Goal: Task Accomplishment & Management: Complete application form

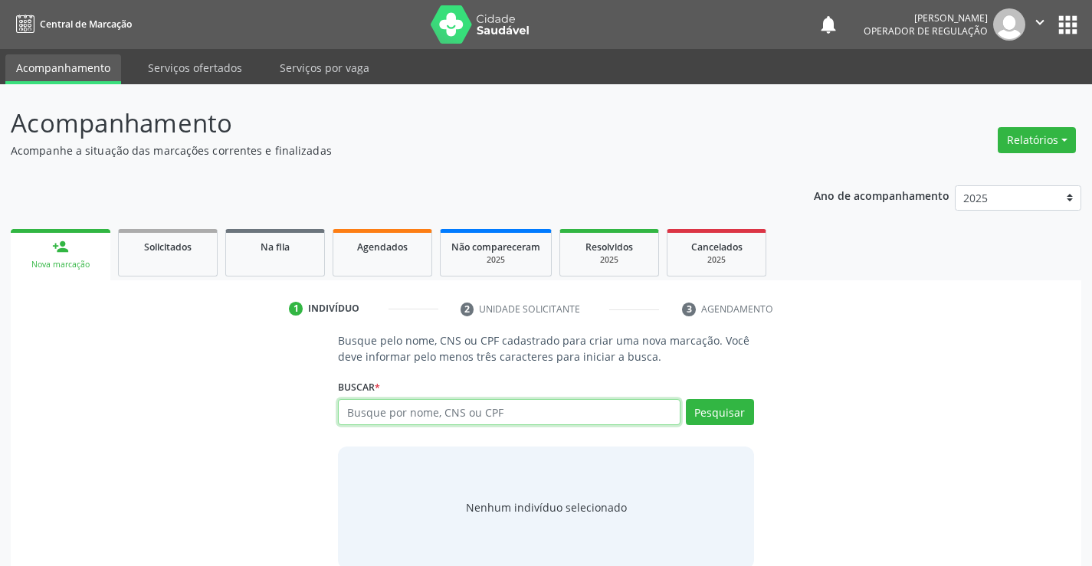
click at [516, 407] on input "text" at bounding box center [509, 412] width 342 height 26
drag, startPoint x: 347, startPoint y: 409, endPoint x: 457, endPoint y: 417, distance: 109.8
click at [457, 417] on input "700406434155345" at bounding box center [509, 412] width 342 height 26
drag, startPoint x: 457, startPoint y: 417, endPoint x: 473, endPoint y: 390, distance: 31.3
click at [457, 417] on input "700406434155345" at bounding box center [509, 412] width 342 height 26
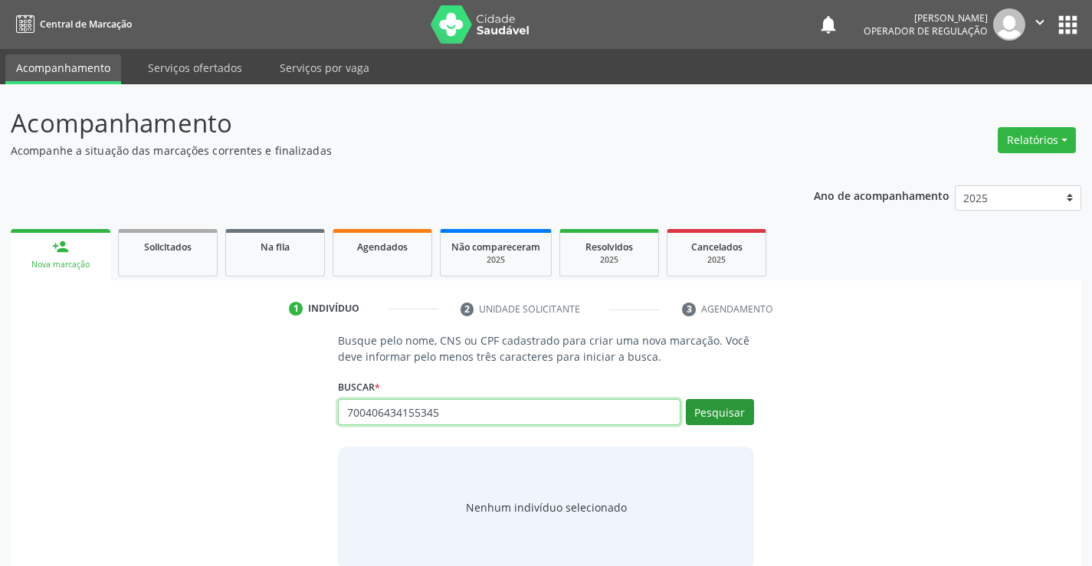
type input "700406434155345"
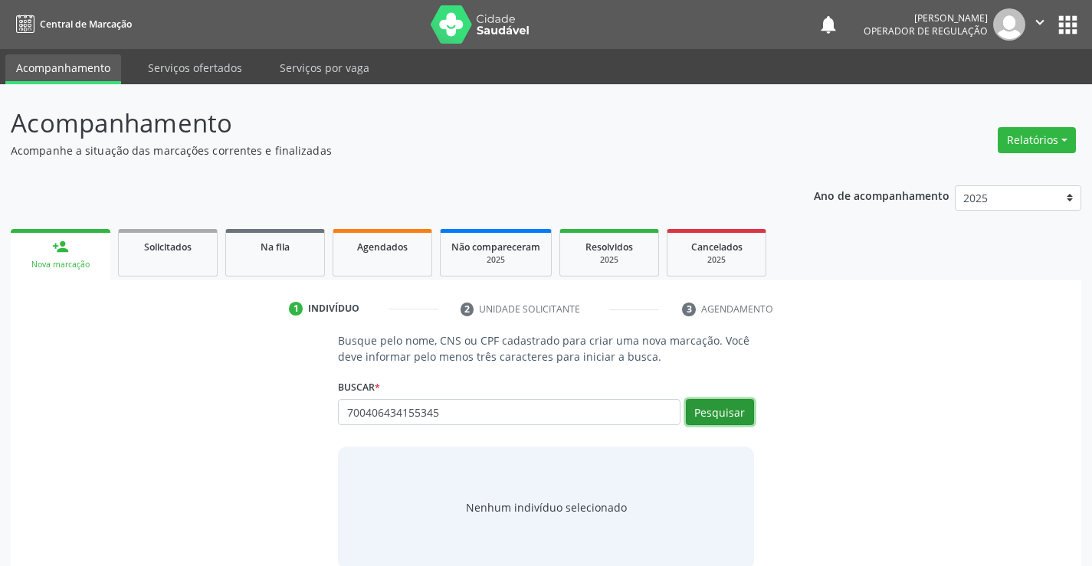
click at [728, 411] on button "Pesquisar" at bounding box center [720, 412] width 68 height 26
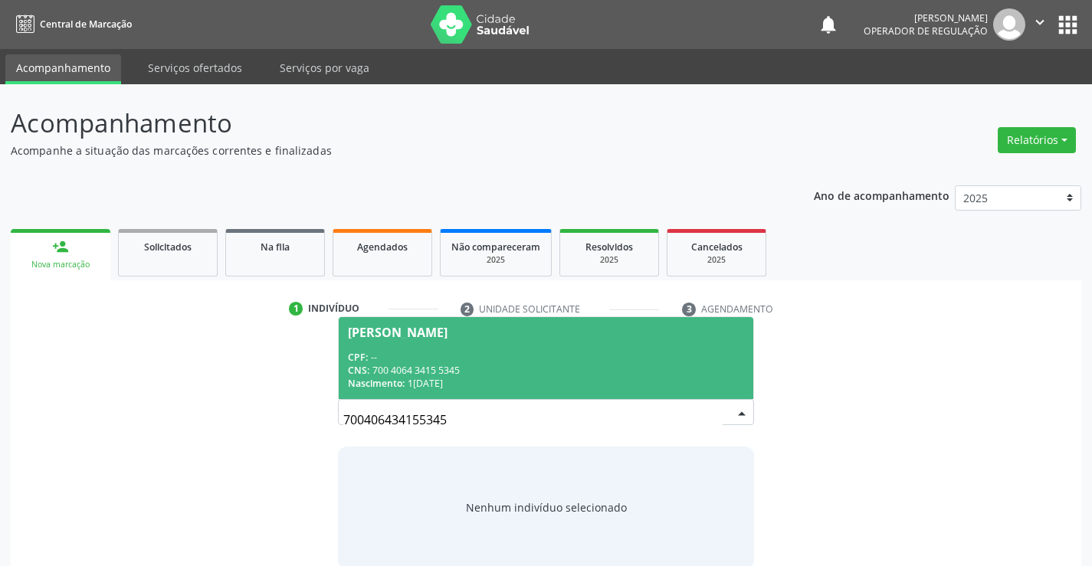
click at [444, 339] on span "Agatha Lavinia Silva Santos CPF: -- CNS: 700 4064 3415 5345 Nascimento: 17/04/2…" at bounding box center [546, 358] width 414 height 82
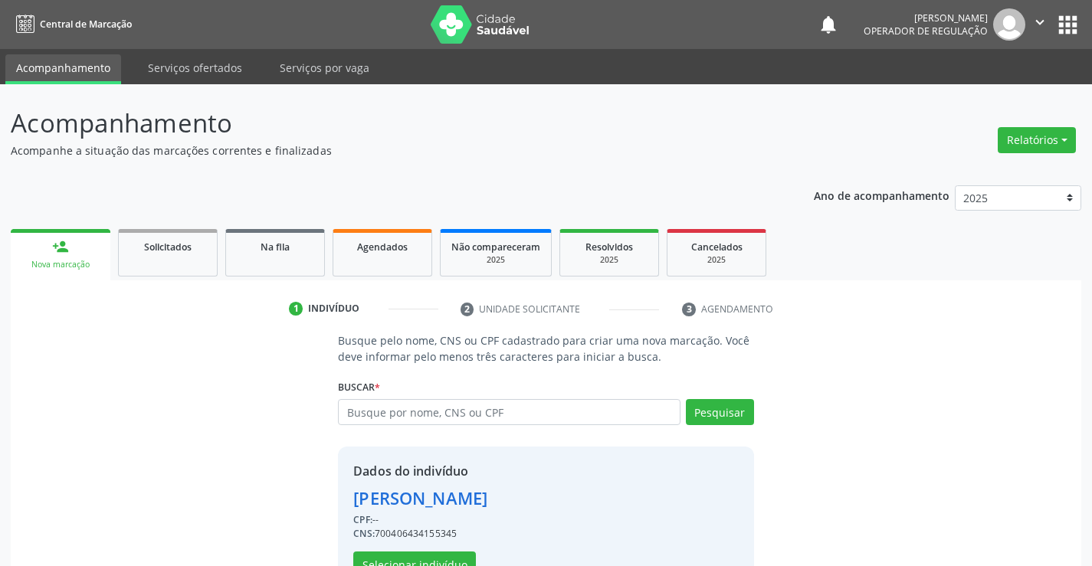
scroll to position [48, 0]
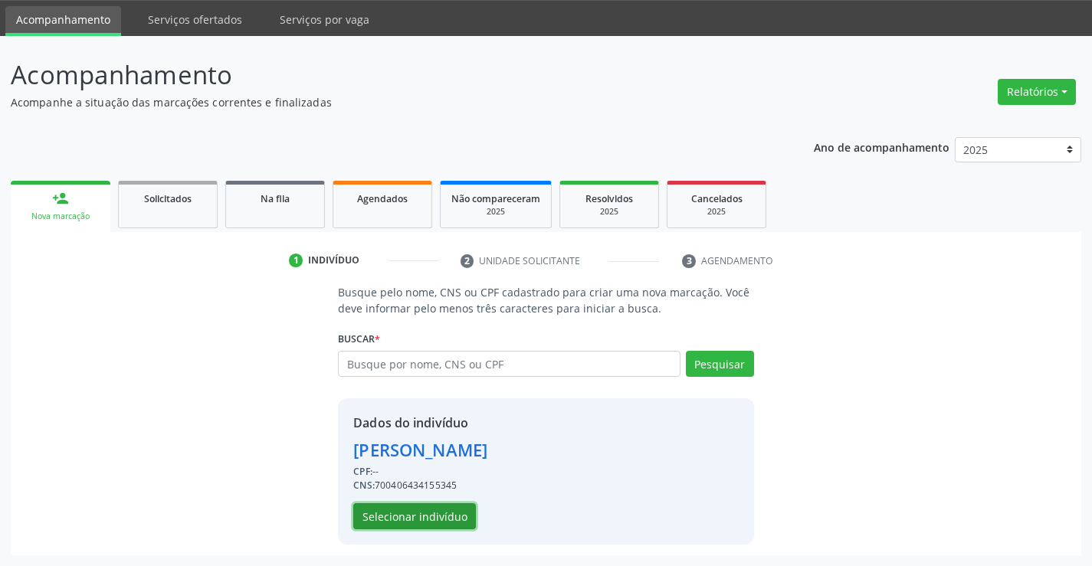
click at [397, 511] on button "Selecionar indivíduo" at bounding box center [414, 516] width 123 height 26
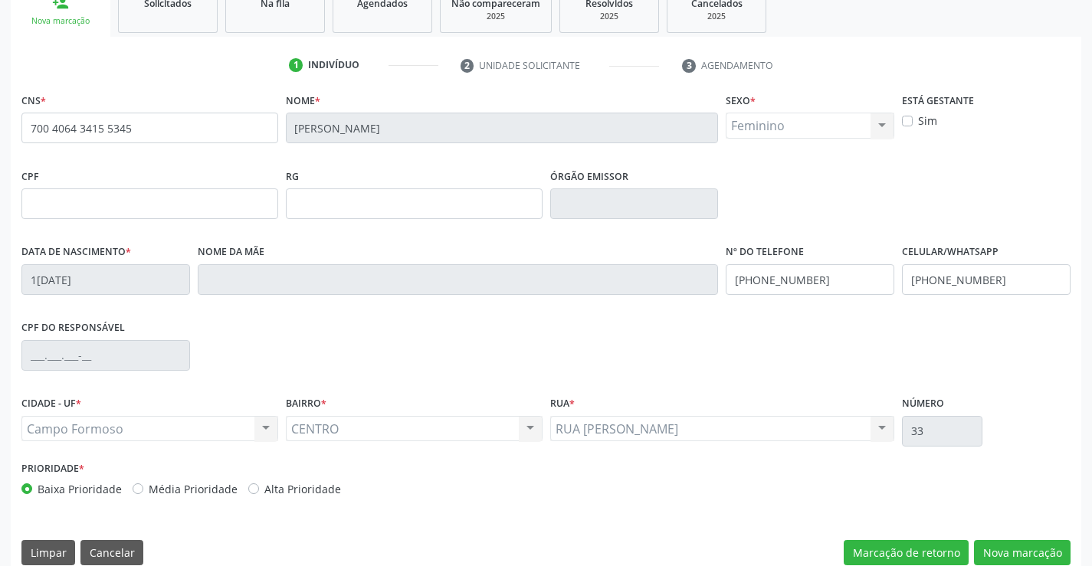
scroll to position [264, 0]
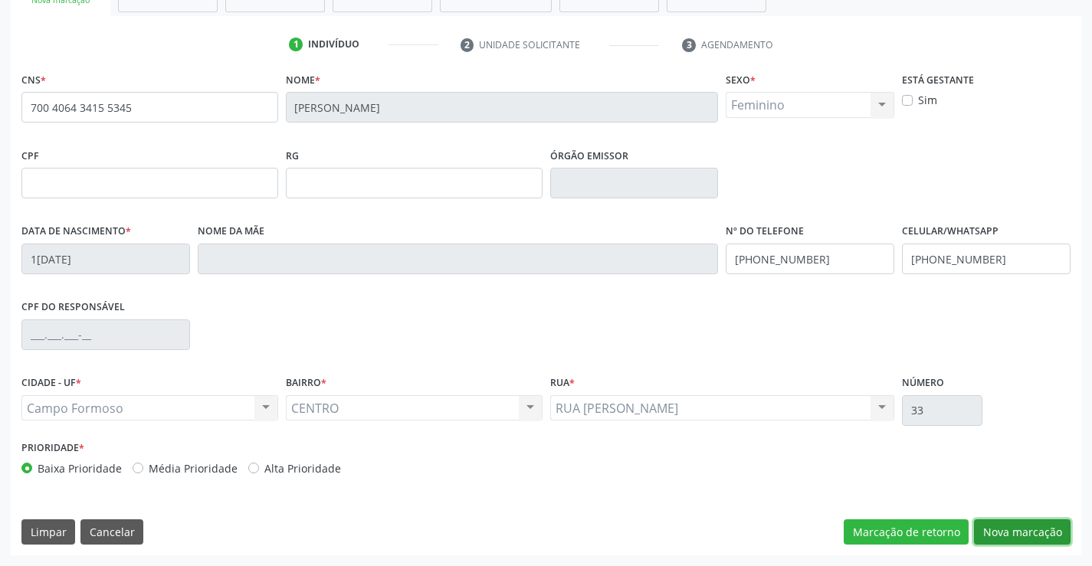
click at [1016, 529] on button "Nova marcação" at bounding box center [1022, 533] width 97 height 26
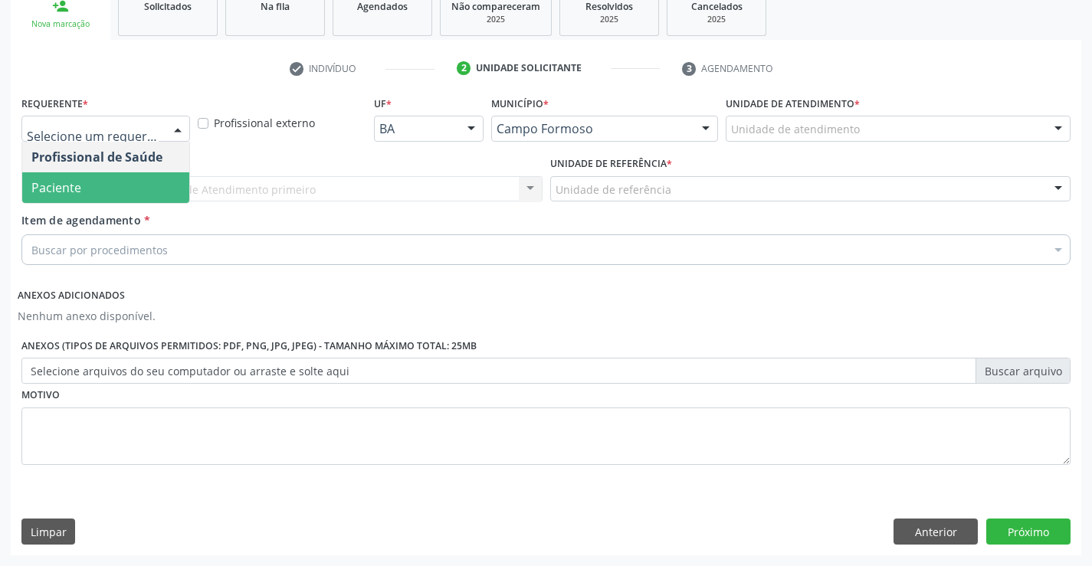
click at [92, 184] on span "Paciente" at bounding box center [105, 187] width 167 height 31
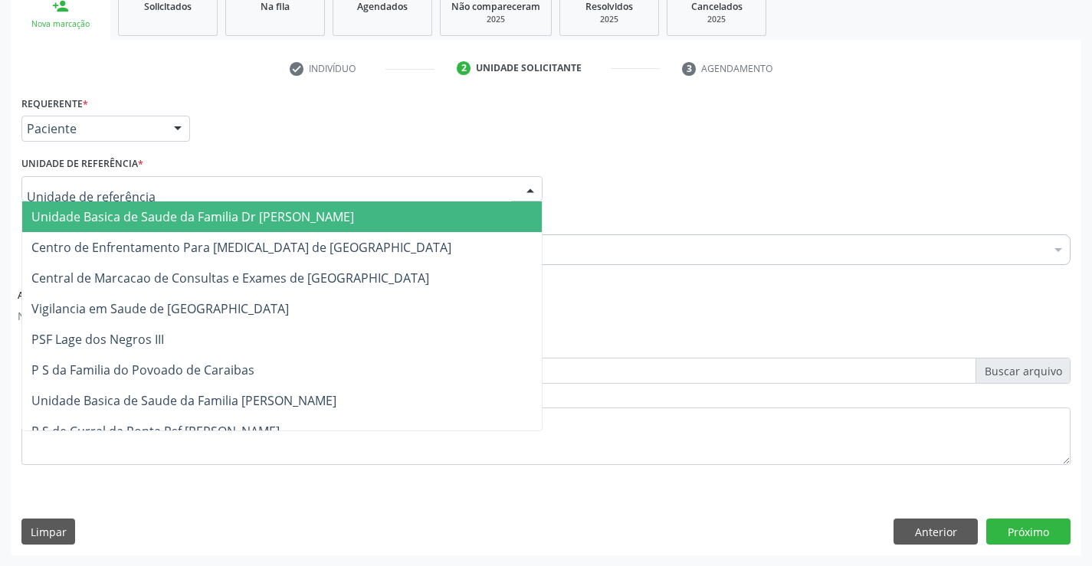
click at [208, 217] on span "Unidade Basica de Saude da Familia Dr [PERSON_NAME]" at bounding box center [192, 216] width 323 height 17
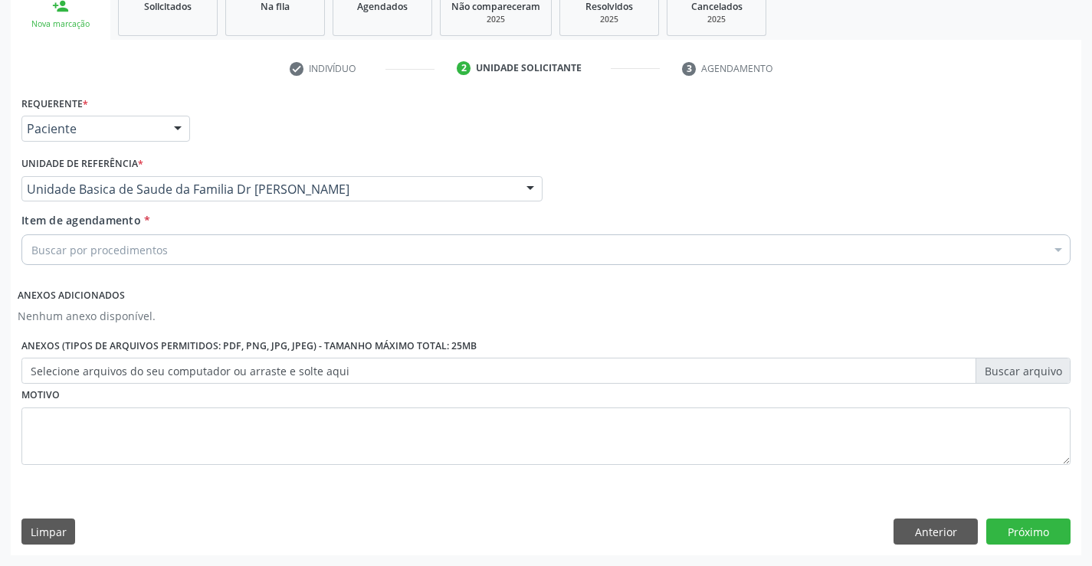
click at [173, 247] on div "Buscar por procedimentos" at bounding box center [545, 249] width 1049 height 31
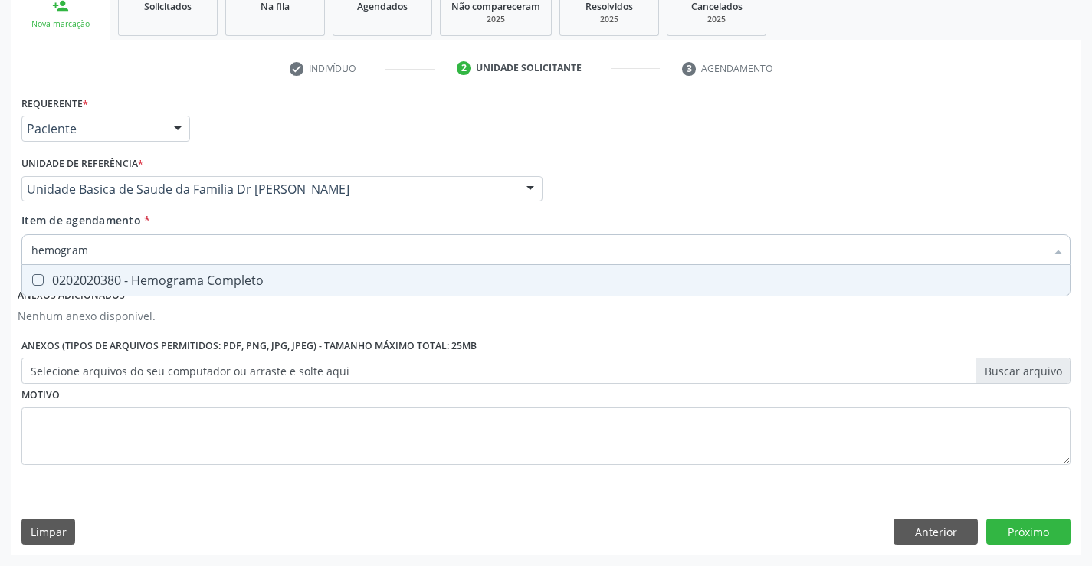
type input "hemograma"
click at [220, 284] on div "0202020380 - Hemograma Completo" at bounding box center [545, 280] width 1029 height 12
checkbox Completo "true"
click at [257, 244] on input "hemograma" at bounding box center [538, 249] width 1014 height 31
type input "hemograma"
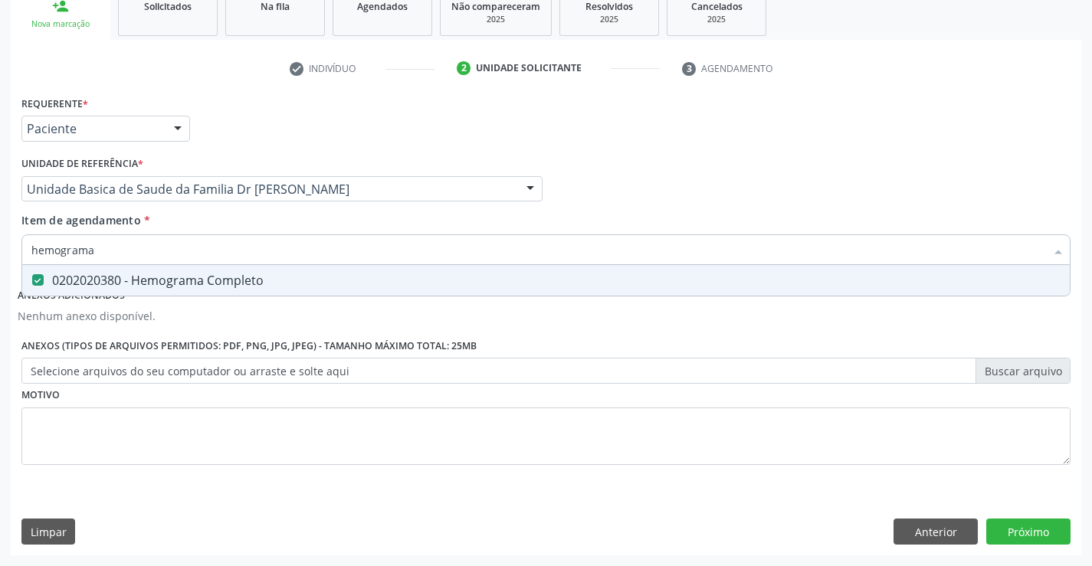
click at [251, 224] on div "Item de agendamento * hemograma Desfazer seleção 0202020380 - Hemograma Complet…" at bounding box center [545, 236] width 1049 height 48
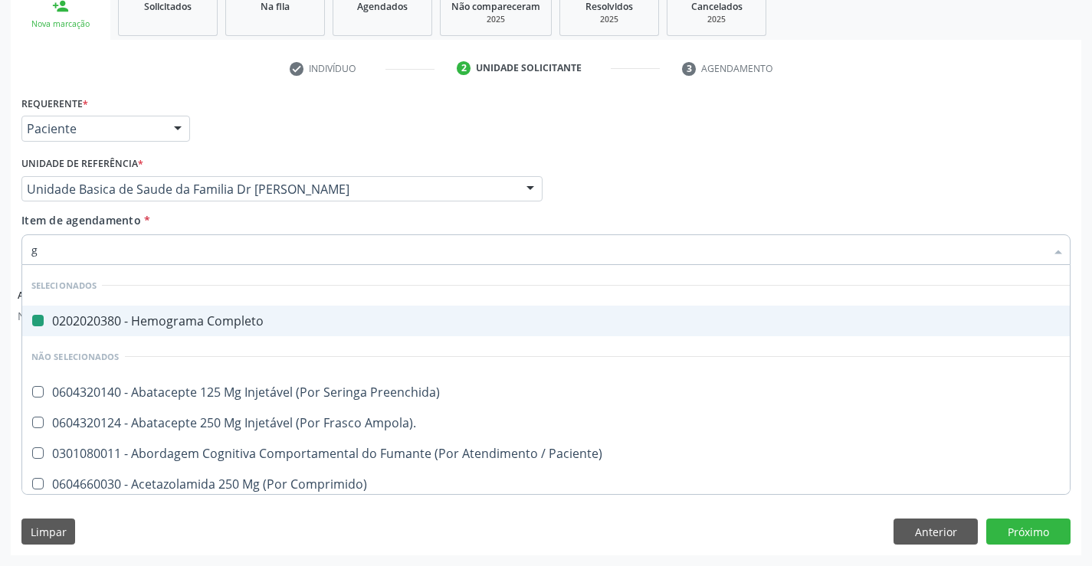
type input "gl"
checkbox Completo "false"
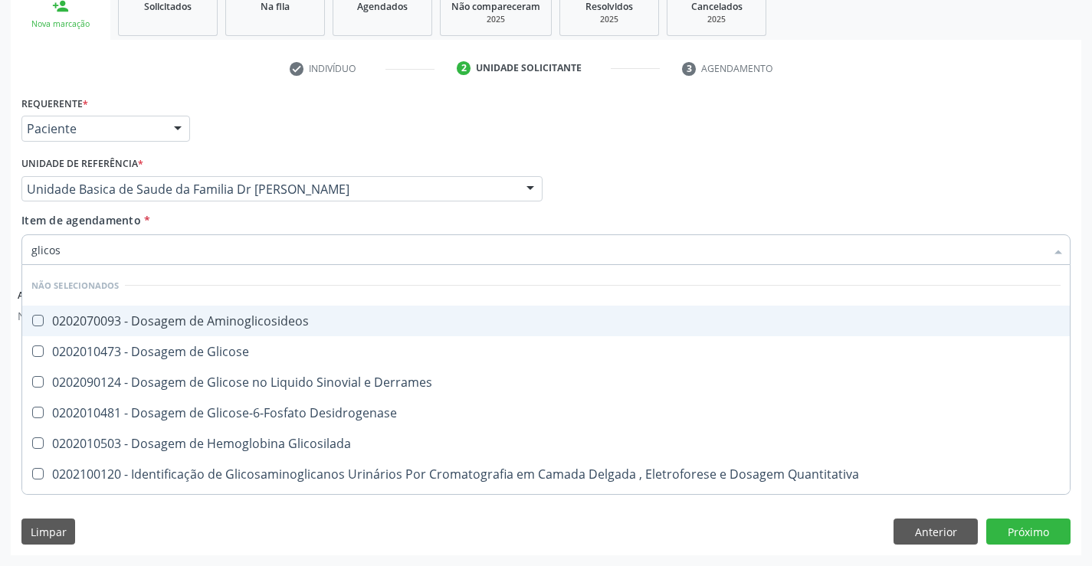
type input "glicose"
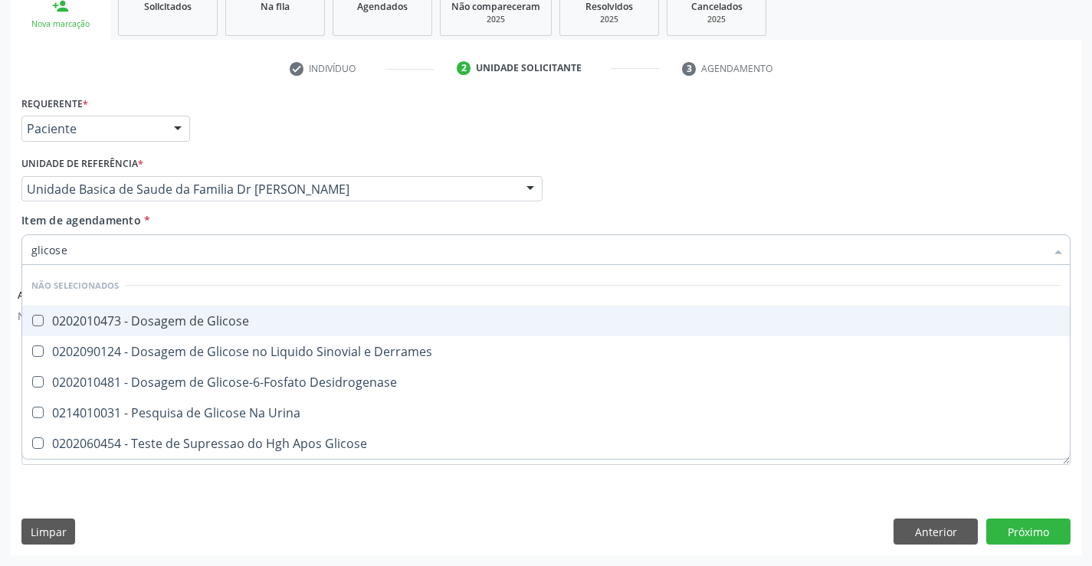
click at [244, 321] on div "0202010473 - Dosagem de Glicose" at bounding box center [545, 321] width 1029 height 12
checkbox Glicose "true"
type input "glicose"
click at [256, 230] on div "Item de agendamento * glicose Desfazer seleção Não selecionados 0202010473 - Do…" at bounding box center [545, 236] width 1049 height 48
checkbox Derrames "true"
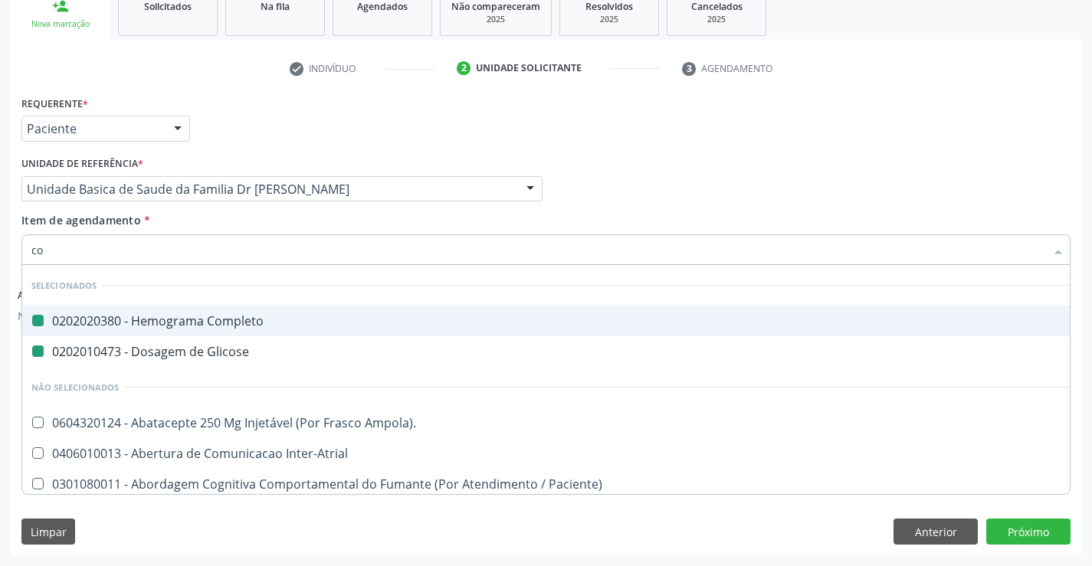
type input "col"
checkbox Completo "false"
checkbox Glicose "false"
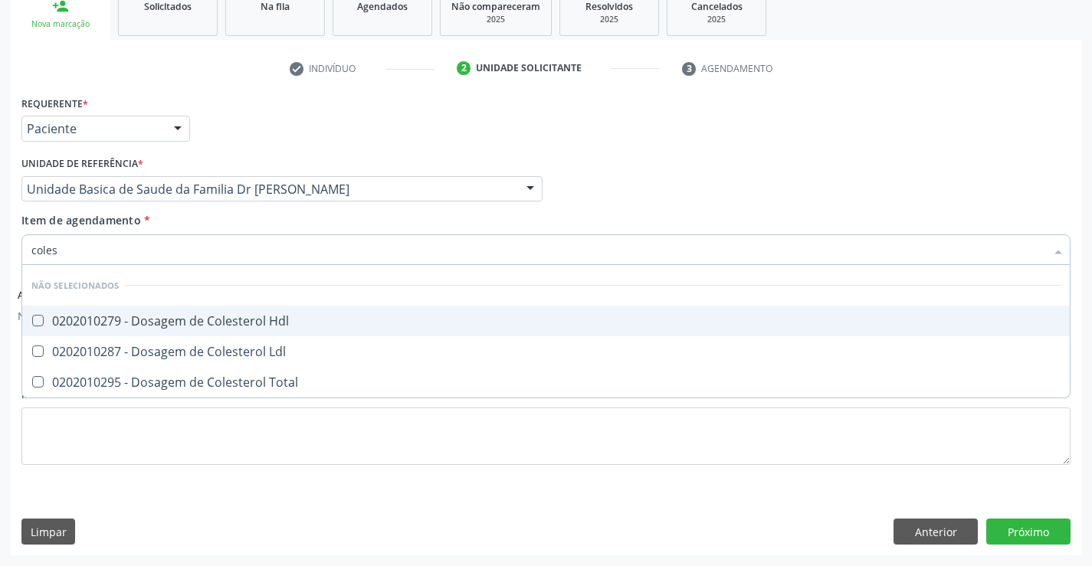
type input "colest"
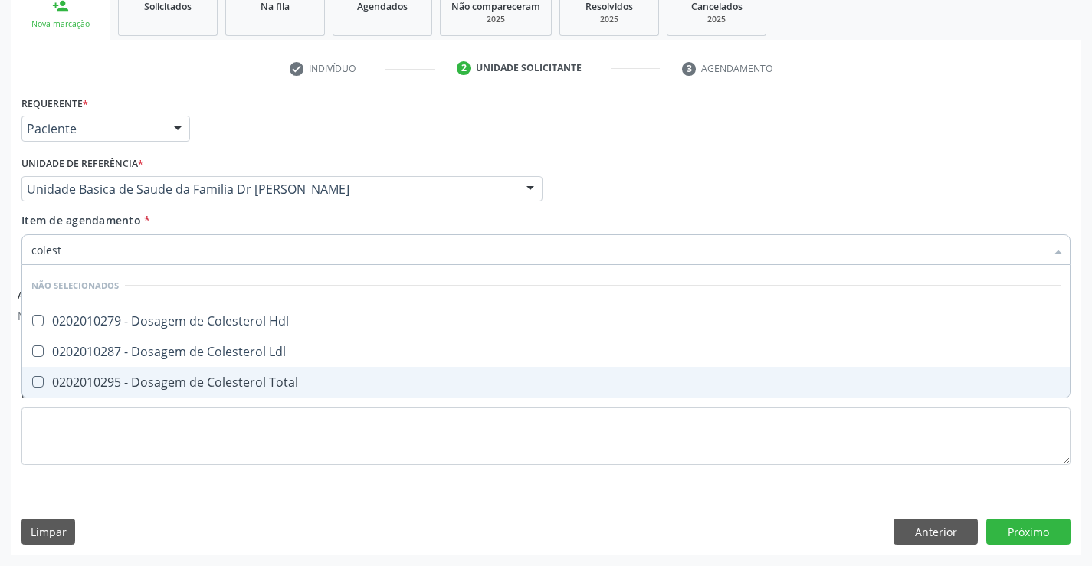
click at [248, 379] on div "0202010295 - Dosagem de Colesterol Total" at bounding box center [545, 382] width 1029 height 12
checkbox Total "true"
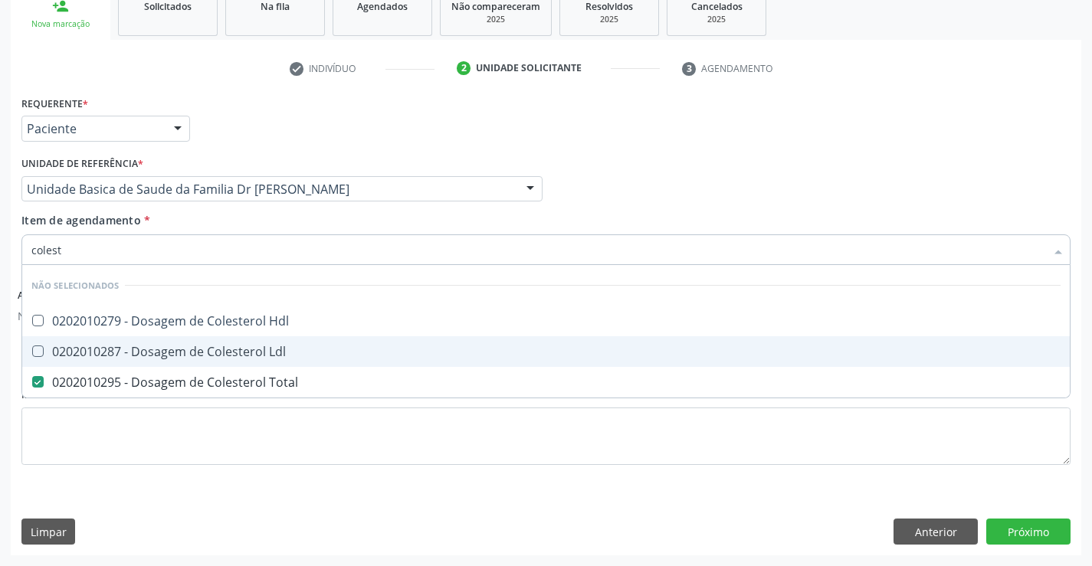
drag, startPoint x: 249, startPoint y: 357, endPoint x: 249, endPoint y: 336, distance: 20.7
click at [249, 356] on div "0202010287 - Dosagem de Colesterol Ldl" at bounding box center [545, 352] width 1029 height 12
checkbox Ldl "true"
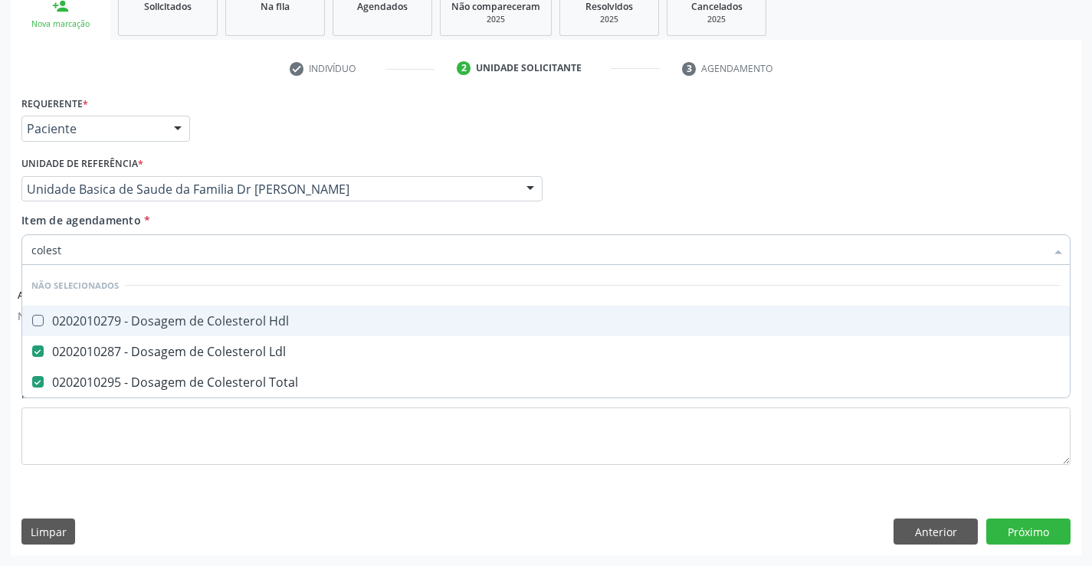
click at [249, 326] on div "0202010279 - Dosagem de Colesterol Hdl" at bounding box center [545, 321] width 1029 height 12
checkbox Hdl "true"
click at [254, 216] on div "Item de agendamento * colest Desfazer seleção Não selecionados 0202010279 - Dos…" at bounding box center [545, 236] width 1049 height 48
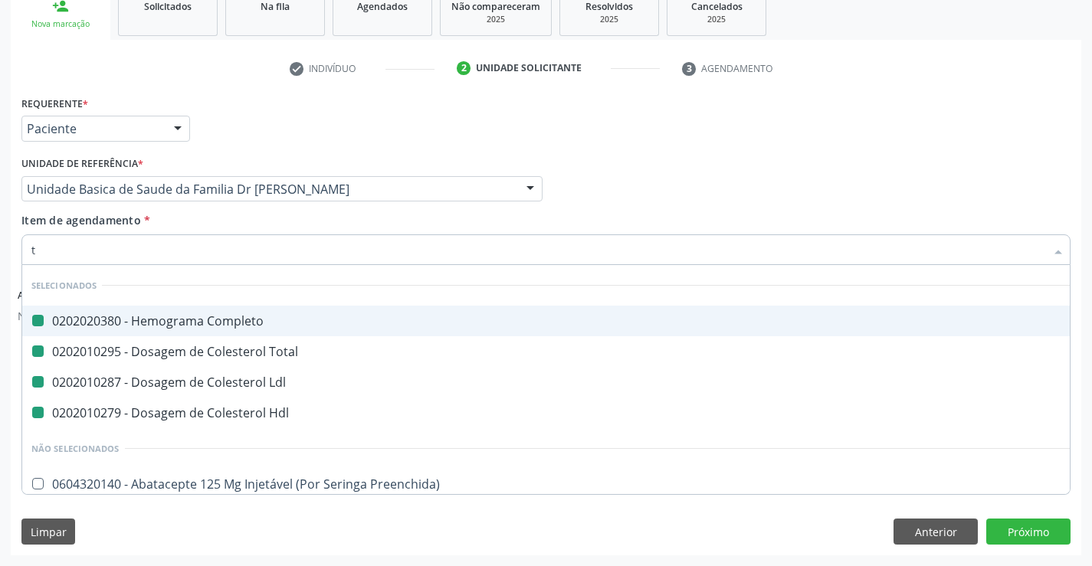
type input "tr"
checkbox Completo "false"
checkbox Total "false"
checkbox Ldl "false"
checkbox Hdl "false"
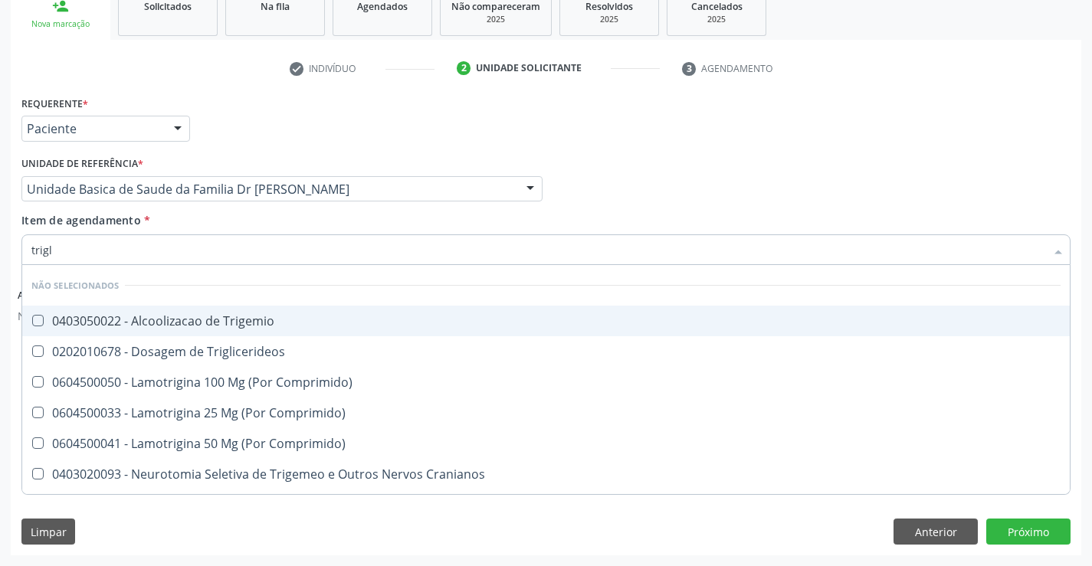
type input "trigli"
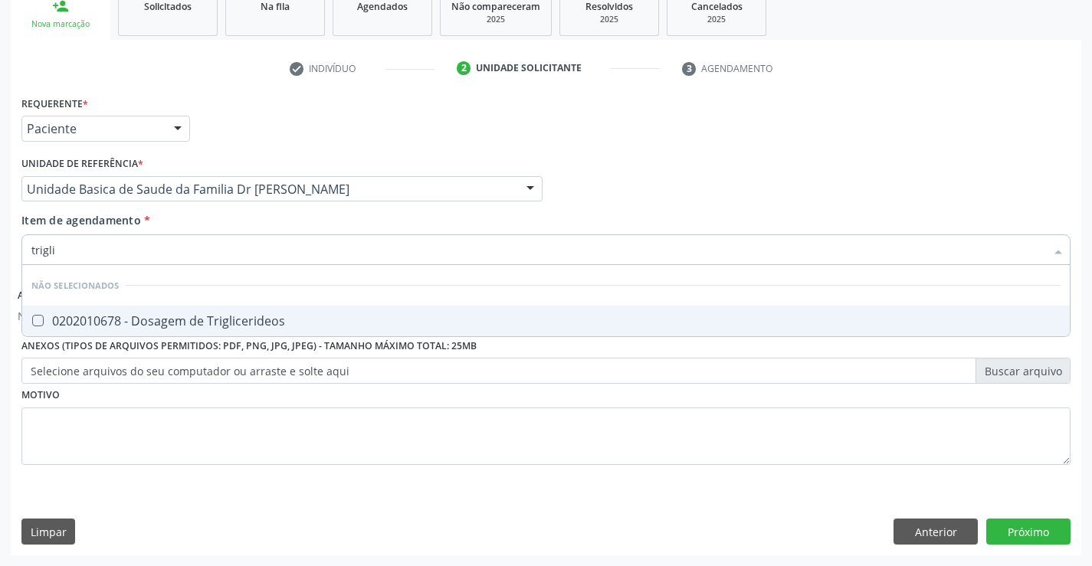
click at [262, 323] on div "0202010678 - Dosagem de Triglicerideos" at bounding box center [545, 321] width 1029 height 12
checkbox Triglicerideos "true"
click at [244, 222] on div "Item de agendamento * trigli Desfazer seleção Não selecionados 0202010678 - Dos…" at bounding box center [545, 236] width 1049 height 48
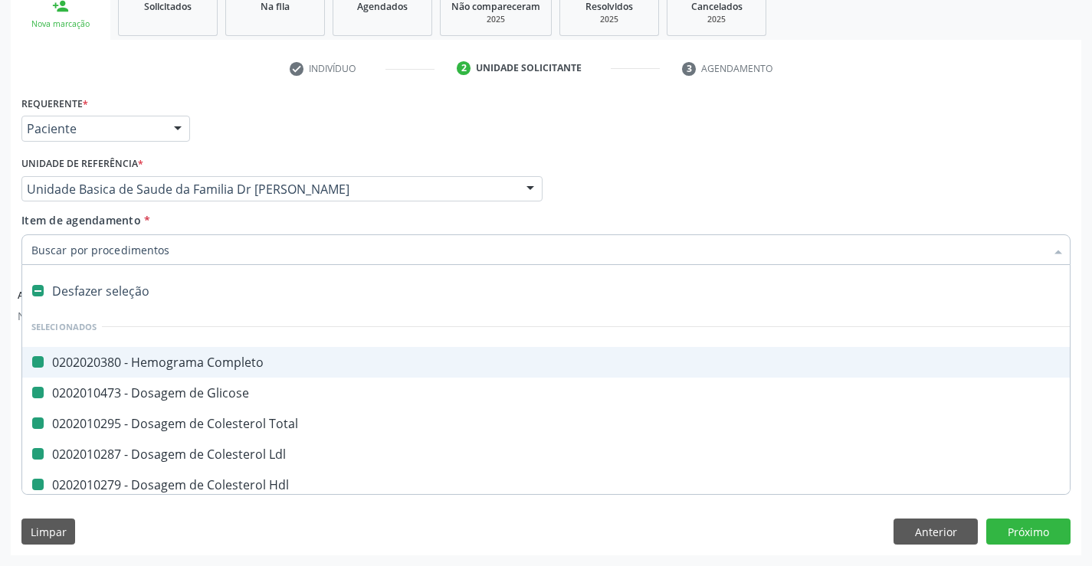
type input "u"
checkbox Completo "false"
checkbox Glicose "false"
checkbox Total "false"
checkbox Ldl "false"
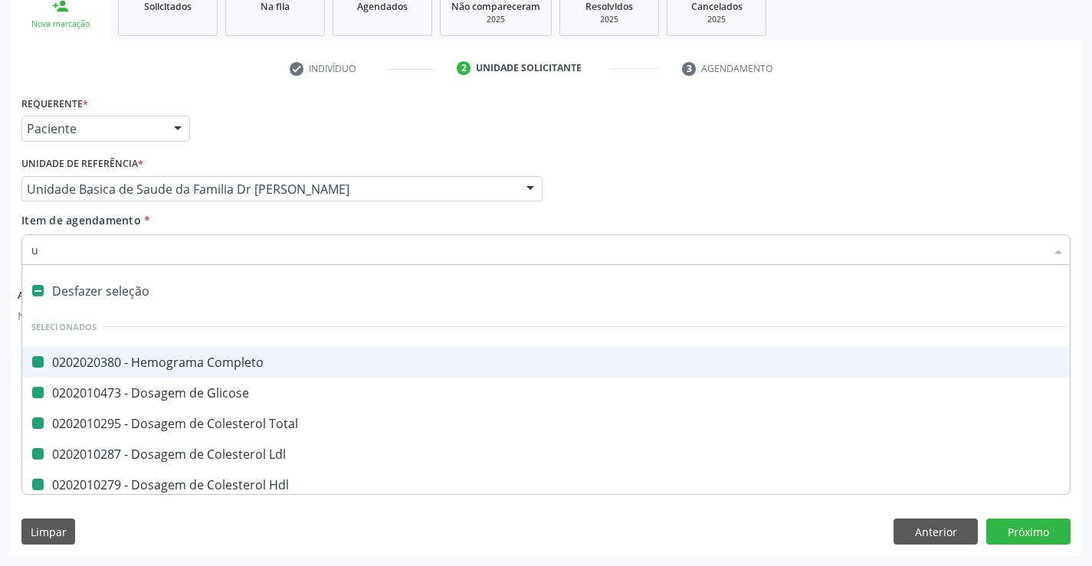
checkbox Hdl "false"
checkbox Triglicerideos "false"
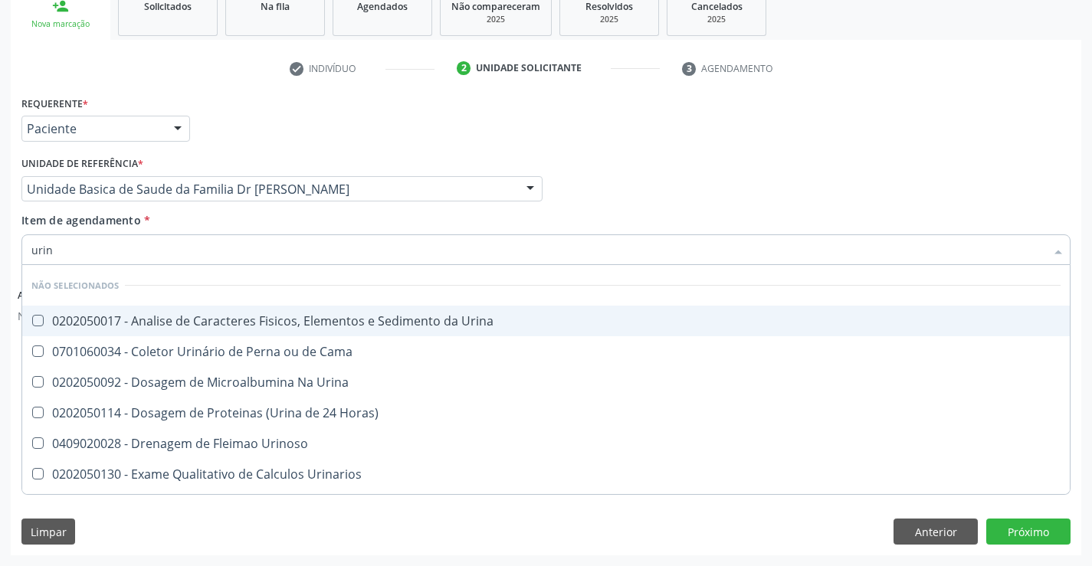
type input "urina"
click at [260, 318] on div "0202050017 - Analise de Caracteres Fisicos, Elementos e Sedimento da Urina" at bounding box center [545, 321] width 1029 height 12
checkbox Urina "true"
click at [241, 218] on div "Item de agendamento * urina Desfazer seleção Não selecionados 0202050017 - Anal…" at bounding box center [545, 236] width 1049 height 48
checkbox Urina "true"
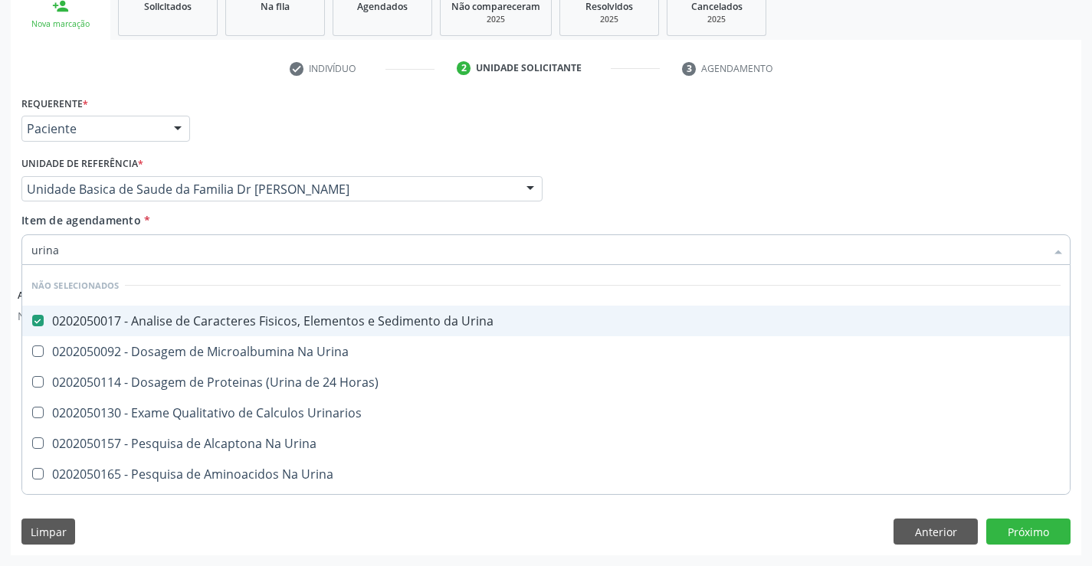
checkbox Horas\) "true"
checkbox Urinarios "true"
checkbox Urina "true"
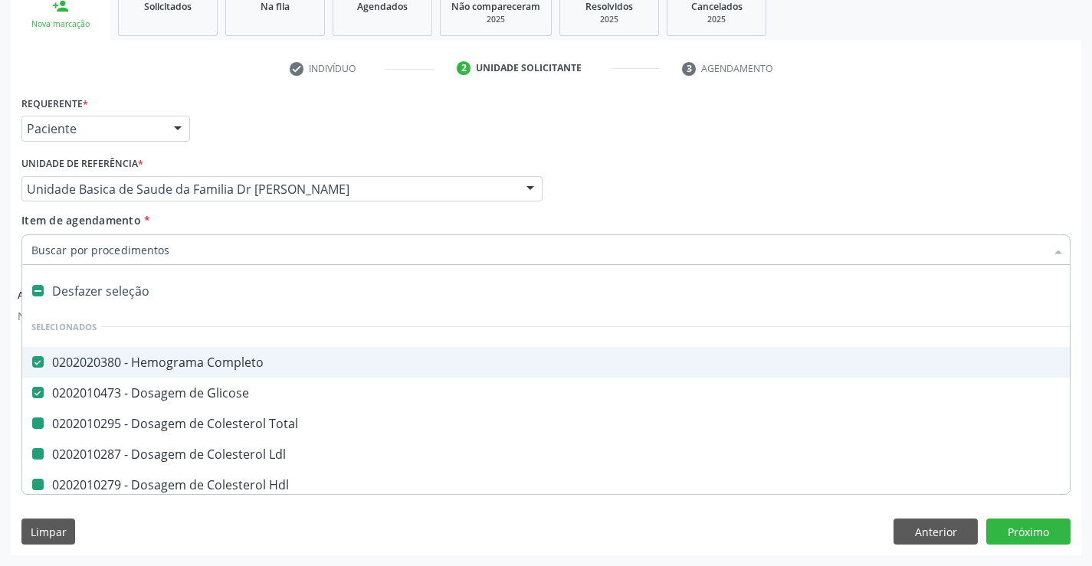
type input "f"
checkbox Total "false"
checkbox Ldl "false"
checkbox Hdl "false"
checkbox Triglicerideos "false"
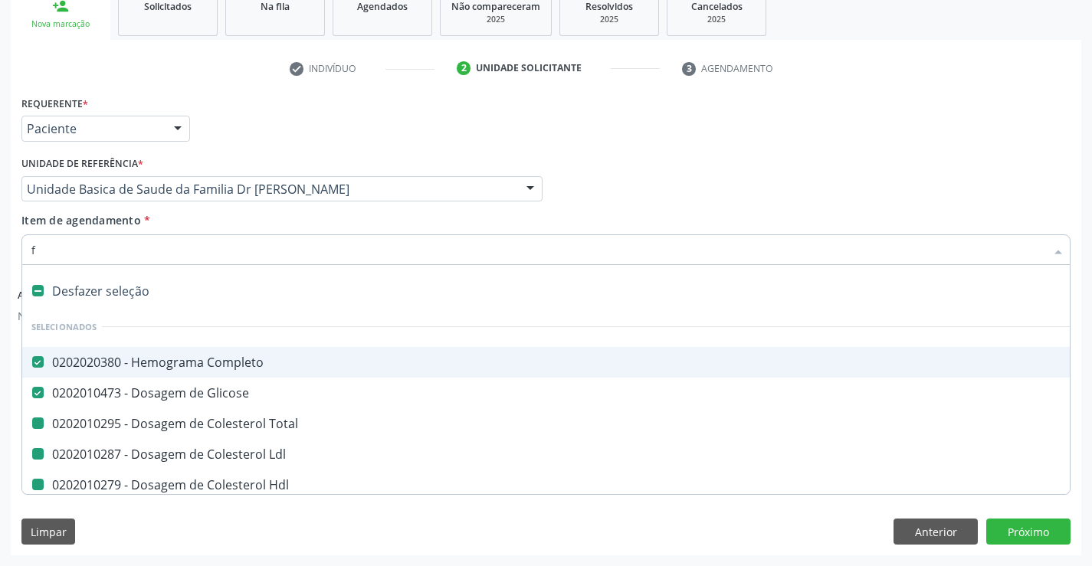
checkbox Urina "false"
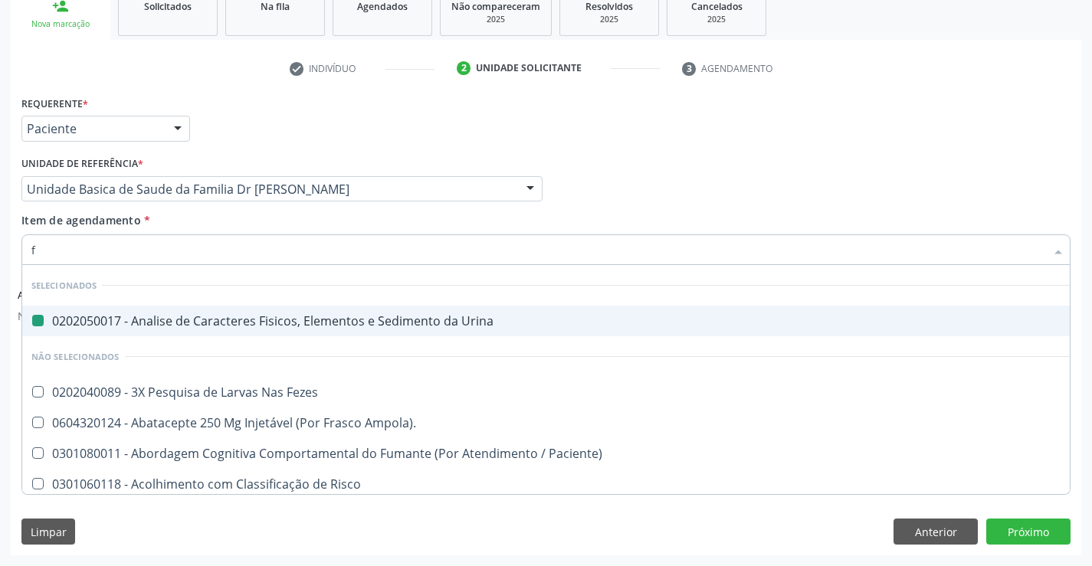
type input "fe"
checkbox Urina "false"
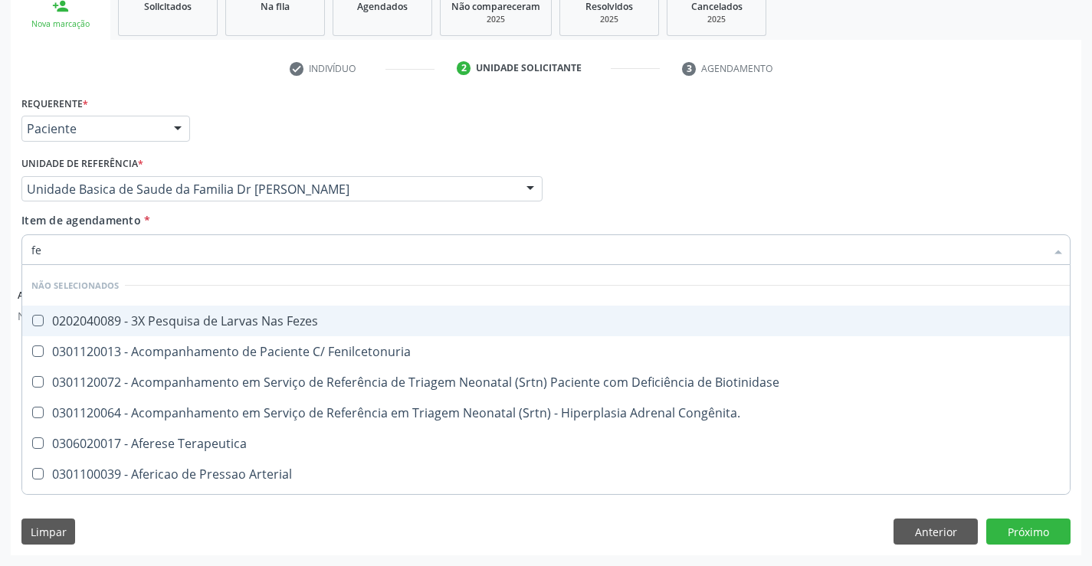
type input "fez"
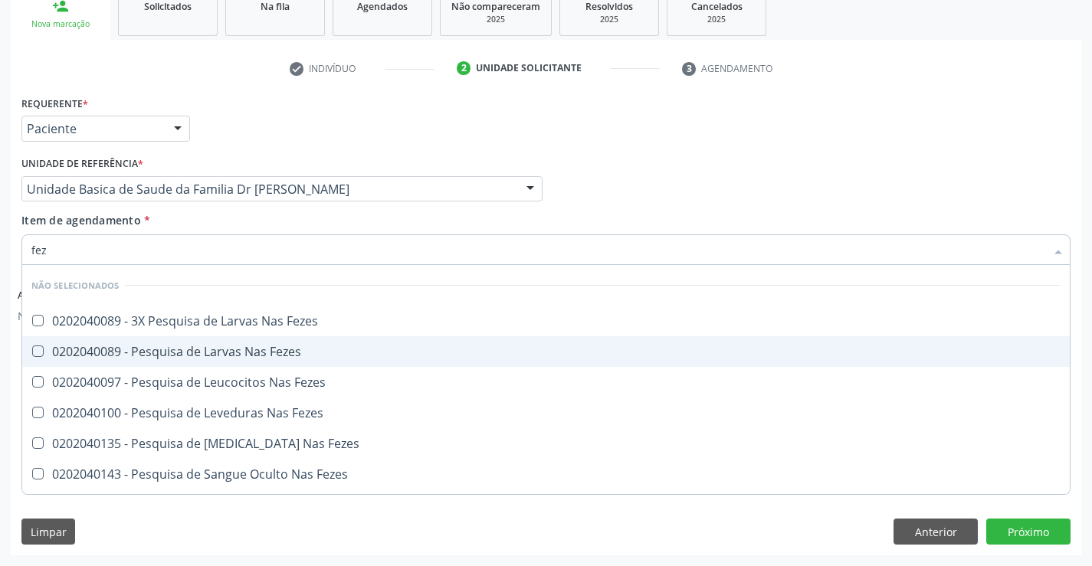
click at [254, 352] on div "0202040089 - Pesquisa de Larvas Nas Fezes" at bounding box center [545, 352] width 1029 height 12
checkbox Fezes "true"
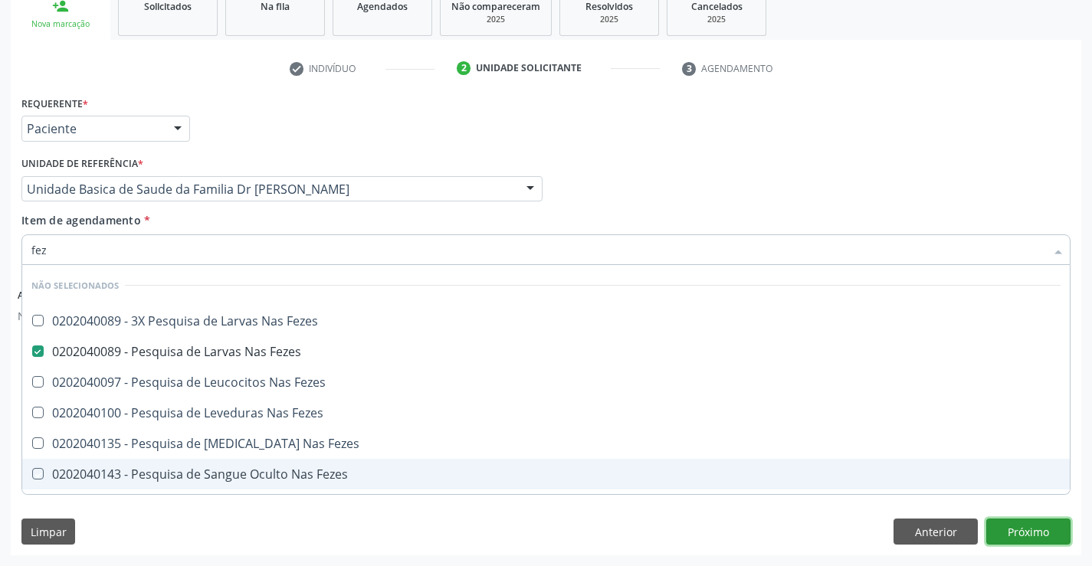
click at [1027, 532] on button "Próximo" at bounding box center [1028, 532] width 84 height 26
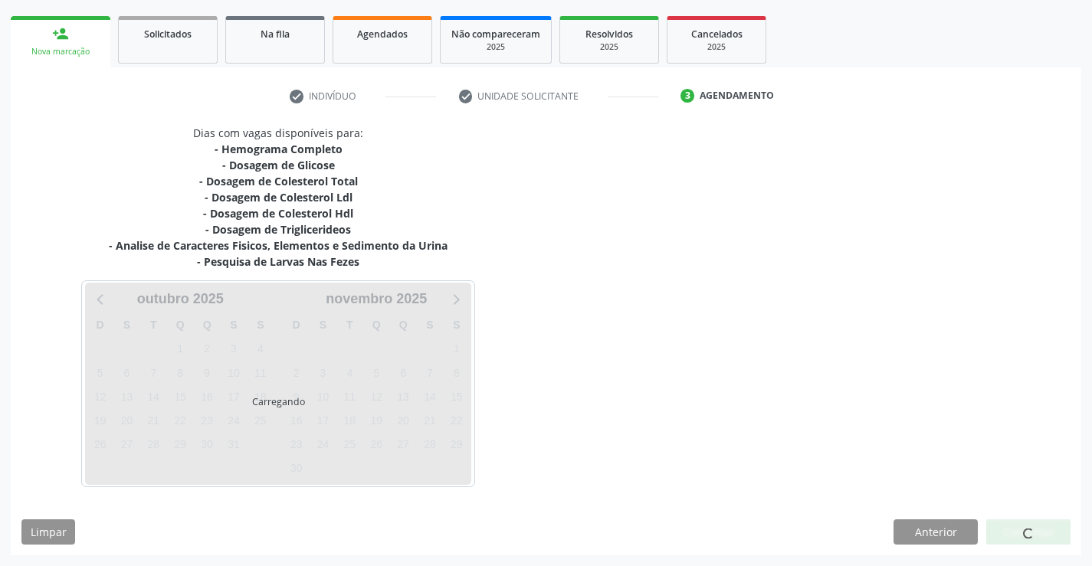
scroll to position [213, 0]
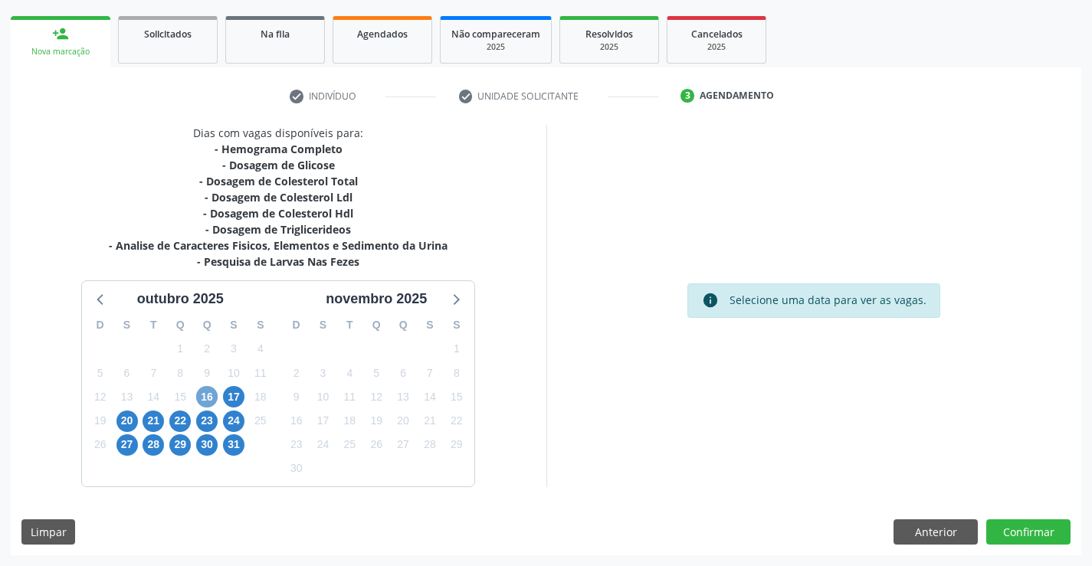
click at [205, 395] on span "16" at bounding box center [206, 396] width 21 height 21
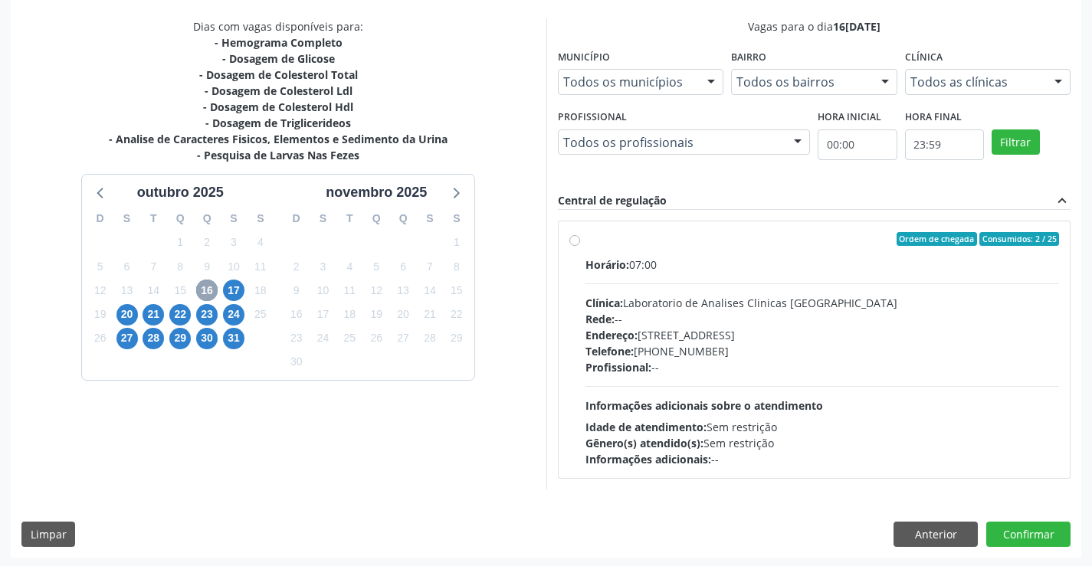
scroll to position [322, 0]
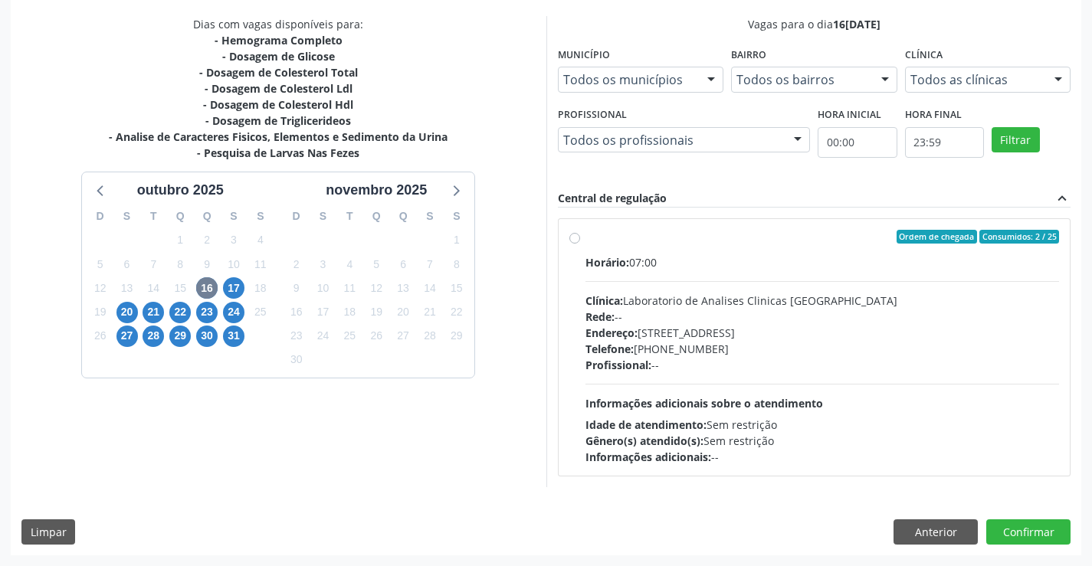
click at [708, 247] on label "Ordem de chegada Consumidos: 2 / 25 Horário: 07:00 Clínica: Laboratorio de Anal…" at bounding box center [822, 347] width 474 height 235
click at [580, 244] on input "Ordem de chegada Consumidos: 2 / 25 Horário: 07:00 Clínica: Laboratorio de Anal…" at bounding box center [574, 237] width 11 height 14
radio input "true"
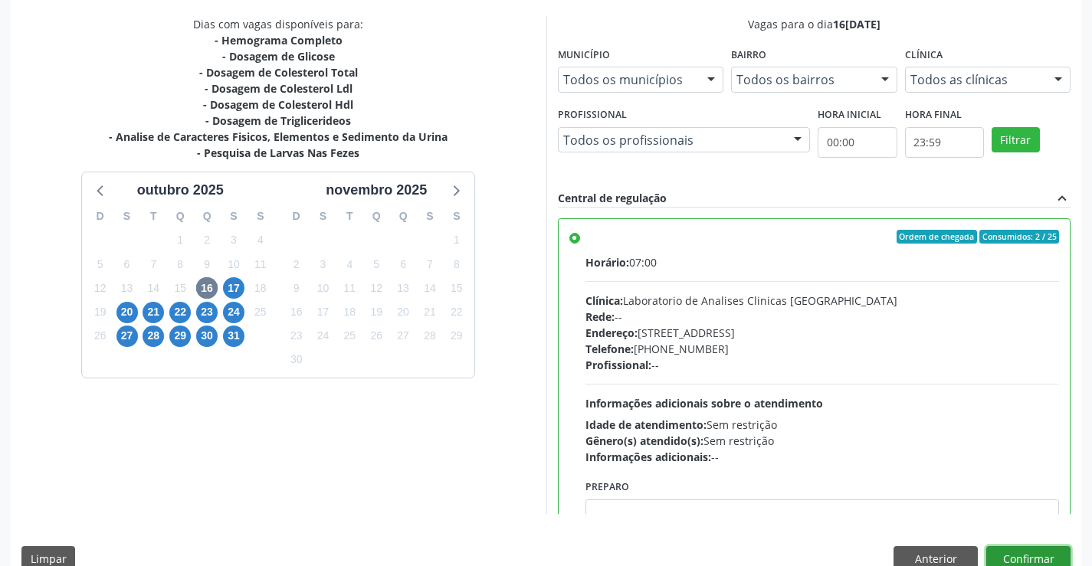
click at [1021, 555] on button "Confirmar" at bounding box center [1028, 559] width 84 height 26
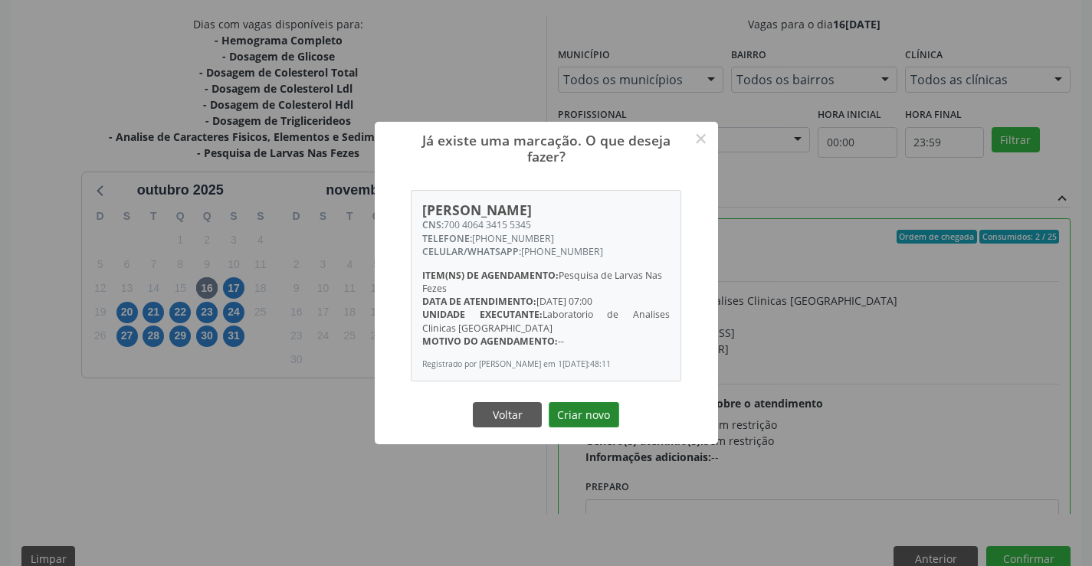
click at [579, 410] on button "Criar novo" at bounding box center [584, 415] width 70 height 26
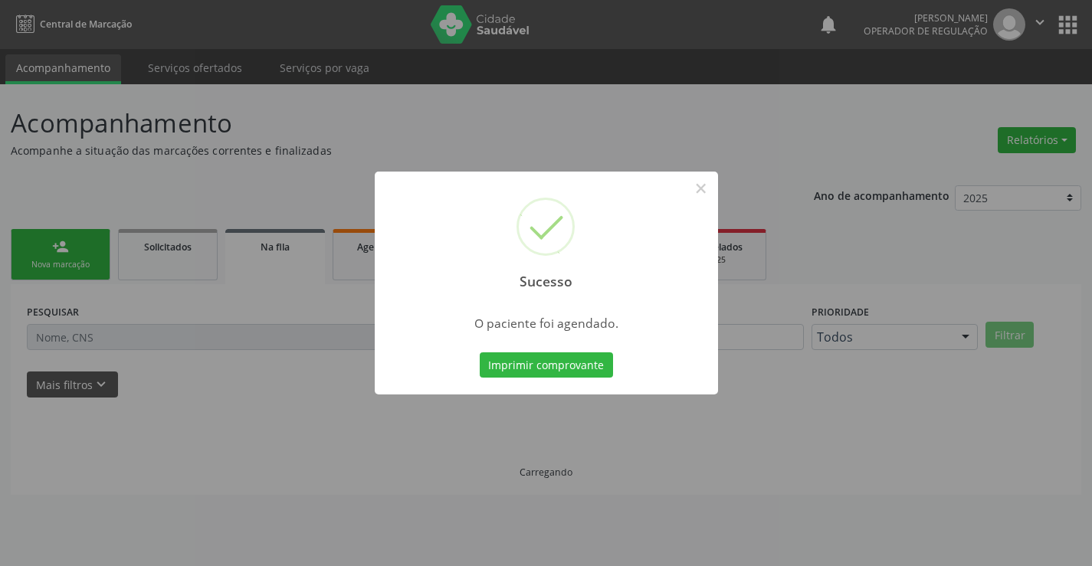
scroll to position [0, 0]
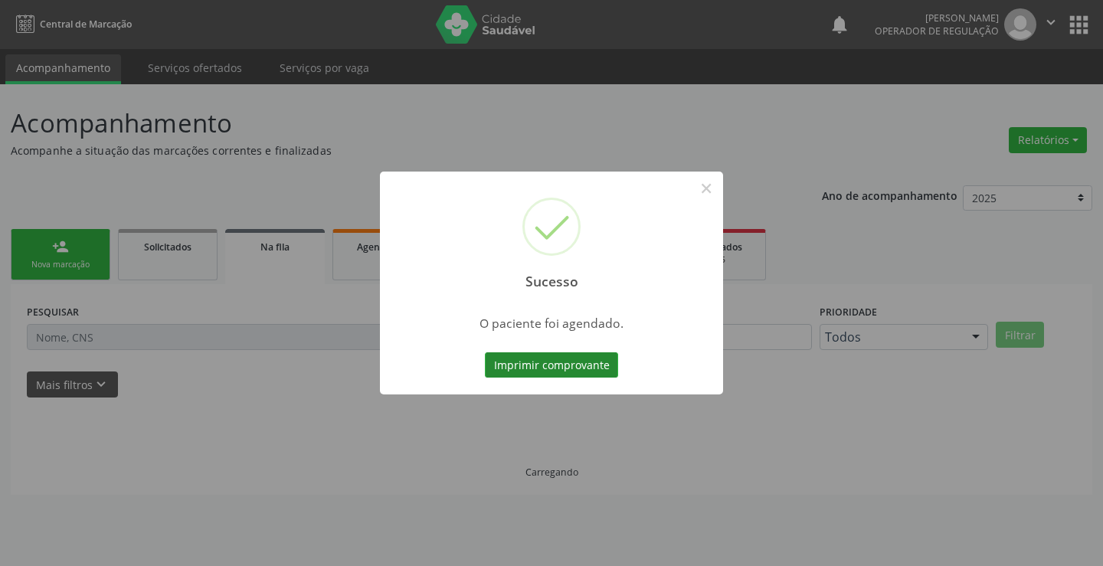
click at [559, 361] on button "Imprimir comprovante" at bounding box center [551, 365] width 133 height 26
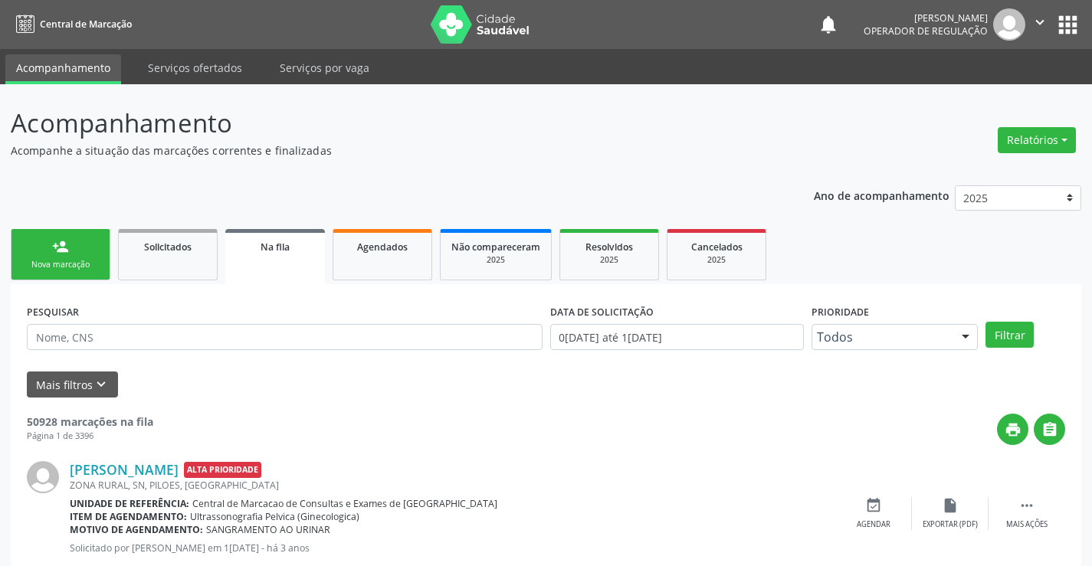
click at [54, 247] on div "person_add" at bounding box center [60, 246] width 17 height 17
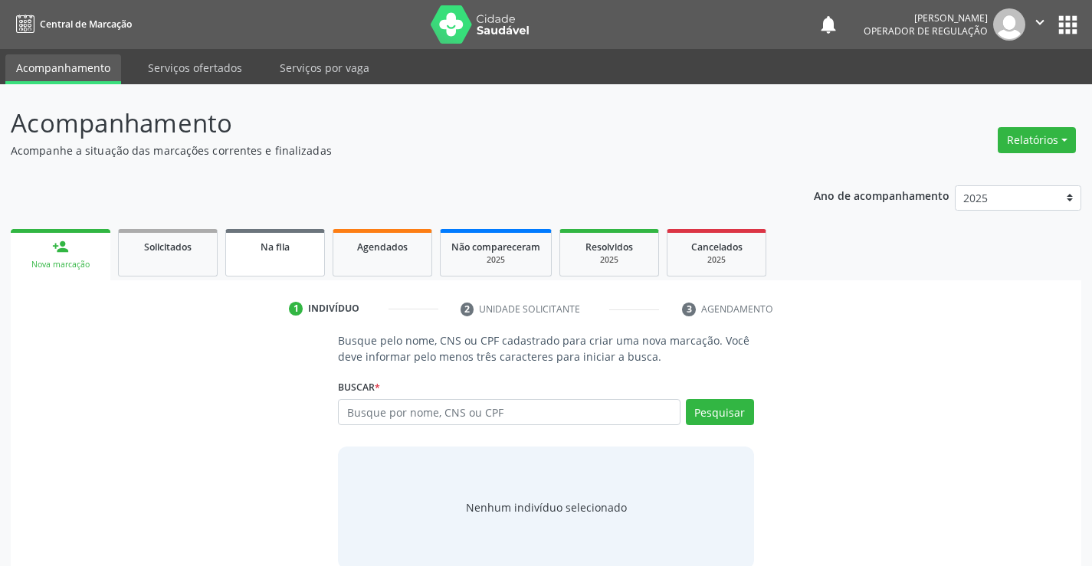
click at [289, 251] on span "Na fila" at bounding box center [275, 247] width 29 height 13
select select "9"
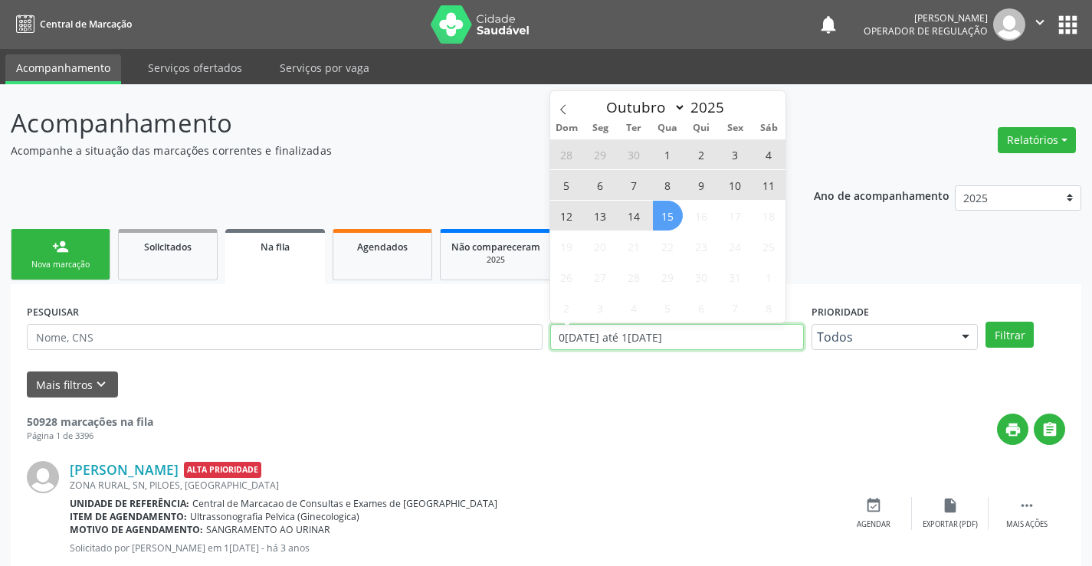
drag, startPoint x: 699, startPoint y: 339, endPoint x: 546, endPoint y: 337, distance: 152.5
click at [546, 337] on div "DATA DE SOLICITAÇÃO 01/01/2023 até 15/10/2025" at bounding box center [676, 330] width 261 height 60
select select "9"
drag, startPoint x: 692, startPoint y: 336, endPoint x: 539, endPoint y: 339, distance: 153.3
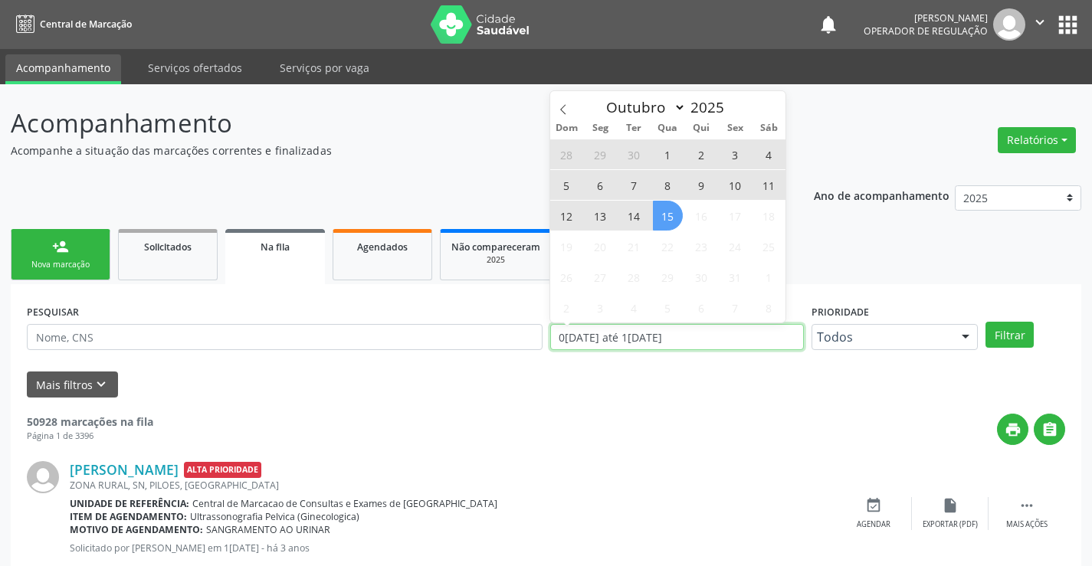
click at [539, 339] on div "PESQUISAR DATA DE SOLICITAÇÃO 01/01/2023 até 15/10/2025 Prioridade Todos Todos …" at bounding box center [546, 330] width 1046 height 60
type input "2023"
select select "0"
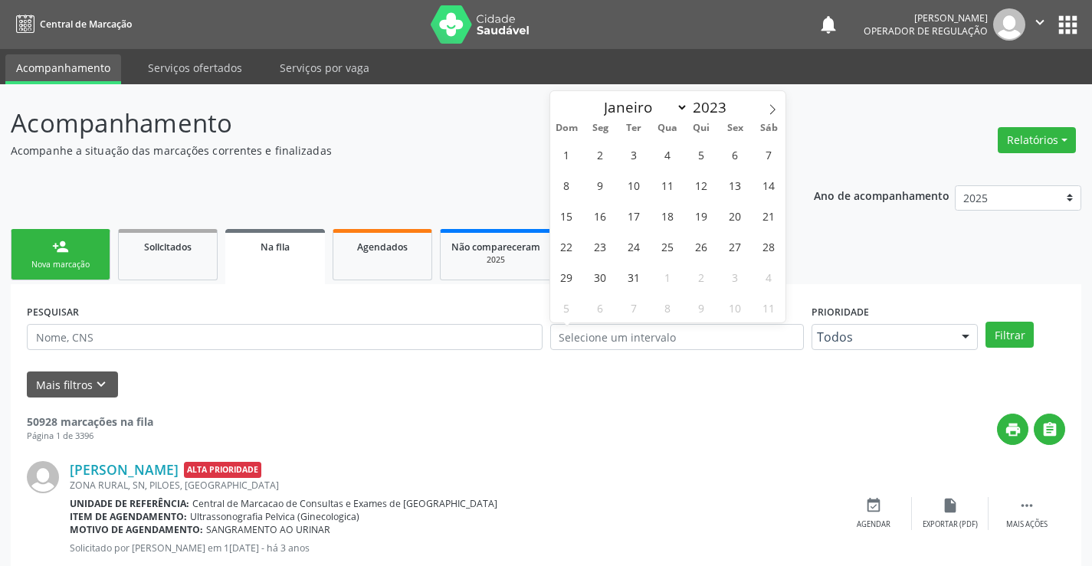
click at [269, 251] on span "Na fila" at bounding box center [275, 247] width 29 height 13
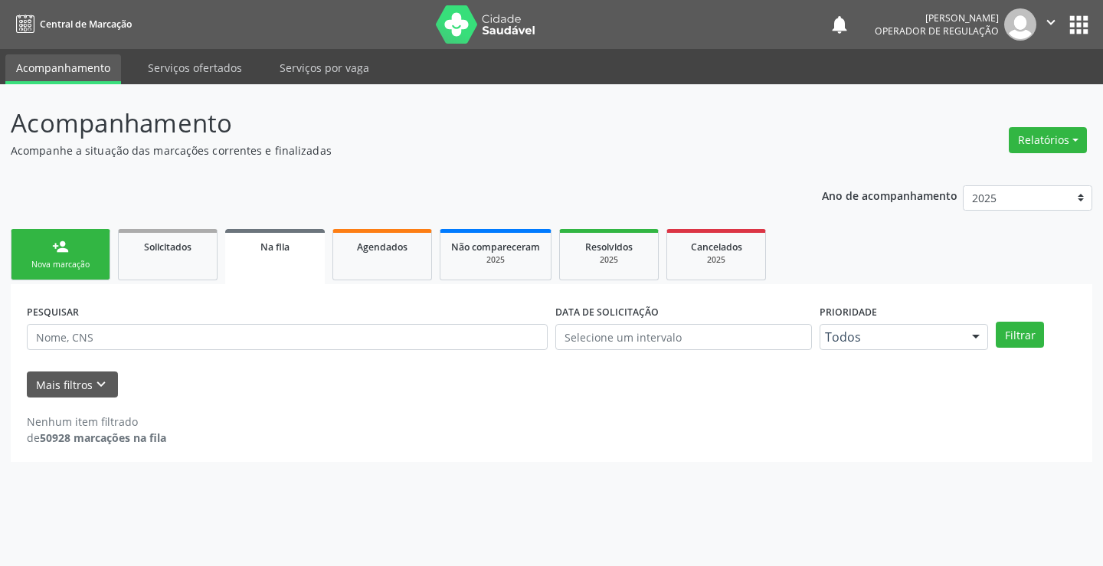
click at [270, 257] on link "Na fila" at bounding box center [275, 256] width 100 height 55
click at [160, 331] on input "text" at bounding box center [287, 337] width 521 height 26
click at [123, 338] on input "text" at bounding box center [287, 337] width 521 height 26
type input "700406434155345"
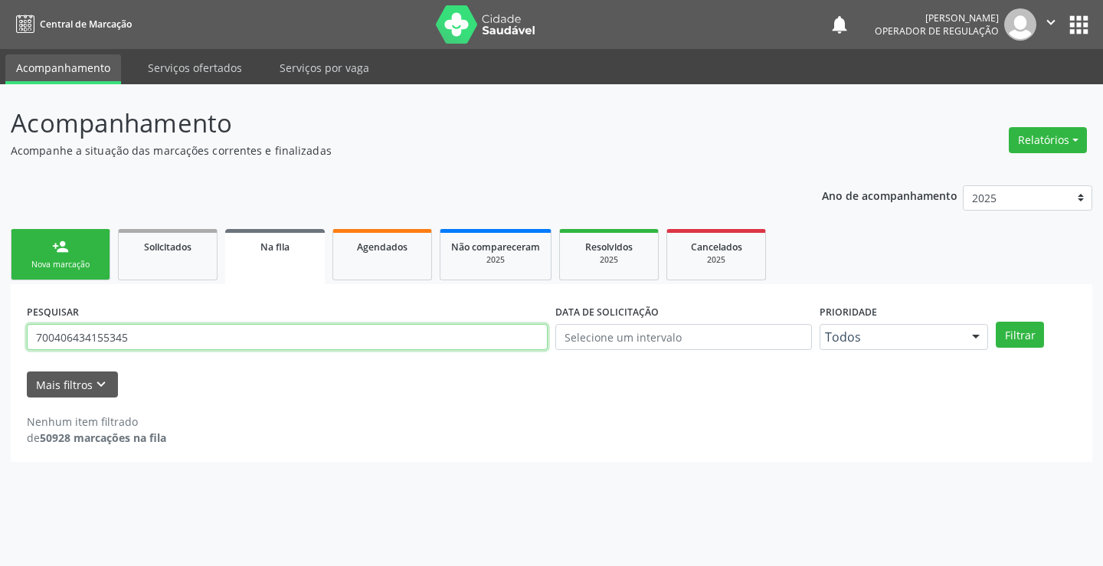
click at [996, 322] on button "Filtrar" at bounding box center [1020, 335] width 48 height 26
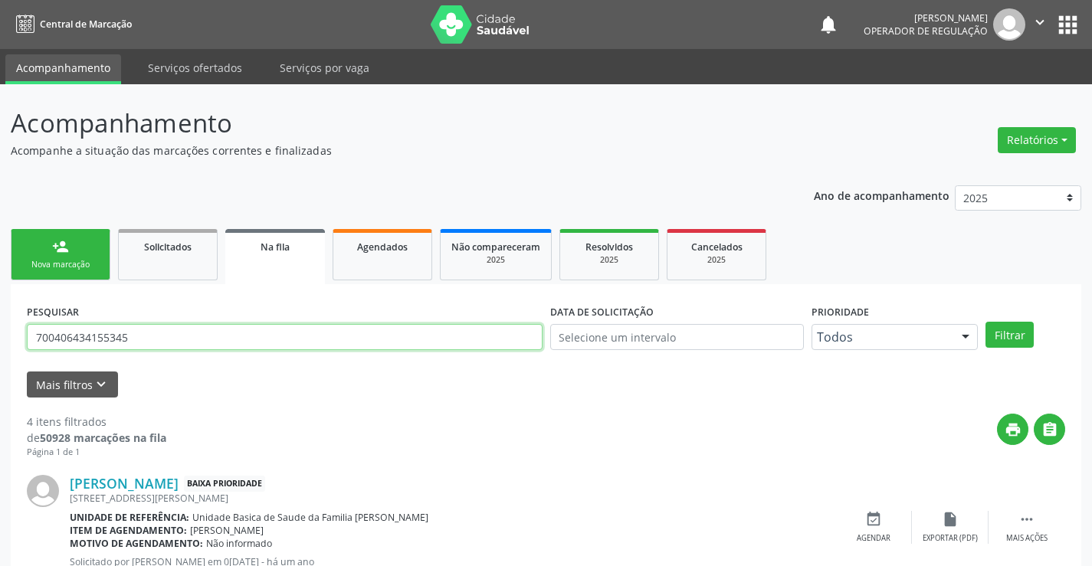
drag, startPoint x: 146, startPoint y: 333, endPoint x: 5, endPoint y: 332, distance: 141.0
click at [5, 332] on div "Acompanhamento Acompanhe a situação das marcações correntes e finalizadas Relat…" at bounding box center [546, 559] width 1092 height 950
type input "708203199850543"
click at [985, 322] on button "Filtrar" at bounding box center [1009, 335] width 48 height 26
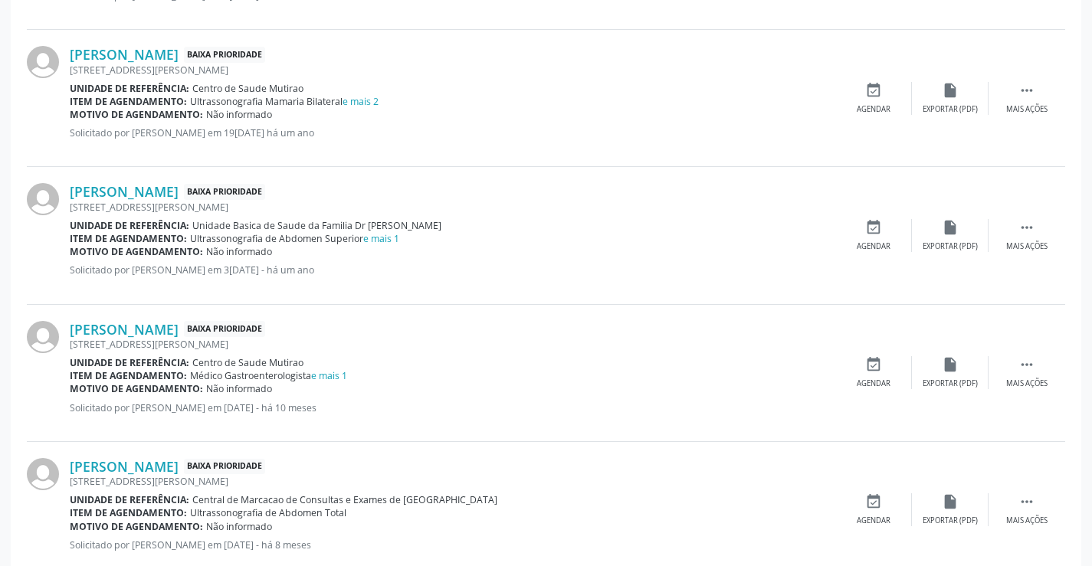
scroll to position [2022, 0]
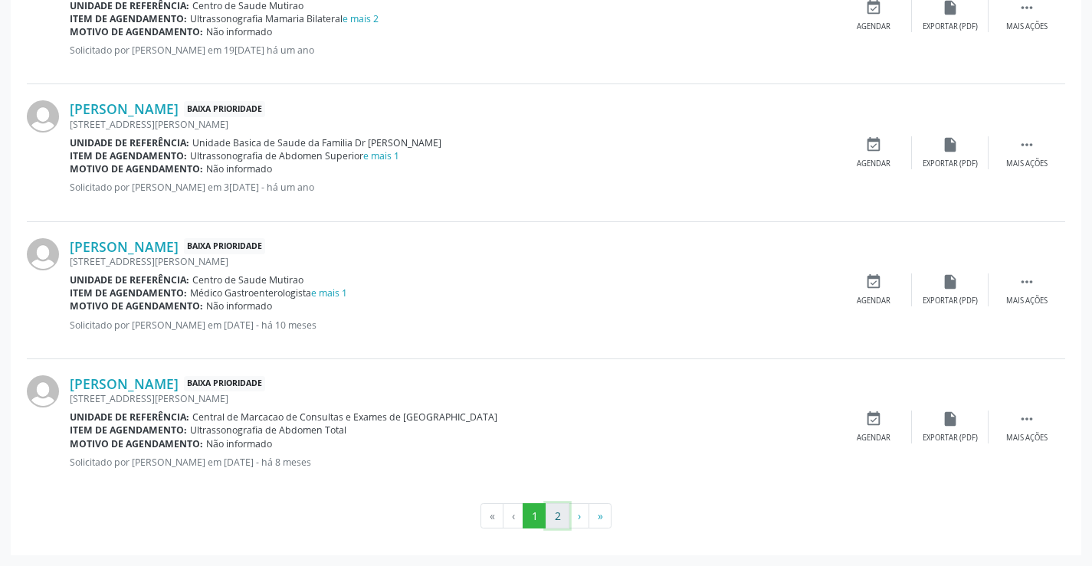
click at [561, 515] on button "2" at bounding box center [558, 516] width 24 height 26
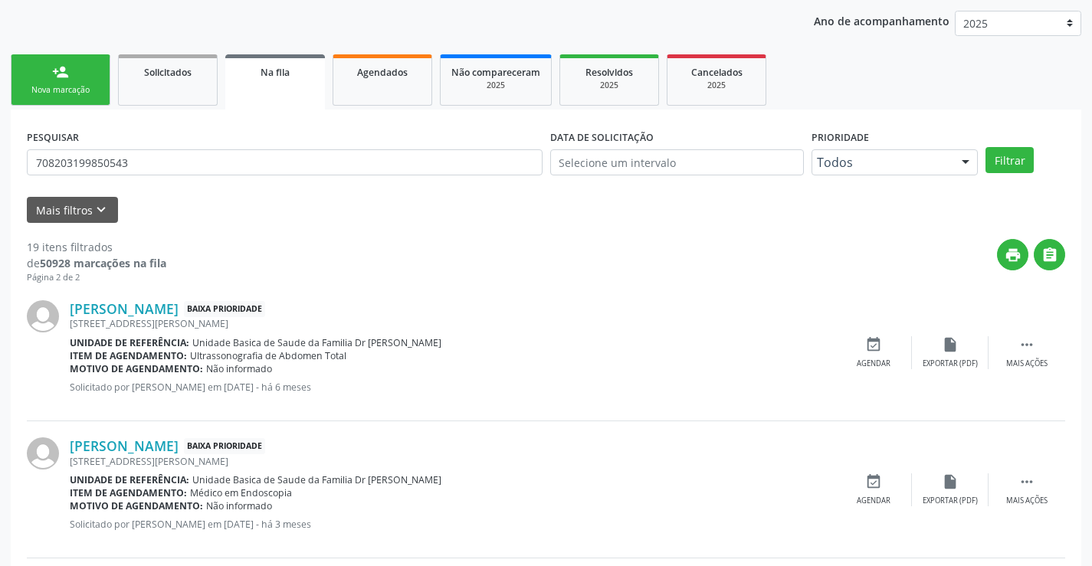
scroll to position [0, 0]
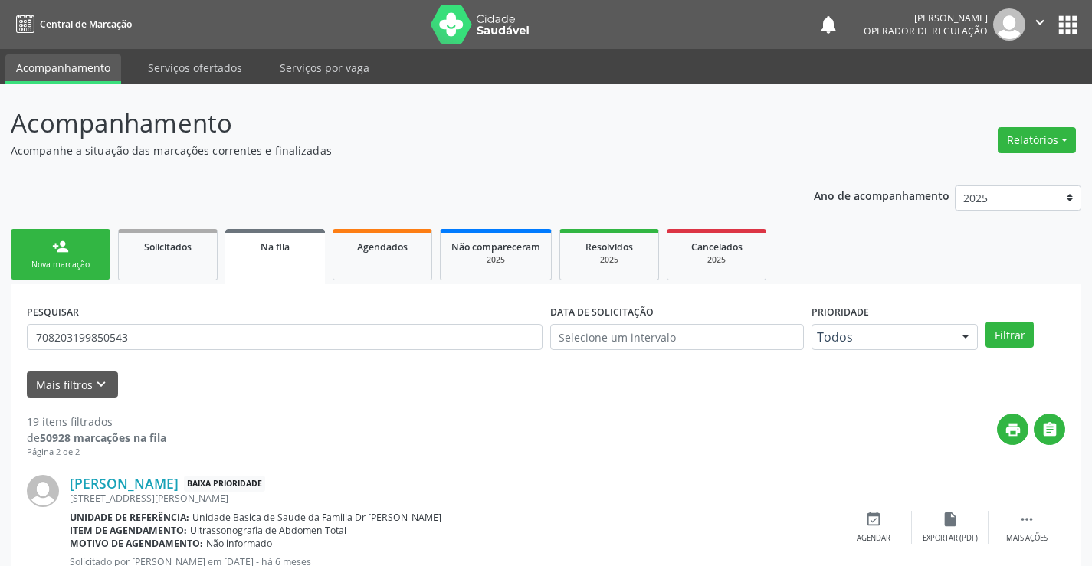
click at [30, 255] on link "person_add Nova marcação" at bounding box center [61, 254] width 100 height 51
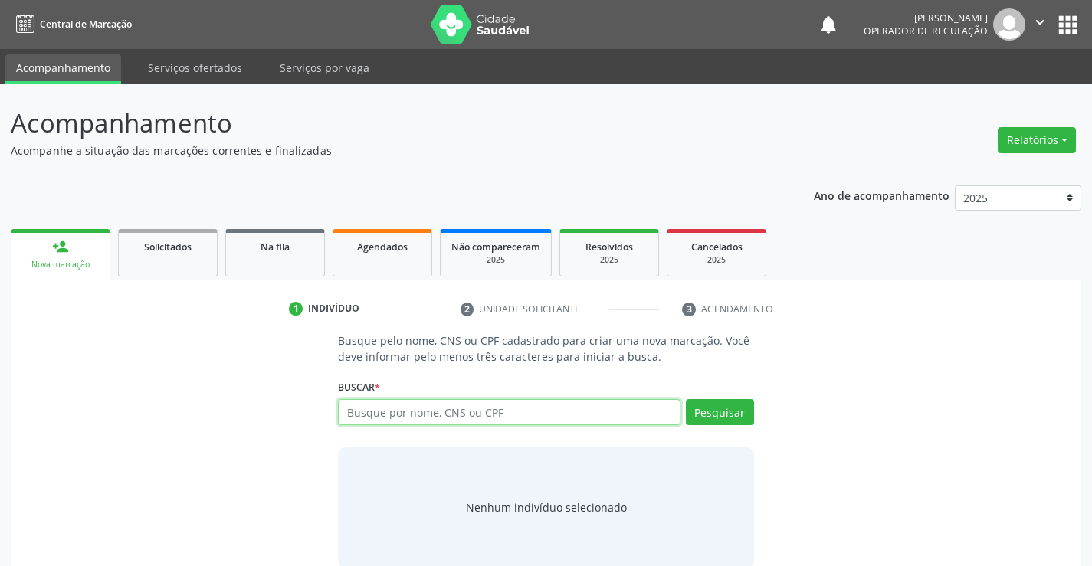
click at [546, 413] on input "text" at bounding box center [509, 412] width 342 height 26
type input "704606181481321"
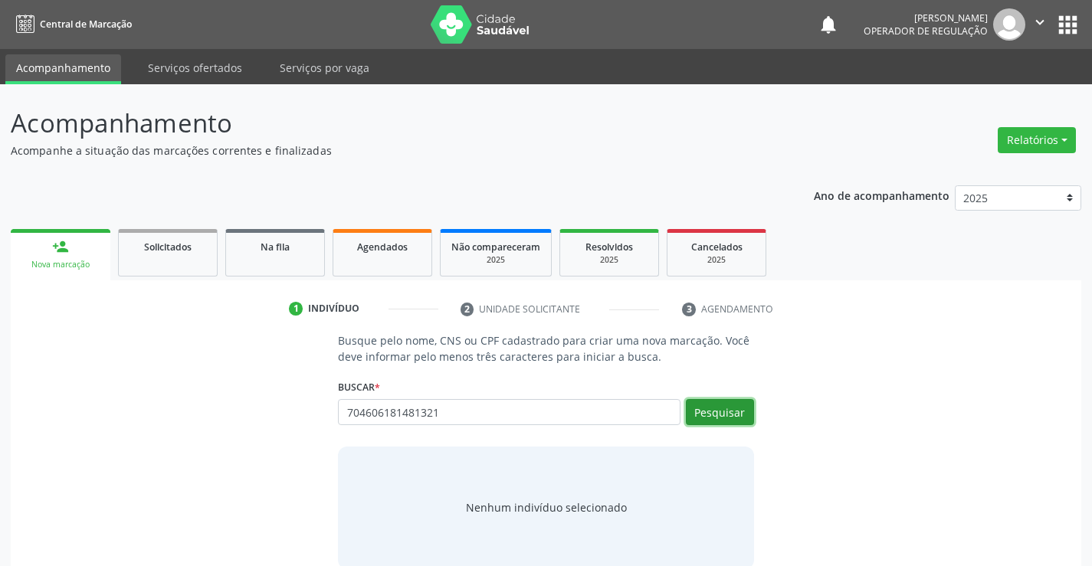
click at [716, 402] on button "Pesquisar" at bounding box center [720, 412] width 68 height 26
type input "704606181481321"
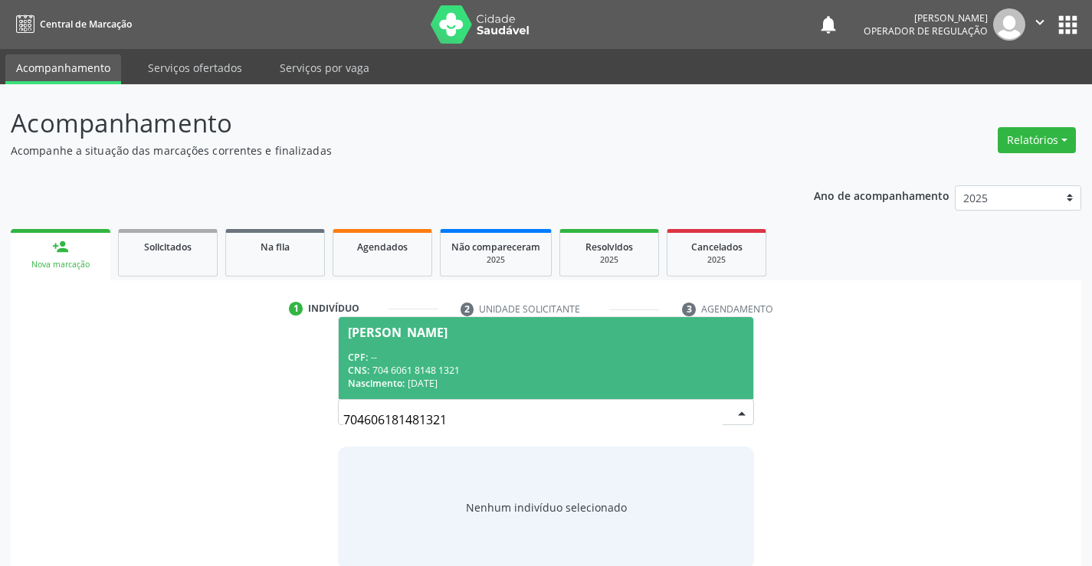
click at [510, 339] on span "Paulo Henrique de Souza Cruz CPF: -- CNS: 704 6061 8148 1321 Nascimento: 31/08/…" at bounding box center [546, 358] width 414 height 82
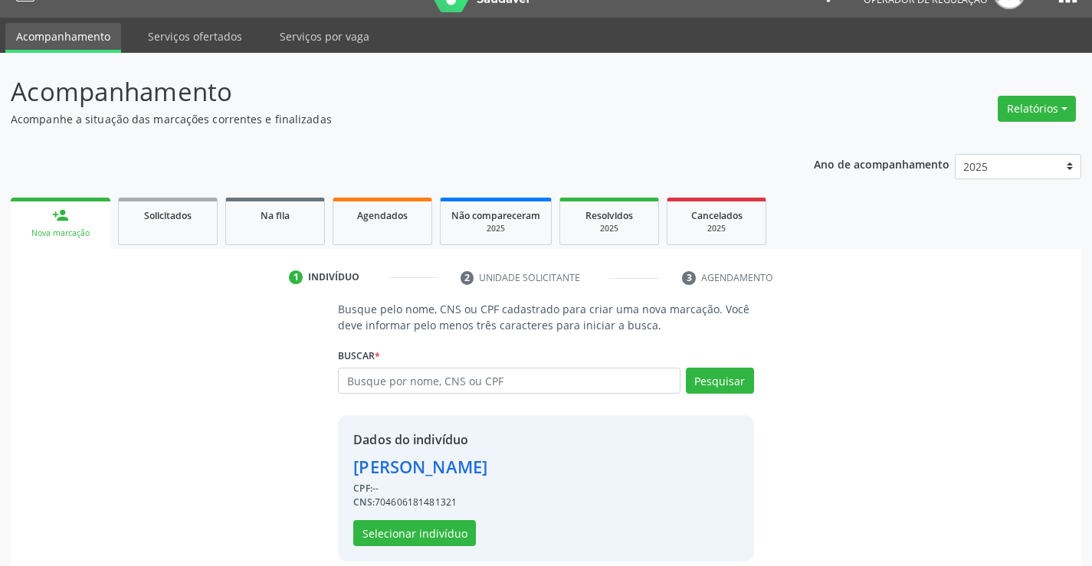
scroll to position [48, 0]
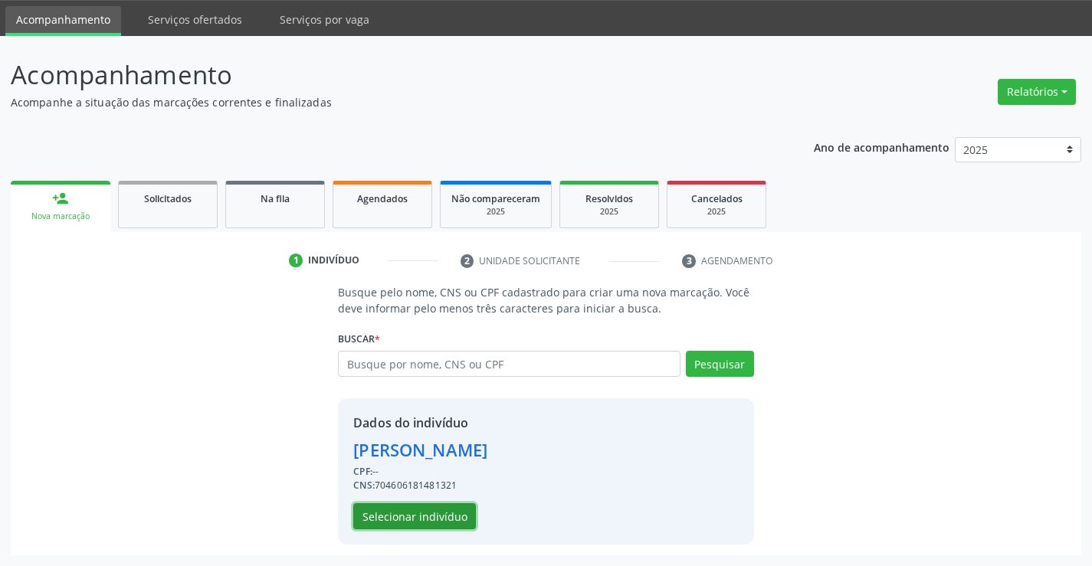
click at [414, 515] on button "Selecionar indivíduo" at bounding box center [414, 516] width 123 height 26
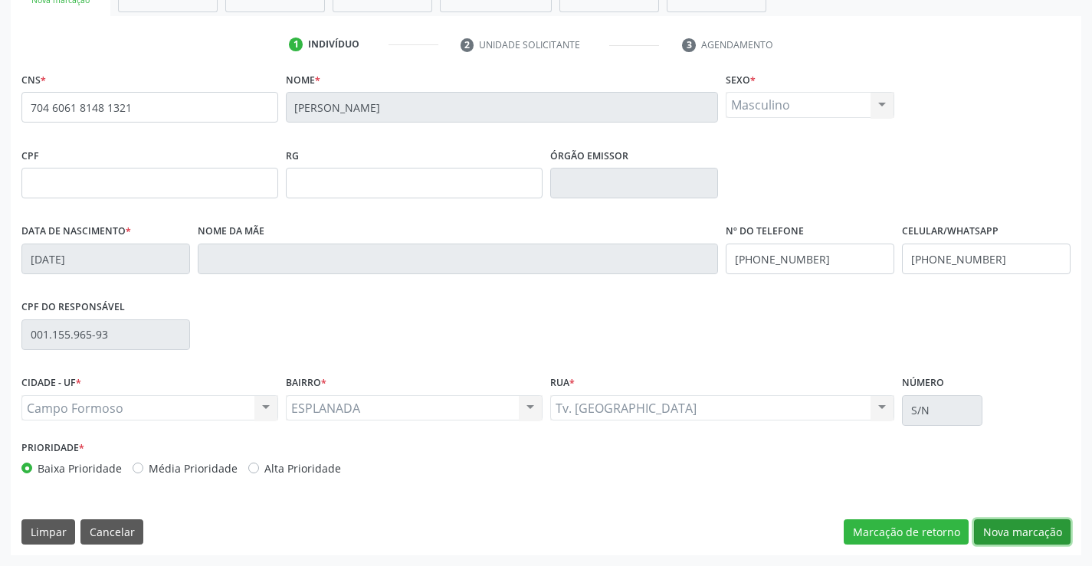
click at [1014, 528] on button "Nova marcação" at bounding box center [1022, 533] width 97 height 26
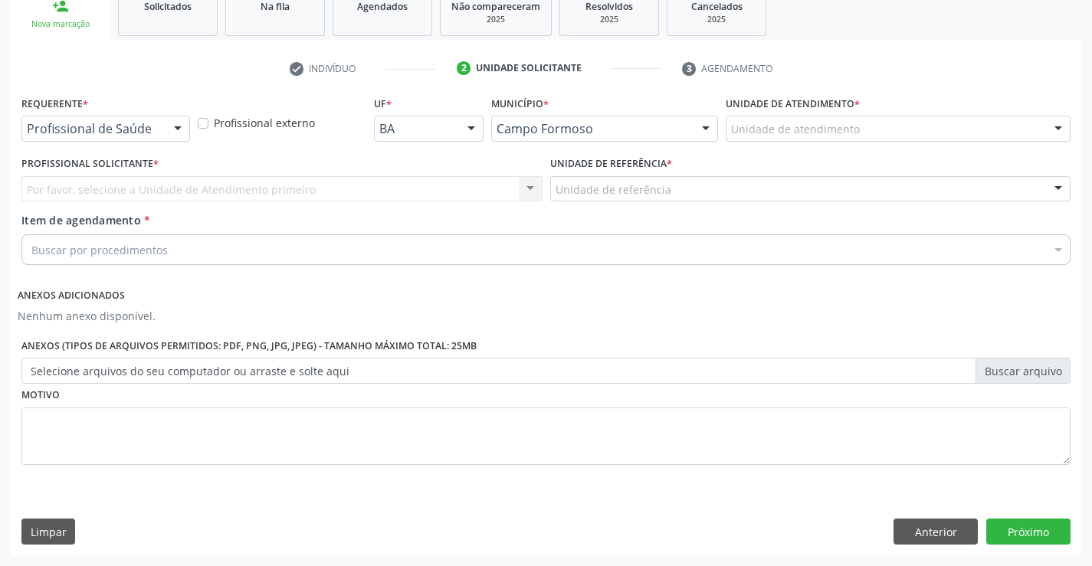
scroll to position [241, 0]
click at [103, 120] on div "Profissional de Saúde" at bounding box center [105, 129] width 169 height 26
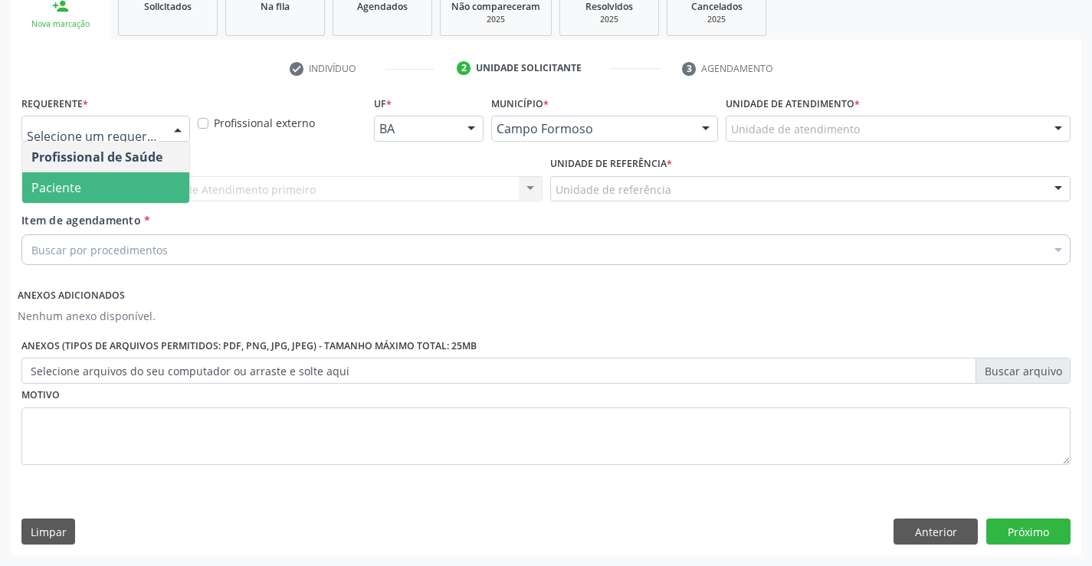
click at [91, 182] on span "Paciente" at bounding box center [105, 187] width 167 height 31
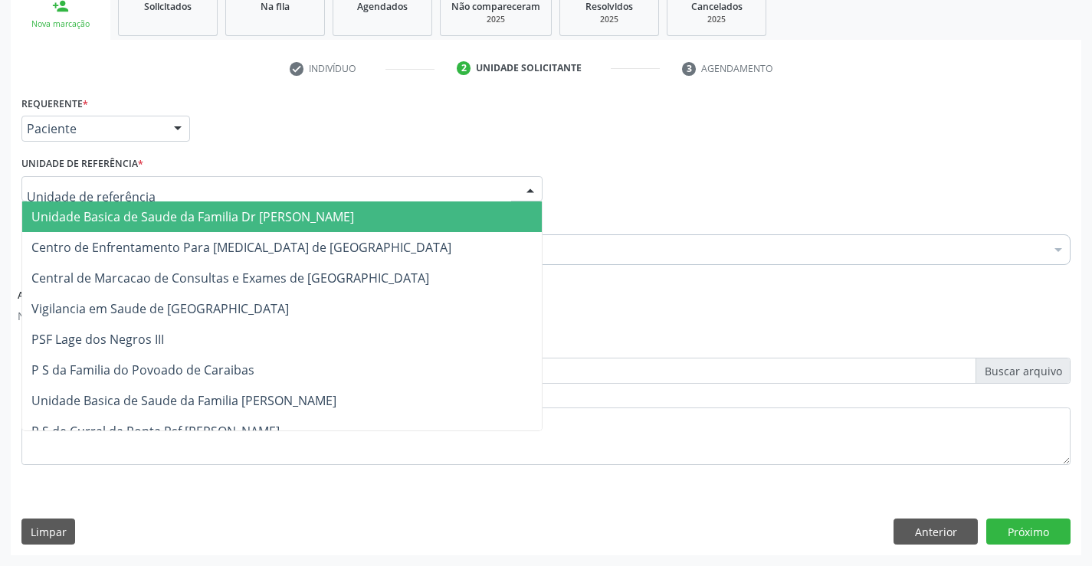
click at [109, 211] on span "Unidade Basica de Saude da Familia Dr [PERSON_NAME]" at bounding box center [192, 216] width 323 height 17
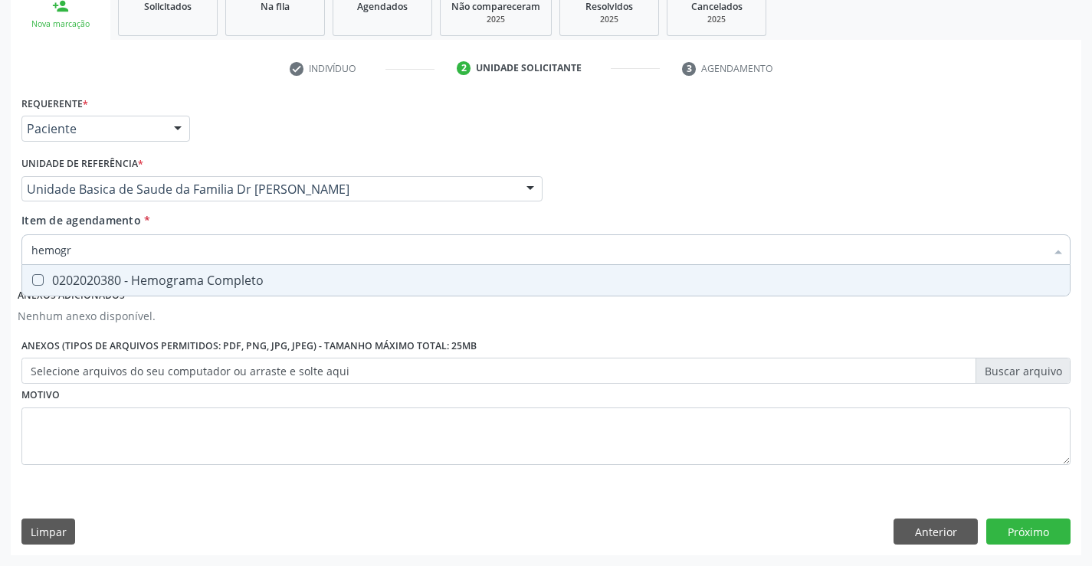
type input "hemogra"
click at [186, 287] on div "0202020380 - Hemograma Completo" at bounding box center [545, 280] width 1029 height 12
checkbox Completo "true"
type input "hemogra"
click at [189, 220] on div "Item de agendamento * hemogra Desfazer seleção 0202020380 - Hemograma Completo …" at bounding box center [545, 236] width 1049 height 48
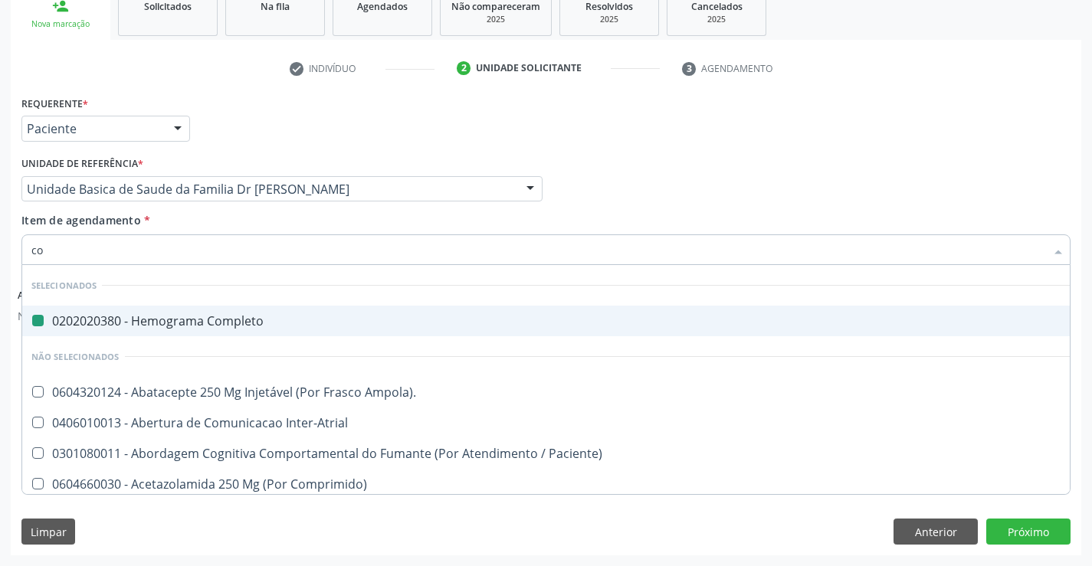
type input "col"
checkbox Completo "false"
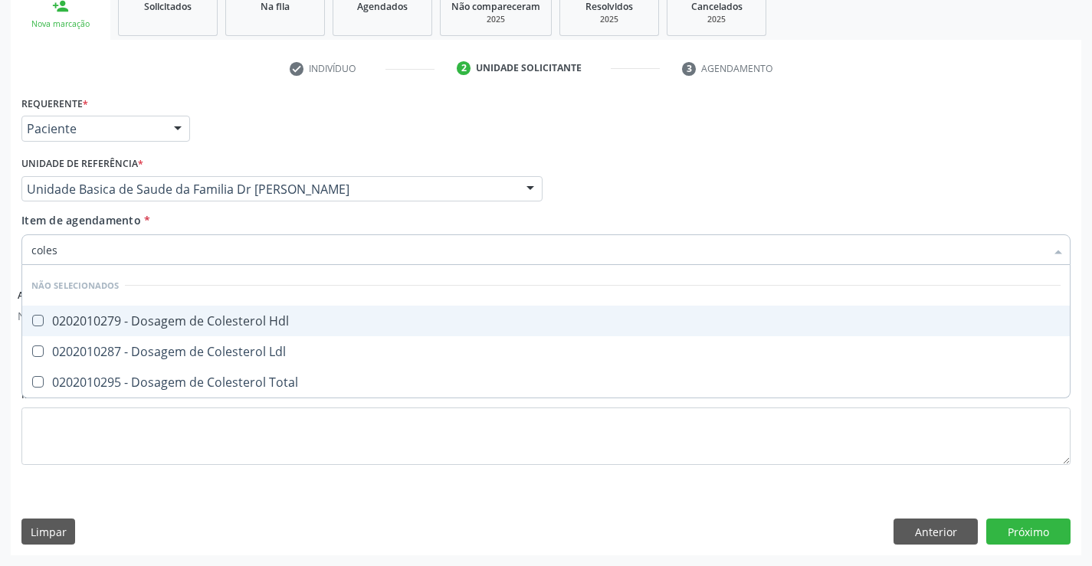
type input "colest"
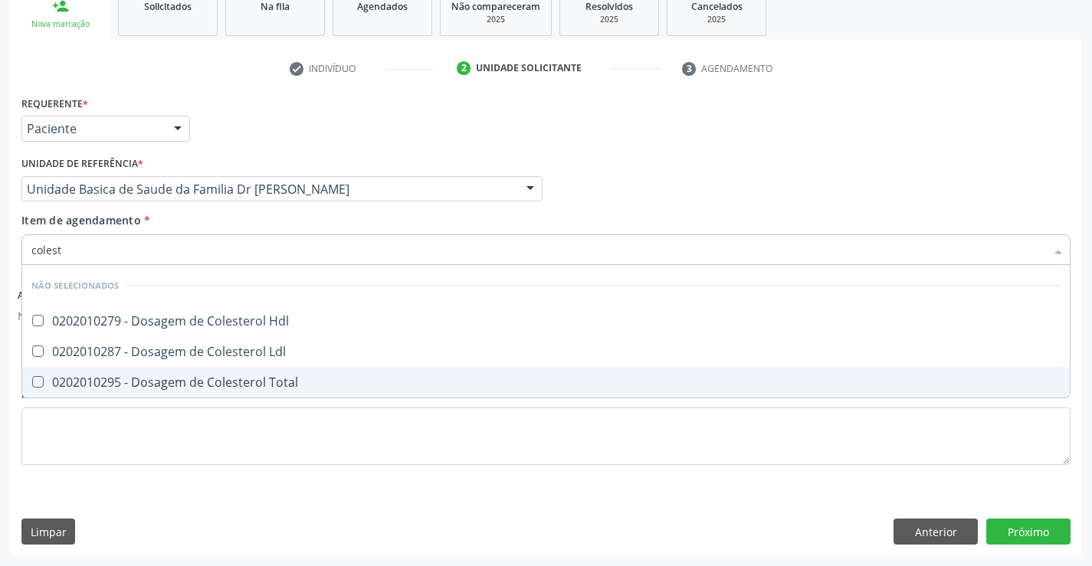
click at [208, 378] on div "0202010295 - Dosagem de Colesterol Total" at bounding box center [545, 382] width 1029 height 12
checkbox Total "true"
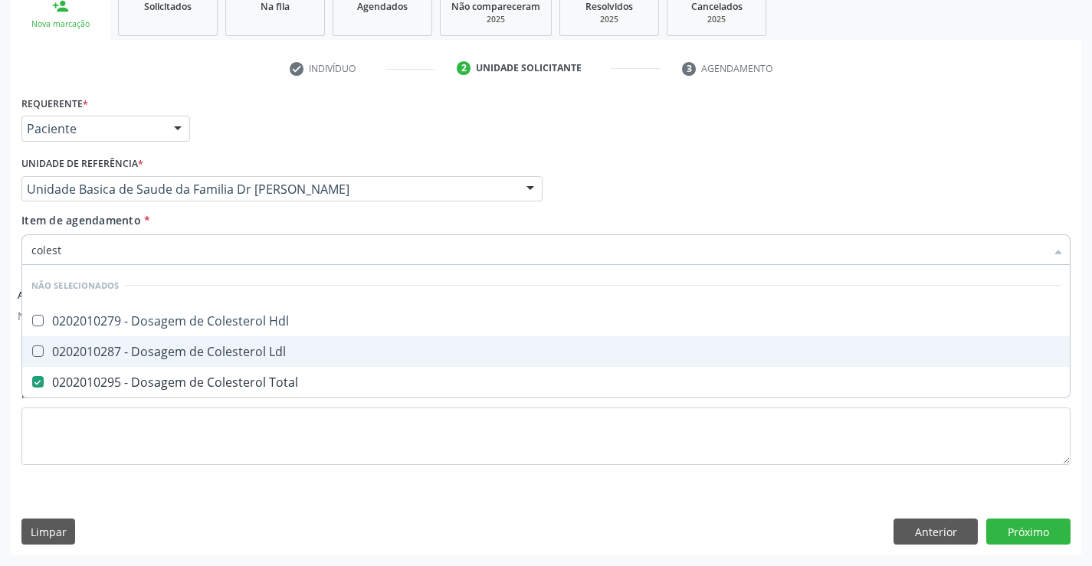
click at [214, 356] on div "0202010287 - Dosagem de Colesterol Ldl" at bounding box center [545, 352] width 1029 height 12
checkbox Ldl "true"
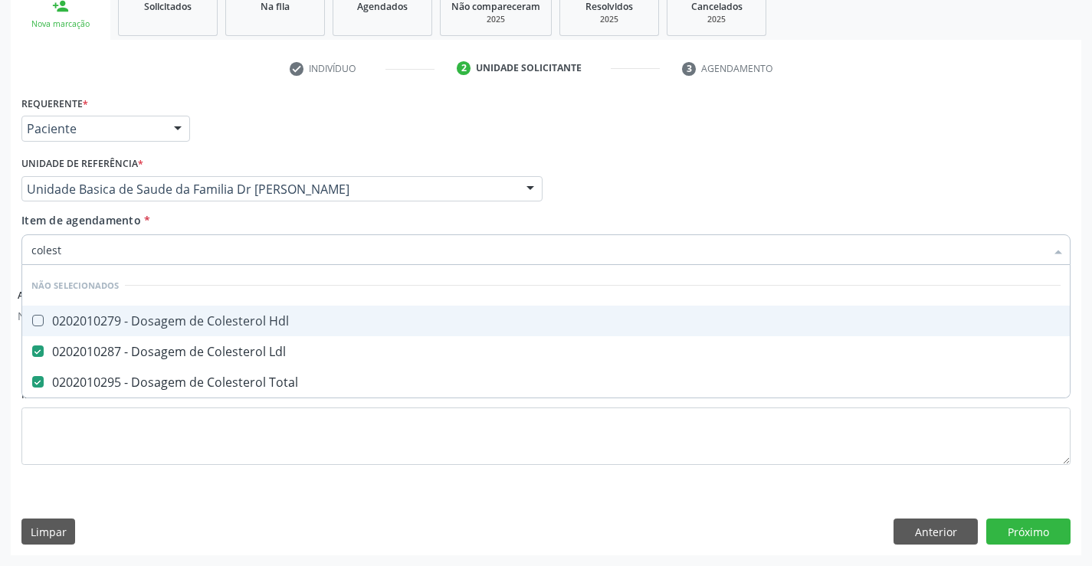
click at [221, 329] on span "0202010279 - Dosagem de Colesterol Hdl" at bounding box center [545, 321] width 1047 height 31
checkbox Hdl "true"
click at [217, 221] on div "Item de agendamento * colest Desfazer seleção Não selecionados 0202010279 - Dos…" at bounding box center [545, 236] width 1049 height 48
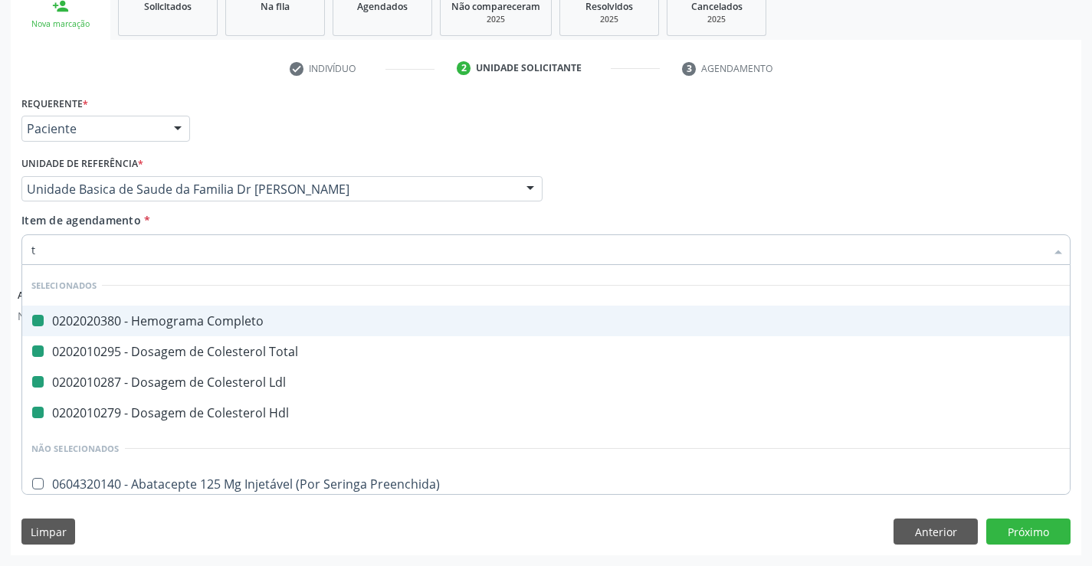
type input "tr"
checkbox Completo "false"
checkbox Ldl "false"
checkbox Total "false"
checkbox Hdl "false"
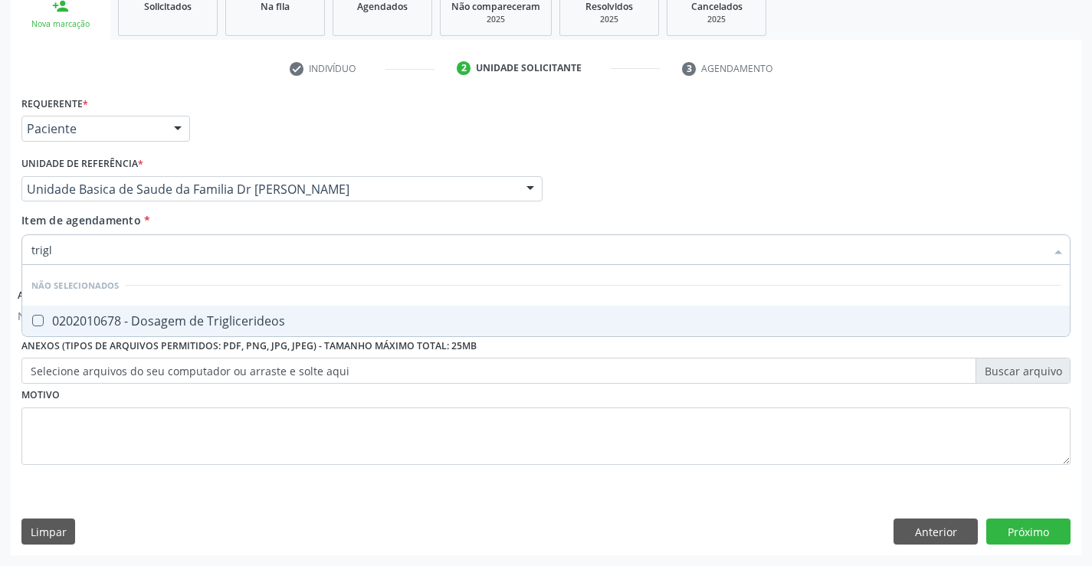
type input "trigli"
click at [241, 321] on div "0202010678 - Dosagem de Triglicerideos" at bounding box center [545, 321] width 1029 height 12
checkbox Triglicerideos "true"
type input "trigli"
click at [221, 218] on div "Item de agendamento * trigli Desfazer seleção Não selecionados 0202010678 - Dos…" at bounding box center [545, 236] width 1049 height 48
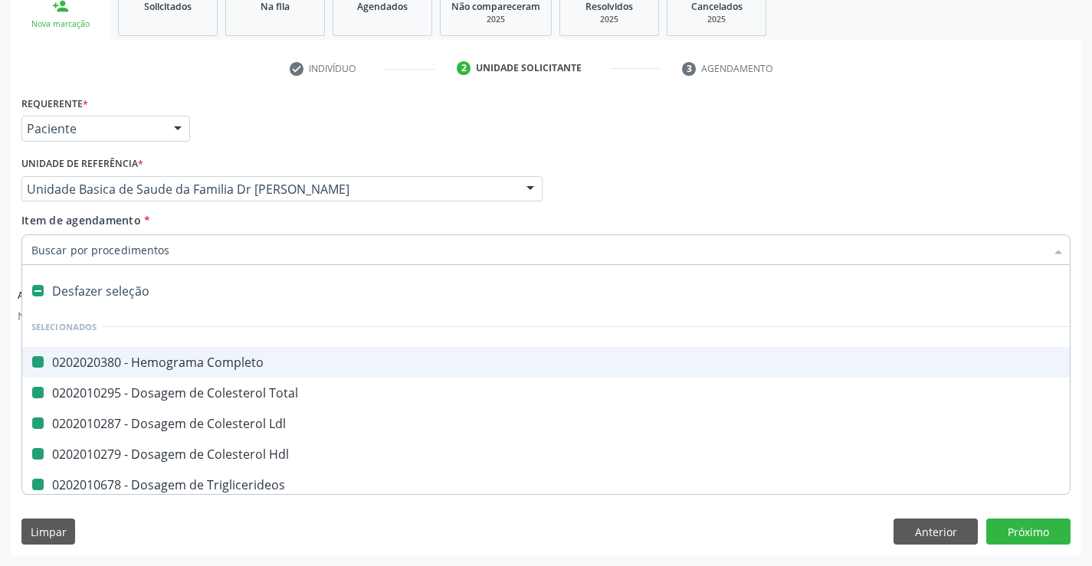
type input "u"
checkbox Completo "false"
checkbox Total "false"
checkbox Ldl "false"
checkbox Hdl "false"
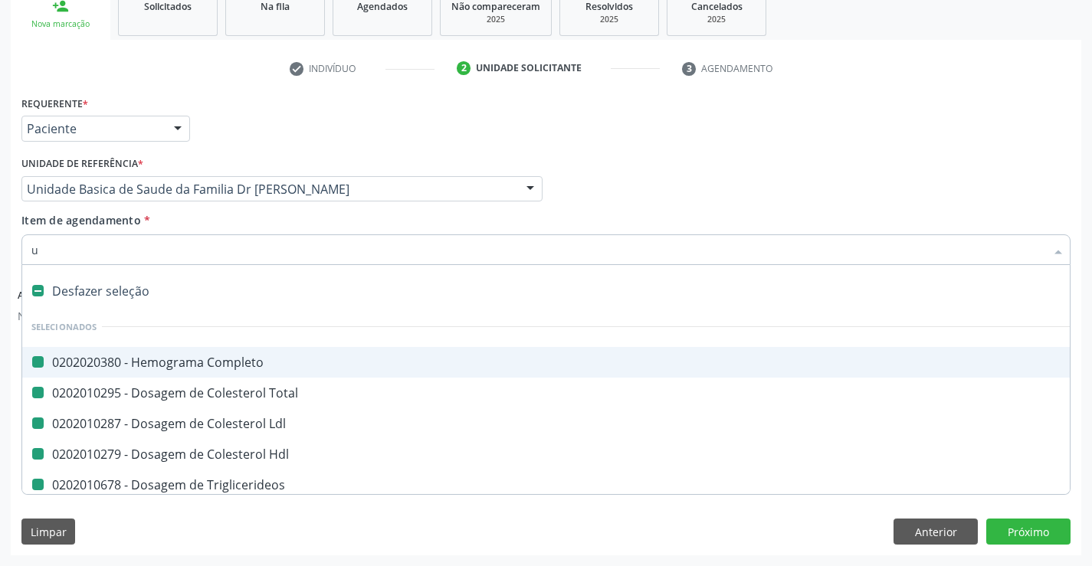
checkbox Triglicerideos "false"
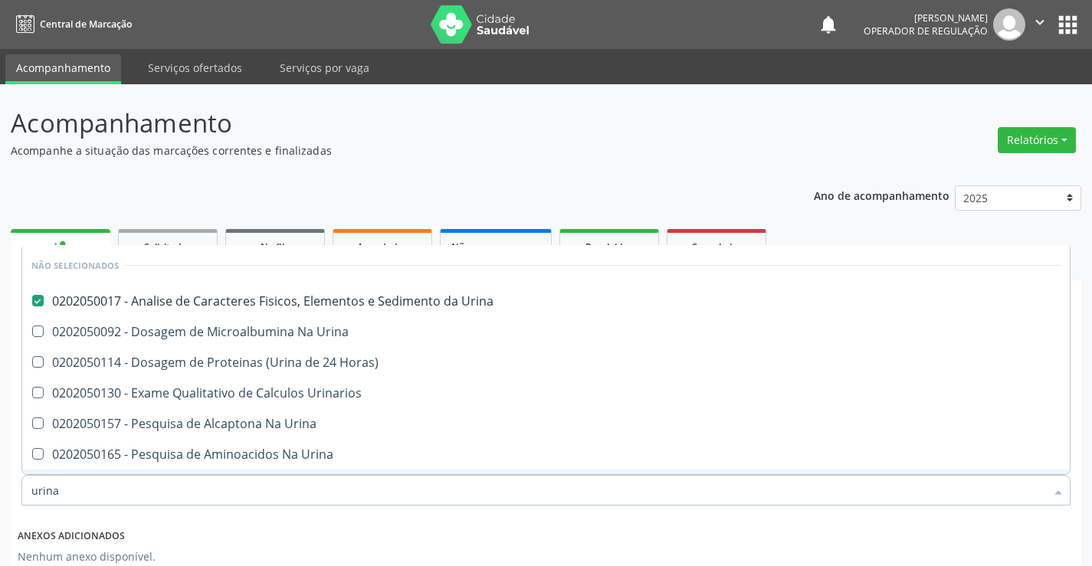
scroll to position [164, 0]
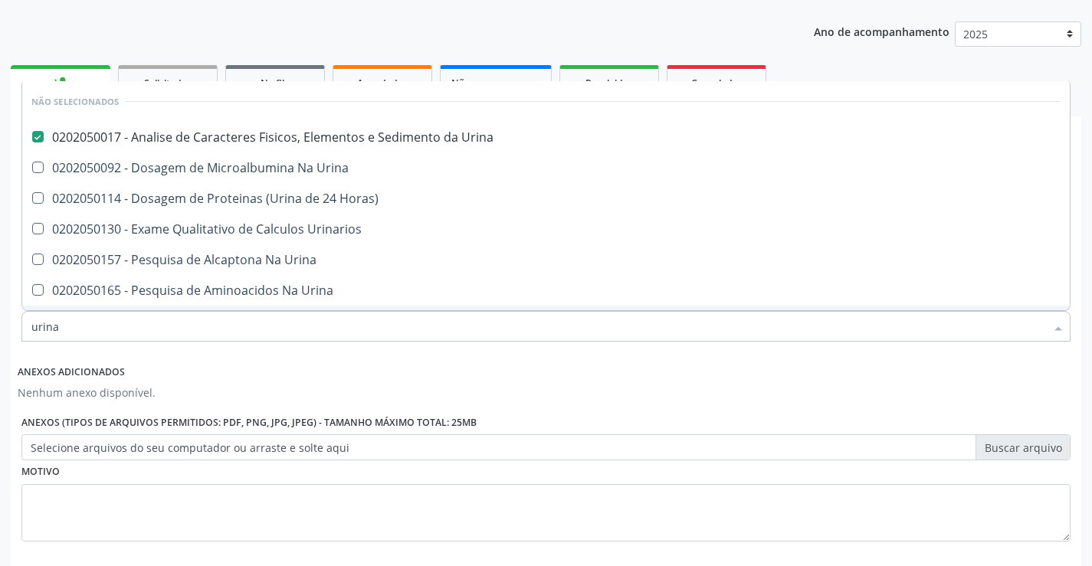
click at [254, 375] on div "Anexos adicionados Nenhum anexo disponível. Anexos (Tipos de arquivos permitido…" at bounding box center [546, 406] width 1057 height 107
checkbox Urina "true"
checkbox Horas\) "true"
checkbox Urinarios "true"
checkbox Urina "true"
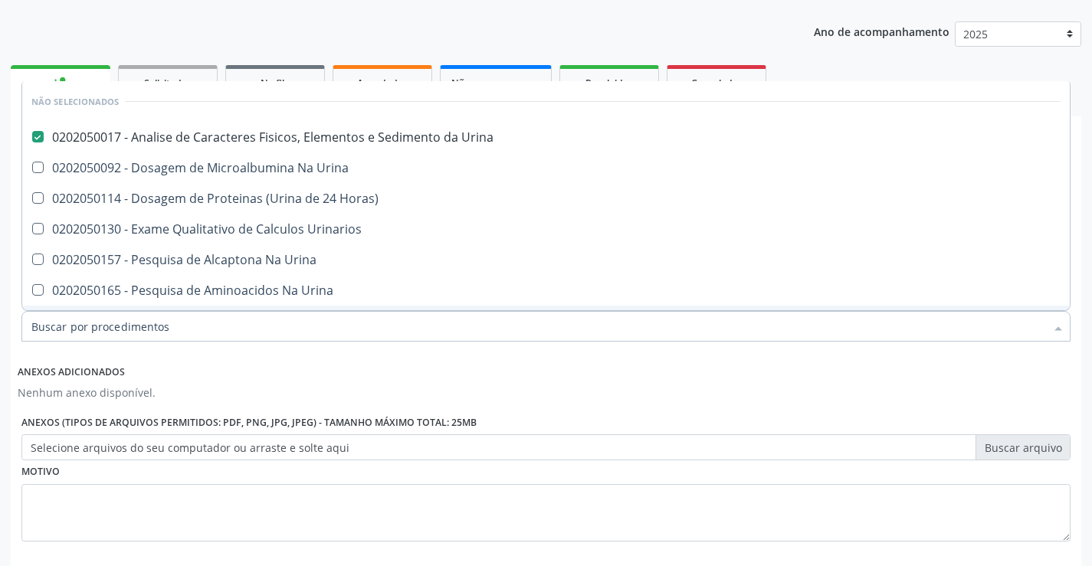
checkbox Urina "true"
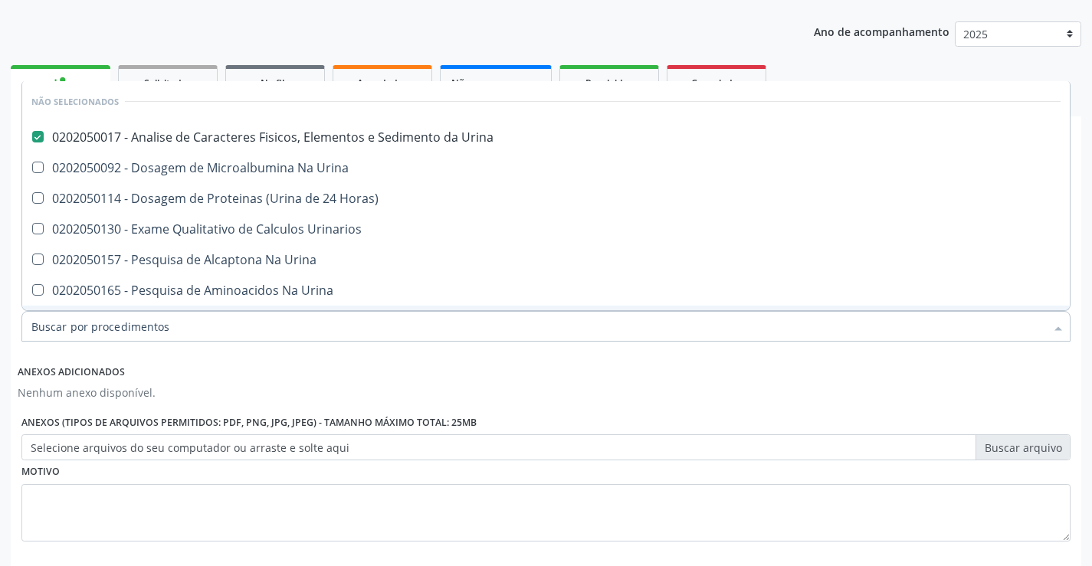
checkbox Urina "true"
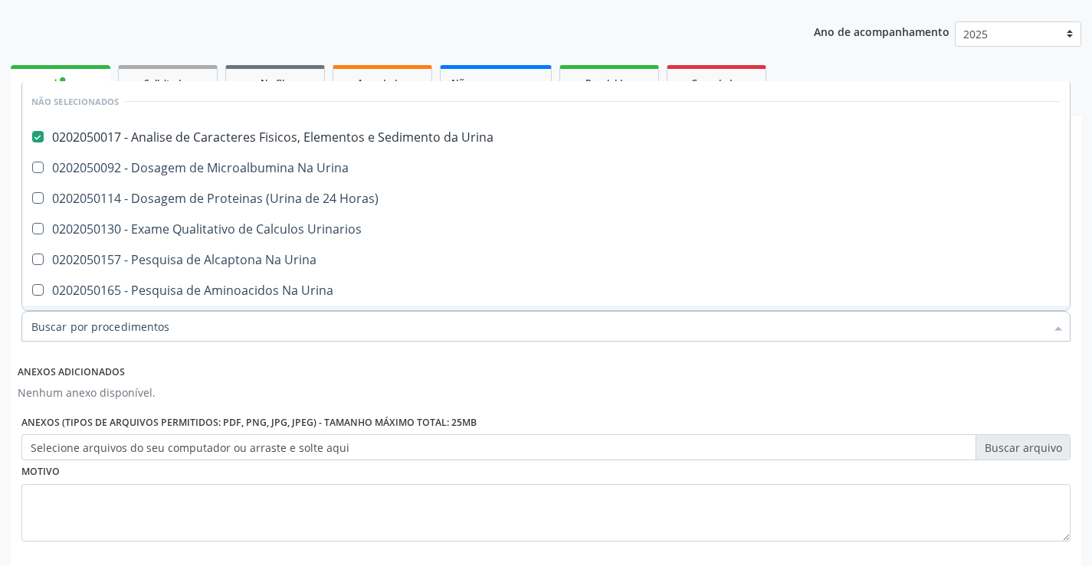
checkbox Urina "true"
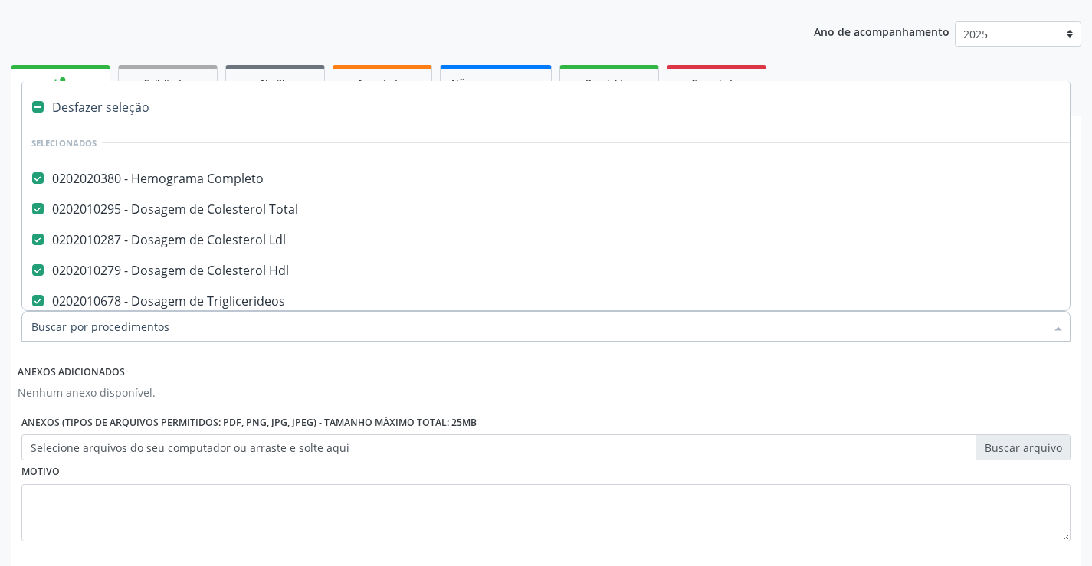
click at [281, 335] on div at bounding box center [545, 326] width 1049 height 31
type input "f"
checkbox Hdl "false"
checkbox Triglicerideos "false"
checkbox Ureia "false"
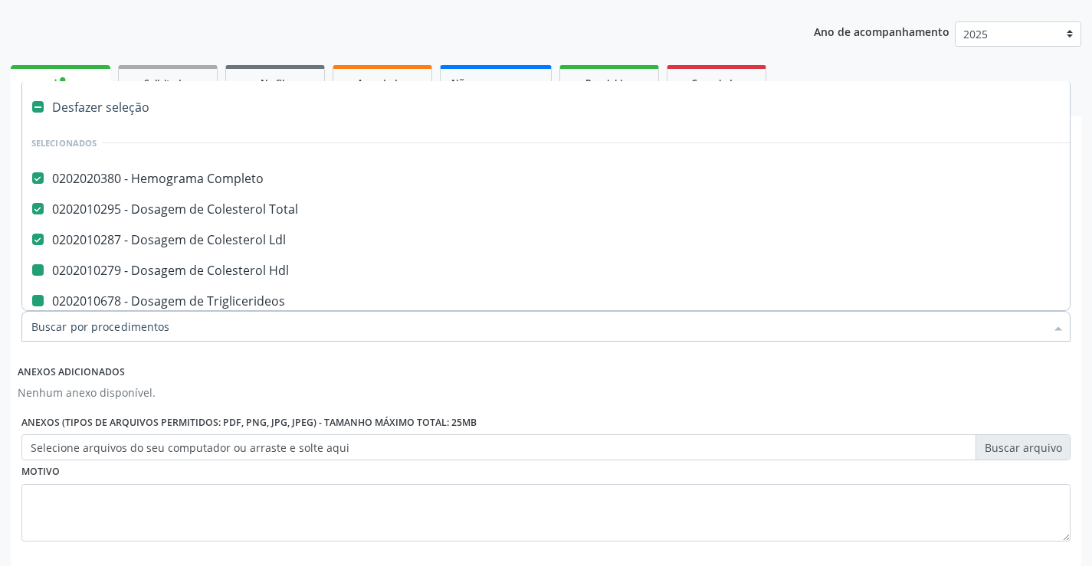
checkbox Creatinina "false"
checkbox Urico "false"
checkbox \(Tgp\) "false"
checkbox \(Tgo\) "false"
checkbox Glicose "false"
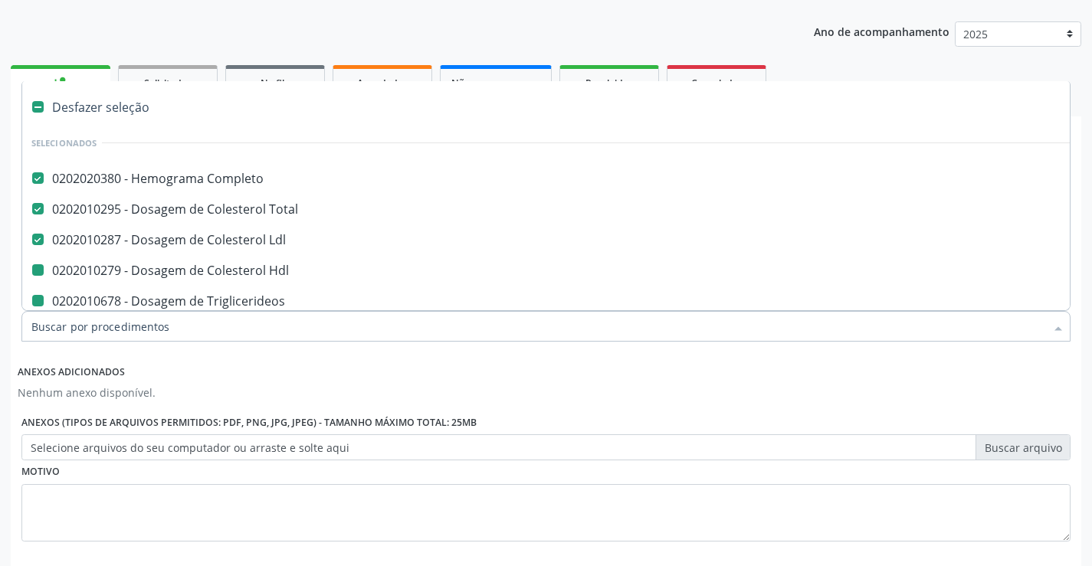
checkbox \(Vhs\) "false"
checkbox Reativa "false"
checkbox Calcio "false"
checkbox Serico "false"
checkbox Urina "false"
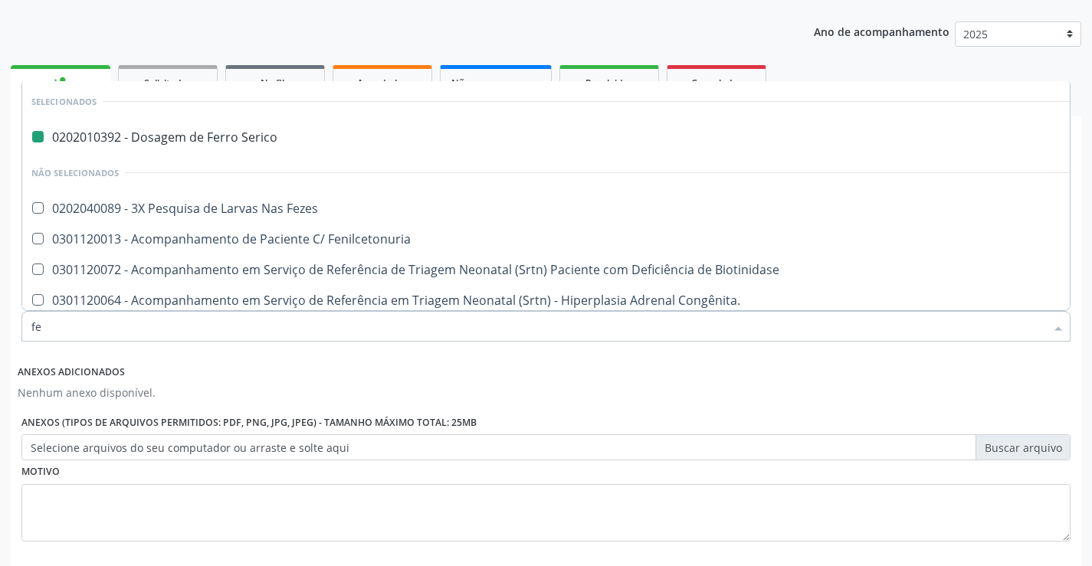
type input "fez"
checkbox Serico "false"
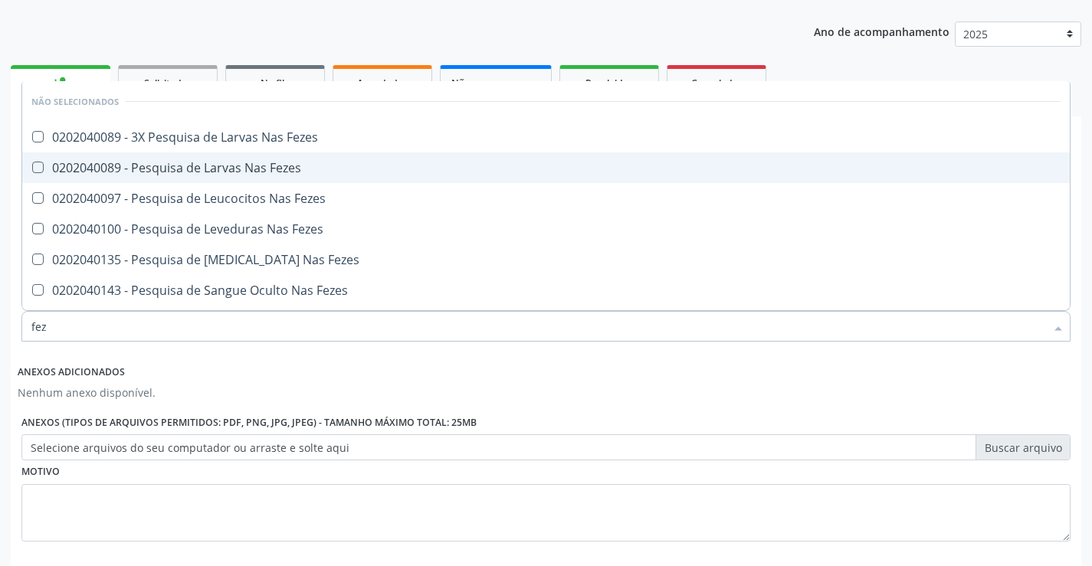
click at [205, 168] on div "0202040089 - Pesquisa de Larvas Nas Fezes" at bounding box center [545, 168] width 1029 height 12
checkbox Fezes "true"
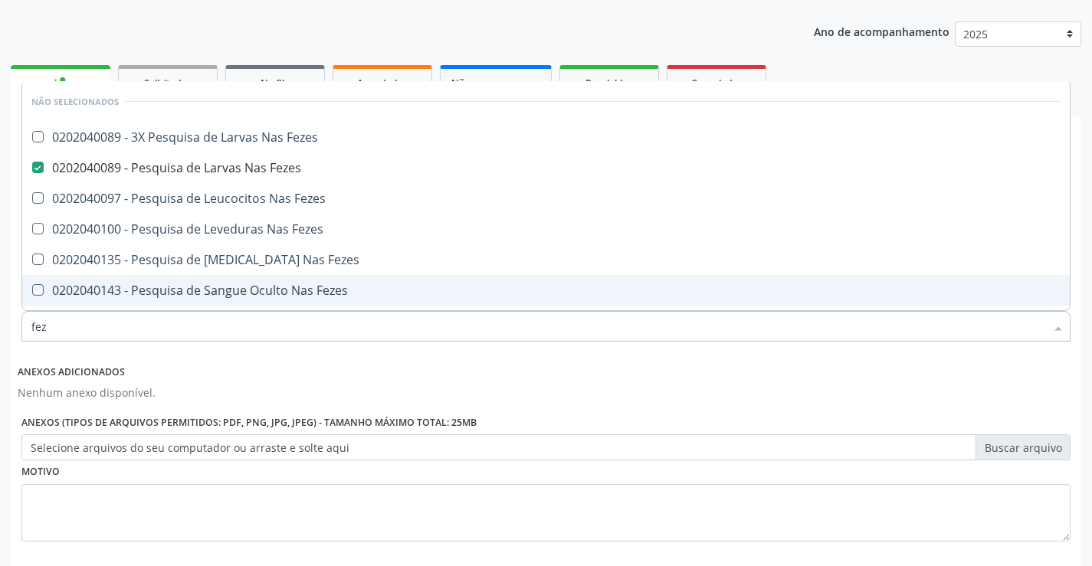
click at [916, 552] on fieldset "Motivo" at bounding box center [545, 507] width 1049 height 92
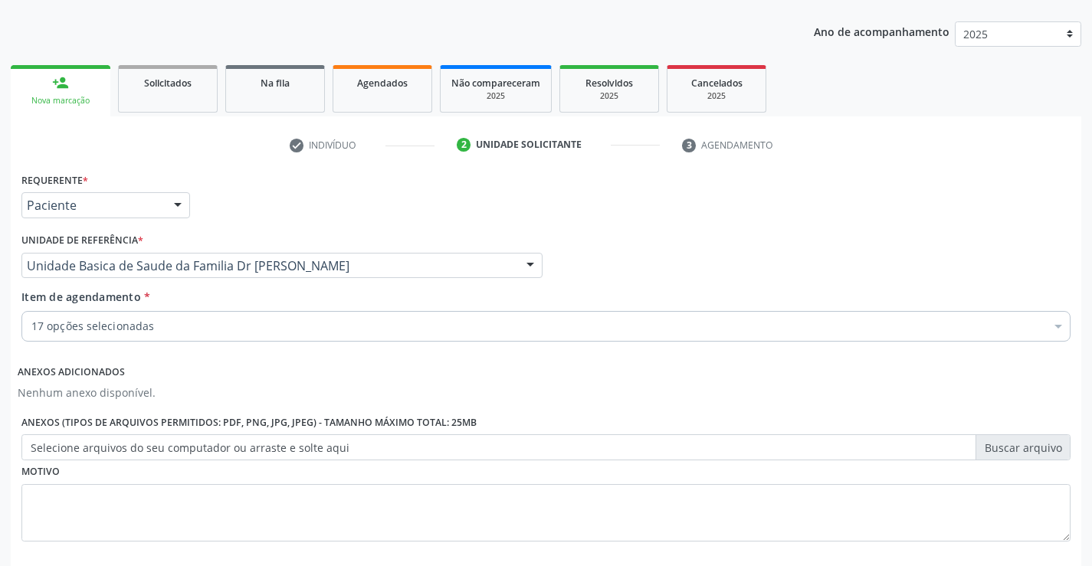
checkbox Completo "true"
checkbox Hdl "true"
checkbox Triglicerideos "true"
checkbox Ureia "true"
checkbox Creatinina "true"
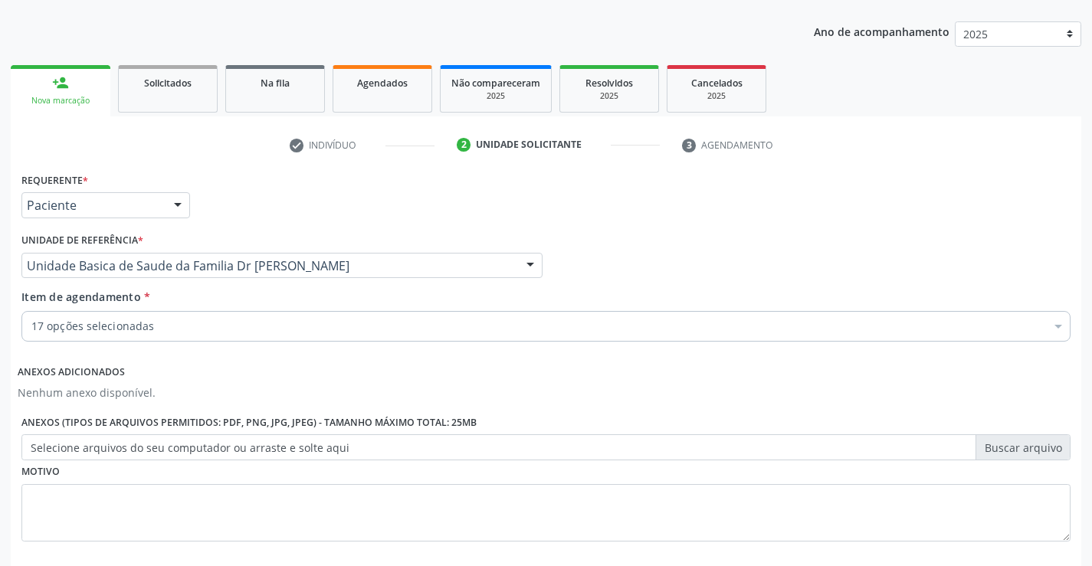
checkbox Urico "true"
checkbox \(Tgp\) "true"
checkbox Ldl "true"
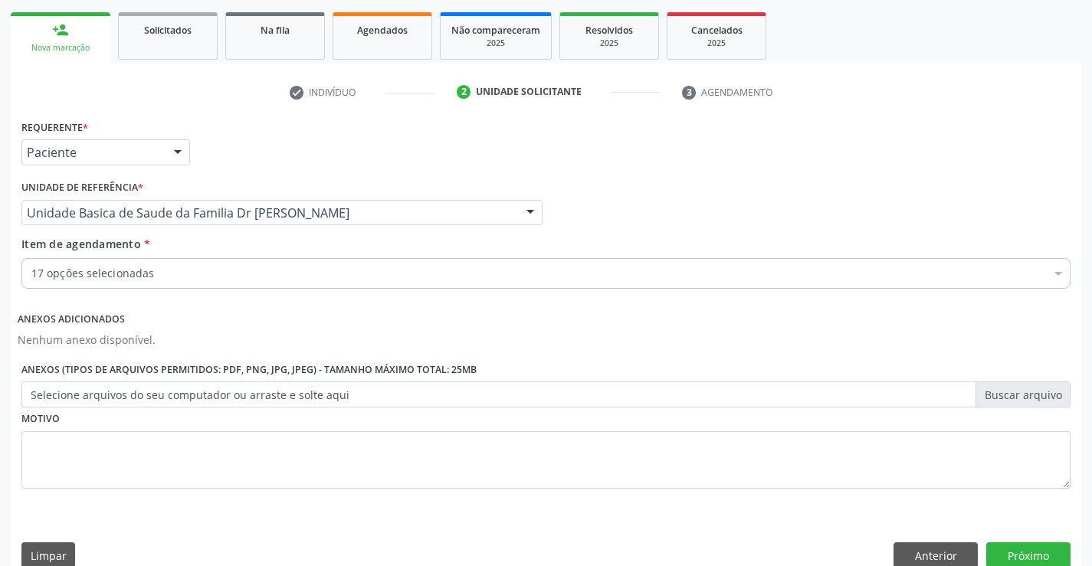
scroll to position [241, 0]
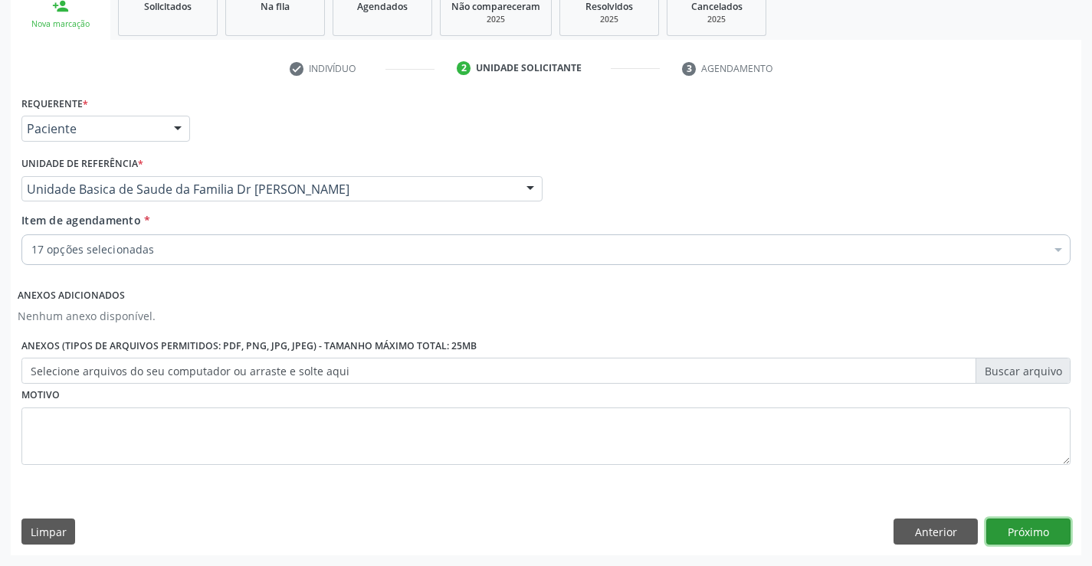
click at [1026, 534] on button "Próximo" at bounding box center [1028, 532] width 84 height 26
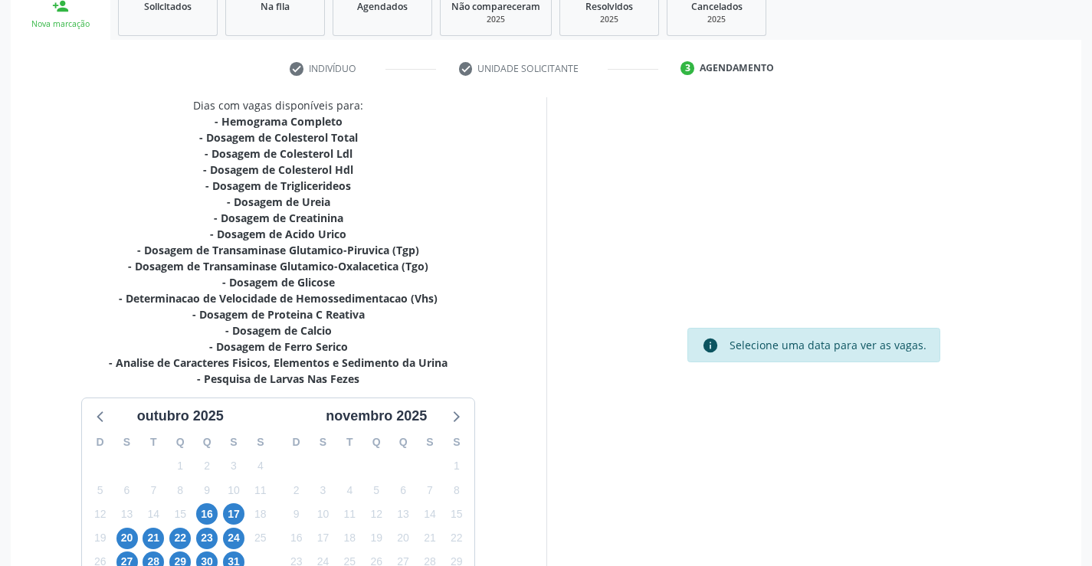
scroll to position [358, 0]
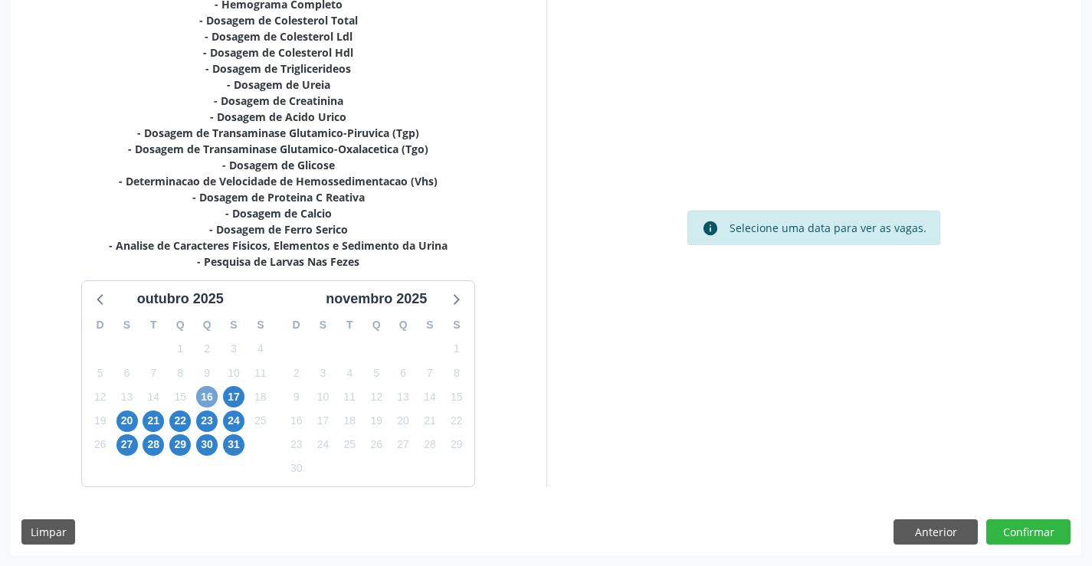
click at [211, 395] on span "16" at bounding box center [206, 396] width 21 height 21
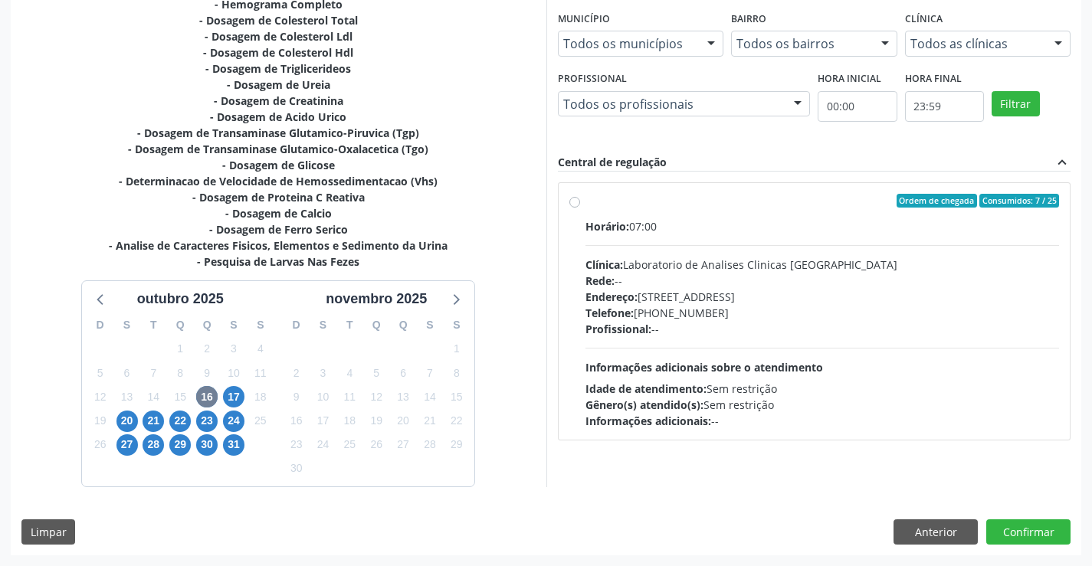
click at [711, 203] on div "Ordem de chegada Consumidos: 7 / 25" at bounding box center [822, 201] width 474 height 14
click at [580, 203] on input "Ordem de chegada Consumidos: 7 / 25 Horário: 07:00 Clínica: Laboratorio de Anal…" at bounding box center [574, 201] width 11 height 14
radio input "true"
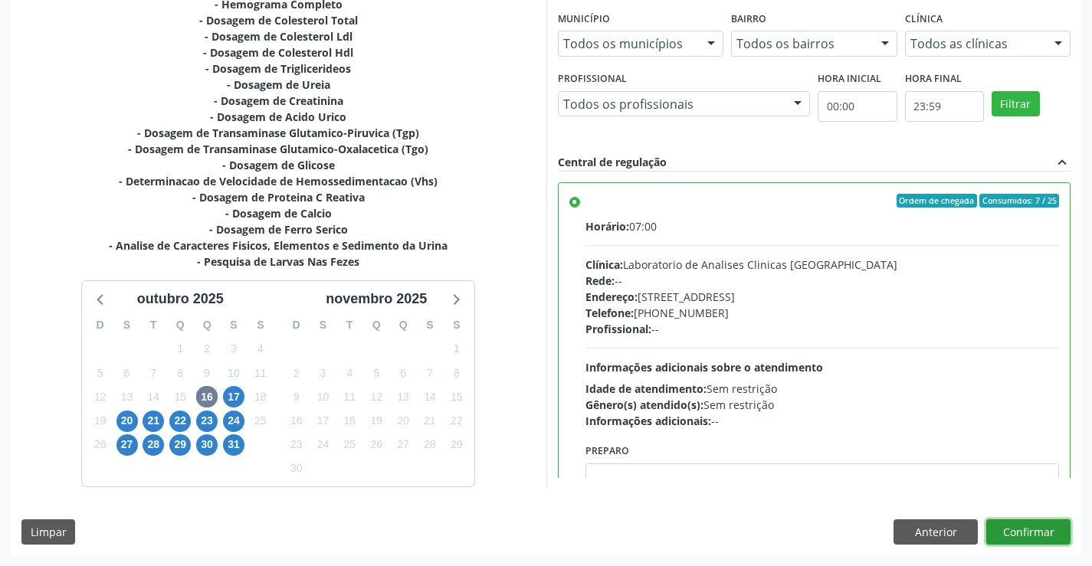
click at [1021, 530] on button "Confirmar" at bounding box center [1028, 533] width 84 height 26
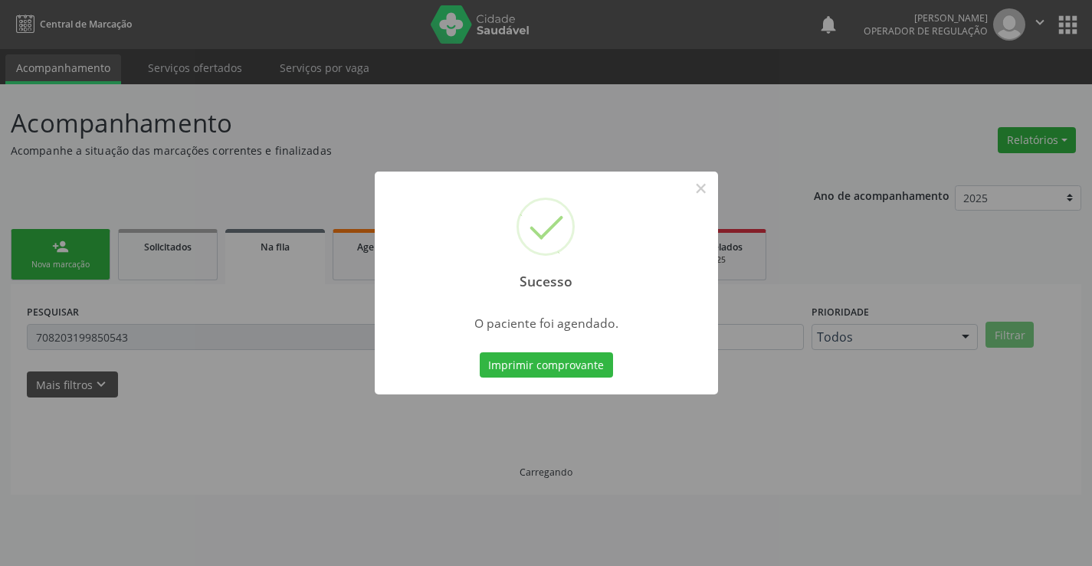
scroll to position [0, 0]
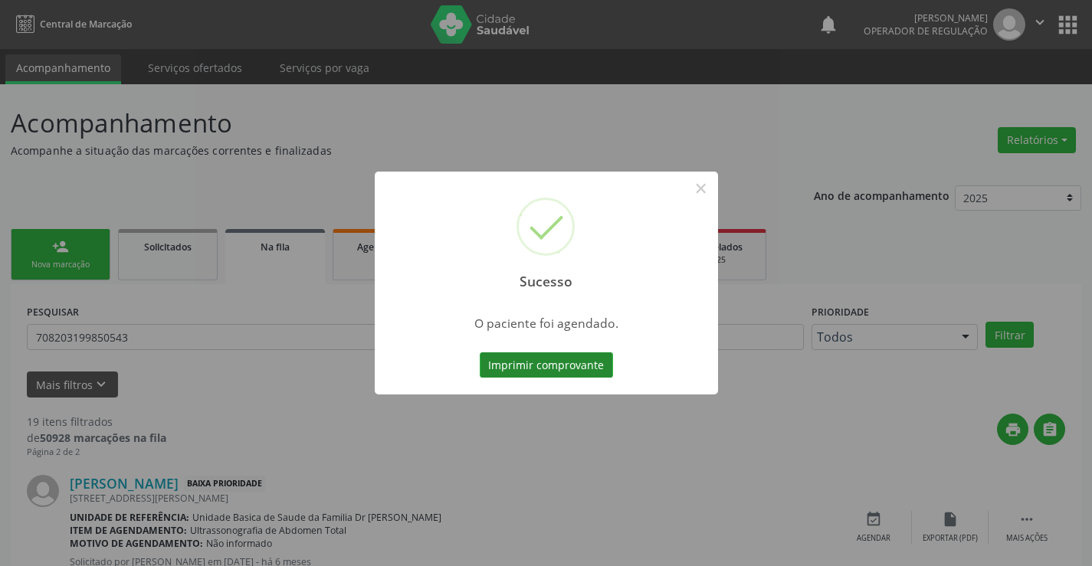
click at [559, 362] on button "Imprimir comprovante" at bounding box center [546, 365] width 133 height 26
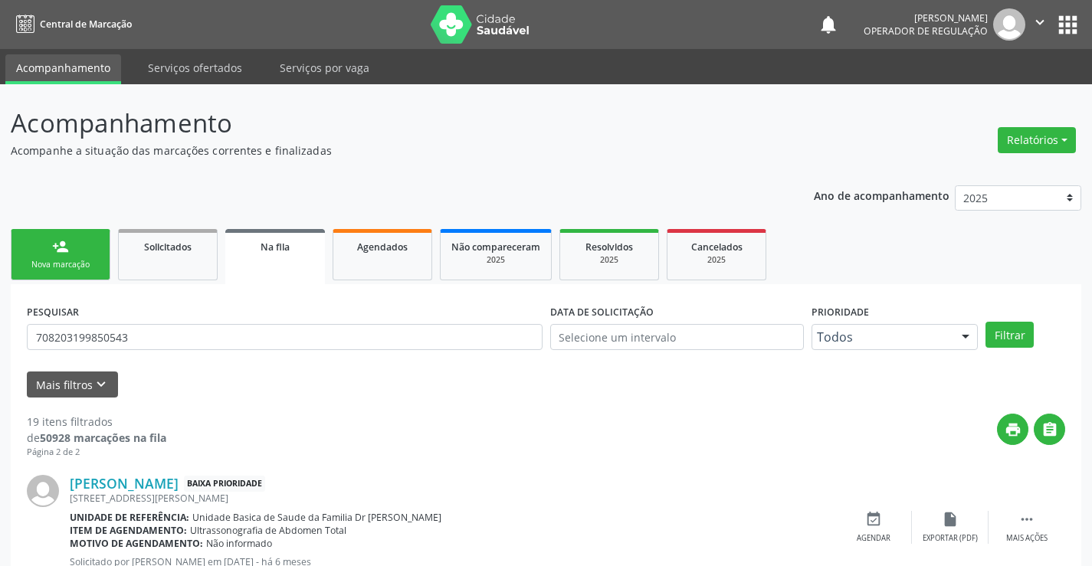
click at [72, 250] on link "person_add Nova marcação" at bounding box center [61, 254] width 100 height 51
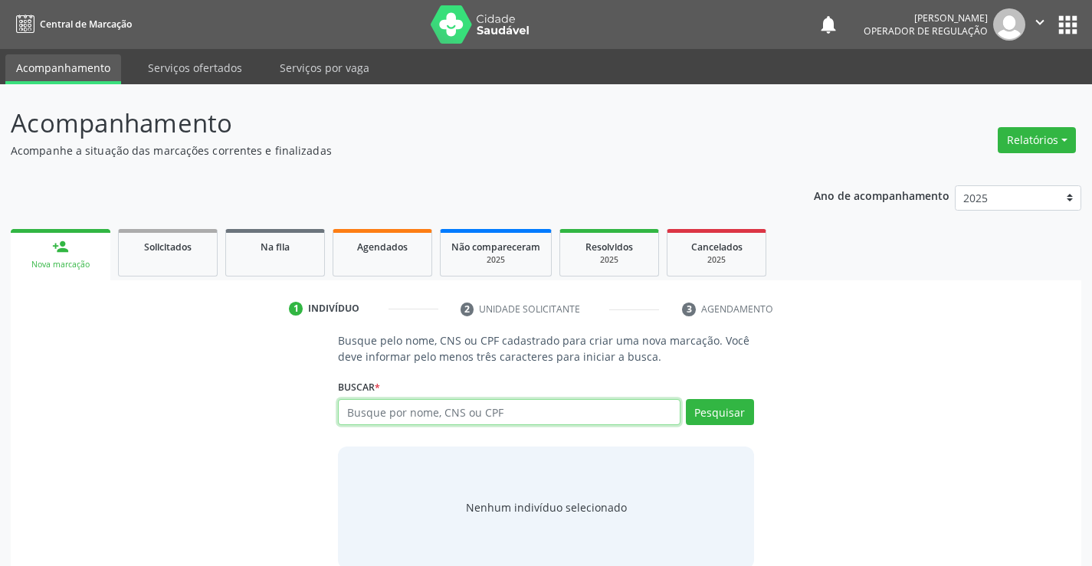
click at [547, 421] on input "text" at bounding box center [509, 412] width 342 height 26
click at [585, 415] on input "text" at bounding box center [509, 412] width 342 height 26
type input "700501509961755"
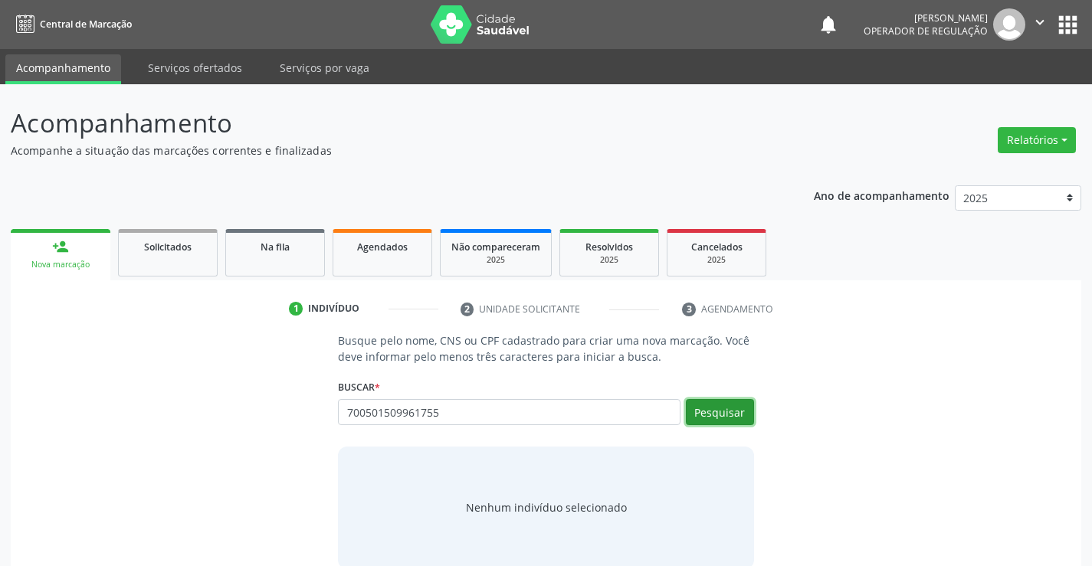
click at [722, 415] on button "Pesquisar" at bounding box center [720, 412] width 68 height 26
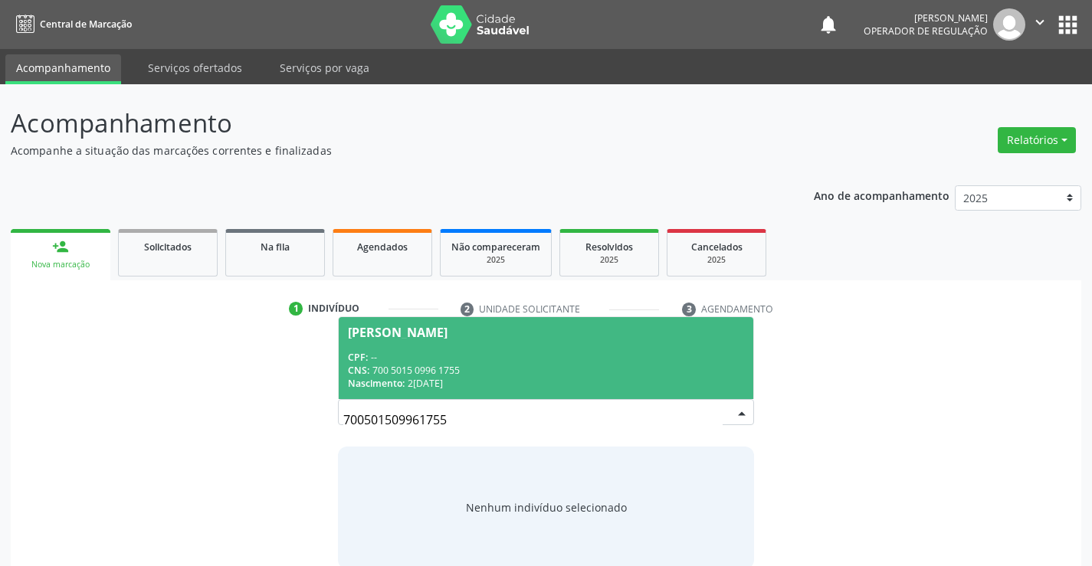
click at [528, 344] on span "Analice Alves Pinto CPF: -- CNS: 700 5015 0996 1755 Nascimento: 22/09/1960" at bounding box center [546, 358] width 414 height 82
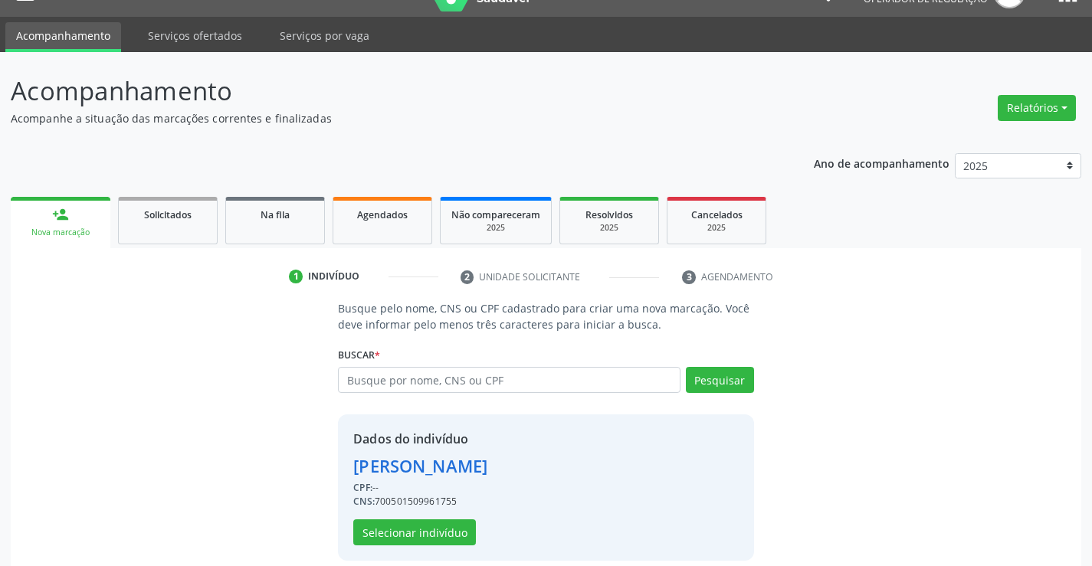
scroll to position [48, 0]
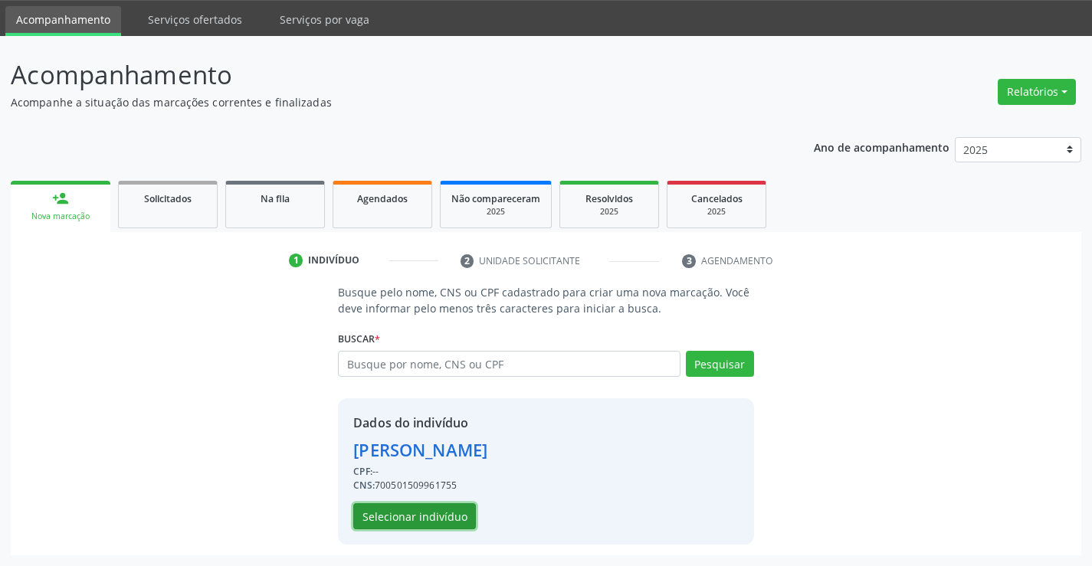
click at [394, 512] on button "Selecionar indivíduo" at bounding box center [414, 516] width 123 height 26
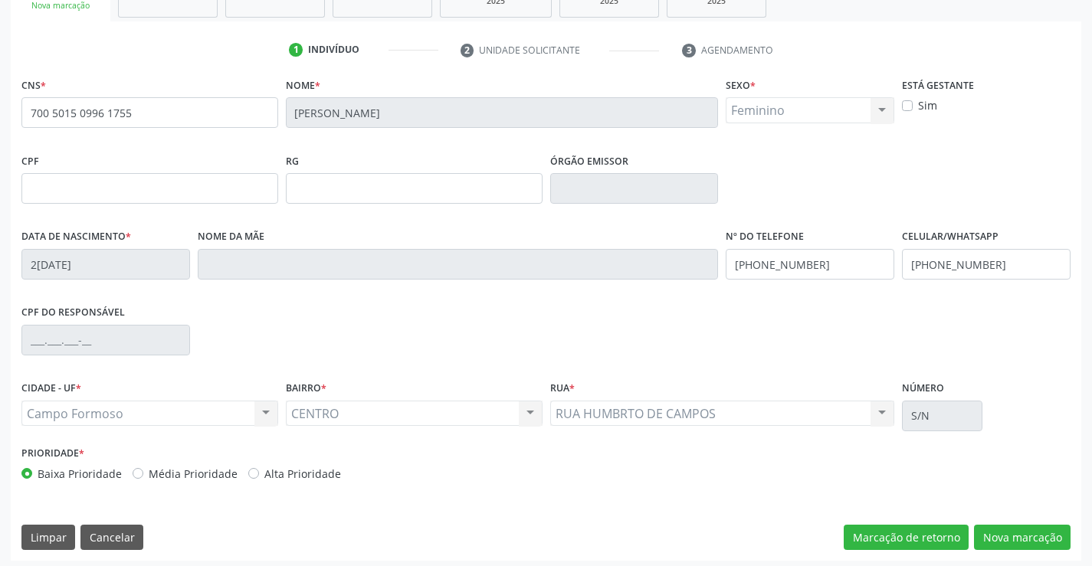
scroll to position [264, 0]
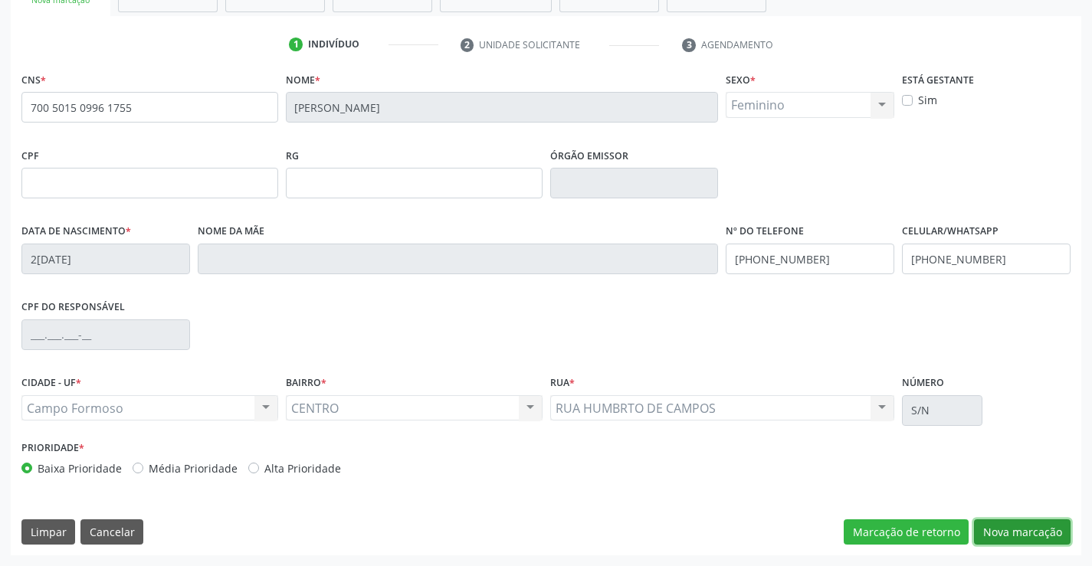
click at [1017, 531] on button "Nova marcação" at bounding box center [1022, 533] width 97 height 26
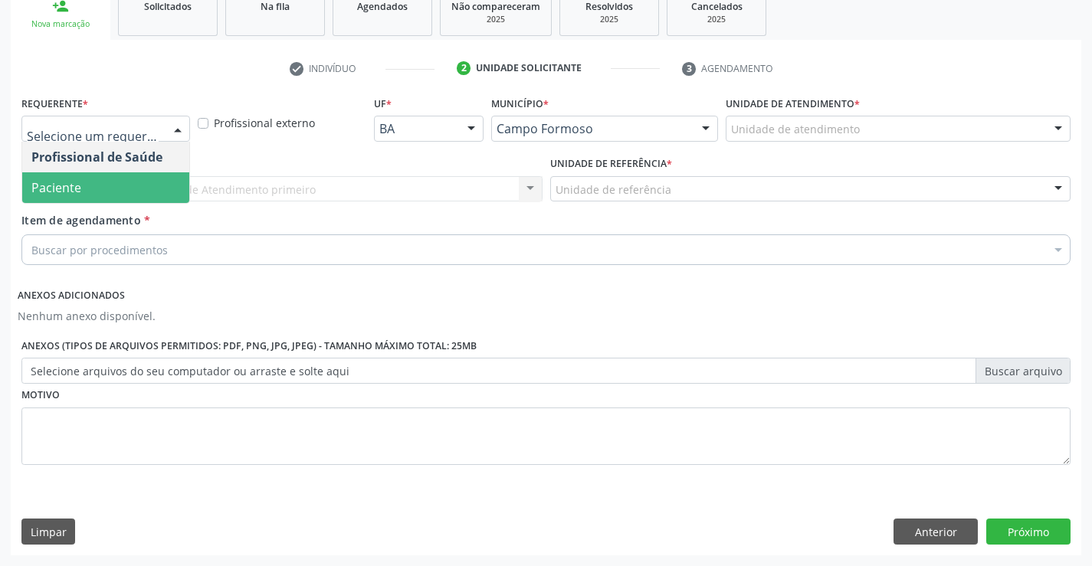
click at [75, 185] on span "Paciente" at bounding box center [56, 187] width 50 height 17
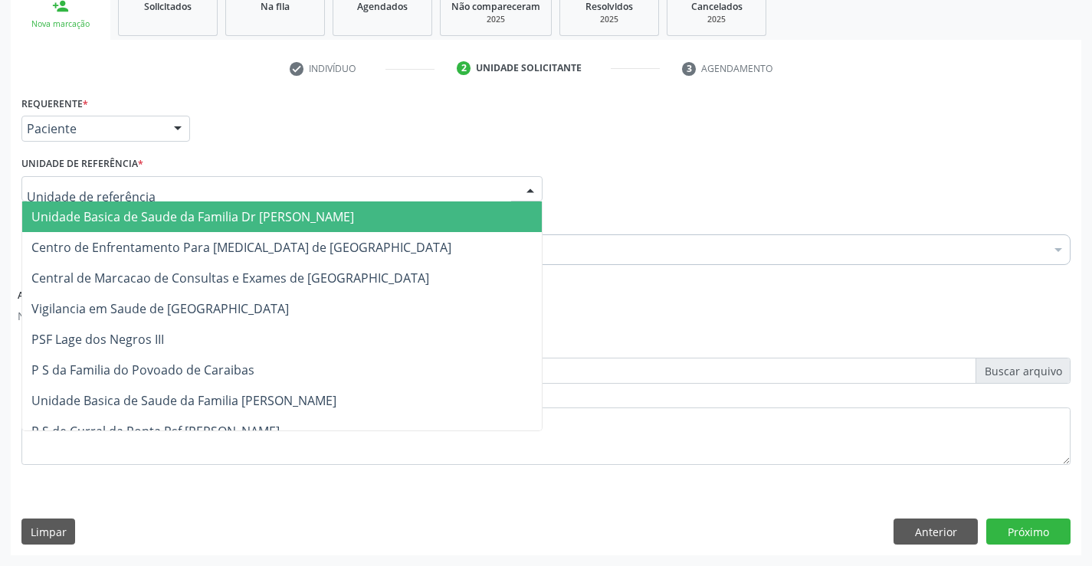
click at [94, 207] on span "Unidade Basica de Saude da Familia Dr [PERSON_NAME]" at bounding box center [282, 217] width 520 height 31
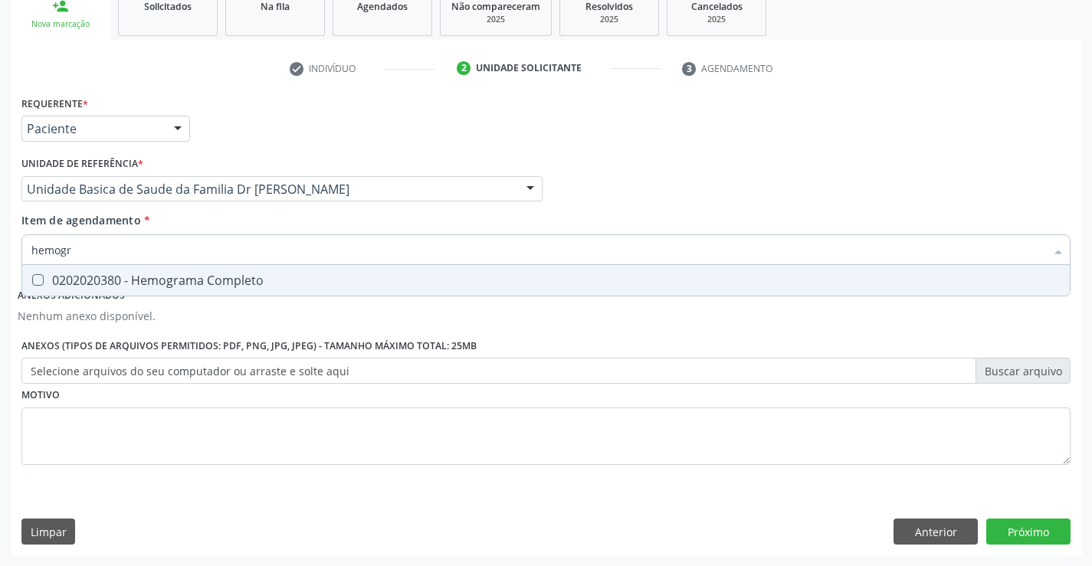
type input "hemogra"
click at [167, 280] on div "0202020380 - Hemograma Completo" at bounding box center [545, 280] width 1029 height 12
checkbox Completo "true"
type input "hemogra"
click at [198, 218] on div "Item de agendamento * hemogra Desfazer seleção 0202020380 - Hemograma Completo …" at bounding box center [545, 236] width 1049 height 48
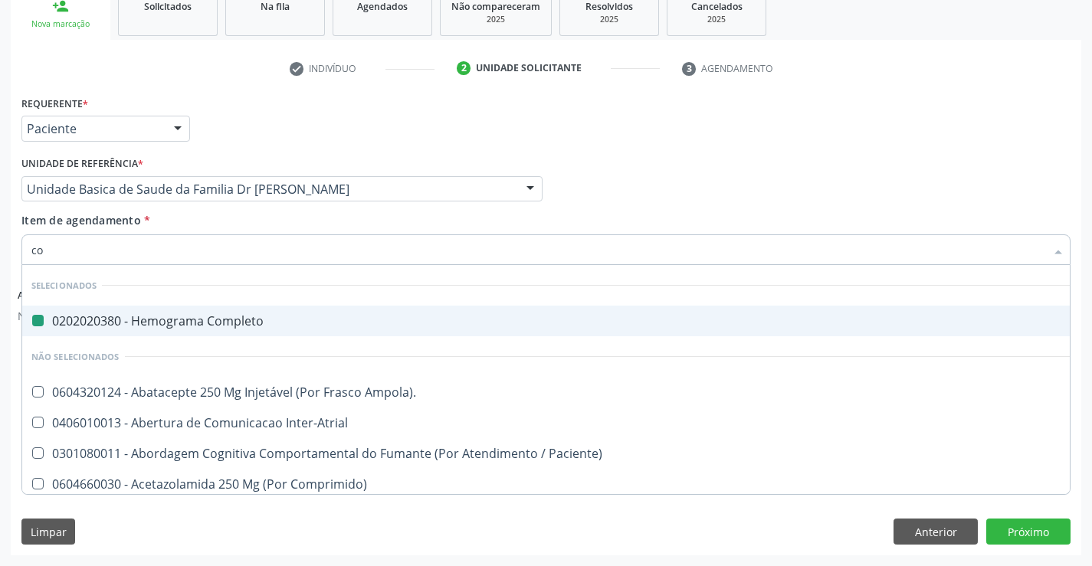
type input "col"
checkbox Completo "false"
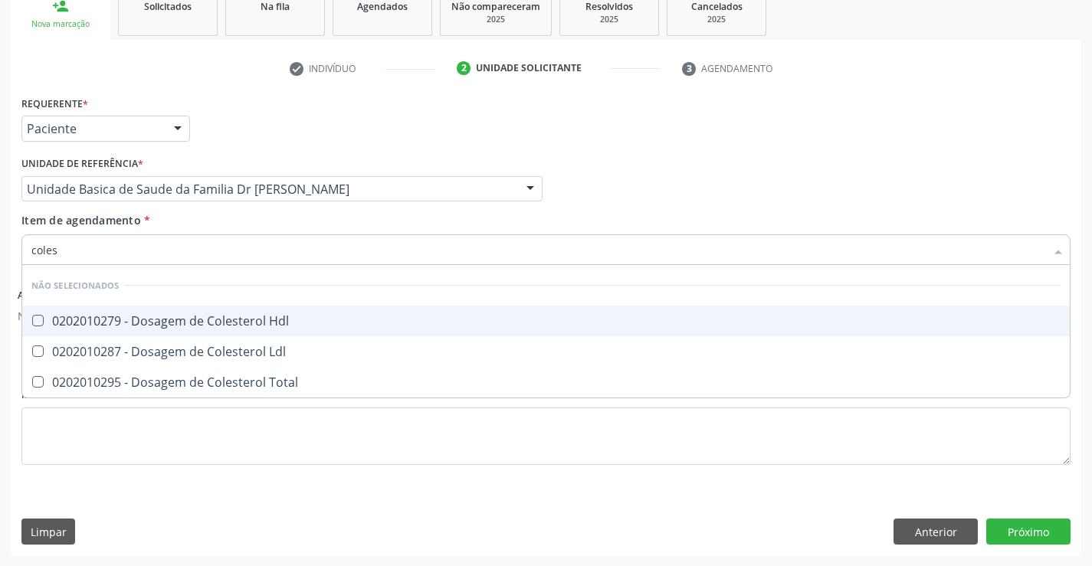
type input "colest"
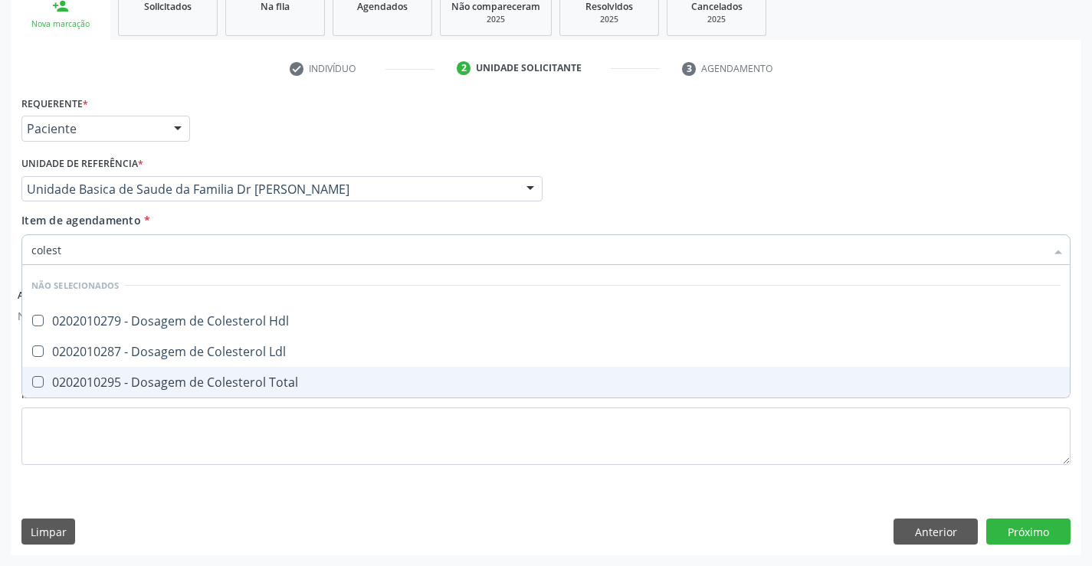
click at [216, 379] on div "0202010295 - Dosagem de Colesterol Total" at bounding box center [545, 382] width 1029 height 12
checkbox Total "true"
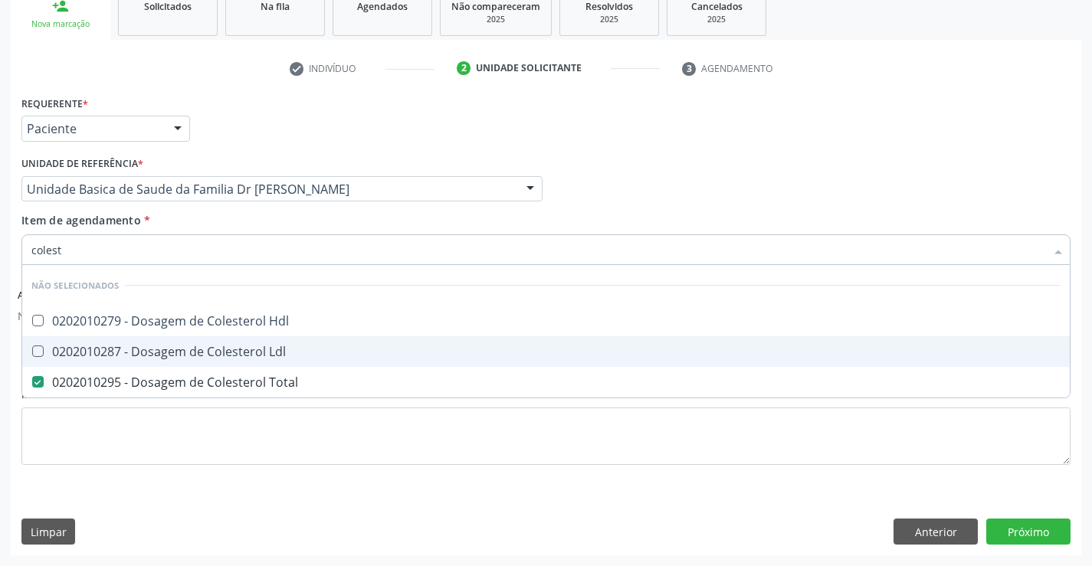
click at [221, 353] on div "0202010287 - Dosagem de Colesterol Ldl" at bounding box center [545, 352] width 1029 height 12
checkbox Ldl "true"
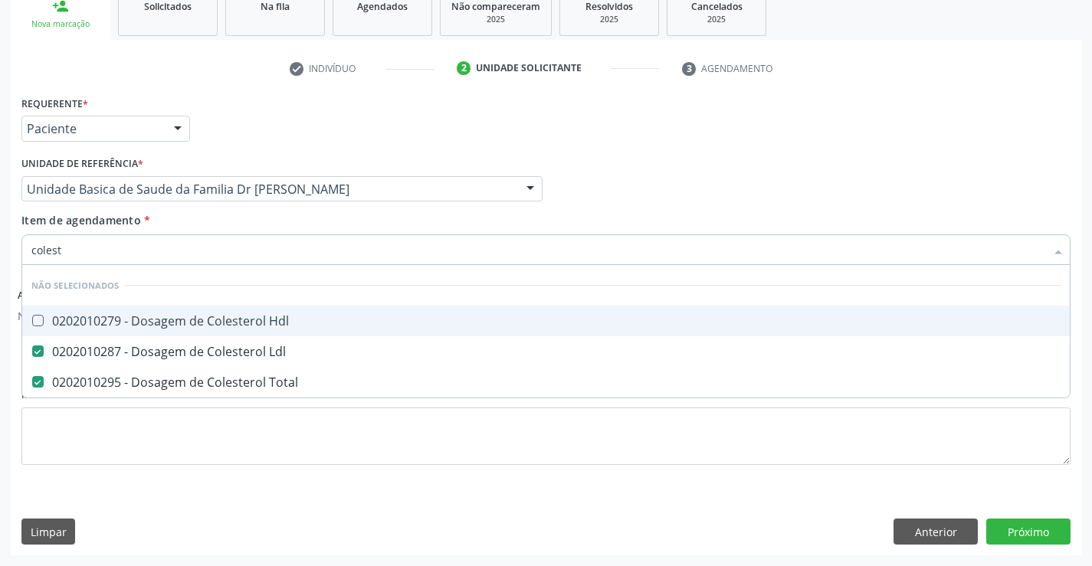
click at [225, 324] on div "0202010279 - Dosagem de Colesterol Hdl" at bounding box center [545, 321] width 1029 height 12
checkbox Hdl "true"
type input "colest"
click at [228, 221] on div "Item de agendamento * colest Desfazer seleção Não selecionados 0202010279 - Dos…" at bounding box center [545, 236] width 1049 height 48
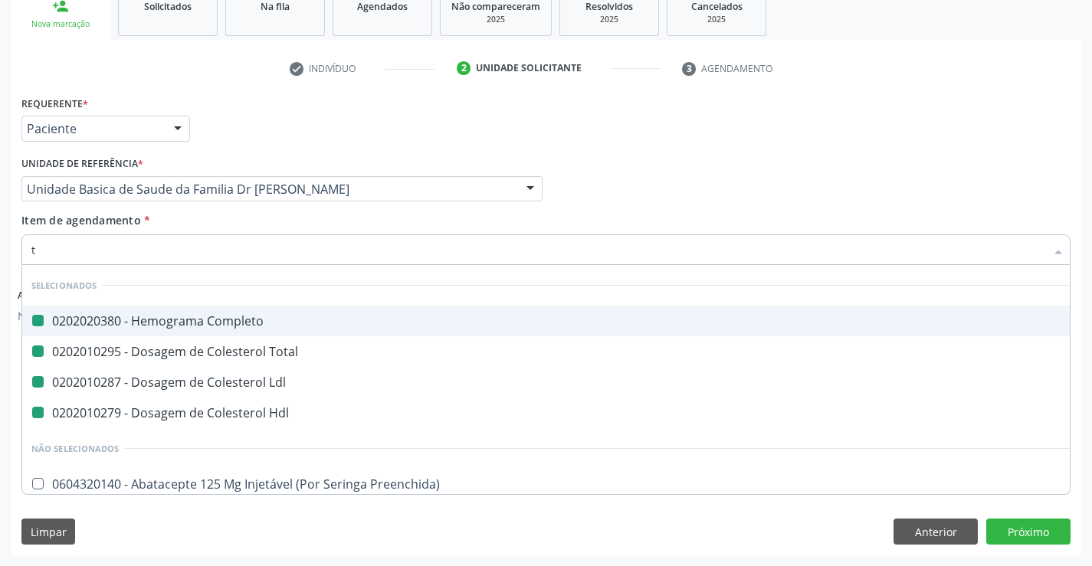
type input "tr"
checkbox Completo "false"
checkbox Ldl "false"
checkbox Total "false"
checkbox Hdl "false"
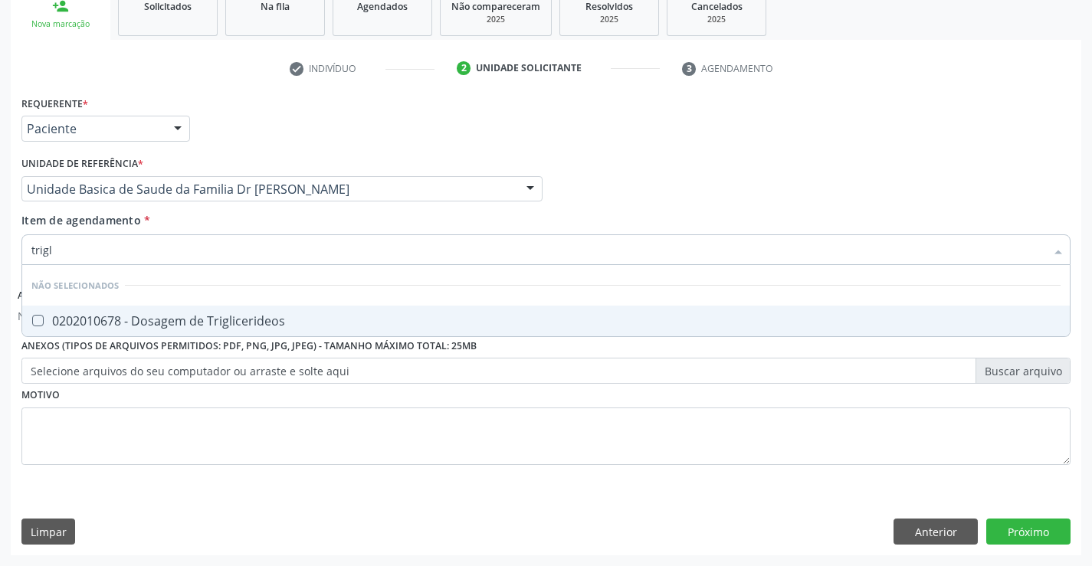
type input "trigli"
click at [251, 320] on div "0202010678 - Dosagem de Triglicerideos" at bounding box center [545, 321] width 1029 height 12
checkbox Triglicerideos "true"
click at [243, 222] on div "Item de agendamento * trigli Desfazer seleção Não selecionados 0202010678 - Dos…" at bounding box center [545, 236] width 1049 height 48
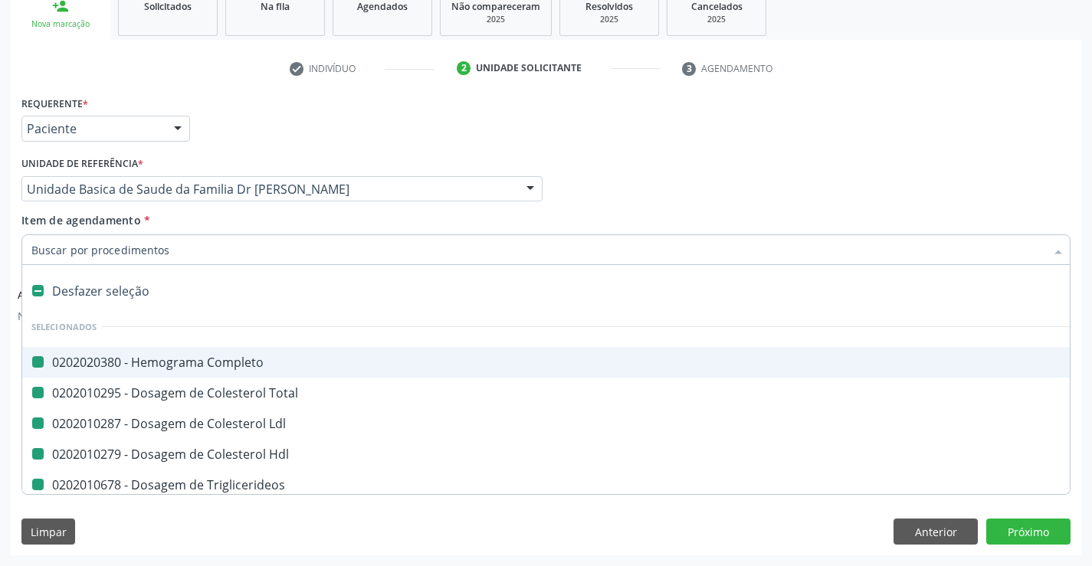
type input "u"
checkbox Completo "false"
checkbox Total "false"
checkbox Ldl "false"
checkbox Hdl "false"
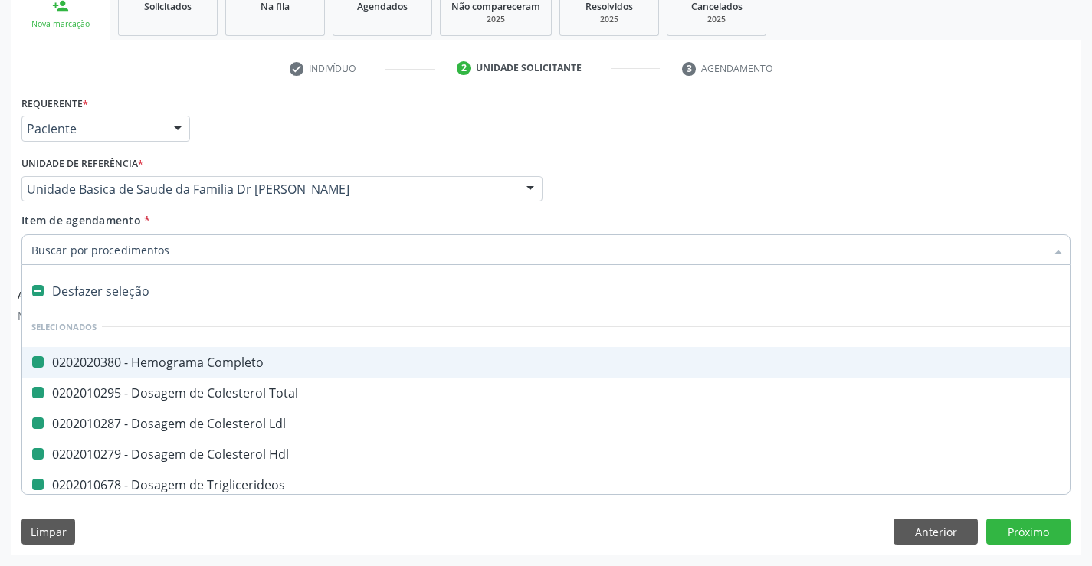
checkbox Triglicerideos "false"
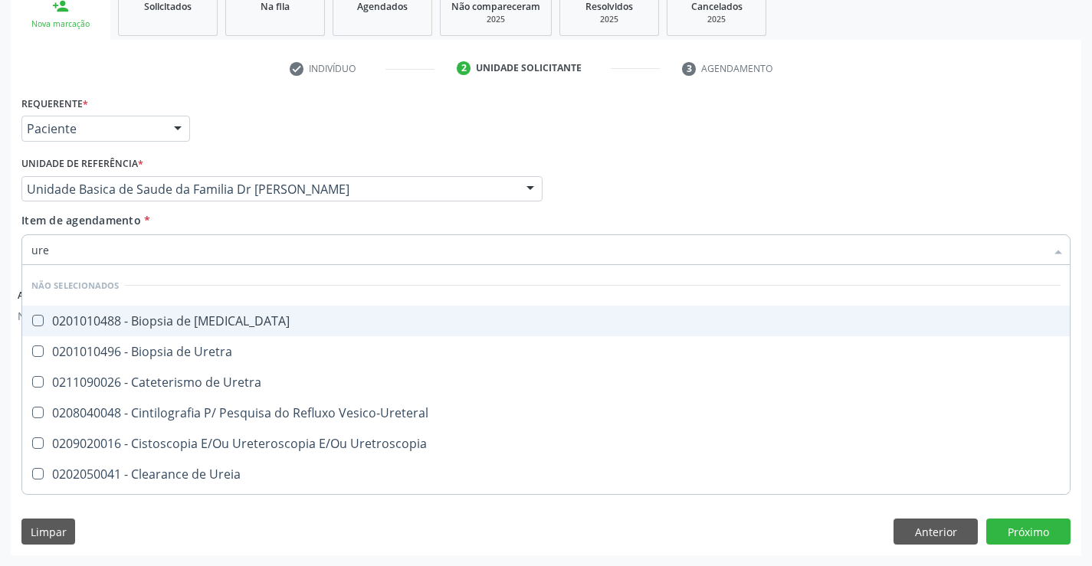
type input "urei"
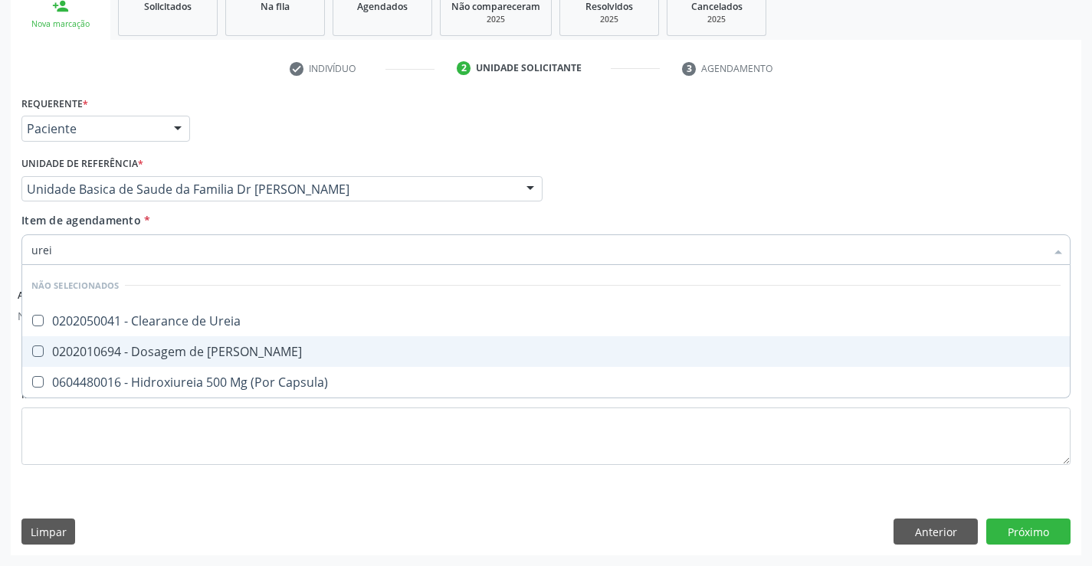
click at [236, 352] on div "0202010694 - Dosagem de [PERSON_NAME]" at bounding box center [545, 352] width 1029 height 12
checkbox Ureia "true"
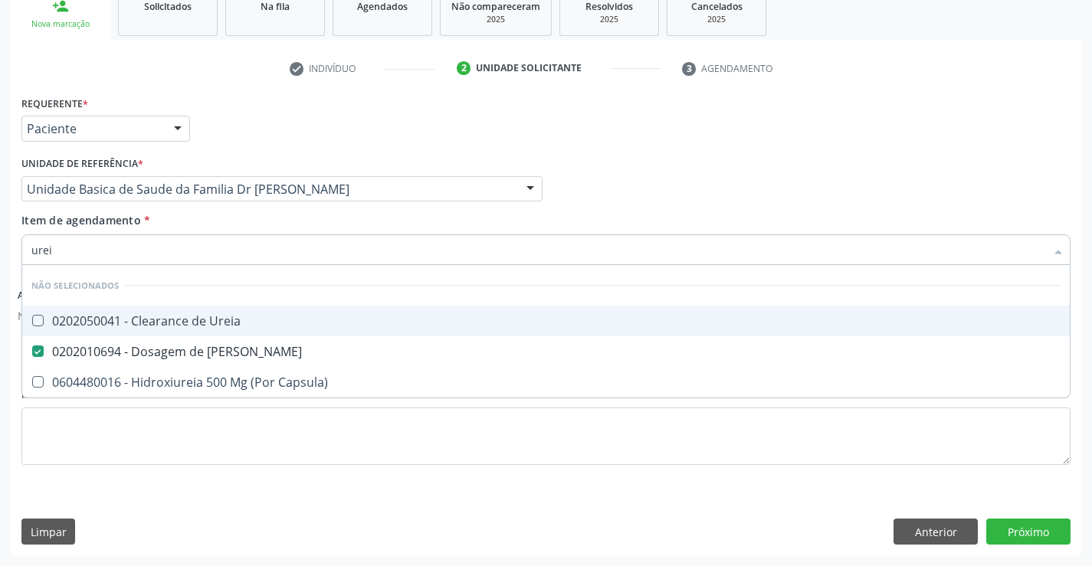
click at [219, 221] on div "Item de agendamento * urei Desfazer seleção Não selecionados 0202050041 - Clear…" at bounding box center [545, 236] width 1049 height 48
checkbox Ureia "true"
checkbox Capsula\) "true"
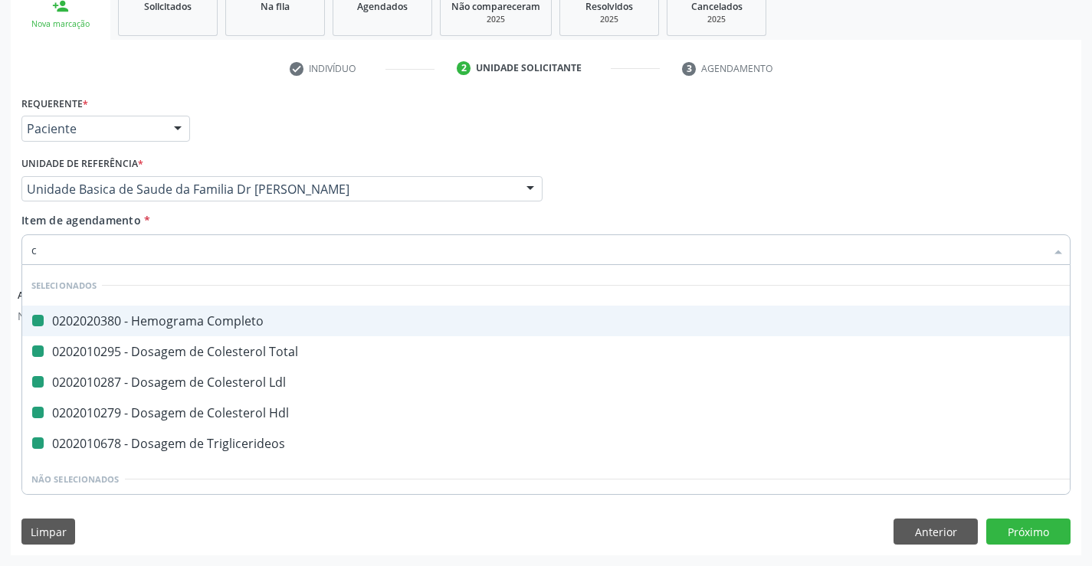
type input "cr"
checkbox Completo "false"
checkbox Total "false"
checkbox Ldl "false"
checkbox Hdl "false"
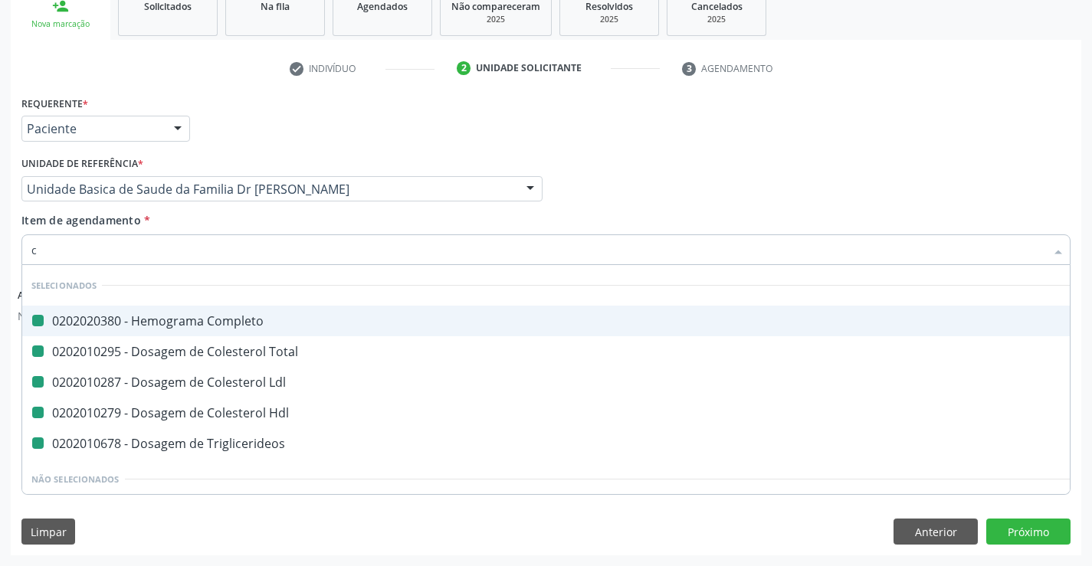
checkbox Triglicerideos "false"
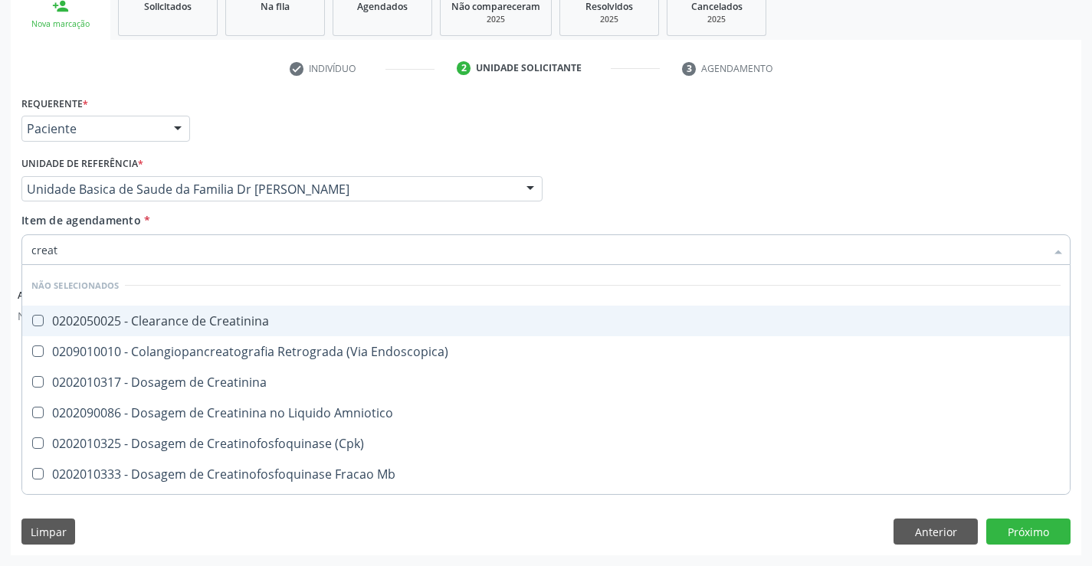
type input "creati"
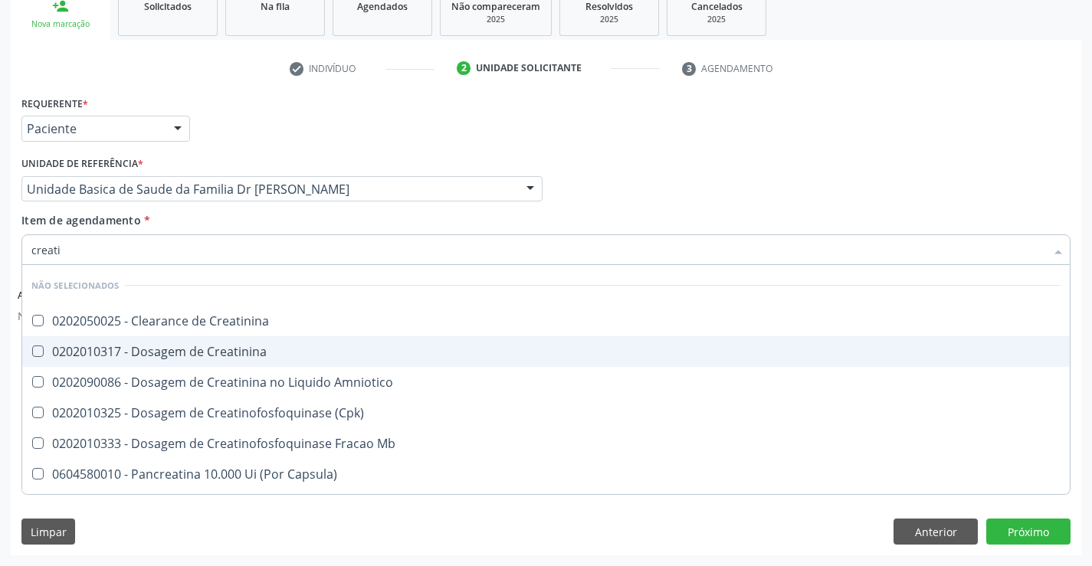
click at [228, 356] on div "0202010317 - Dosagem de Creatinina" at bounding box center [545, 352] width 1029 height 12
checkbox Creatinina "true"
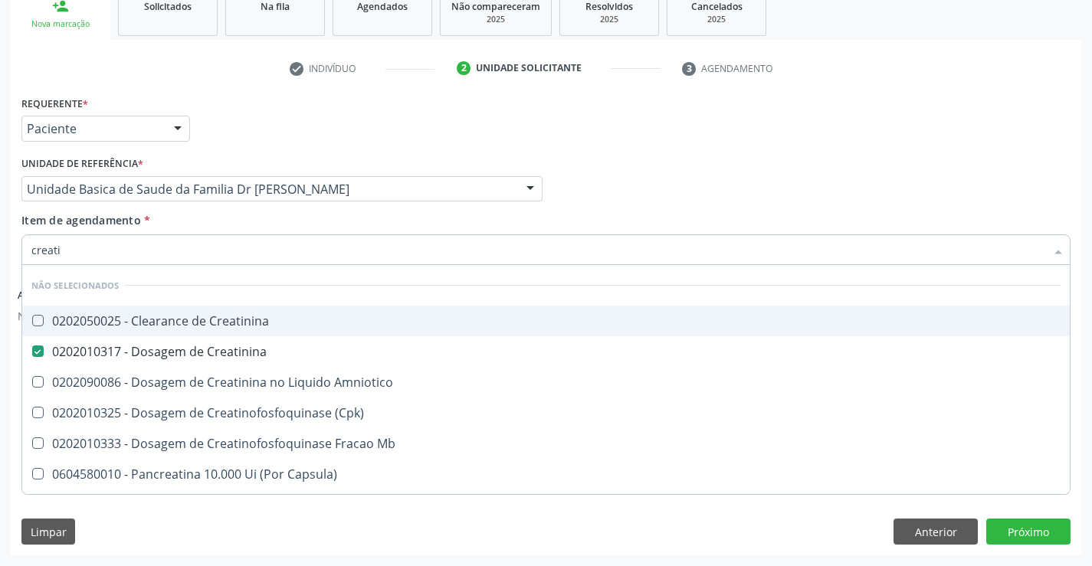
click at [194, 224] on div "Item de agendamento * creati Desfazer seleção Não selecionados 0202050025 - Cle…" at bounding box center [545, 236] width 1049 height 48
checkbox Creatinina "true"
checkbox Amniotico "true"
checkbox \(Cpk\) "true"
checkbox Mb "true"
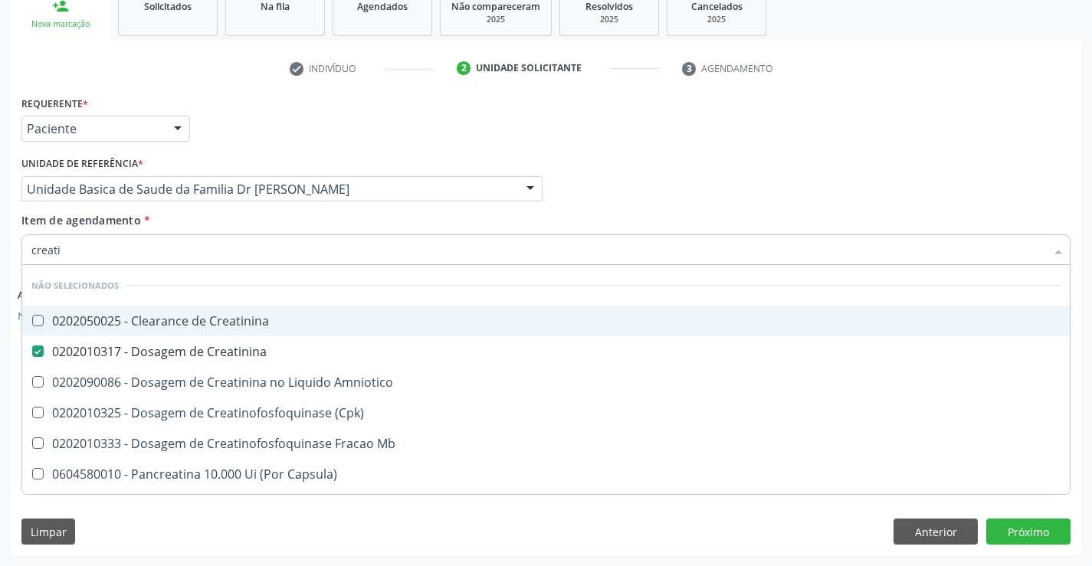
checkbox Capsula\) "true"
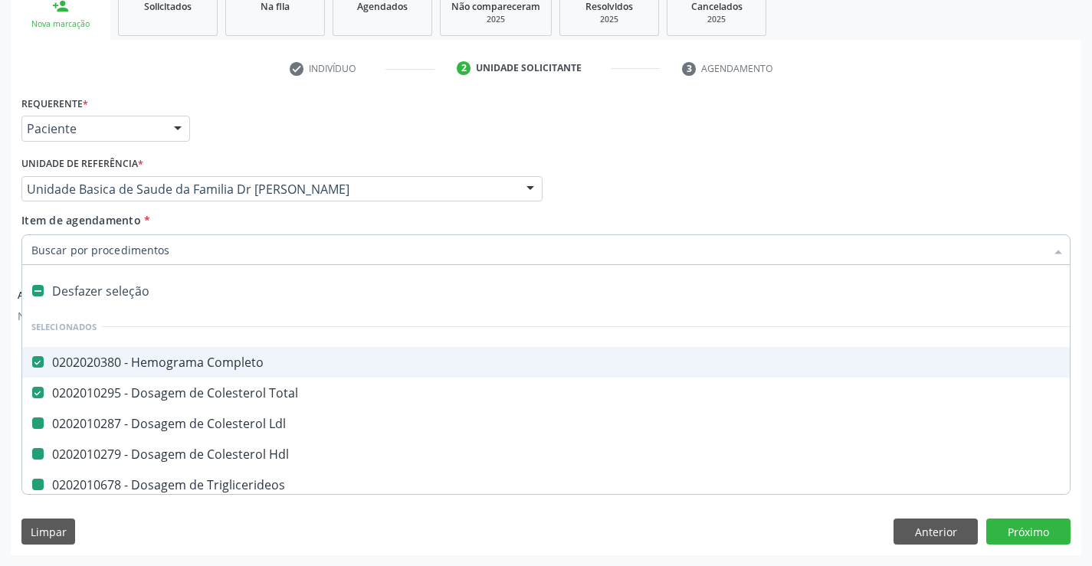
type input "u"
checkbox Ldl "false"
checkbox Hdl "false"
checkbox Triglicerideos "false"
checkbox Creatinina "false"
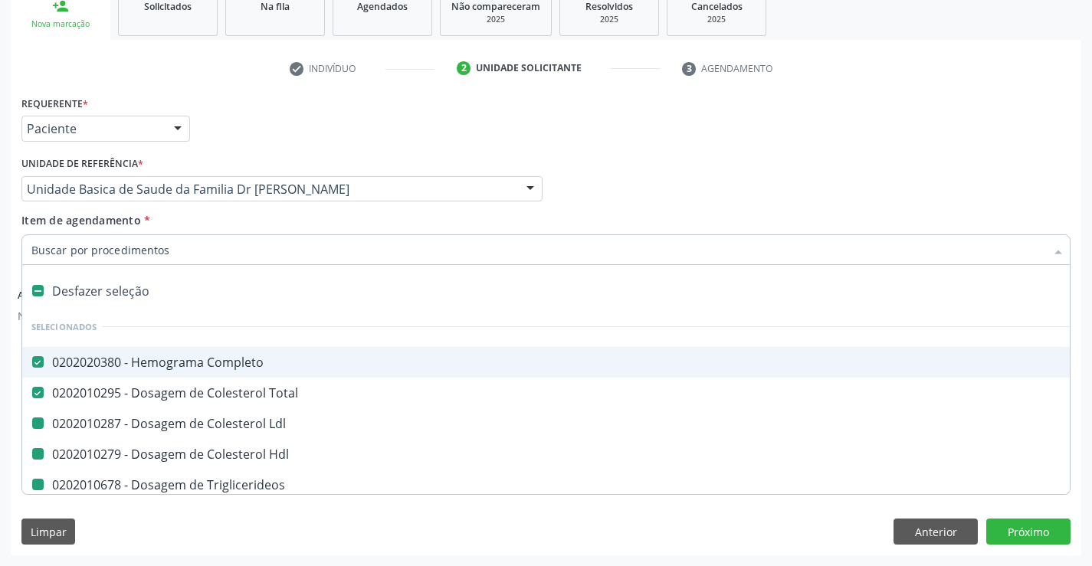
checkbox Ureia "false"
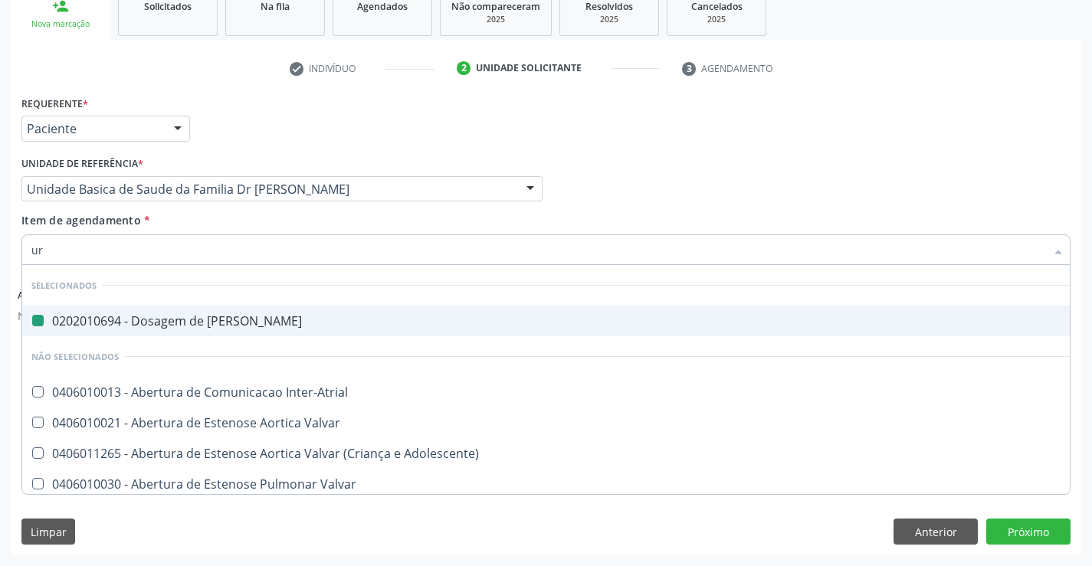
type input "uri"
checkbox Ureia "false"
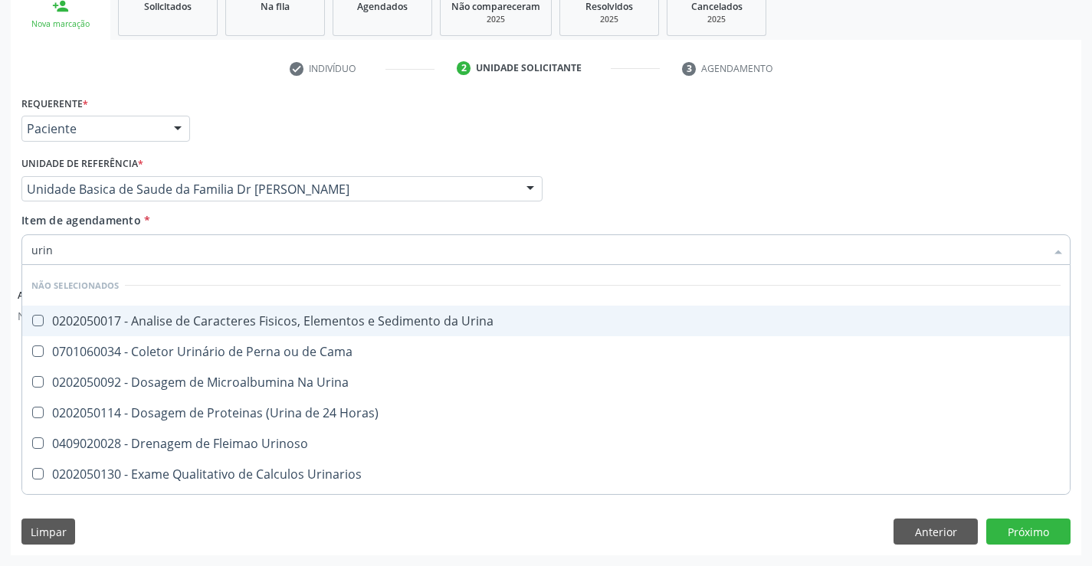
type input "urina"
click at [217, 320] on div "0202050017 - Analise de Caracteres Fisicos, Elementos e Sedimento da Urina" at bounding box center [545, 321] width 1029 height 12
checkbox Urina "true"
click at [198, 218] on div "Item de agendamento * urina Desfazer seleção Não selecionados 0202050017 - Anal…" at bounding box center [545, 236] width 1049 height 48
checkbox Horas\) "true"
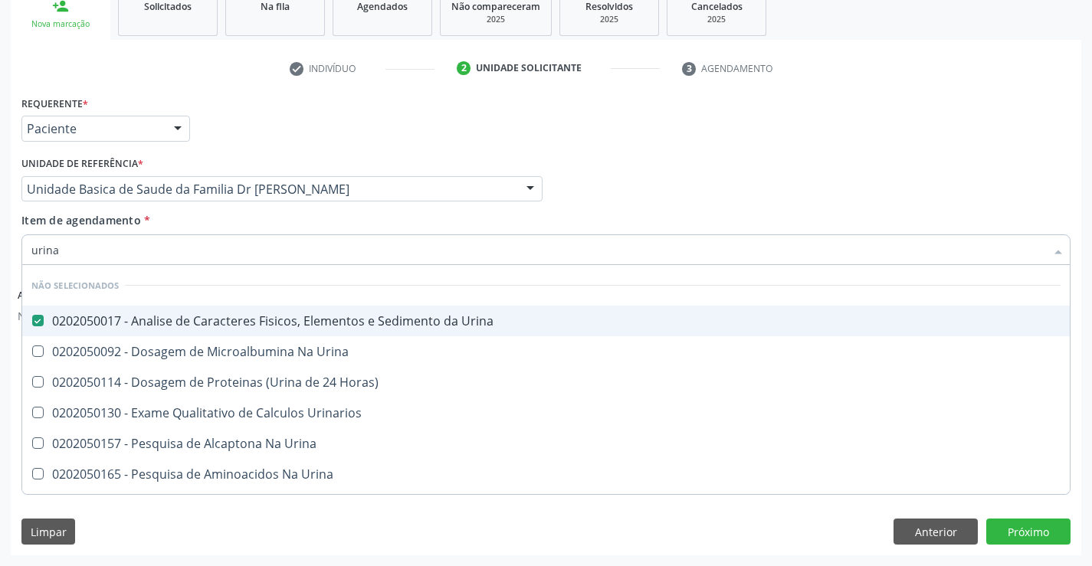
checkbox Urinarios "true"
checkbox Urina "true"
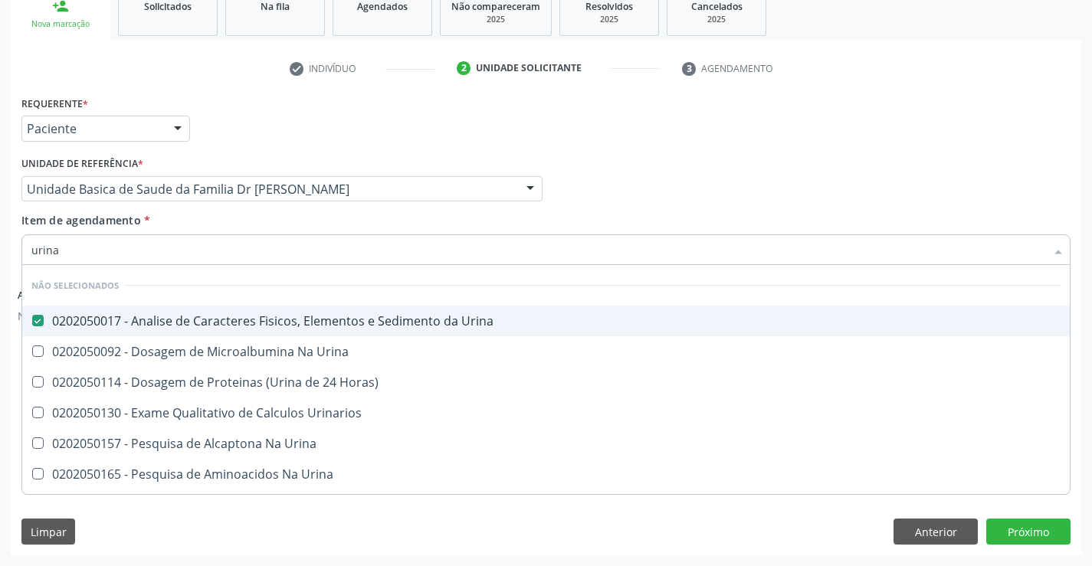
checkbox Urina "true"
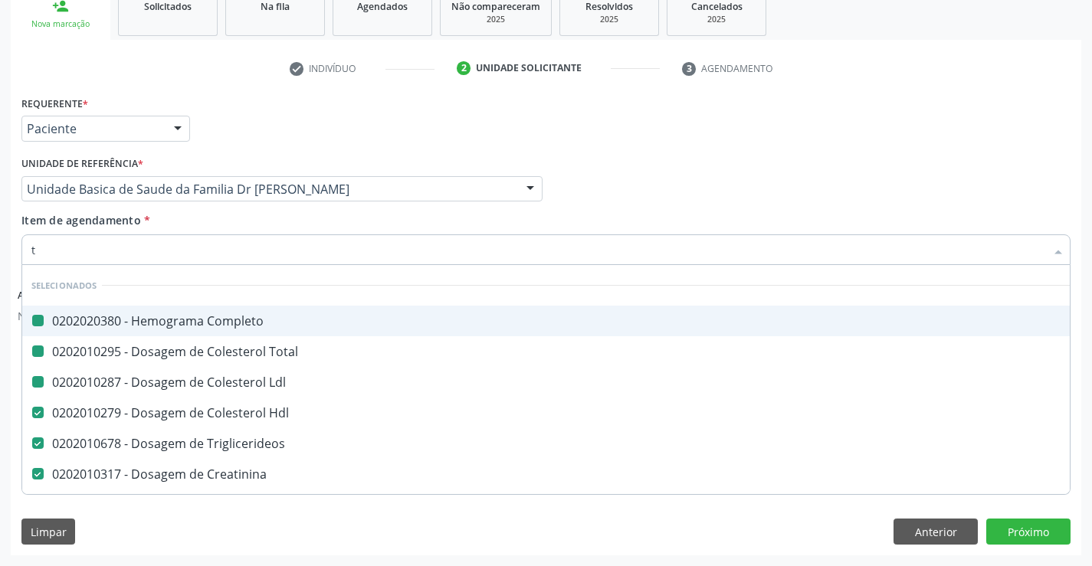
type input "tg"
checkbox Completo "false"
checkbox Ldl "false"
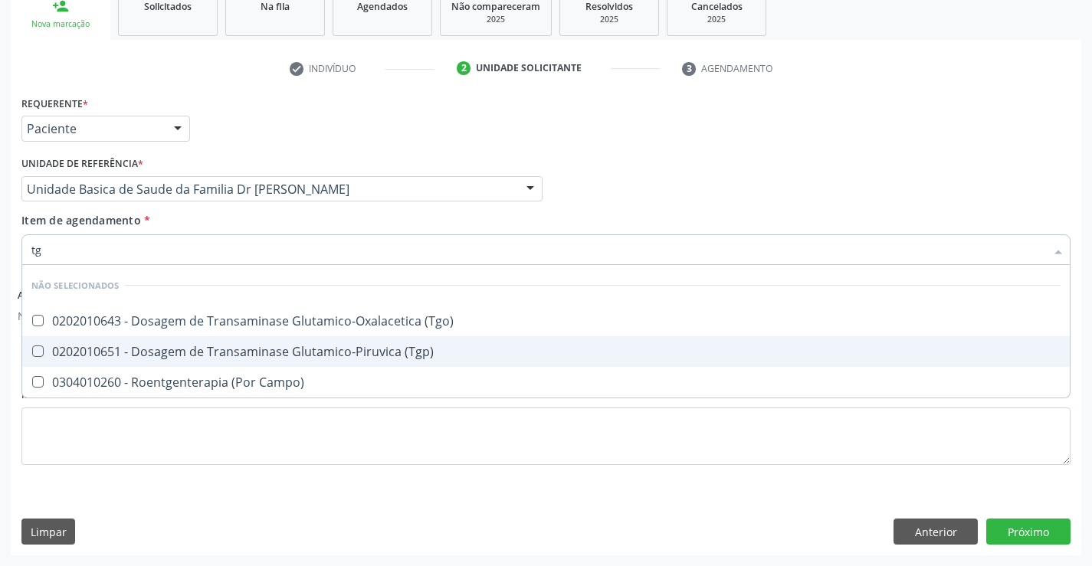
click at [239, 353] on div "0202010651 - Dosagem de Transaminase Glutamico-Piruvica (Tgp)" at bounding box center [545, 352] width 1029 height 12
checkbox \(Tgp\) "true"
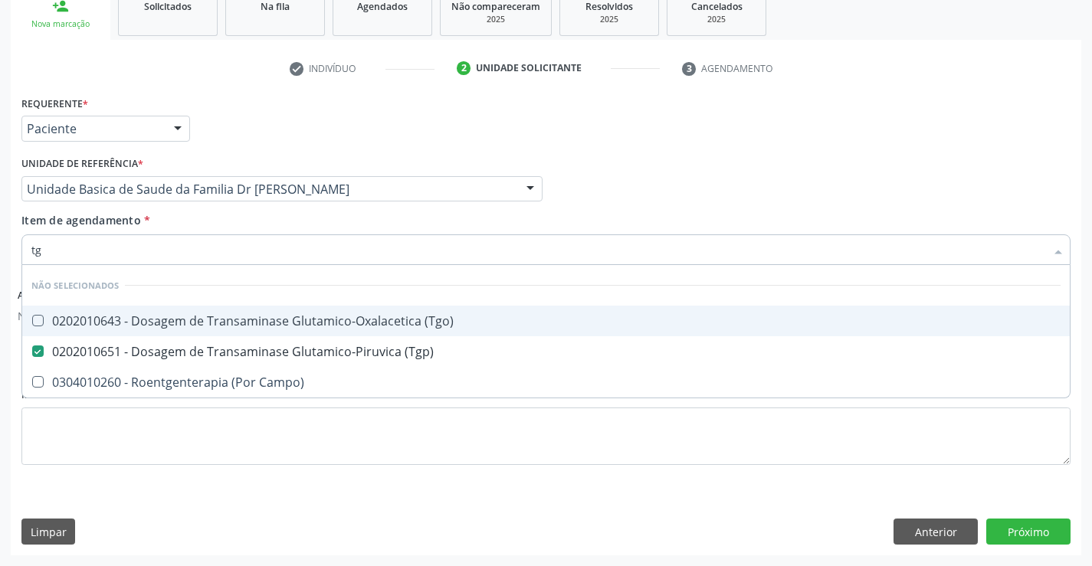
click at [238, 320] on div "0202010643 - Dosagem de Transaminase Glutamico-Oxalacetica (Tgo)" at bounding box center [545, 321] width 1029 height 12
checkbox \(Tgo\) "true"
click at [224, 222] on div "Item de agendamento * tg Desfazer seleção Não selecionados 0202010643 - Dosagem…" at bounding box center [545, 236] width 1049 height 48
checkbox Campo\) "true"
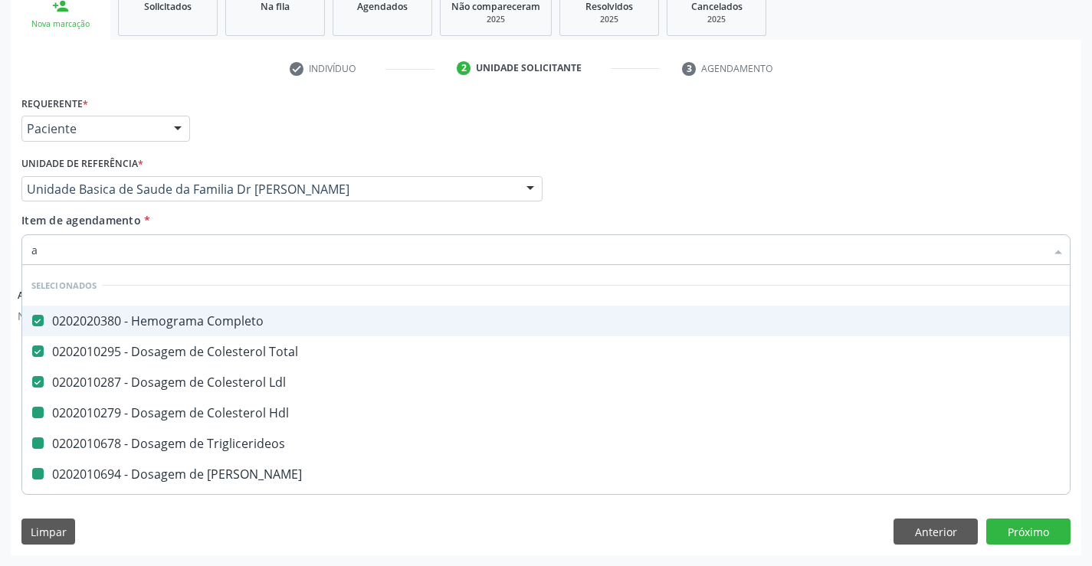
type input "ac"
checkbox Hdl "false"
checkbox Triglicerideos "false"
checkbox Ureia "false"
checkbox Creatinina "false"
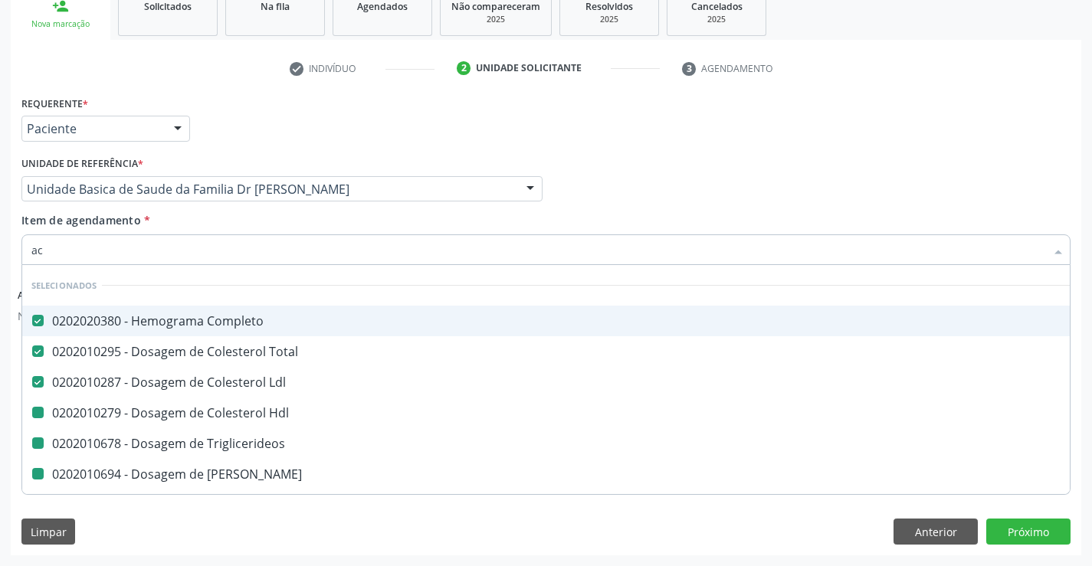
checkbox Urina "false"
checkbox \(Tgp\) "false"
checkbox \(Tgo\) "false"
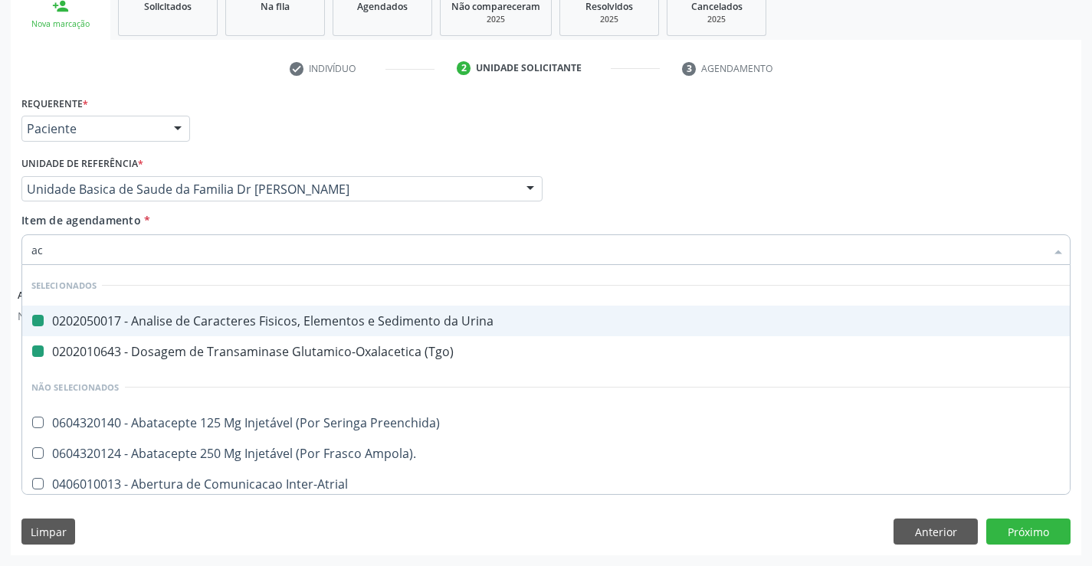
type input "aci"
checkbox Urina "false"
checkbox \(Tgo\) "false"
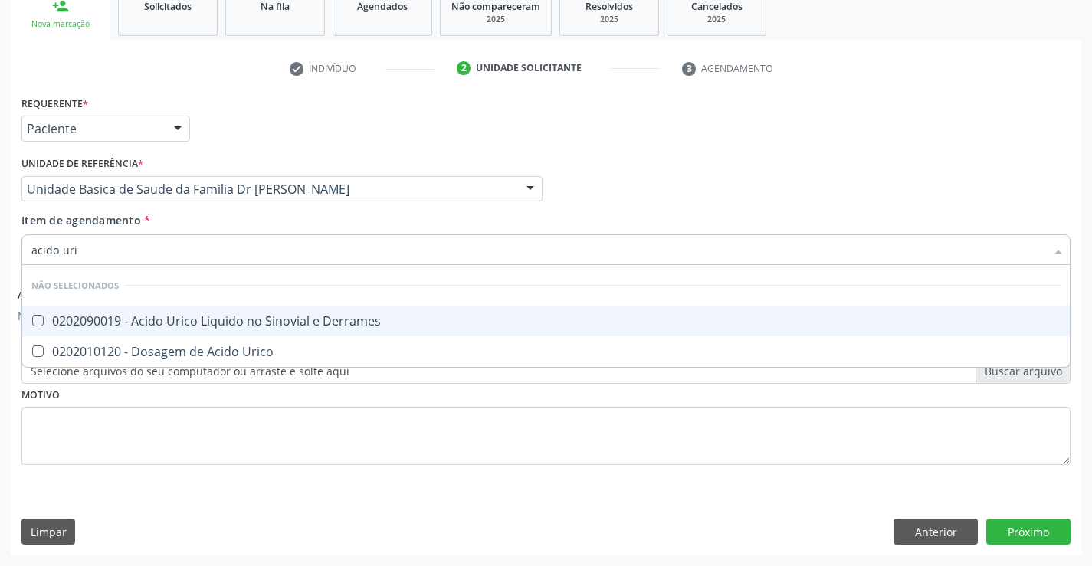
type input "acido uric"
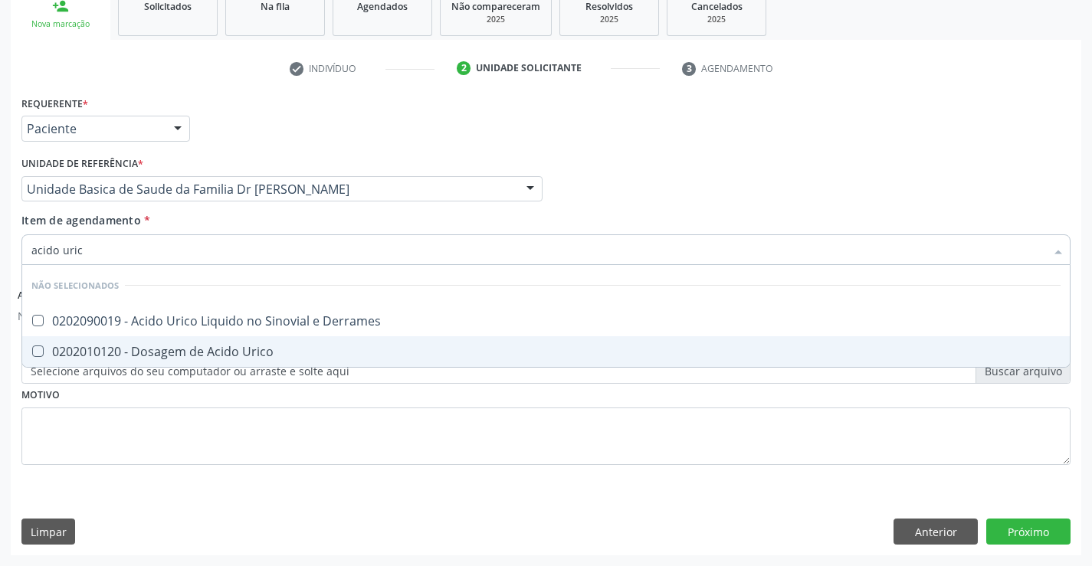
click at [241, 355] on div "0202010120 - Dosagem de Acido Urico" at bounding box center [545, 352] width 1029 height 12
checkbox Urico "true"
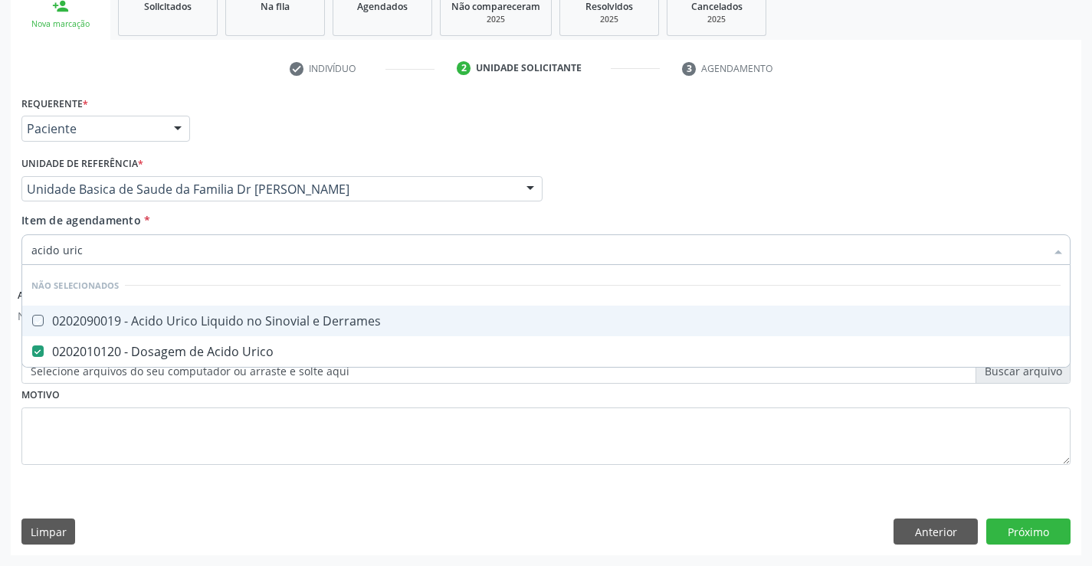
click at [212, 224] on div "Item de agendamento * acido uric Desfazer seleção Não selecionados 0202090019 -…" at bounding box center [545, 236] width 1049 height 48
checkbox Derrames "true"
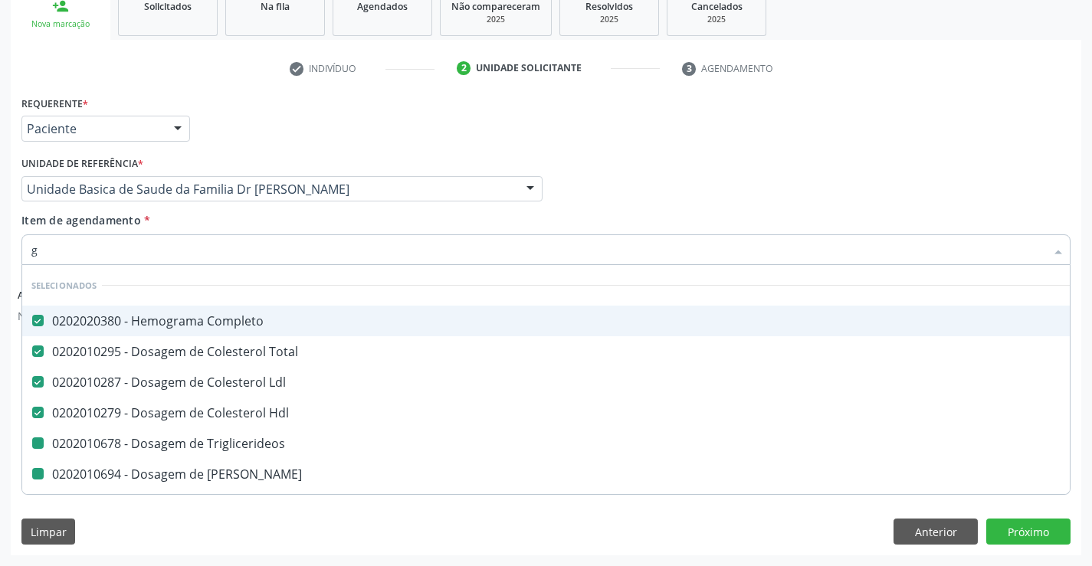
type input "gl"
checkbox Triglicerideos "false"
checkbox Ureia "false"
checkbox Creatinina "false"
checkbox \(Tgp\) "false"
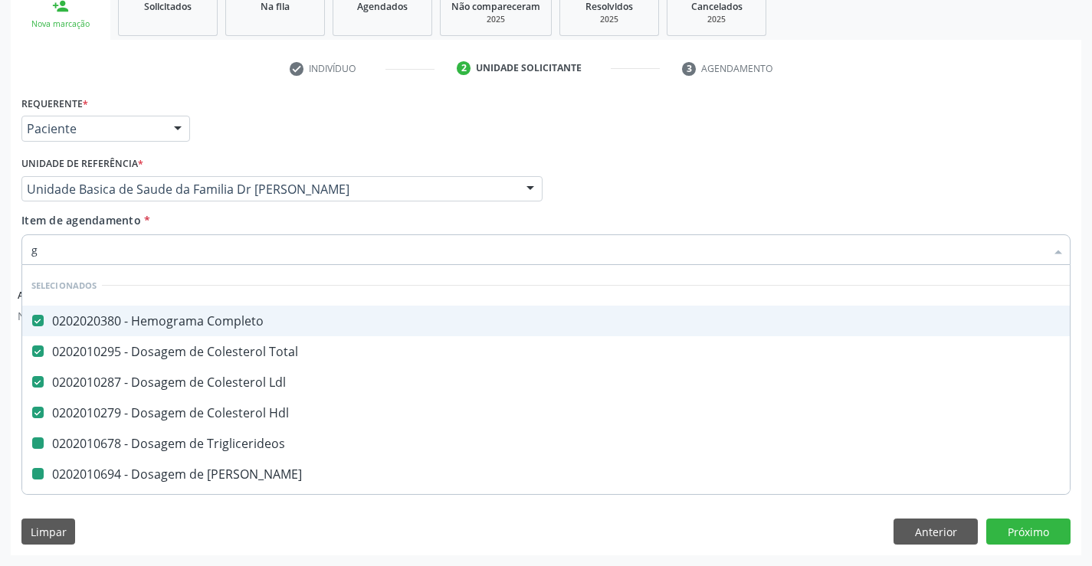
checkbox \(Tgo\) "false"
checkbox Urico "false"
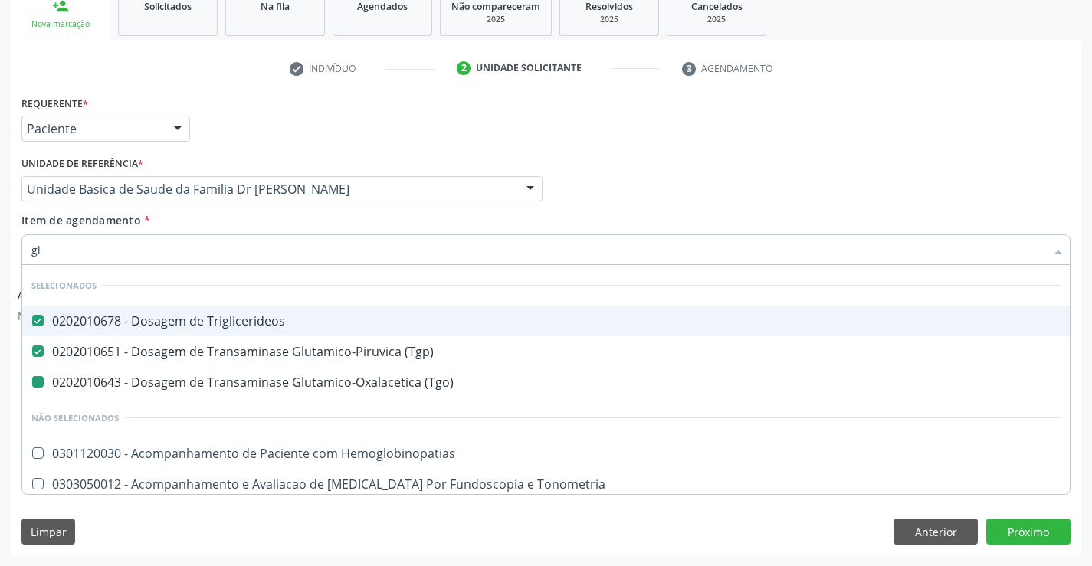
type input "gli"
checkbox \(Tgo\) "false"
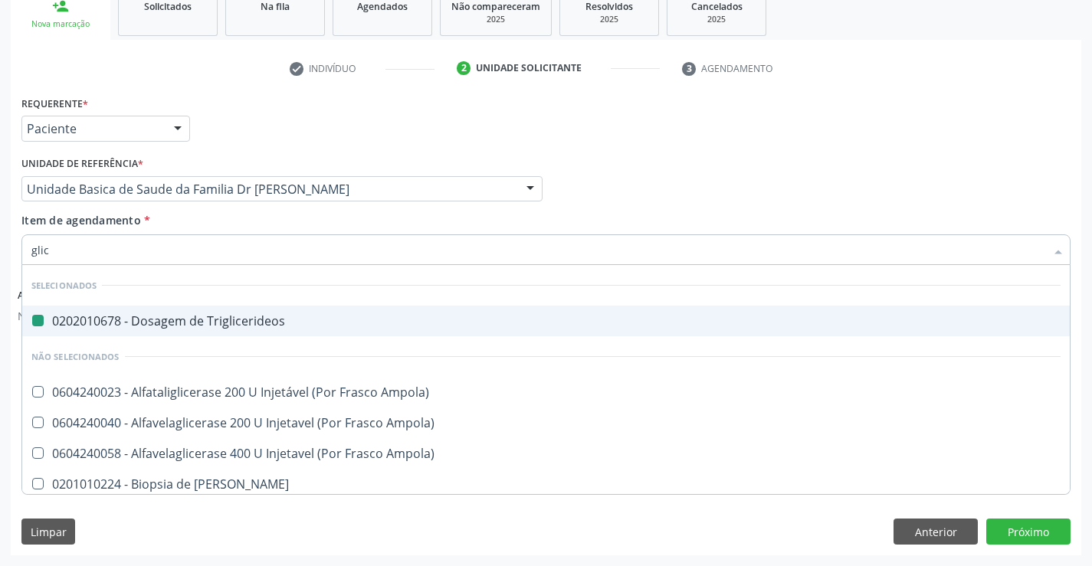
type input "glico"
checkbox Triglicerideos "false"
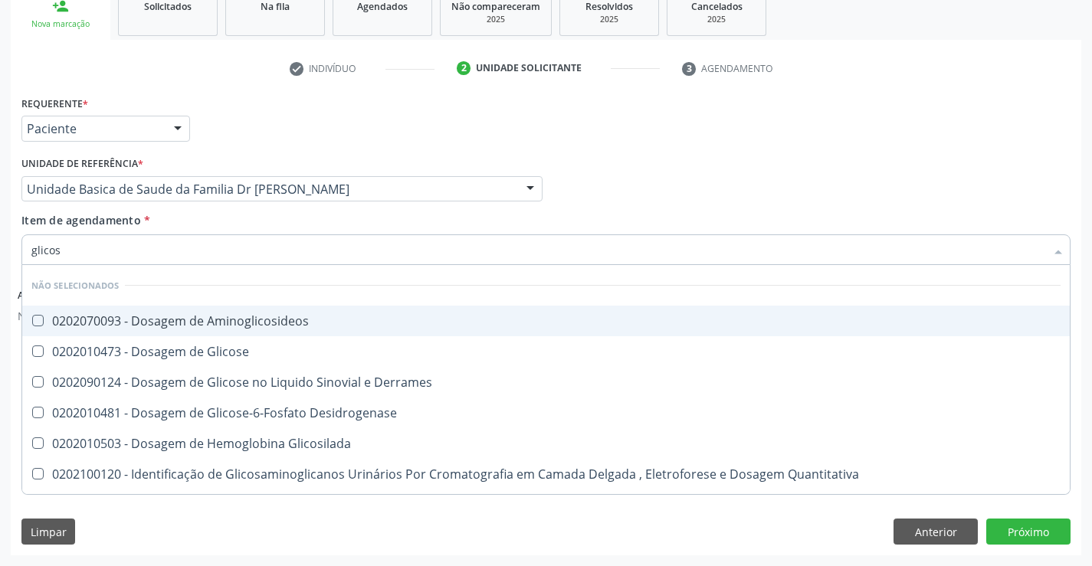
type input "glicose"
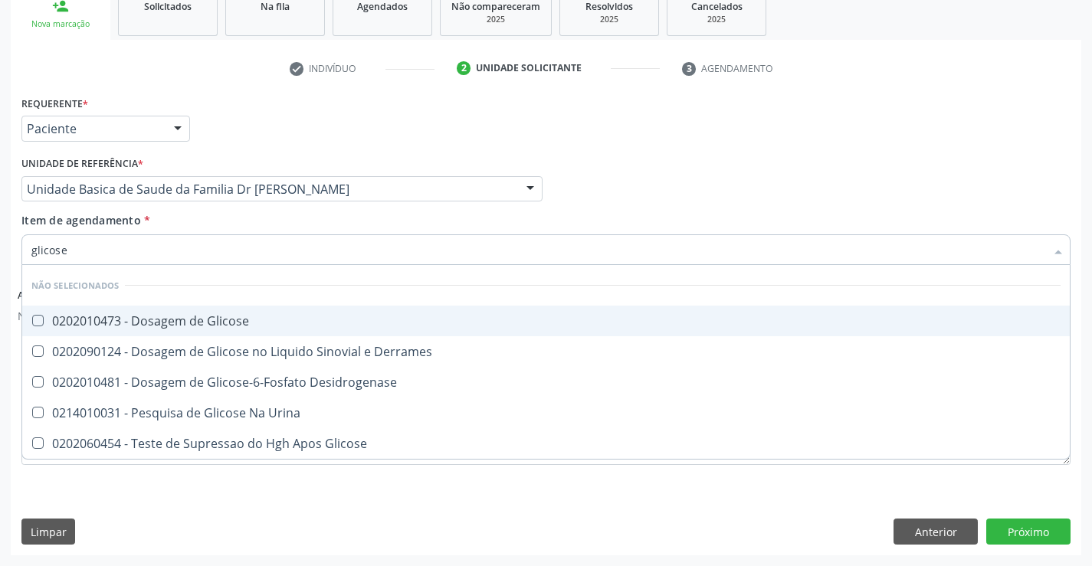
click at [205, 320] on div "0202010473 - Dosagem de Glicose" at bounding box center [545, 321] width 1029 height 12
checkbox Glicose "true"
click at [169, 213] on div "Item de agendamento * glicose Desfazer seleção Não selecionados 0202010473 - Do…" at bounding box center [545, 236] width 1049 height 48
checkbox Desidrogenase "true"
checkbox Glicose "true"
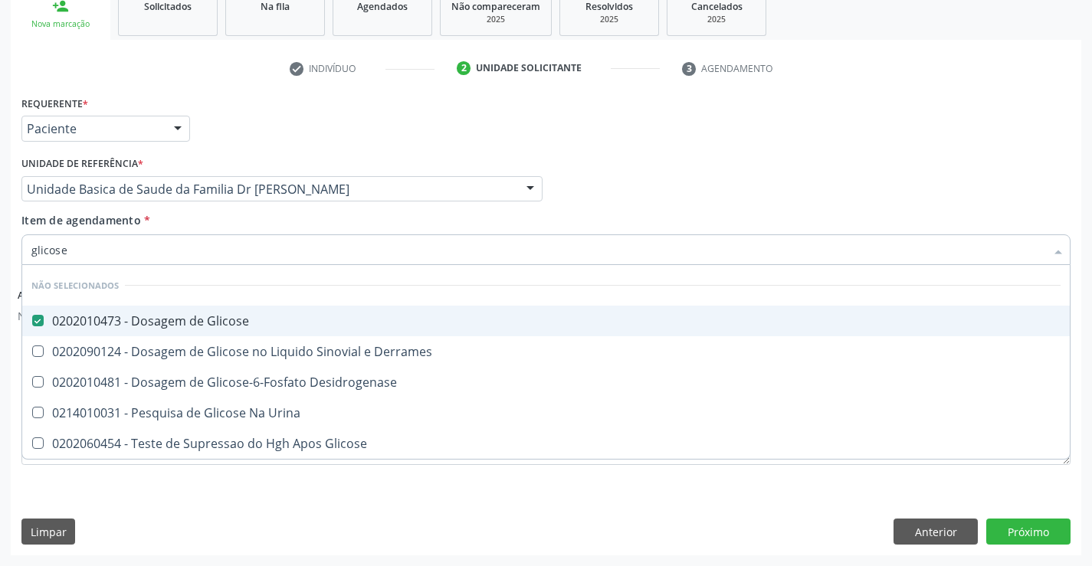
checkbox Urina "true"
checkbox Derrames "true"
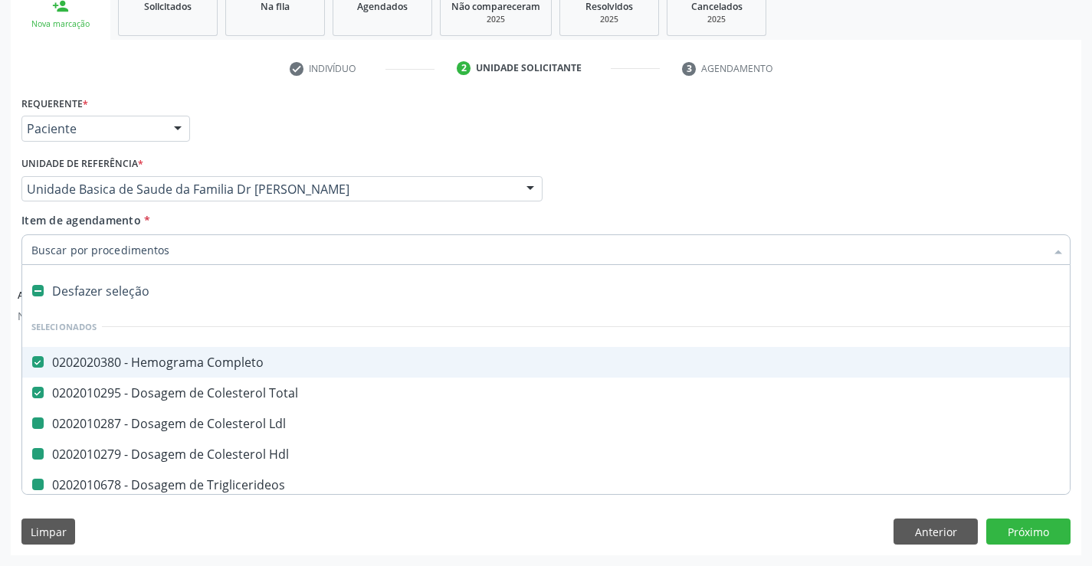
type input "f"
checkbox Ldl "false"
checkbox Triglicerideos "false"
checkbox Hdl "false"
checkbox Ureia "false"
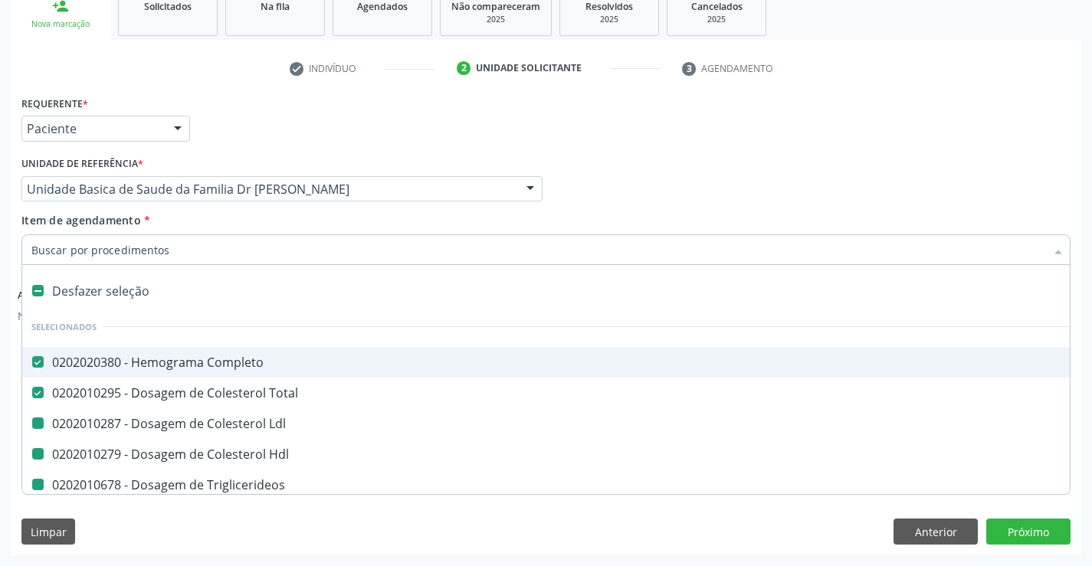
checkbox Creatinina "false"
checkbox Urina "false"
checkbox \(Tgp\) "false"
checkbox \(Tgo\) "false"
checkbox Urico "false"
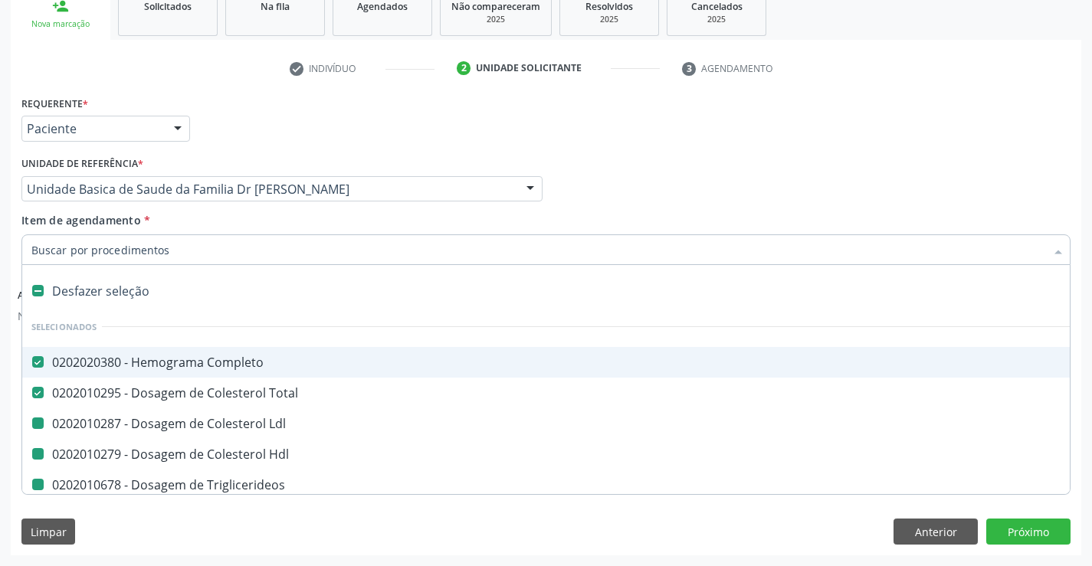
checkbox Glicose "false"
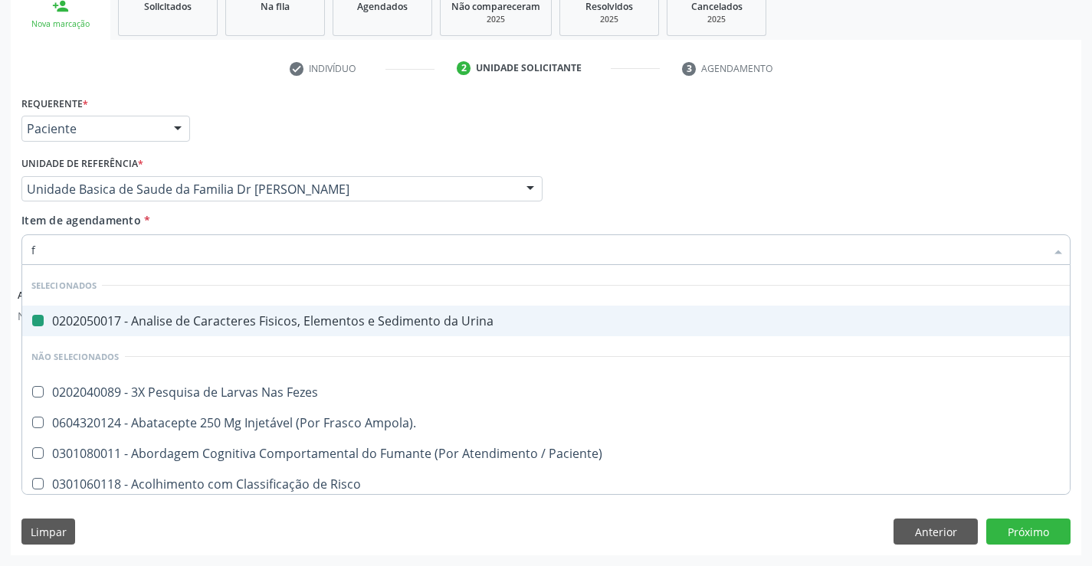
type input "fe"
checkbox Urina "false"
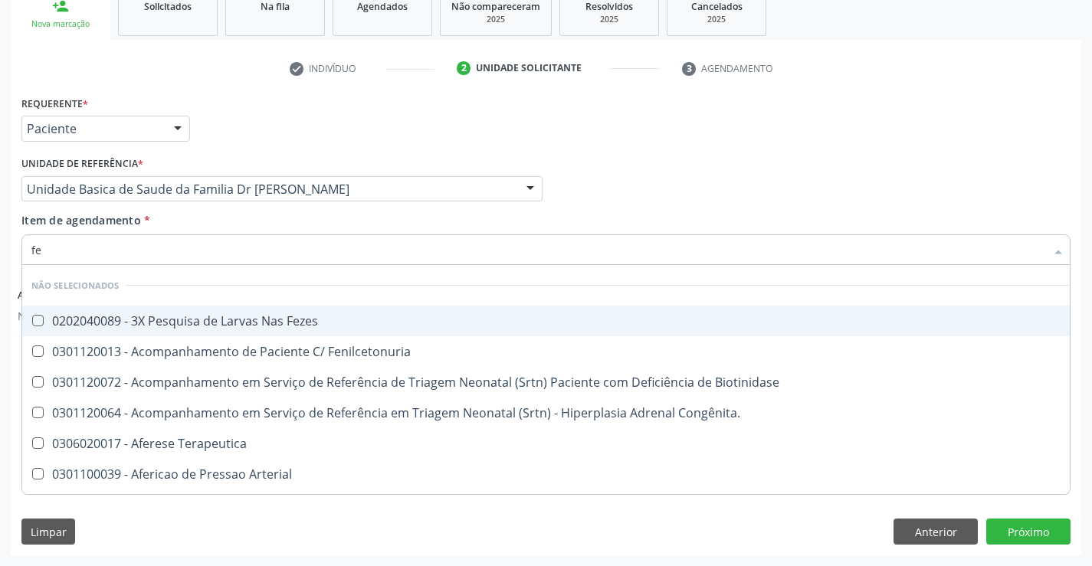
type input "fez"
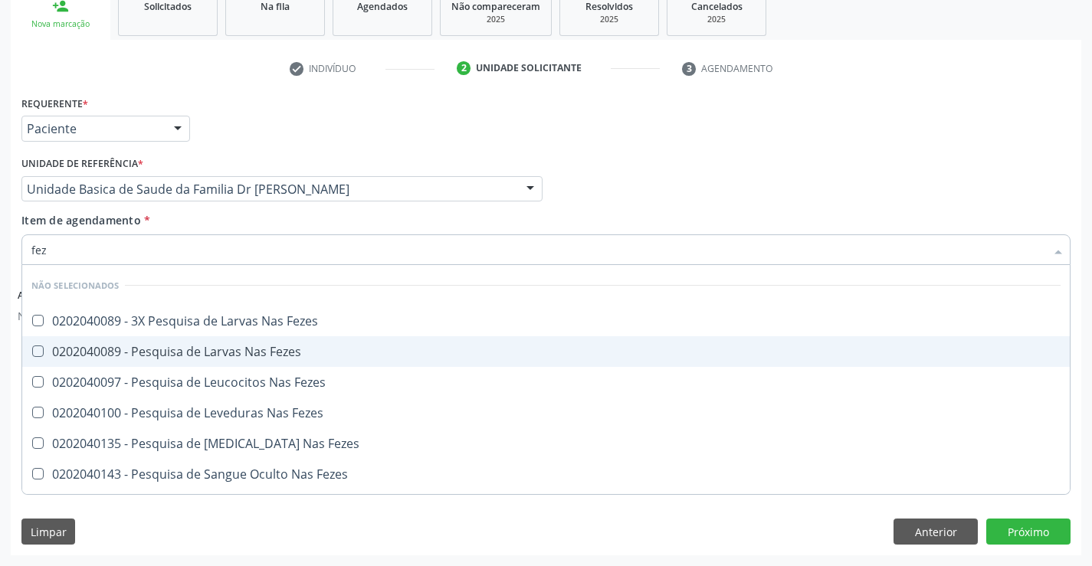
click at [178, 349] on div "0202040089 - Pesquisa de Larvas Nas Fezes" at bounding box center [545, 352] width 1029 height 12
checkbox Fezes "true"
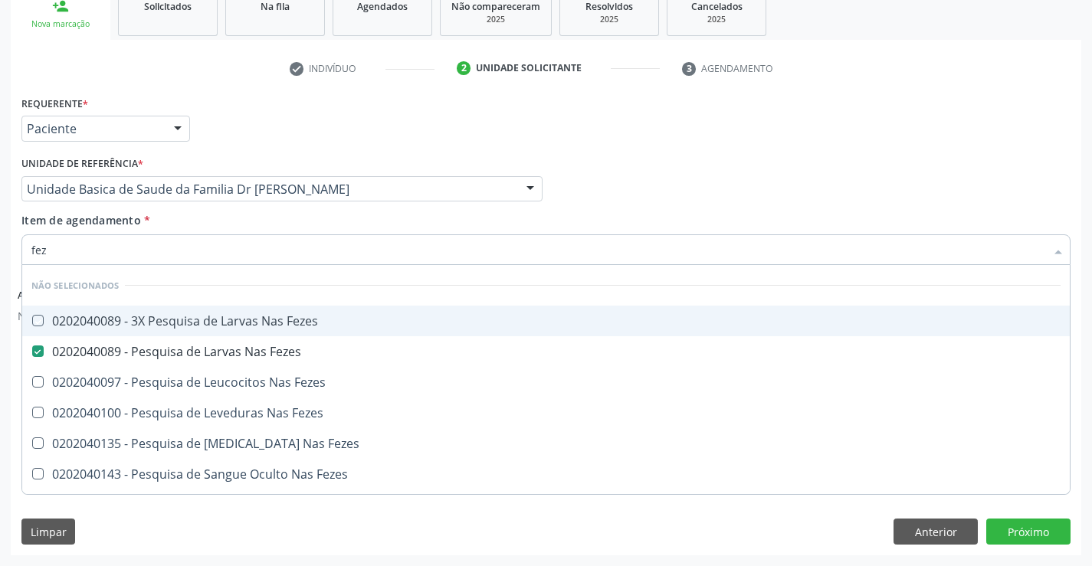
click at [180, 222] on div "Item de agendamento * fez Desfazer seleção Não selecionados 0202040089 - 3X Pes…" at bounding box center [545, 236] width 1049 height 48
checkbox Fezes "true"
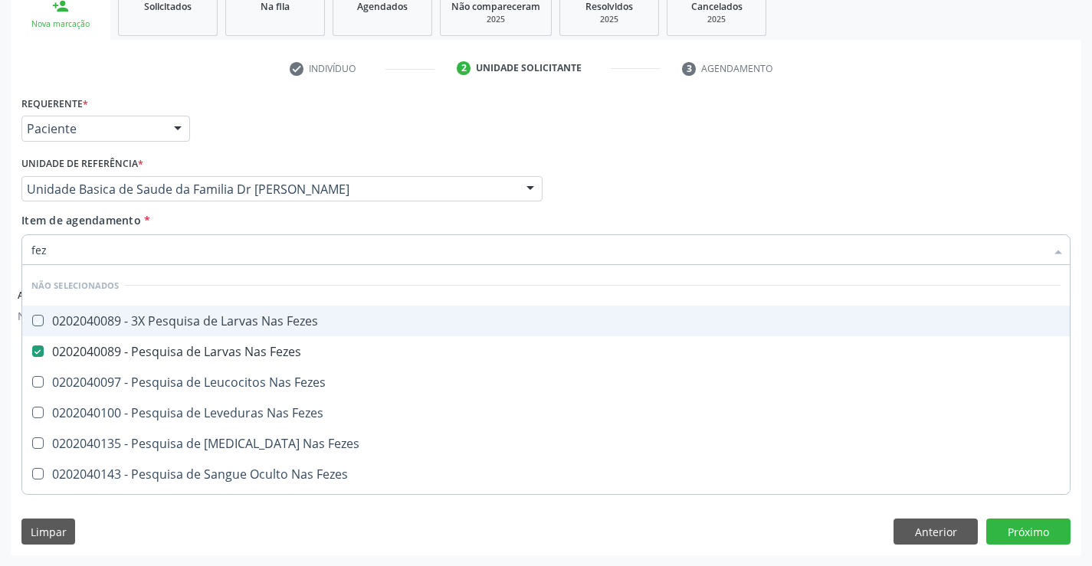
checkbox Fezes "true"
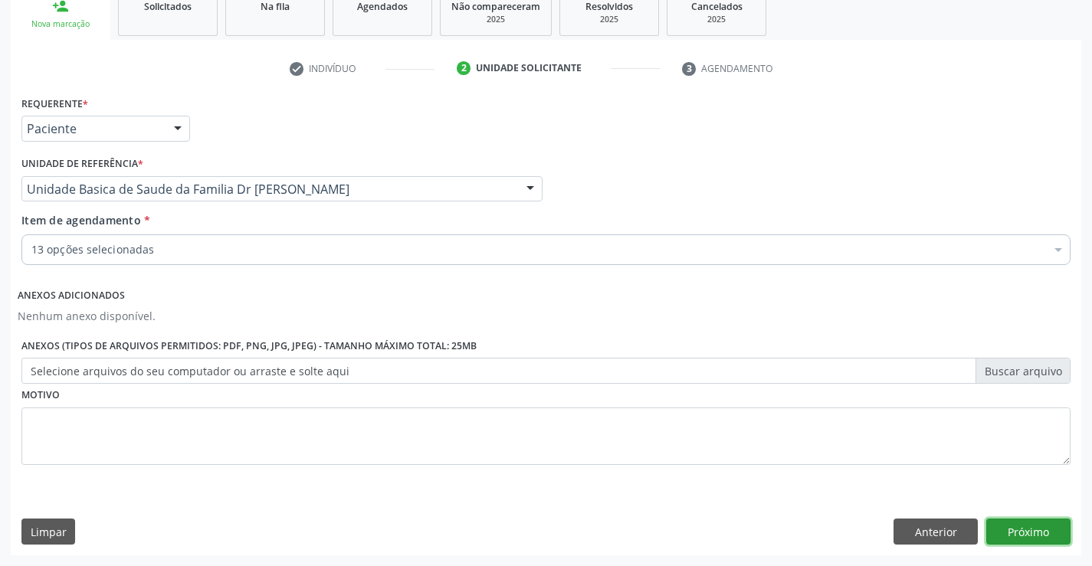
click at [1031, 533] on button "Próximo" at bounding box center [1028, 532] width 84 height 26
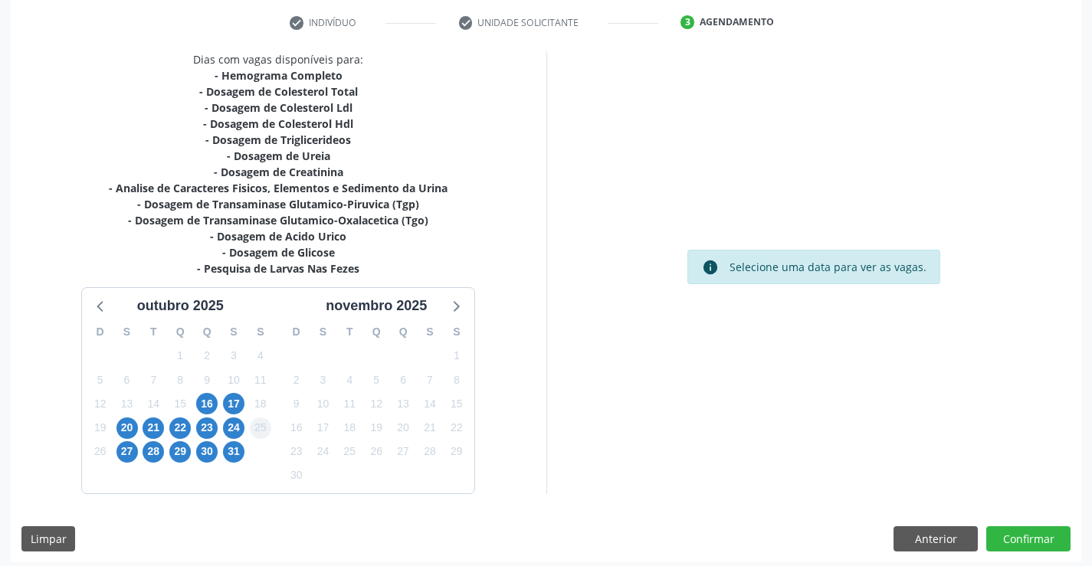
scroll to position [293, 0]
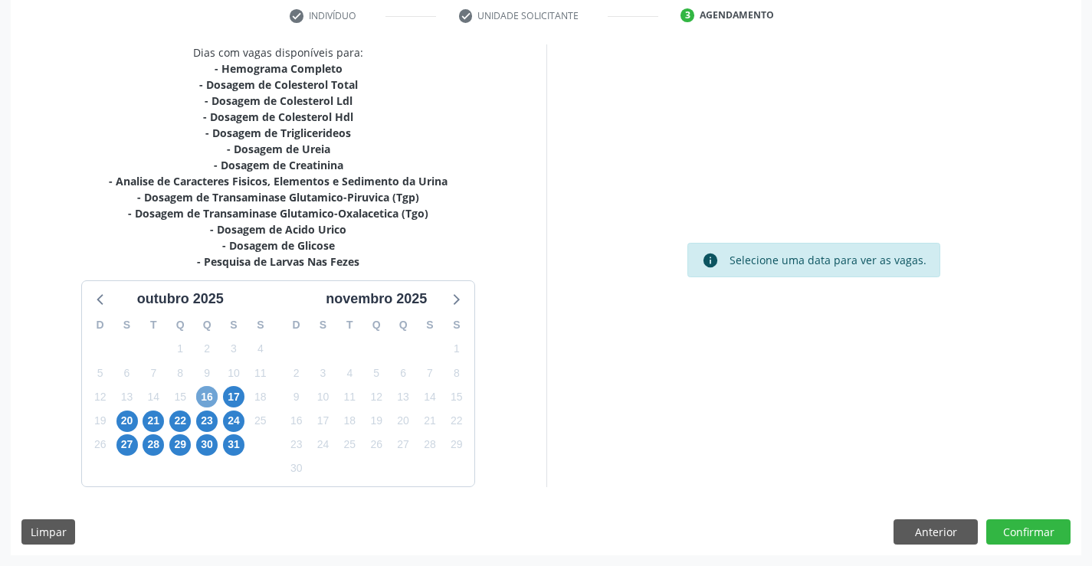
click at [210, 397] on span "16" at bounding box center [206, 396] width 21 height 21
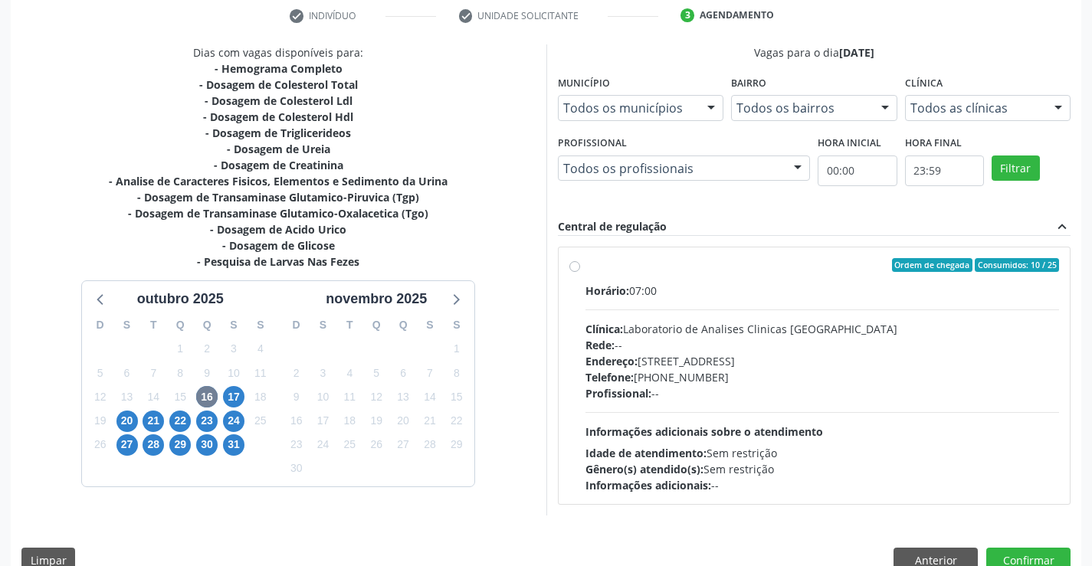
click at [733, 283] on div "Horário: 07:00" at bounding box center [822, 291] width 474 height 16
click at [580, 272] on input "Ordem de chegada Consumidos: 10 / 25 Horário: 07:00 Clínica: Laboratorio de Ana…" at bounding box center [574, 265] width 11 height 14
radio input "true"
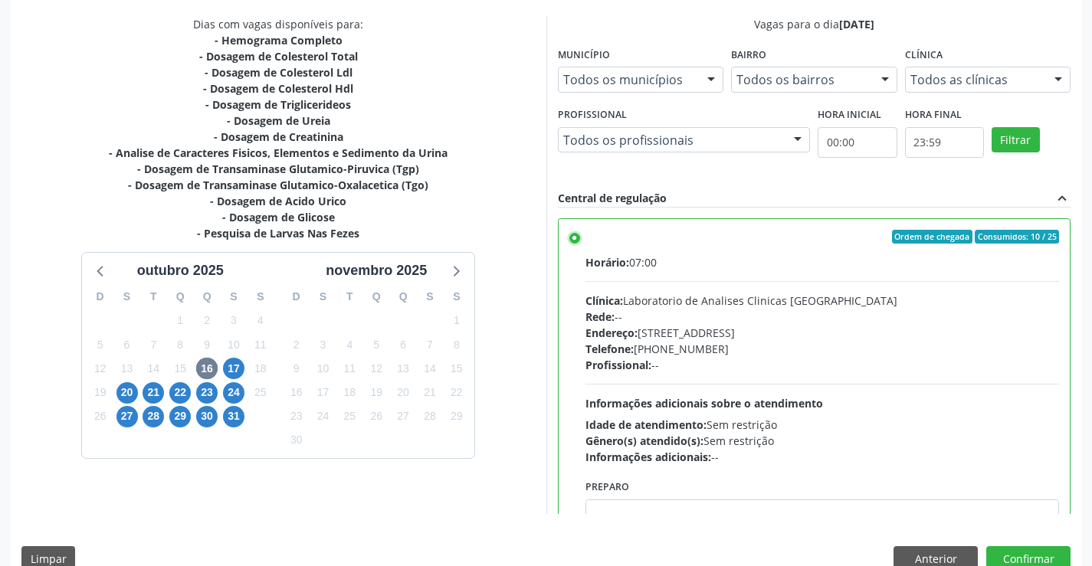
scroll to position [349, 0]
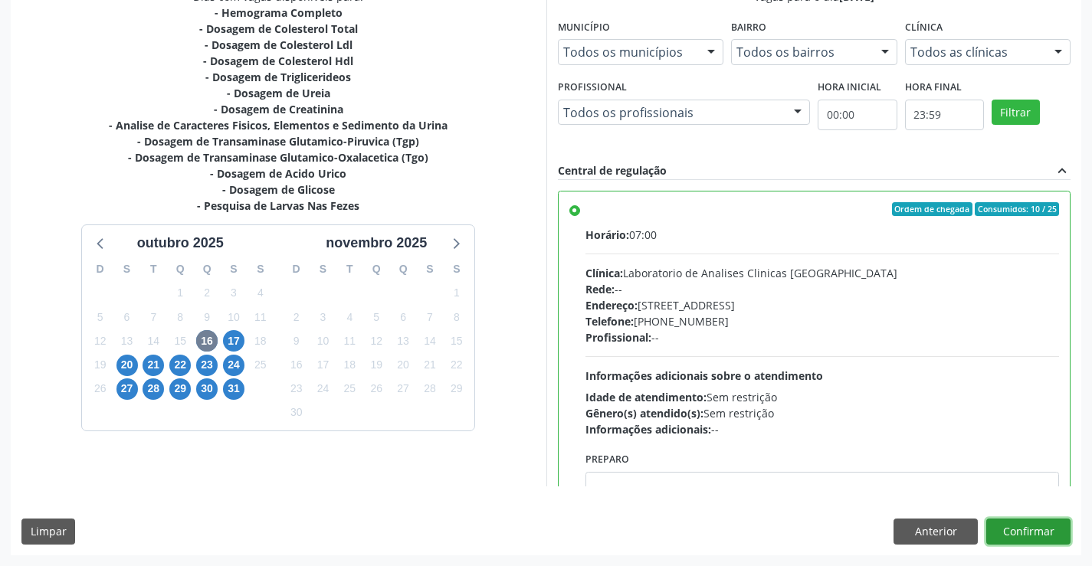
click at [1012, 529] on button "Confirmar" at bounding box center [1028, 532] width 84 height 26
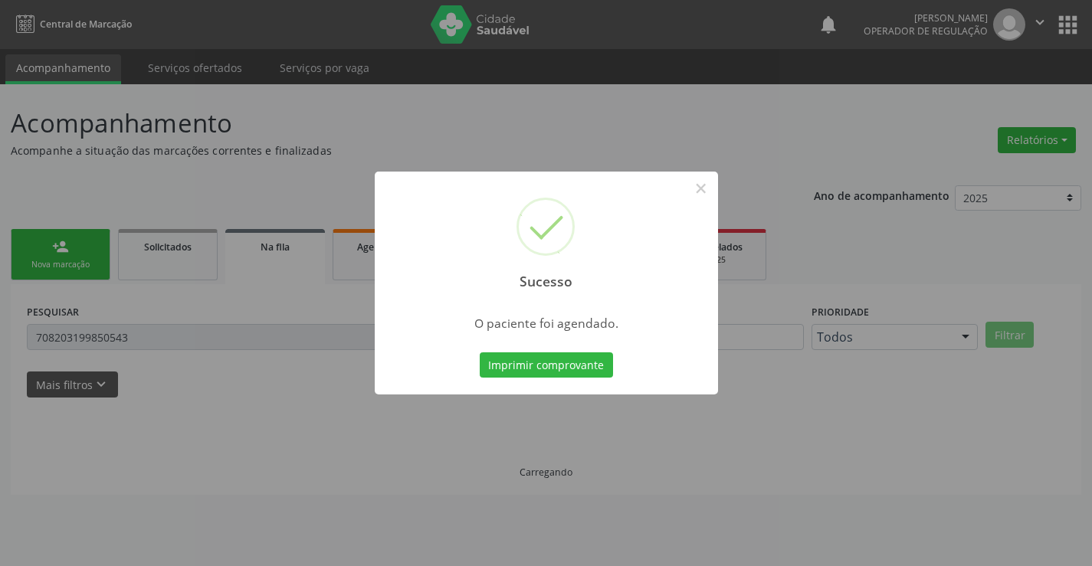
scroll to position [0, 0]
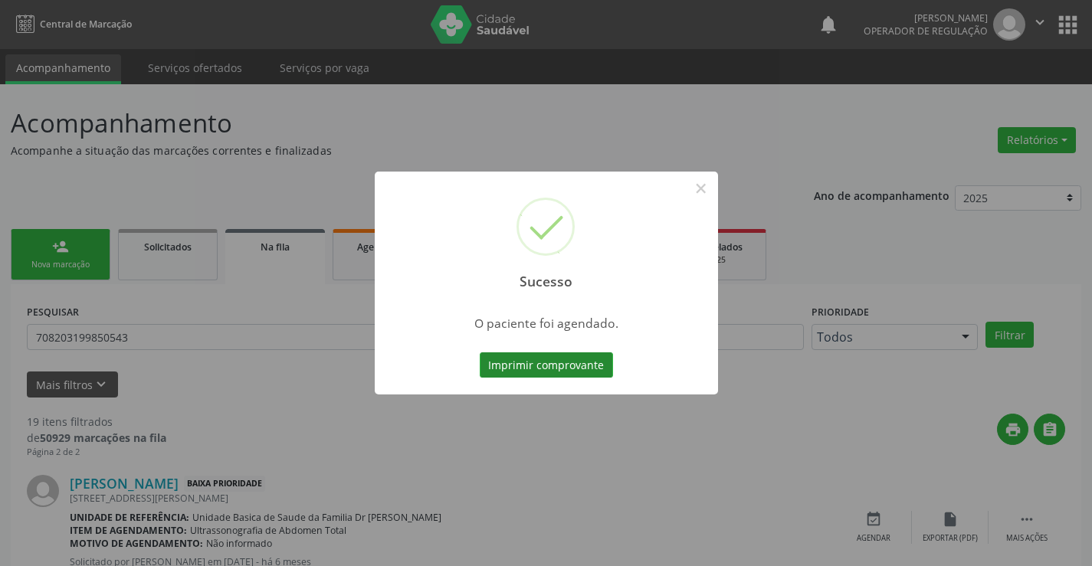
click at [538, 361] on button "Imprimir comprovante" at bounding box center [546, 365] width 133 height 26
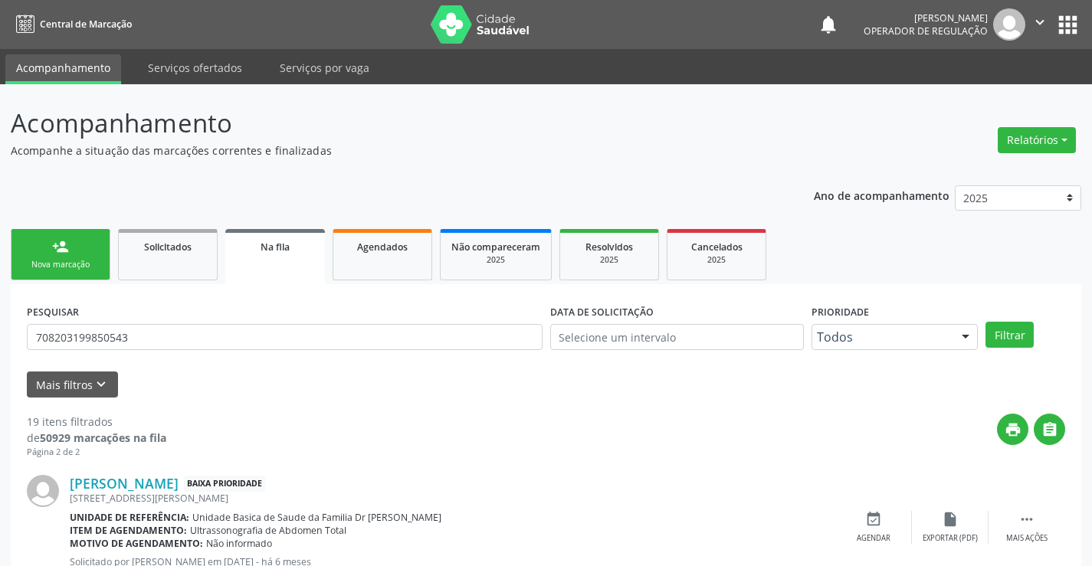
click at [80, 260] on div "Nova marcação" at bounding box center [60, 264] width 77 height 11
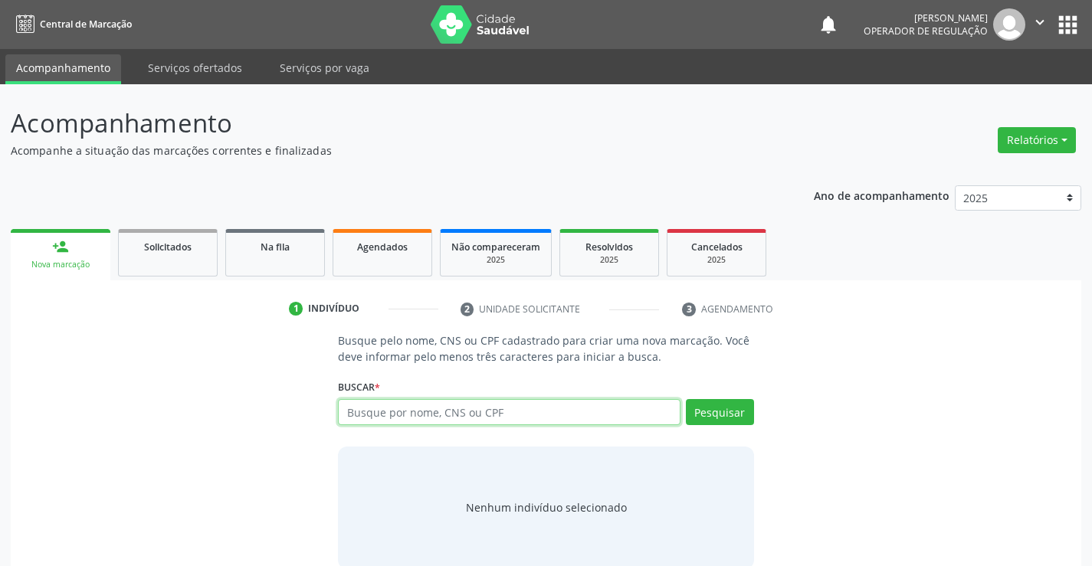
click at [526, 417] on input "text" at bounding box center [509, 412] width 342 height 26
type input "700501509961755"
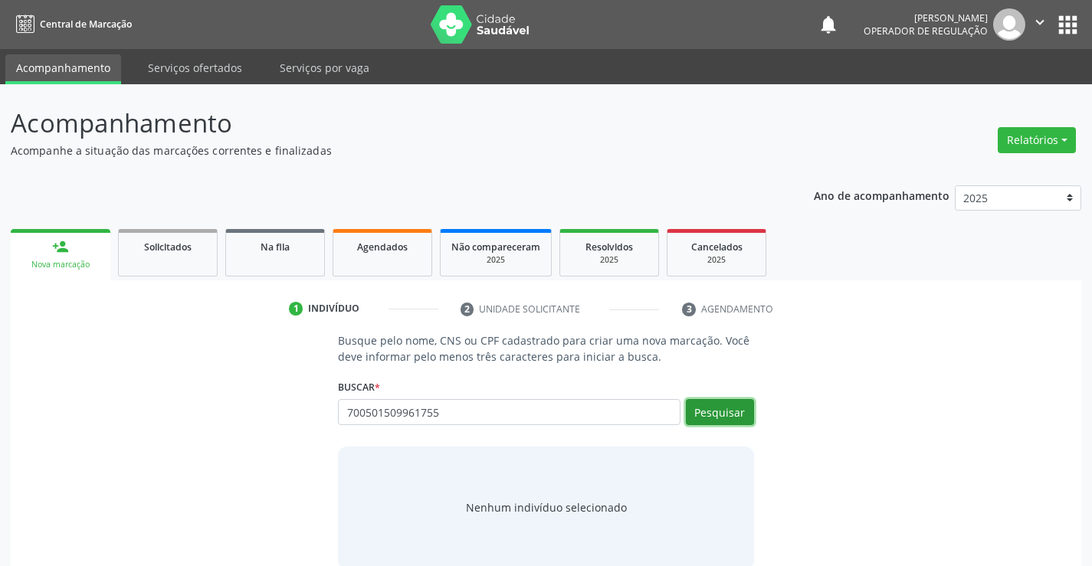
click at [726, 402] on button "Pesquisar" at bounding box center [720, 412] width 68 height 26
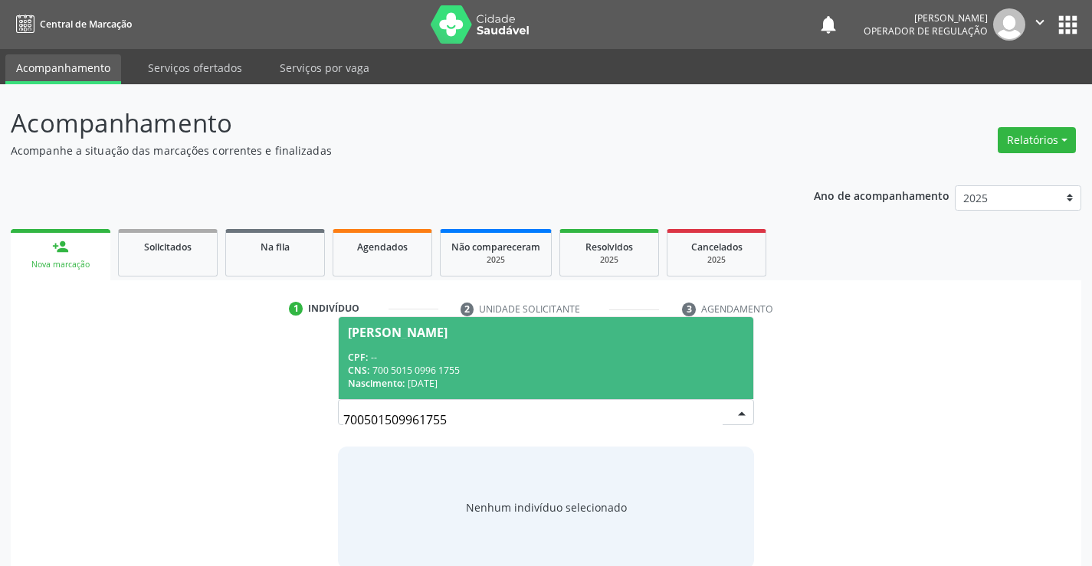
click at [712, 413] on input "700501509961755" at bounding box center [532, 420] width 379 height 31
click at [456, 349] on span "Analice Alves Pinto CPF: -- CNS: 700 5015 0996 1755 Nascimento: 22/09/1960" at bounding box center [546, 358] width 414 height 82
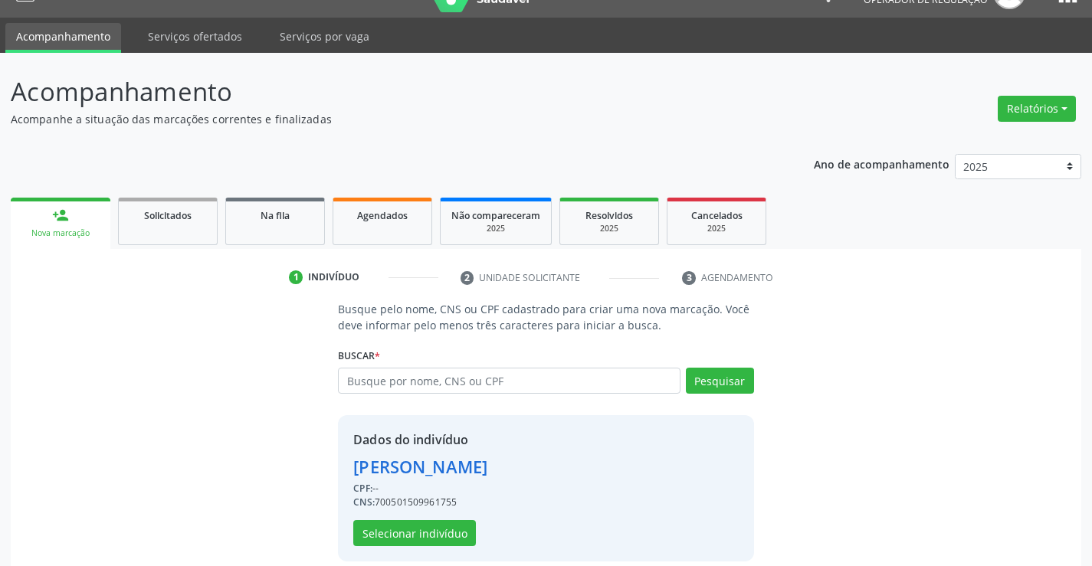
scroll to position [48, 0]
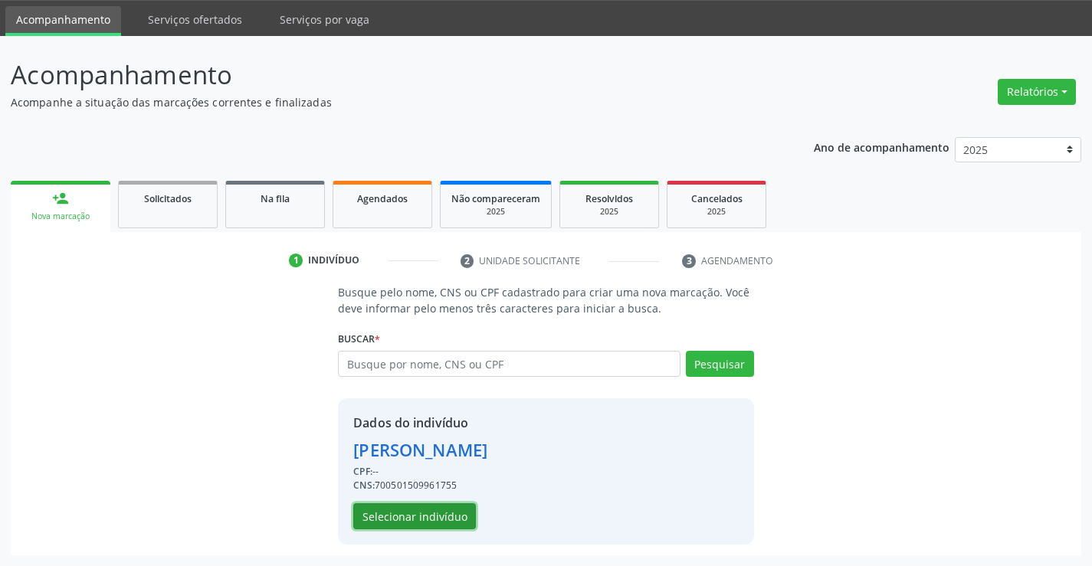
click at [413, 516] on button "Selecionar indivíduo" at bounding box center [414, 516] width 123 height 26
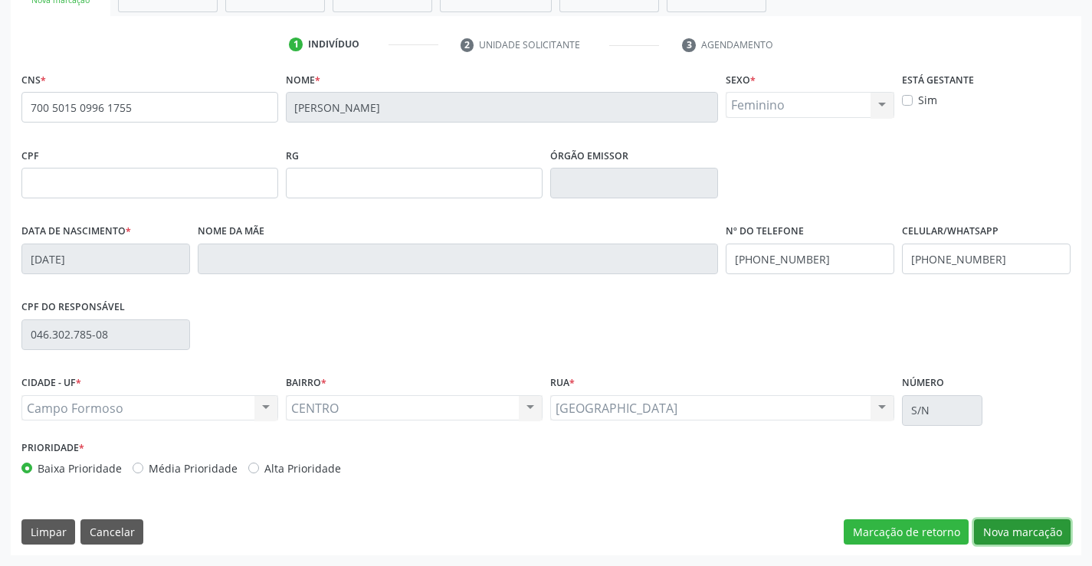
click at [1021, 532] on button "Nova marcação" at bounding box center [1022, 533] width 97 height 26
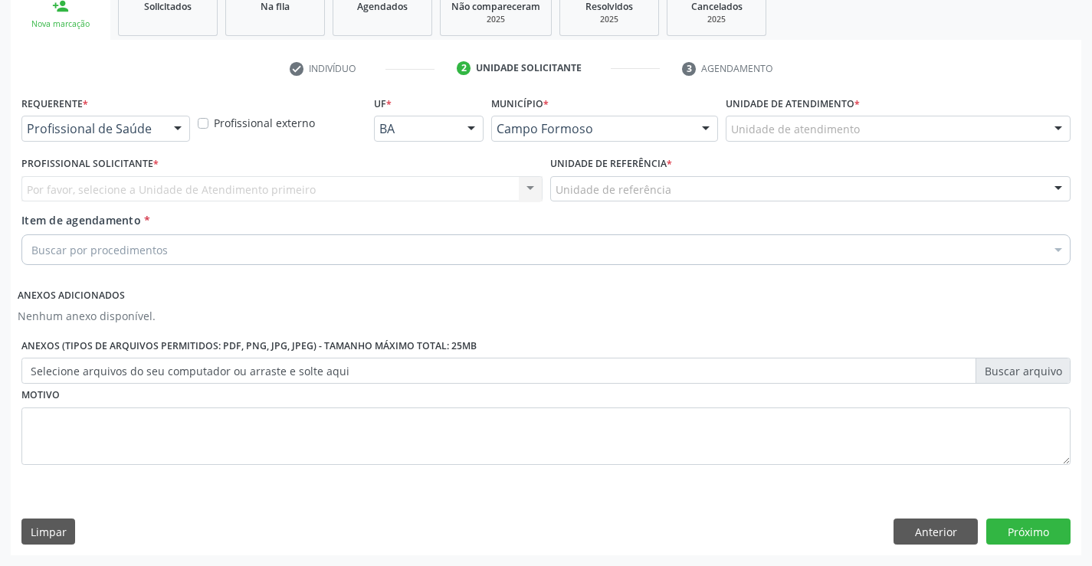
scroll to position [241, 0]
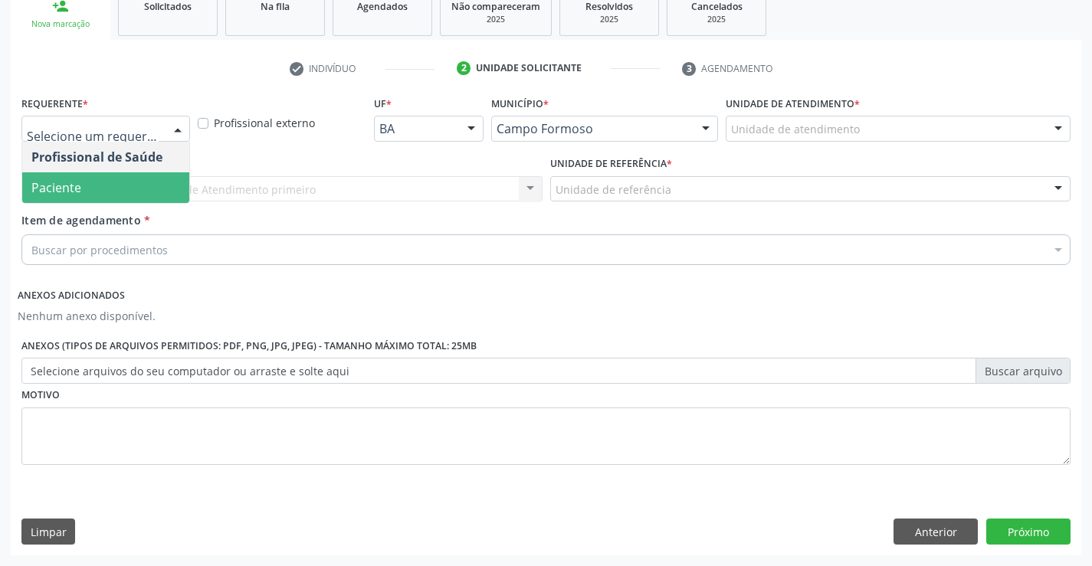
click at [96, 188] on span "Paciente" at bounding box center [105, 187] width 167 height 31
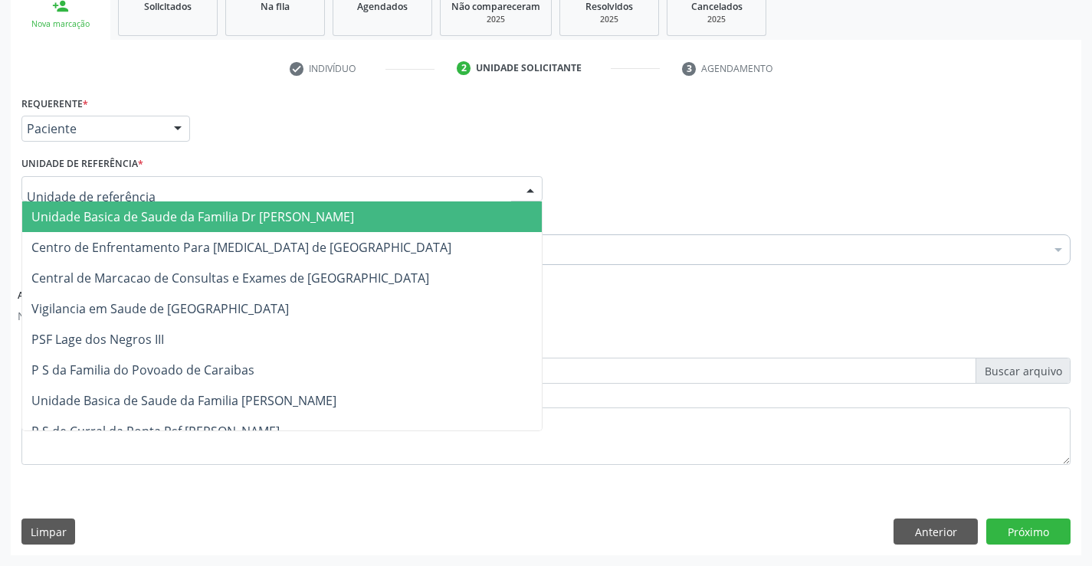
click at [100, 215] on span "Unidade Basica de Saude da Familia Dr [PERSON_NAME]" at bounding box center [192, 216] width 323 height 17
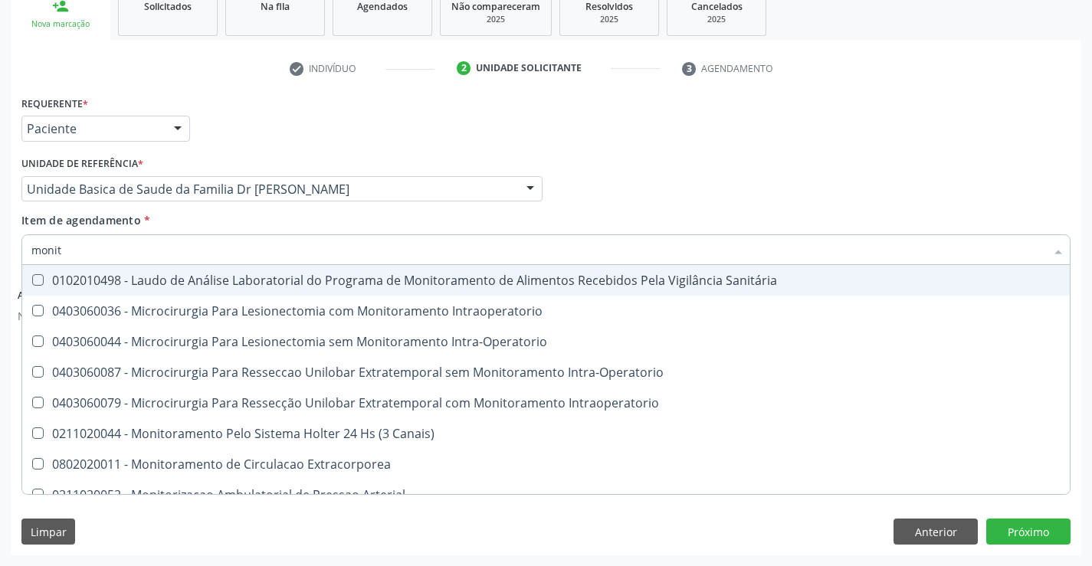
type input "monito"
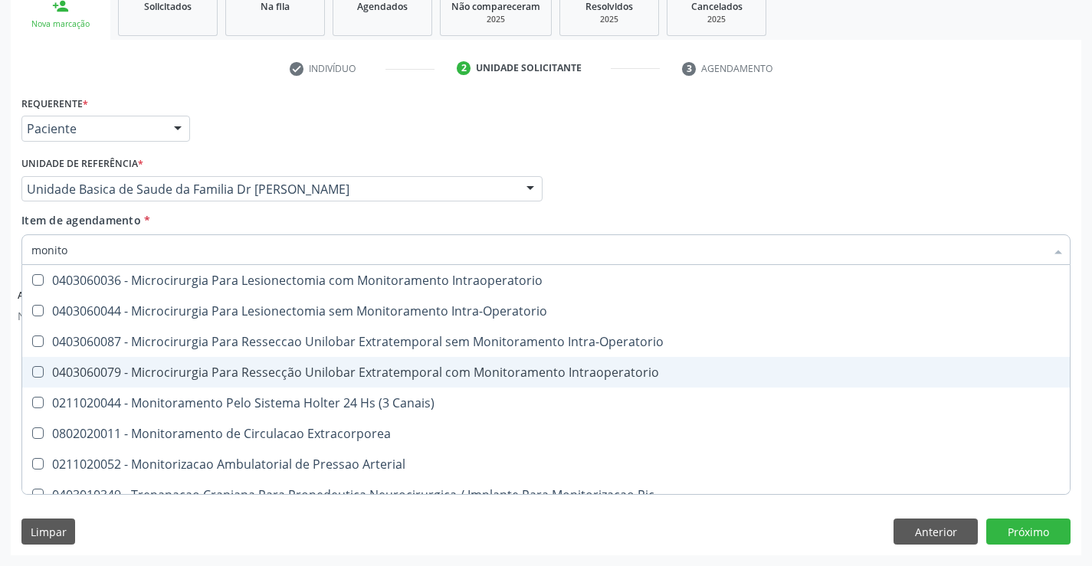
scroll to position [47, 0]
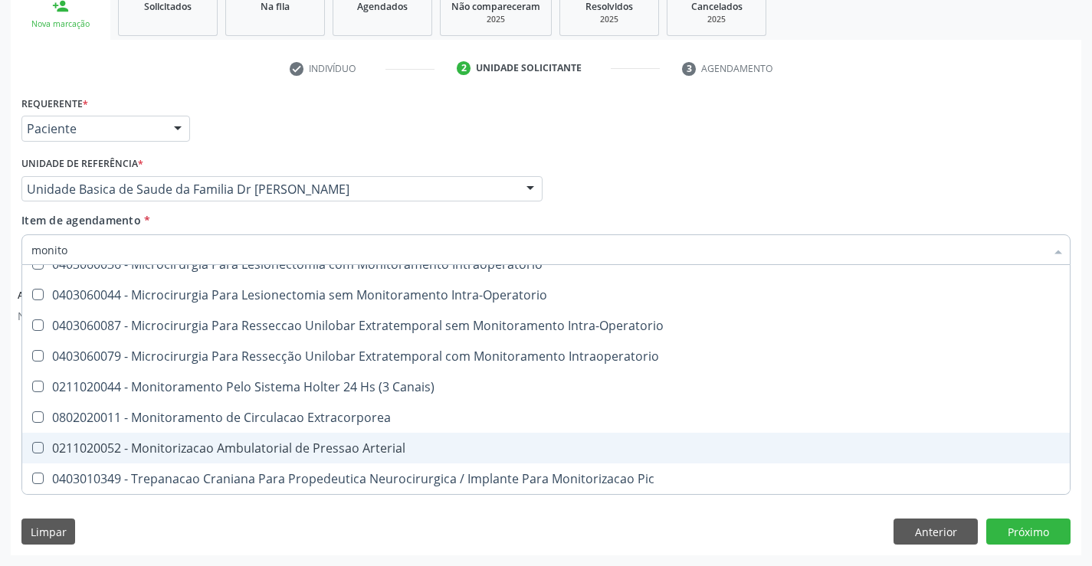
click at [441, 447] on div "0211020052 - Monitorizacao Ambulatorial de Pressao Arterial" at bounding box center [545, 448] width 1029 height 12
checkbox Arterial "true"
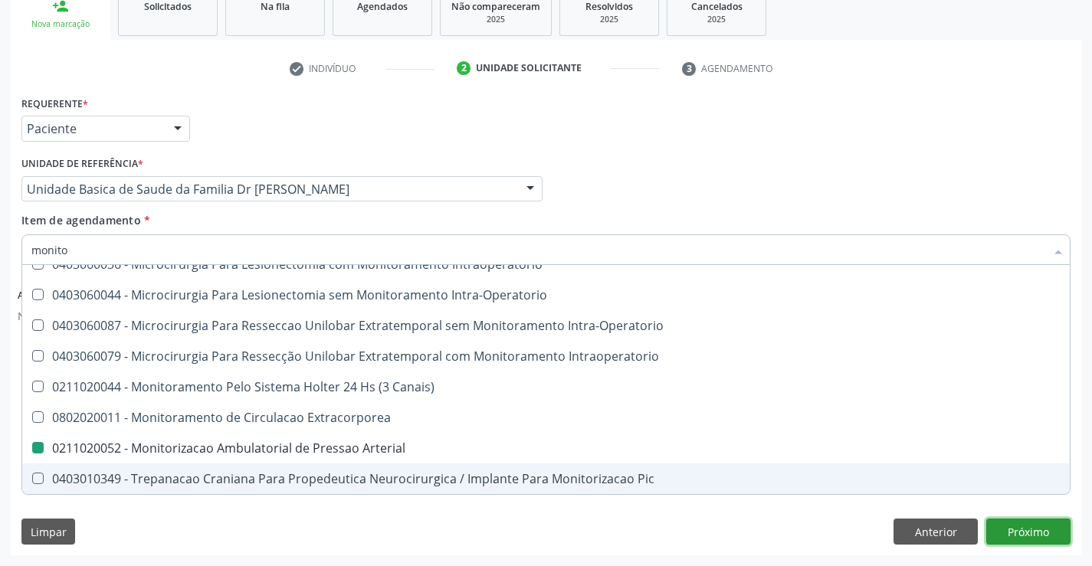
click at [1042, 530] on button "Próximo" at bounding box center [1028, 532] width 84 height 26
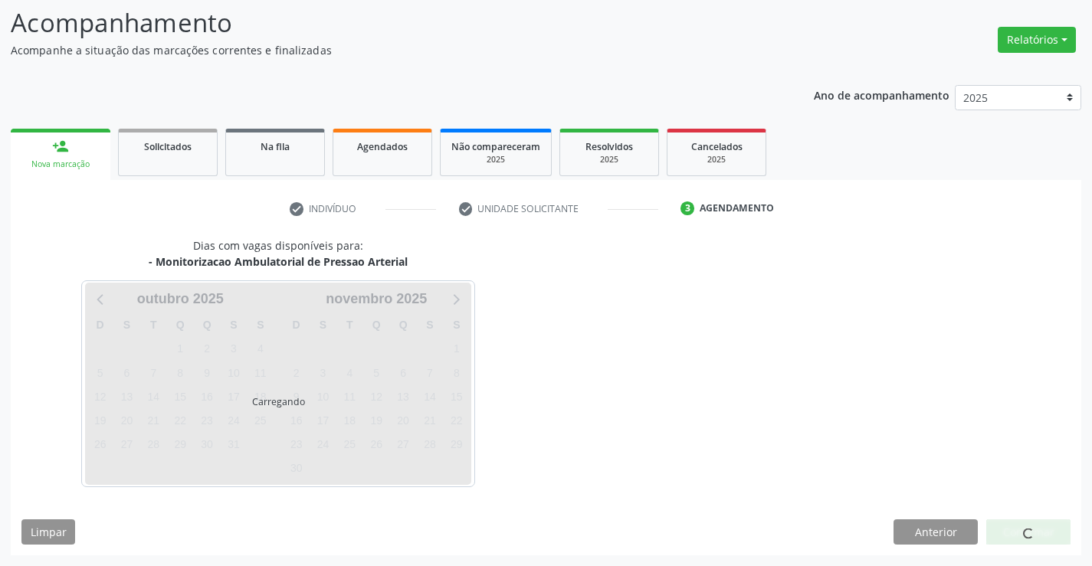
scroll to position [146, 0]
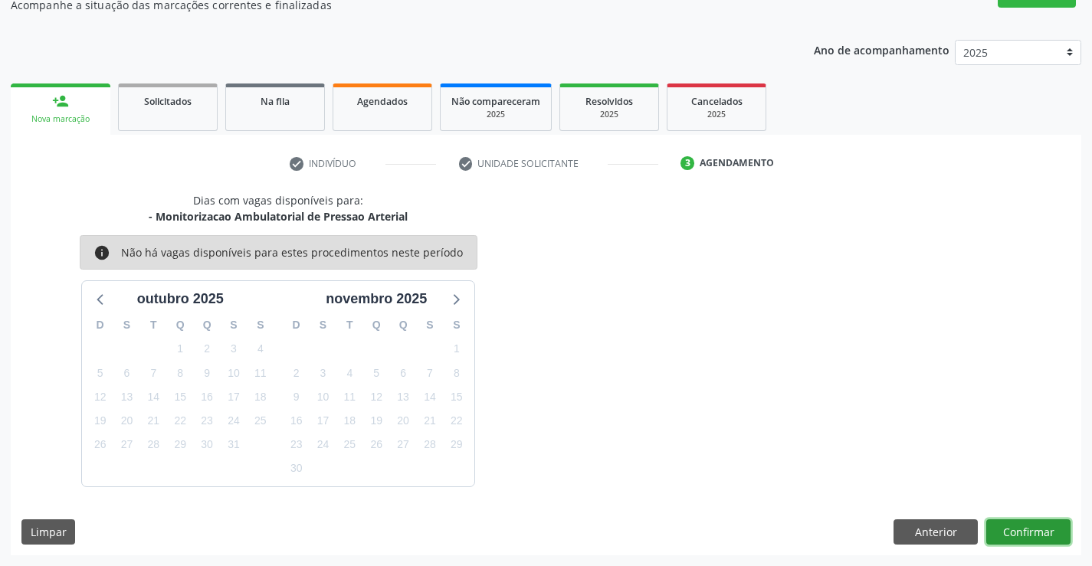
click at [1042, 530] on button "Confirmar" at bounding box center [1028, 533] width 84 height 26
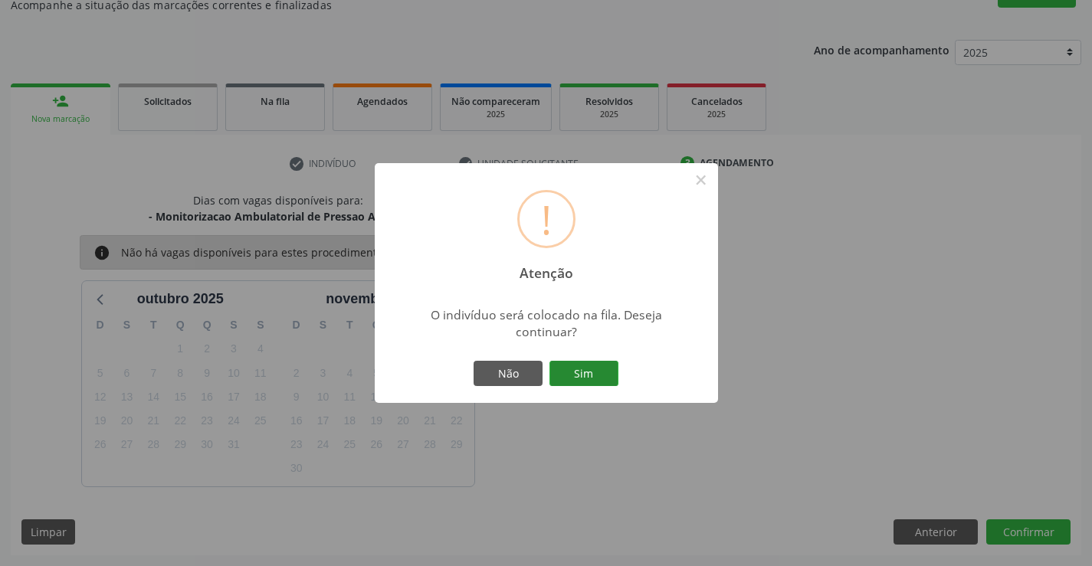
click at [585, 373] on button "Sim" at bounding box center [583, 374] width 69 height 26
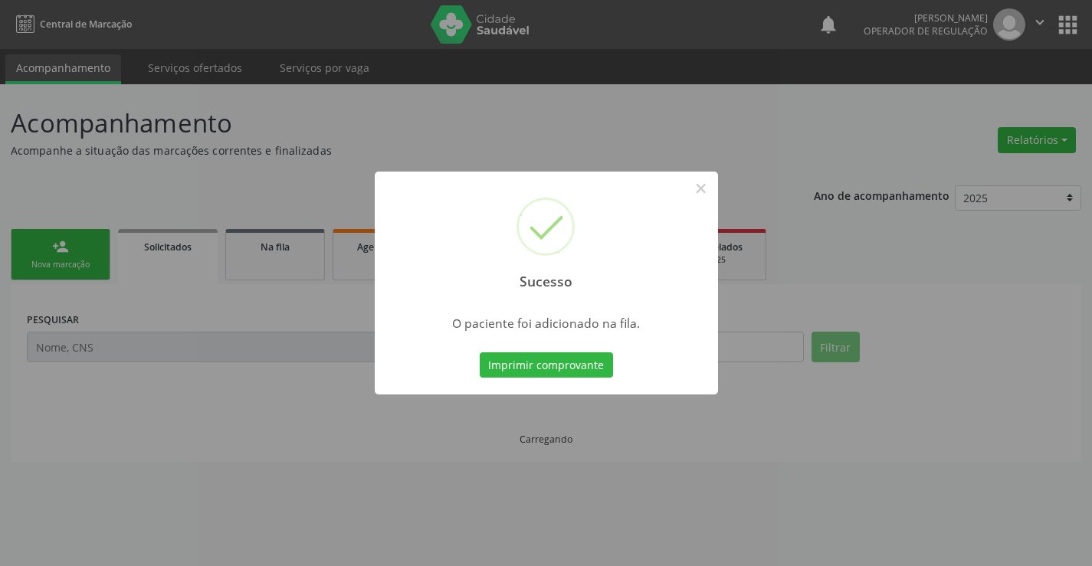
scroll to position [0, 0]
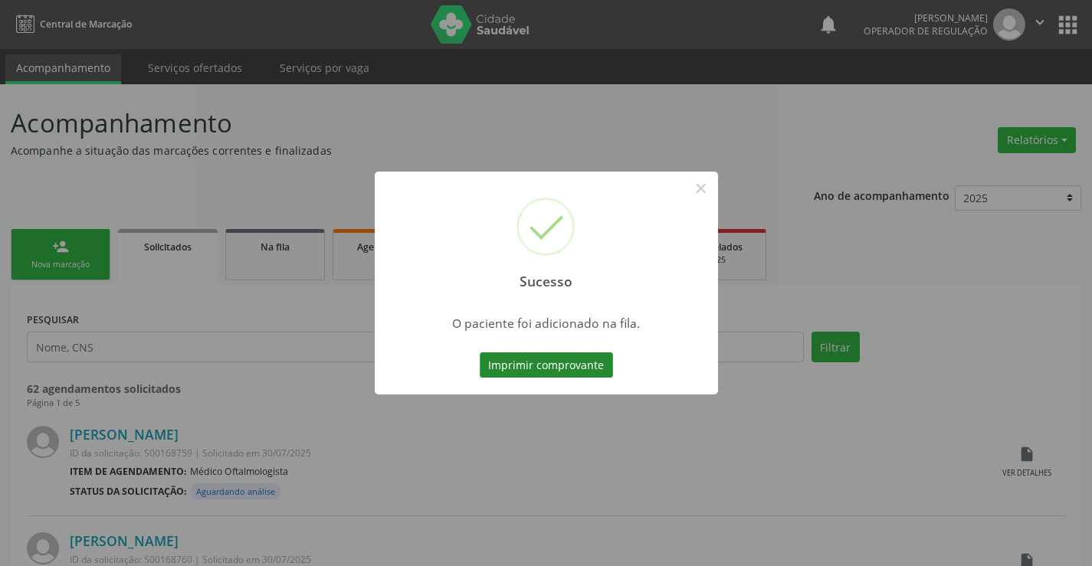
click at [577, 364] on button "Imprimir comprovante" at bounding box center [546, 365] width 133 height 26
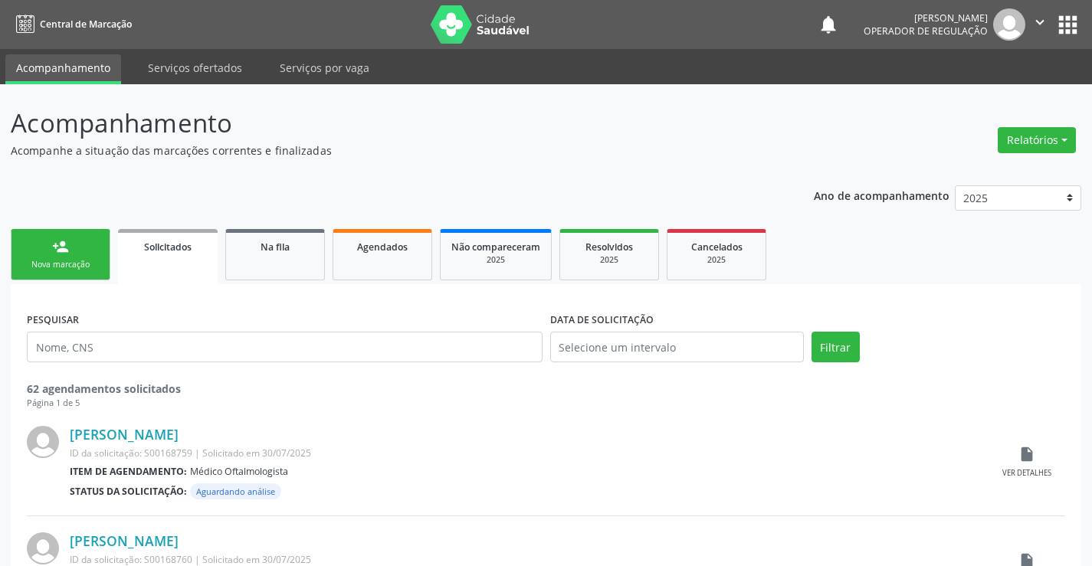
click at [73, 249] on link "person_add Nova marcação" at bounding box center [61, 254] width 100 height 51
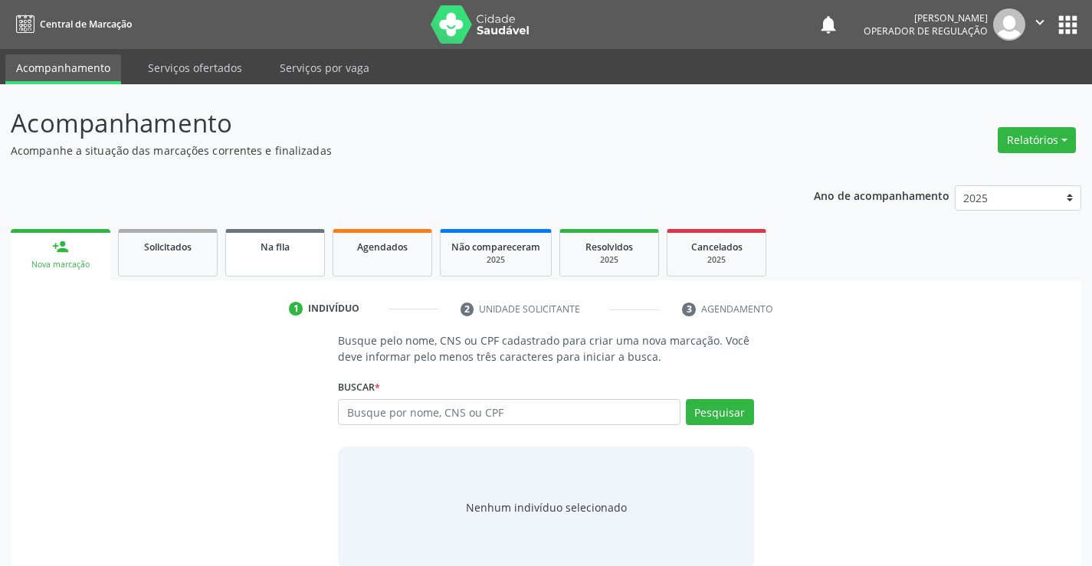
click at [277, 251] on span "Na fila" at bounding box center [275, 247] width 29 height 13
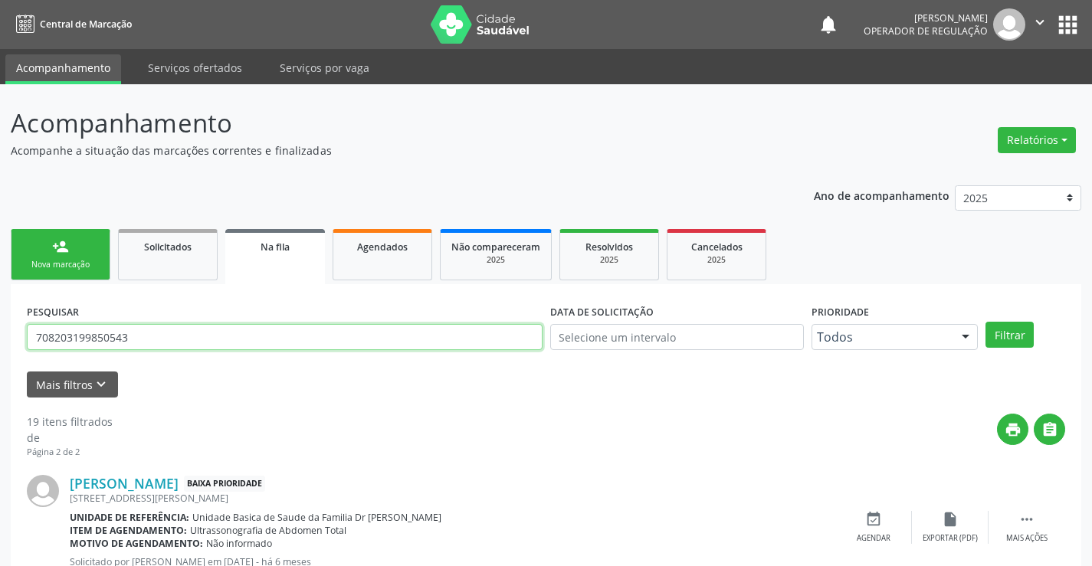
drag, startPoint x: 159, startPoint y: 335, endPoint x: 0, endPoint y: 347, distance: 159.8
click at [141, 335] on input "text" at bounding box center [285, 337] width 516 height 26
type input "708505376056975"
click at [985, 322] on button "Filtrar" at bounding box center [1009, 335] width 48 height 26
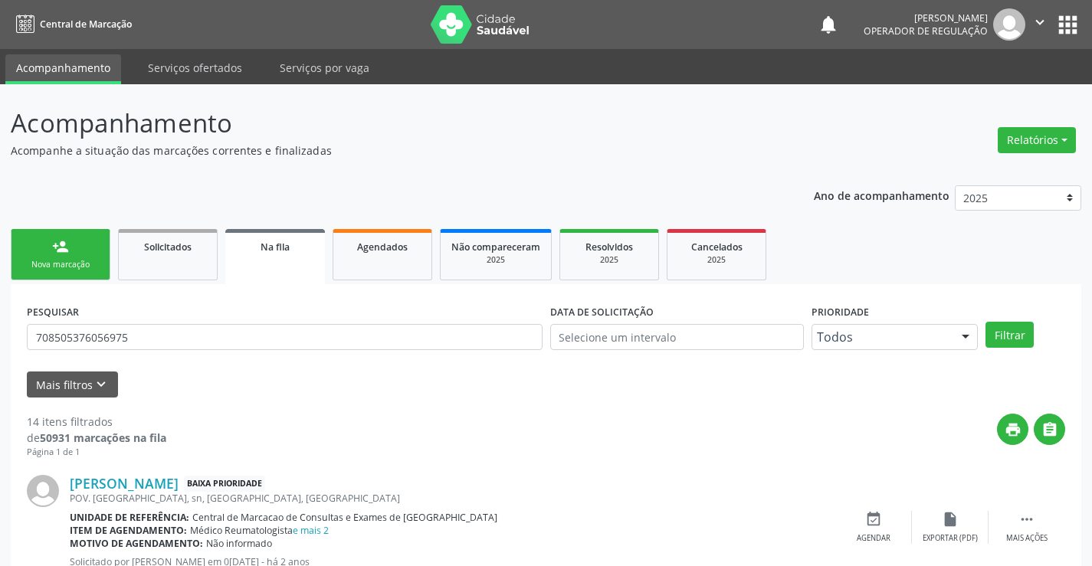
click at [52, 247] on div "person_add" at bounding box center [60, 246] width 17 height 17
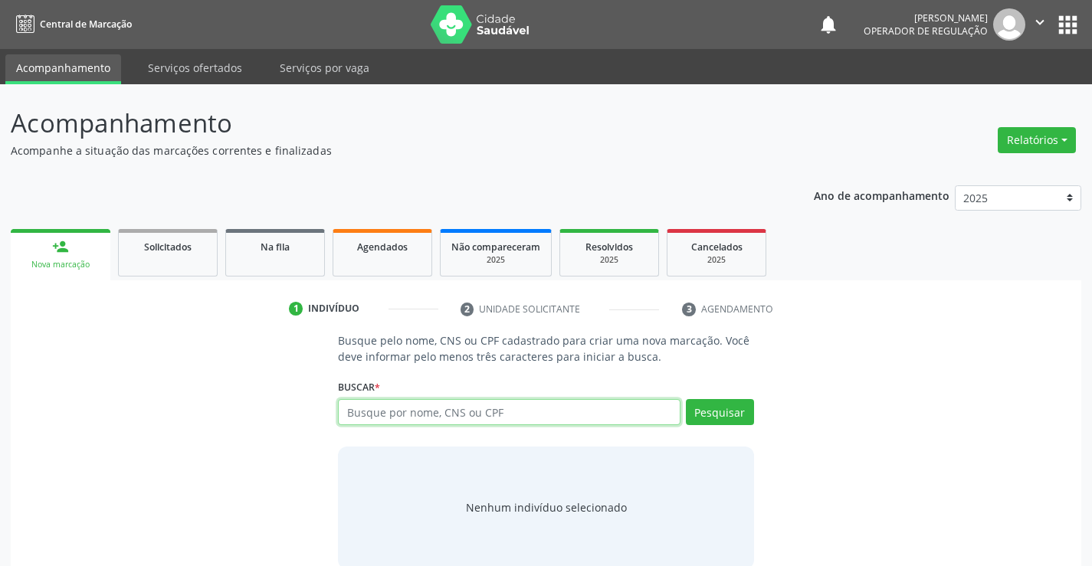
click at [607, 420] on input "text" at bounding box center [509, 412] width 342 height 26
type input "704200248229988"
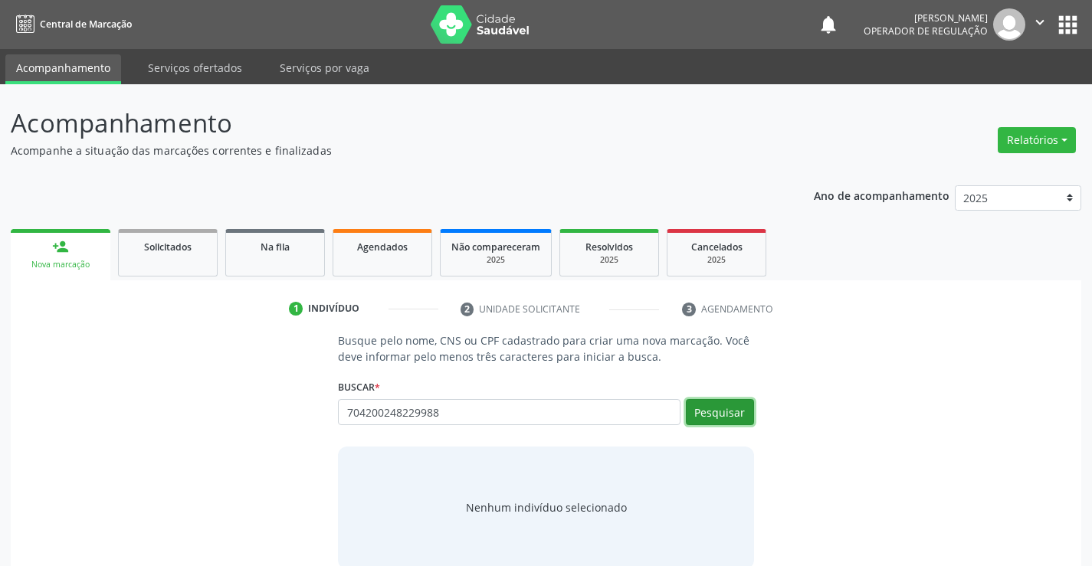
click at [710, 408] on button "Pesquisar" at bounding box center [720, 412] width 68 height 26
type input "704200248229988"
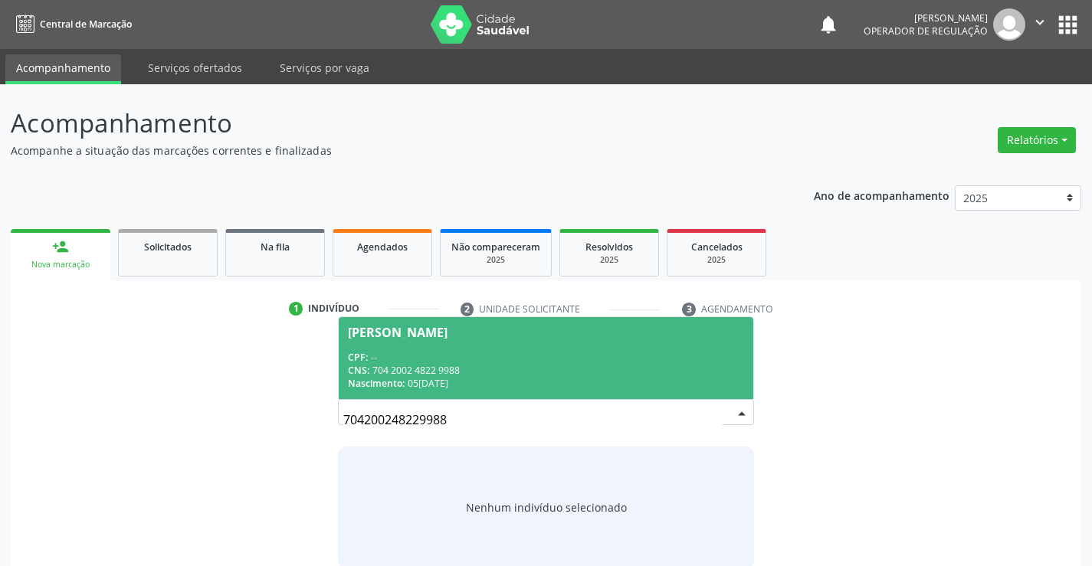
click at [416, 343] on span "Lucilia Almeida Jatoba CPF: -- CNS: 704 2002 4822 9988 Nascimento: 05/02/1976" at bounding box center [546, 358] width 414 height 82
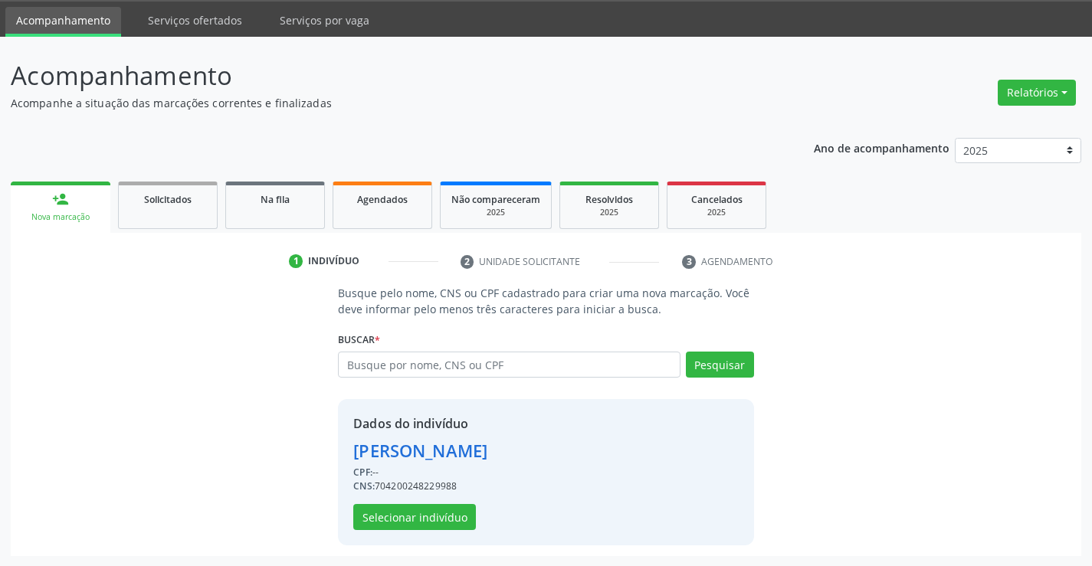
scroll to position [48, 0]
click at [426, 516] on button "Selecionar indivíduo" at bounding box center [414, 516] width 123 height 26
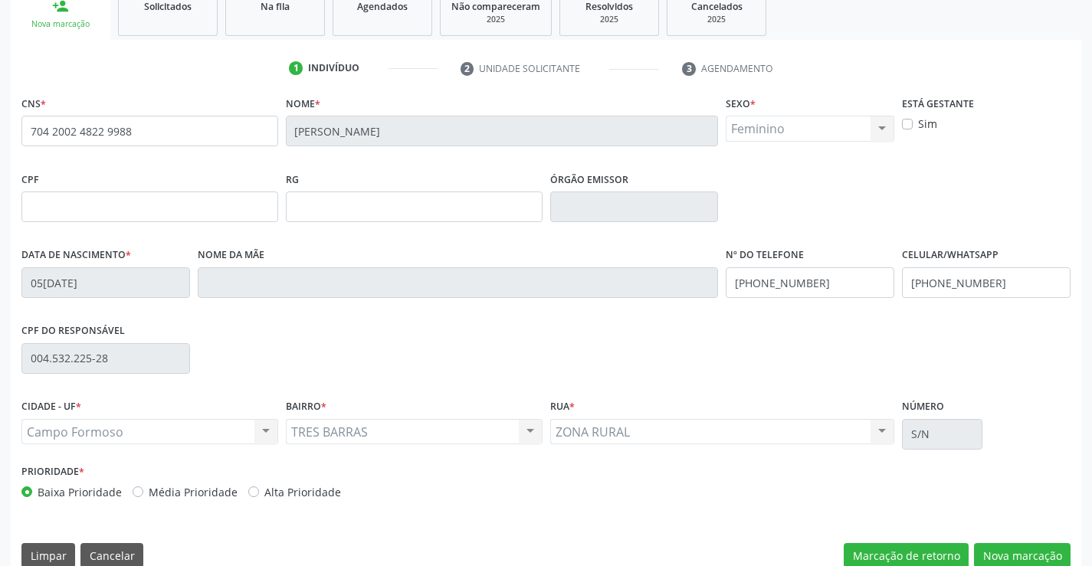
scroll to position [264, 0]
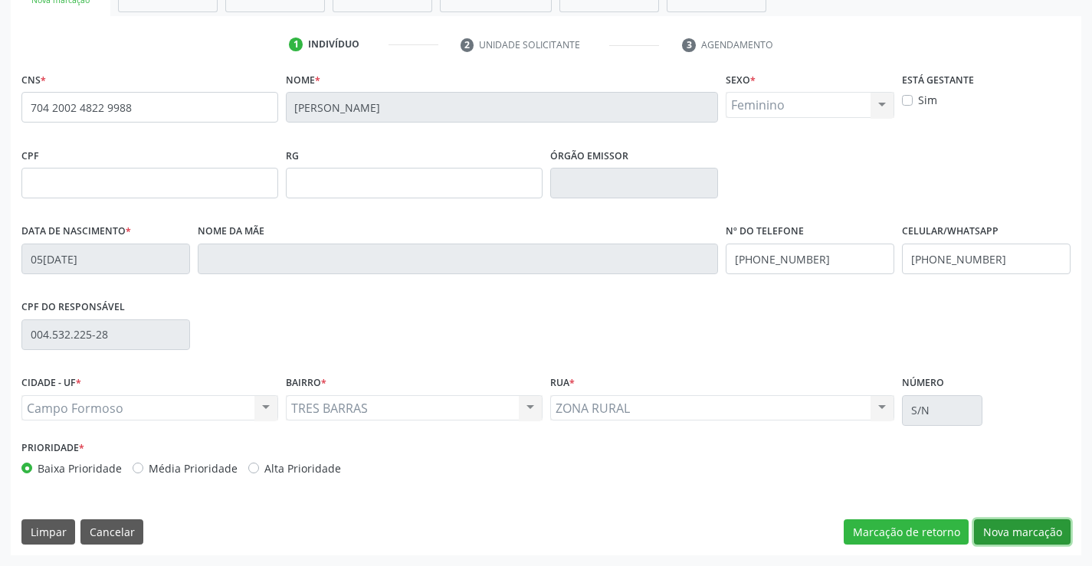
click at [1018, 527] on button "Nova marcação" at bounding box center [1022, 533] width 97 height 26
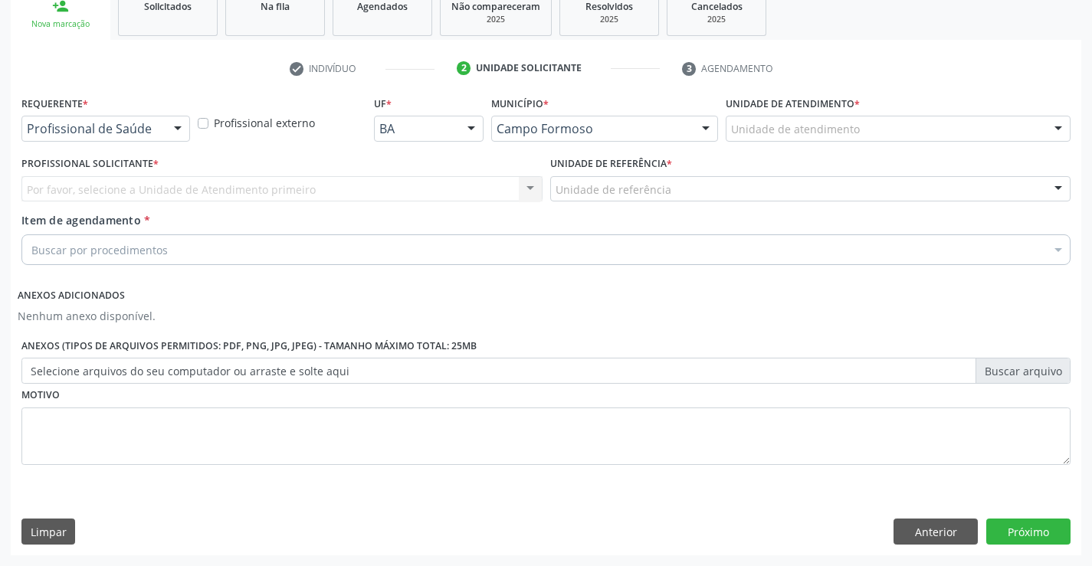
scroll to position [241, 0]
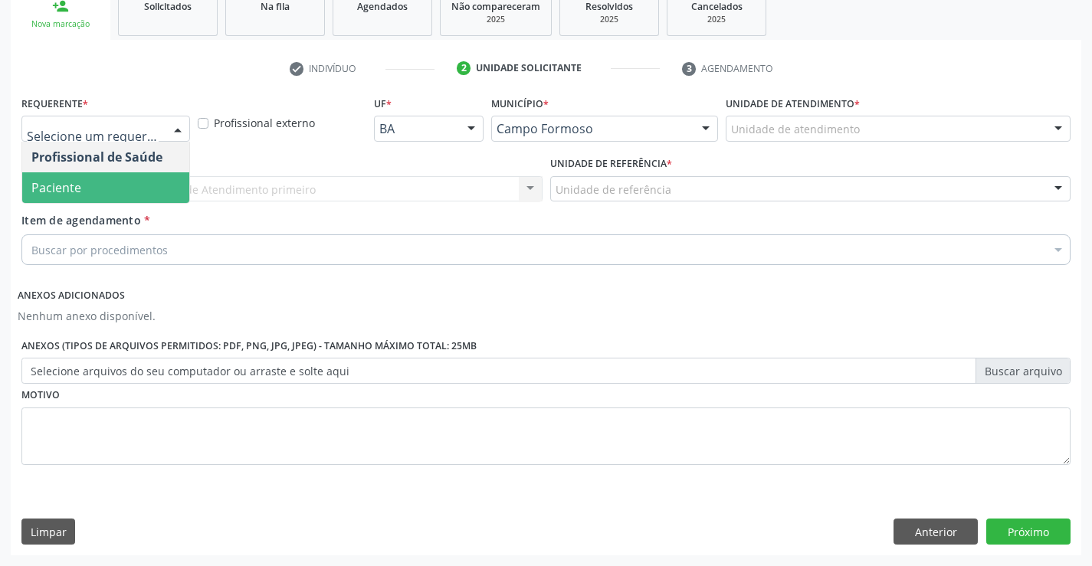
click at [81, 194] on span "Paciente" at bounding box center [105, 187] width 167 height 31
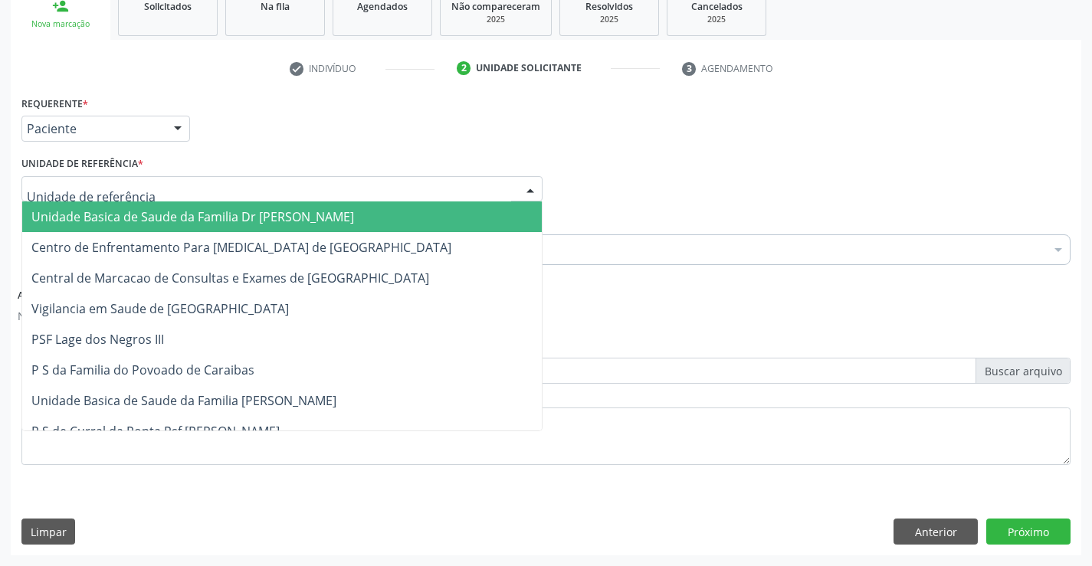
click at [172, 215] on span "Unidade Basica de Saude da Familia Dr [PERSON_NAME]" at bounding box center [192, 216] width 323 height 17
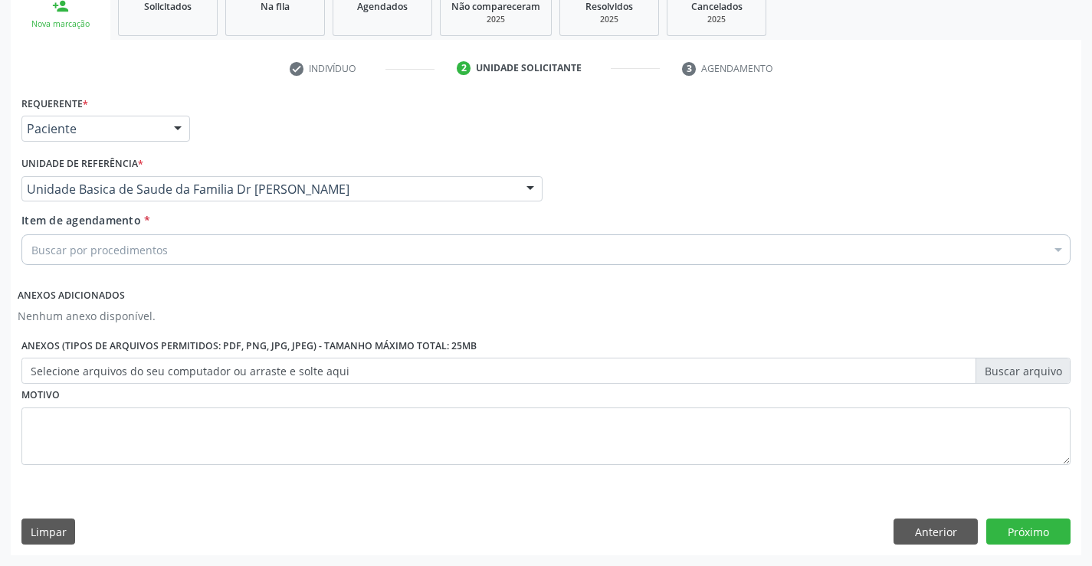
click at [180, 251] on div "Buscar por procedimentos" at bounding box center [545, 249] width 1049 height 31
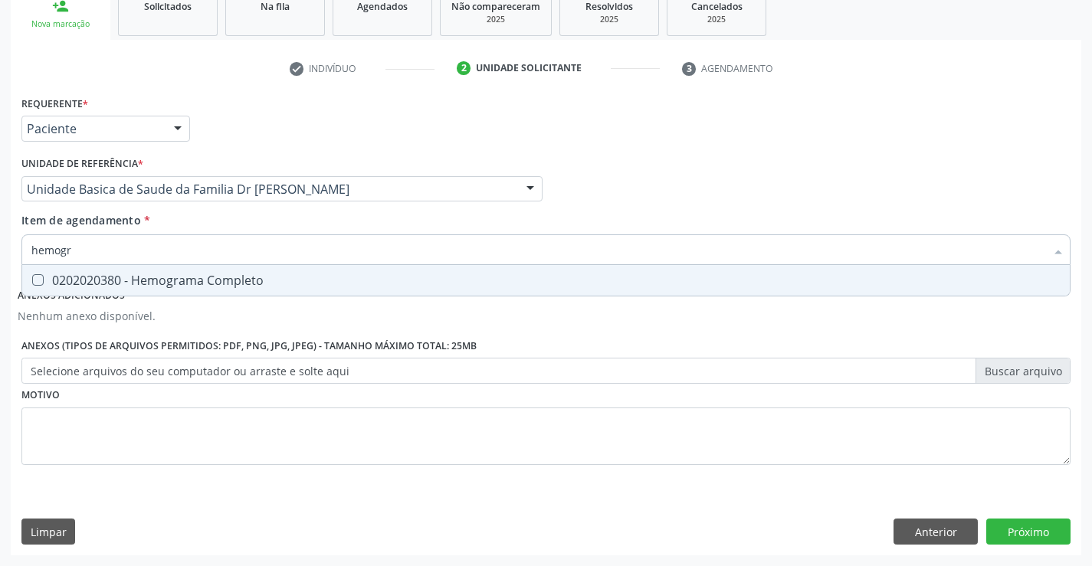
type input "hemogra"
click at [189, 284] on div "0202020380 - Hemograma Completo" at bounding box center [545, 280] width 1029 height 12
checkbox Completo "true"
type input "hemogra"
click at [197, 226] on div "Item de agendamento * hemogra Desfazer seleção 0202020380 - Hemograma Completo …" at bounding box center [545, 236] width 1049 height 48
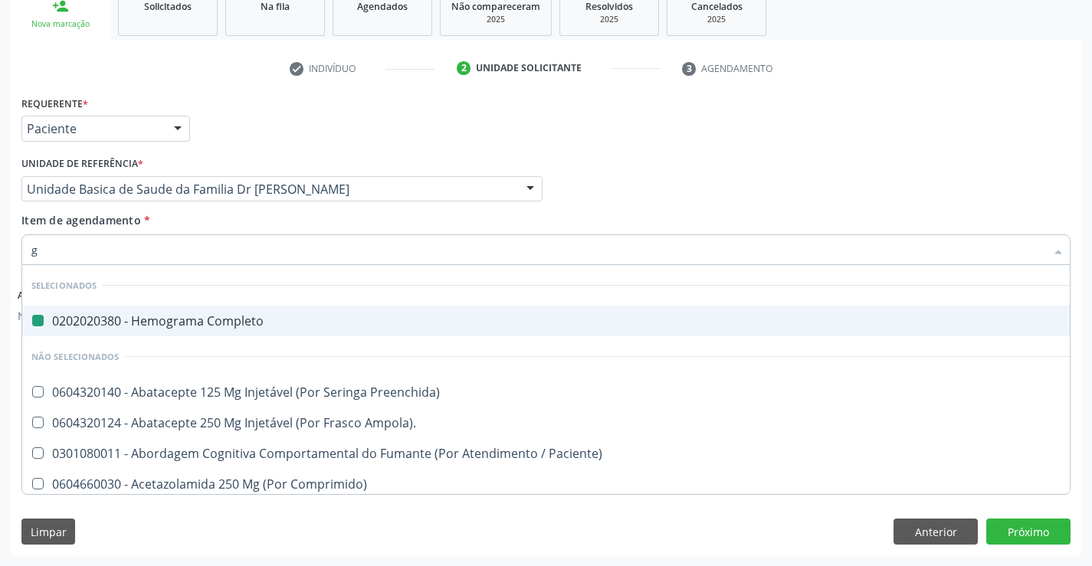
type input "gl"
checkbox Completo "false"
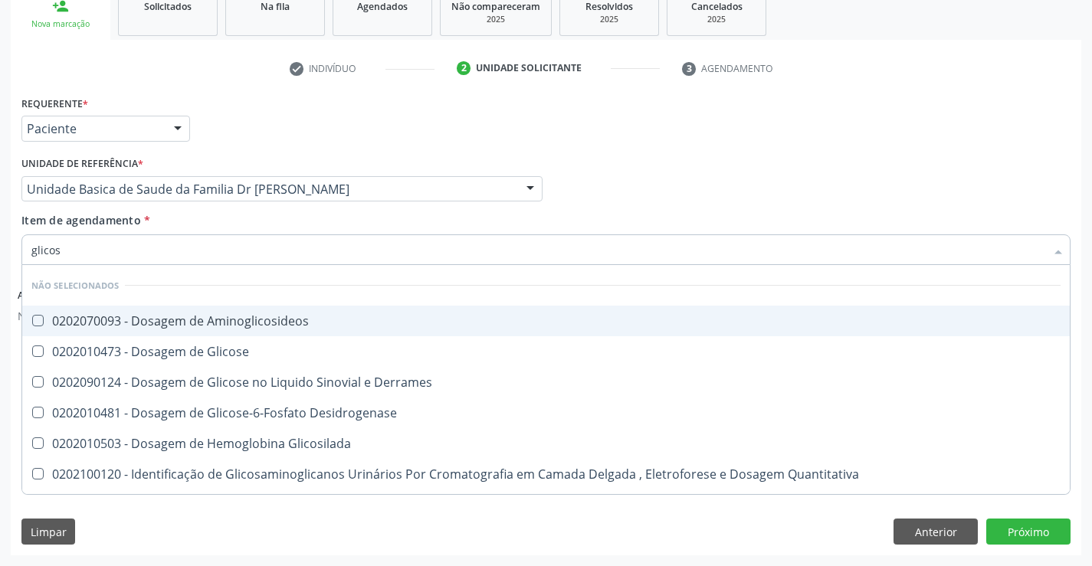
type input "glicose"
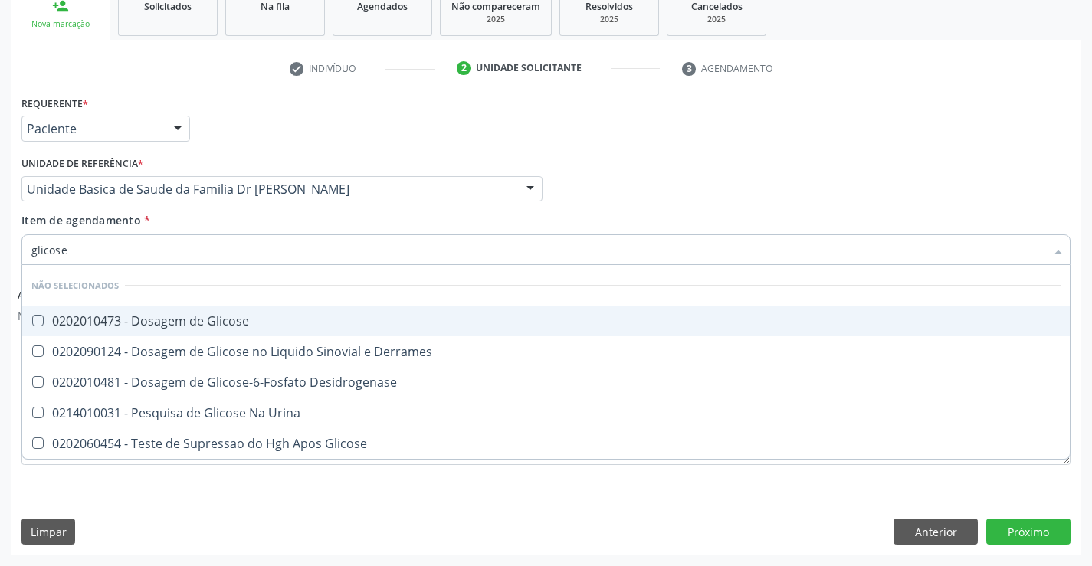
click at [211, 323] on div "0202010473 - Dosagem de Glicose" at bounding box center [545, 321] width 1029 height 12
checkbox Glicose "true"
type input "glicose"
click at [199, 220] on div "Item de agendamento * glicose Desfazer seleção Não selecionados 0202010473 - Do…" at bounding box center [545, 236] width 1049 height 48
checkbox Derrames "true"
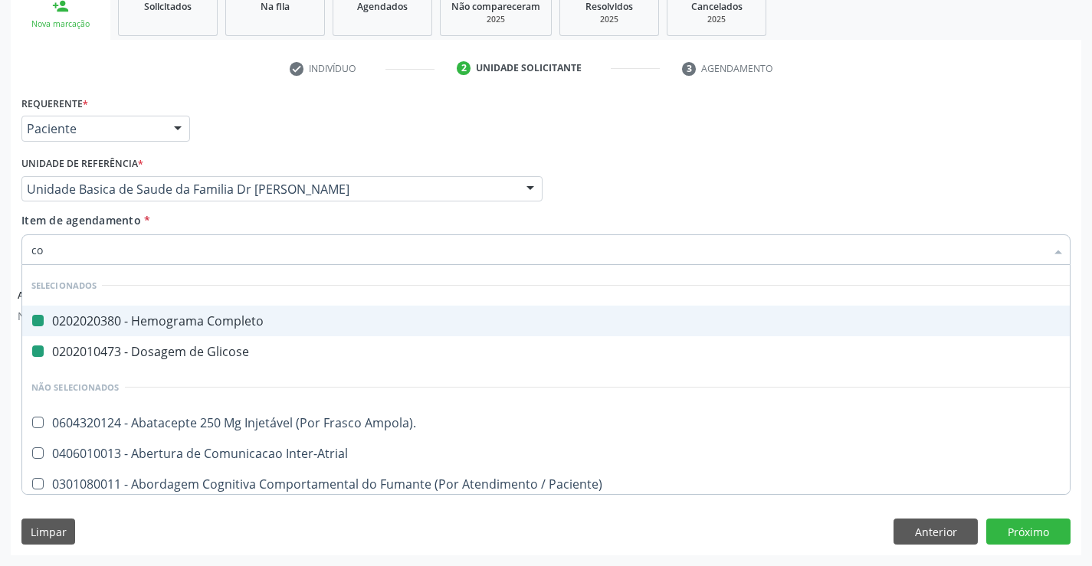
type input "col"
checkbox Completo "false"
checkbox Glicose "false"
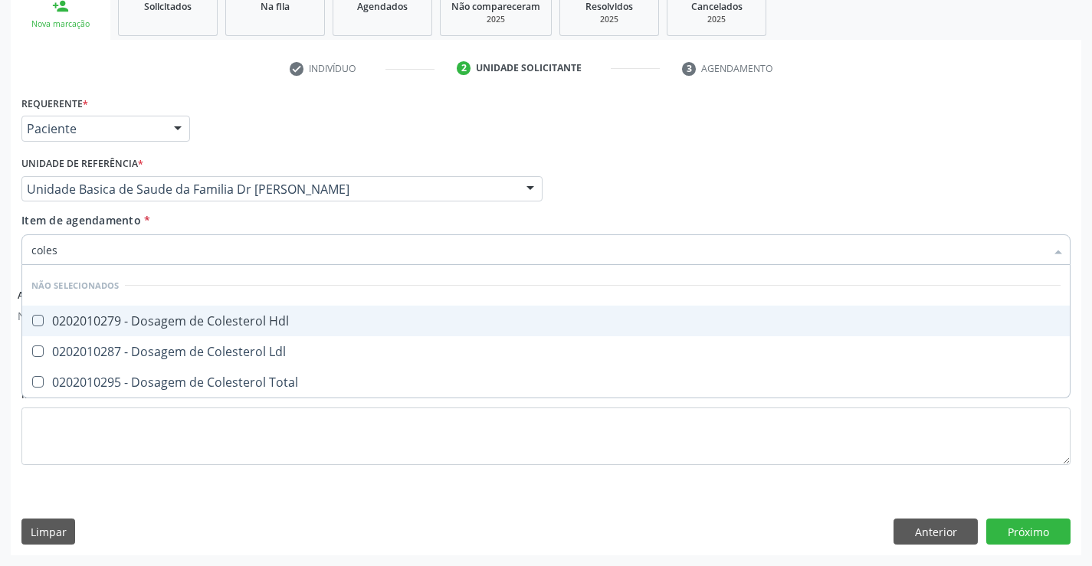
type input "colest"
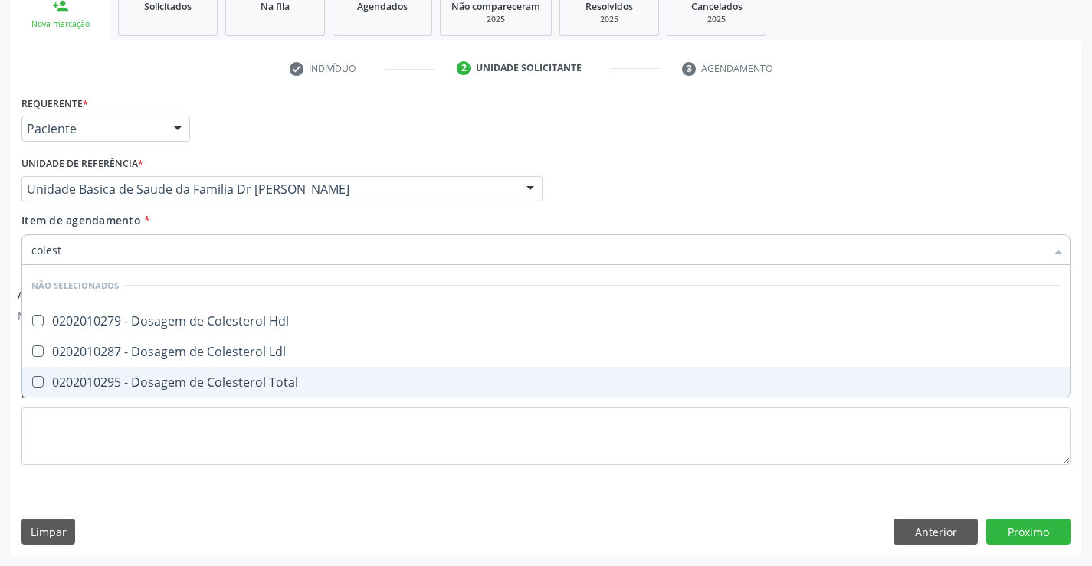
click at [237, 379] on div "0202010295 - Dosagem de Colesterol Total" at bounding box center [545, 382] width 1029 height 12
checkbox Total "true"
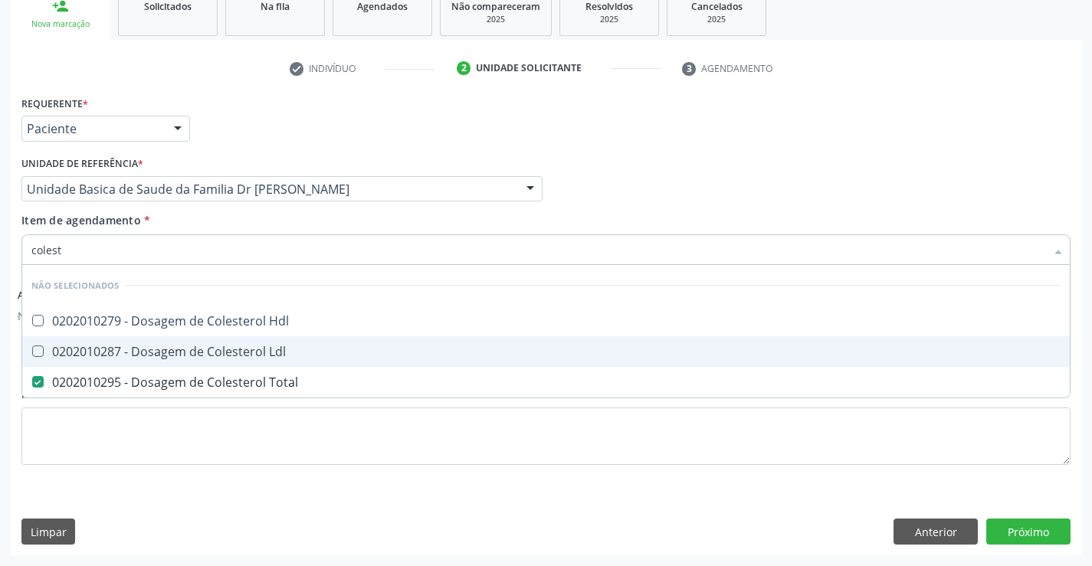
click at [244, 361] on span "0202010287 - Dosagem de Colesterol Ldl" at bounding box center [545, 351] width 1047 height 31
checkbox Ldl "true"
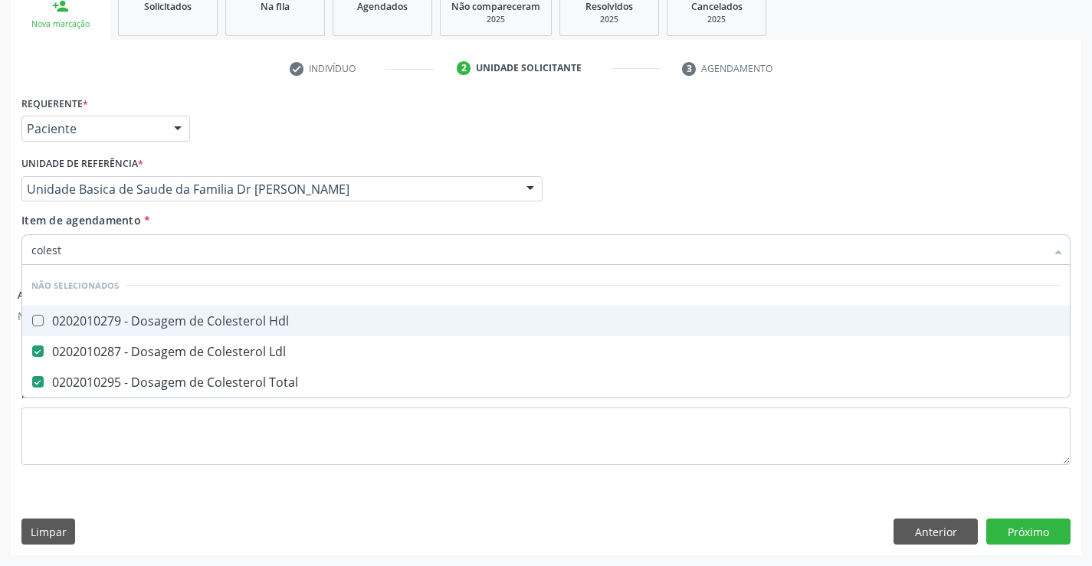
click at [247, 326] on div "0202010279 - Dosagem de Colesterol Hdl" at bounding box center [545, 321] width 1029 height 12
checkbox Hdl "true"
click at [238, 227] on div "Item de agendamento * colest Desfazer seleção Não selecionados 0202010279 - Dos…" at bounding box center [545, 236] width 1049 height 48
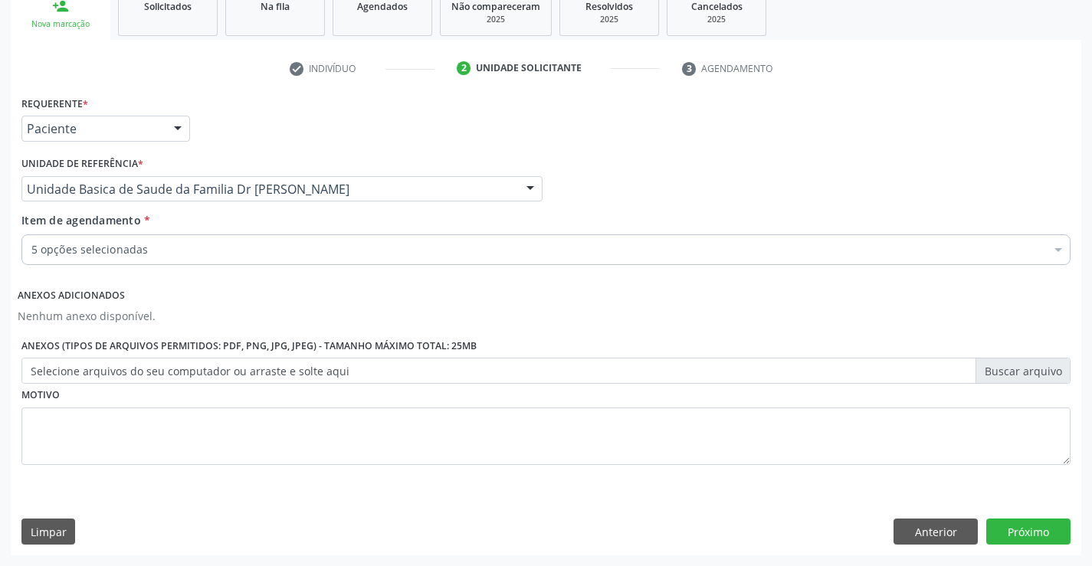
click at [234, 260] on div "5 opções selecionadas" at bounding box center [545, 249] width 1049 height 31
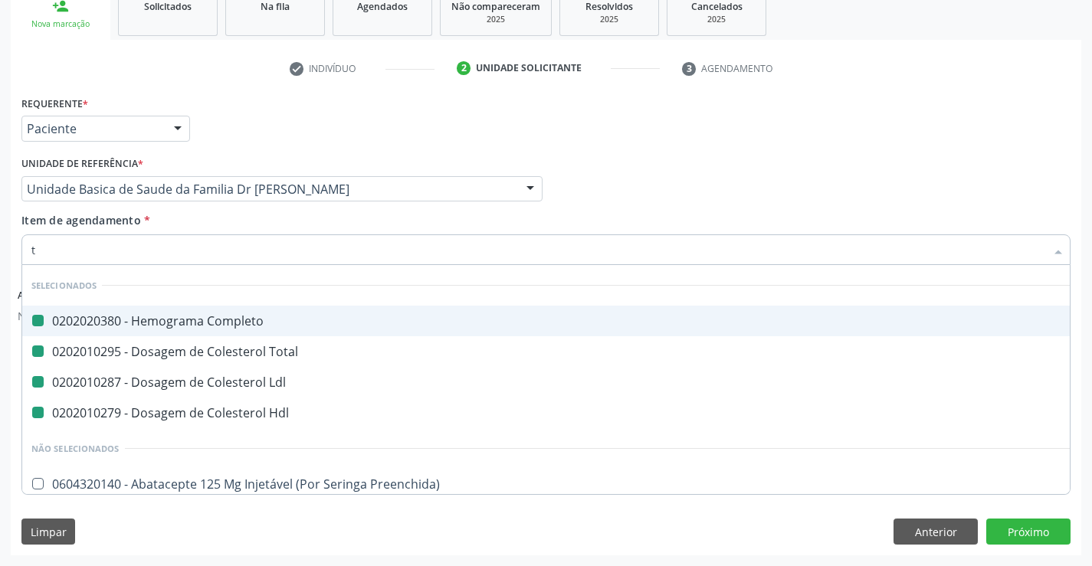
type input "tr"
checkbox Completo "false"
checkbox Total "false"
checkbox Ldl "false"
checkbox Hdl "false"
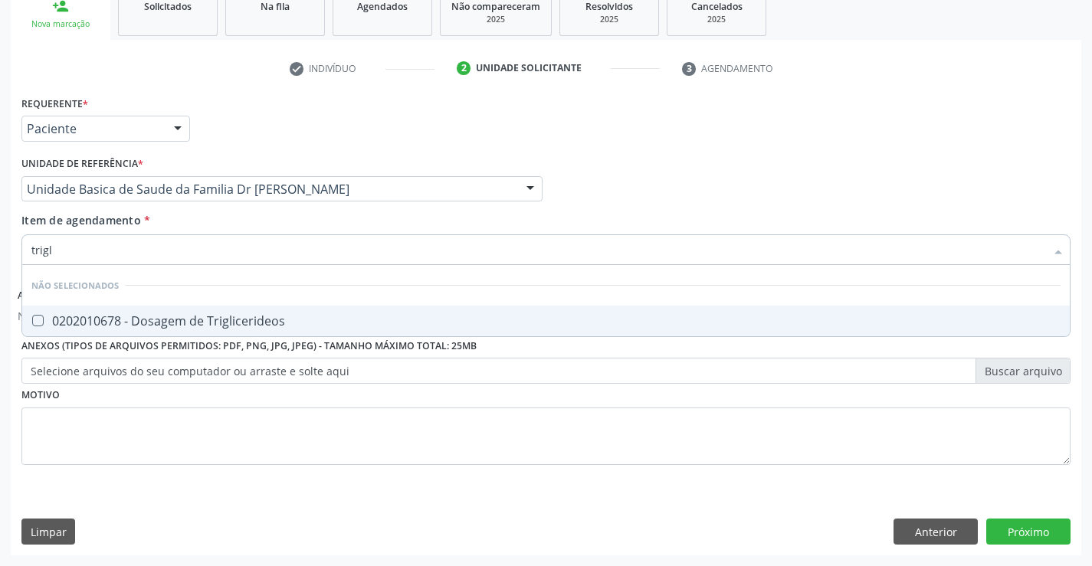
type input "trigli"
click at [240, 320] on div "0202010678 - Dosagem de Triglicerideos" at bounding box center [545, 321] width 1029 height 12
checkbox Triglicerideos "true"
click at [202, 213] on div "Item de agendamento * trigli Desfazer seleção Não selecionados 0202010678 - Dos…" at bounding box center [545, 236] width 1049 height 48
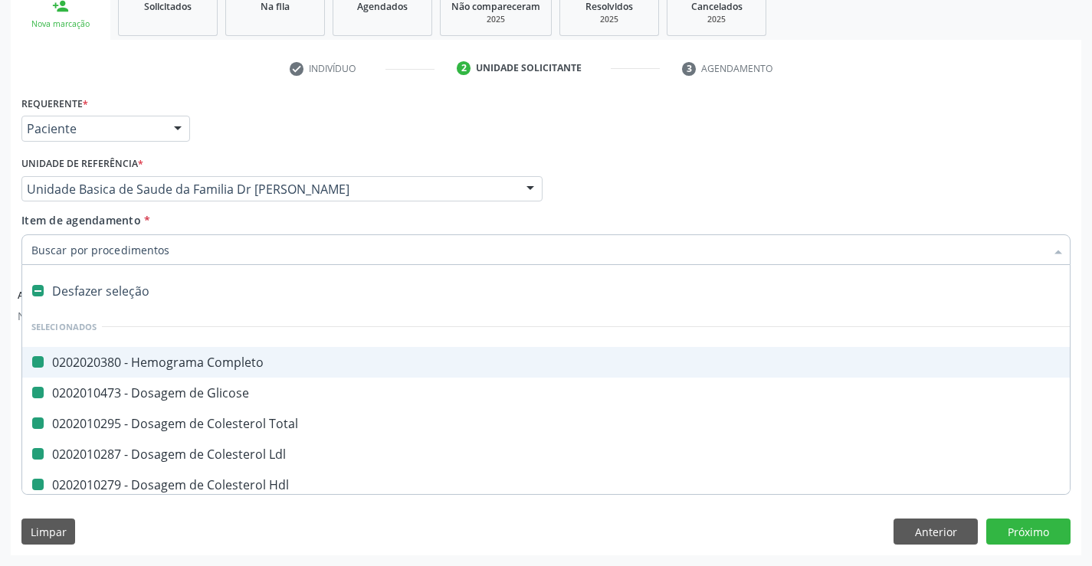
type input "u"
checkbox Completo "false"
checkbox Glicose "false"
checkbox Total "false"
checkbox Ldl "false"
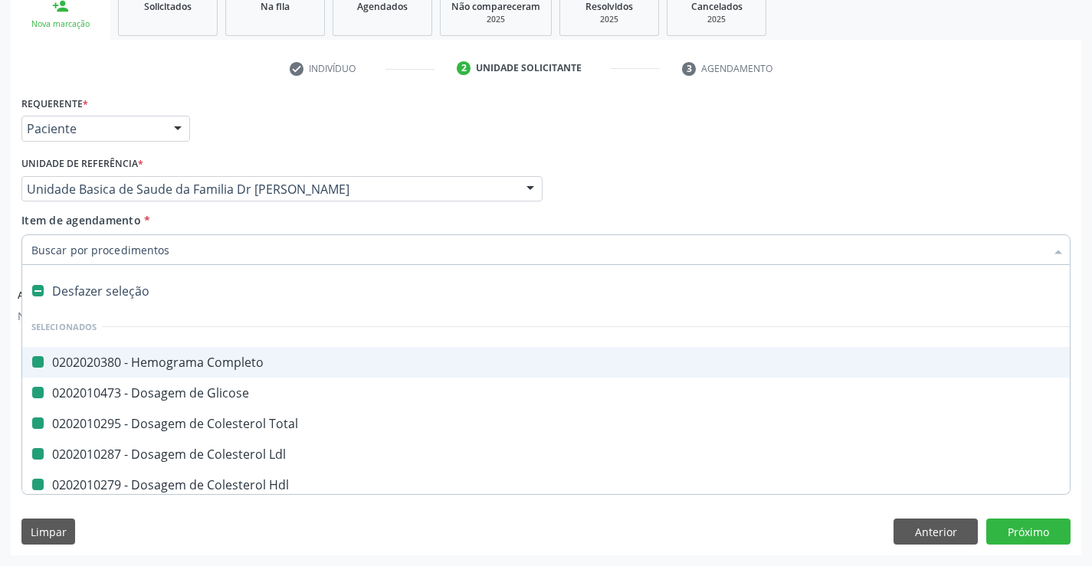
checkbox Hdl "false"
checkbox Triglicerideos "false"
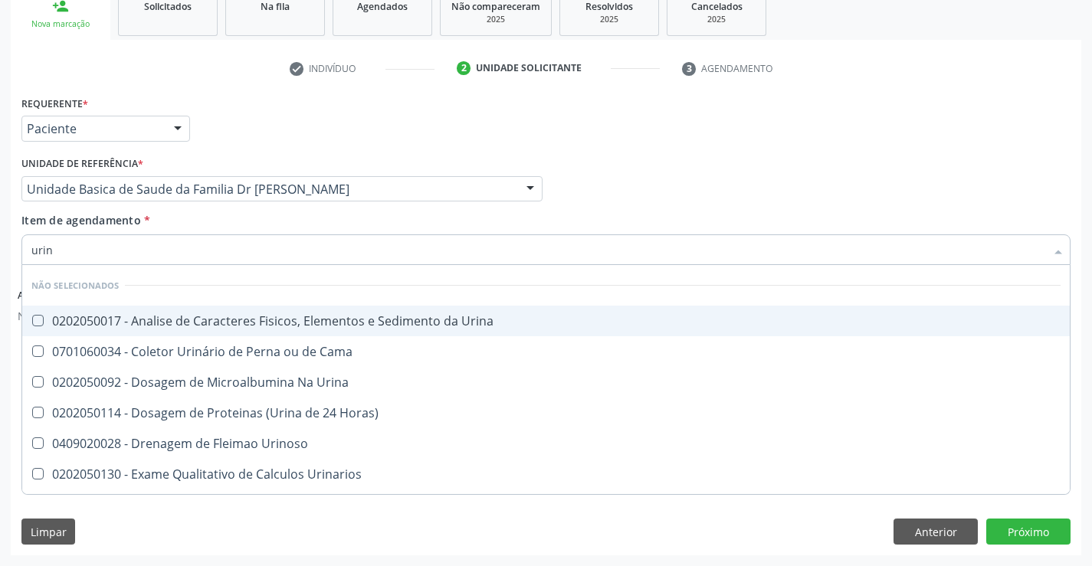
type input "urina"
click at [202, 323] on div "0202050017 - Analise de Caracteres Fisicos, Elementos e Sedimento da Urina" at bounding box center [545, 321] width 1029 height 12
checkbox Urina "true"
click at [192, 228] on div "Item de agendamento * urina Desfazer seleção Não selecionados 0202050017 - Anal…" at bounding box center [545, 236] width 1049 height 48
checkbox Urina "true"
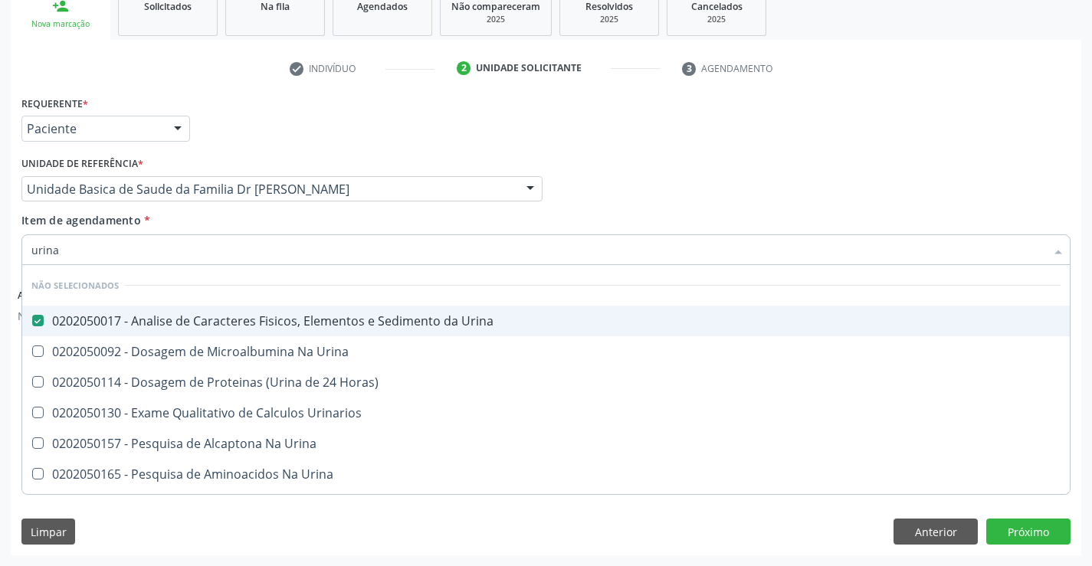
checkbox Horas\) "true"
checkbox Urinarios "true"
checkbox Urina "true"
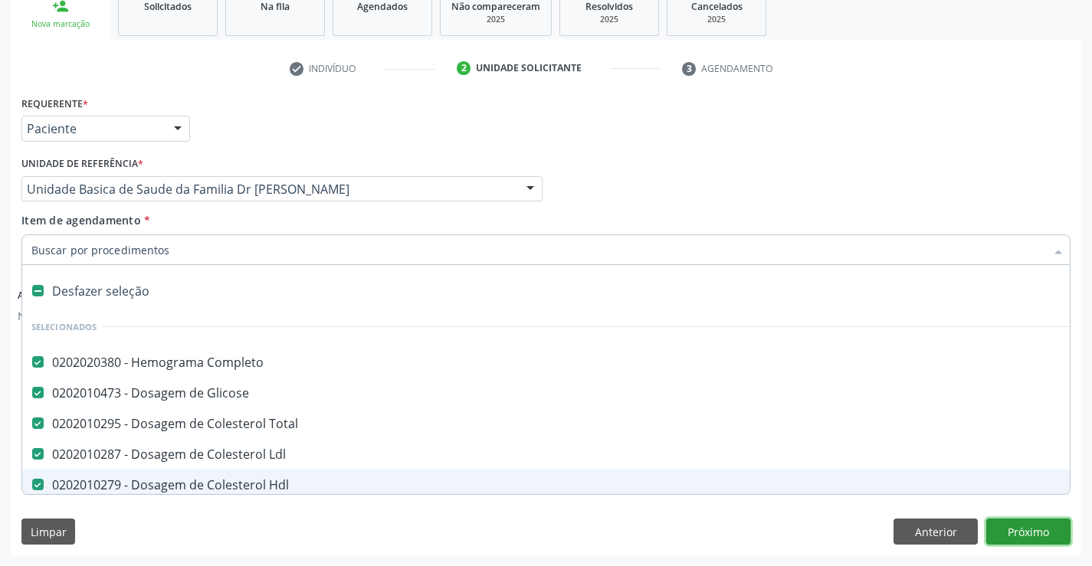
click at [1032, 531] on button "Próximo" at bounding box center [1028, 532] width 84 height 26
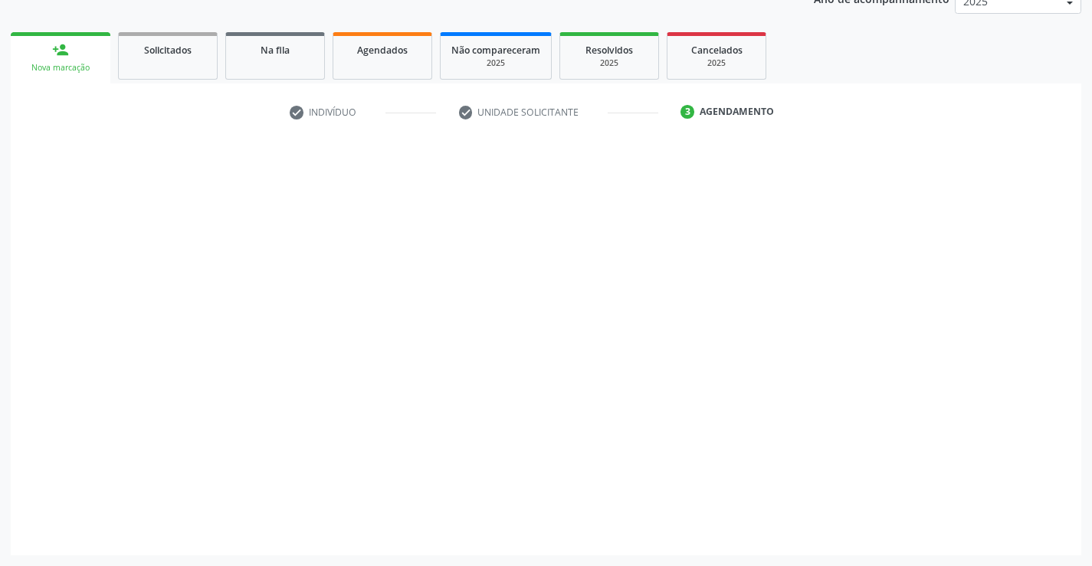
scroll to position [197, 0]
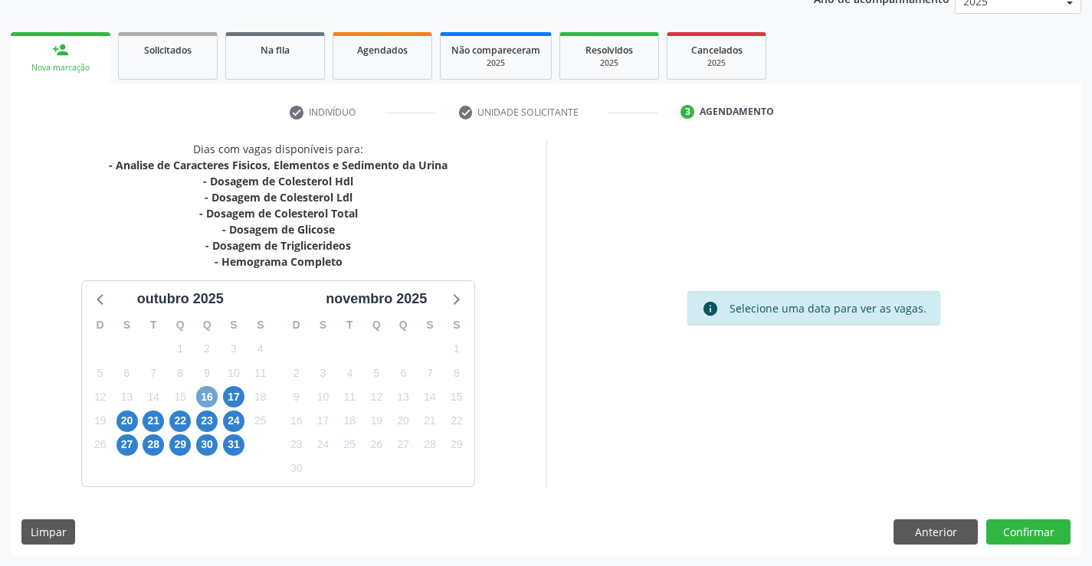
click at [208, 398] on span "16" at bounding box center [206, 396] width 21 height 21
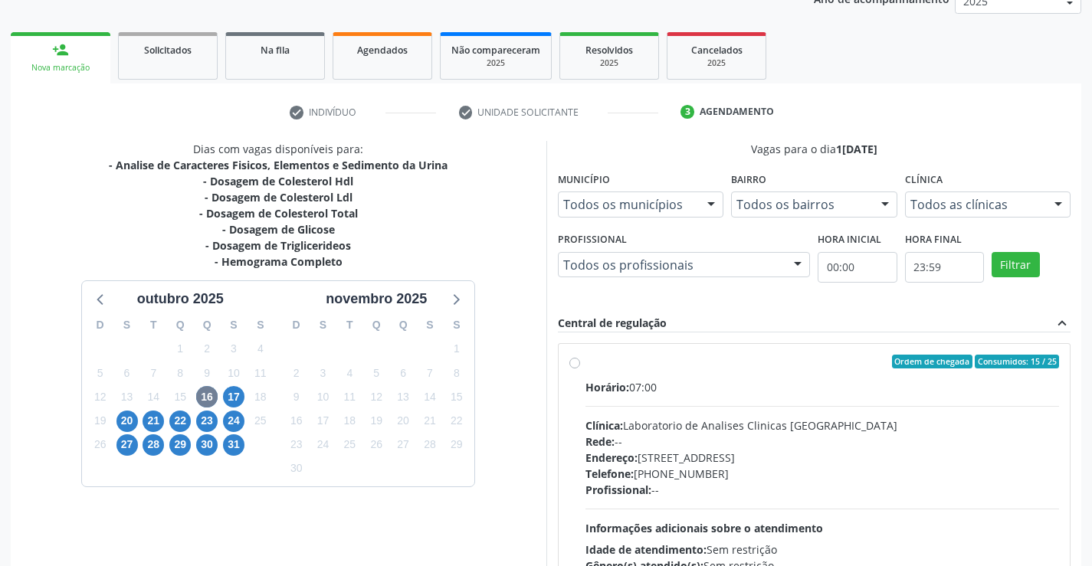
click at [777, 374] on label "Ordem de chegada Consumidos: 15 / 25 Horário: 07:00 Clínica: Laboratorio de Ana…" at bounding box center [822, 472] width 474 height 235
click at [580, 369] on input "Ordem de chegada Consumidos: 15 / 25 Horário: 07:00 Clínica: Laboratorio de Ana…" at bounding box center [574, 362] width 11 height 14
radio input "true"
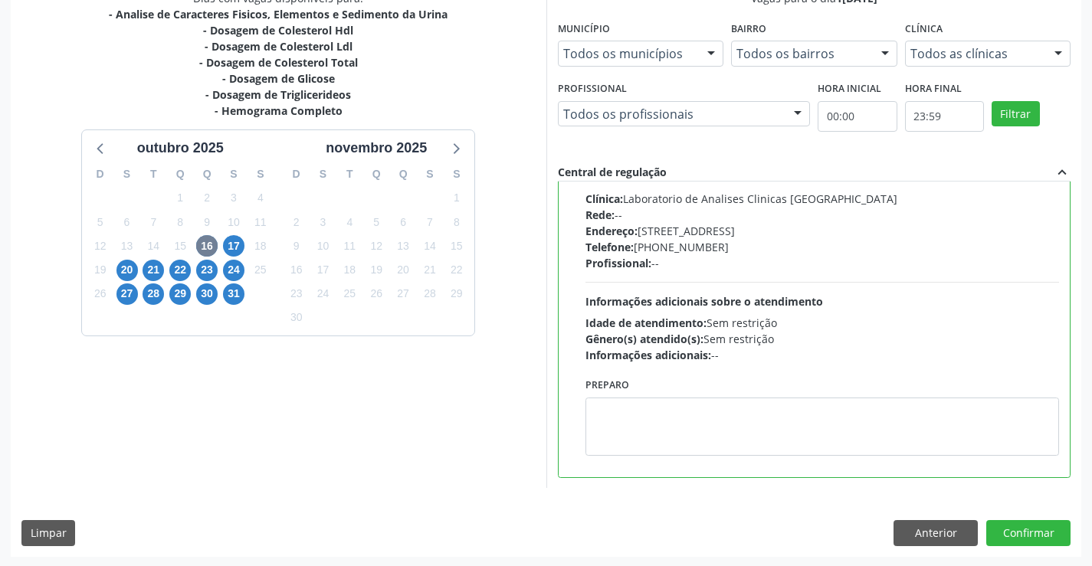
scroll to position [349, 0]
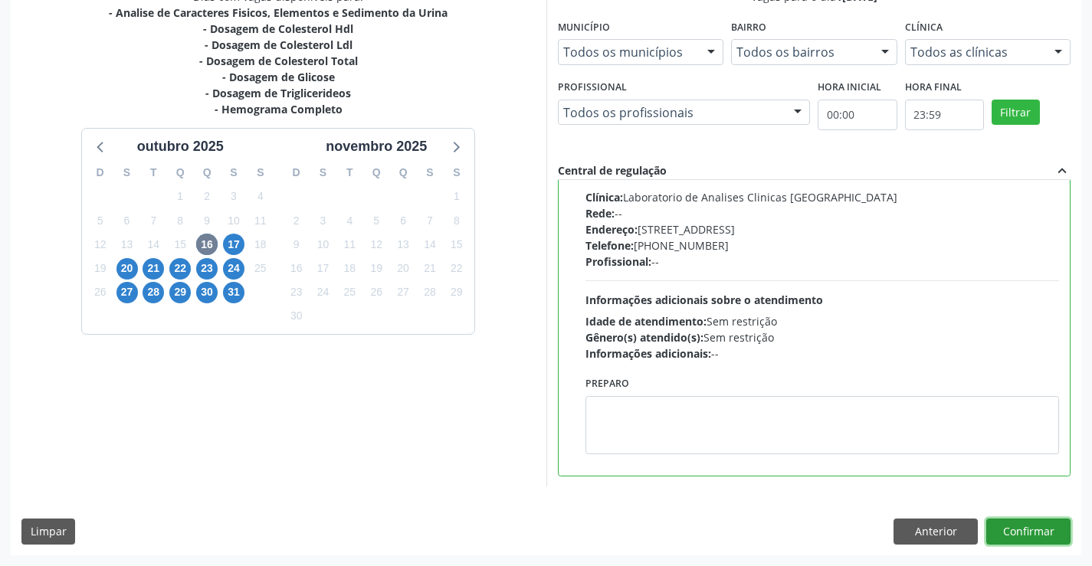
click at [1024, 525] on button "Confirmar" at bounding box center [1028, 532] width 84 height 26
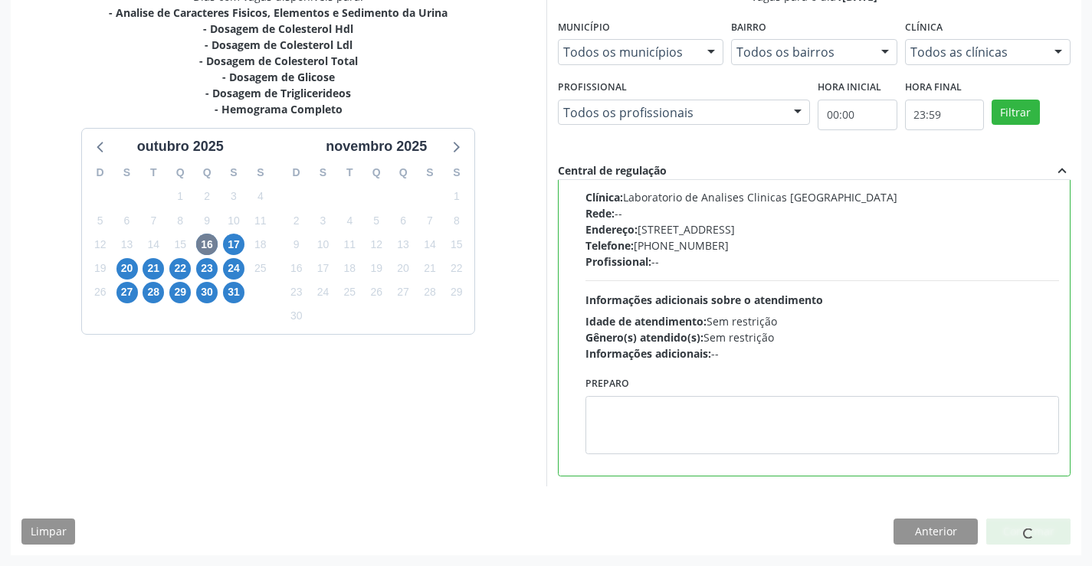
scroll to position [0, 0]
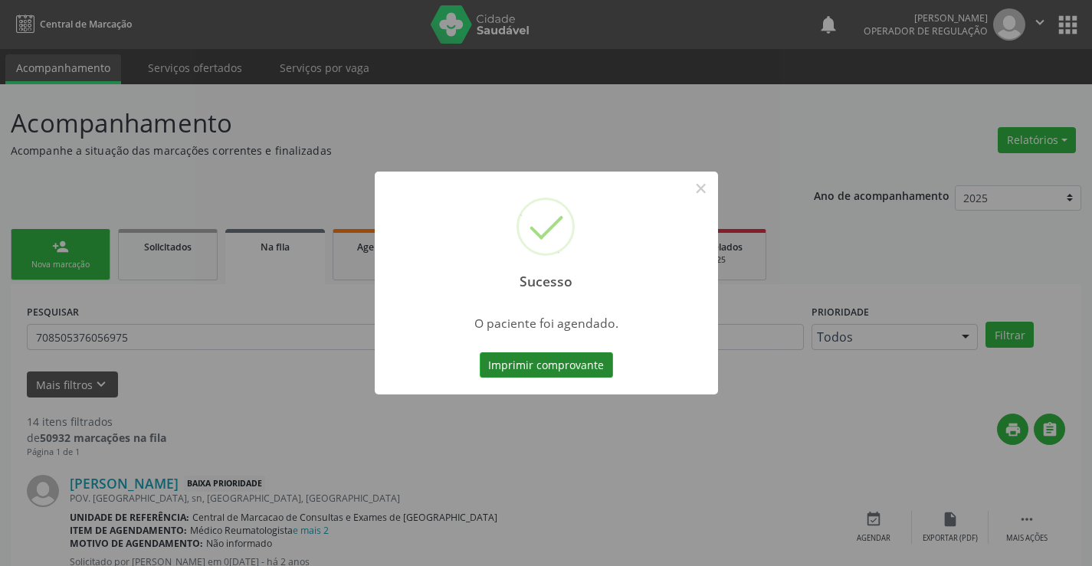
click at [543, 360] on button "Imprimir comprovante" at bounding box center [546, 365] width 133 height 26
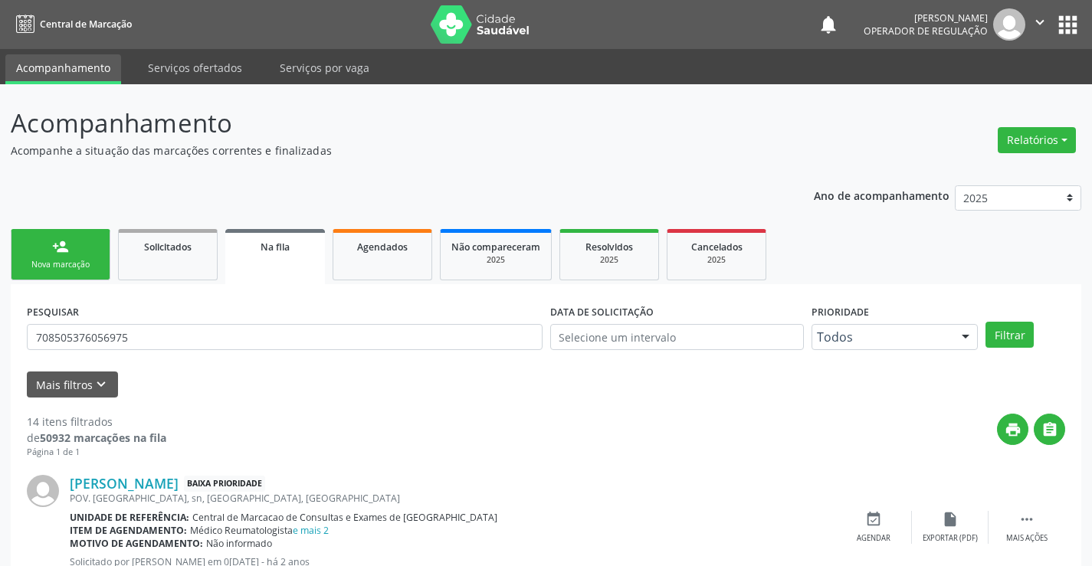
click at [68, 252] on div "person_add" at bounding box center [60, 246] width 17 height 17
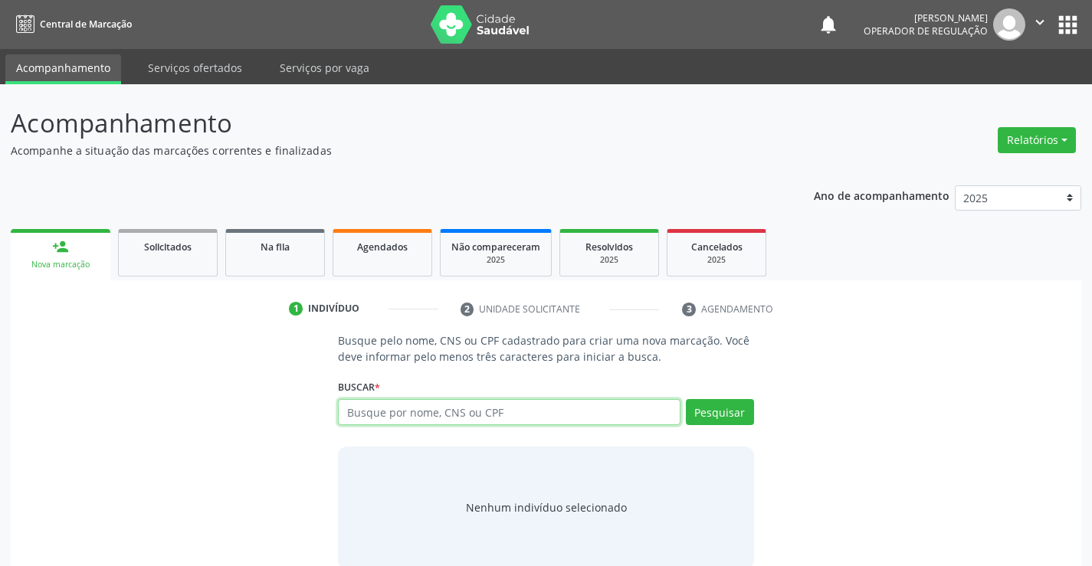
click at [503, 421] on input "text" at bounding box center [509, 412] width 342 height 26
type input "704805523130842"
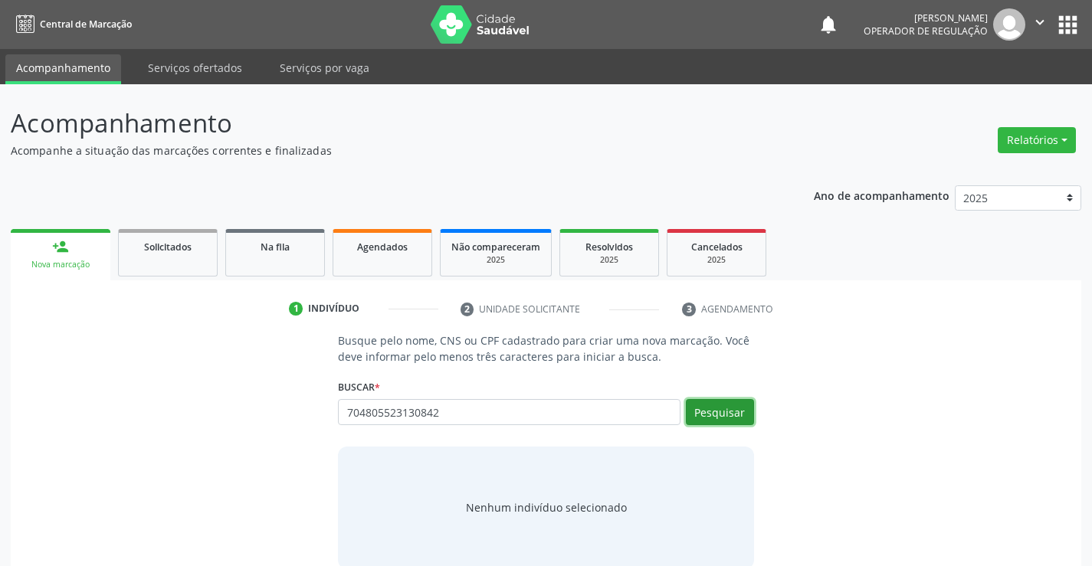
click at [723, 411] on button "Pesquisar" at bounding box center [720, 412] width 68 height 26
type input "704805523130842"
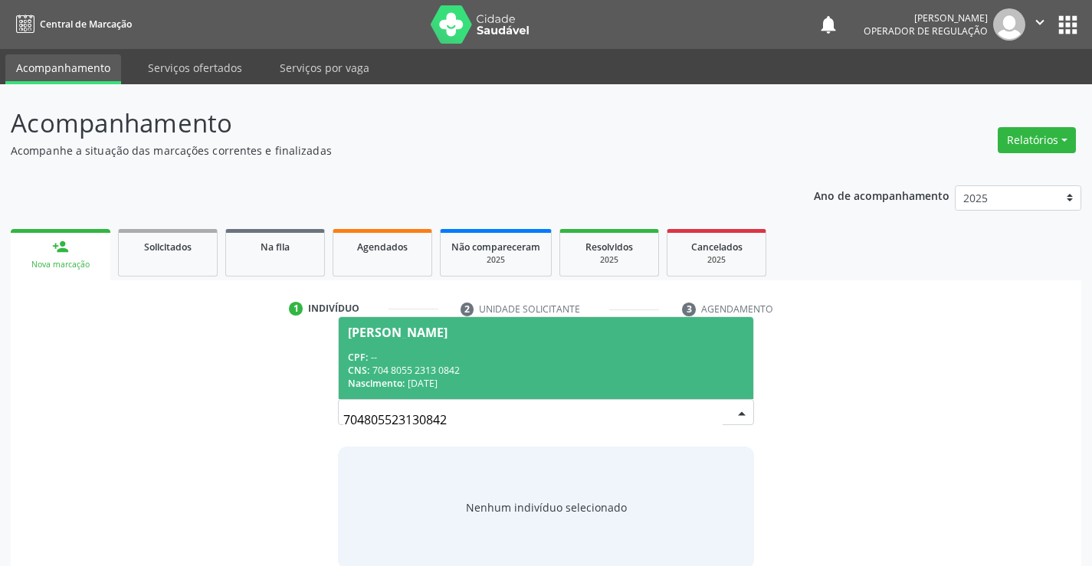
click at [429, 355] on div "CPF: --" at bounding box center [545, 357] width 395 height 13
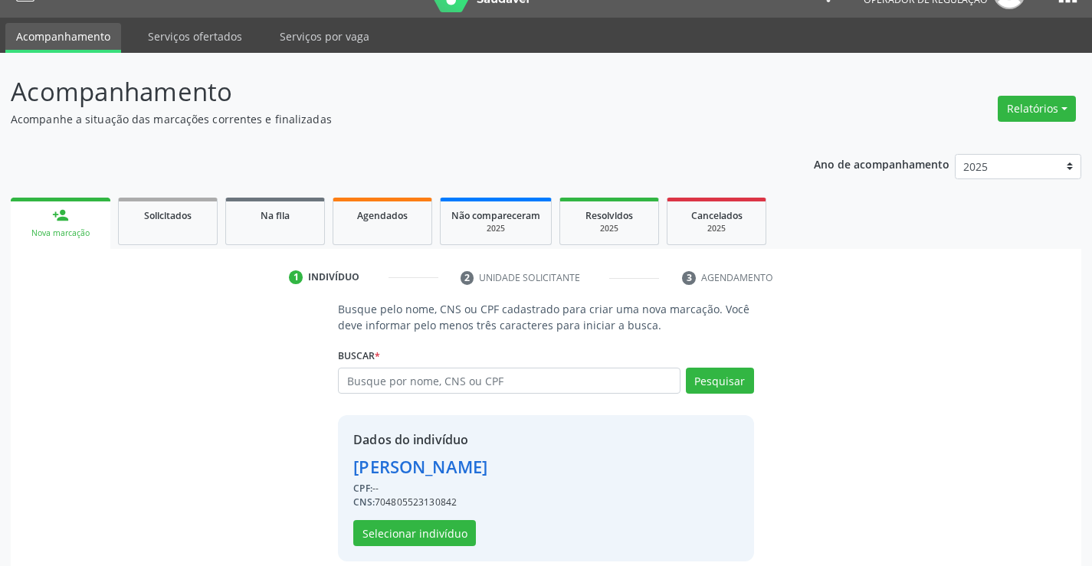
scroll to position [48, 0]
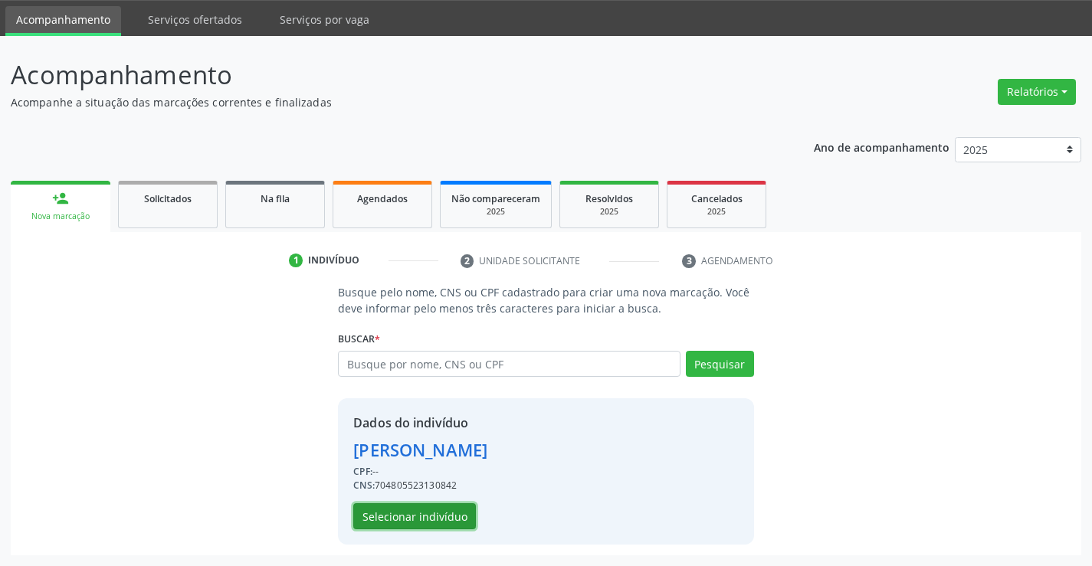
click at [423, 513] on button "Selecionar indivíduo" at bounding box center [414, 516] width 123 height 26
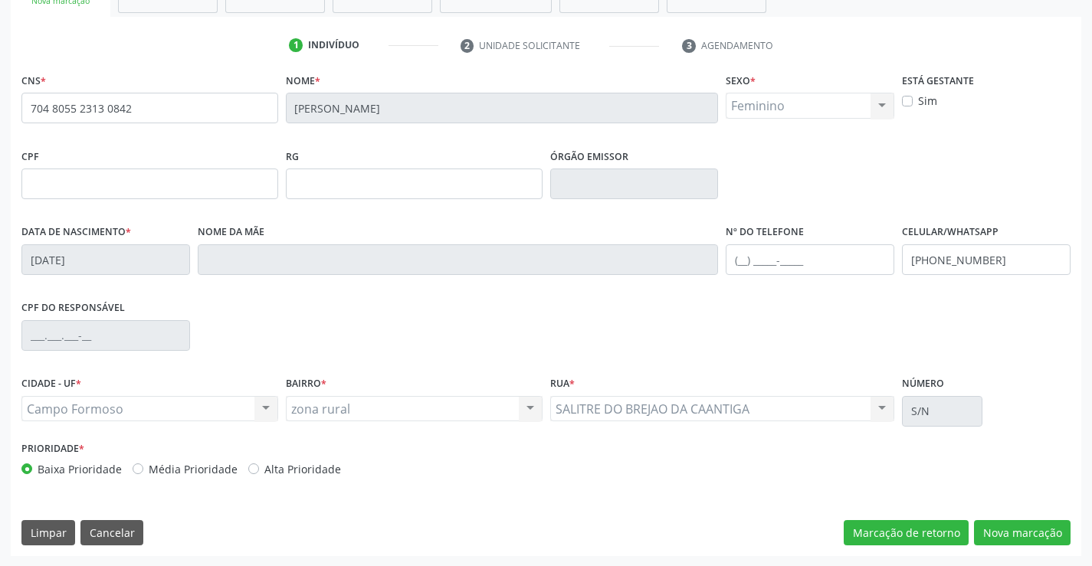
scroll to position [264, 0]
click at [1028, 529] on button "Nova marcação" at bounding box center [1022, 533] width 97 height 26
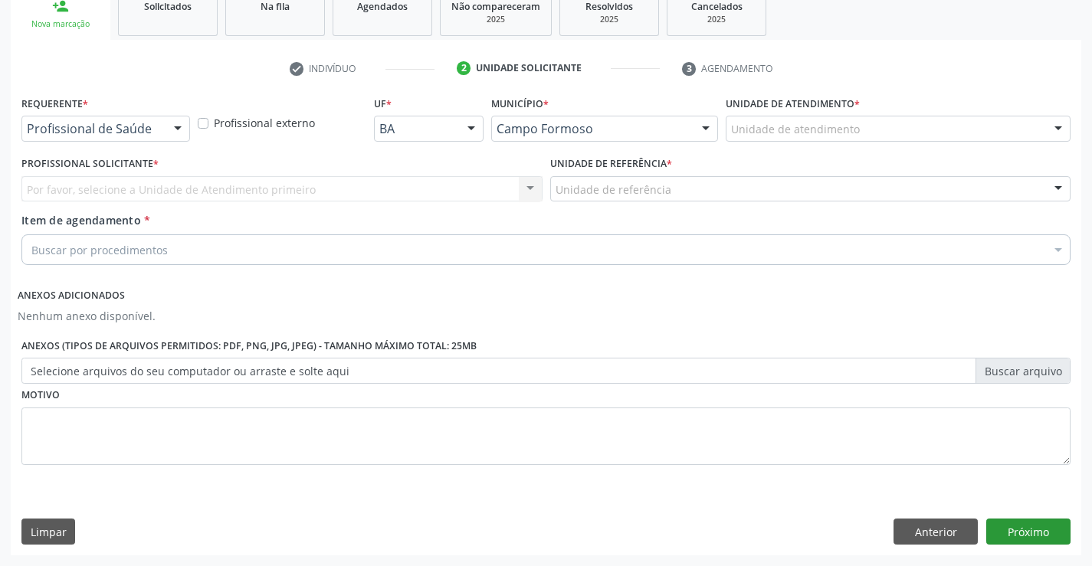
scroll to position [241, 0]
click at [60, 118] on div "Profissional de Saúde" at bounding box center [105, 129] width 169 height 26
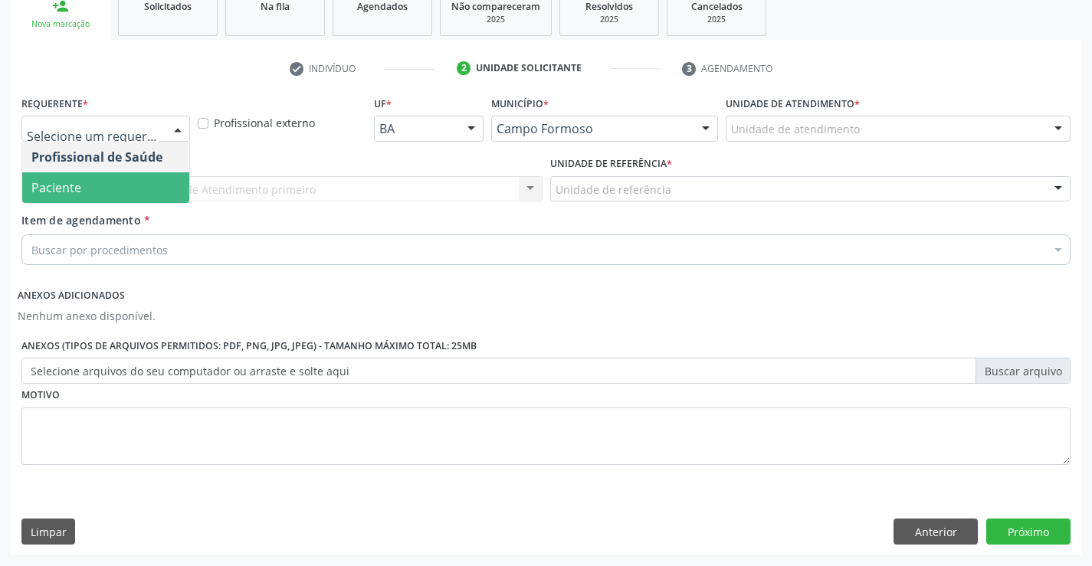
click at [85, 196] on span "Paciente" at bounding box center [105, 187] width 167 height 31
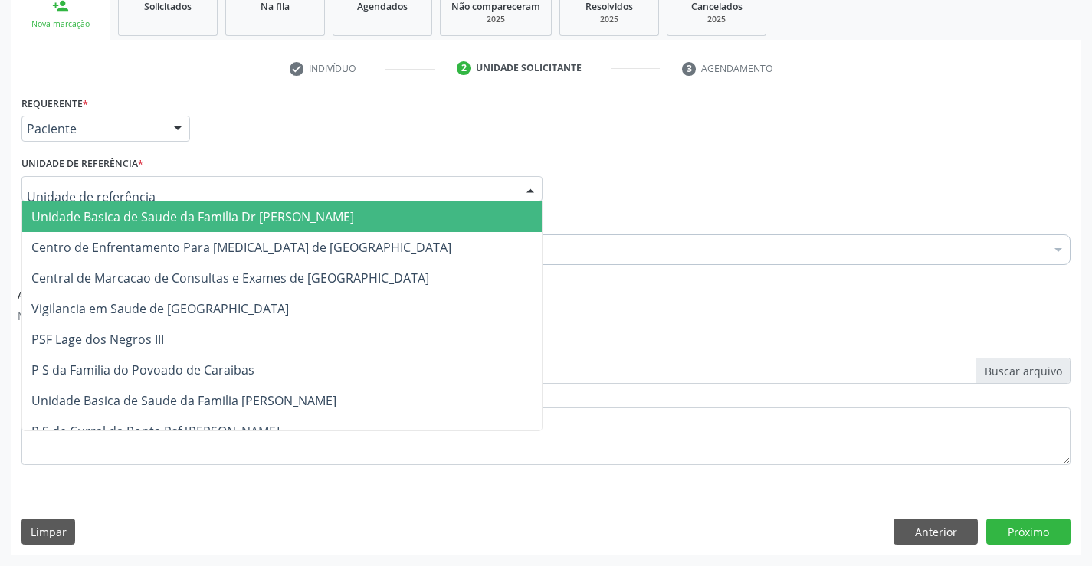
click at [170, 214] on span "Unidade Basica de Saude da Familia Dr [PERSON_NAME]" at bounding box center [192, 216] width 323 height 17
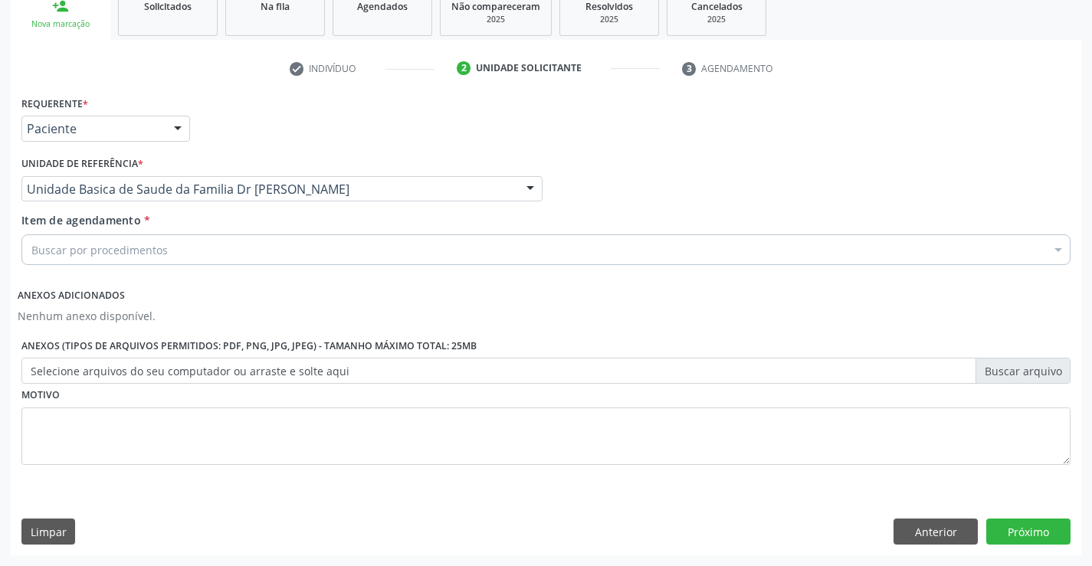
click at [170, 249] on div "Buscar por procedimentos" at bounding box center [545, 249] width 1049 height 31
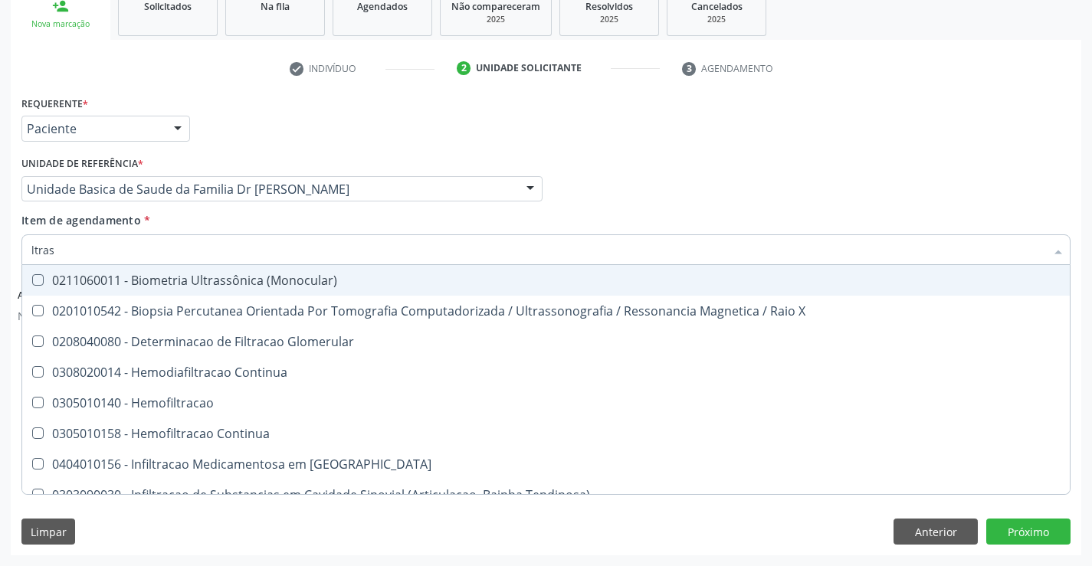
type input "ltrass"
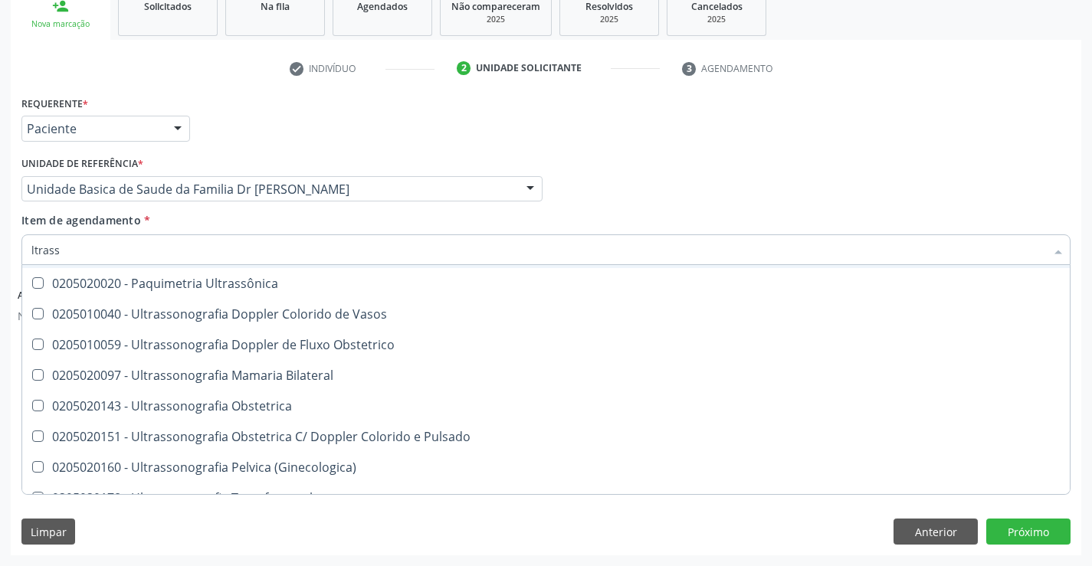
scroll to position [153, 0]
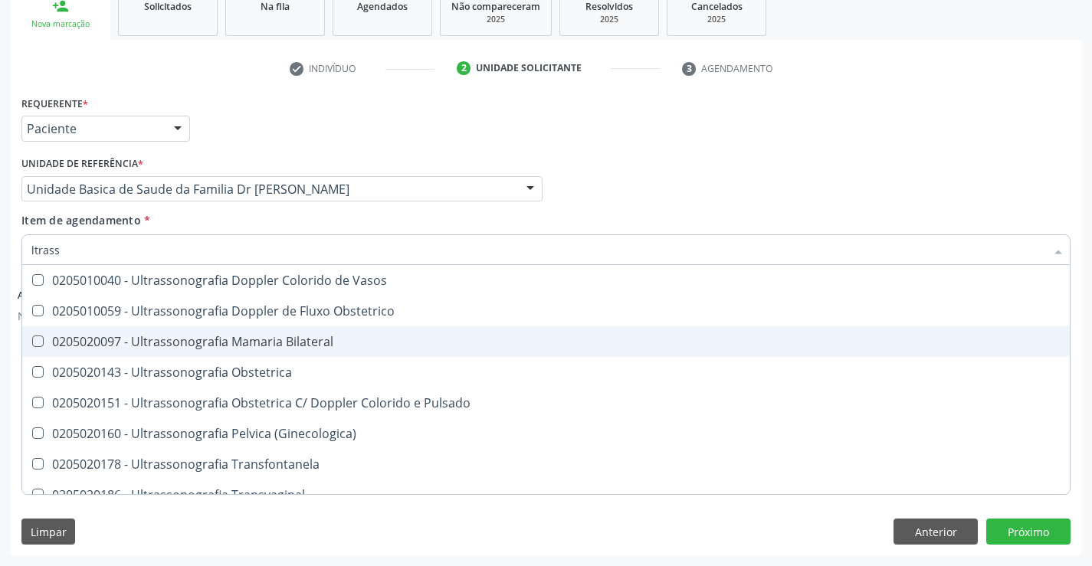
click at [360, 340] on div "0205020097 - Ultrassonografia Mamaria Bilateral" at bounding box center [545, 342] width 1029 height 12
checkbox Bilateral "true"
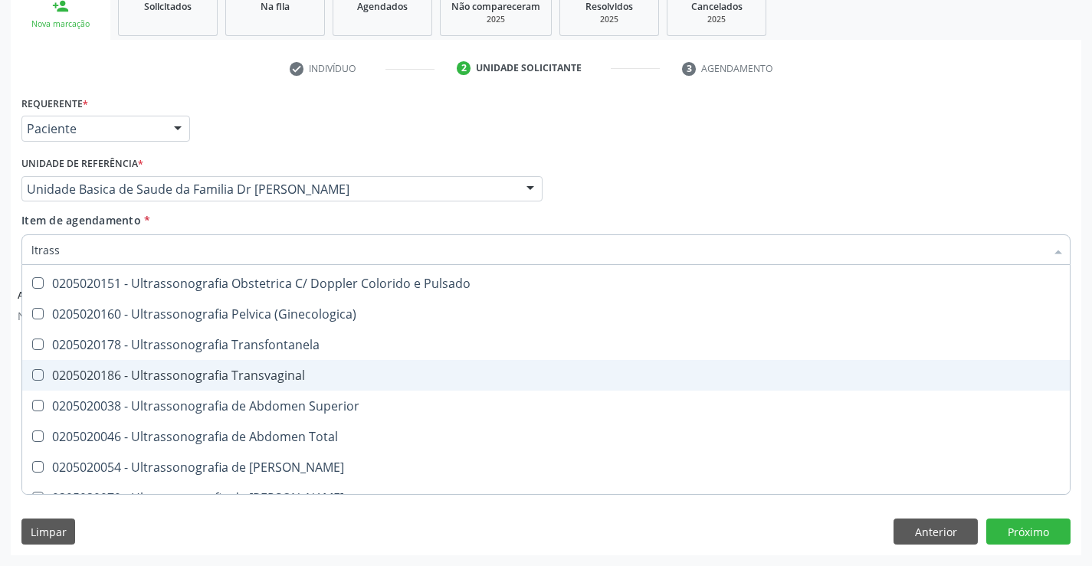
scroll to position [246, 0]
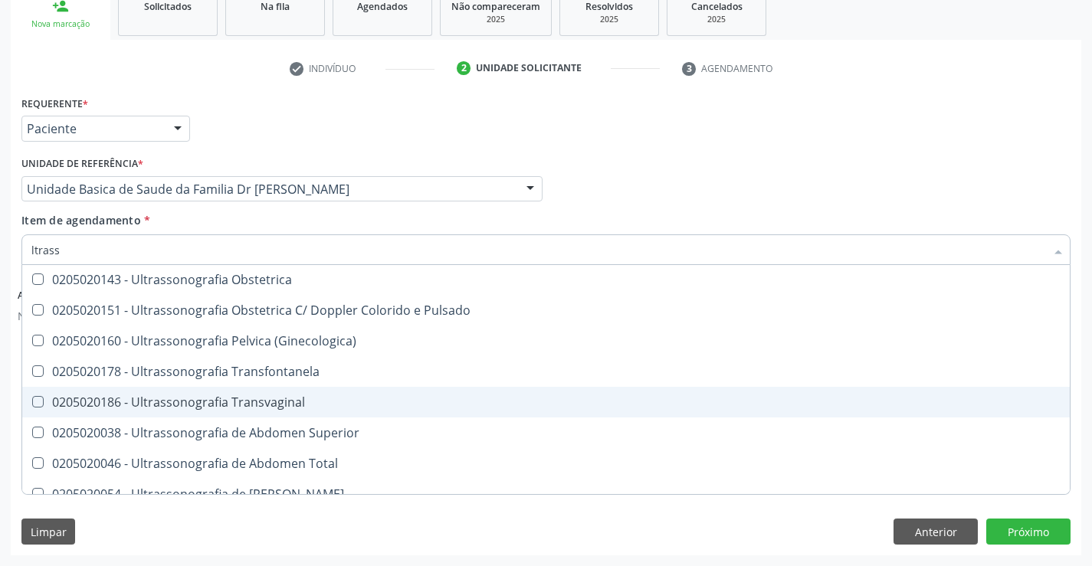
click at [325, 405] on div "0205020186 - Ultrassonografia Transvaginal" at bounding box center [545, 402] width 1029 height 12
checkbox Transvaginal "true"
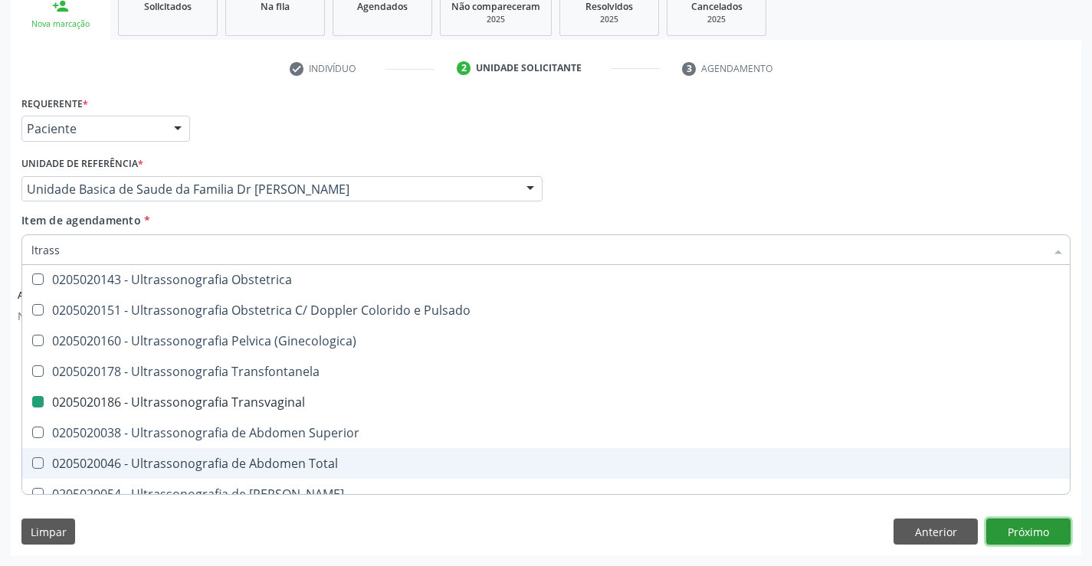
click at [1019, 526] on button "Próximo" at bounding box center [1028, 532] width 84 height 26
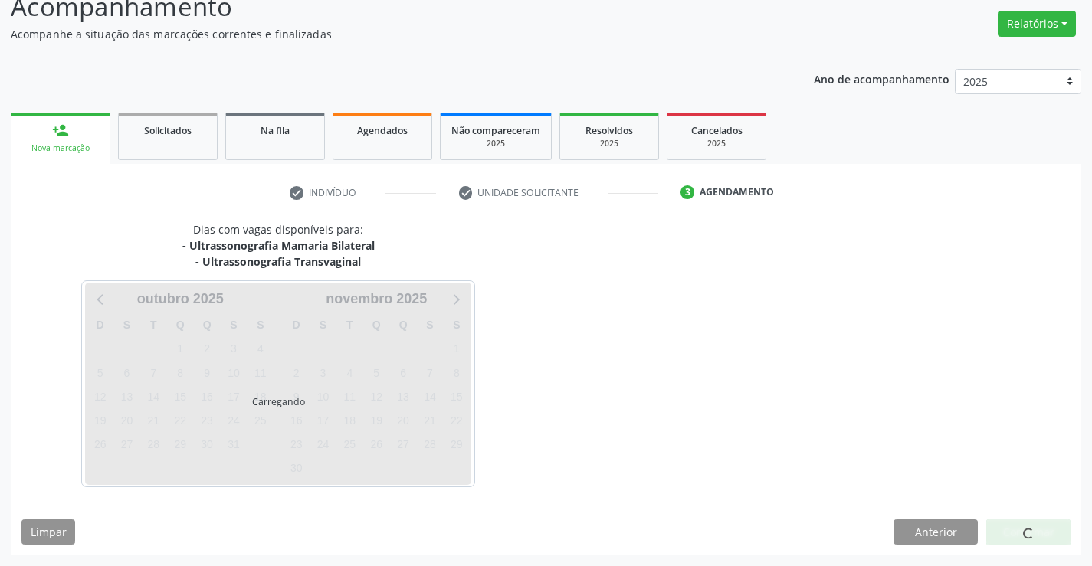
scroll to position [0, 0]
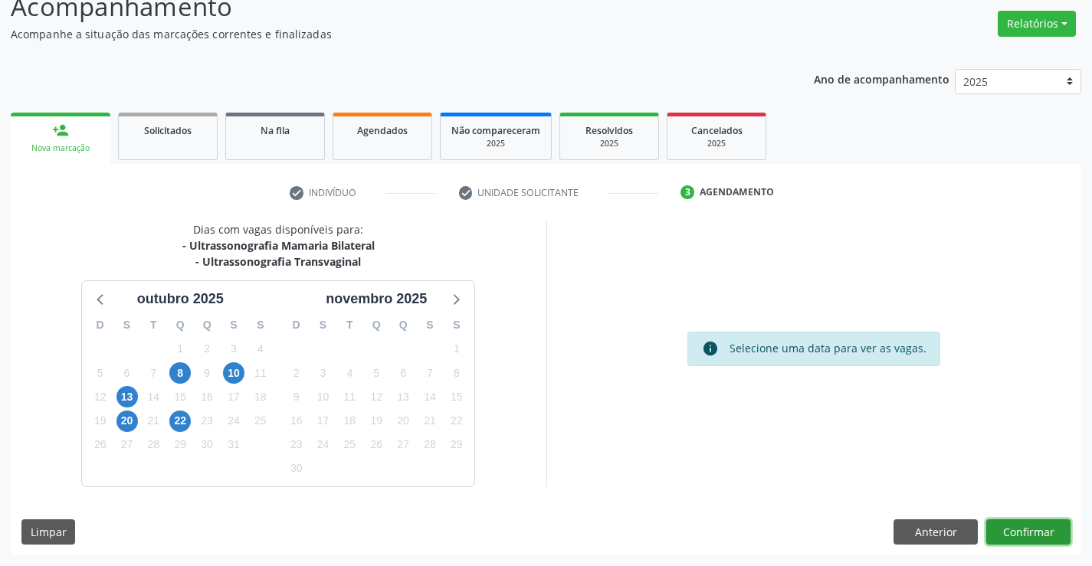
click at [1025, 528] on button "Confirmar" at bounding box center [1028, 533] width 84 height 26
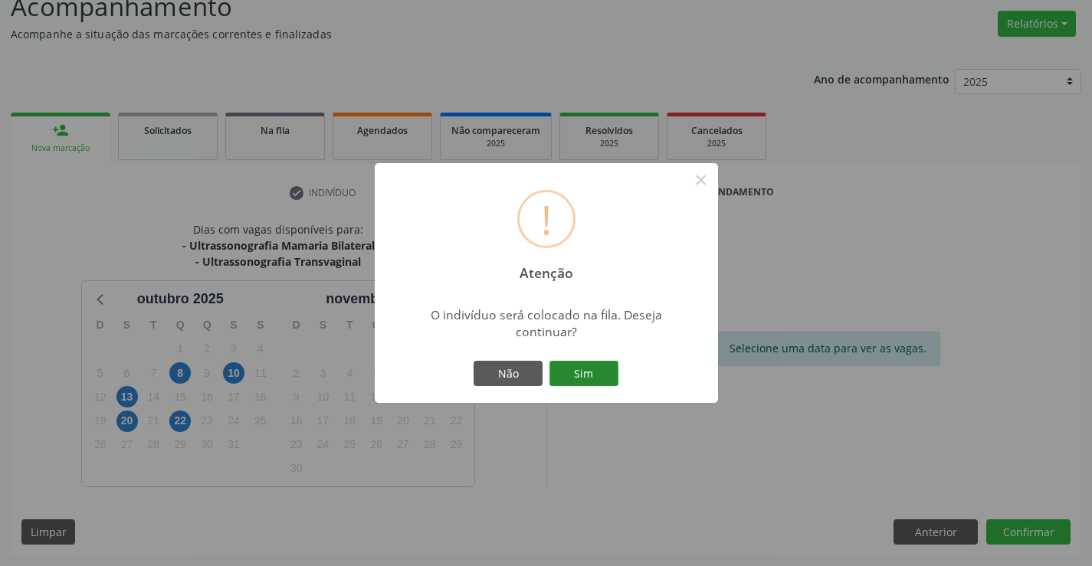
click at [579, 366] on button "Sim" at bounding box center [583, 374] width 69 height 26
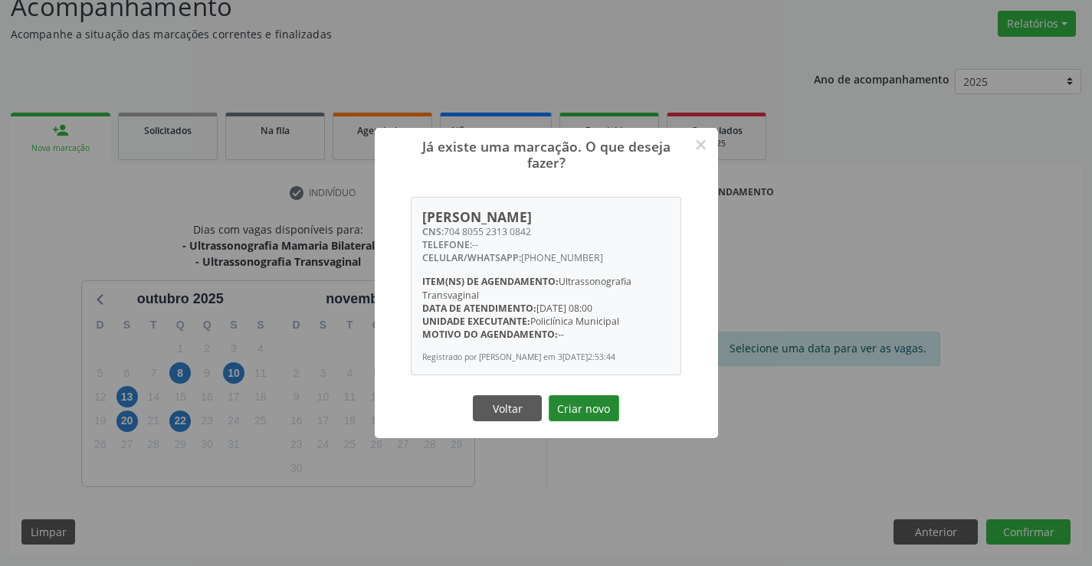
click at [585, 410] on button "Criar novo" at bounding box center [584, 408] width 70 height 26
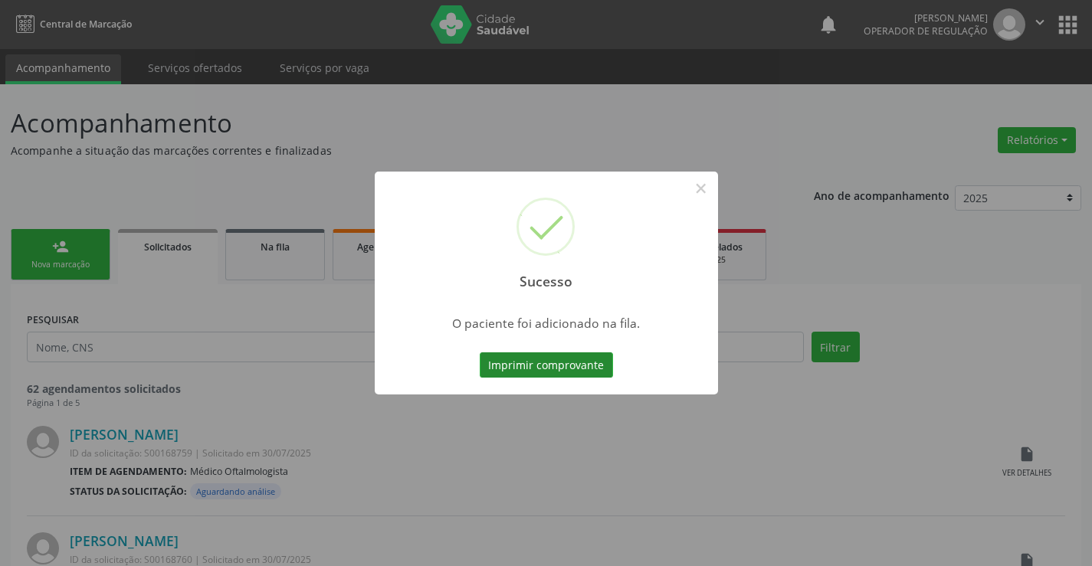
click at [573, 365] on button "Imprimir comprovante" at bounding box center [546, 365] width 133 height 26
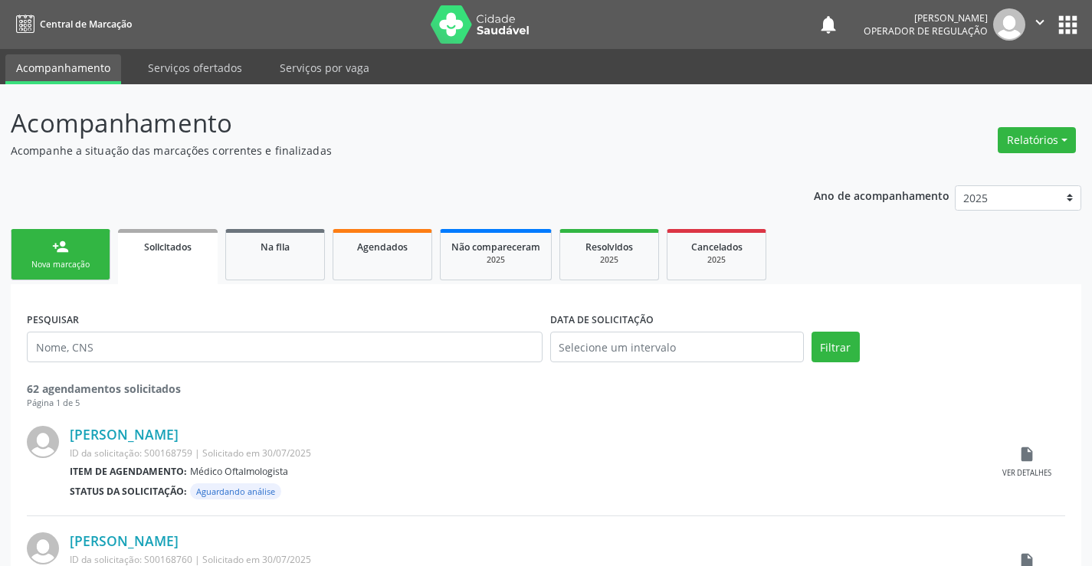
click at [64, 261] on div "Nova marcação" at bounding box center [60, 264] width 77 height 11
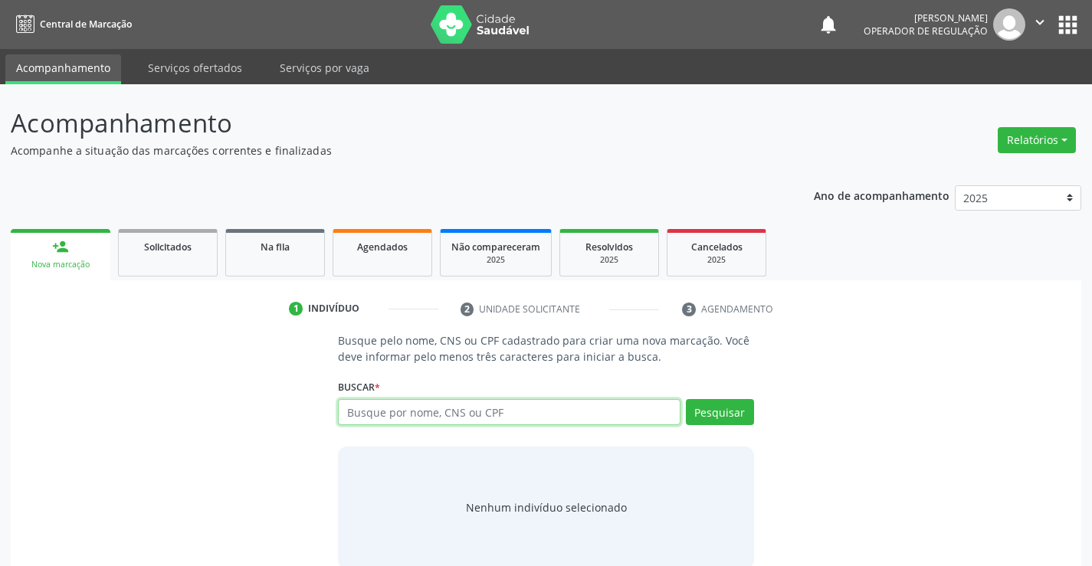
click at [514, 417] on input "text" at bounding box center [509, 412] width 342 height 26
type input "704805523130842"
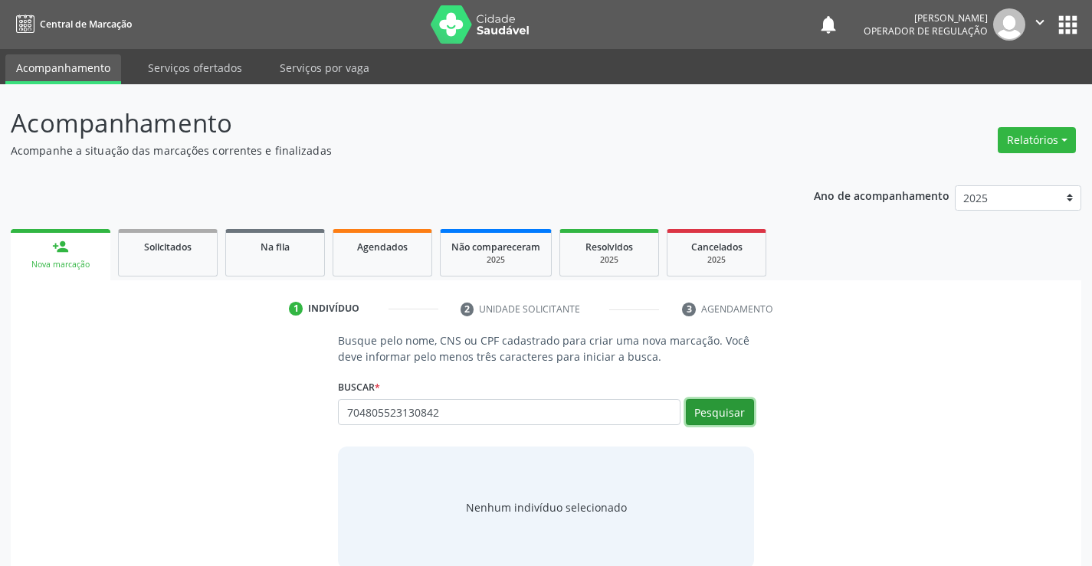
click at [736, 410] on button "Pesquisar" at bounding box center [720, 412] width 68 height 26
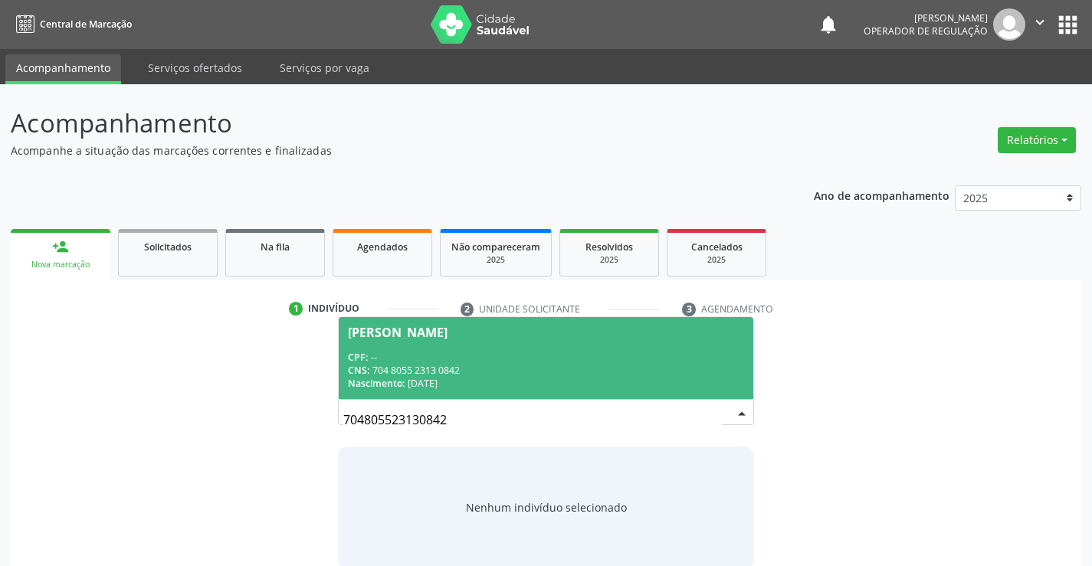
click at [454, 342] on span "Valdene Alves dos Santos CPF: -- CNS: 704 8055 2313 0842 Nascimento: 28/07/1974" at bounding box center [546, 358] width 414 height 82
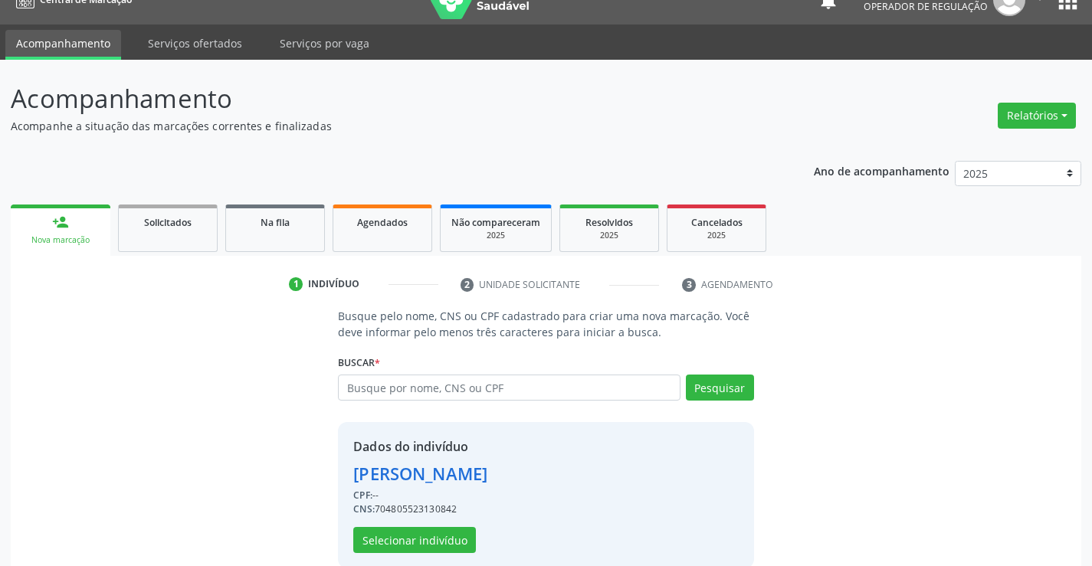
scroll to position [48, 0]
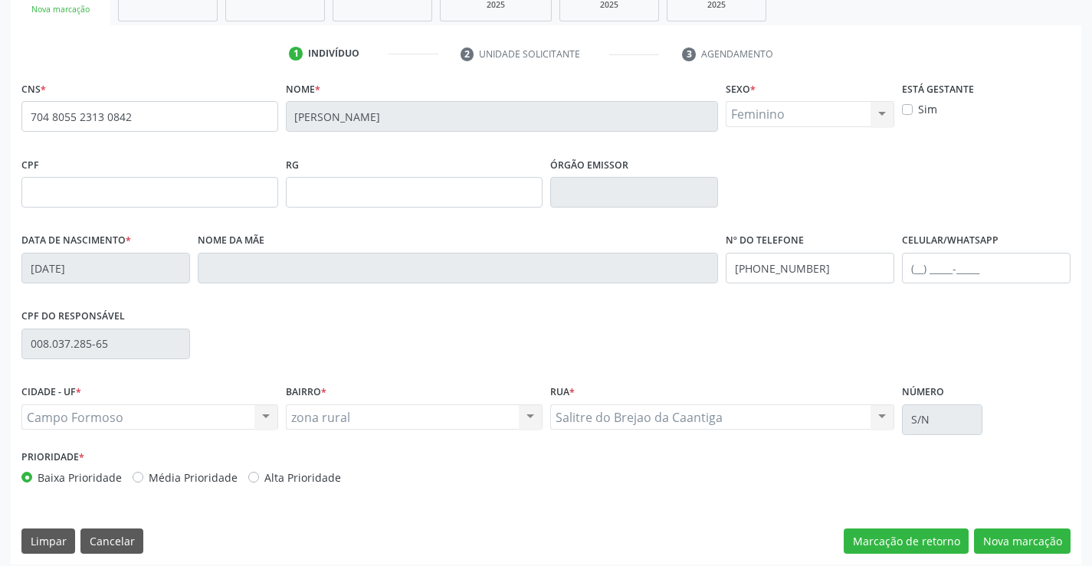
scroll to position [264, 0]
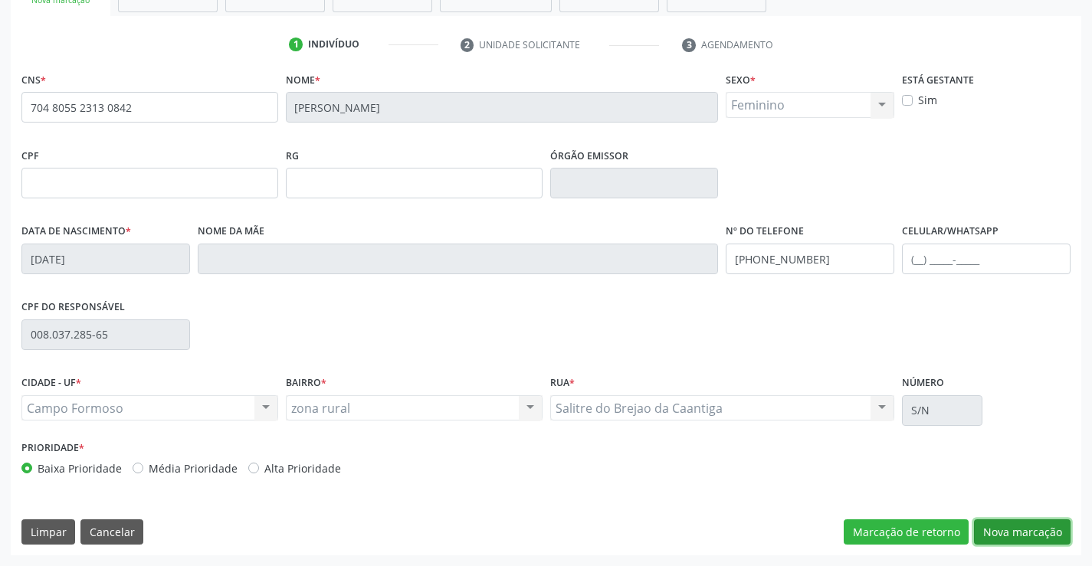
click at [1023, 535] on button "Nova marcação" at bounding box center [1022, 533] width 97 height 26
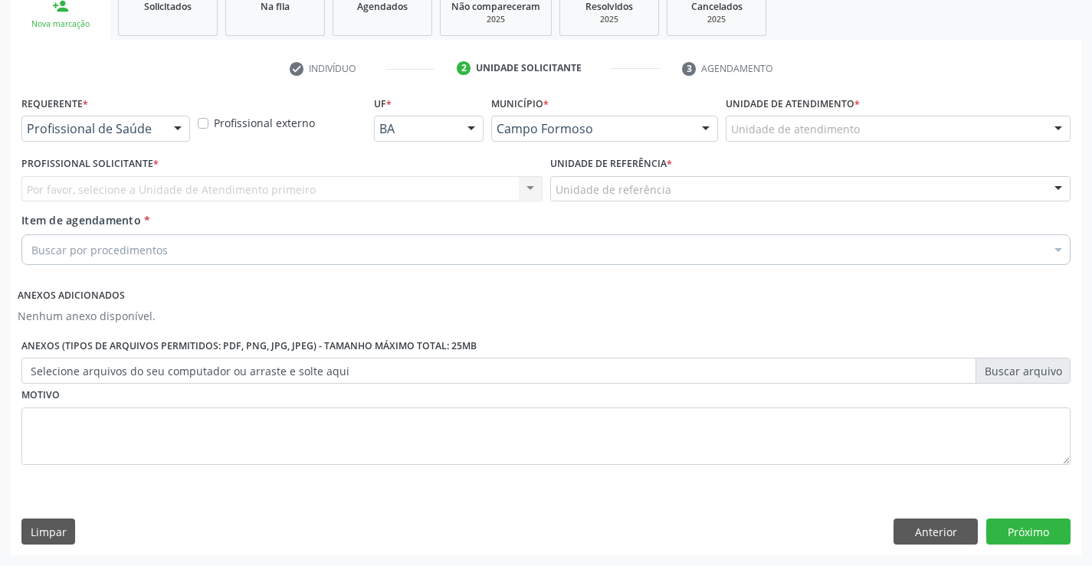
scroll to position [241, 0]
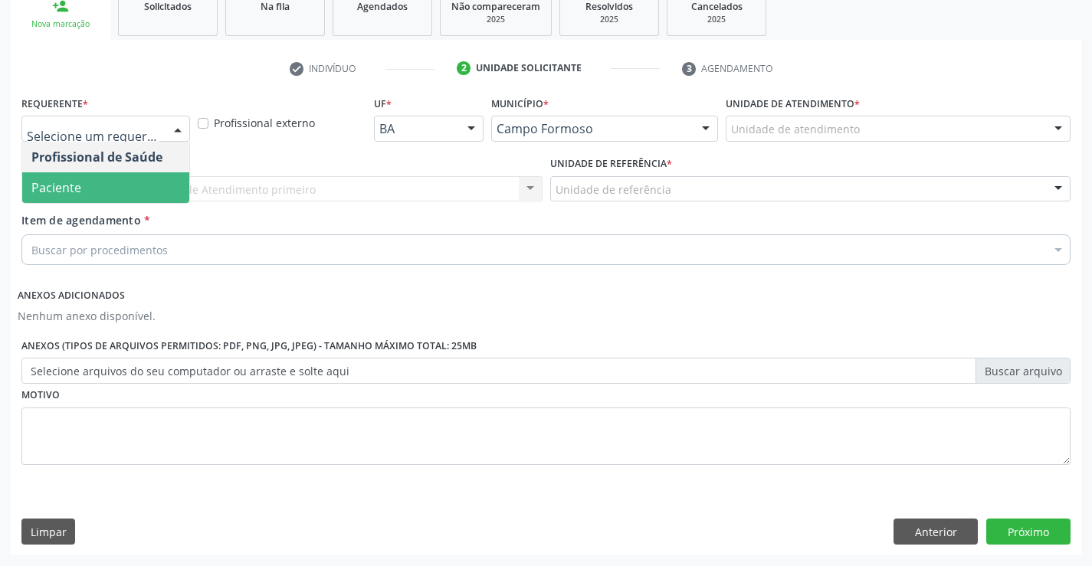
click at [74, 182] on span "Paciente" at bounding box center [56, 187] width 50 height 17
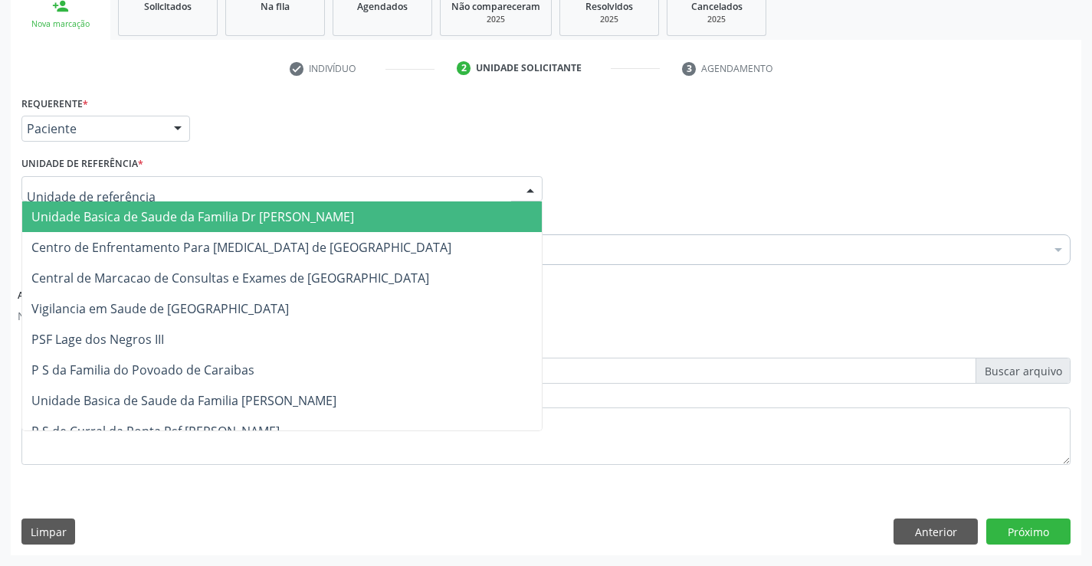
click at [102, 205] on span "Unidade Basica de Saude da Familia Dr [PERSON_NAME]" at bounding box center [282, 217] width 520 height 31
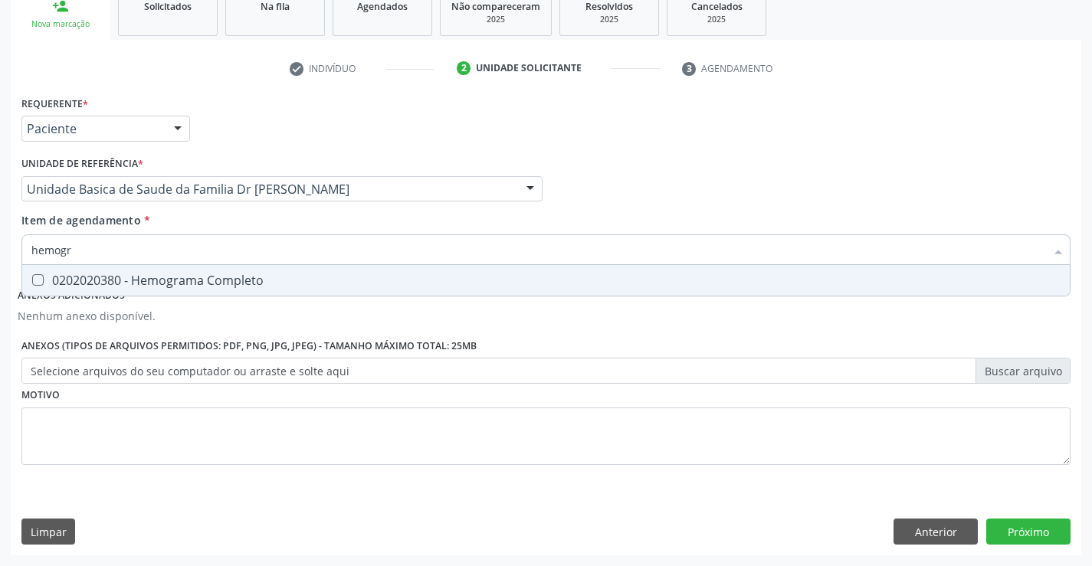
type input "hemogra"
click at [178, 278] on div "0202020380 - Hemograma Completo" at bounding box center [545, 280] width 1029 height 12
checkbox Completo "true"
type input "hemogra"
click at [202, 218] on div "Item de agendamento * hemogra Desfazer seleção 0202020380 - Hemograma Completo …" at bounding box center [545, 236] width 1049 height 48
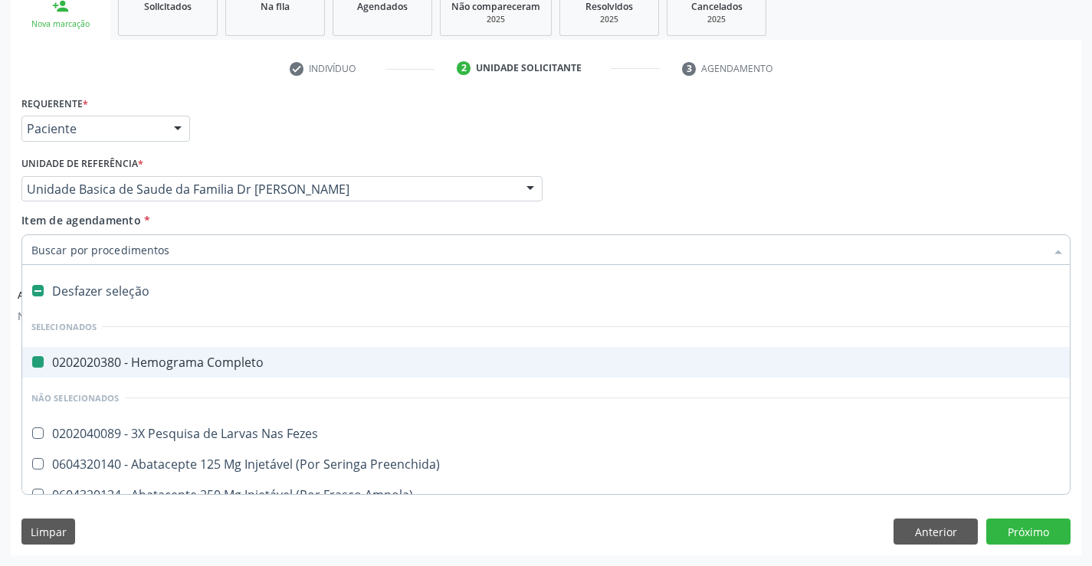
type input "u"
checkbox Completo "false"
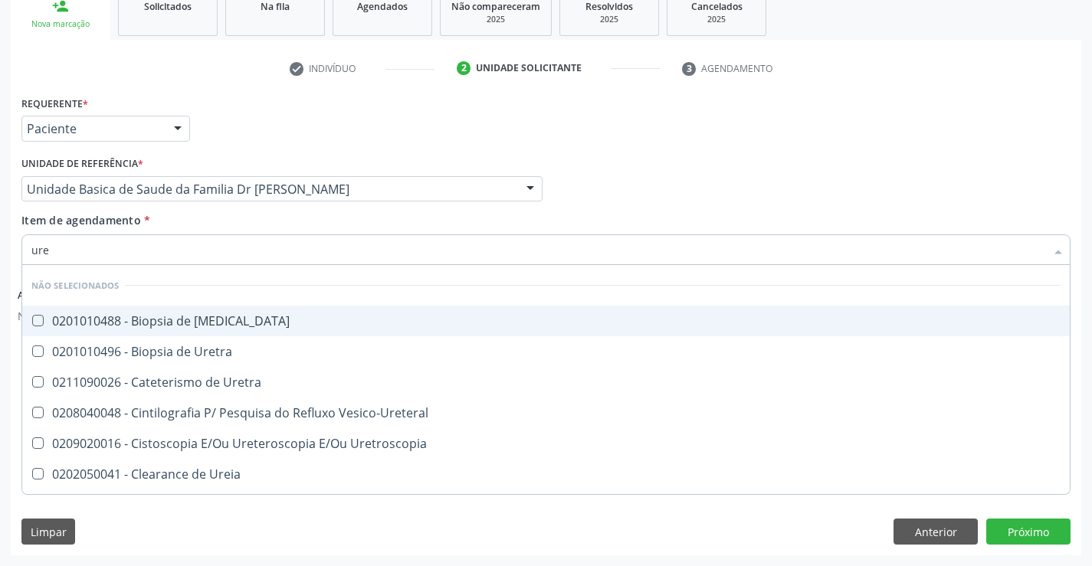
type input "urei"
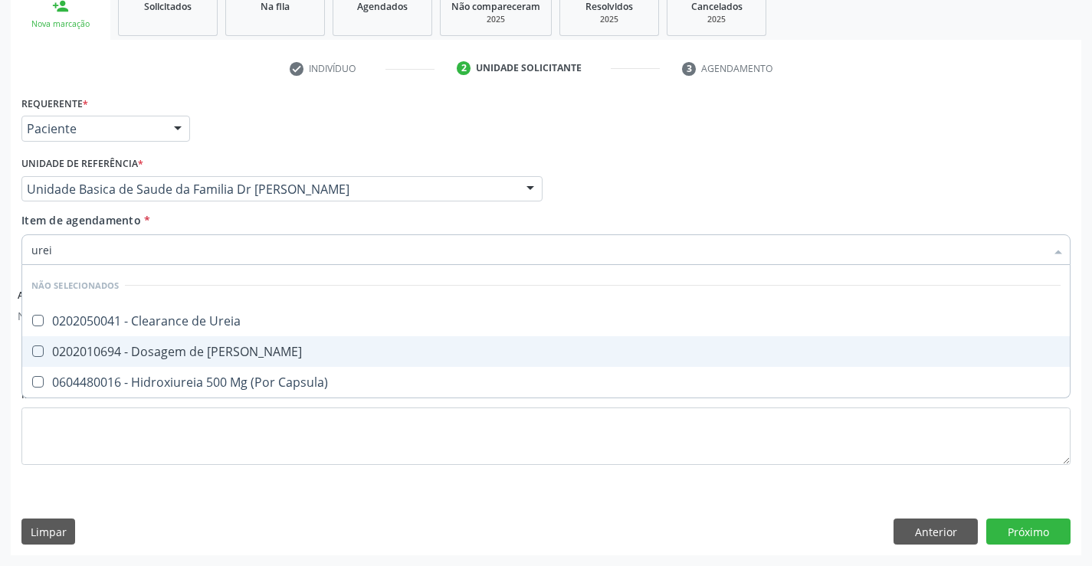
click at [223, 352] on div "0202010694 - Dosagem de [PERSON_NAME]" at bounding box center [545, 352] width 1029 height 12
checkbox Ureia "true"
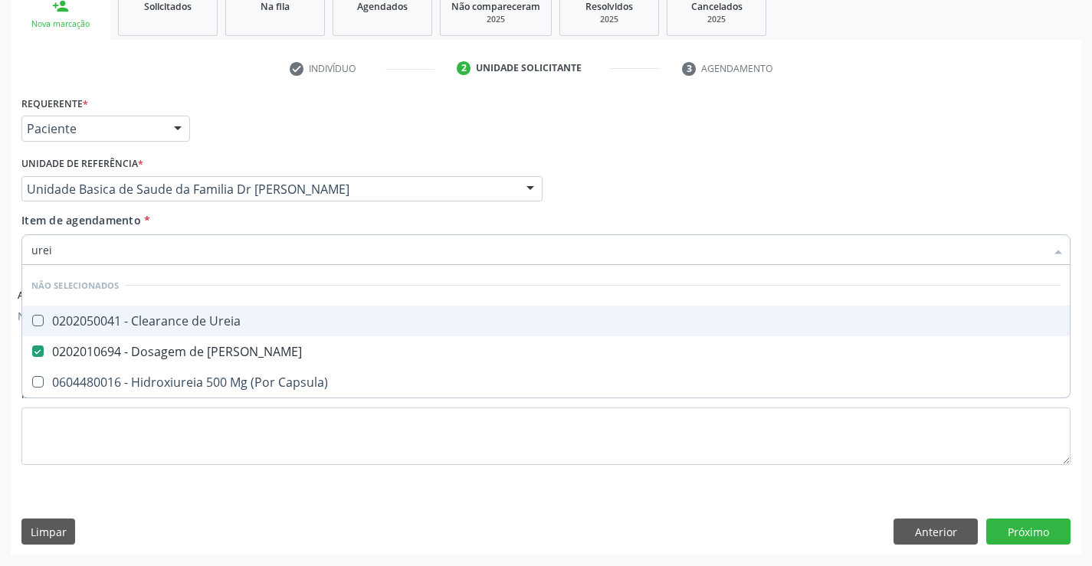
type input "urei"
click at [234, 221] on div "Item de agendamento * urei Desfazer seleção Não selecionados 0202050041 - Clear…" at bounding box center [545, 236] width 1049 height 48
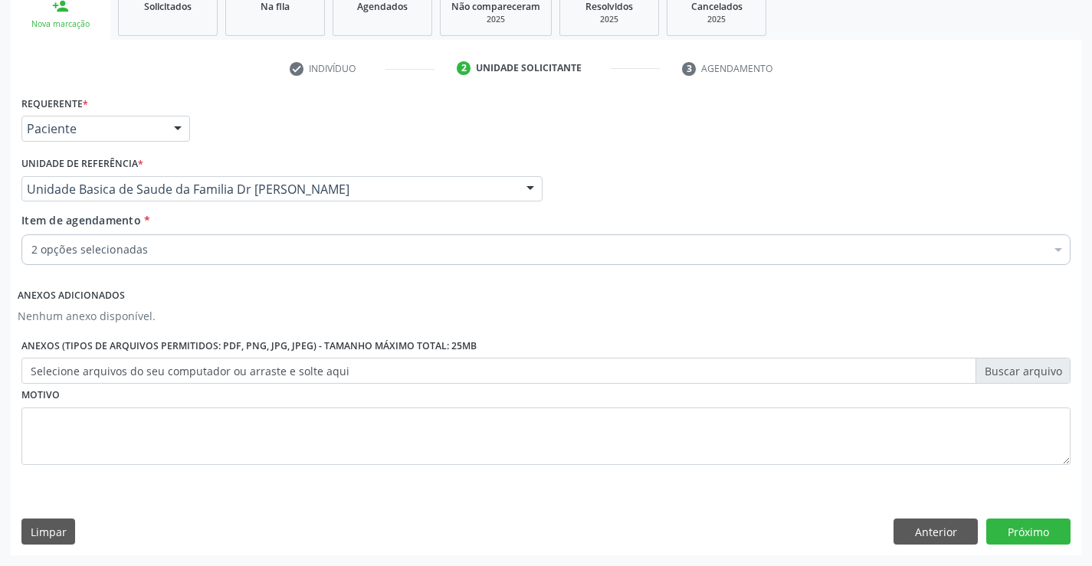
checkbox Completo "true"
click at [219, 261] on div "2 opções selecionadas" at bounding box center [545, 249] width 1049 height 31
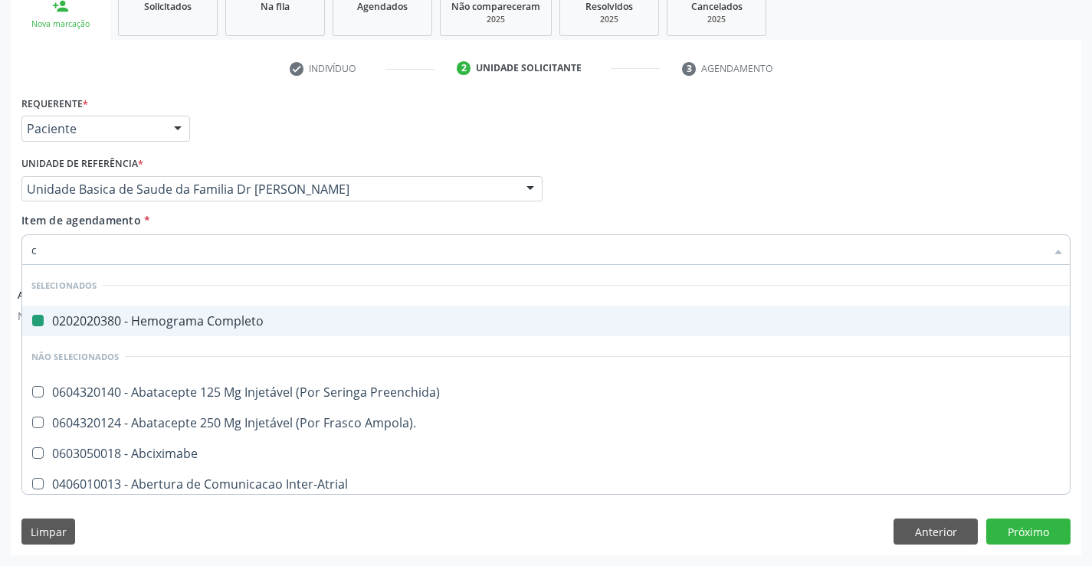
type input "cr"
checkbox Completo "false"
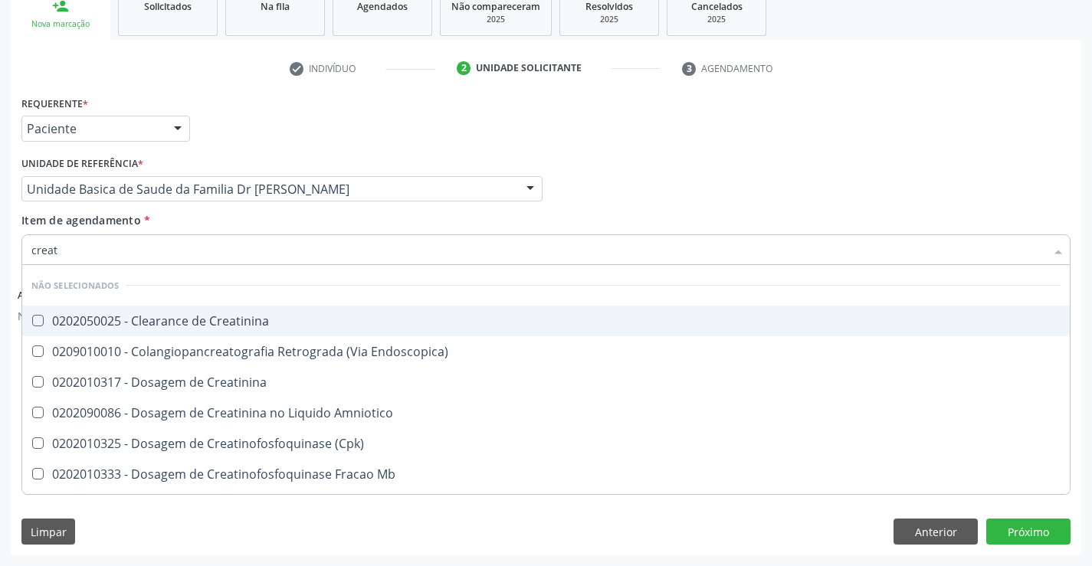
type input "creati"
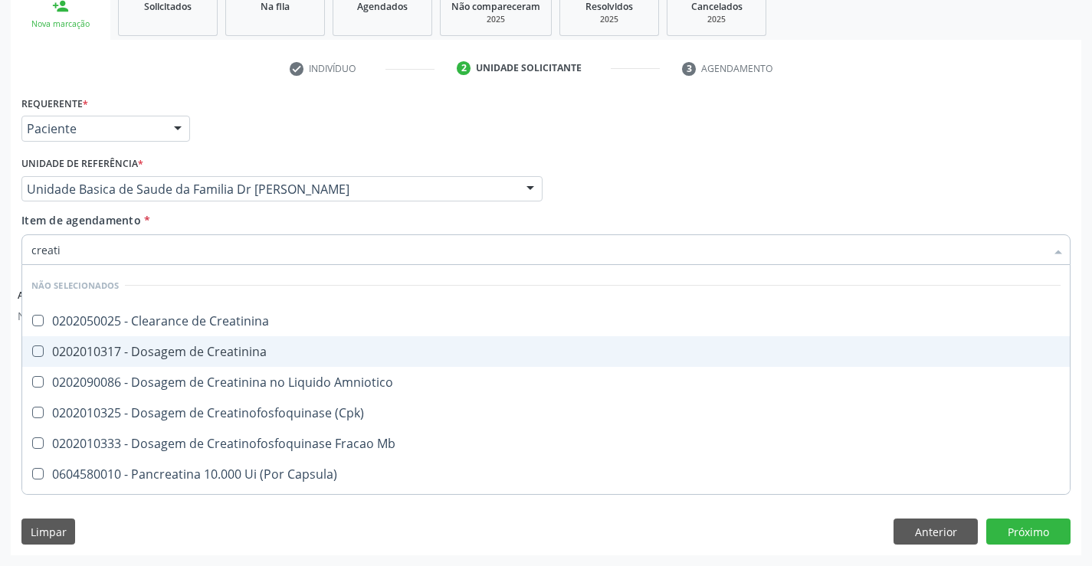
click at [229, 348] on div "0202010317 - Dosagem de Creatinina" at bounding box center [545, 352] width 1029 height 12
checkbox Creatinina "true"
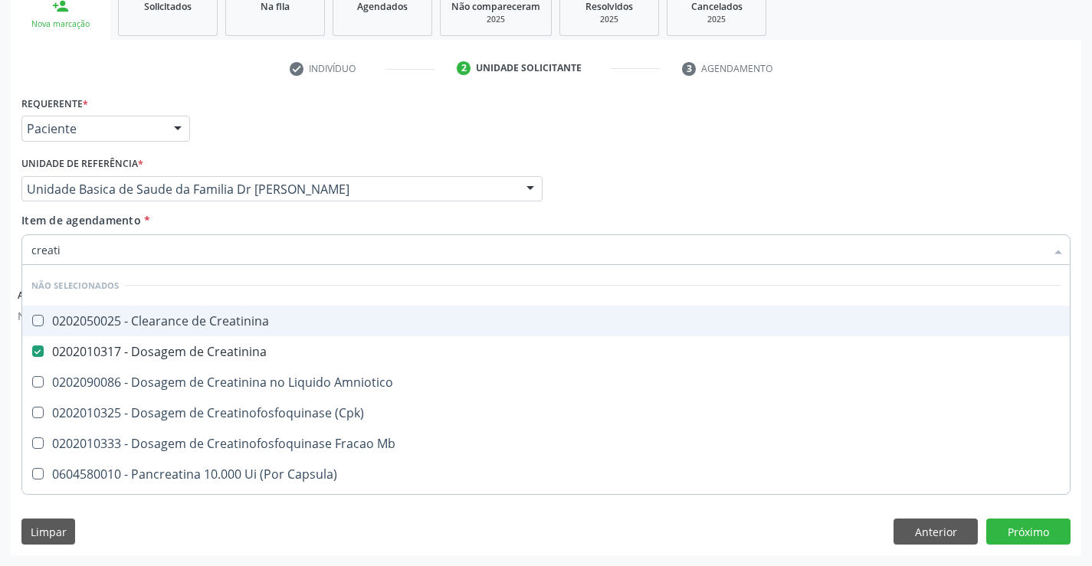
click at [249, 221] on div "Item de agendamento * creati Desfazer seleção Não selecionados 0202050025 - Cle…" at bounding box center [545, 236] width 1049 height 48
checkbox Creatinina "true"
checkbox Amniotico "true"
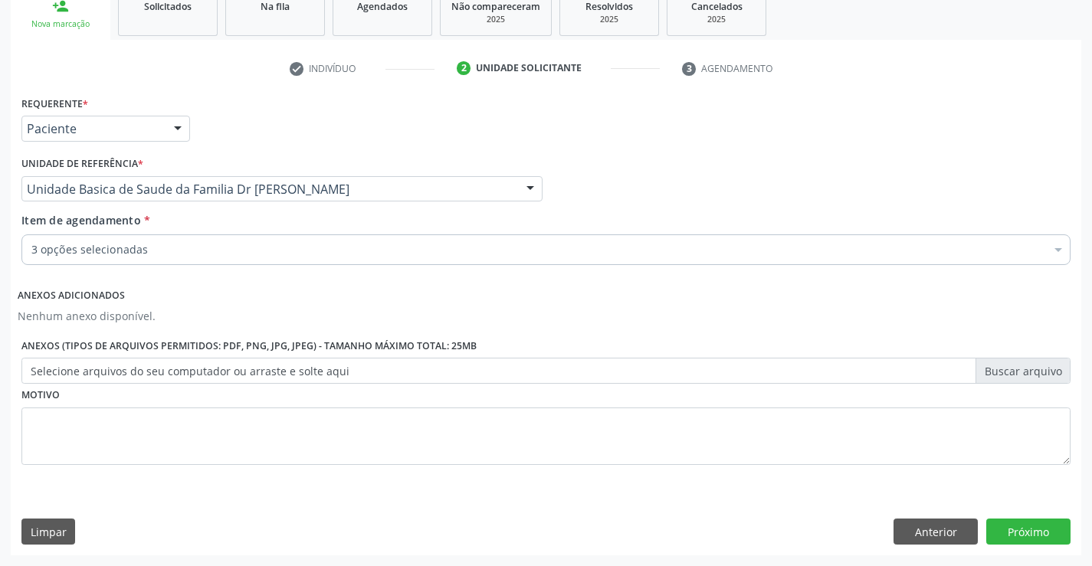
click at [233, 261] on div "3 opções selecionadas" at bounding box center [545, 249] width 1049 height 31
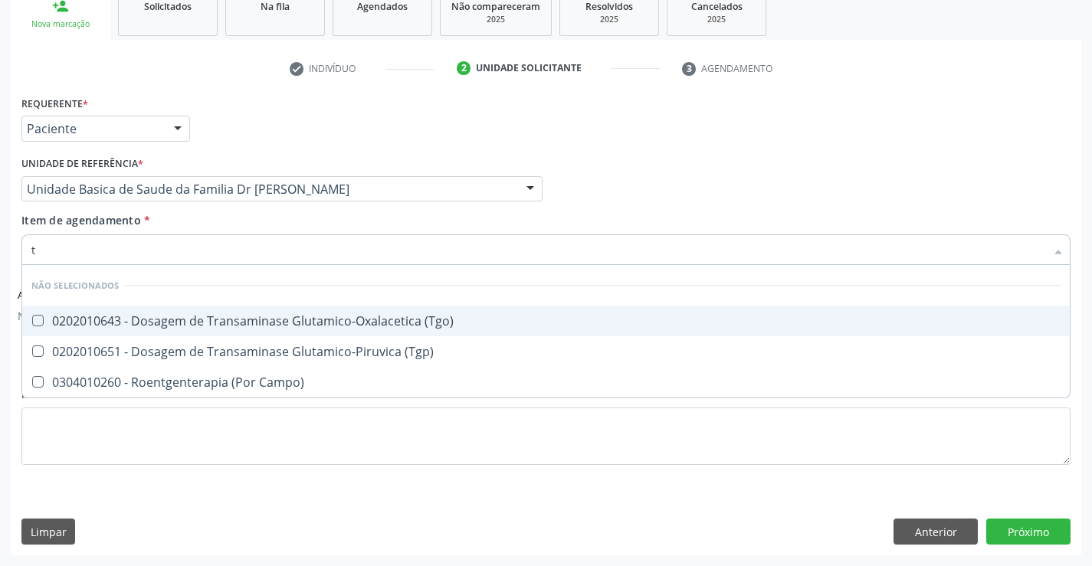
type input "tg"
checkbox \(Tgo\) "false"
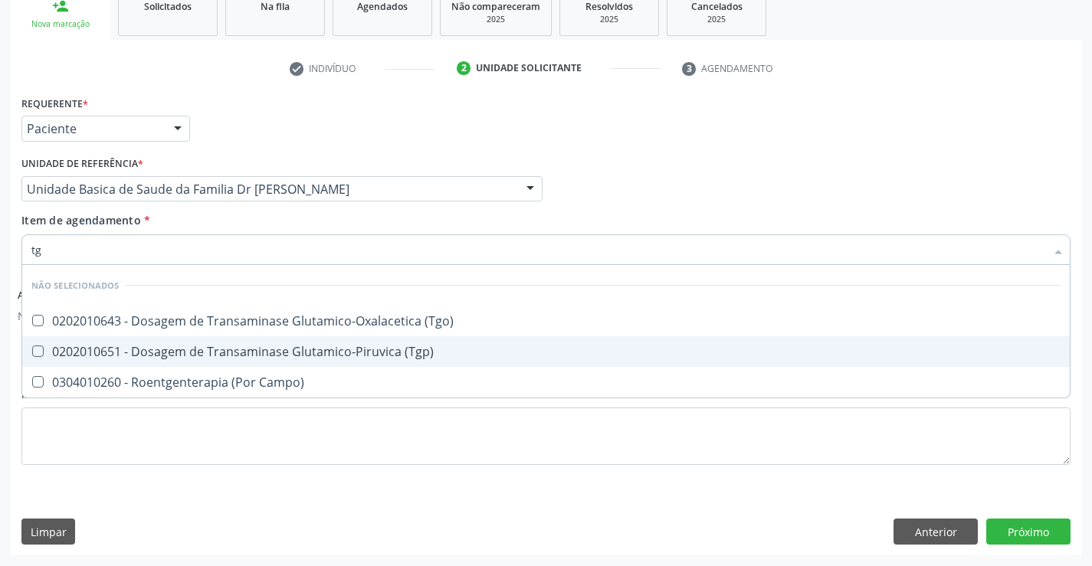
click at [241, 353] on div "0202010651 - Dosagem de Transaminase Glutamico-Piruvica (Tgp)" at bounding box center [545, 352] width 1029 height 12
checkbox \(Tgp\) "true"
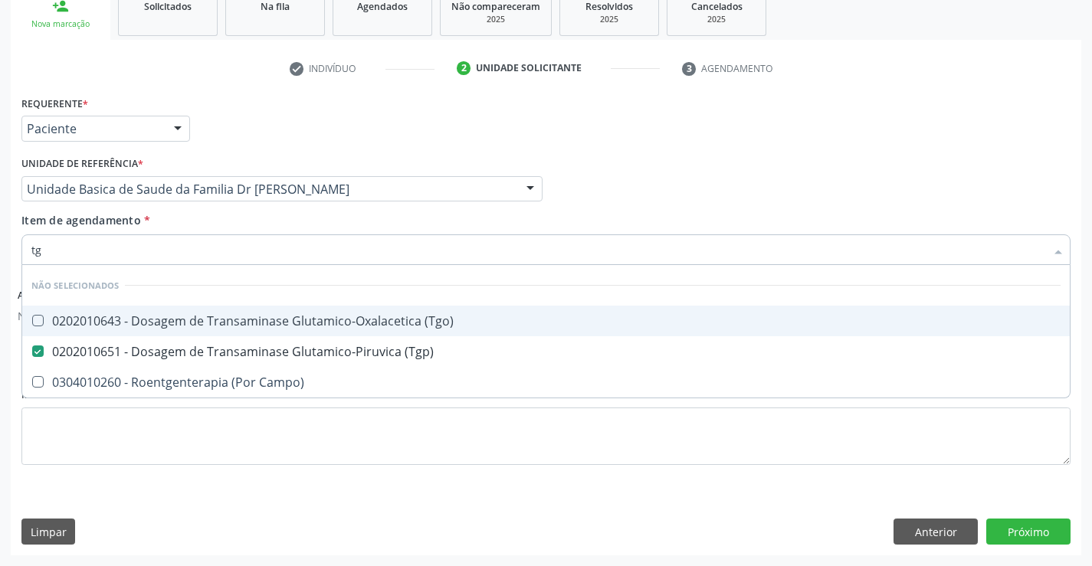
click at [246, 324] on div "0202010643 - Dosagem de Transaminase Glutamico-Oxalacetica (Tgo)" at bounding box center [545, 321] width 1029 height 12
checkbox \(Tgo\) "true"
click at [261, 214] on div "Item de agendamento * tg Desfazer seleção Não selecionados 0202010643 - Dosagem…" at bounding box center [545, 236] width 1049 height 48
checkbox Campo\) "true"
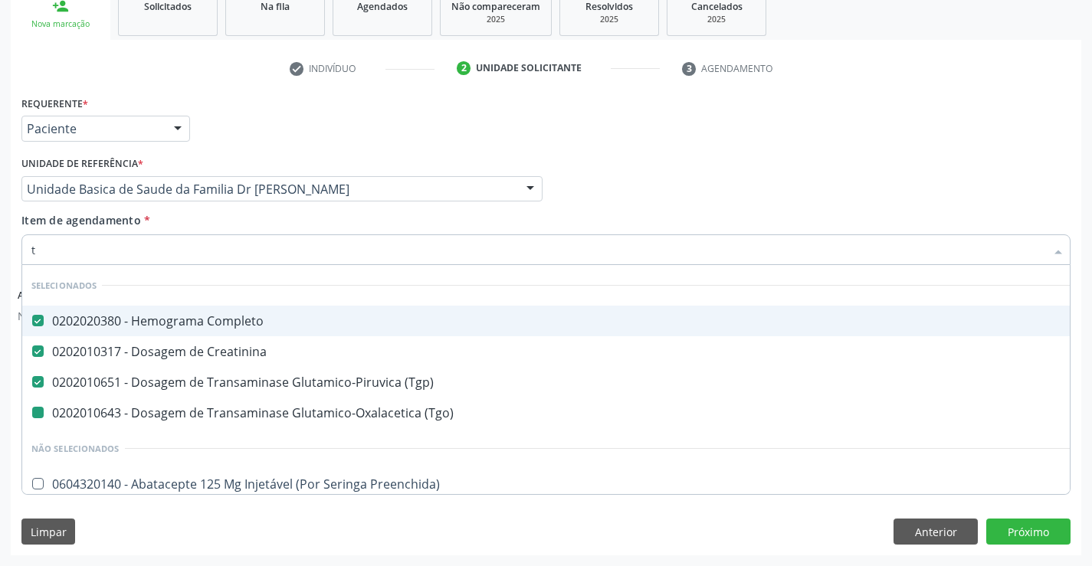
type input "tr"
checkbox \(Tgo\) "false"
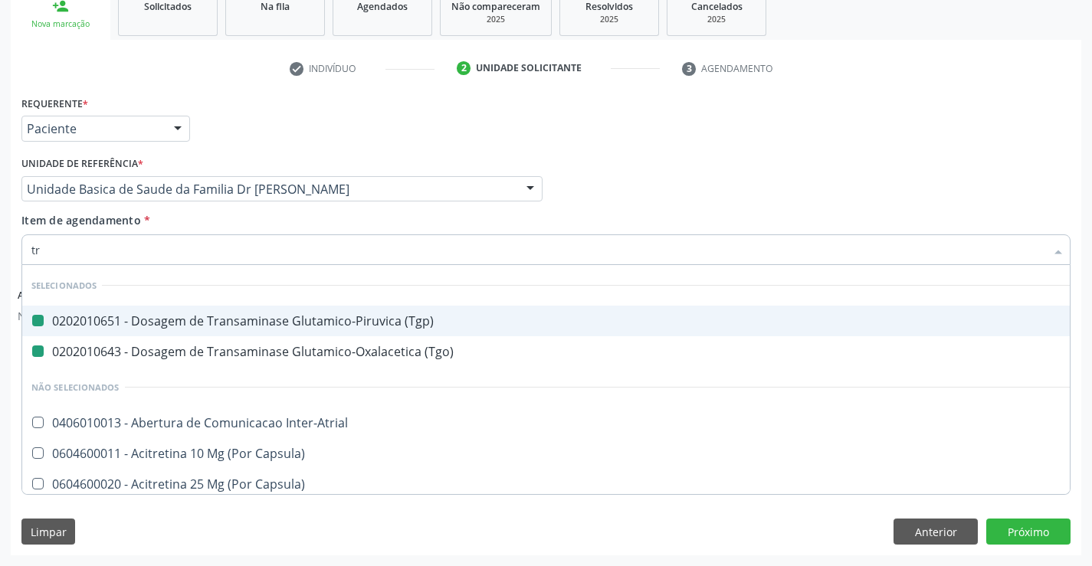
type input "tri"
checkbox \(Tgp\) "false"
checkbox \(Tgo\) "false"
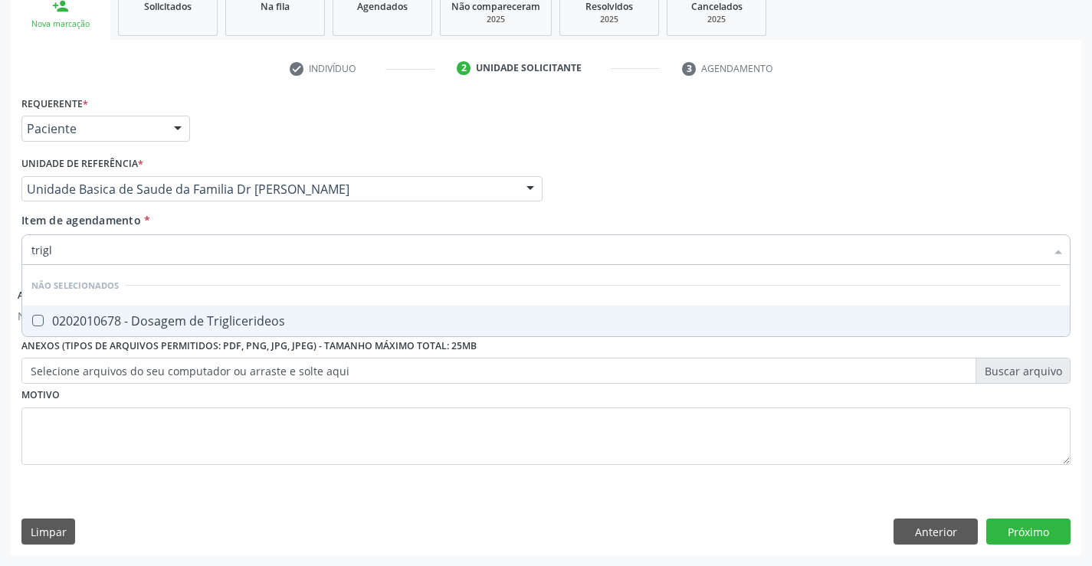
type input "trigli"
click at [258, 315] on div "0202010678 - Dosagem de Triglicerideos" at bounding box center [545, 321] width 1029 height 12
checkbox Triglicerideos "true"
click at [240, 209] on div "Unidade de referência * Unidade Basica de Saude da Familia Dr Paulo Sudre Unida…" at bounding box center [282, 182] width 529 height 60
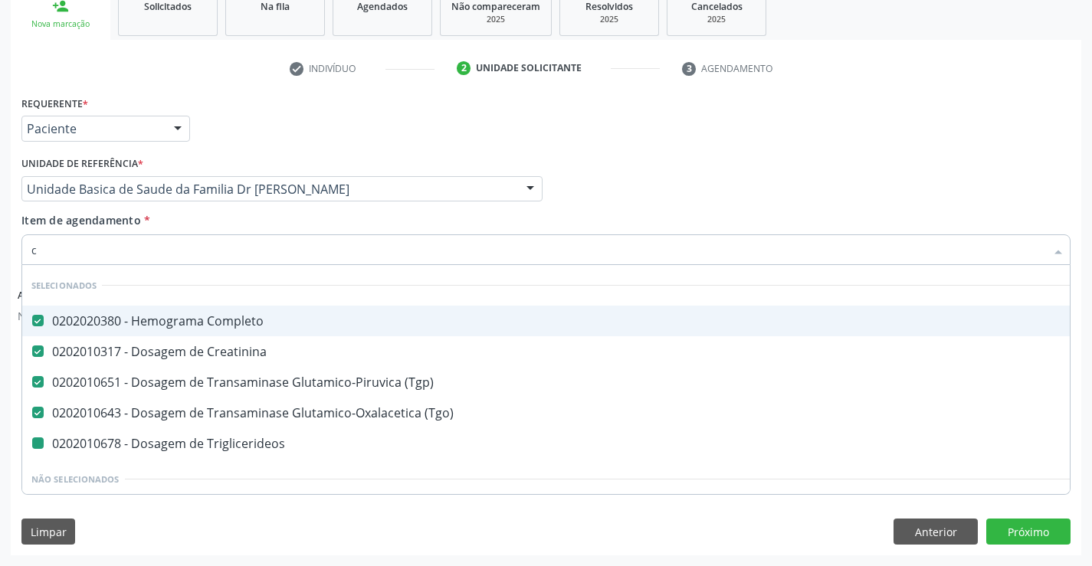
type input "co"
checkbox Triglicerideos "false"
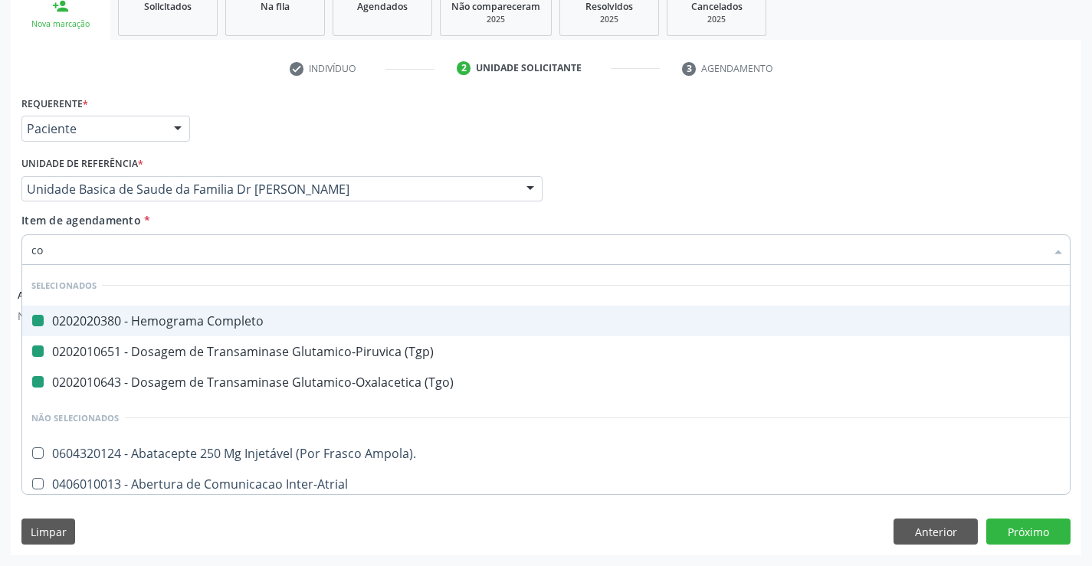
type input "col"
checkbox Completo "false"
checkbox \(Tgp\) "false"
checkbox \(Tgo\) "false"
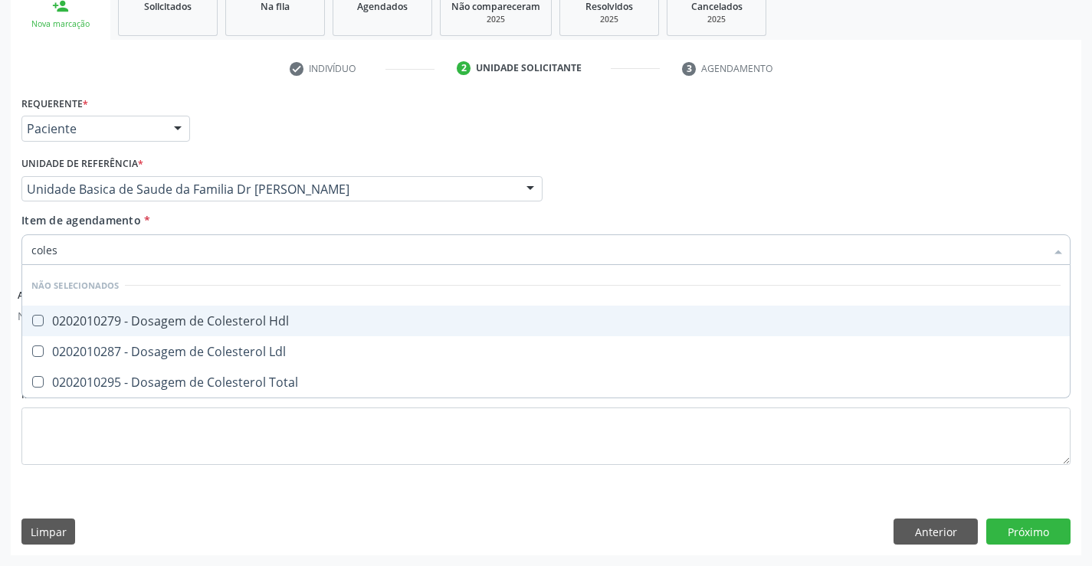
type input "colest"
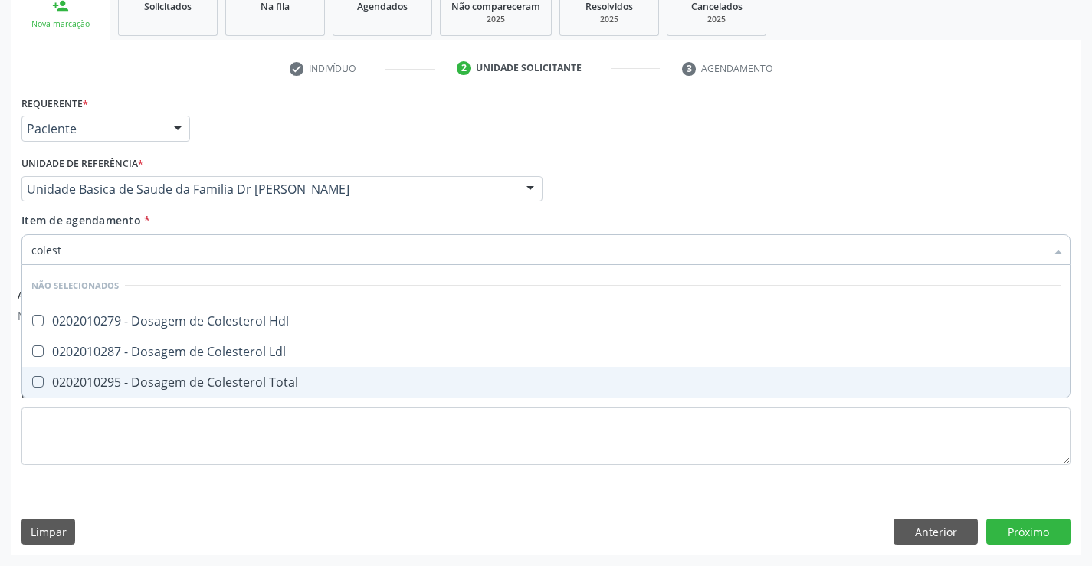
click at [230, 383] on div "0202010295 - Dosagem de Colesterol Total" at bounding box center [545, 382] width 1029 height 12
checkbox Total "true"
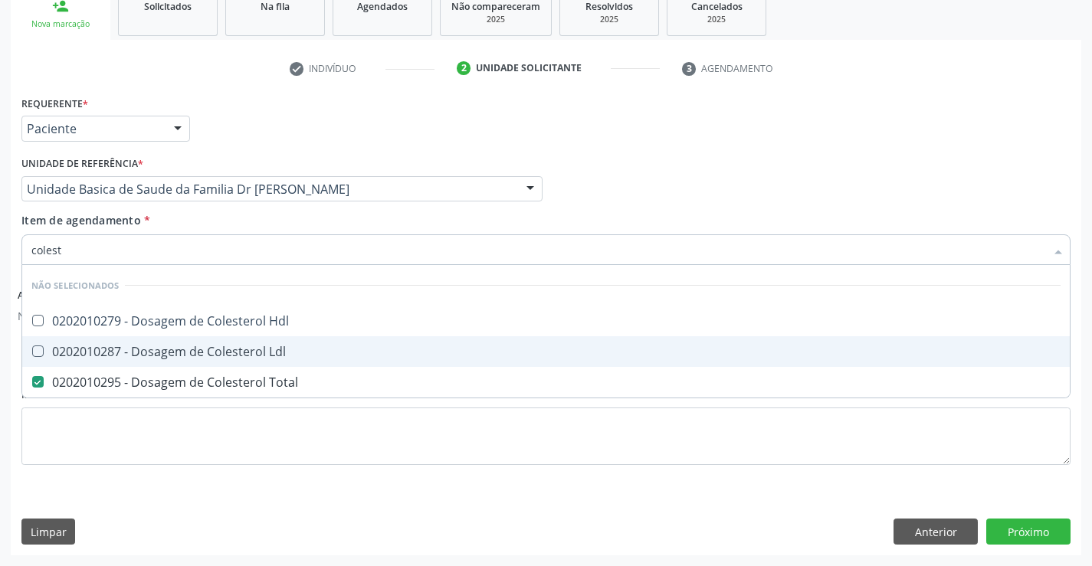
click at [230, 356] on div "0202010287 - Dosagem de Colesterol Ldl" at bounding box center [545, 352] width 1029 height 12
checkbox Ldl "true"
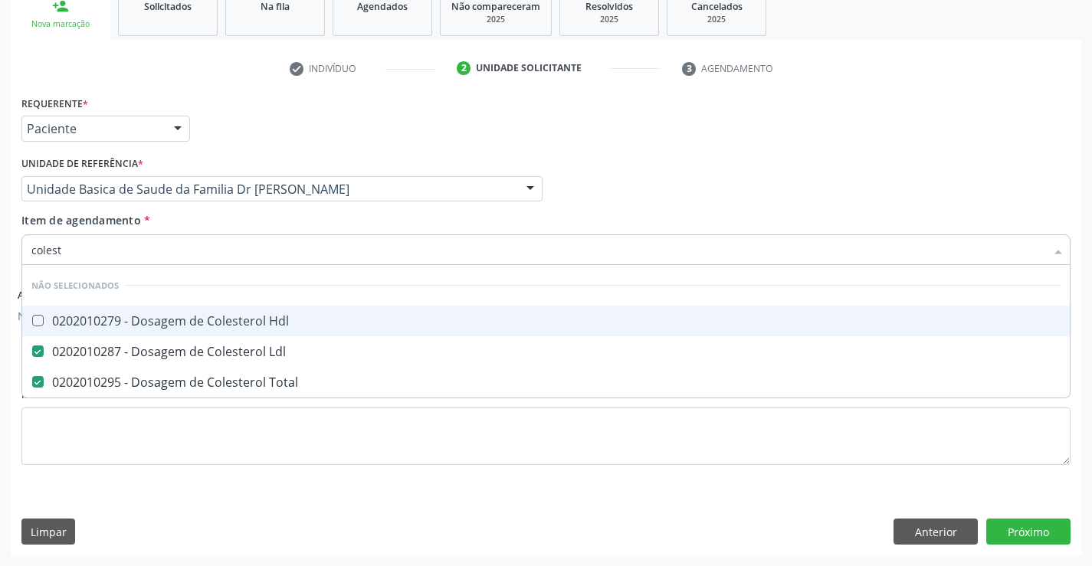
click at [228, 329] on span "0202010279 - Dosagem de Colesterol Hdl" at bounding box center [545, 321] width 1047 height 31
checkbox Hdl "true"
click at [216, 215] on div "Item de agendamento * colest Desfazer seleção Não selecionados 0202010279 - Dos…" at bounding box center [545, 236] width 1049 height 48
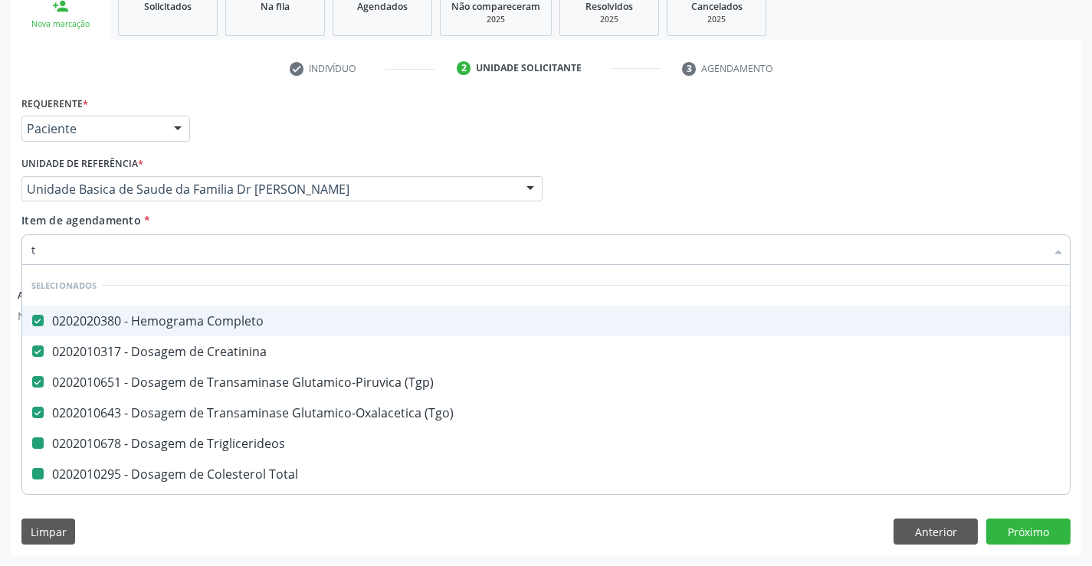
type input "tr"
checkbox Triglicerideos "false"
checkbox Total "false"
checkbox Ldl "false"
checkbox Hdl "false"
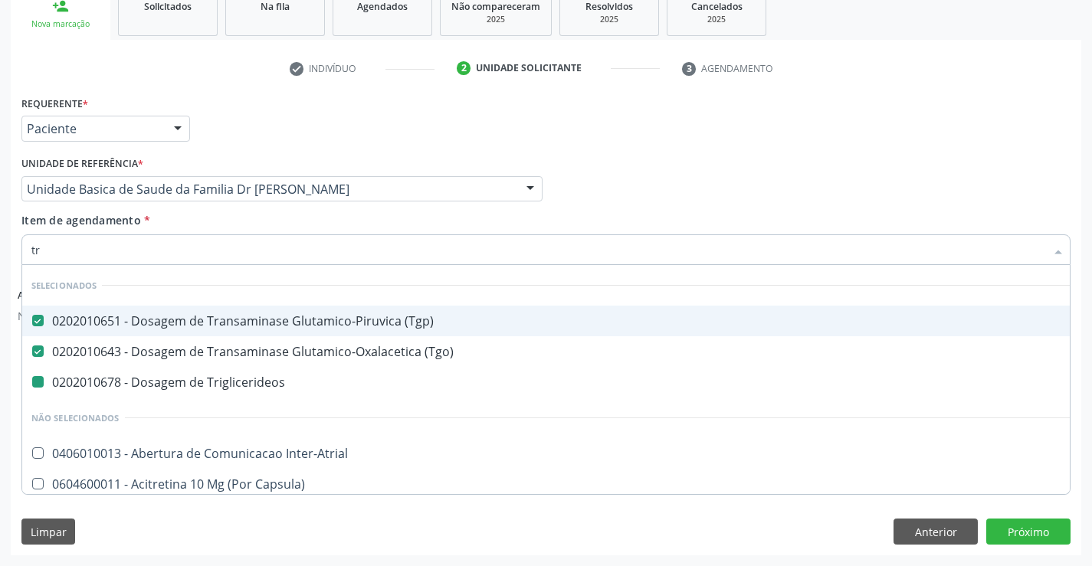
type input "tri"
checkbox Triglicerideos "false"
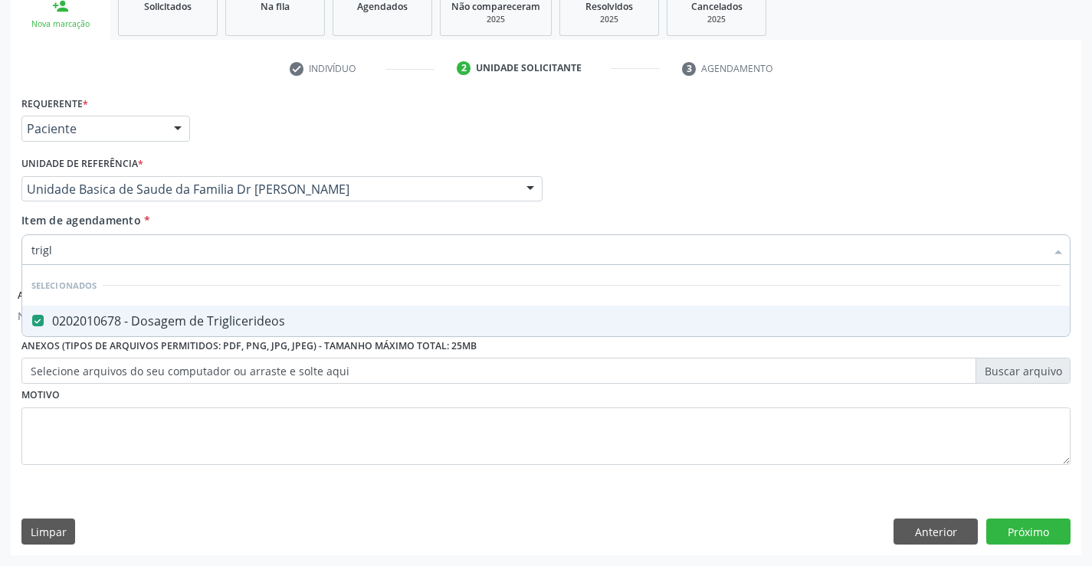
type input "trigli"
click at [224, 320] on div "0202010678 - Dosagem de Triglicerideos" at bounding box center [545, 321] width 1029 height 12
checkbox Triglicerideos "true"
click at [218, 225] on div "Item de agendamento * trigli Desfazer seleção Selecionados 0202010678 - Dosagem…" at bounding box center [545, 236] width 1049 height 48
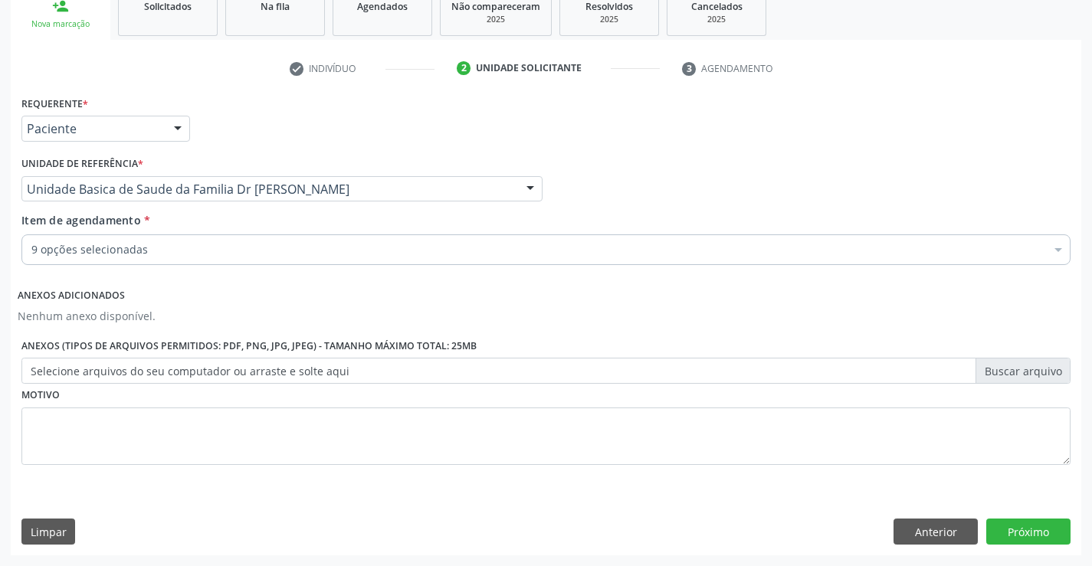
click at [199, 264] on div "9 opções selecionadas" at bounding box center [545, 249] width 1049 height 31
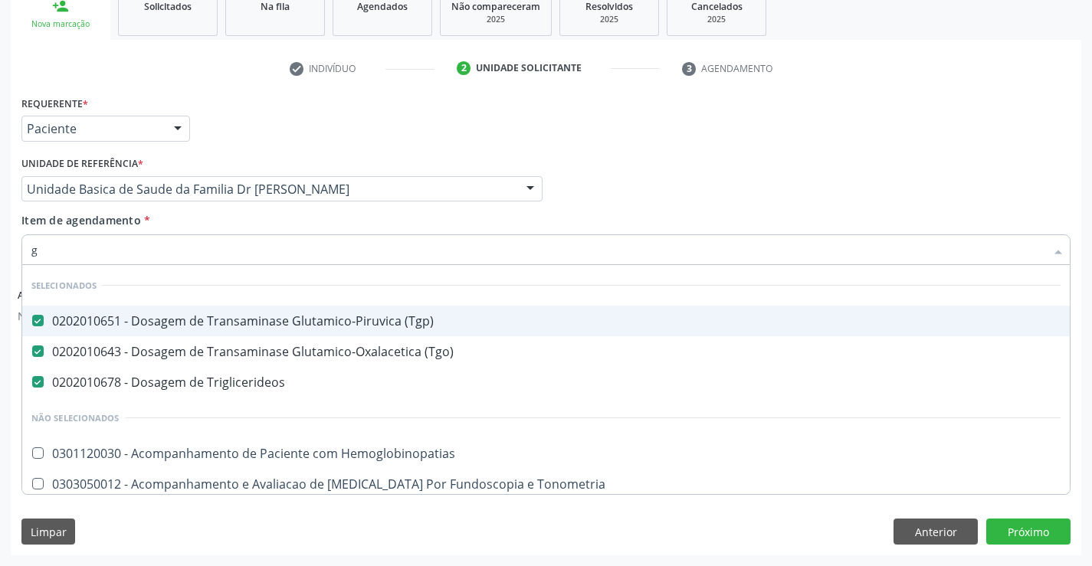
type input "gl"
checkbox Hemoglobinopatias "false"
checkbox Tonometria "false"
checkbox Ampola\) "false"
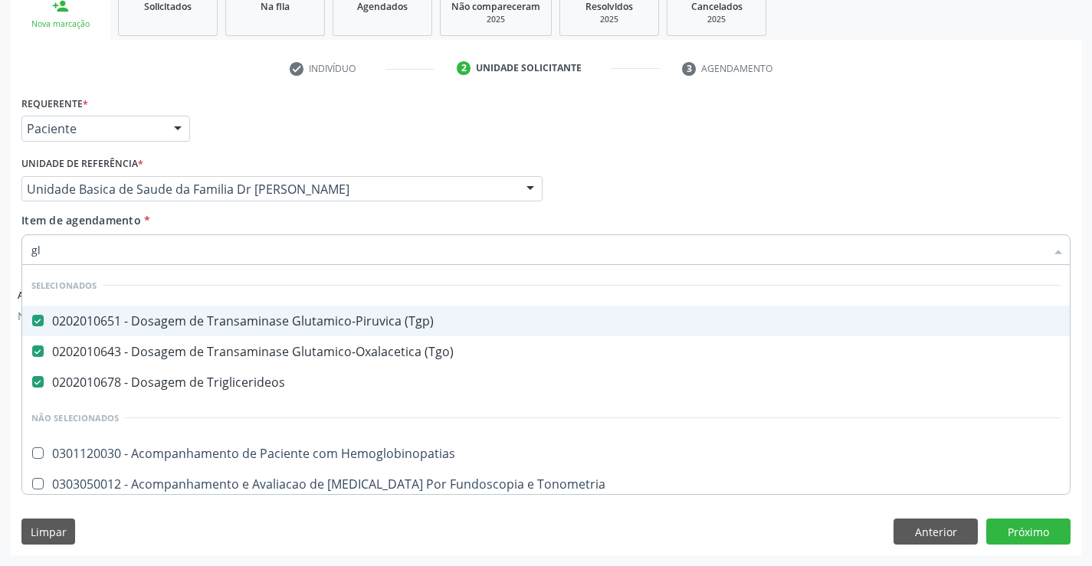
checkbox Ampola\) "false"
type input "gli"
checkbox Triglicerideos "false"
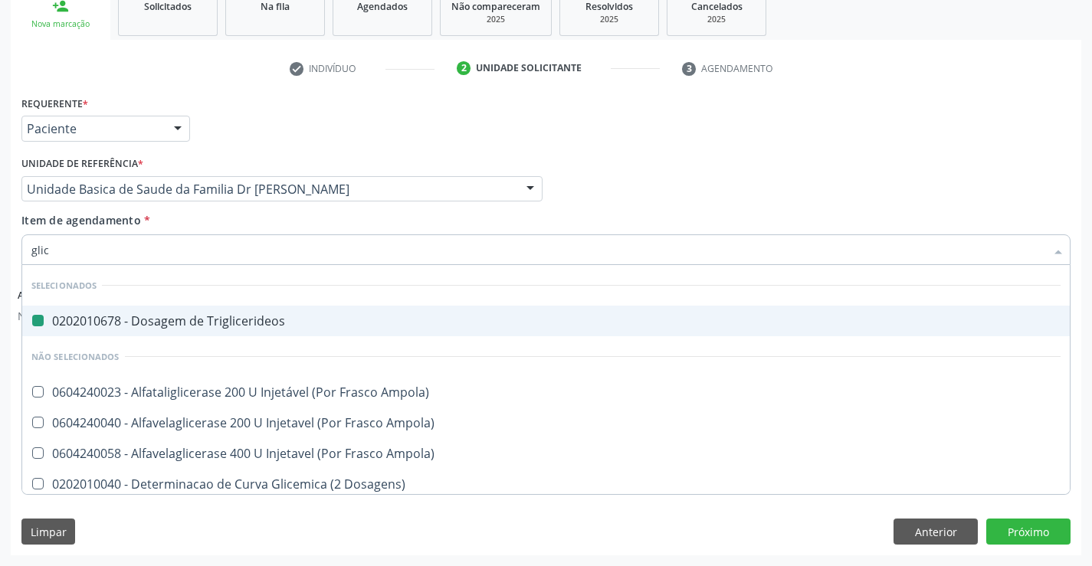
type input "glico"
checkbox Triglicerideos "false"
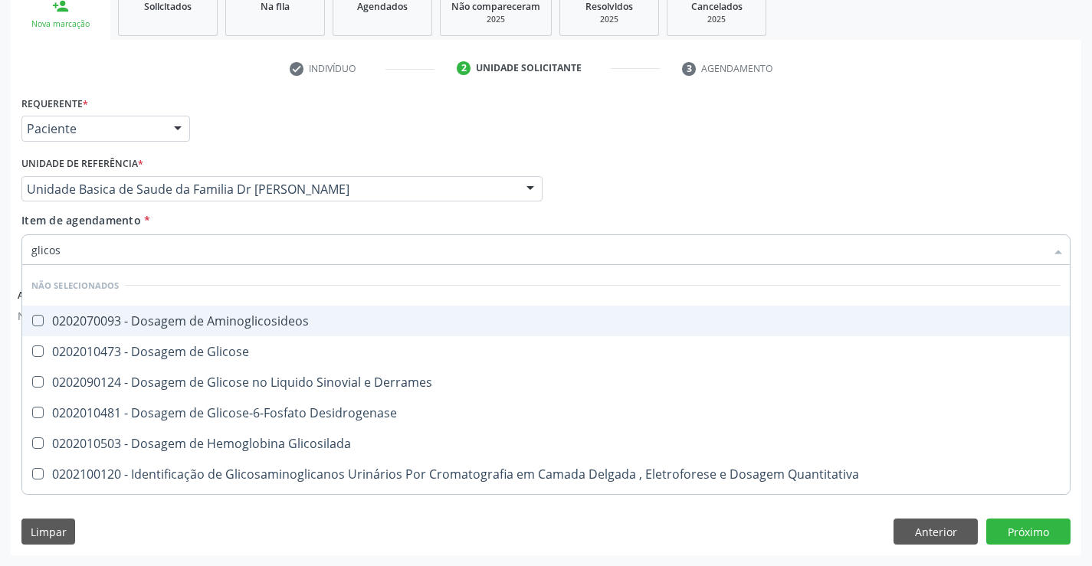
type input "glicose"
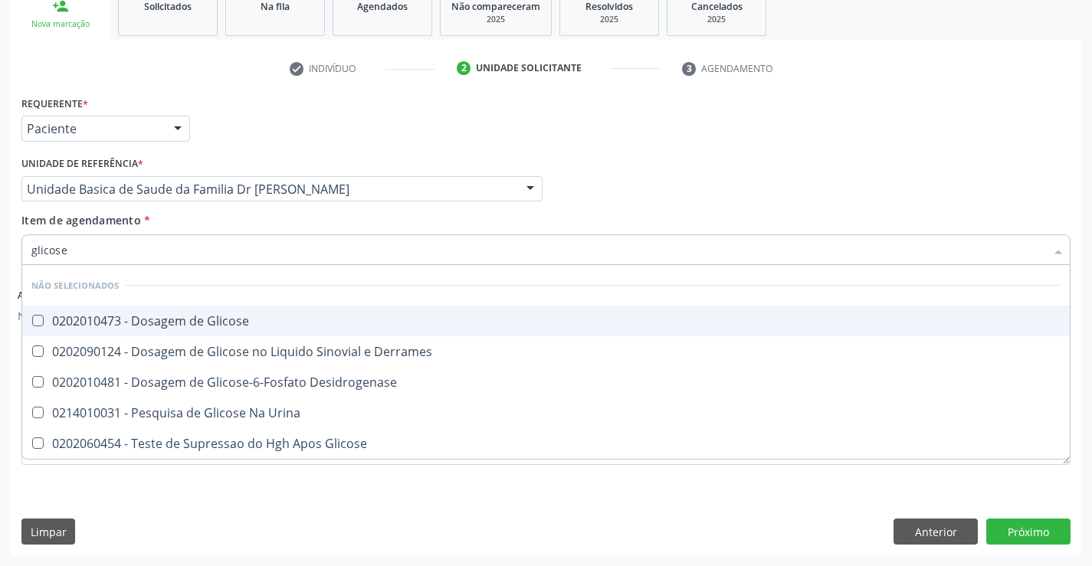
click at [220, 327] on div "0202010473 - Dosagem de Glicose" at bounding box center [545, 321] width 1029 height 12
checkbox Glicose "true"
click at [242, 215] on div "Item de agendamento * glicose Desfazer seleção Não selecionados 0202010473 - Do…" at bounding box center [545, 236] width 1049 height 48
checkbox Derrames "true"
checkbox Desidrogenase "true"
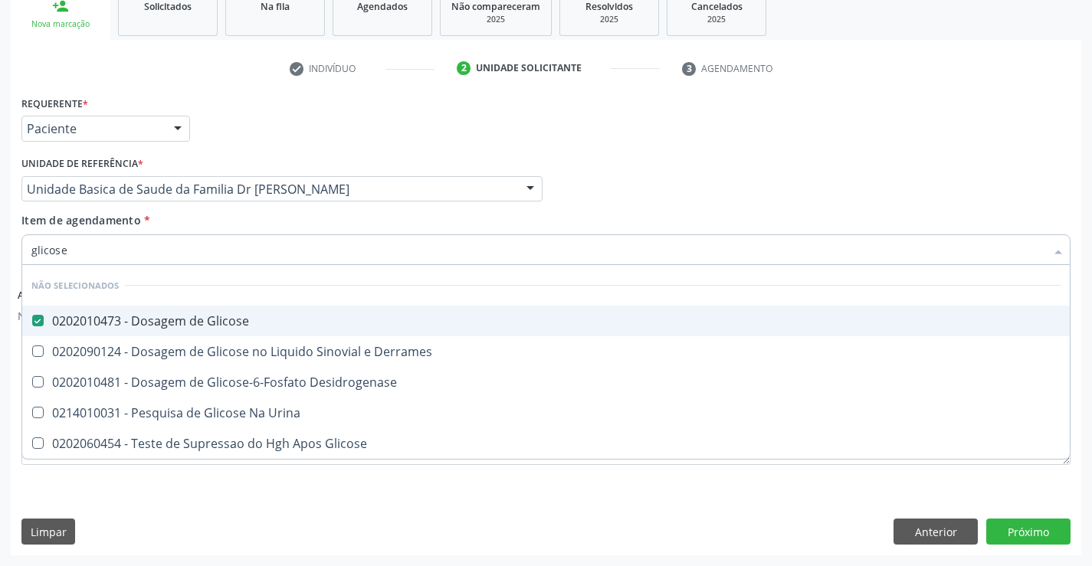
checkbox Urina "true"
checkbox Glicose "true"
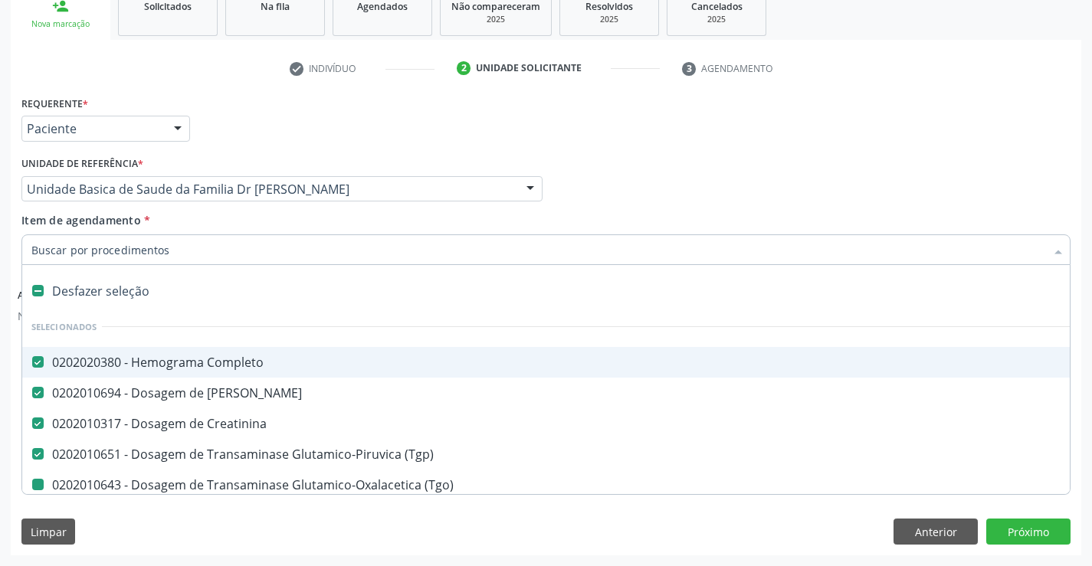
type input "u"
checkbox \(Tgo\) "false"
checkbox Total "false"
checkbox Ldl "false"
checkbox Hdl "false"
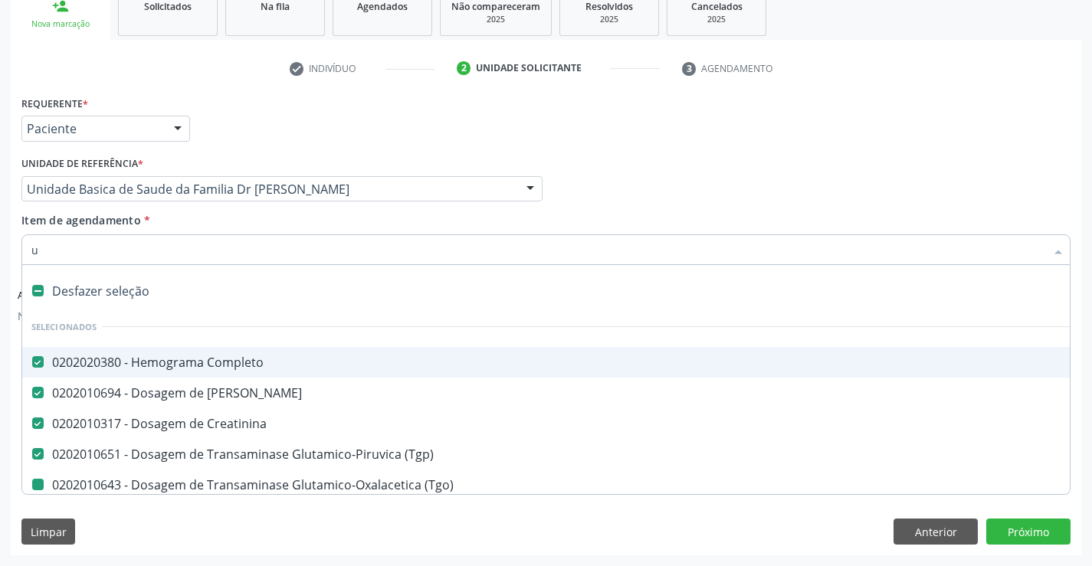
checkbox Triglicerideos "false"
checkbox Glicose "false"
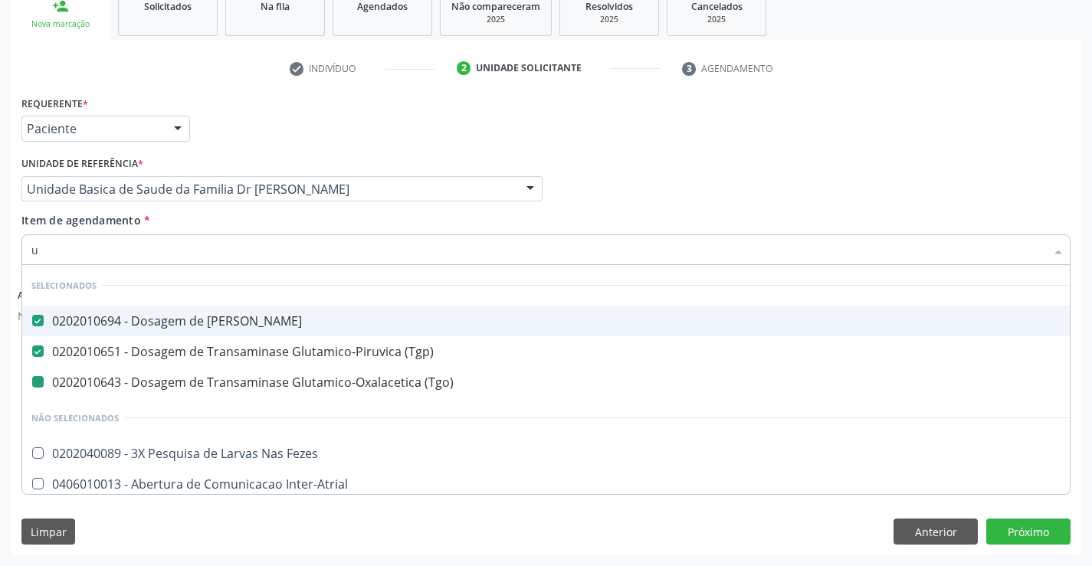
type input "ur"
checkbox \(Tgo\) "false"
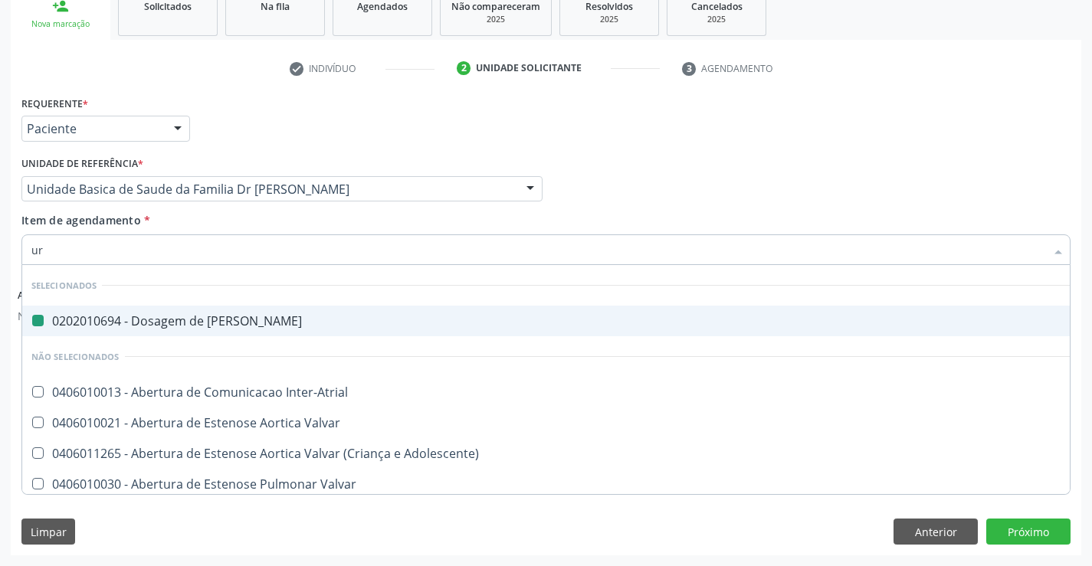
type input "uri"
checkbox Ureia "false"
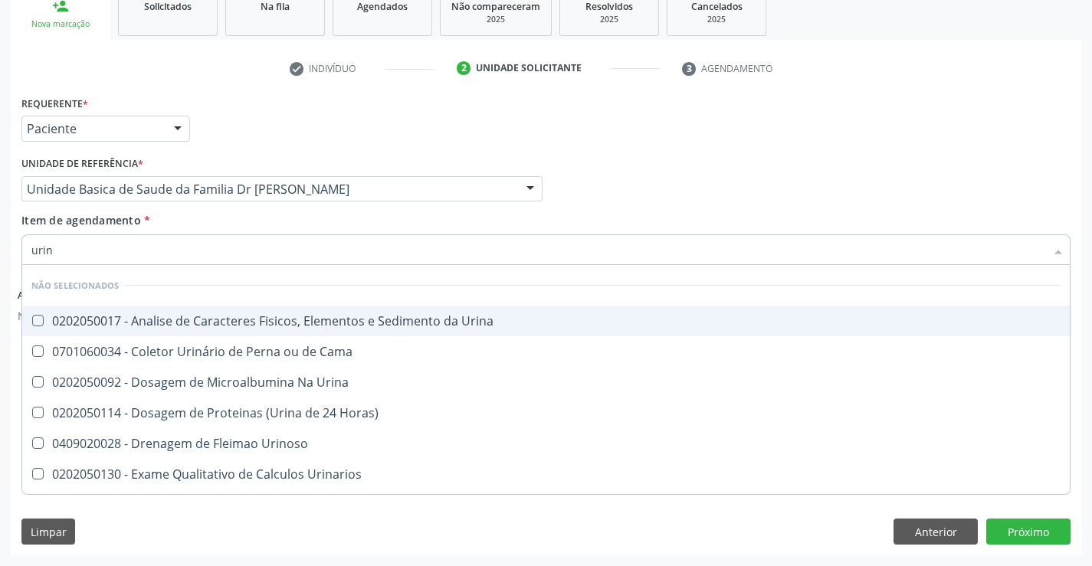
type input "urina"
click at [264, 322] on div "0202050017 - Analise de Caracteres Fisicos, Elementos e Sedimento da Urina" at bounding box center [545, 321] width 1029 height 12
checkbox Urina "true"
click at [323, 221] on div "Item de agendamento * urina Desfazer seleção Não selecionados 0202050017 - Anal…" at bounding box center [545, 236] width 1049 height 48
checkbox Horas\) "true"
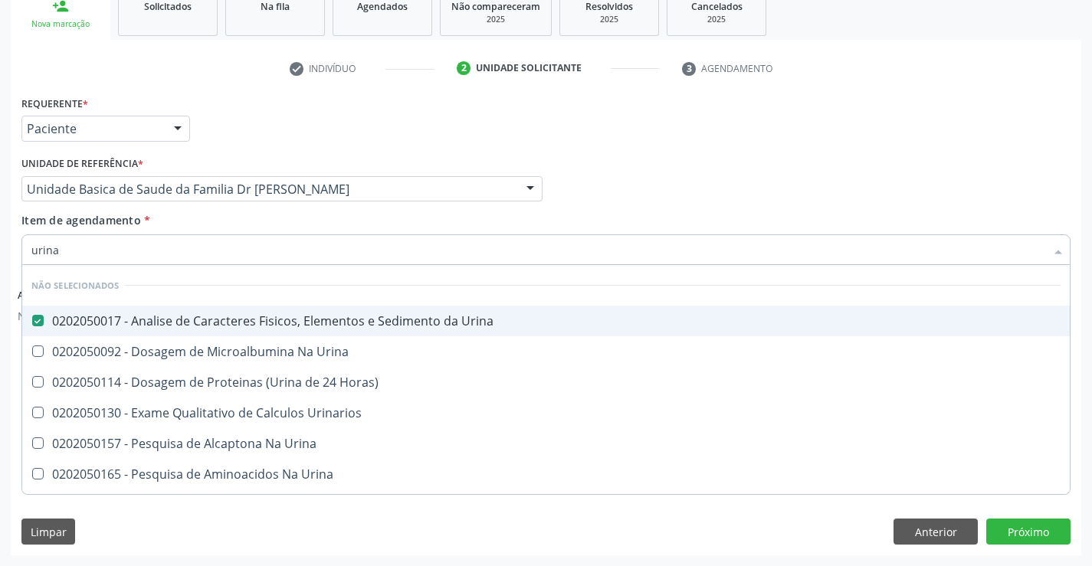
checkbox Urina "true"
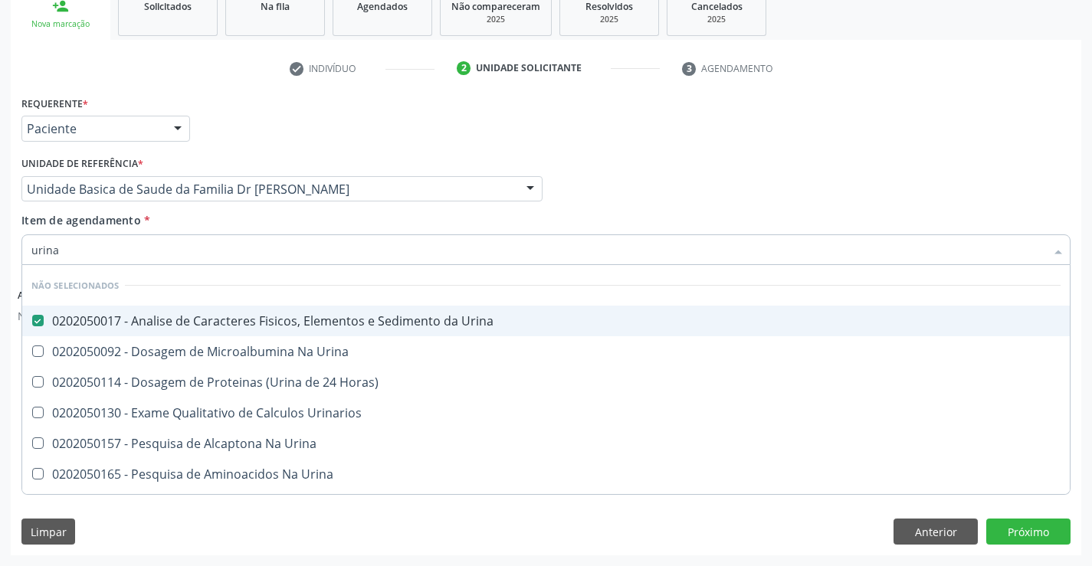
checkbox Urina "true"
checkbox Urinarios "true"
checkbox Urina "true"
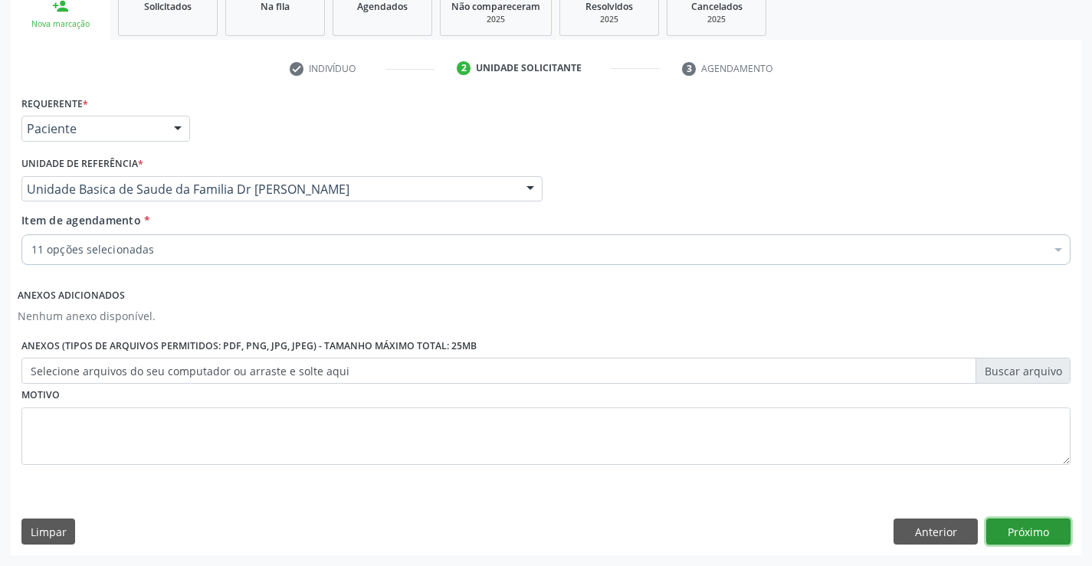
click at [1021, 528] on button "Próximo" at bounding box center [1028, 532] width 84 height 26
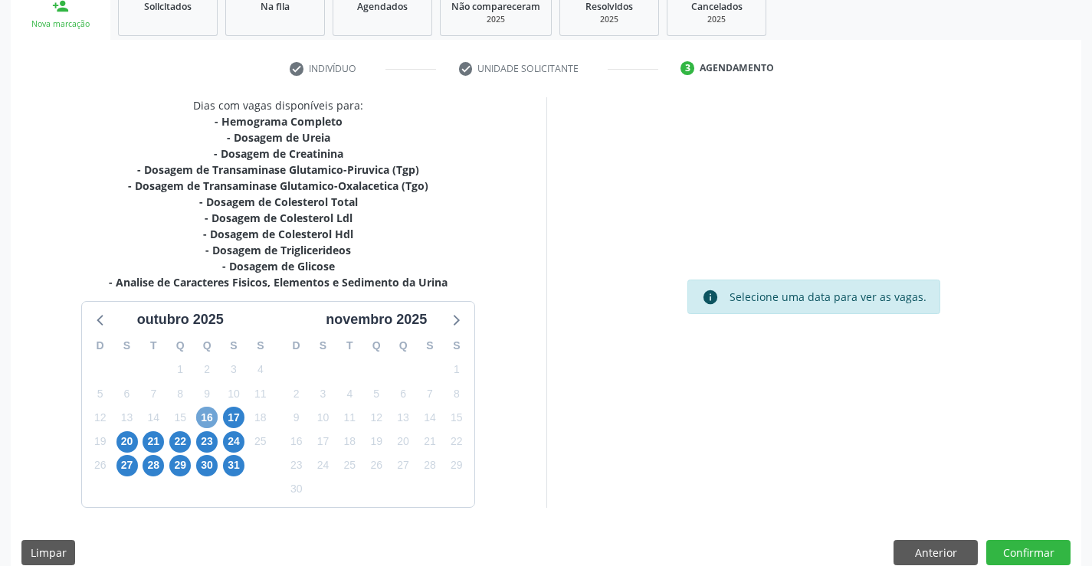
click at [209, 416] on span "16" at bounding box center [206, 417] width 21 height 21
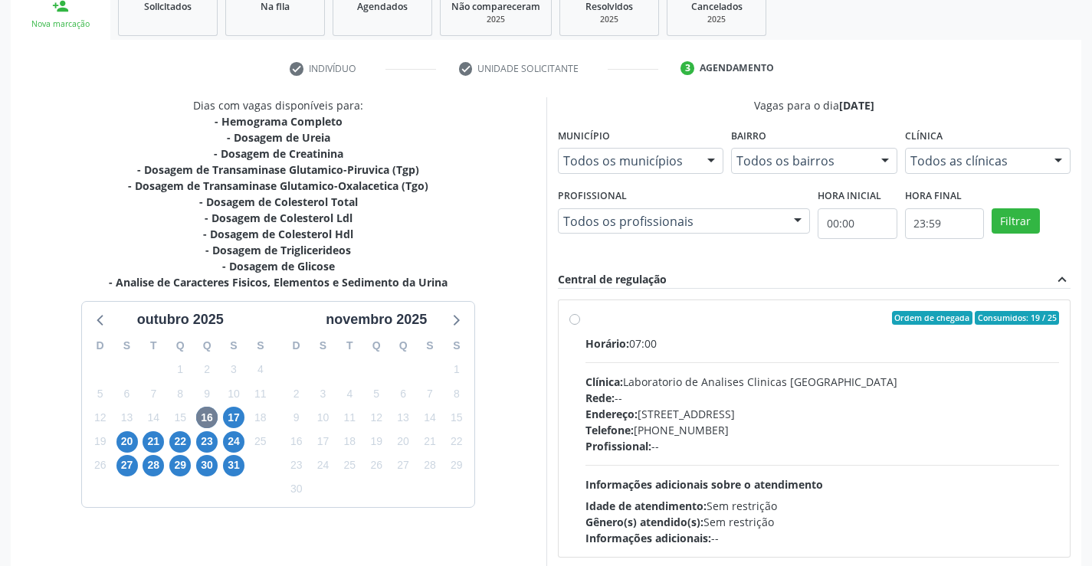
click at [713, 329] on label "Ordem de chegada Consumidos: 19 / 25 Horário: 07:00 Clínica: Laboratorio de Ana…" at bounding box center [822, 428] width 474 height 235
click at [580, 325] on input "Ordem de chegada Consumidos: 19 / 25 Horário: 07:00 Clínica: Laboratorio de Ana…" at bounding box center [574, 318] width 11 height 14
radio input "true"
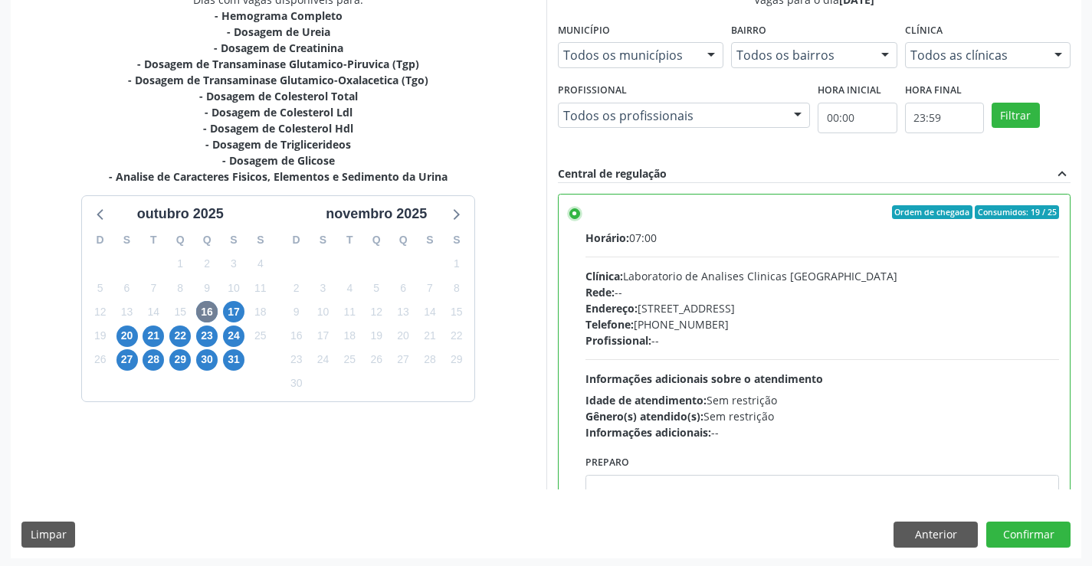
scroll to position [349, 0]
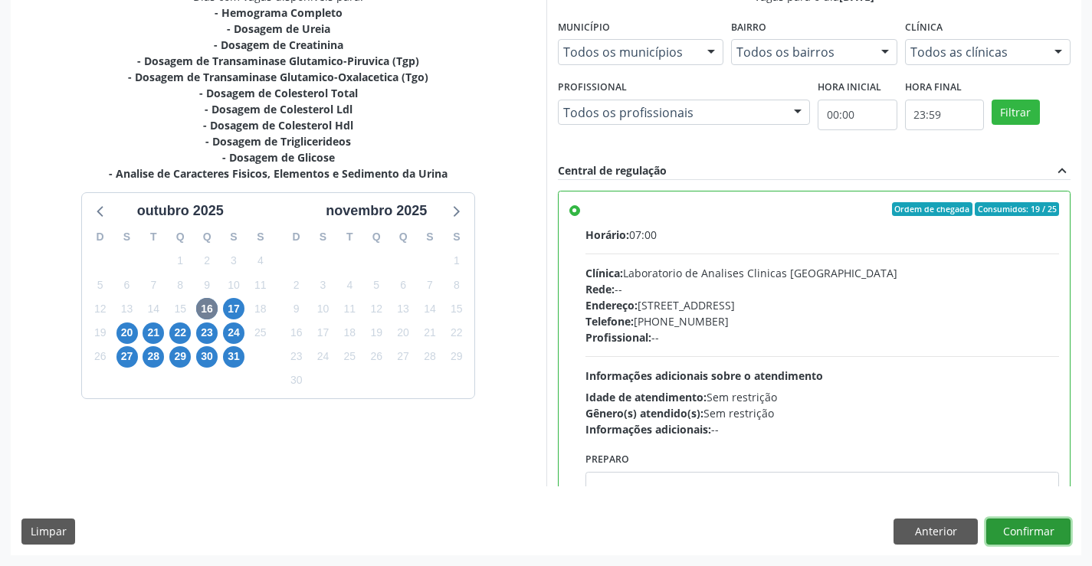
click at [1029, 530] on button "Confirmar" at bounding box center [1028, 532] width 84 height 26
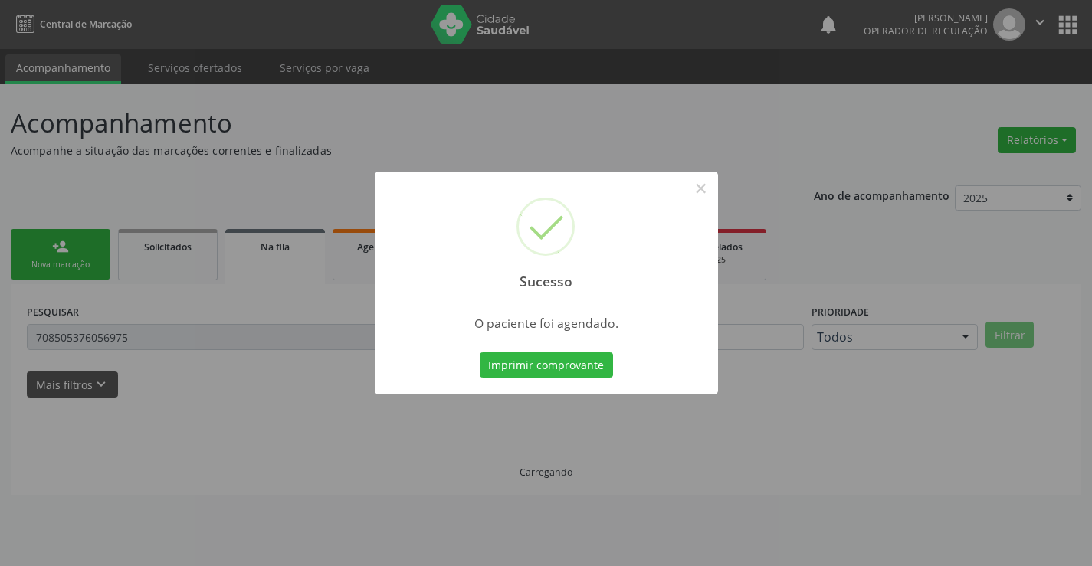
scroll to position [0, 0]
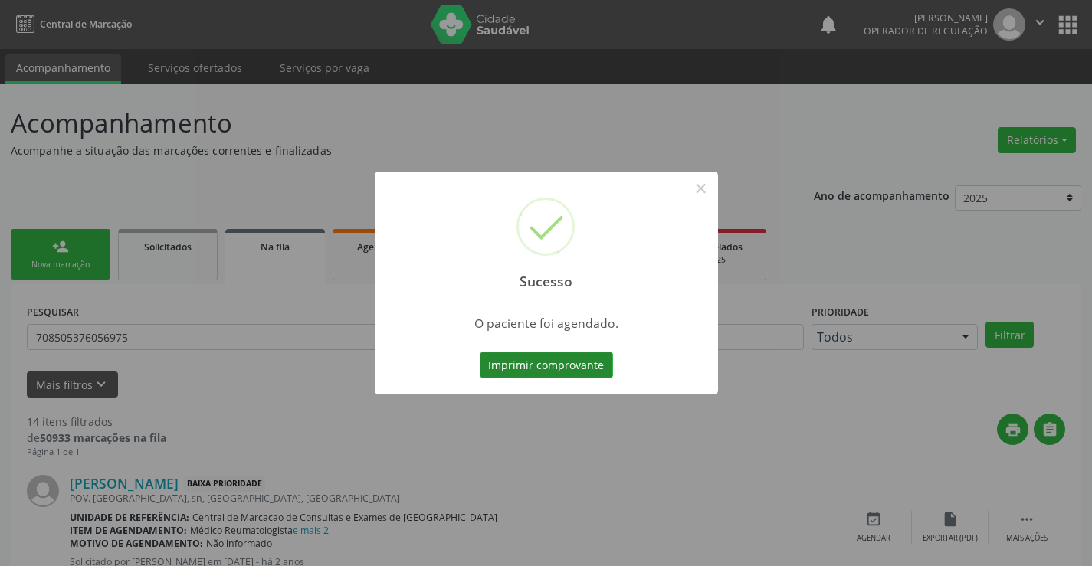
click at [549, 365] on button "Imprimir comprovante" at bounding box center [546, 365] width 133 height 26
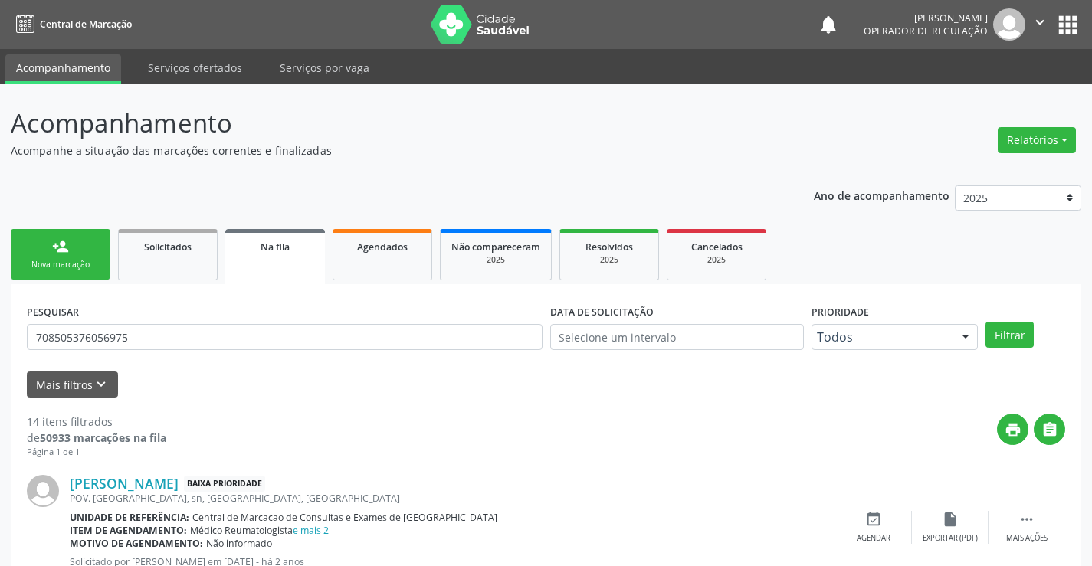
click at [60, 261] on div "Nova marcação" at bounding box center [60, 264] width 77 height 11
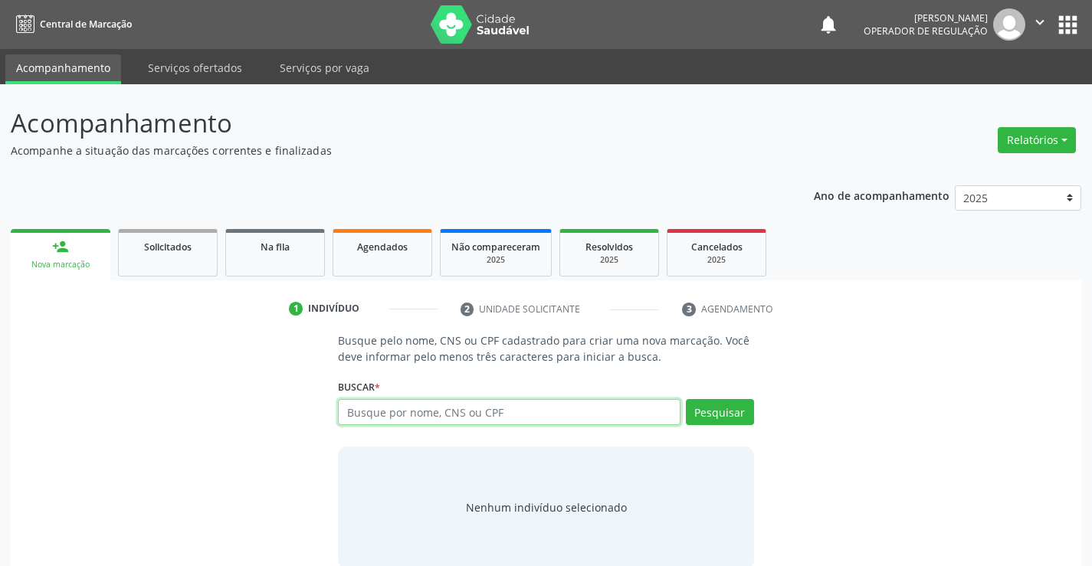
click at [436, 415] on input "text" at bounding box center [509, 412] width 342 height 26
type input "702506364999537"
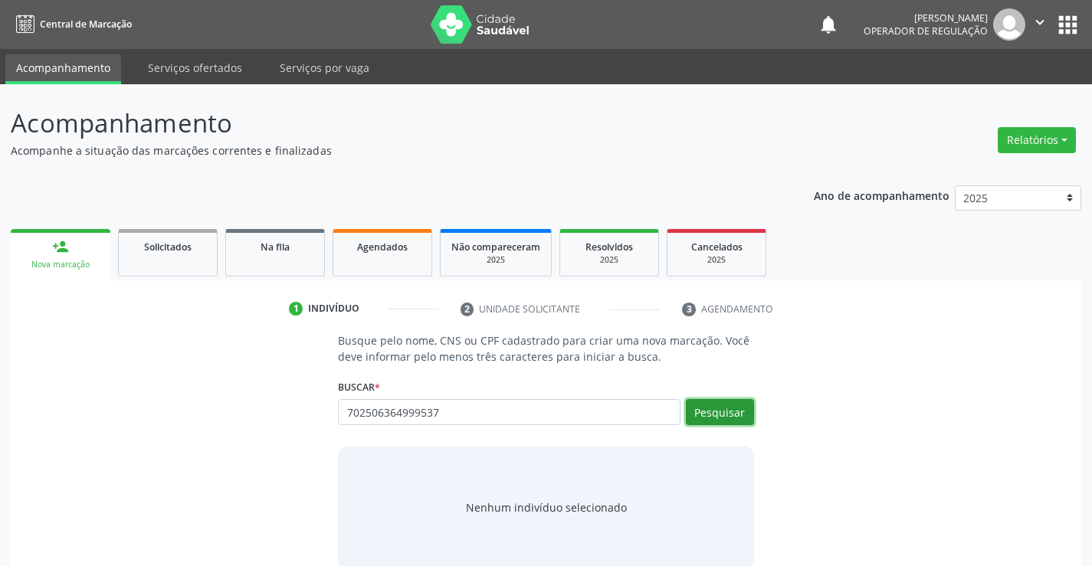
click at [725, 408] on button "Pesquisar" at bounding box center [720, 412] width 68 height 26
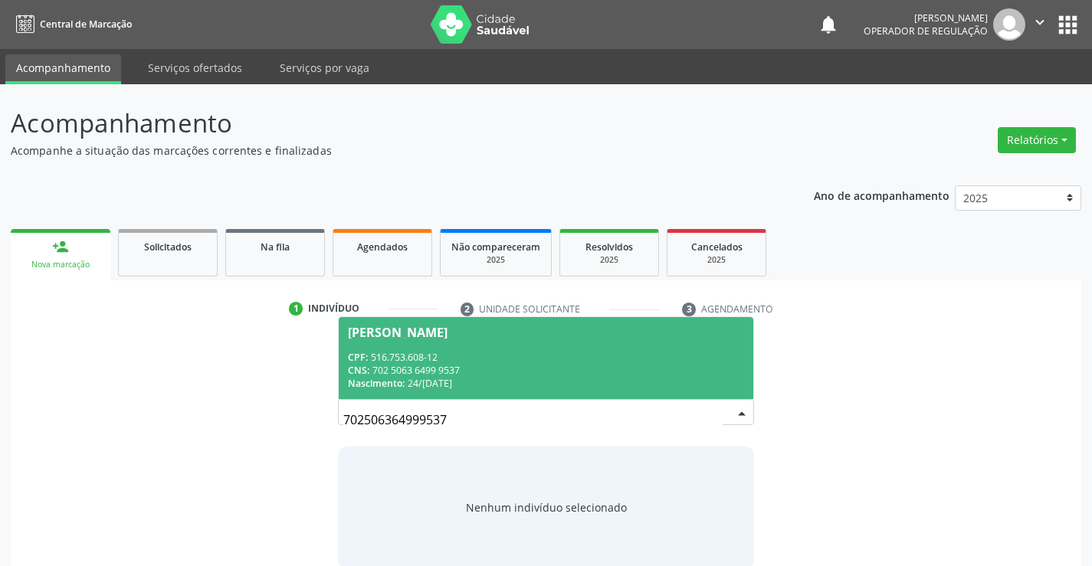
click at [483, 349] on span "Andreina Lopes Paiva Dias CPF: 516.753.608-12 CNS: 702 5063 6499 9537 Nasciment…" at bounding box center [546, 358] width 414 height 82
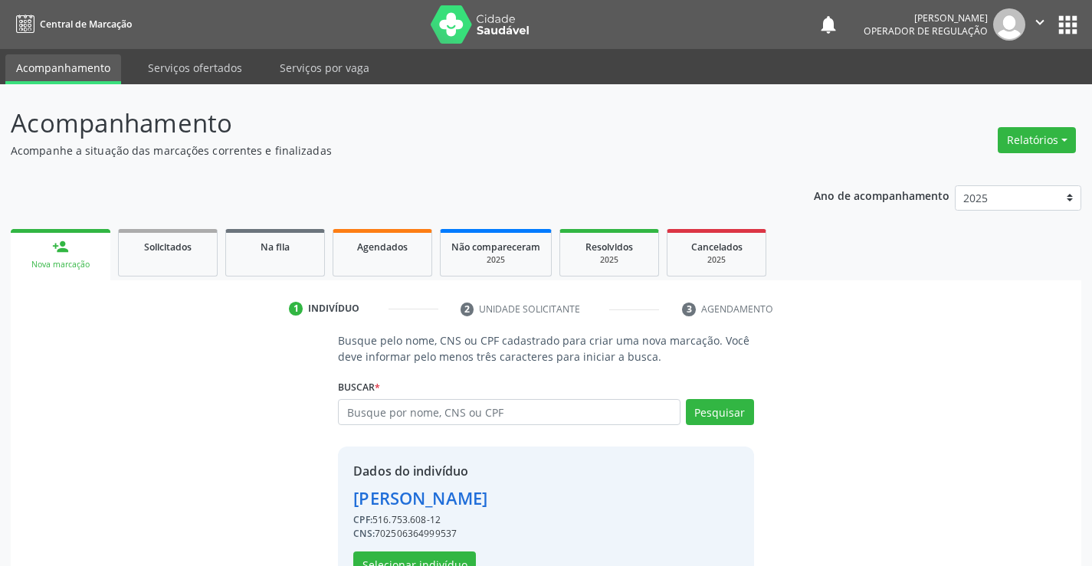
scroll to position [48, 0]
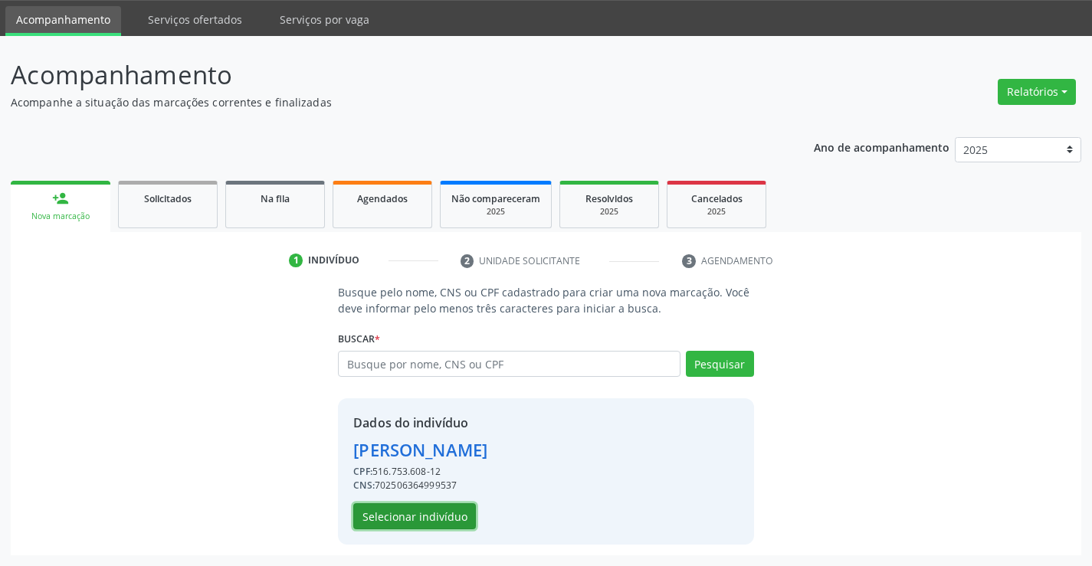
click at [393, 518] on button "Selecionar indivíduo" at bounding box center [414, 516] width 123 height 26
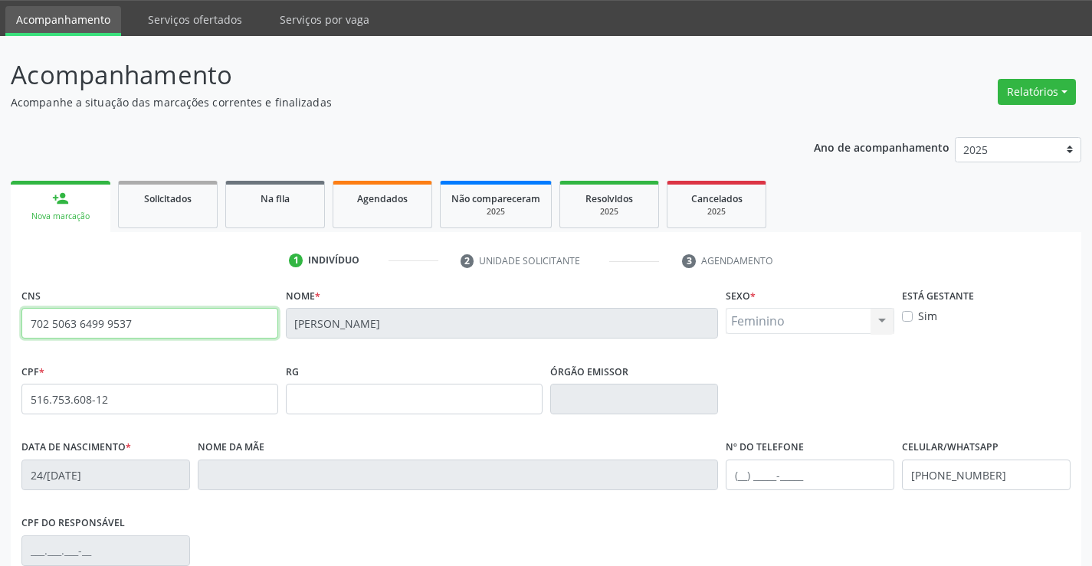
drag, startPoint x: 31, startPoint y: 323, endPoint x: 175, endPoint y: 329, distance: 144.9
click at [175, 329] on input "702 5063 6499 9537" at bounding box center [149, 323] width 257 height 31
click at [130, 325] on input "text" at bounding box center [149, 323] width 257 height 31
click at [122, 326] on input "text" at bounding box center [149, 323] width 257 height 31
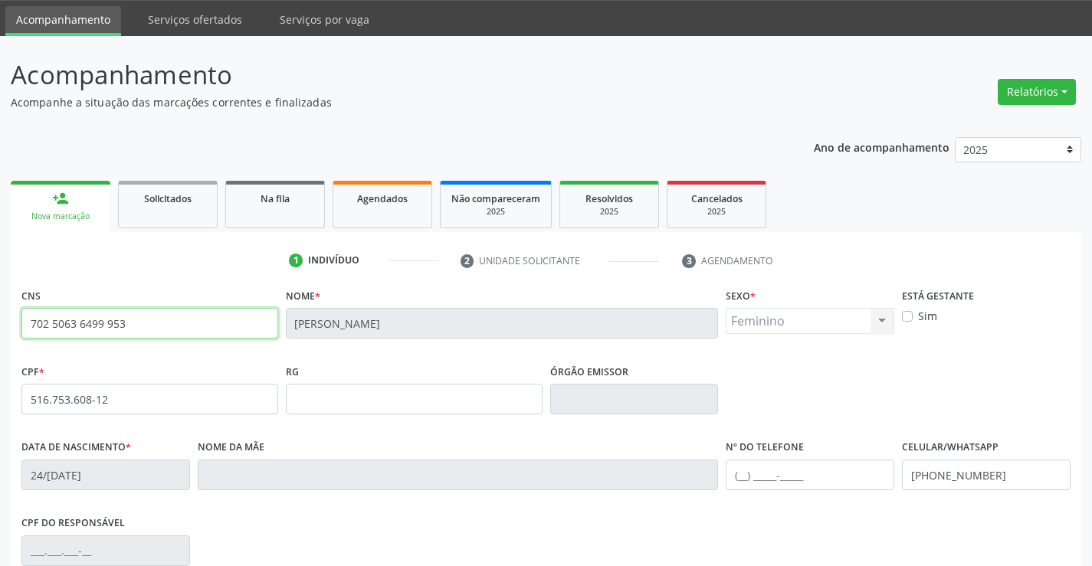
type input "702 5063 6499 9537"
click at [244, 366] on div "CPF * 516.753.608-12" at bounding box center [149, 387] width 257 height 54
drag, startPoint x: 28, startPoint y: 326, endPoint x: 149, endPoint y: 329, distance: 120.4
click at [149, 329] on input "702 5063 6499 9537" at bounding box center [149, 323] width 257 height 31
click at [422, 365] on div "RG" at bounding box center [414, 387] width 257 height 54
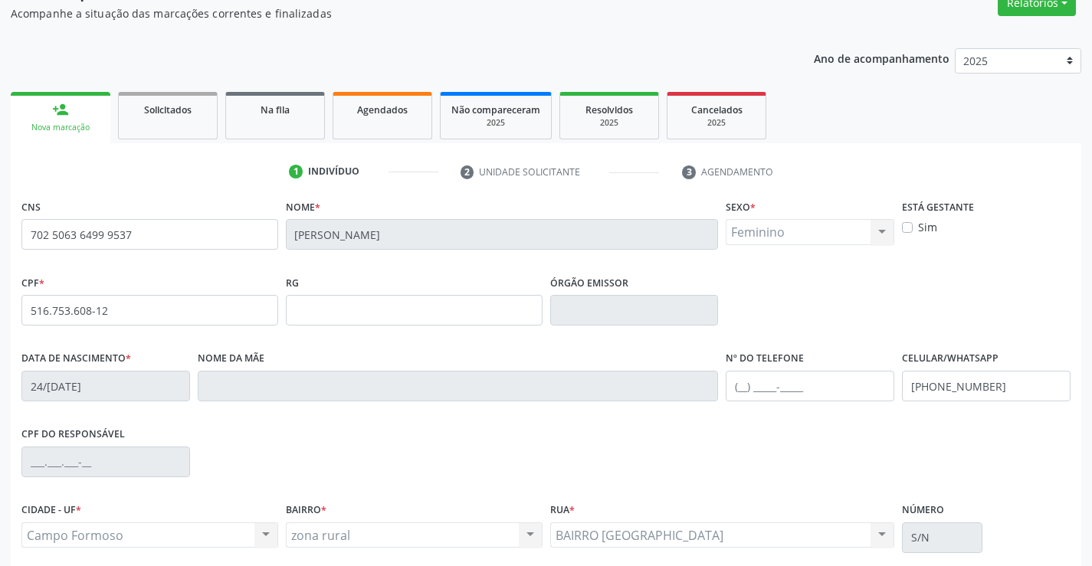
scroll to position [264, 0]
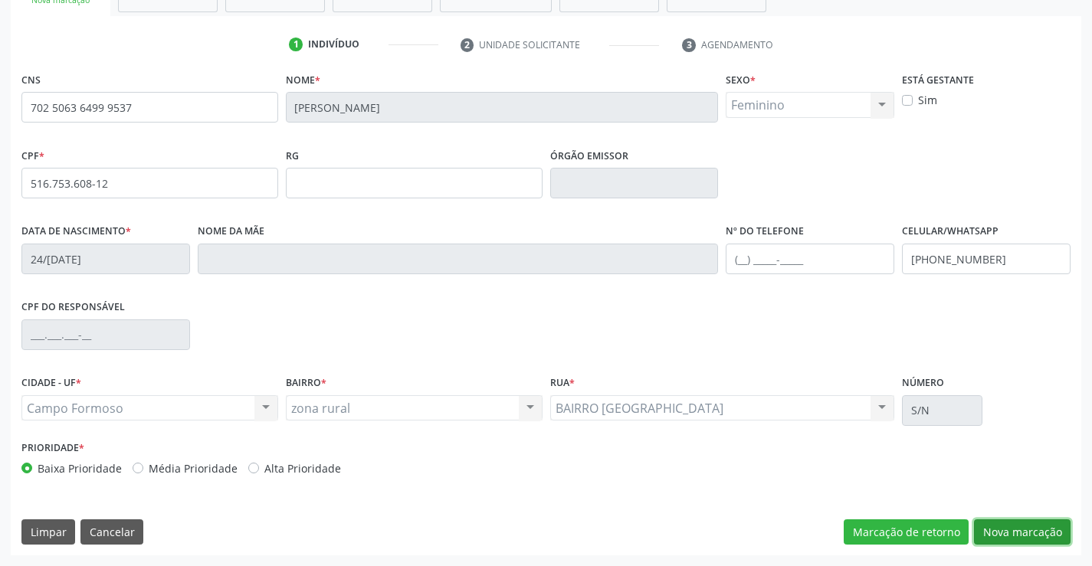
click at [1011, 535] on button "Nova marcação" at bounding box center [1022, 533] width 97 height 26
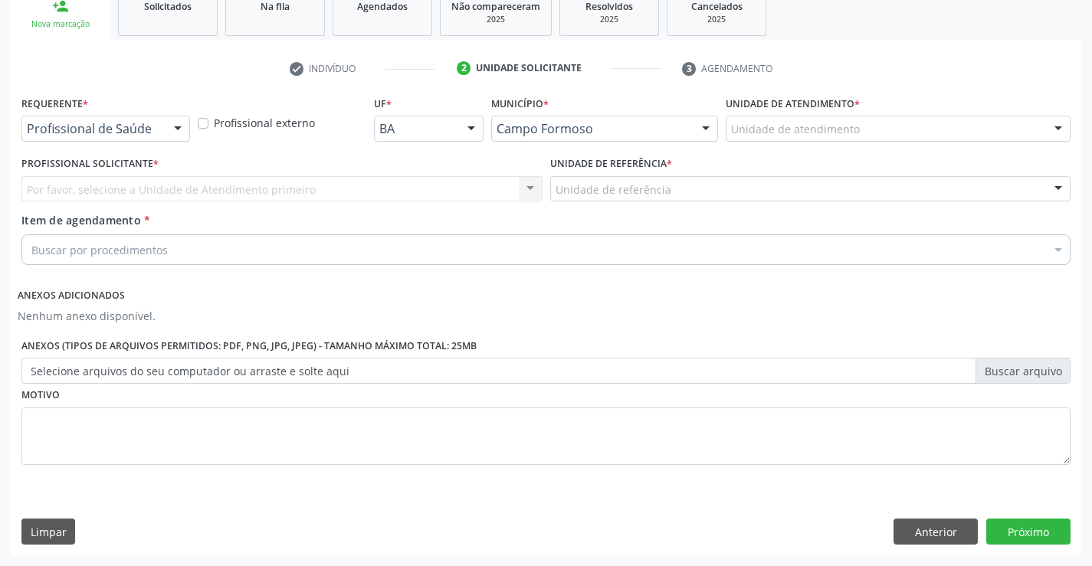
scroll to position [241, 0]
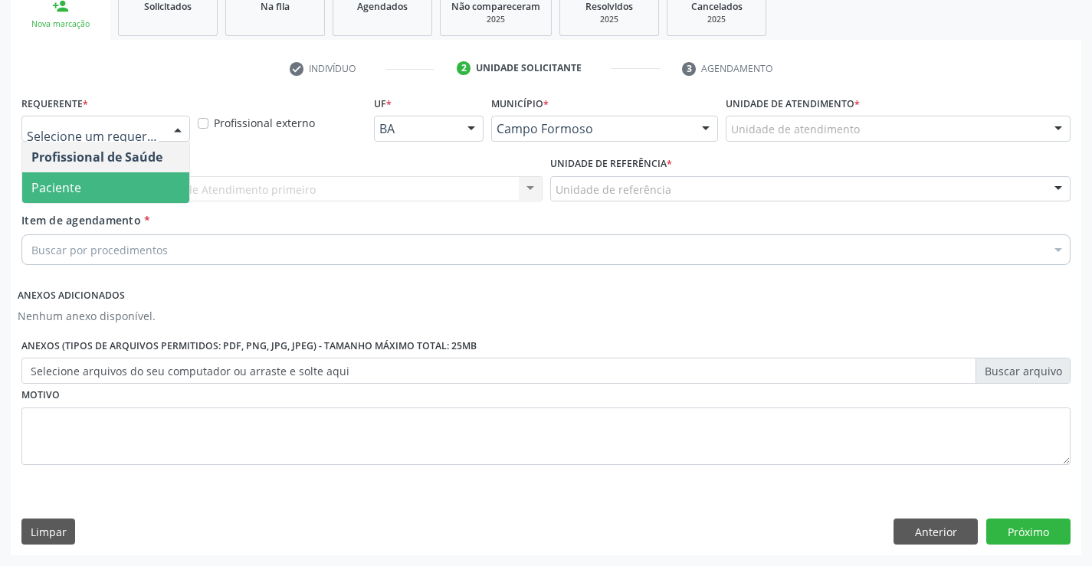
click at [61, 179] on span "Paciente" at bounding box center [56, 187] width 50 height 17
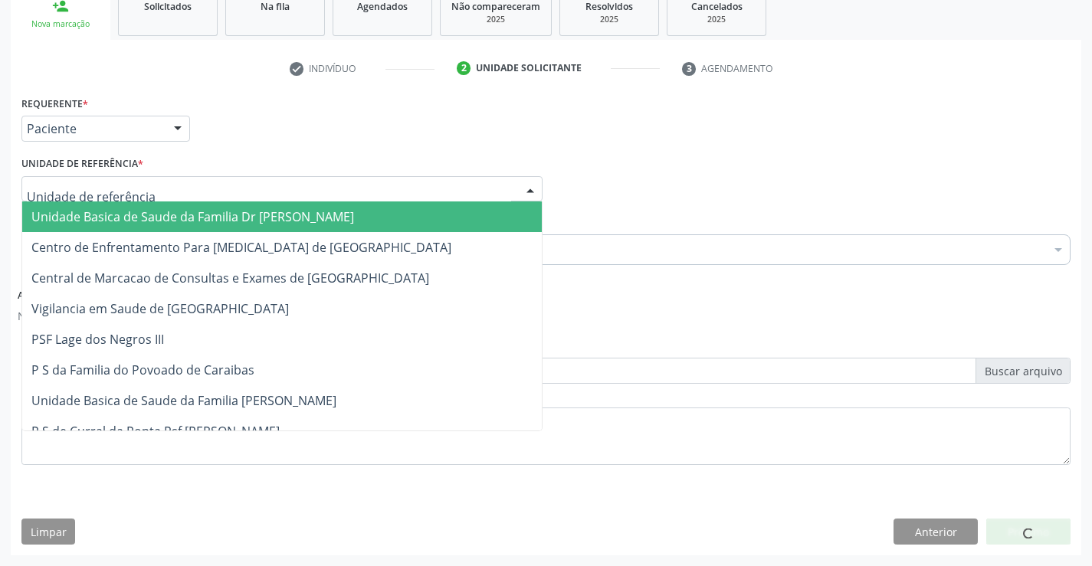
click at [61, 179] on div at bounding box center [281, 189] width 521 height 26
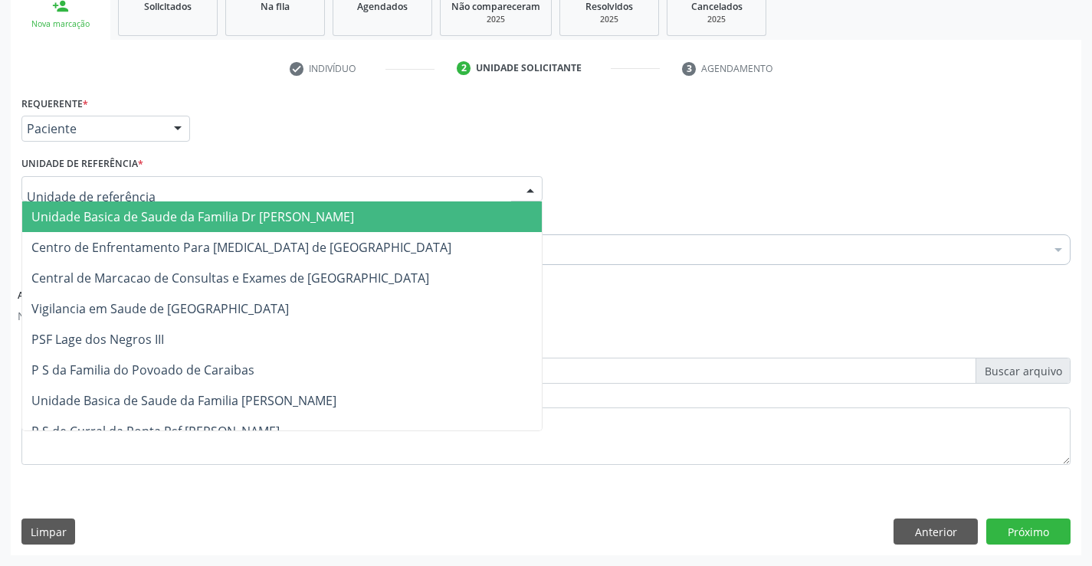
click at [103, 205] on span "Unidade Basica de Saude da Familia Dr [PERSON_NAME]" at bounding box center [282, 217] width 520 height 31
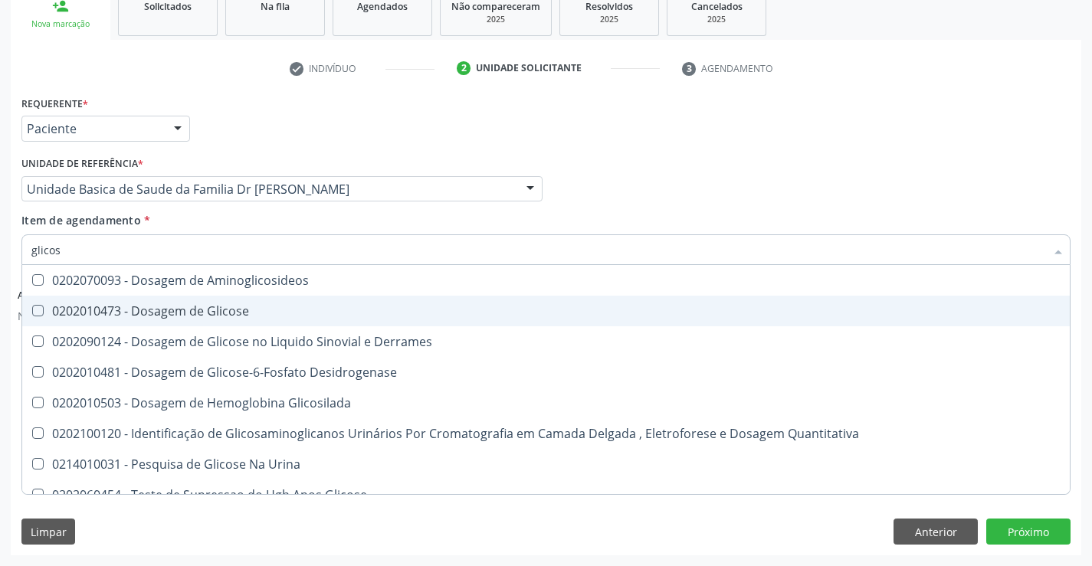
type input "glicose"
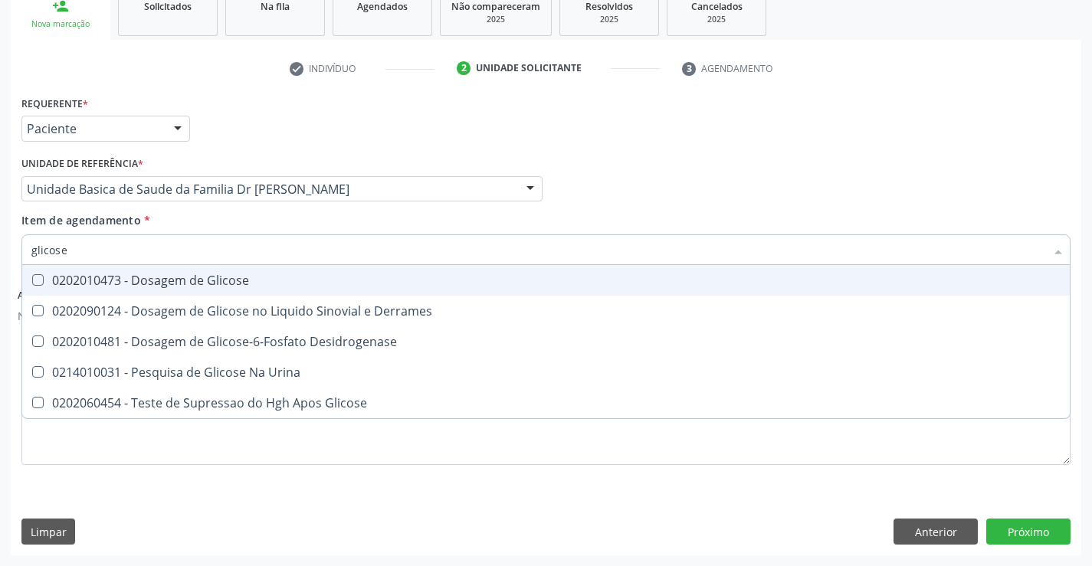
click at [272, 280] on div "0202010473 - Dosagem de Glicose" at bounding box center [545, 280] width 1029 height 12
checkbox Glicose "true"
type input "glicose"
click at [272, 216] on div "Item de agendamento * glicose Desfazer seleção 0202010473 - Dosagem de Glicose …" at bounding box center [545, 236] width 1049 height 48
checkbox Derrames "true"
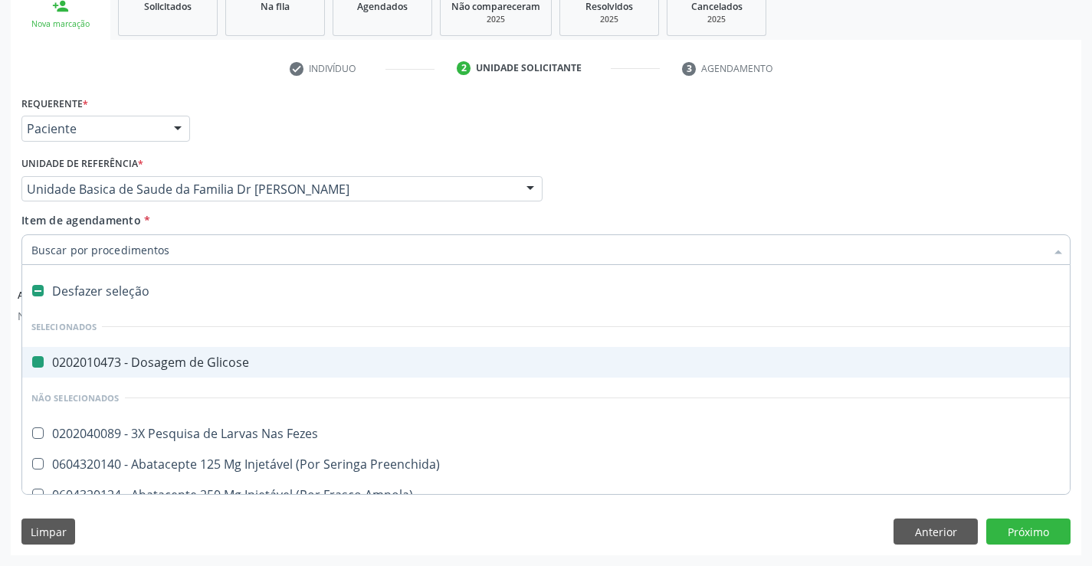
type input "t"
checkbox Glicose "false"
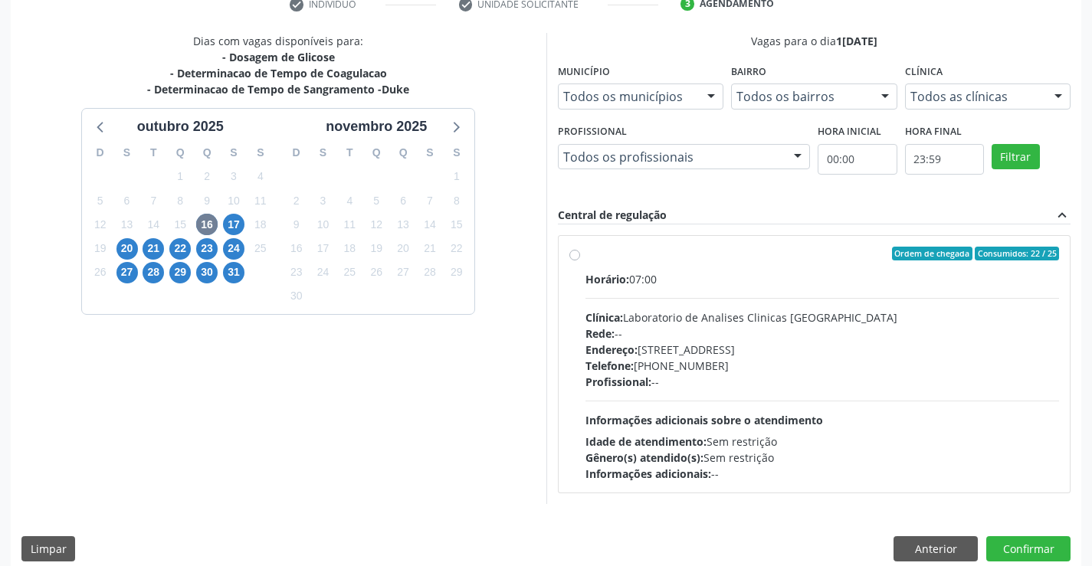
scroll to position [322, 0]
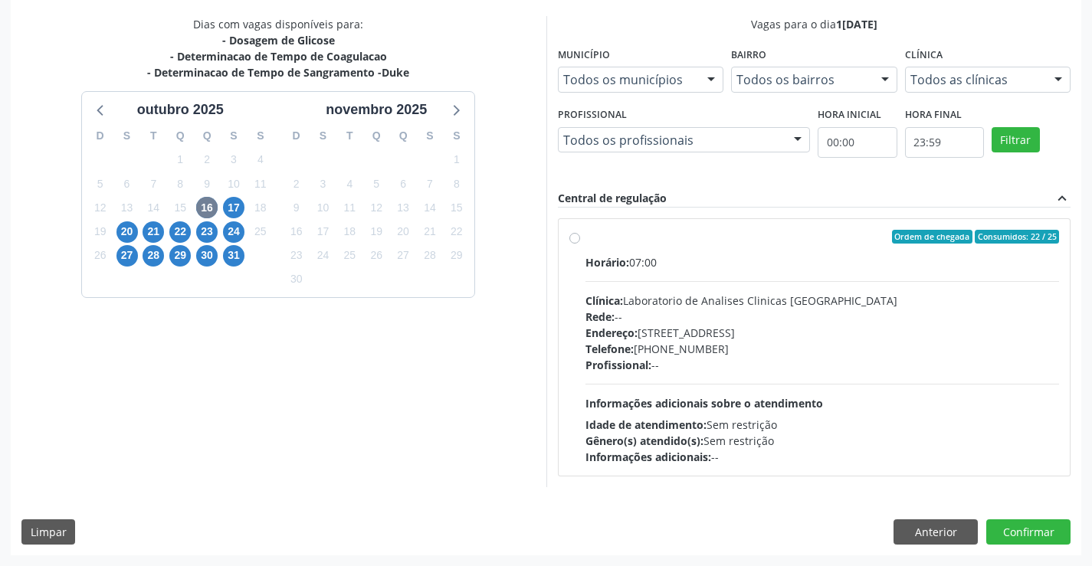
click at [744, 240] on div "Ordem de chegada Consumidos: 22 / 25" at bounding box center [822, 237] width 474 height 14
click at [580, 240] on input "Ordem de chegada Consumidos: 22 / 25 Horário: 07:00 Clínica: Laboratorio de Ana…" at bounding box center [574, 237] width 11 height 14
radio input "true"
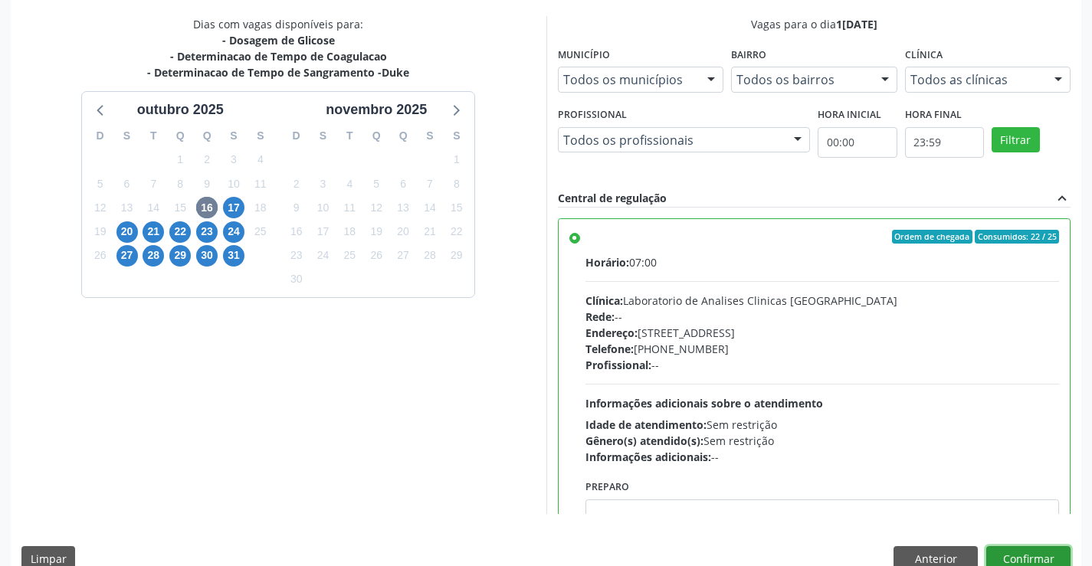
click at [1005, 556] on button "Confirmar" at bounding box center [1028, 559] width 84 height 26
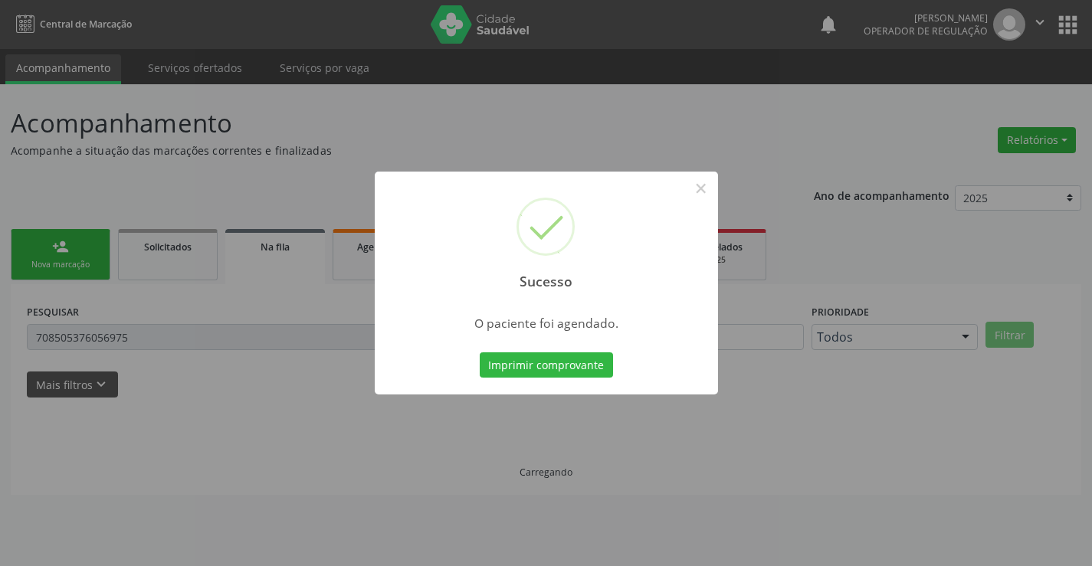
scroll to position [0, 0]
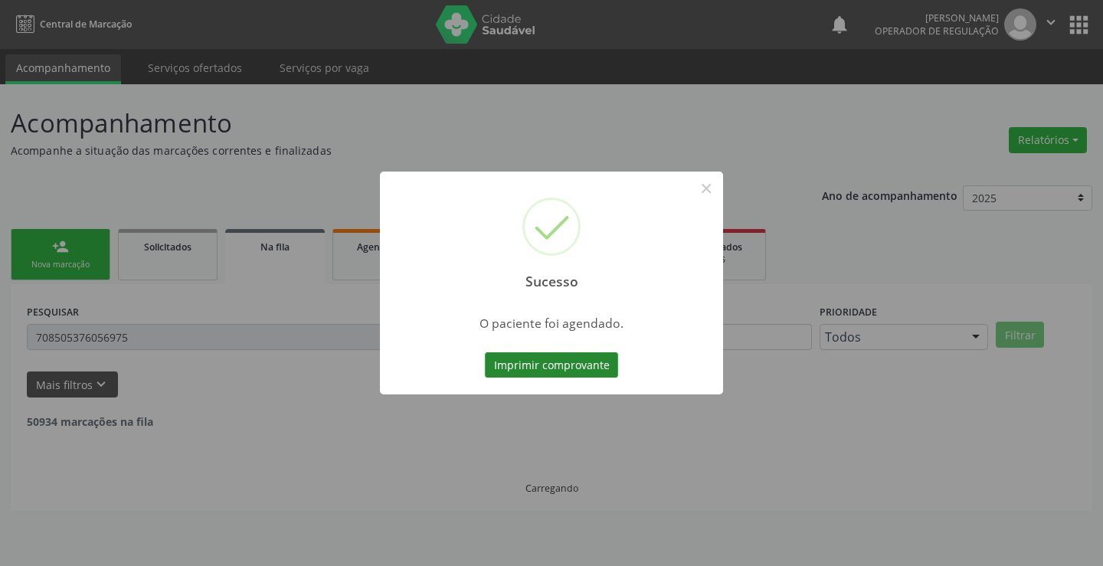
click at [533, 366] on button "Imprimir comprovante" at bounding box center [551, 365] width 133 height 26
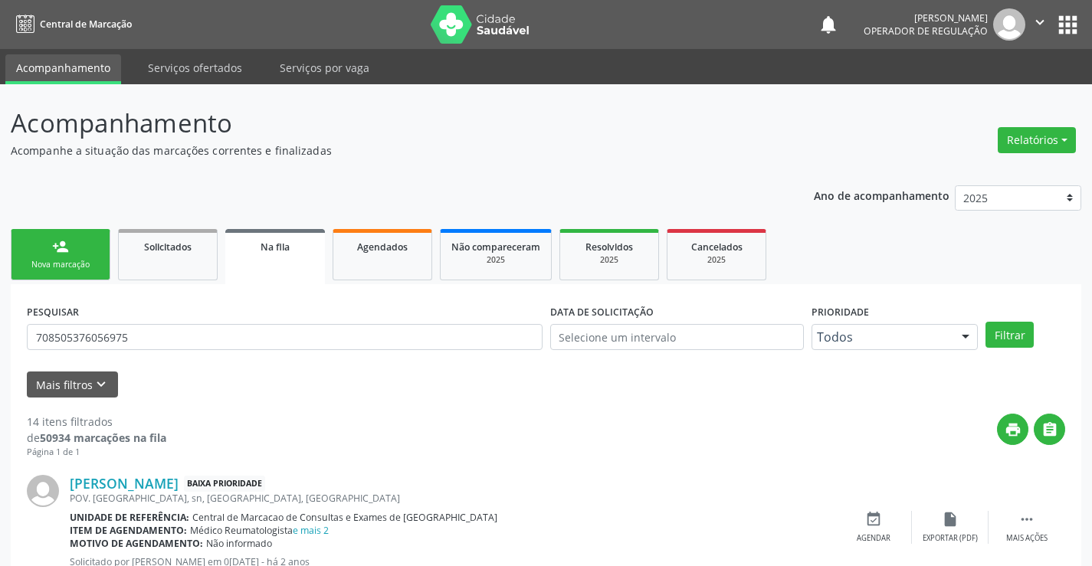
click at [57, 259] on div "Nova marcação" at bounding box center [60, 264] width 77 height 11
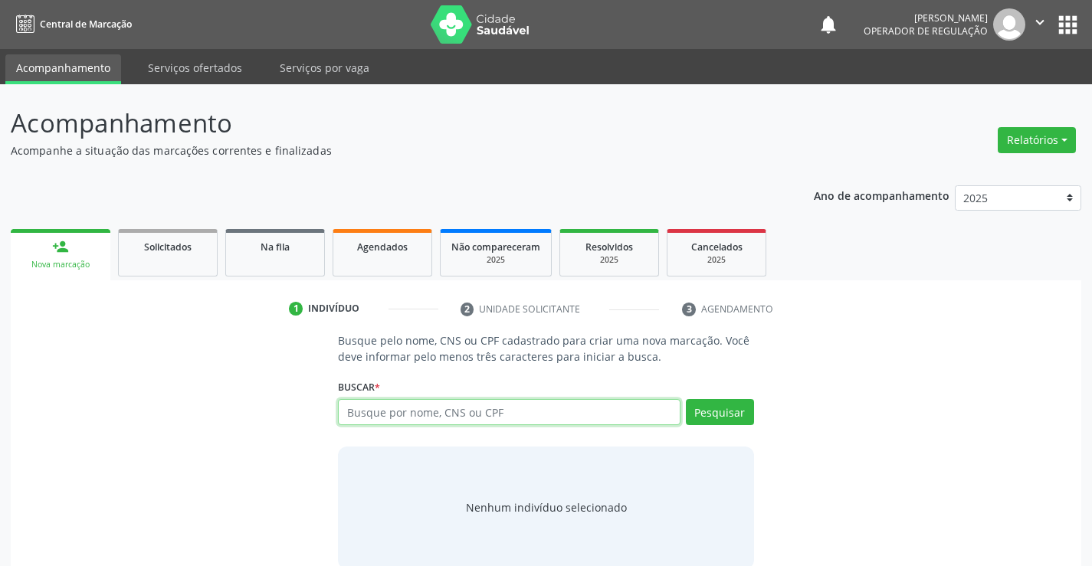
click at [477, 418] on input "text" at bounding box center [509, 412] width 342 height 26
type input "702506364999537"
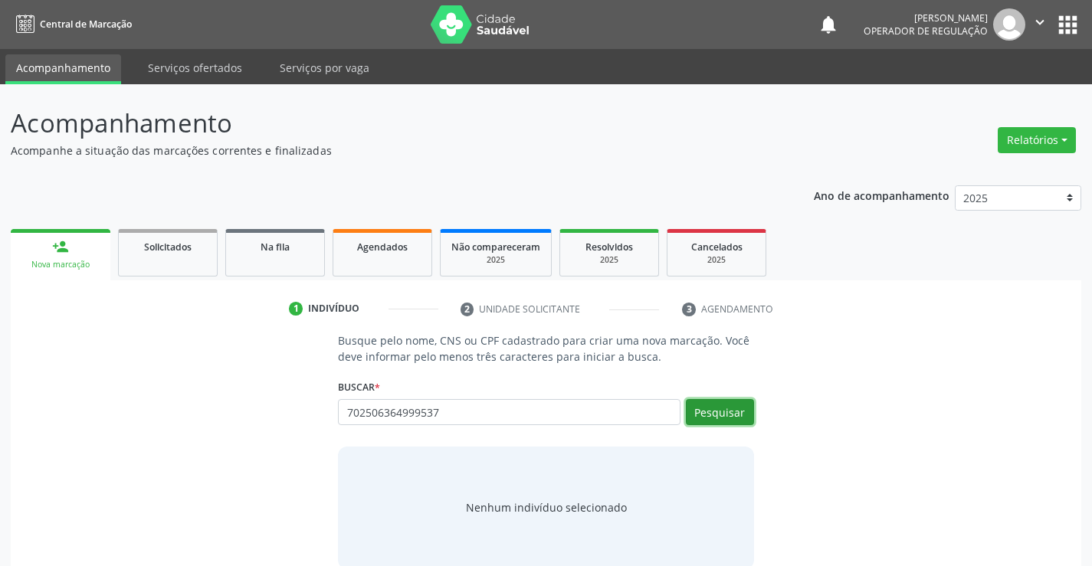
click at [735, 412] on button "Pesquisar" at bounding box center [720, 412] width 68 height 26
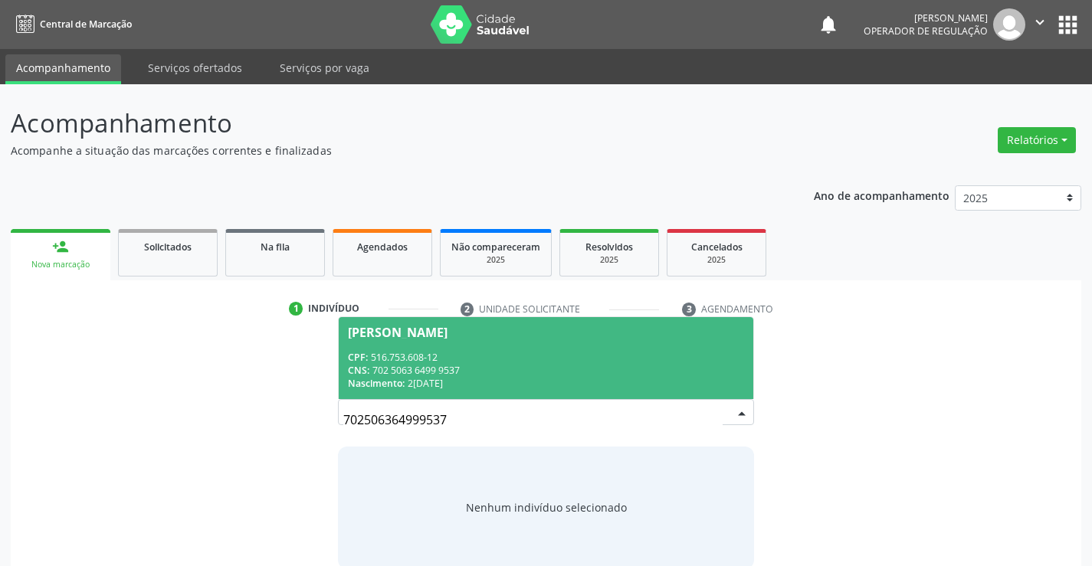
click at [447, 337] on div "Andreina Lopes Paiva Dias" at bounding box center [398, 332] width 100 height 12
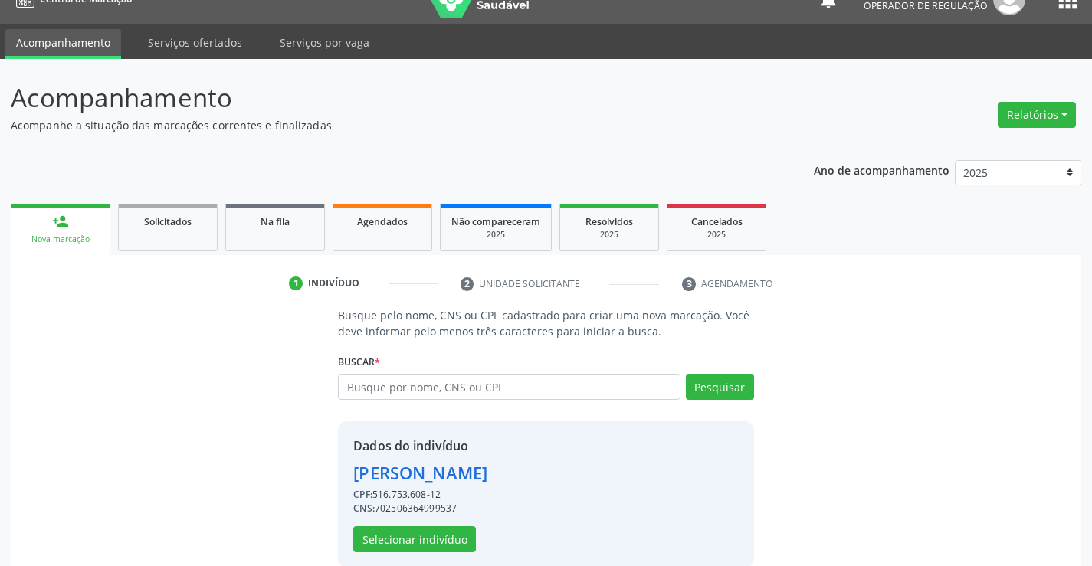
scroll to position [48, 0]
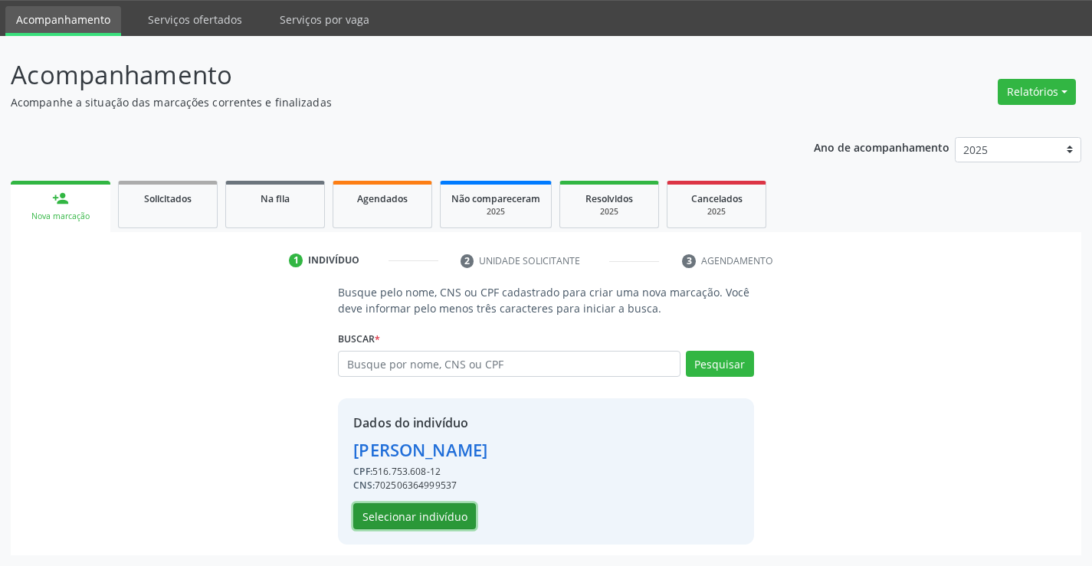
click at [394, 510] on button "Selecionar indivíduo" at bounding box center [414, 516] width 123 height 26
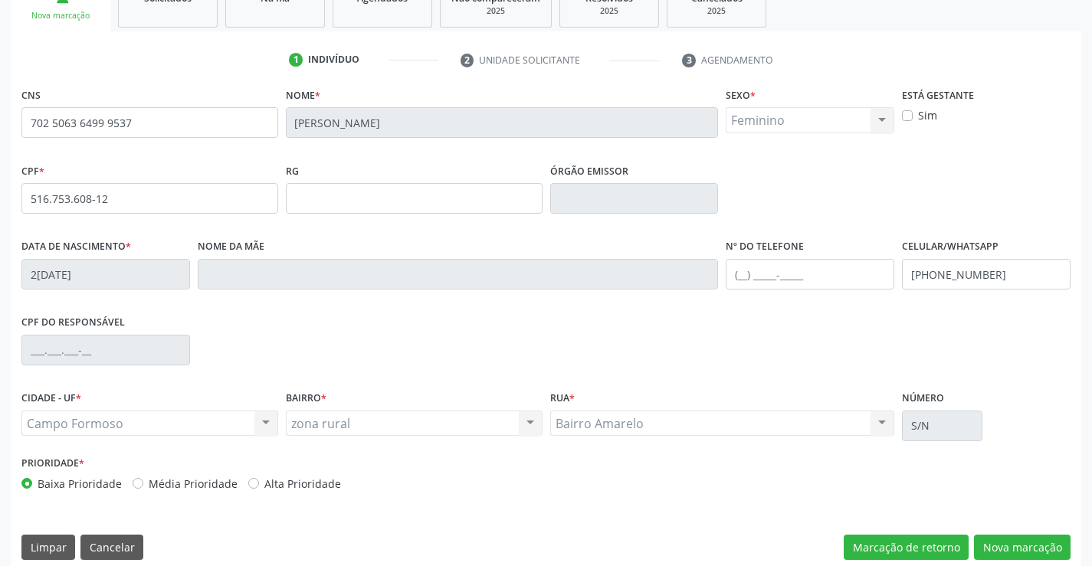
scroll to position [264, 0]
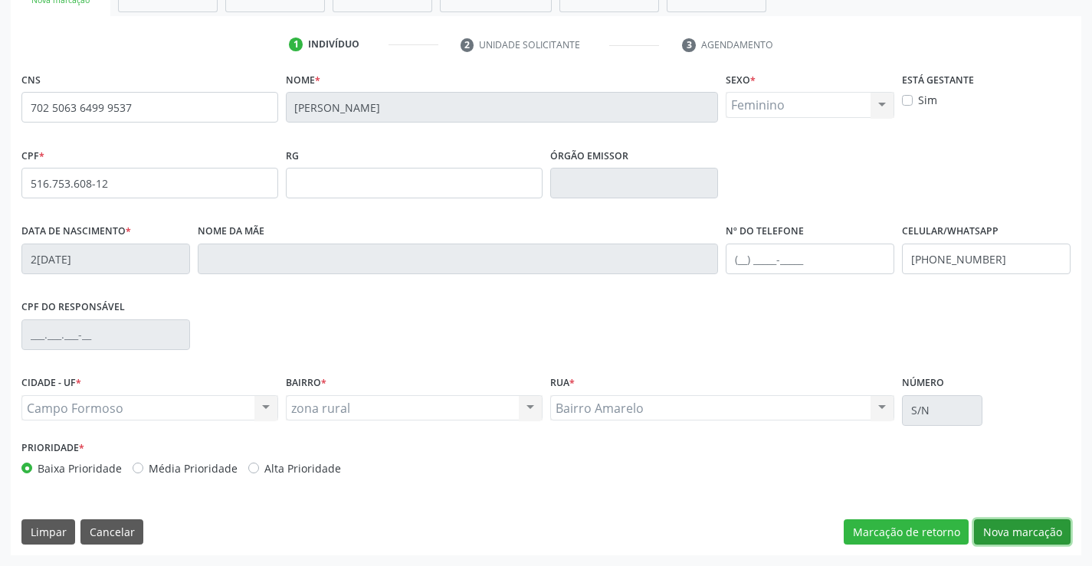
click at [1027, 523] on button "Nova marcação" at bounding box center [1022, 533] width 97 height 26
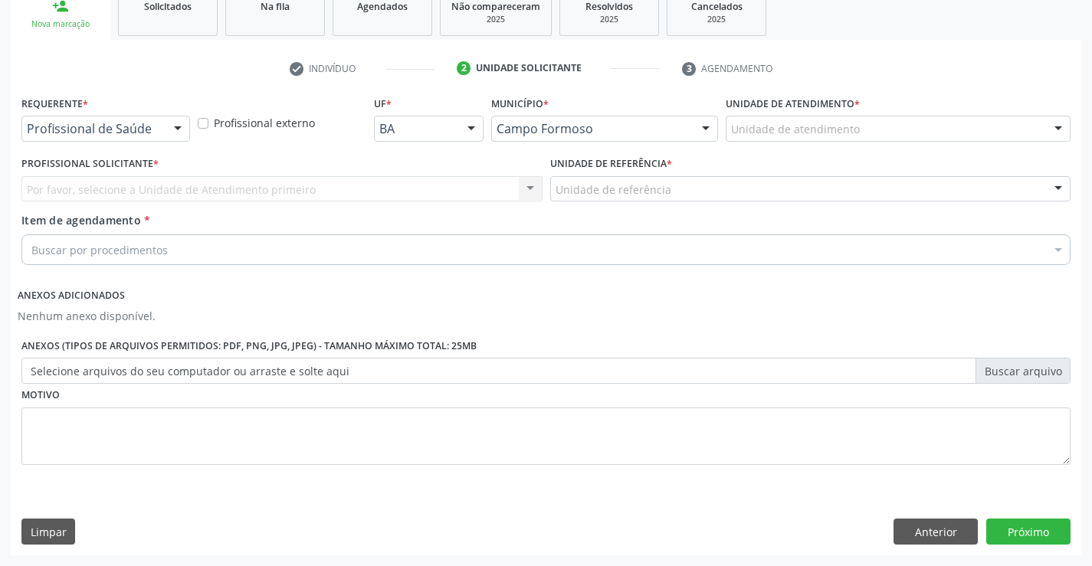
scroll to position [241, 0]
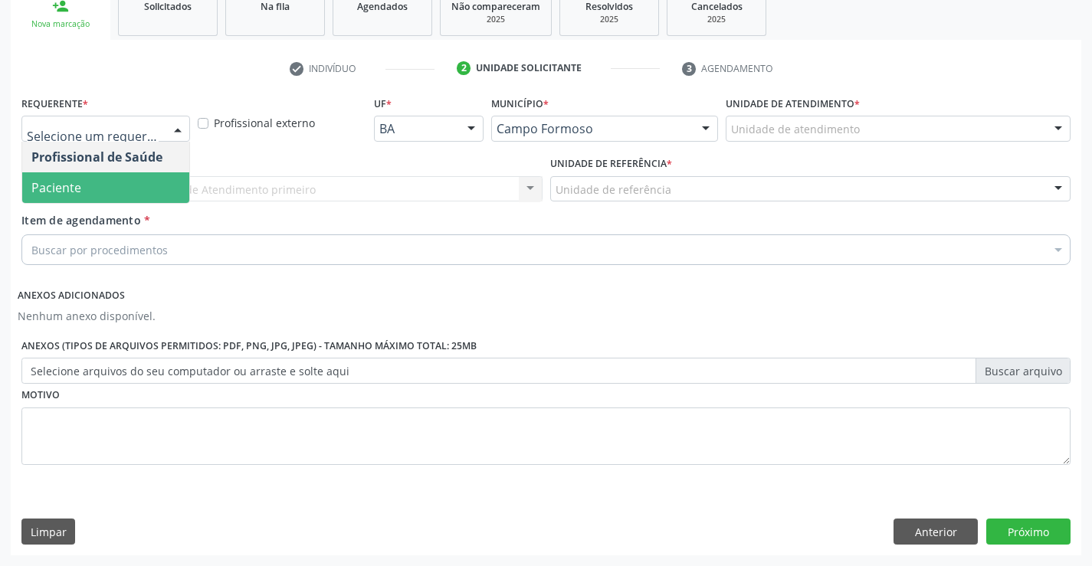
click at [98, 189] on span "Paciente" at bounding box center [105, 187] width 167 height 31
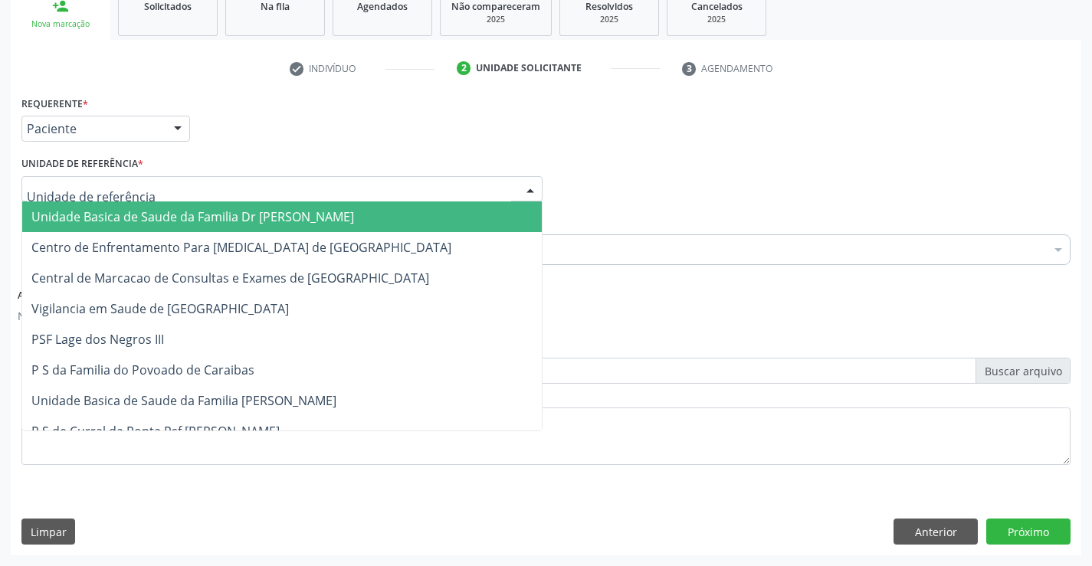
click at [135, 215] on span "Unidade Basica de Saude da Familia Dr [PERSON_NAME]" at bounding box center [192, 216] width 323 height 17
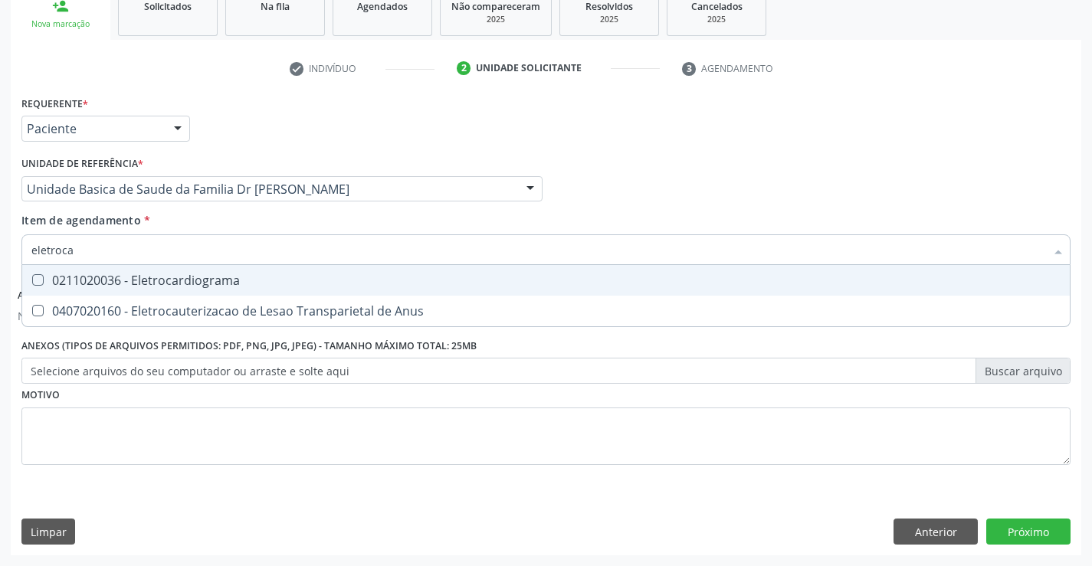
type input "eletrocar"
click at [132, 276] on div "0211020036 - Eletrocardiograma" at bounding box center [545, 280] width 1029 height 12
checkbox Eletrocardiograma "true"
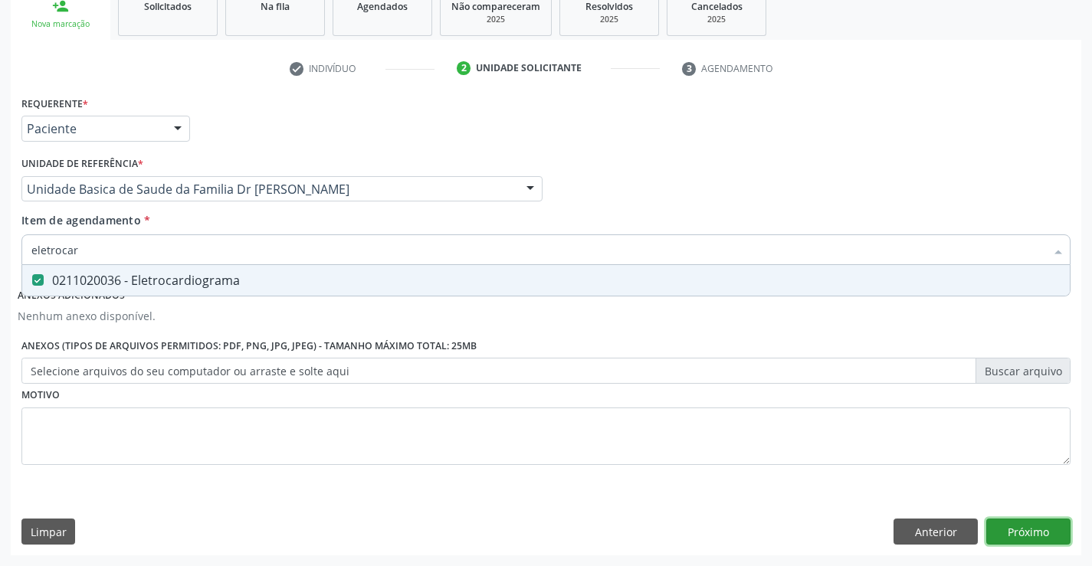
click at [1016, 537] on button "Próximo" at bounding box center [1028, 532] width 84 height 26
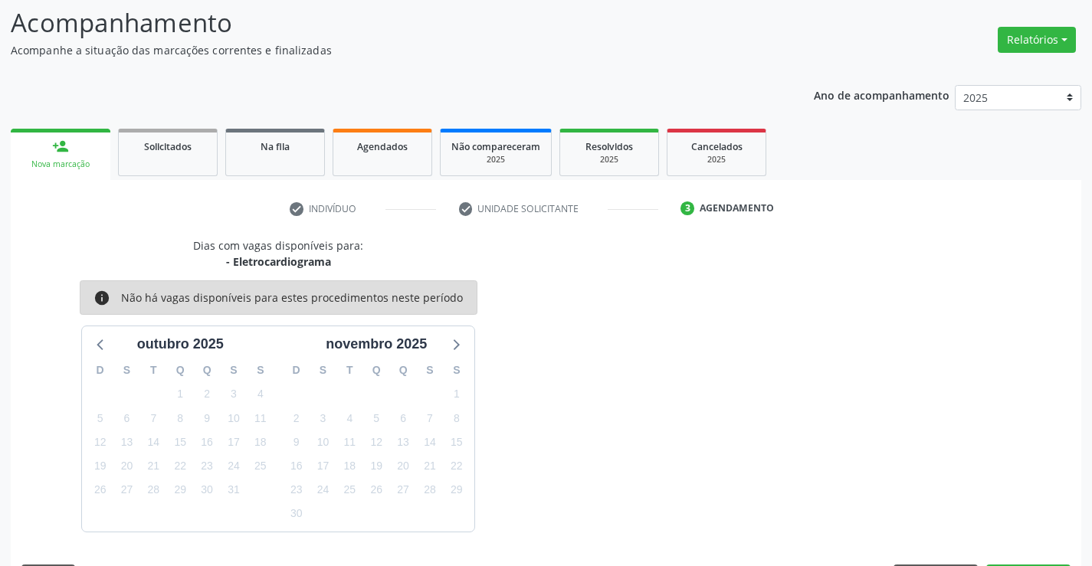
scroll to position [146, 0]
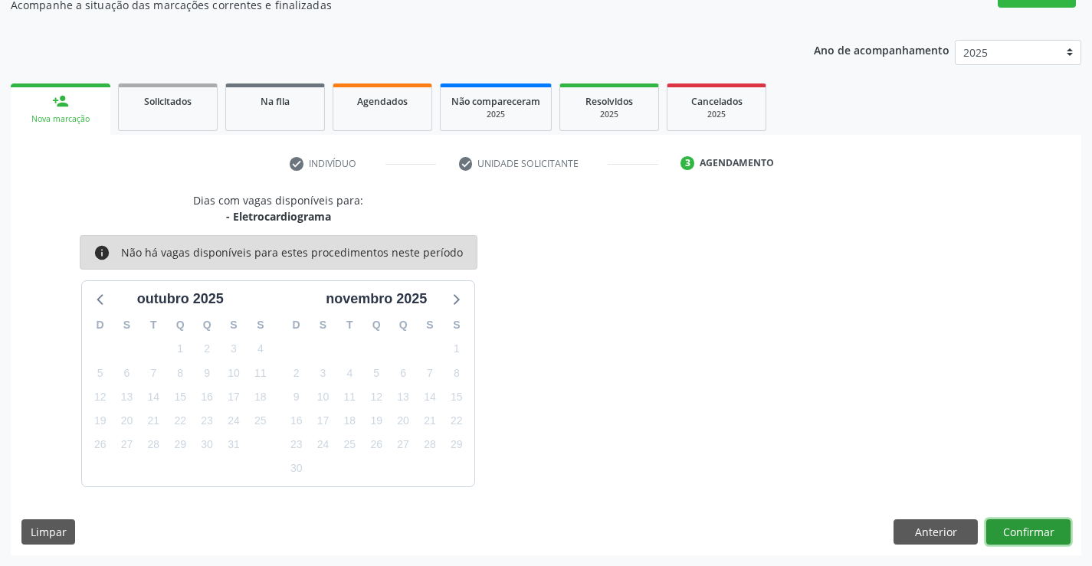
click at [1019, 528] on button "Confirmar" at bounding box center [1028, 533] width 84 height 26
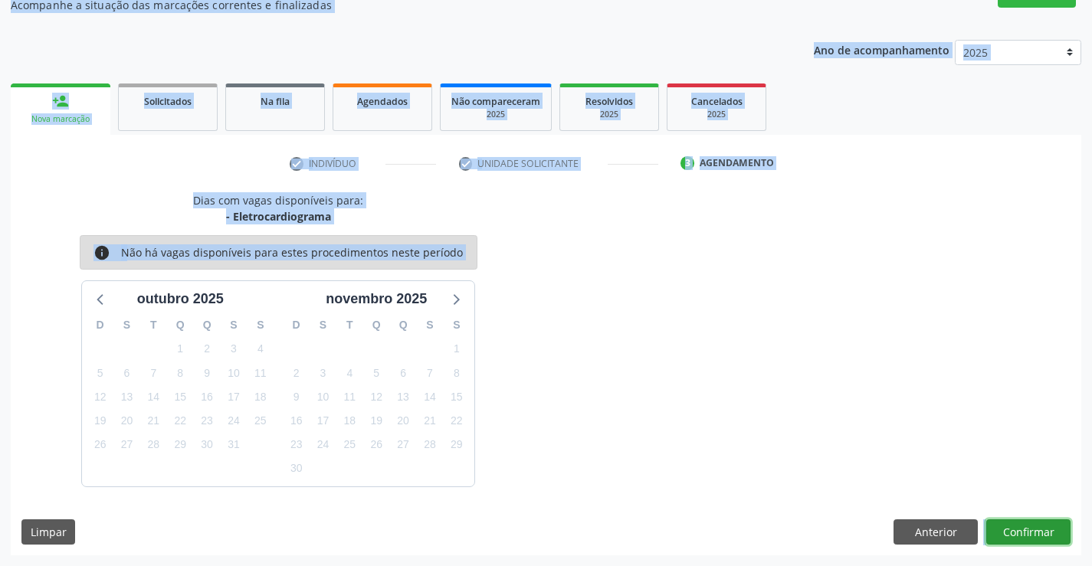
click at [1019, 528] on button "Confirmar" at bounding box center [1028, 533] width 84 height 26
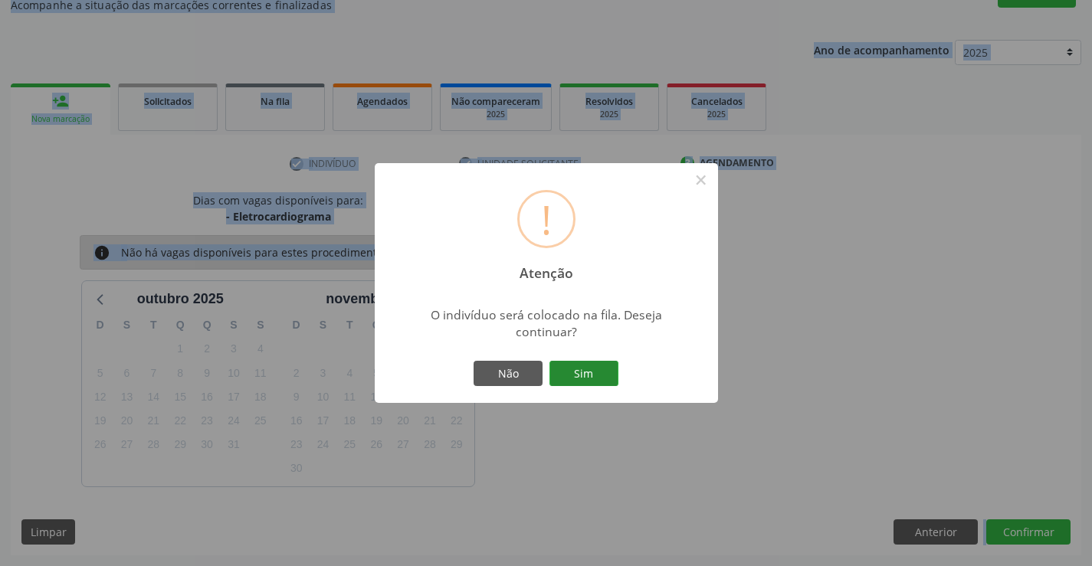
click at [591, 370] on button "Sim" at bounding box center [583, 374] width 69 height 26
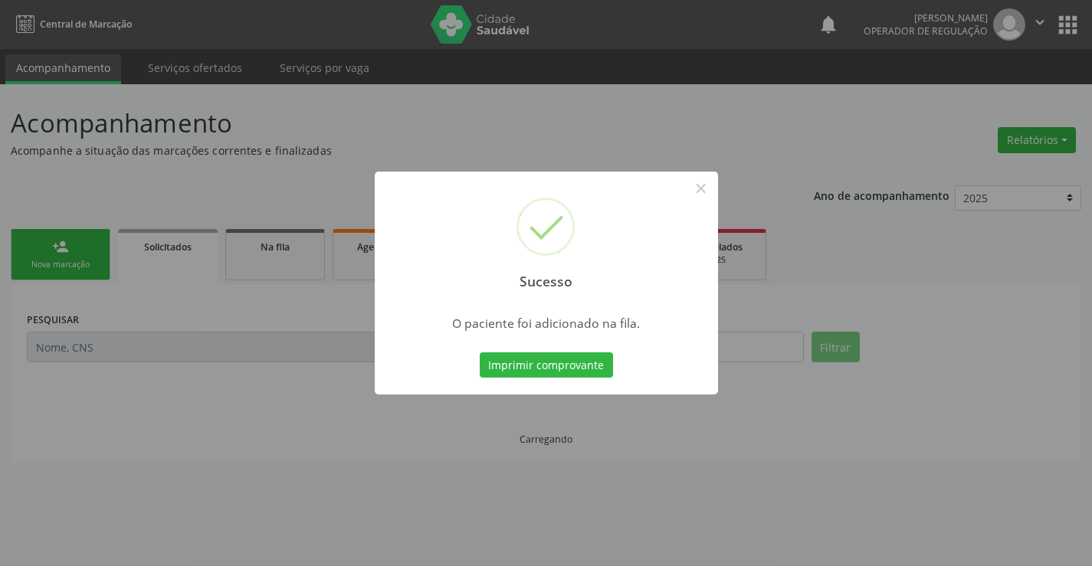
scroll to position [0, 0]
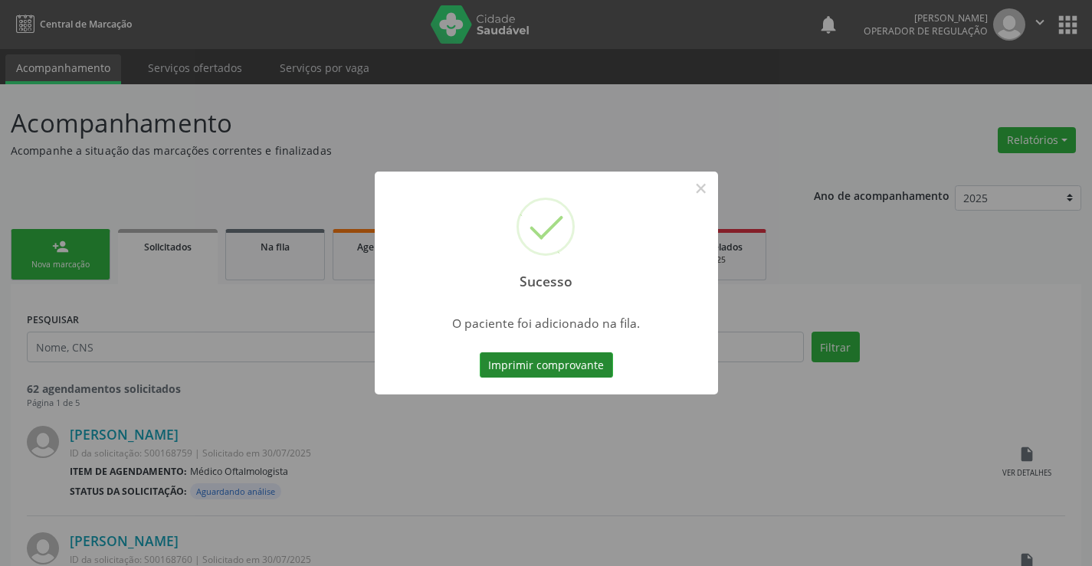
click at [559, 359] on button "Imprimir comprovante" at bounding box center [546, 365] width 133 height 26
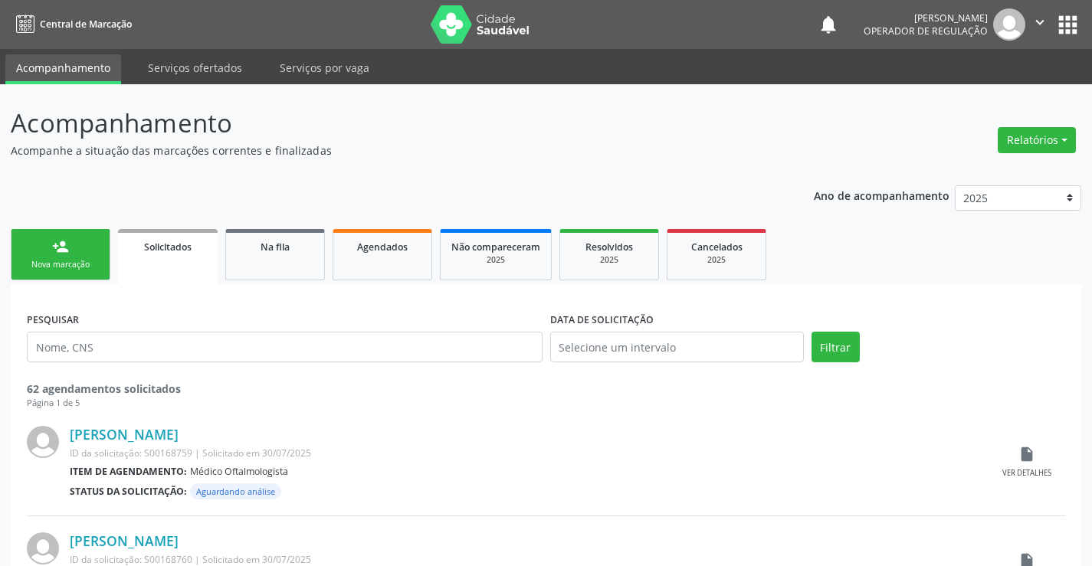
click at [71, 258] on link "person_add Nova marcação" at bounding box center [61, 254] width 100 height 51
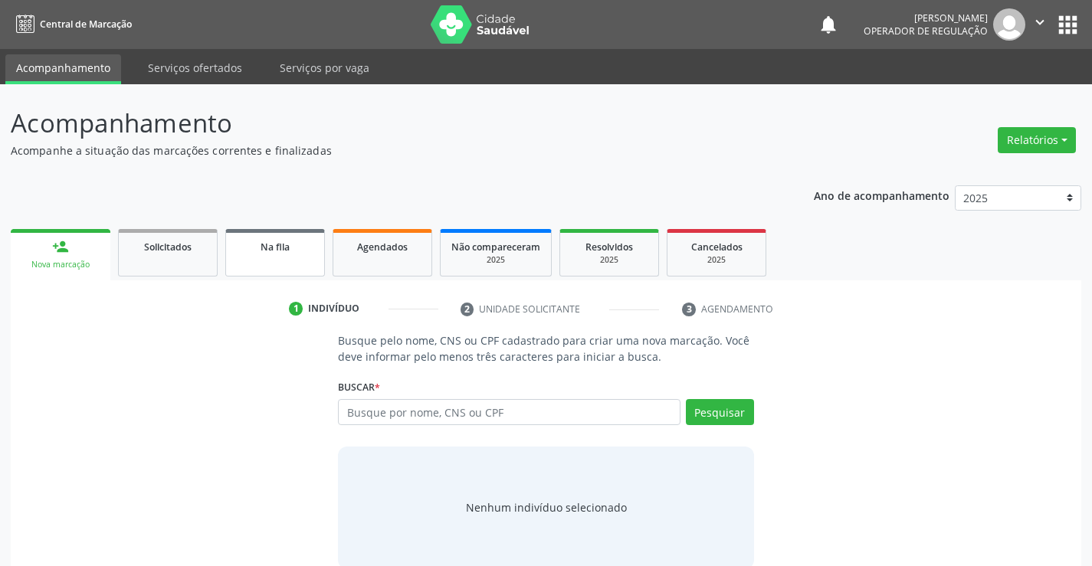
click at [283, 251] on span "Na fila" at bounding box center [275, 247] width 29 height 13
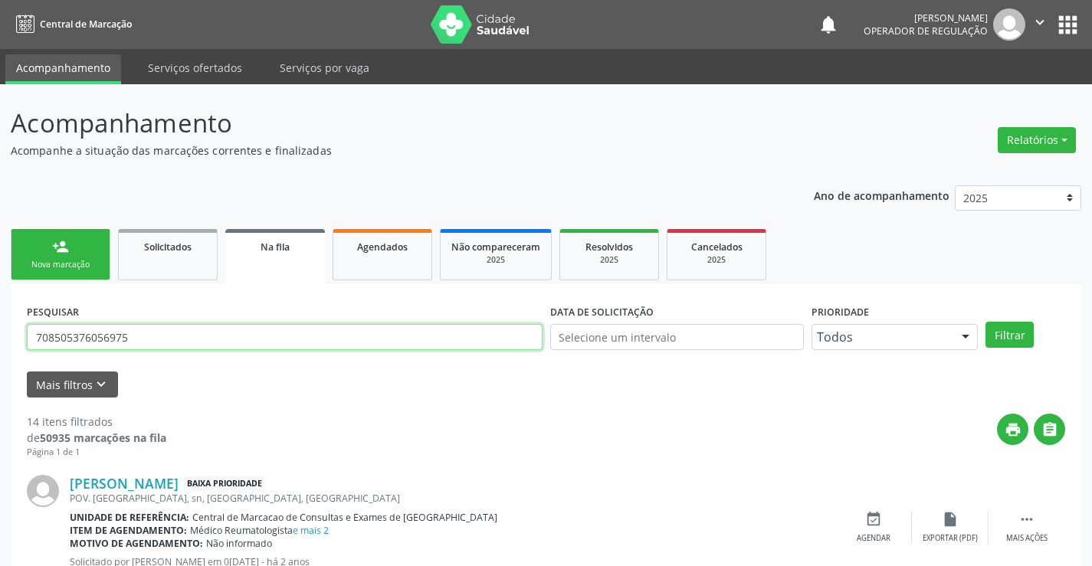
drag, startPoint x: 146, startPoint y: 338, endPoint x: 0, endPoint y: 337, distance: 145.6
click at [100, 331] on input "text" at bounding box center [285, 337] width 516 height 26
type input "705009680395451"
click at [1008, 336] on button "Filtrar" at bounding box center [1009, 335] width 48 height 26
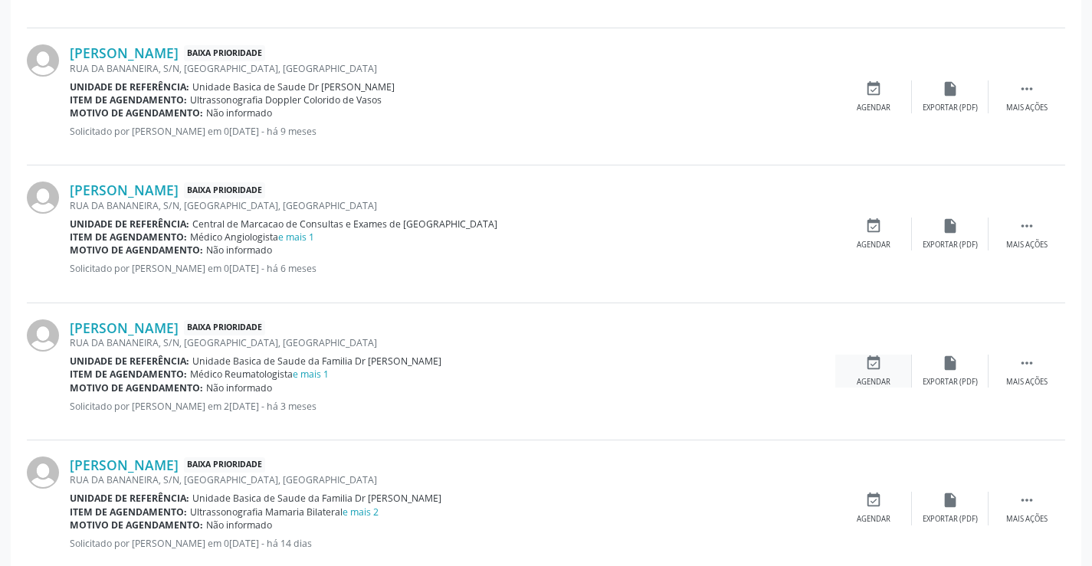
scroll to position [605, 0]
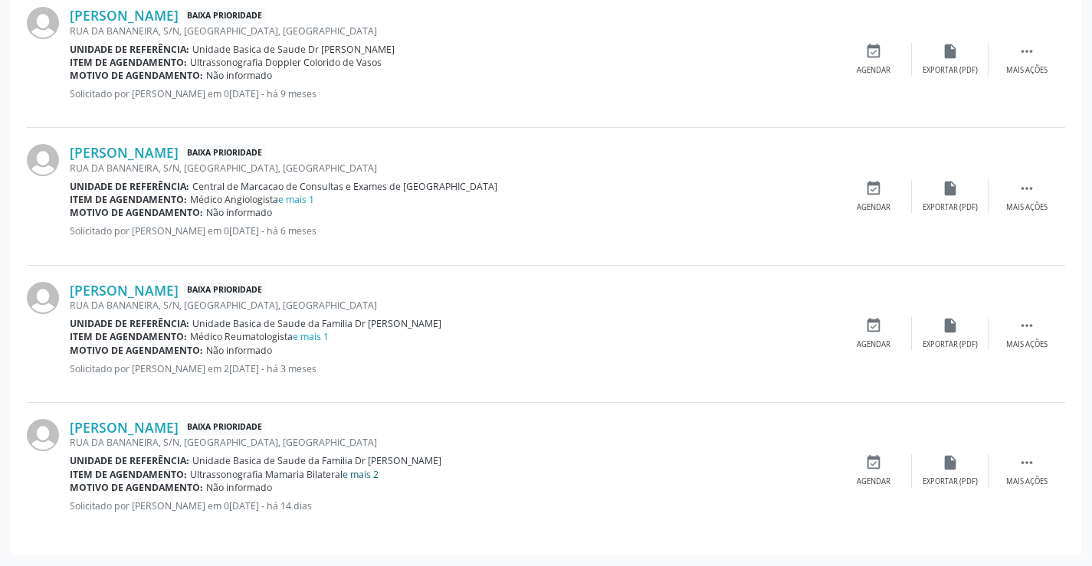
click at [365, 476] on link "e mais 2" at bounding box center [361, 474] width 36 height 13
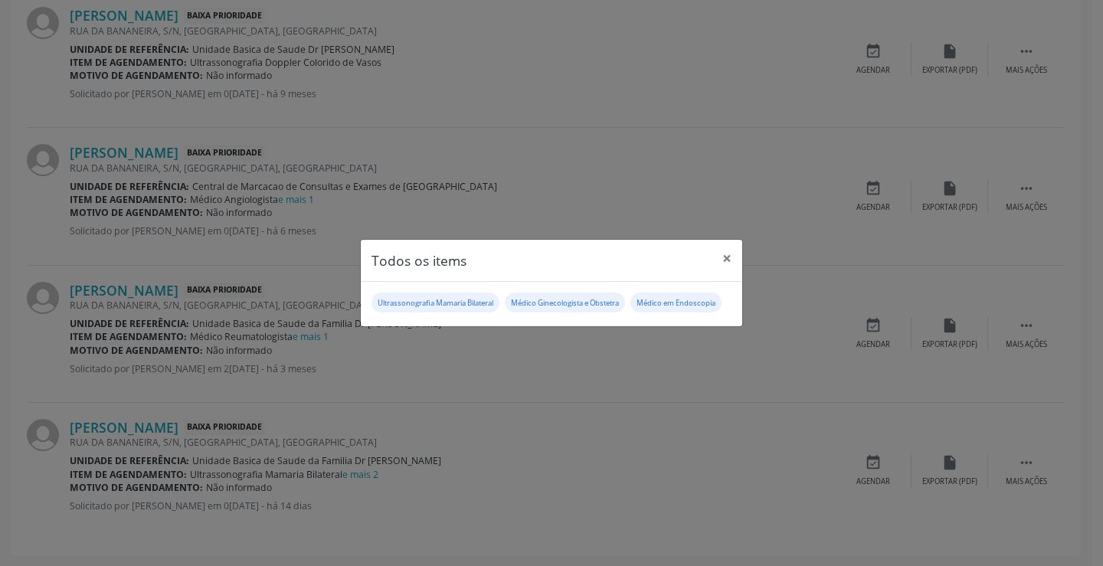
click at [605, 424] on div "Todos os items × Ultrassonografia Mamaria Bilateral Médico Ginecologista e Obst…" at bounding box center [551, 283] width 1103 height 566
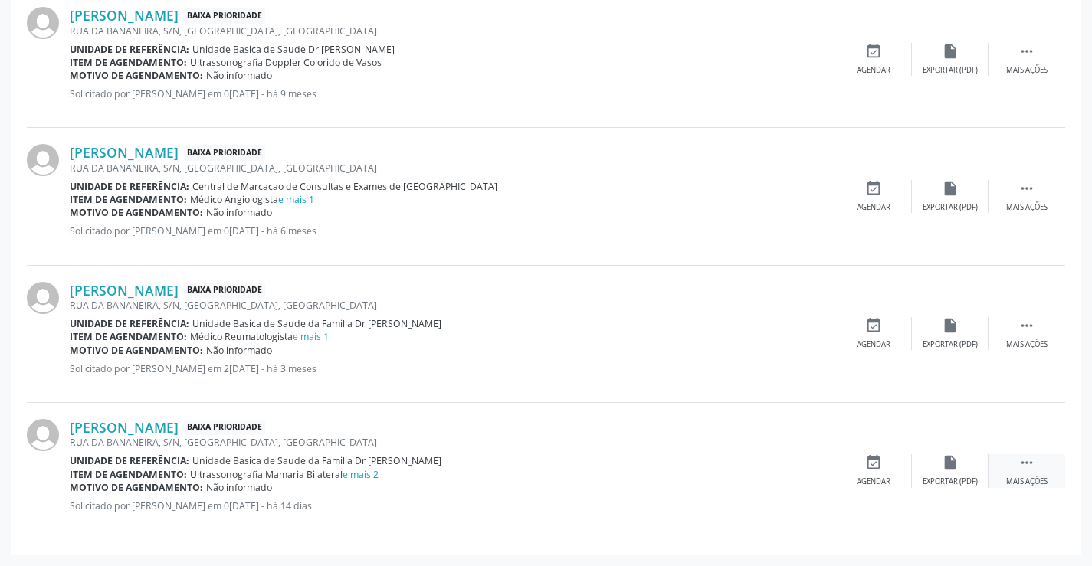
click at [1028, 464] on icon "" at bounding box center [1026, 462] width 17 height 17
click at [953, 473] on div "edit Editar" at bounding box center [950, 470] width 77 height 33
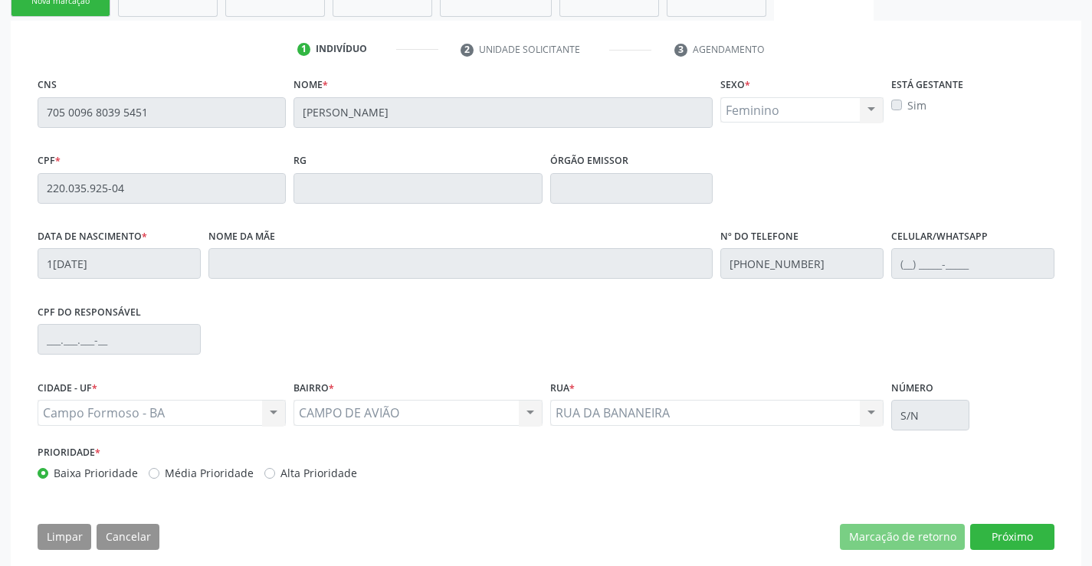
scroll to position [285, 0]
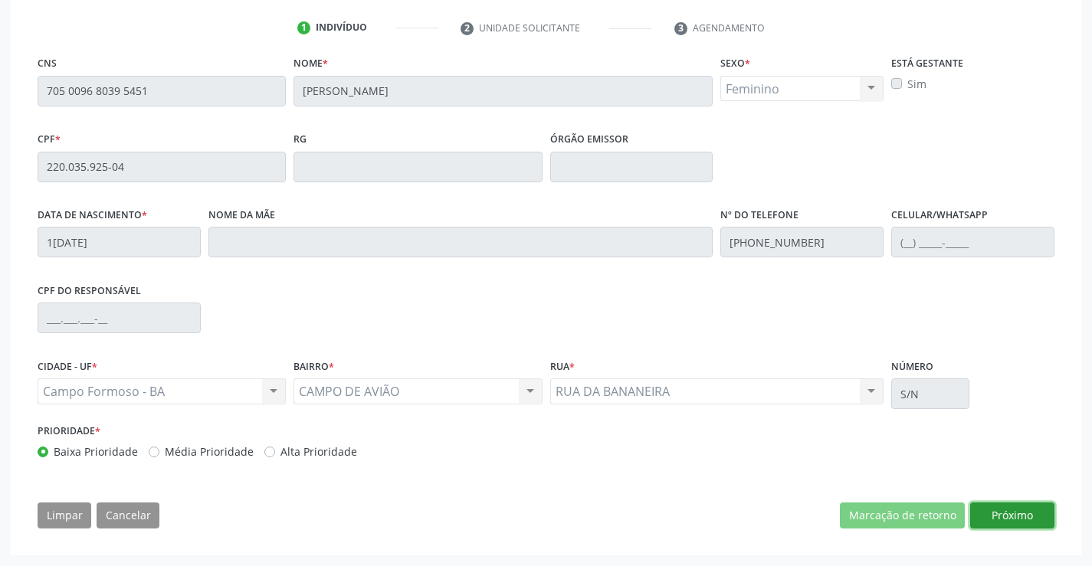
click at [1006, 511] on button "Próximo" at bounding box center [1012, 516] width 84 height 26
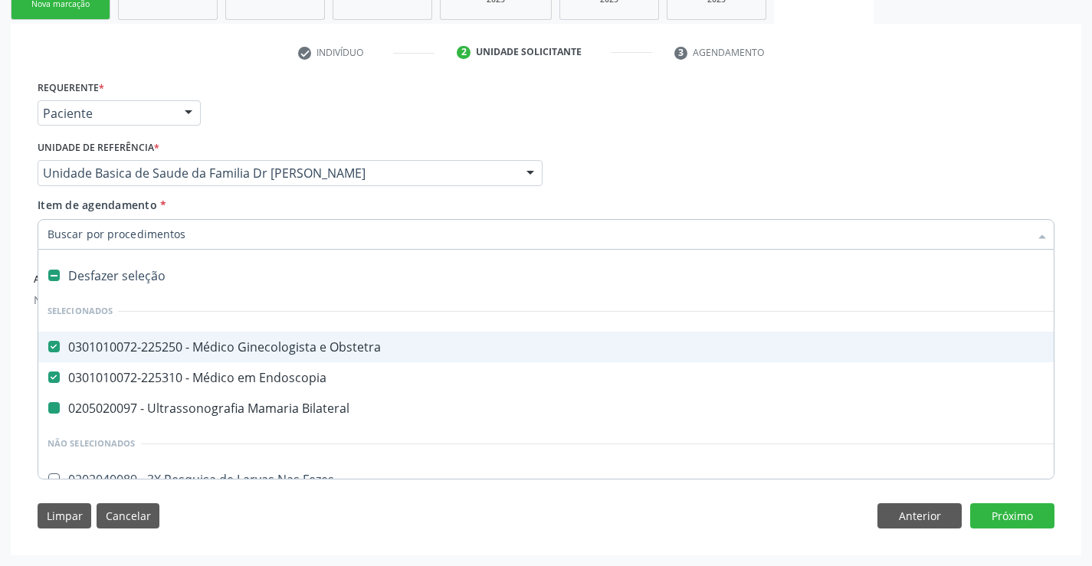
type input "f"
checkbox Bilateral "false"
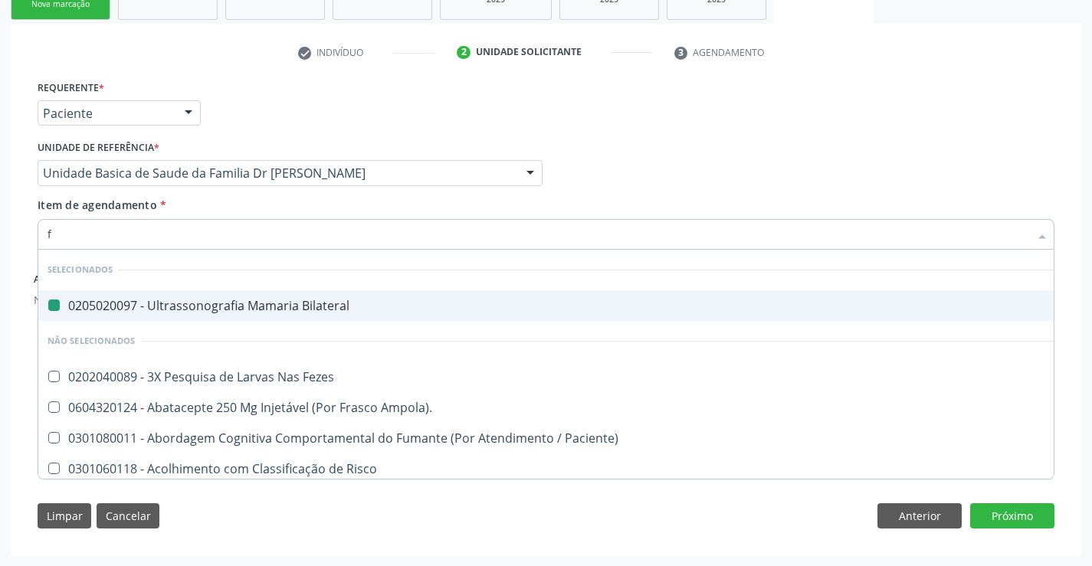
type input "fu"
checkbox Bilateral "false"
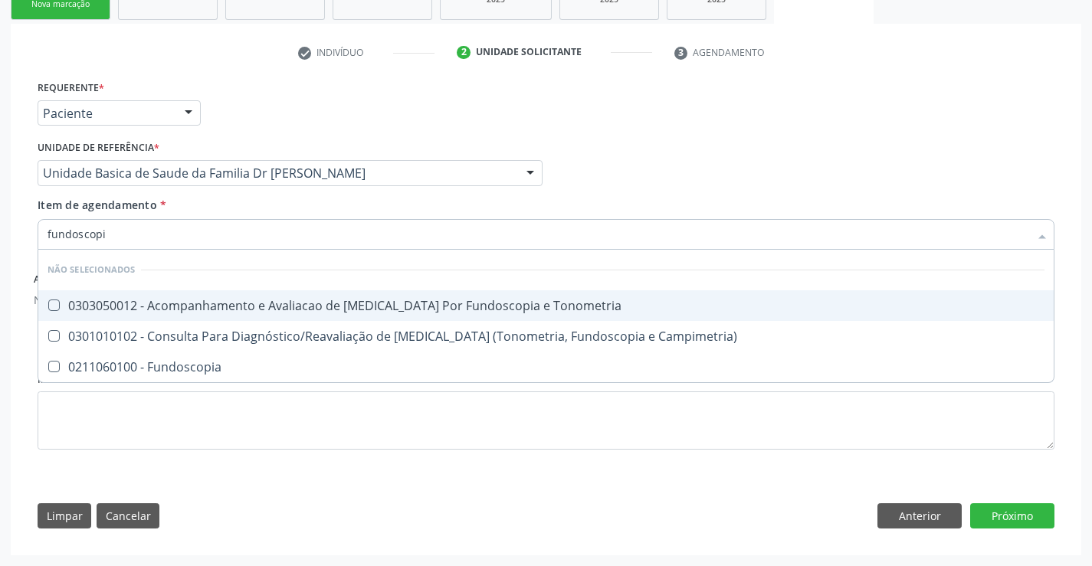
type input "fundoscopia"
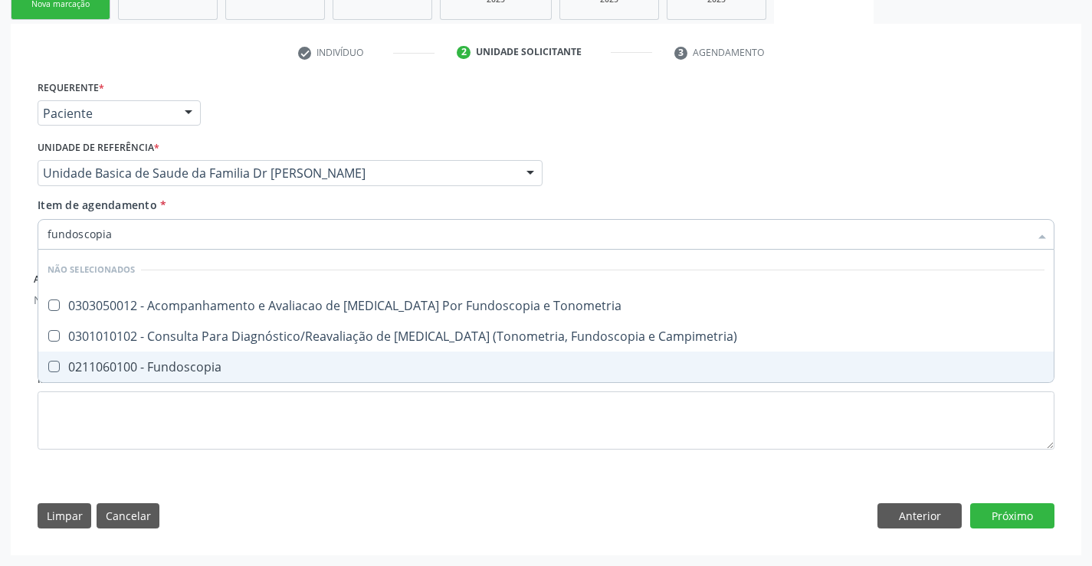
click at [181, 366] on div "0211060100 - Fundoscopia" at bounding box center [546, 367] width 997 height 12
checkbox Fundoscopia "true"
type input "fundoscopia"
click at [1011, 513] on button "Próximo" at bounding box center [1012, 516] width 84 height 26
checkbox Tonometria "true"
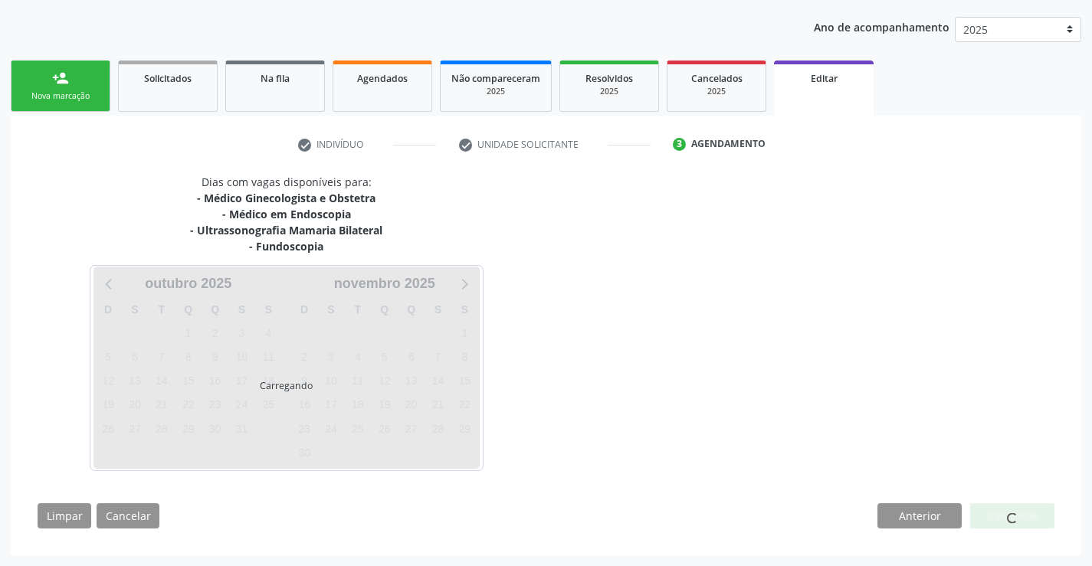
scroll to position [214, 0]
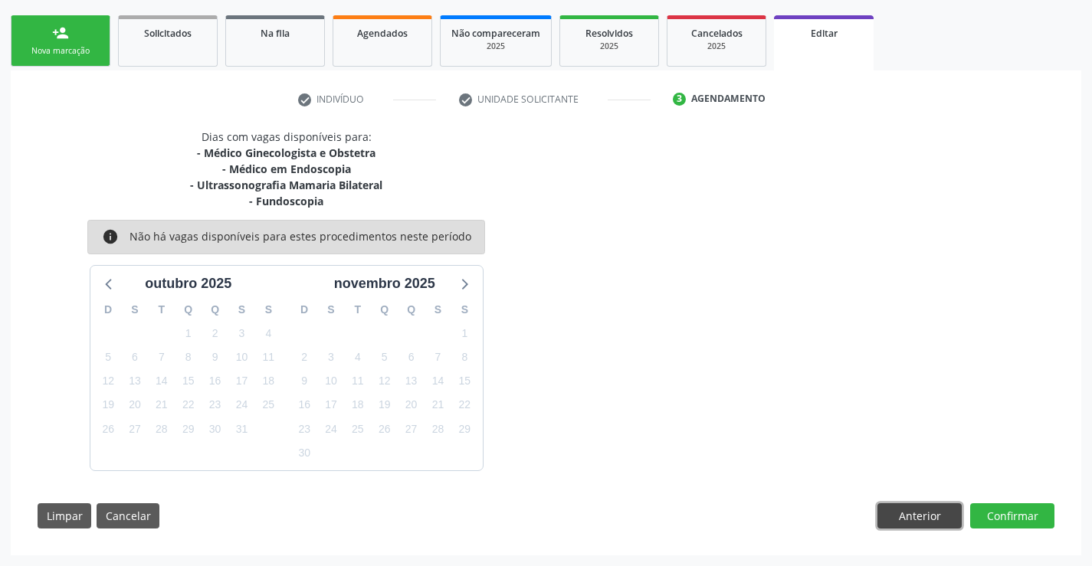
click at [909, 512] on button "Anterior" at bounding box center [919, 516] width 84 height 26
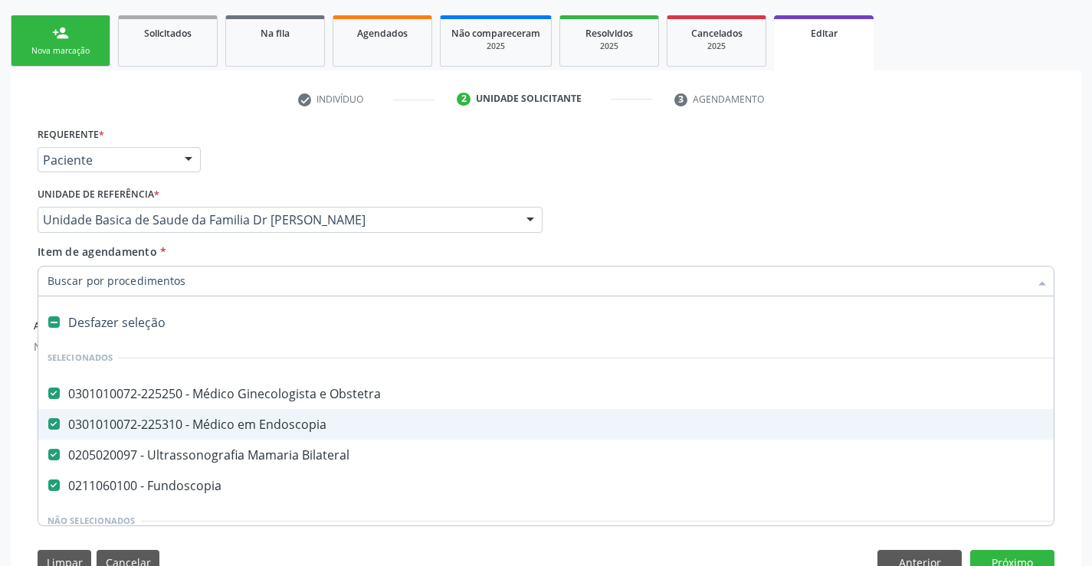
click at [218, 424] on div "0301010072-225310 - Médico em Endoscopia" at bounding box center [644, 424] width 1193 height 12
checkbox Endoscopia "false"
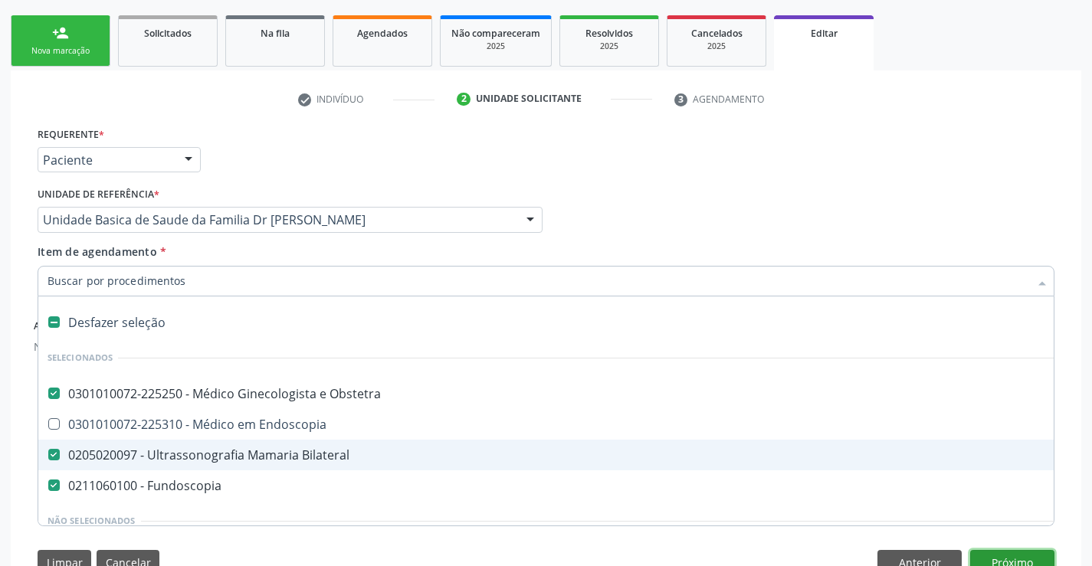
click at [999, 559] on button "Próximo" at bounding box center [1012, 563] width 84 height 26
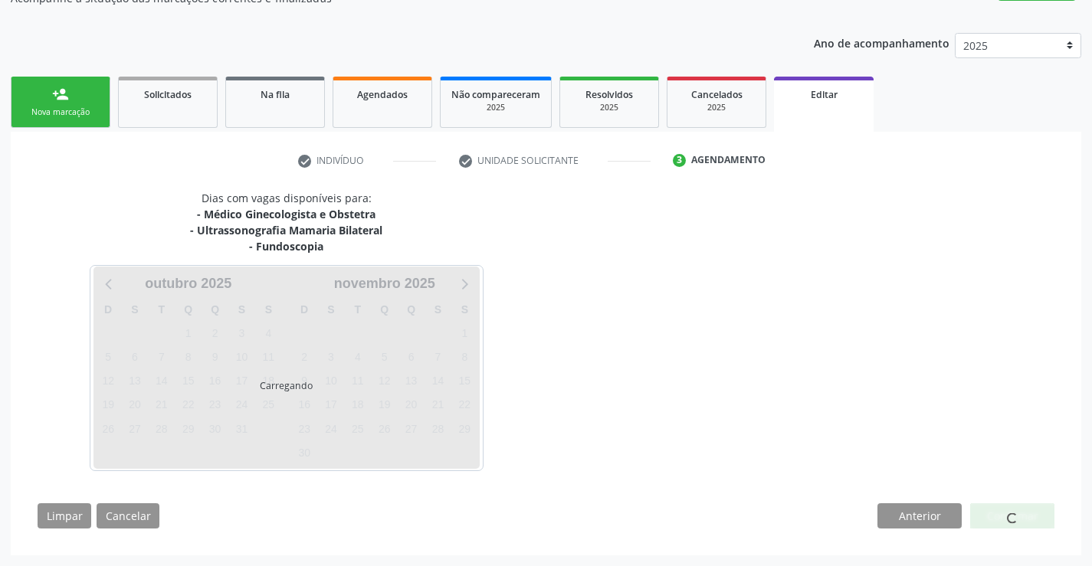
scroll to position [198, 0]
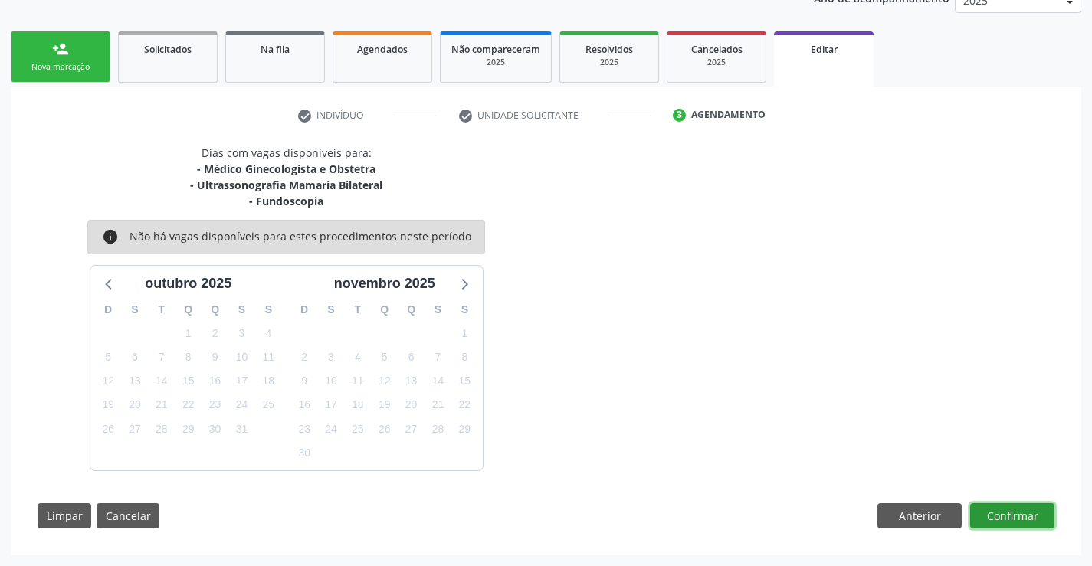
click at [1014, 510] on button "Confirmar" at bounding box center [1012, 516] width 84 height 26
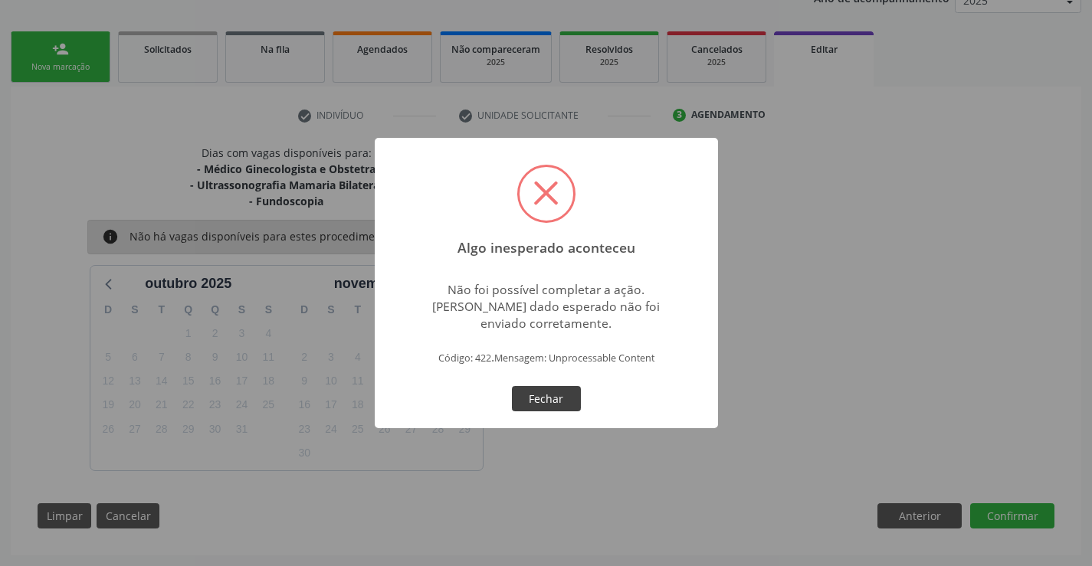
click at [536, 395] on button "Fechar" at bounding box center [546, 399] width 69 height 26
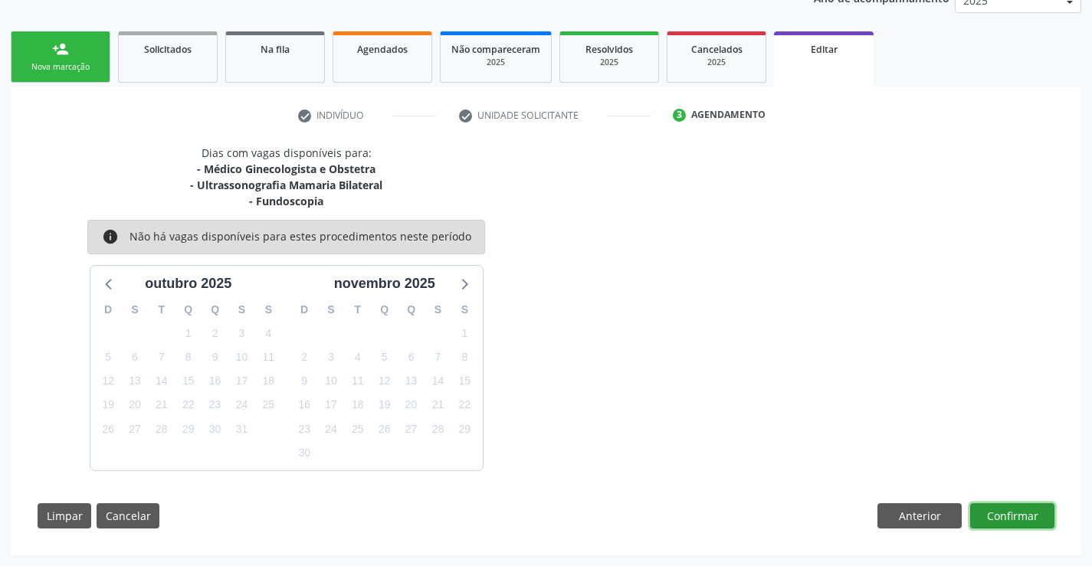
click at [1011, 513] on button "Confirmar" at bounding box center [1012, 516] width 84 height 26
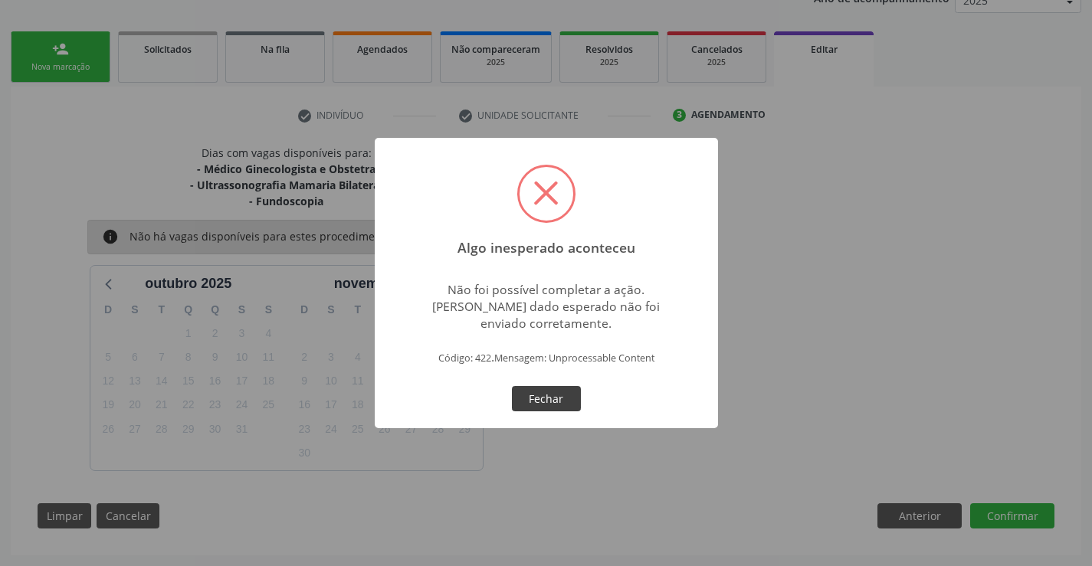
click at [544, 395] on button "Fechar" at bounding box center [546, 399] width 69 height 26
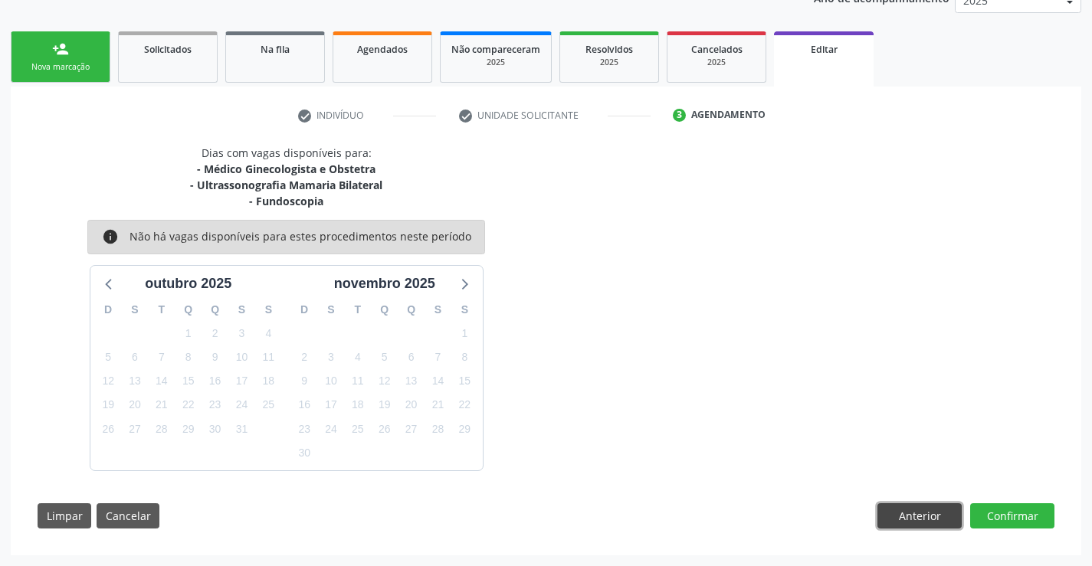
click at [918, 512] on button "Anterior" at bounding box center [919, 516] width 84 height 26
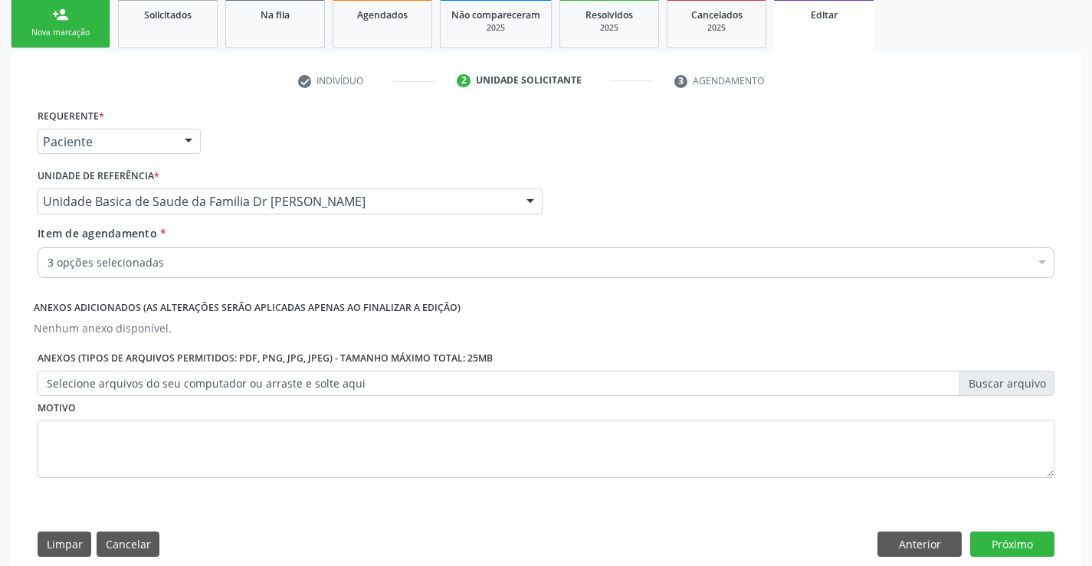
scroll to position [261, 0]
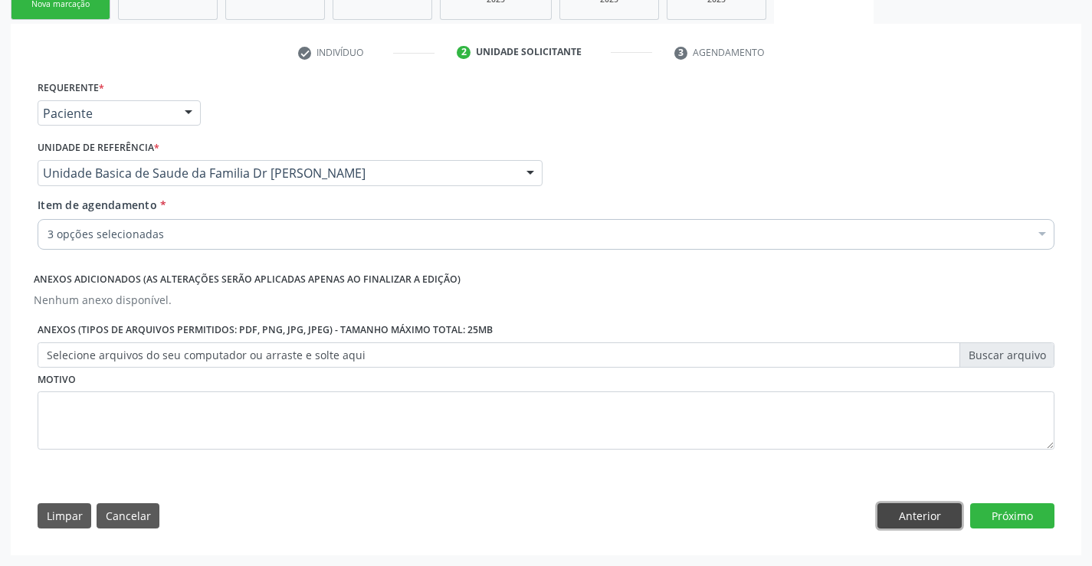
click at [920, 513] on button "Anterior" at bounding box center [919, 516] width 84 height 26
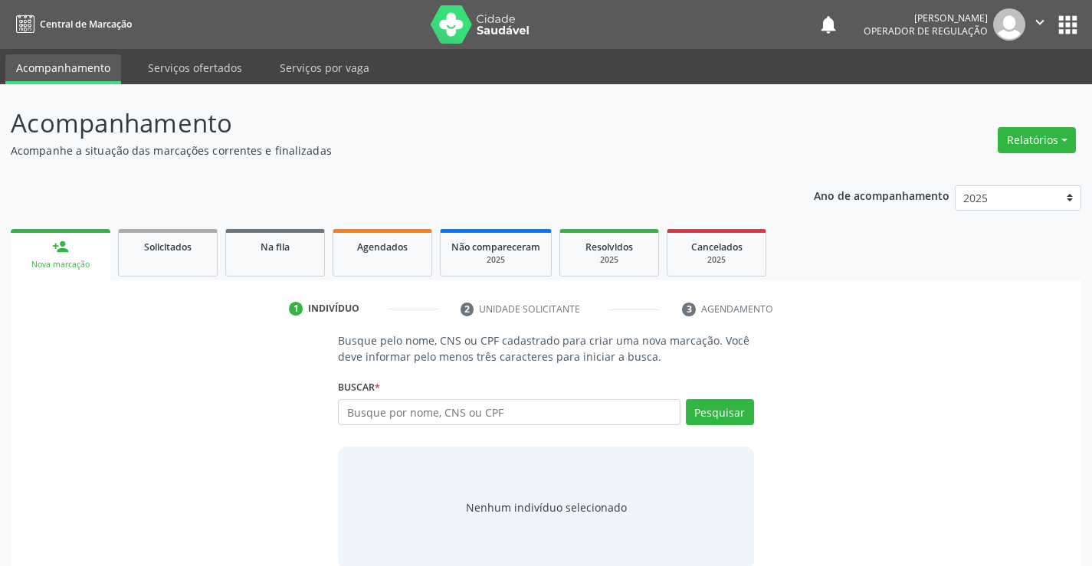
click at [498, 413] on input "text" at bounding box center [509, 412] width 342 height 26
type input "705009680395451"
click at [713, 407] on button "Pesquisar" at bounding box center [720, 412] width 68 height 26
type input "705009680395451"
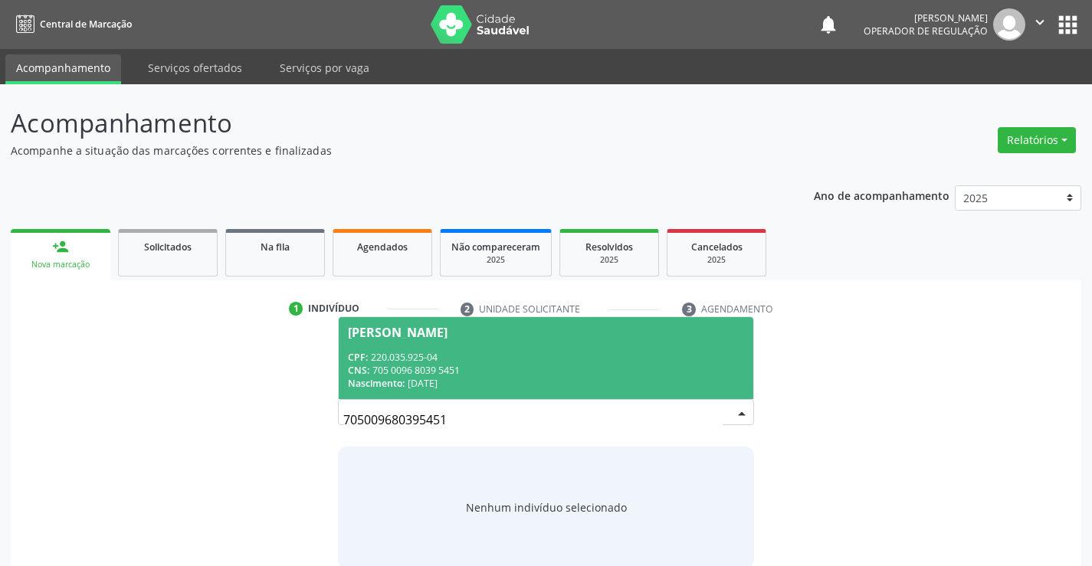
click at [533, 361] on div "CPF: 220.035.925-04" at bounding box center [545, 357] width 395 height 13
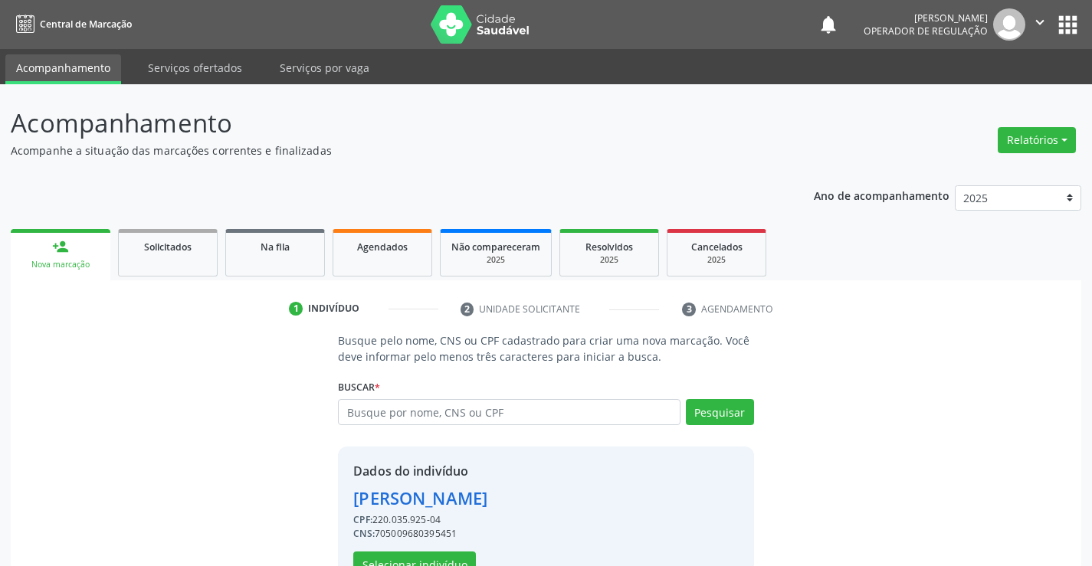
scroll to position [48, 0]
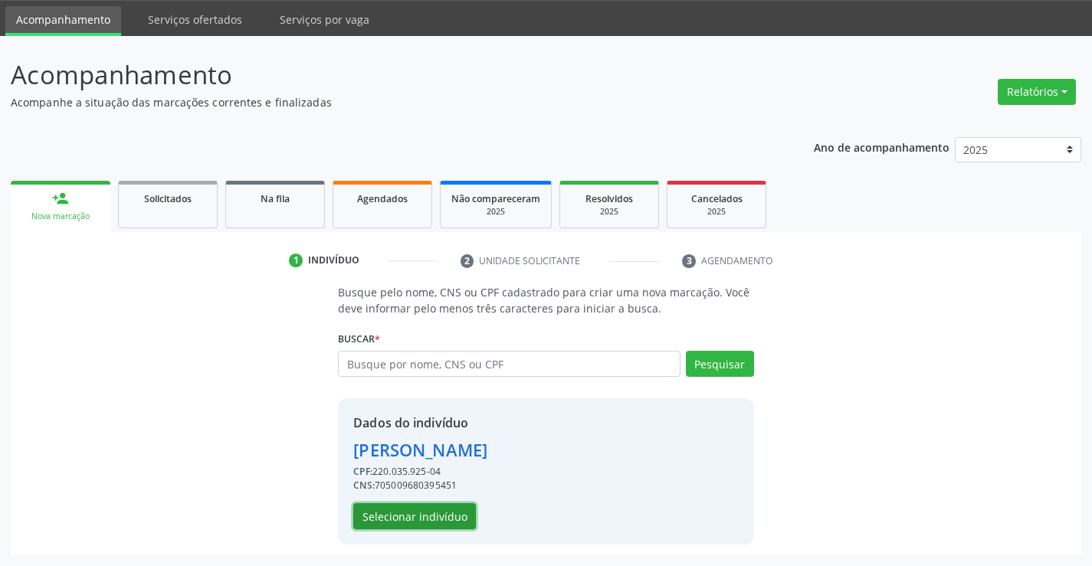
click at [406, 517] on button "Selecionar indivíduo" at bounding box center [414, 516] width 123 height 26
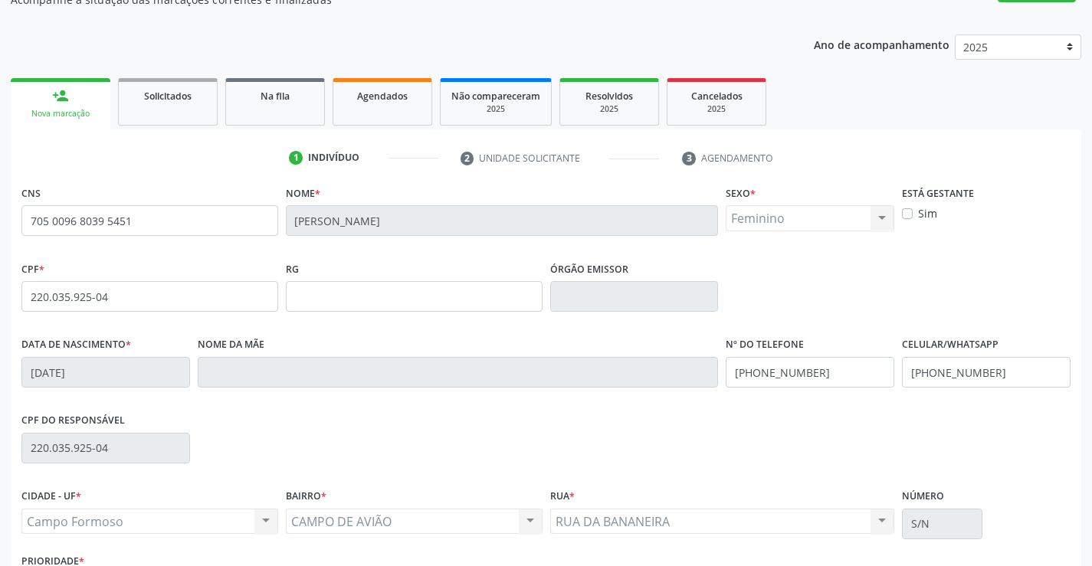
scroll to position [264, 0]
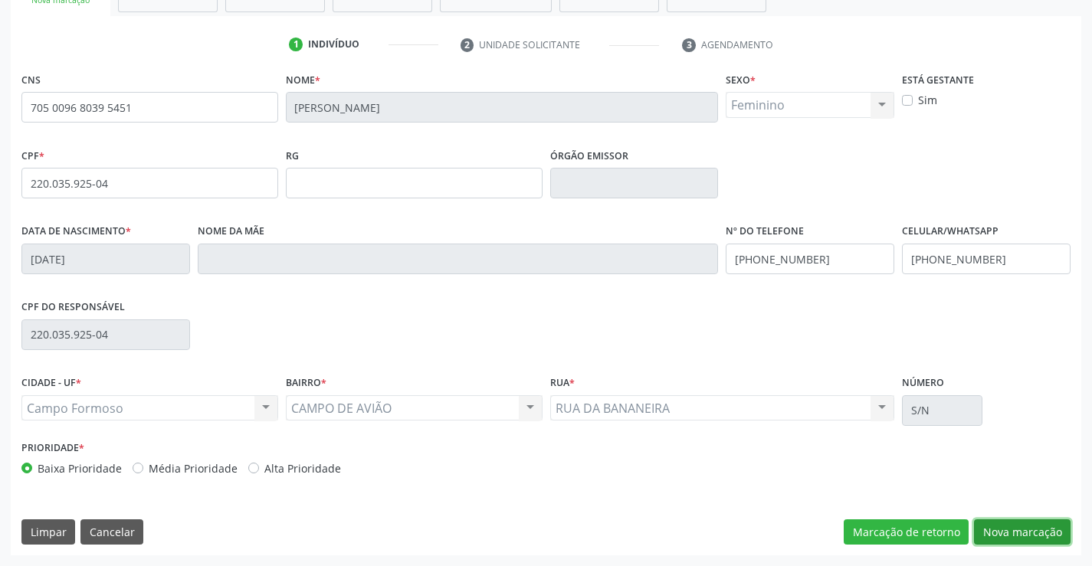
click at [1015, 529] on button "Nova marcação" at bounding box center [1022, 533] width 97 height 26
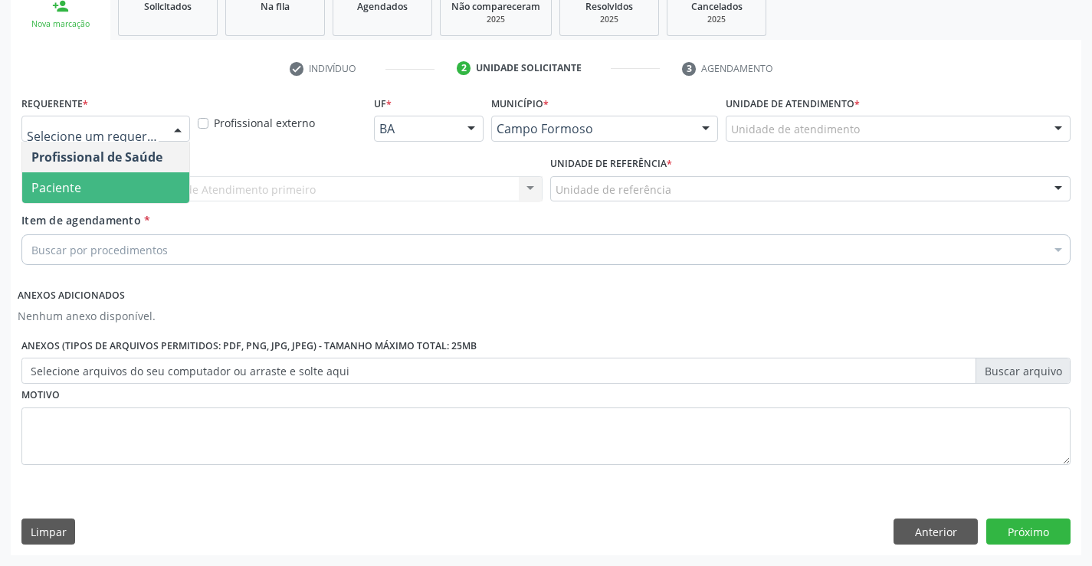
click at [88, 185] on span "Paciente" at bounding box center [105, 187] width 167 height 31
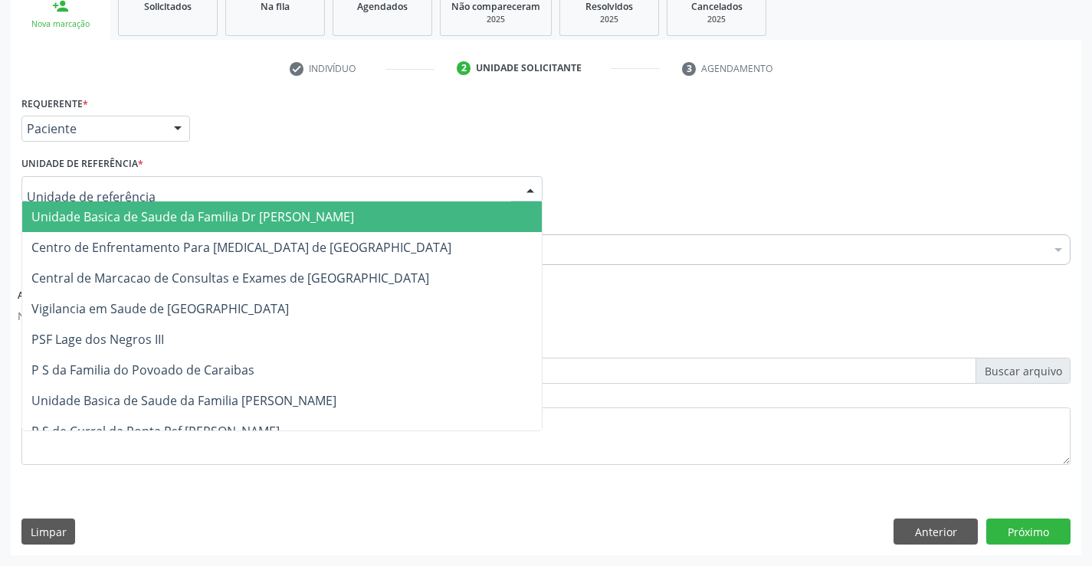
click at [100, 203] on span "Unidade Basica de Saude da Familia Dr [PERSON_NAME]" at bounding box center [282, 217] width 520 height 31
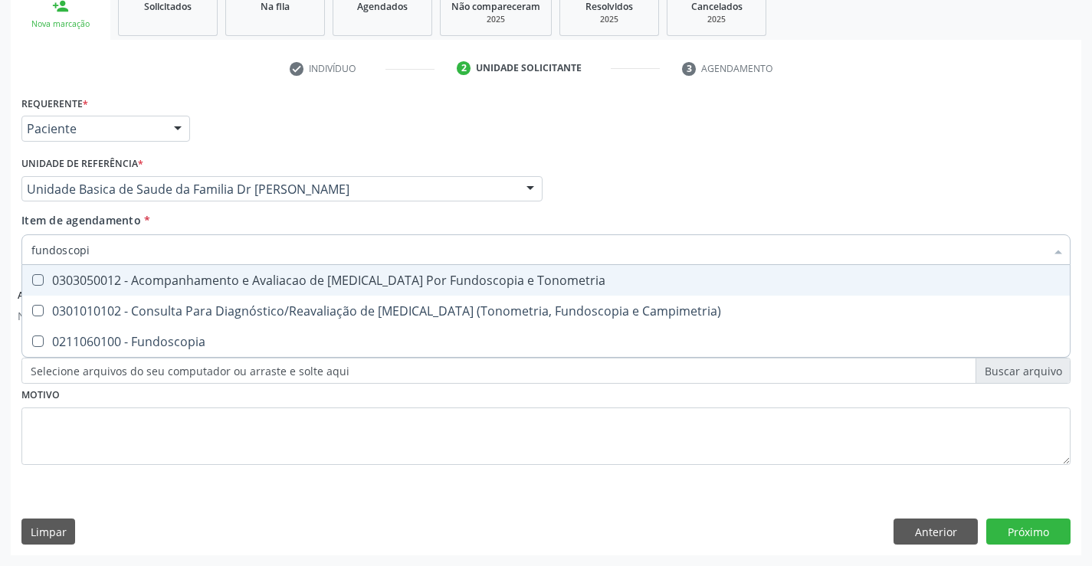
type input "fundoscopia"
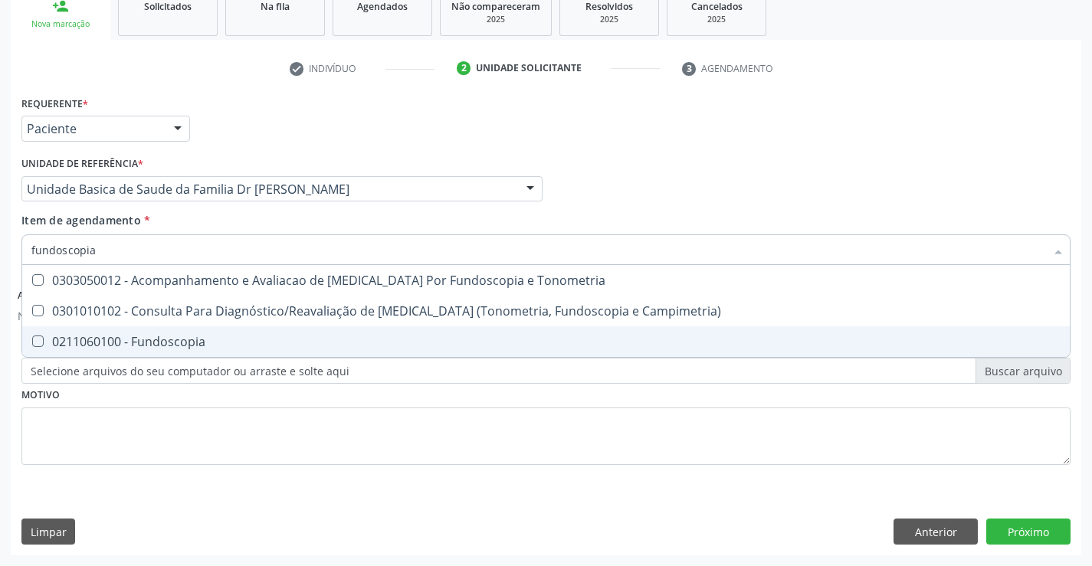
click at [195, 343] on div "0211060100 - Fundoscopia" at bounding box center [545, 342] width 1029 height 12
checkbox Fundoscopia "true"
click at [1021, 526] on button "Próximo" at bounding box center [1028, 532] width 84 height 26
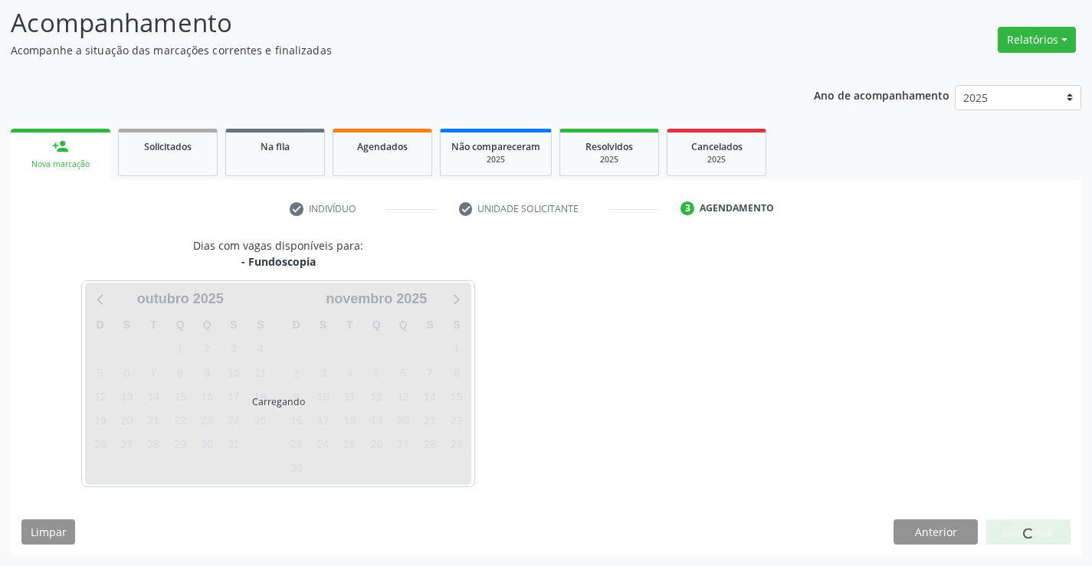
scroll to position [146, 0]
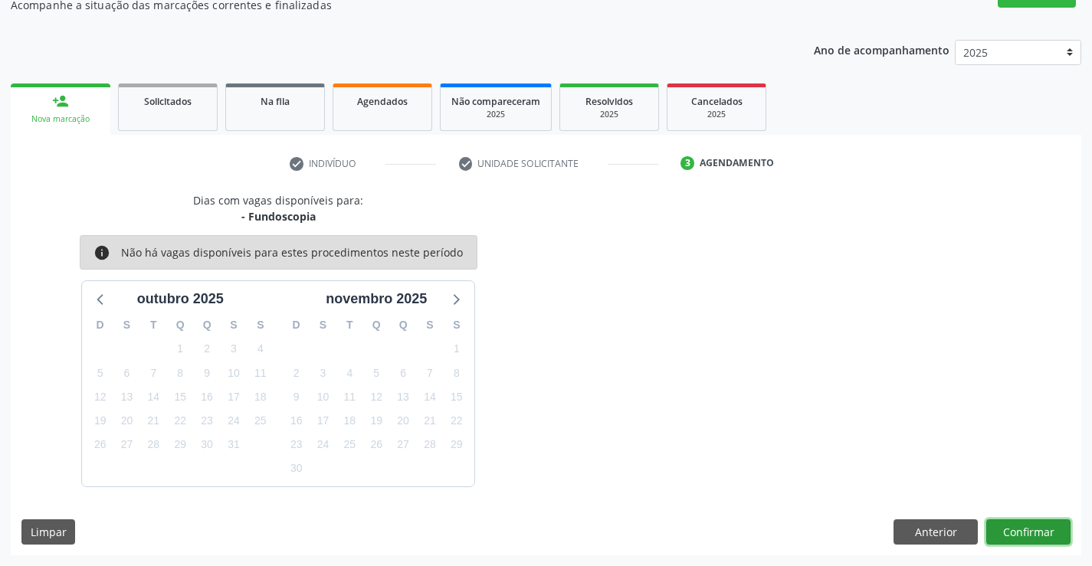
click at [1021, 526] on button "Confirmar" at bounding box center [1028, 533] width 84 height 26
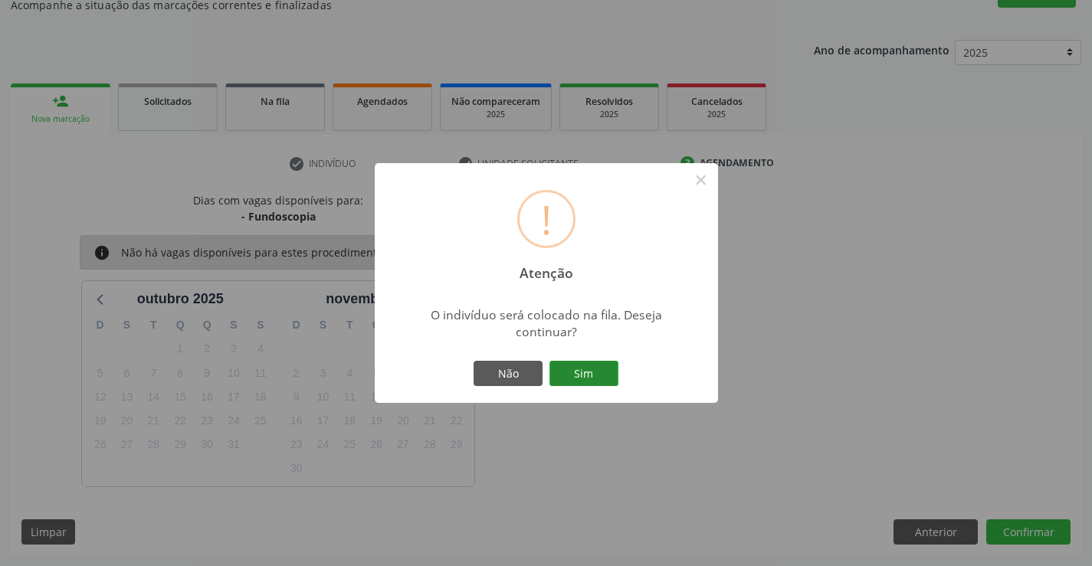
click at [576, 372] on button "Sim" at bounding box center [583, 374] width 69 height 26
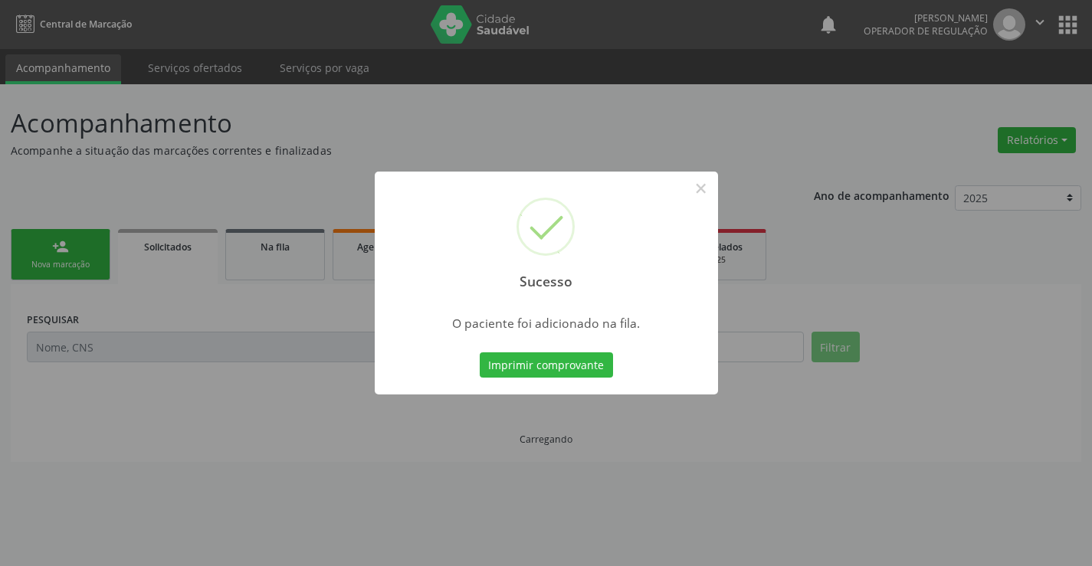
scroll to position [0, 0]
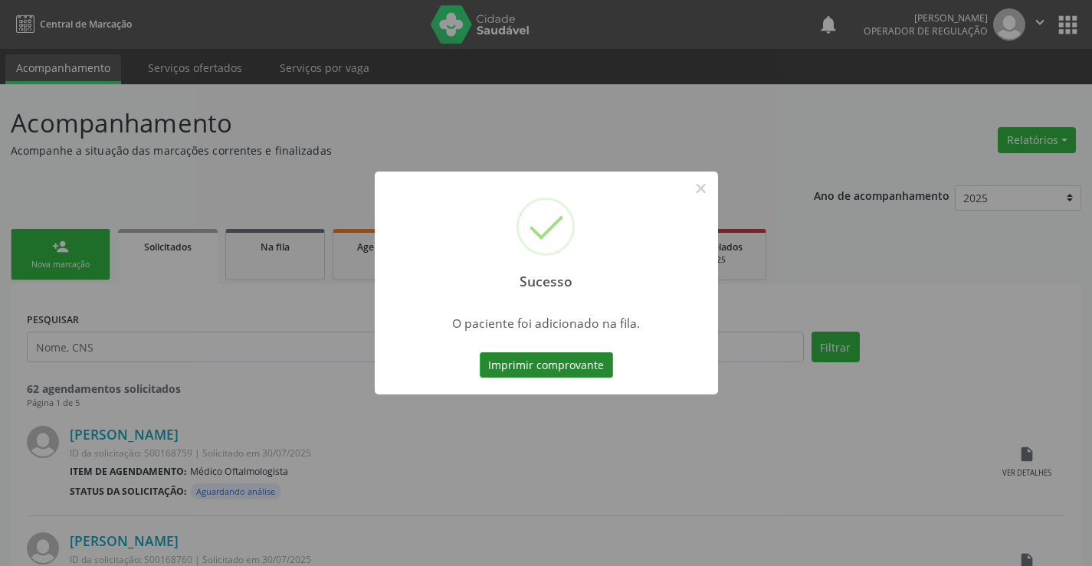
click at [526, 363] on button "Imprimir comprovante" at bounding box center [546, 365] width 133 height 26
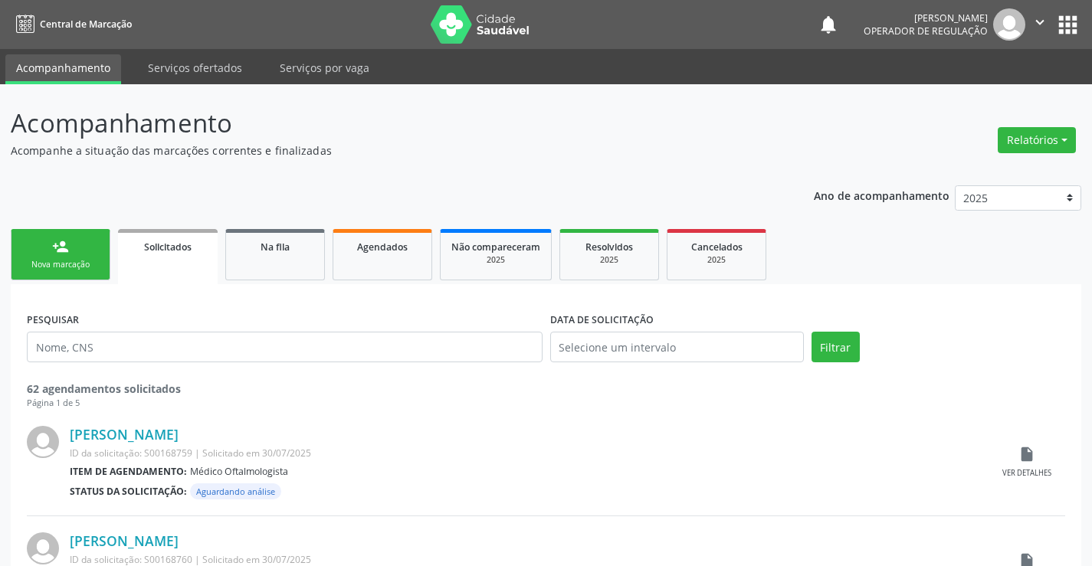
click at [61, 257] on link "person_add Nova marcação" at bounding box center [61, 254] width 100 height 51
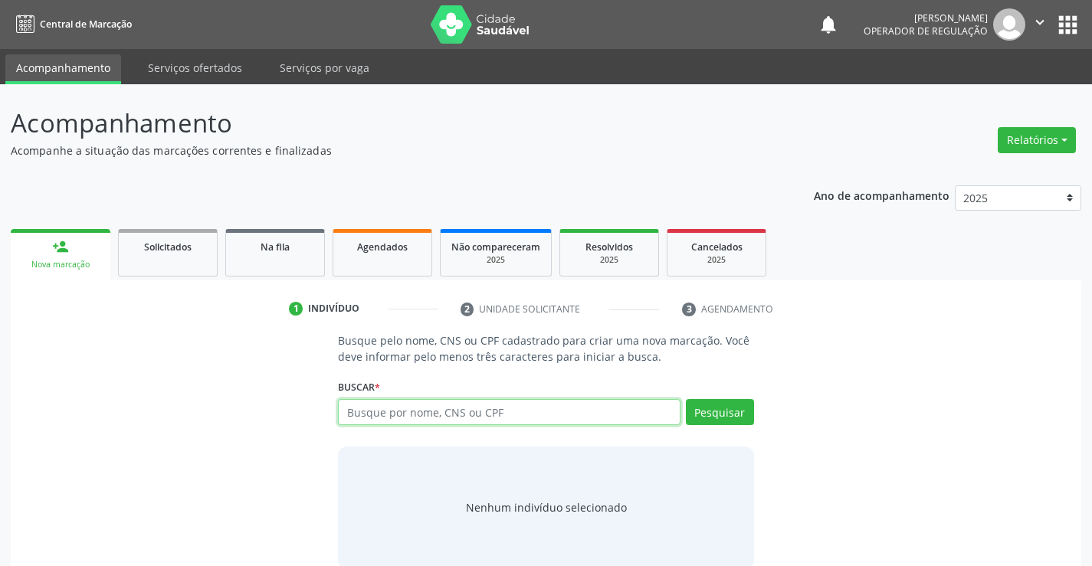
click at [497, 415] on input "text" at bounding box center [509, 412] width 342 height 26
type input "70810981896010"
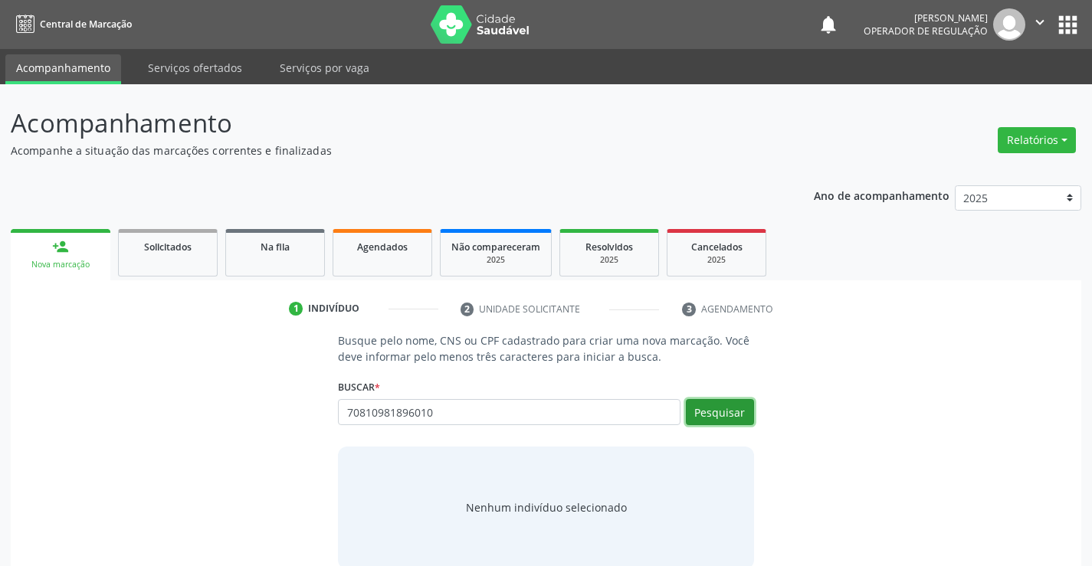
click at [725, 411] on button "Pesquisar" at bounding box center [720, 412] width 68 height 26
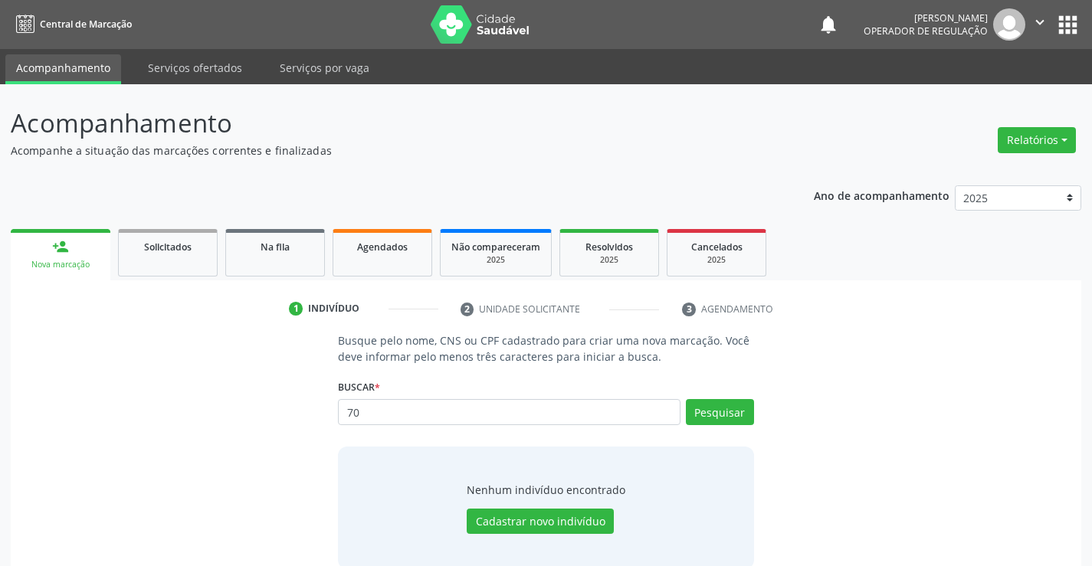
type input "7"
type input "708109811896010"
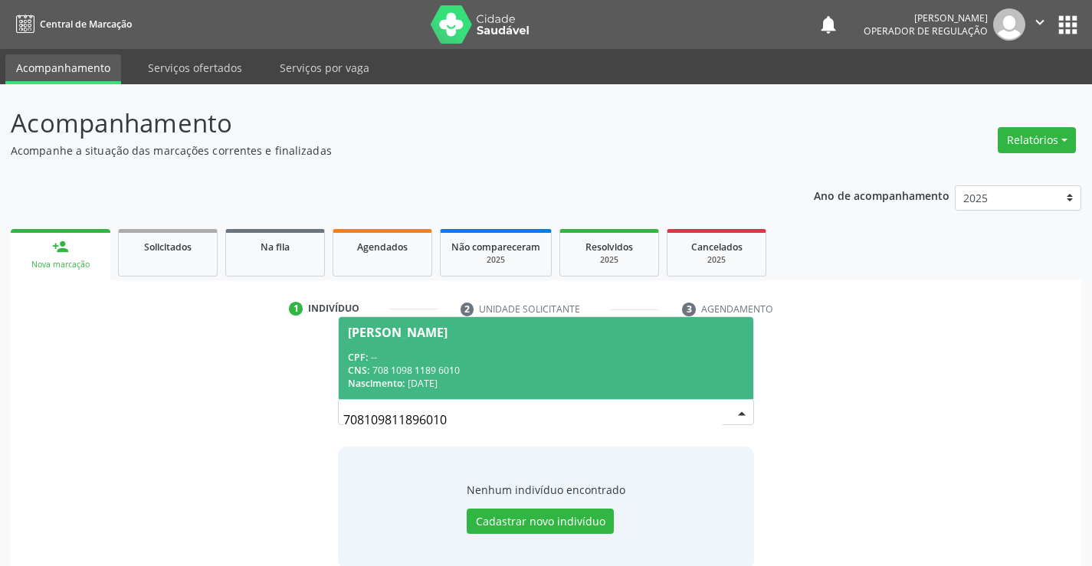
click at [558, 349] on span "Itamaria Gomes Andrade Sobrinho da Silva CPF: -- CNS: 708 1098 1189 6010 Nascim…" at bounding box center [546, 358] width 414 height 82
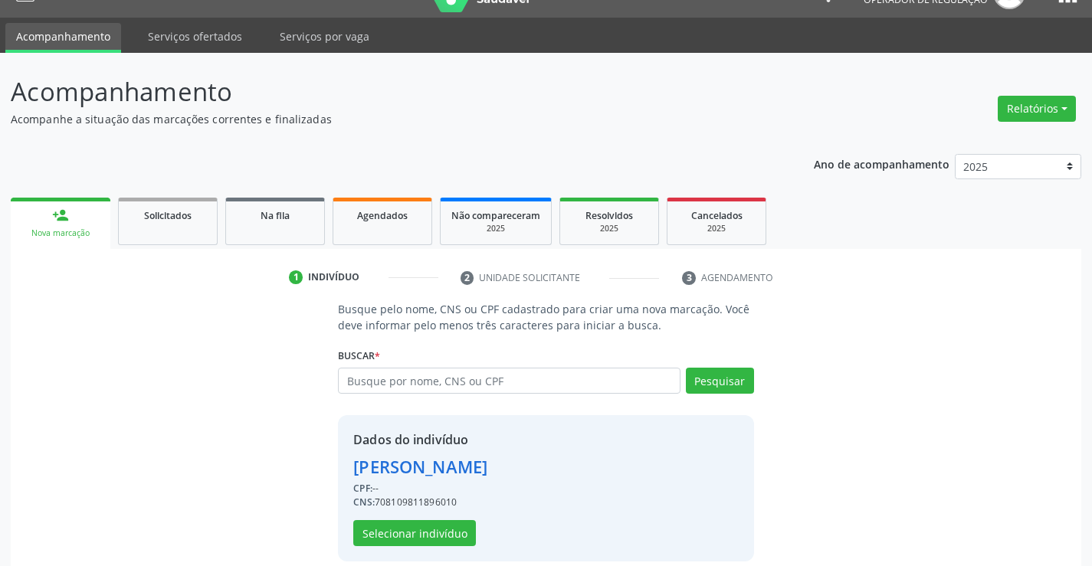
scroll to position [48, 0]
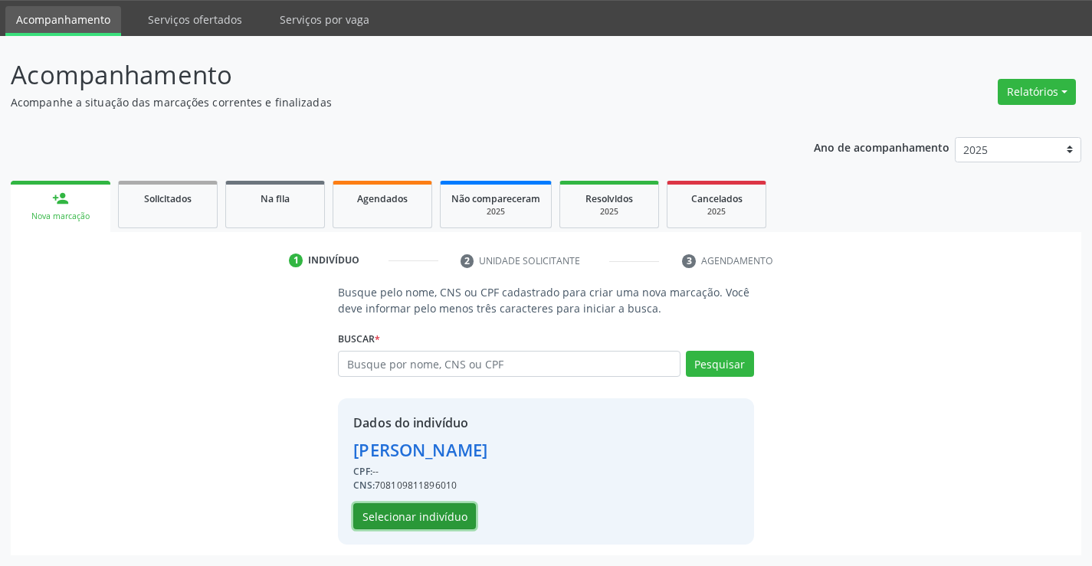
click at [401, 510] on button "Selecionar indivíduo" at bounding box center [414, 516] width 123 height 26
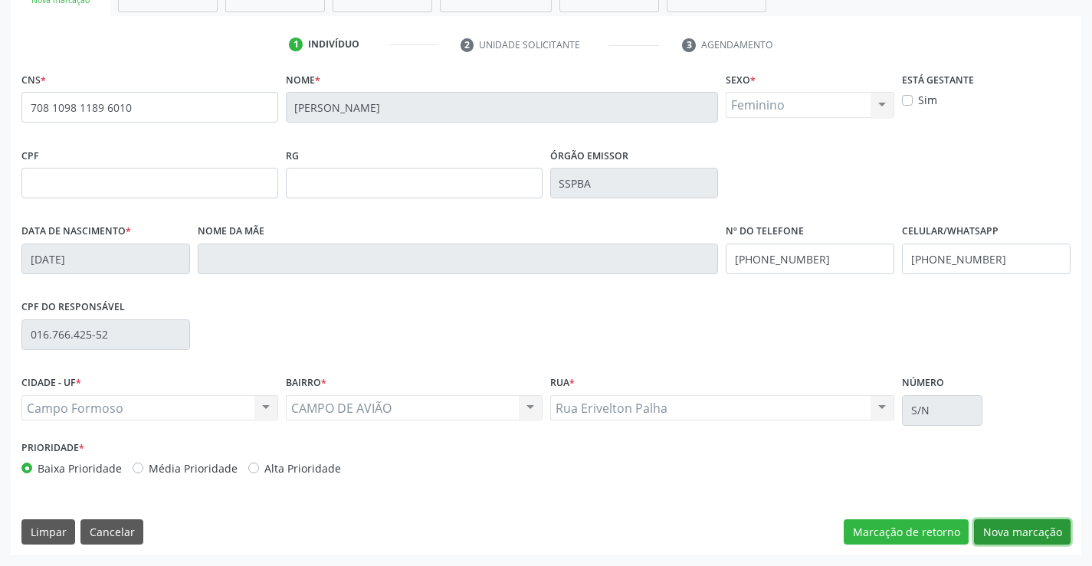
click at [1015, 535] on button "Nova marcação" at bounding box center [1022, 533] width 97 height 26
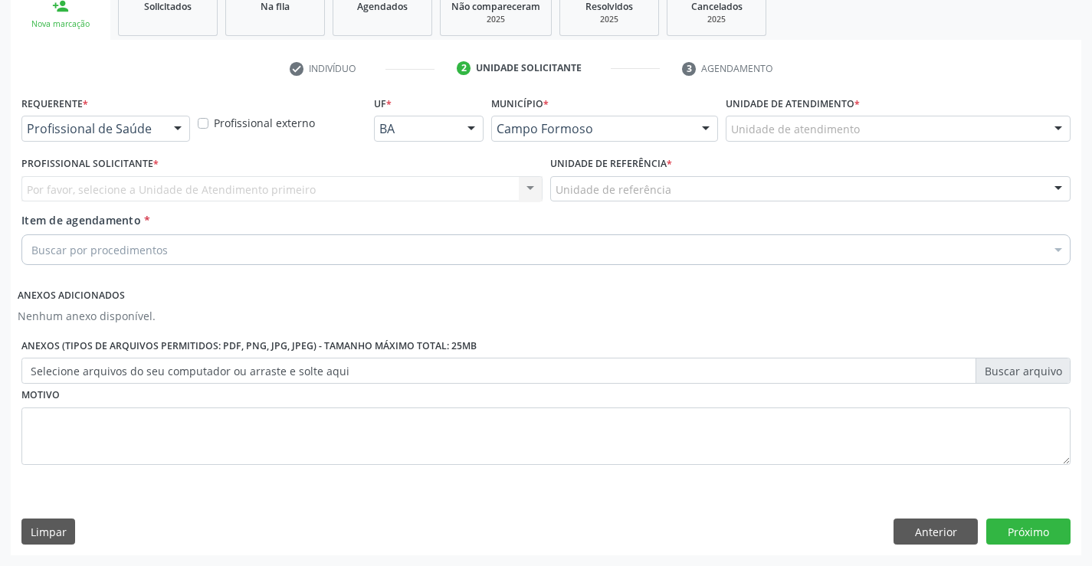
scroll to position [241, 0]
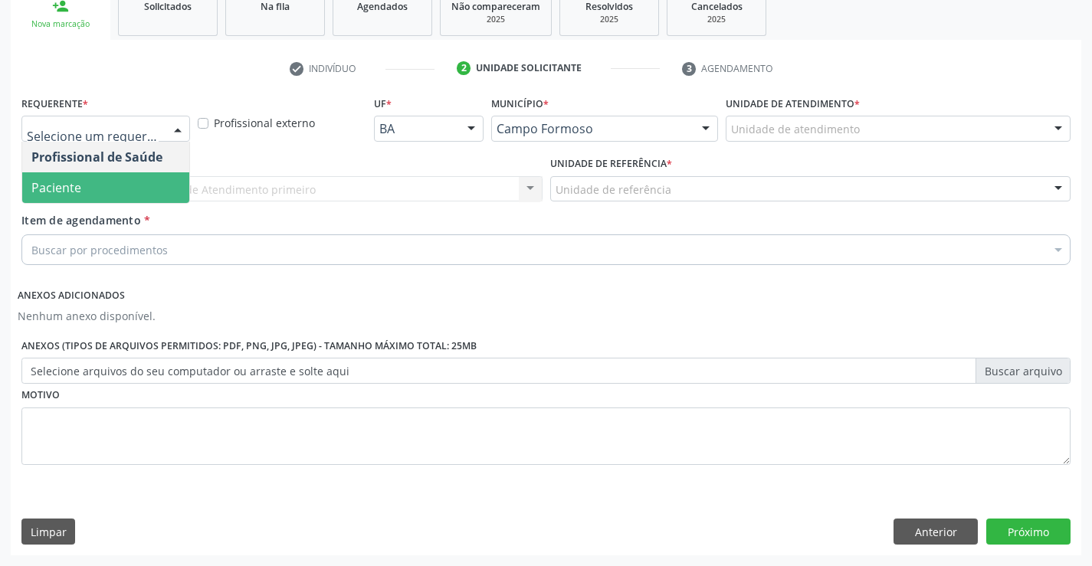
click at [78, 195] on span "Paciente" at bounding box center [56, 187] width 50 height 17
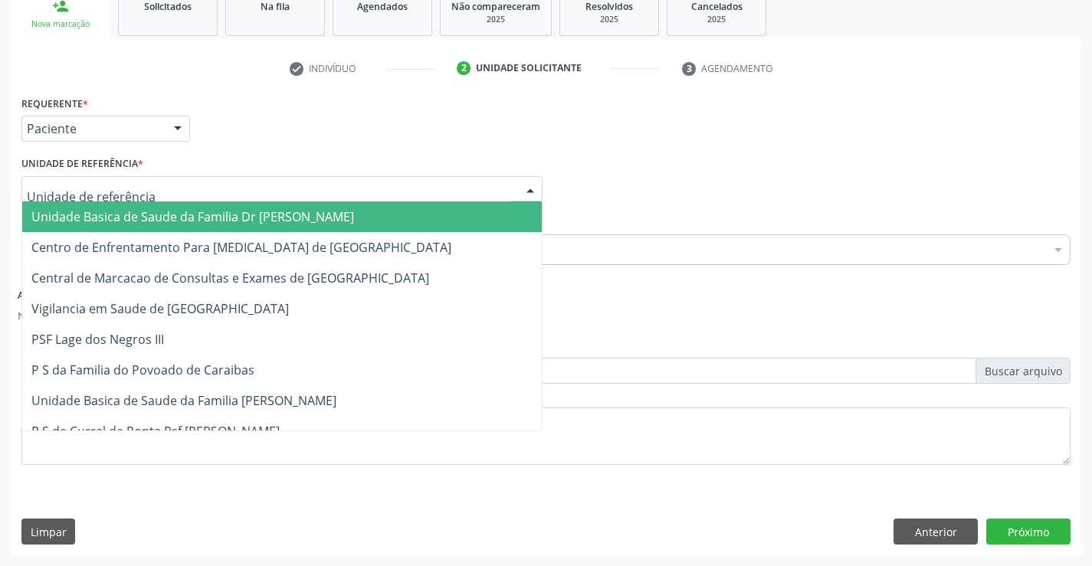
click at [101, 218] on span "Unidade Basica de Saude da Familia Dr [PERSON_NAME]" at bounding box center [192, 216] width 323 height 17
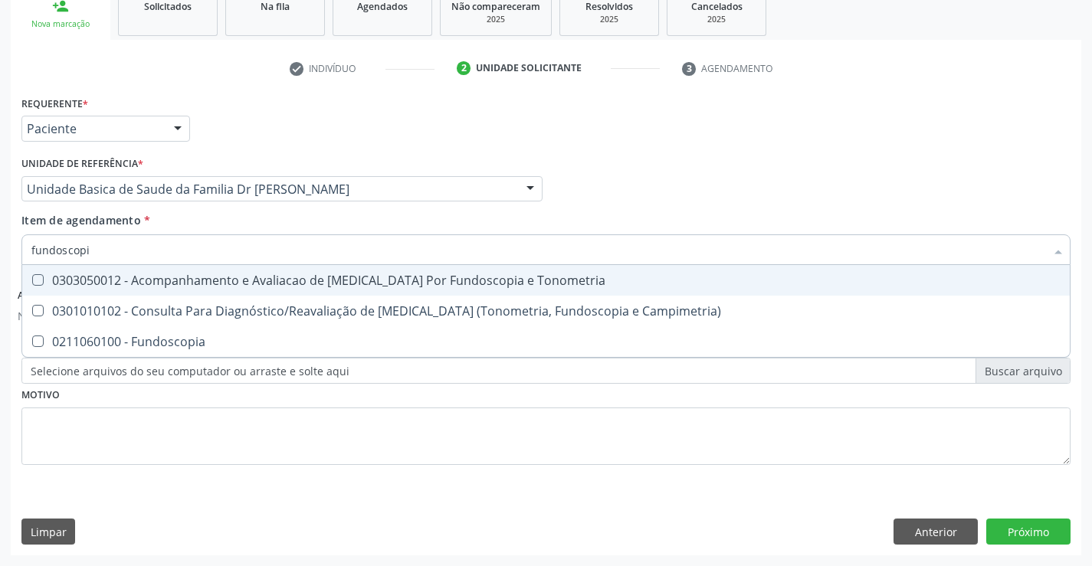
type input "fundoscopia"
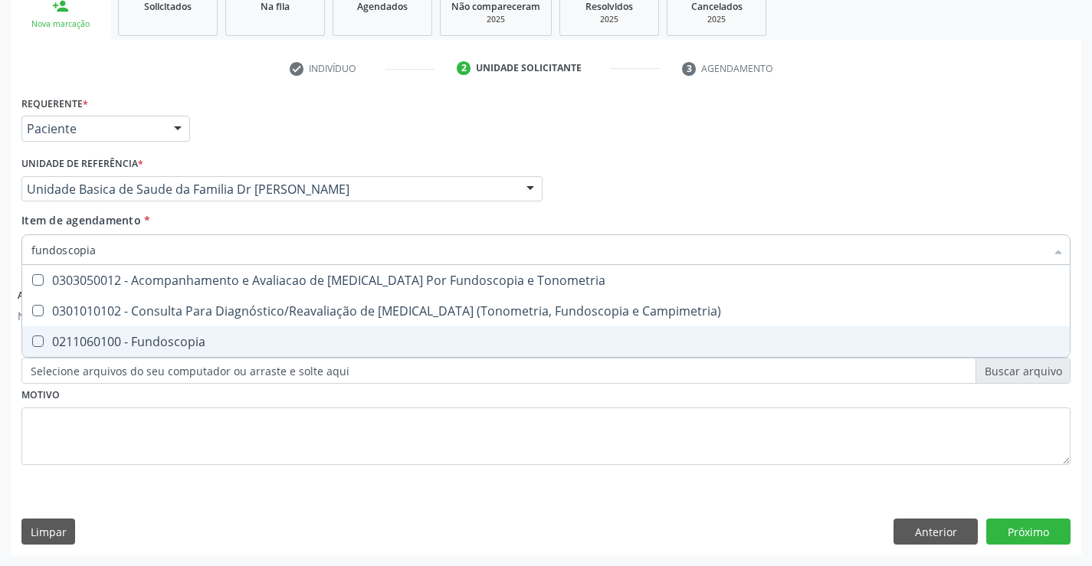
click at [230, 343] on div "0211060100 - Fundoscopia" at bounding box center [545, 342] width 1029 height 12
checkbox Fundoscopia "true"
click at [1027, 532] on button "Próximo" at bounding box center [1028, 532] width 84 height 26
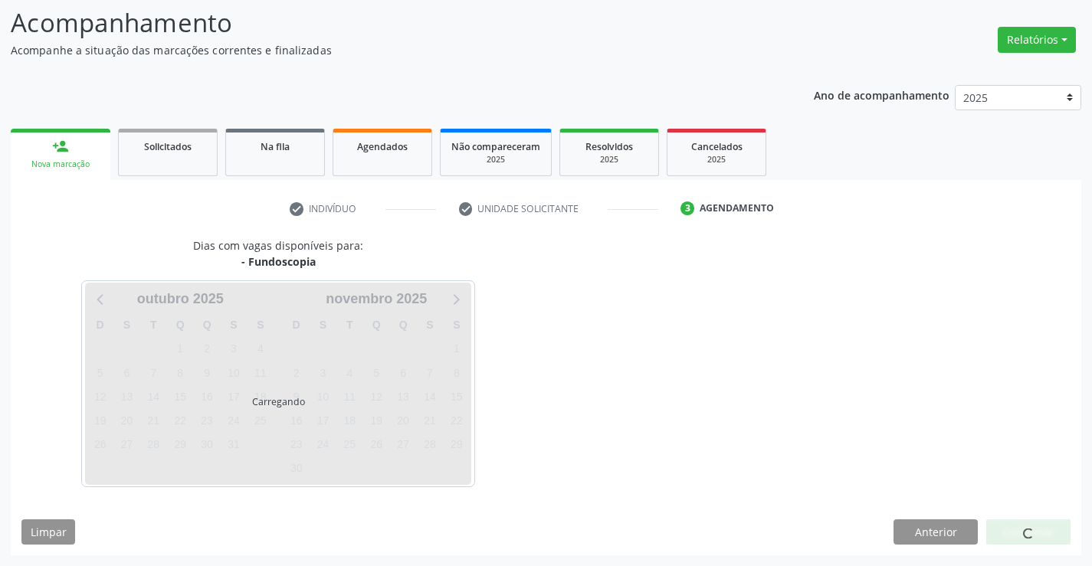
scroll to position [146, 0]
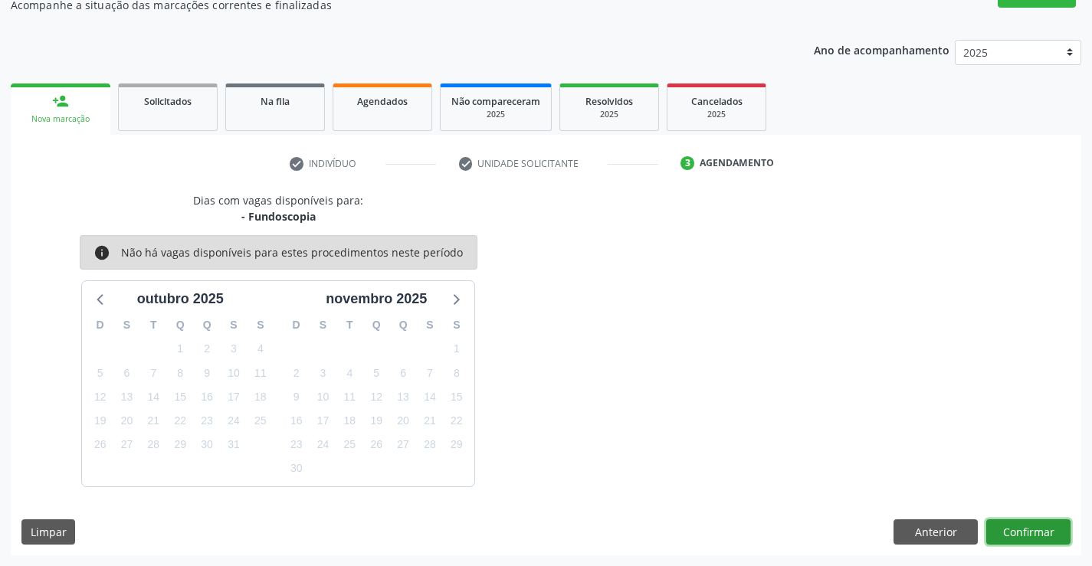
click at [1027, 532] on button "Confirmar" at bounding box center [1028, 533] width 84 height 26
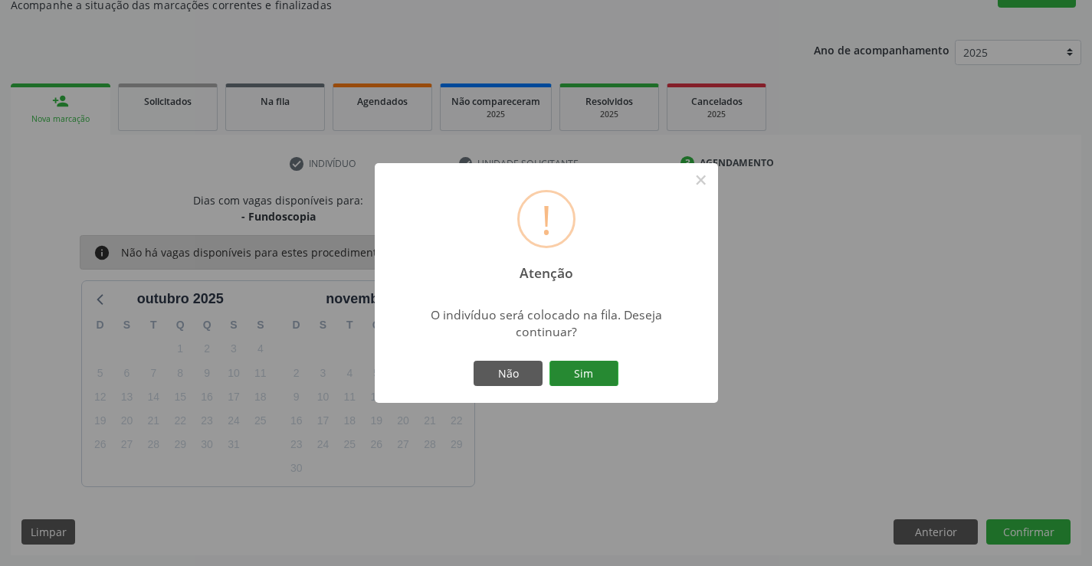
click at [587, 364] on button "Sim" at bounding box center [583, 374] width 69 height 26
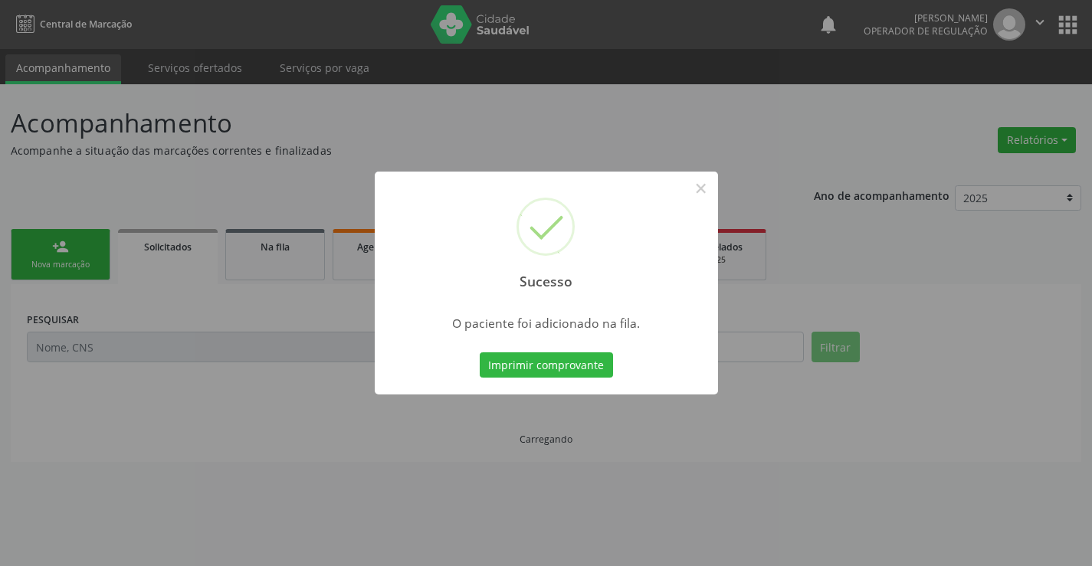
scroll to position [0, 0]
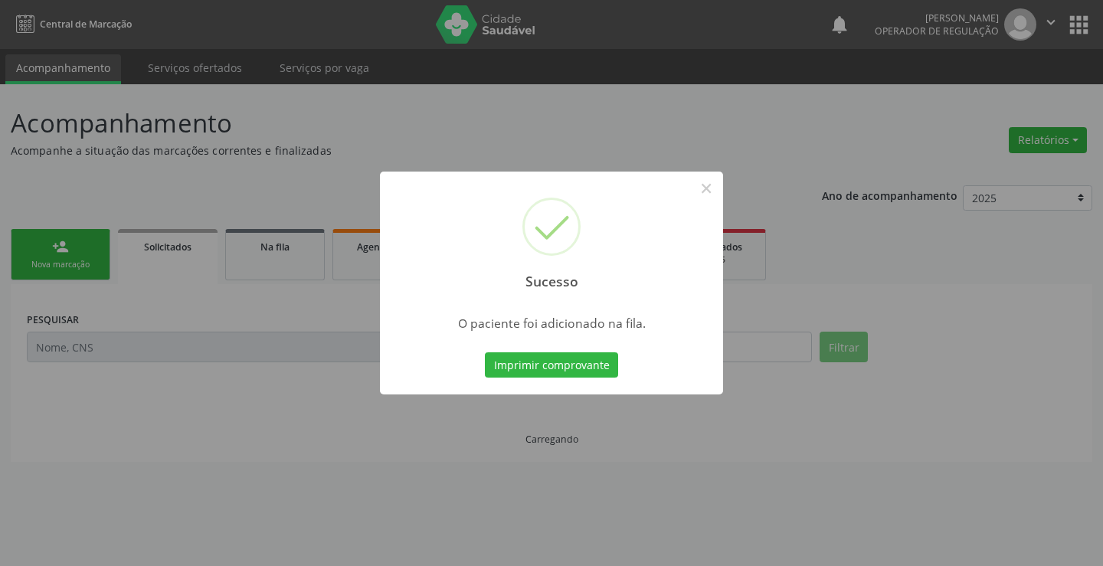
click at [587, 364] on button "Imprimir comprovante" at bounding box center [551, 365] width 133 height 26
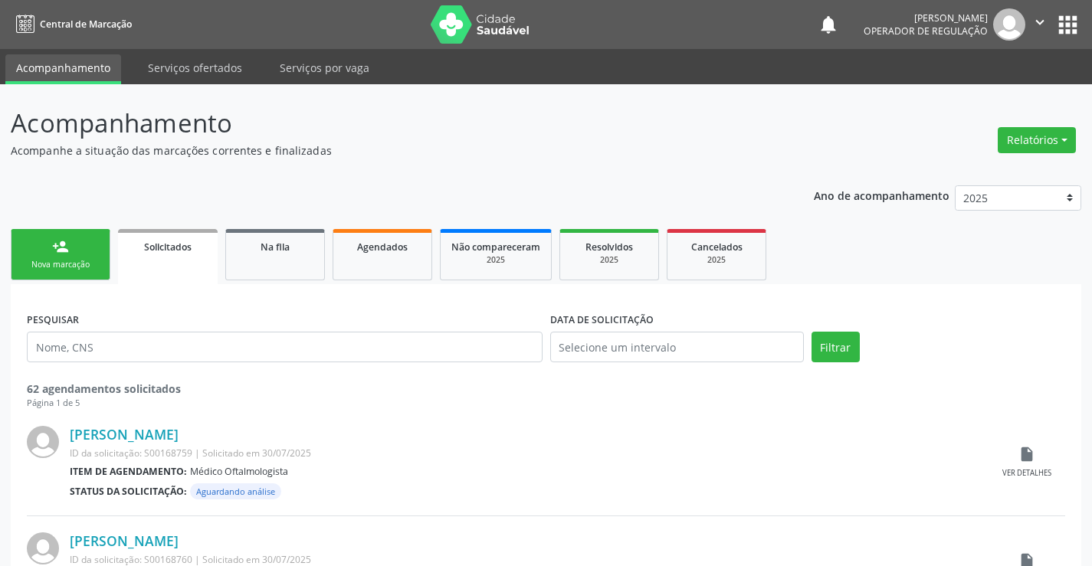
click at [57, 251] on div "person_add" at bounding box center [60, 246] width 17 height 17
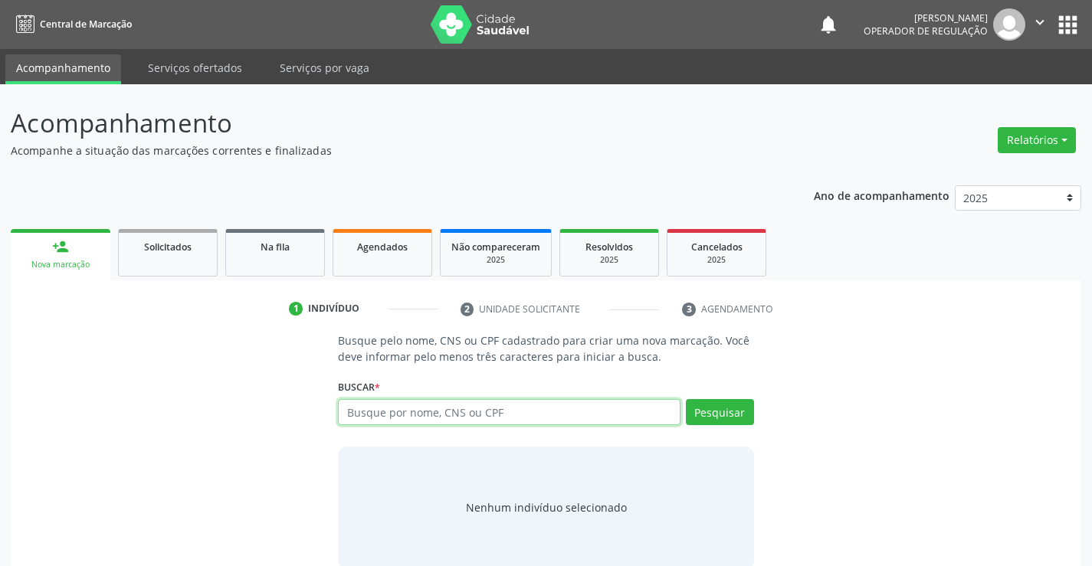
click at [520, 420] on input "text" at bounding box center [509, 412] width 342 height 26
type input "701204036874110"
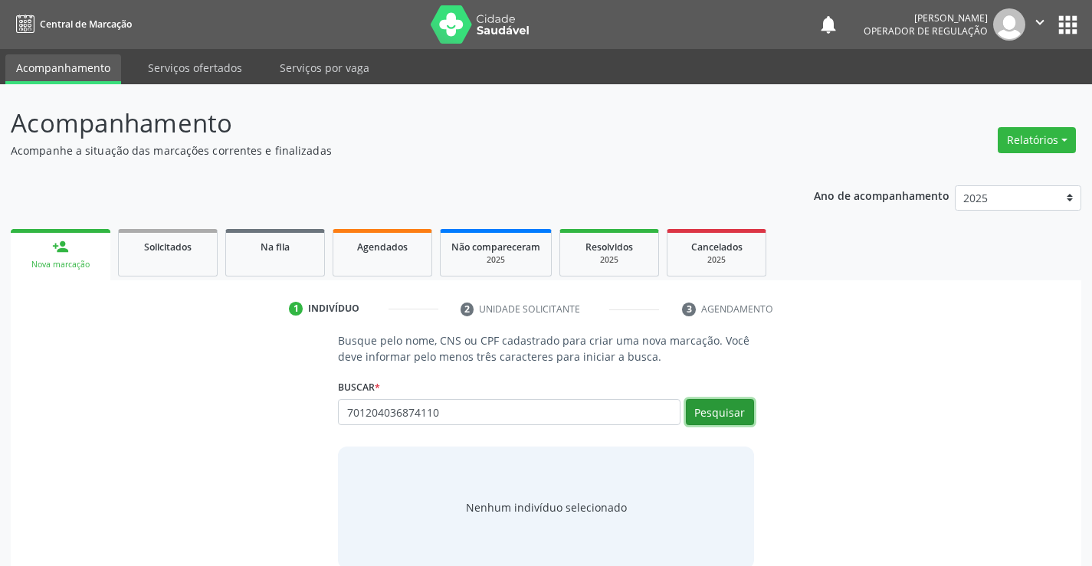
click at [725, 408] on button "Pesquisar" at bounding box center [720, 412] width 68 height 26
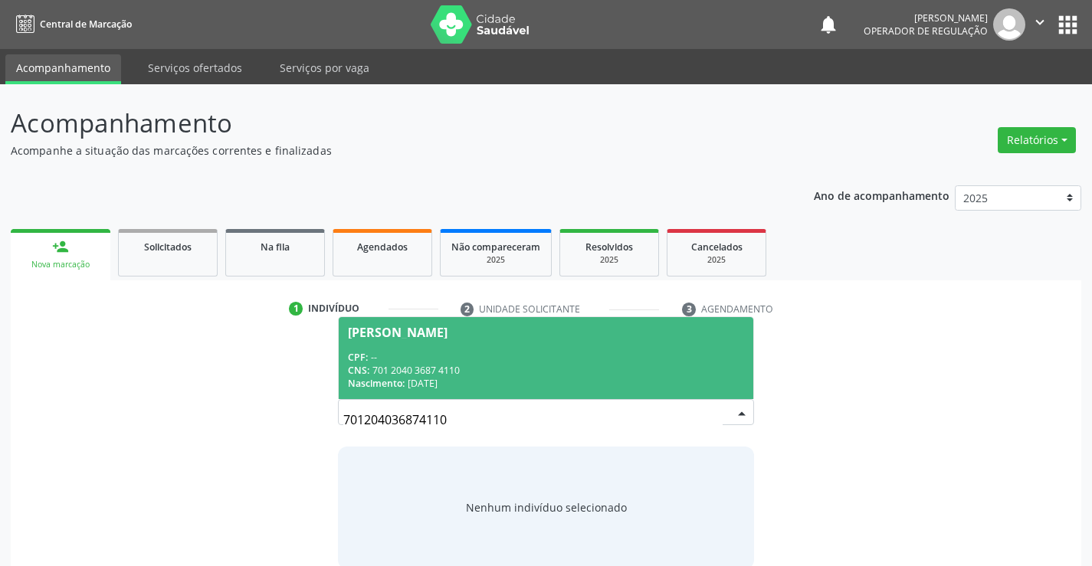
click at [491, 348] on span "Marlene Monteiro Severo Silva CPF: -- CNS: 701 2040 3687 4110 Nascimento: 11/06…" at bounding box center [546, 358] width 414 height 82
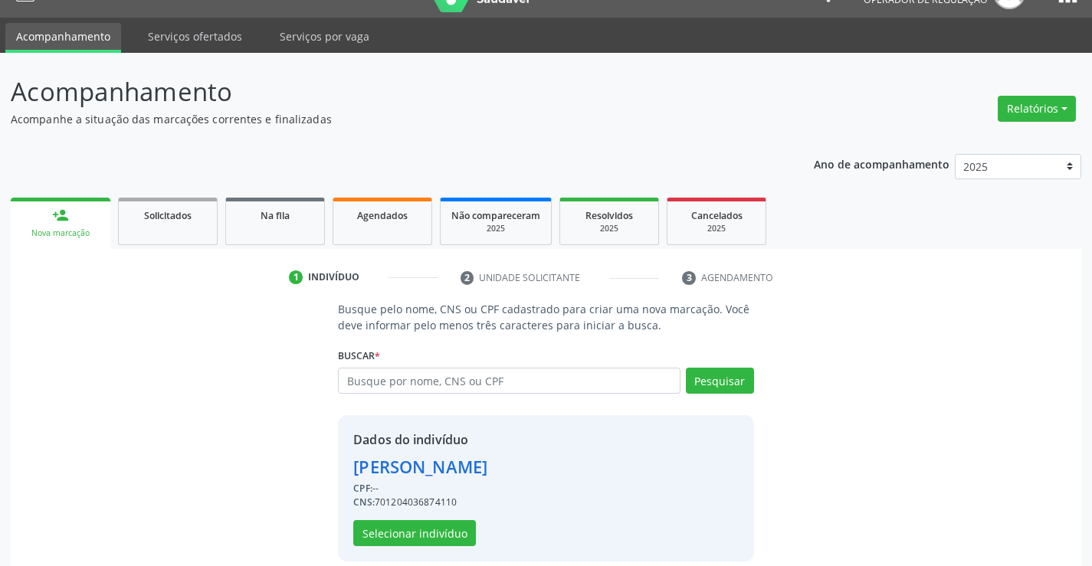
scroll to position [48, 0]
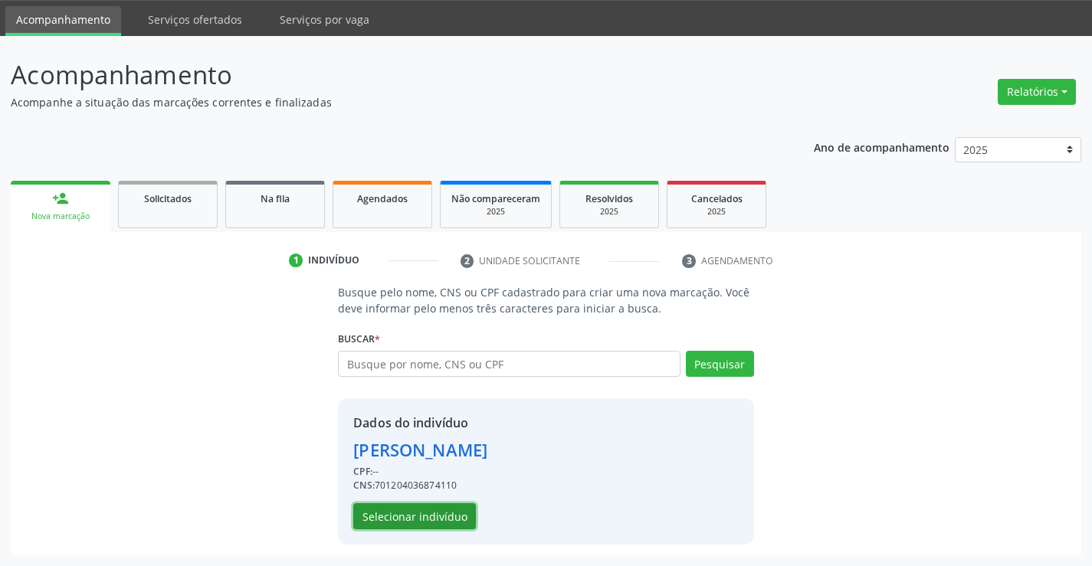
click at [408, 517] on button "Selecionar indivíduo" at bounding box center [414, 516] width 123 height 26
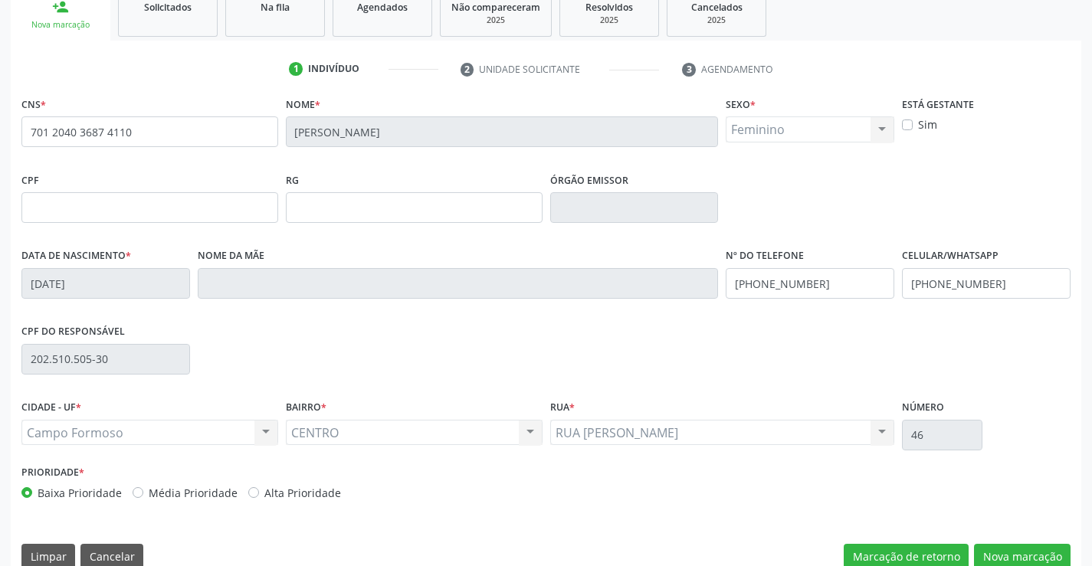
scroll to position [264, 0]
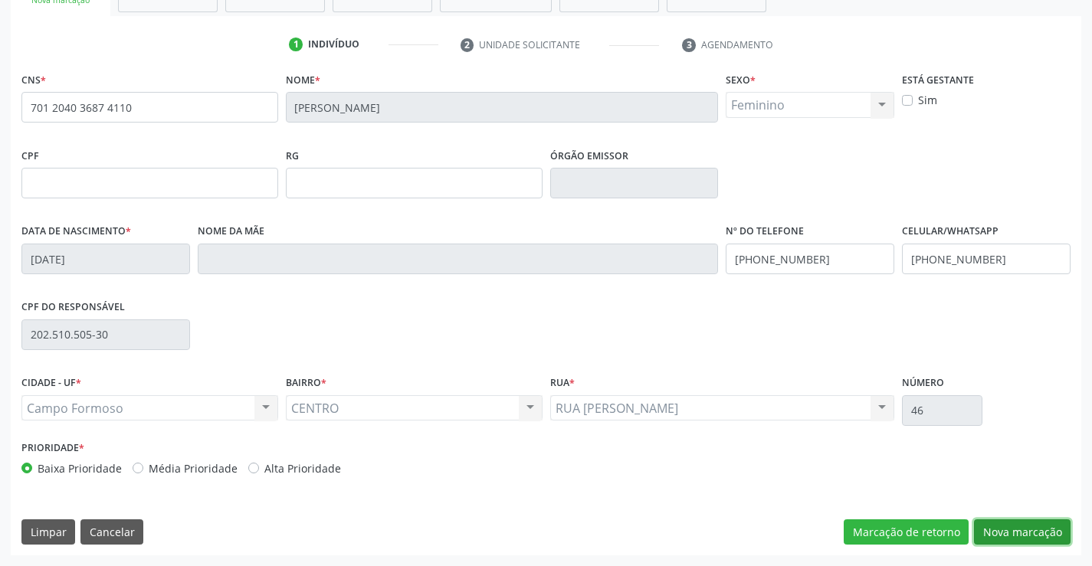
click at [1021, 529] on button "Nova marcação" at bounding box center [1022, 533] width 97 height 26
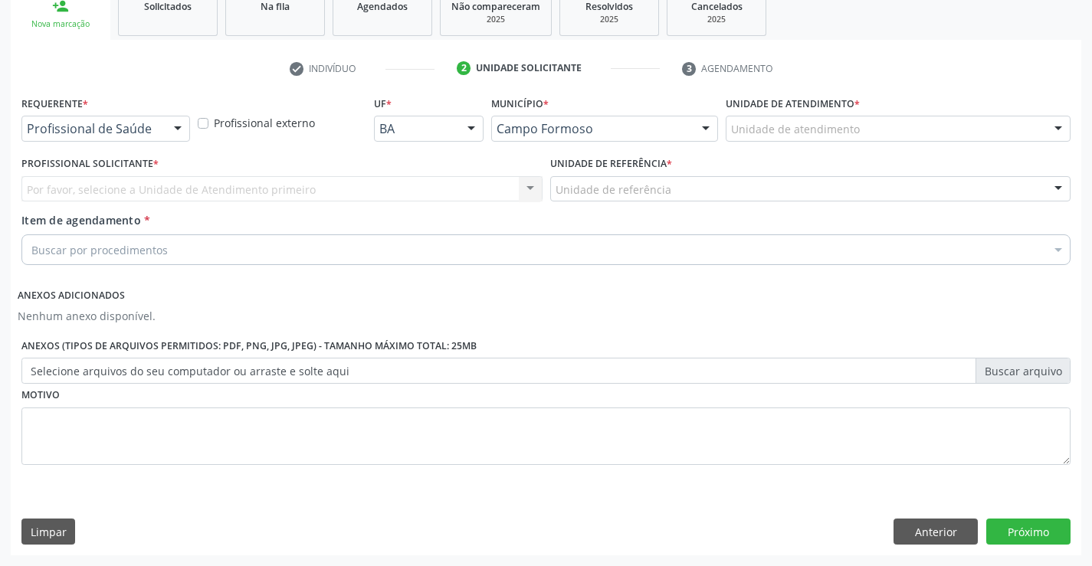
scroll to position [241, 0]
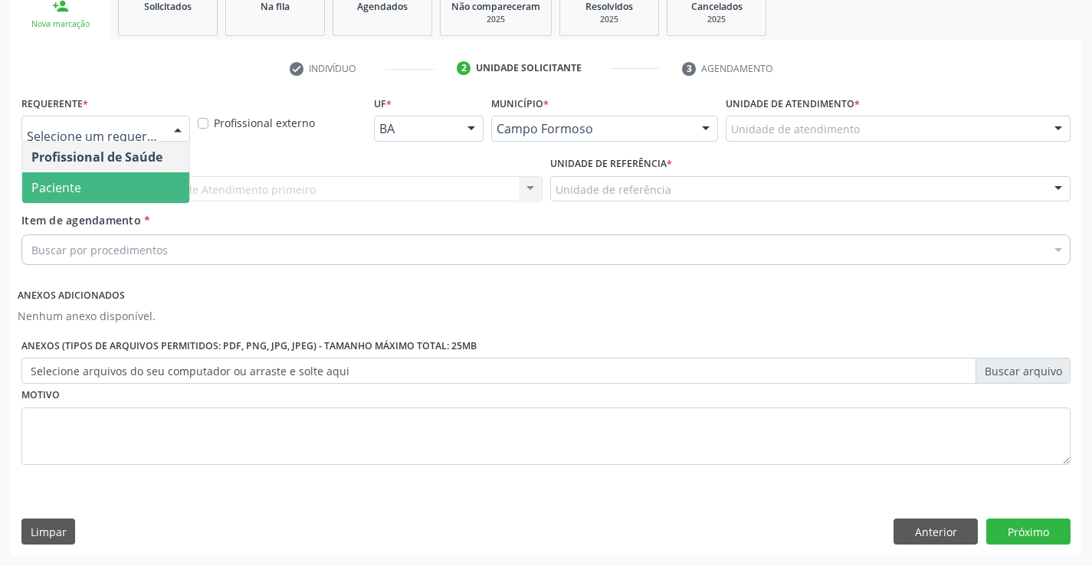
click at [85, 191] on span "Paciente" at bounding box center [105, 187] width 167 height 31
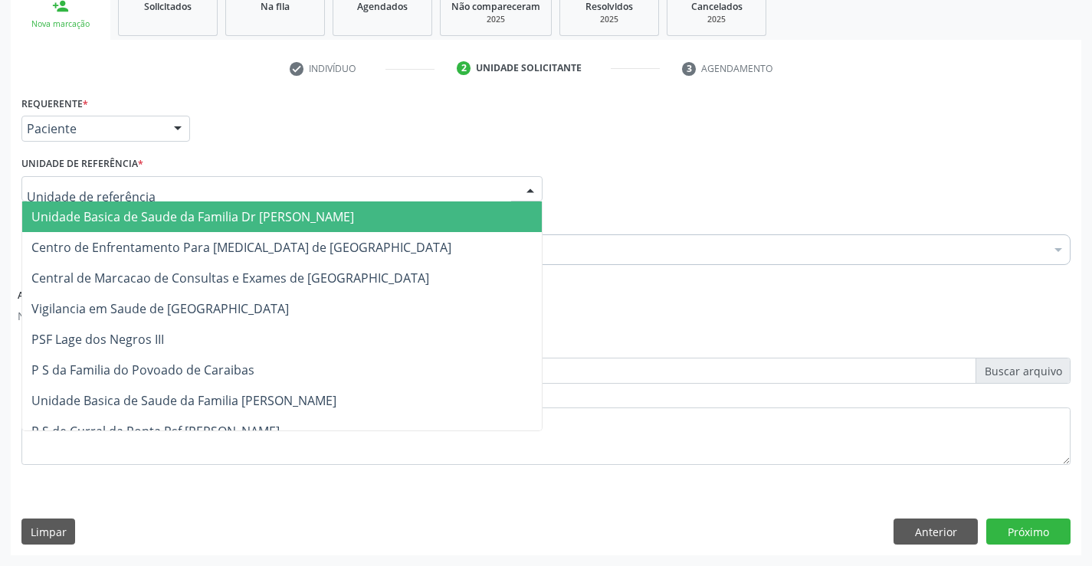
click at [130, 215] on span "Unidade Basica de Saude da Familia Dr [PERSON_NAME]" at bounding box center [192, 216] width 323 height 17
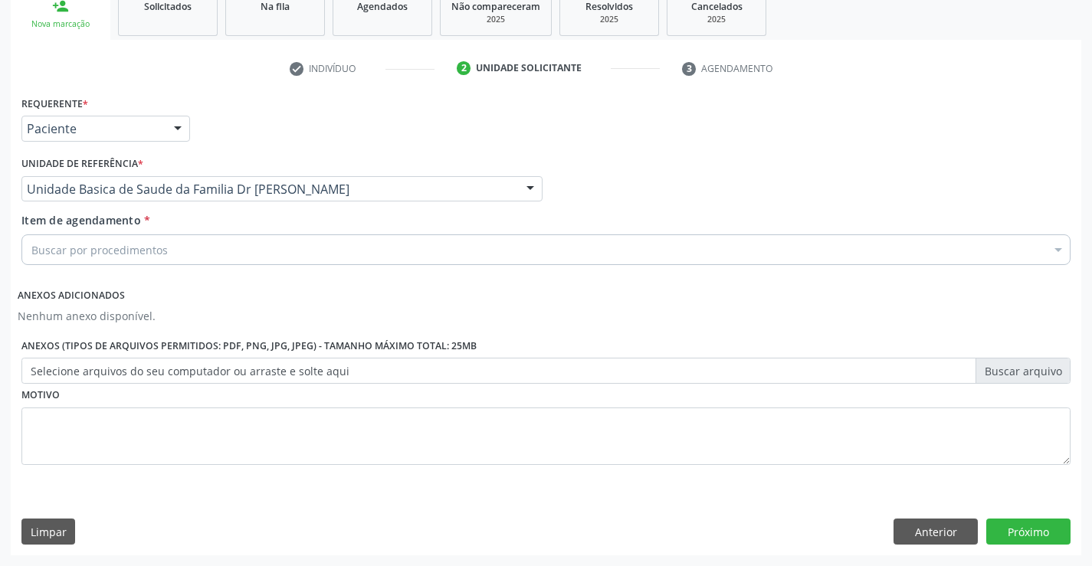
click at [169, 253] on div "Buscar por procedimentos" at bounding box center [545, 249] width 1049 height 31
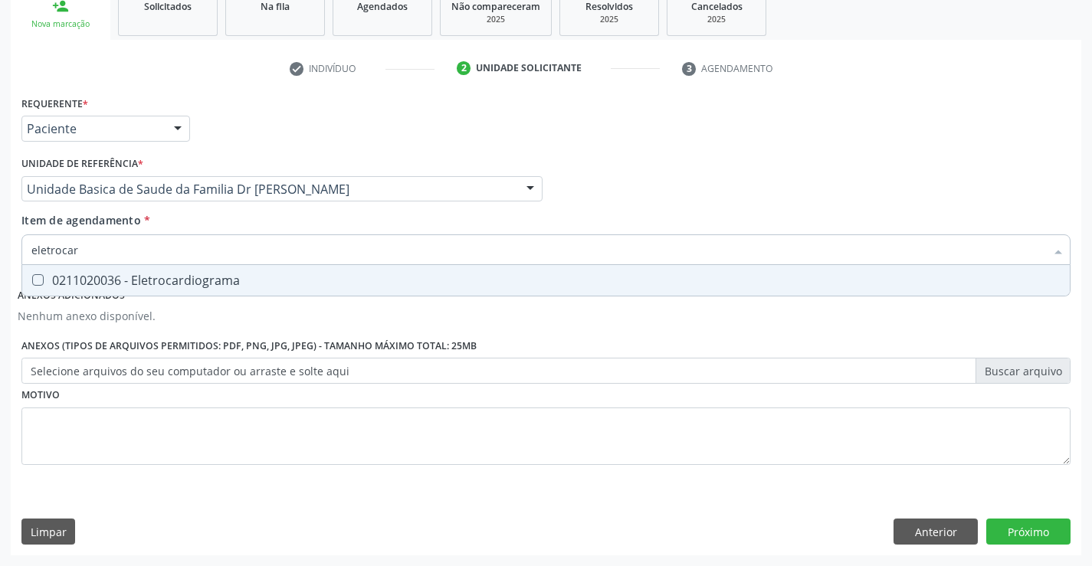
type input "eletrocard"
click at [197, 277] on div "0211020036 - Eletrocardiograma" at bounding box center [545, 280] width 1029 height 12
checkbox Eletrocardiograma "true"
click at [1034, 532] on button "Próximo" at bounding box center [1028, 532] width 84 height 26
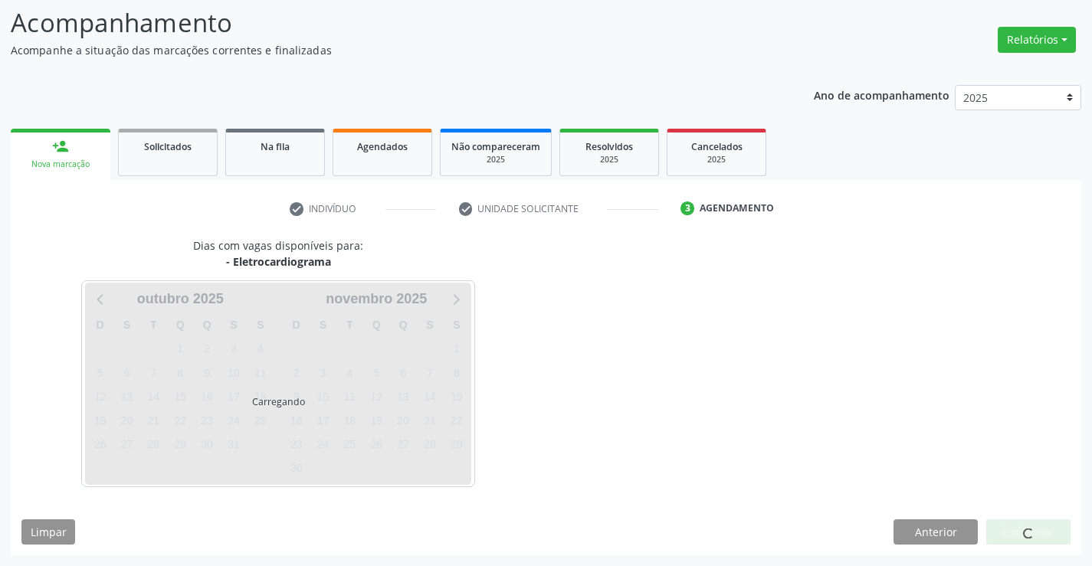
scroll to position [146, 0]
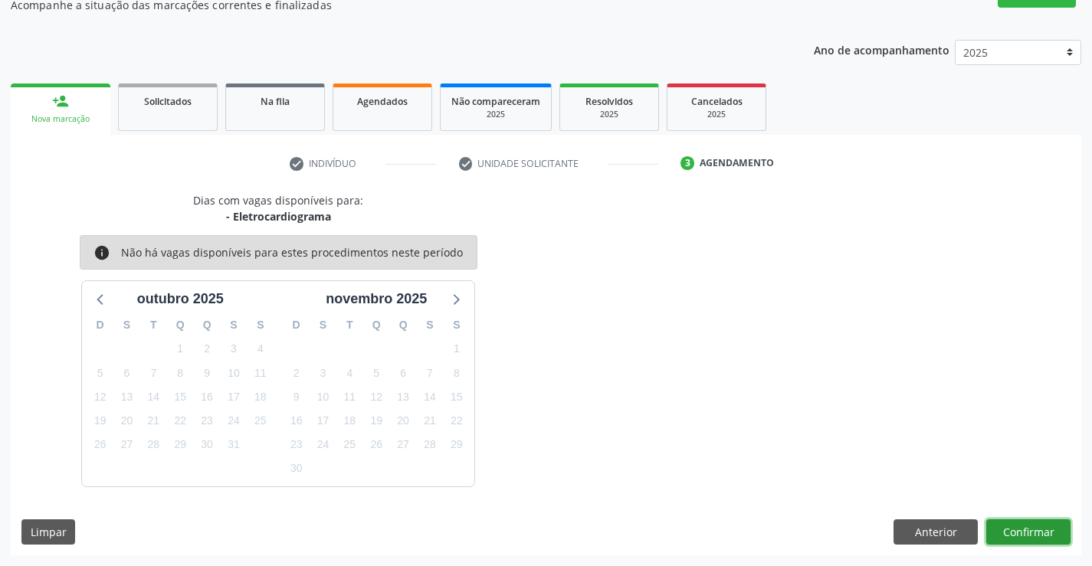
click at [1034, 532] on button "Confirmar" at bounding box center [1028, 533] width 84 height 26
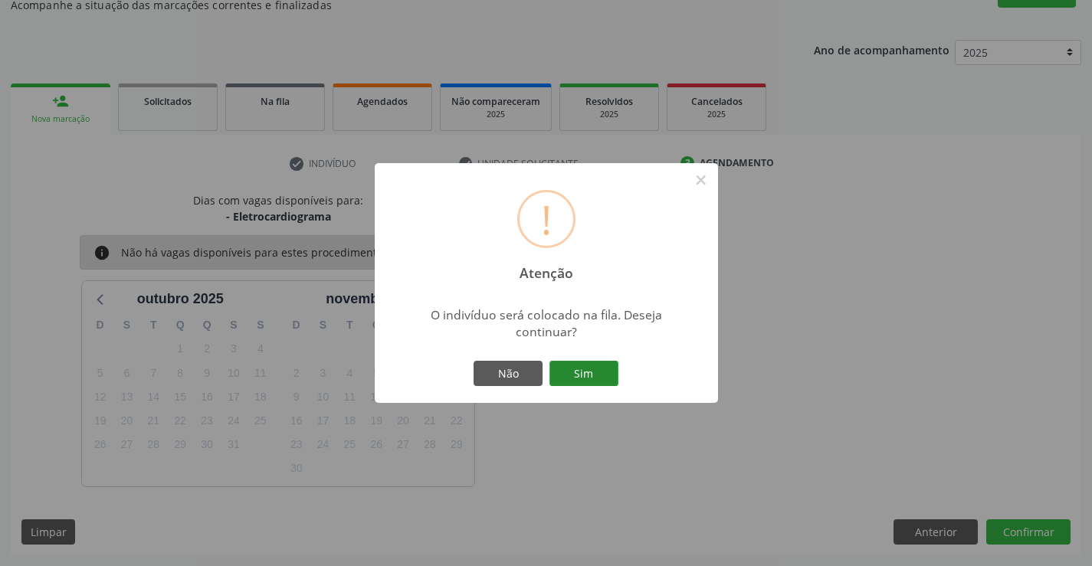
click at [575, 375] on button "Sim" at bounding box center [583, 374] width 69 height 26
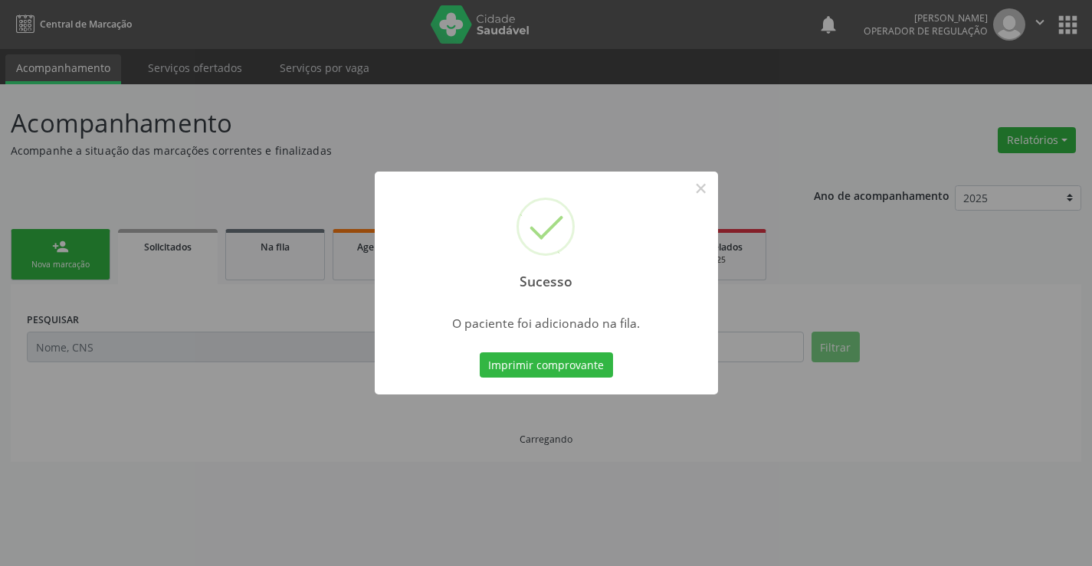
scroll to position [0, 0]
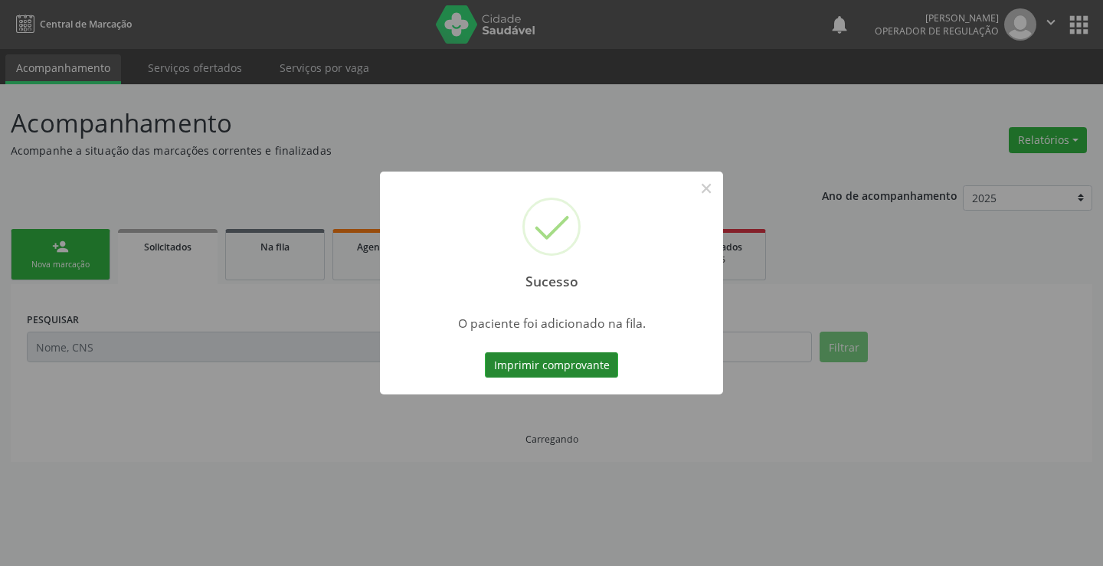
click at [561, 365] on button "Imprimir comprovante" at bounding box center [551, 365] width 133 height 26
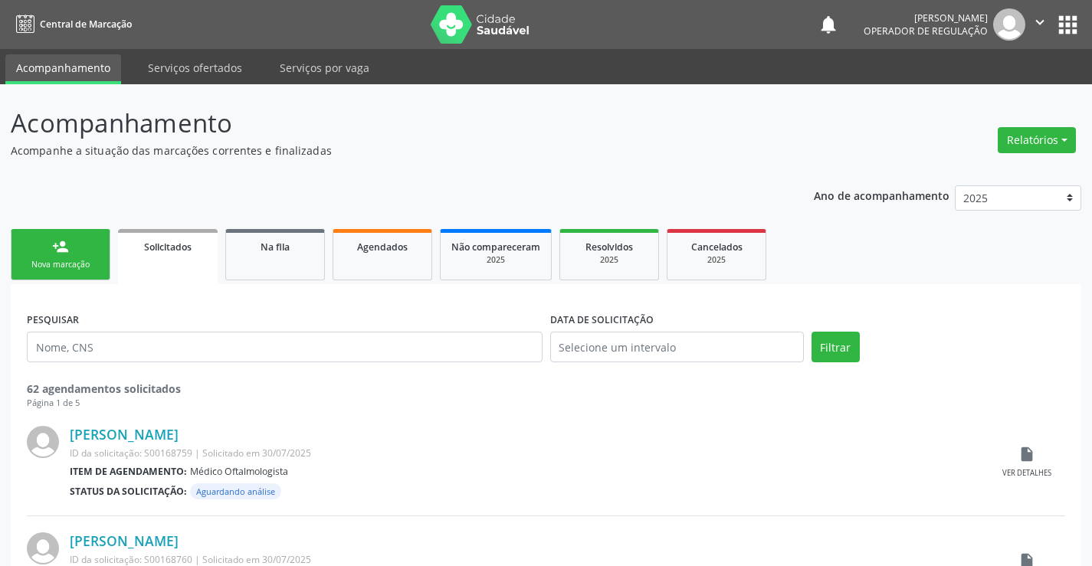
click at [64, 251] on div "person_add" at bounding box center [60, 246] width 17 height 17
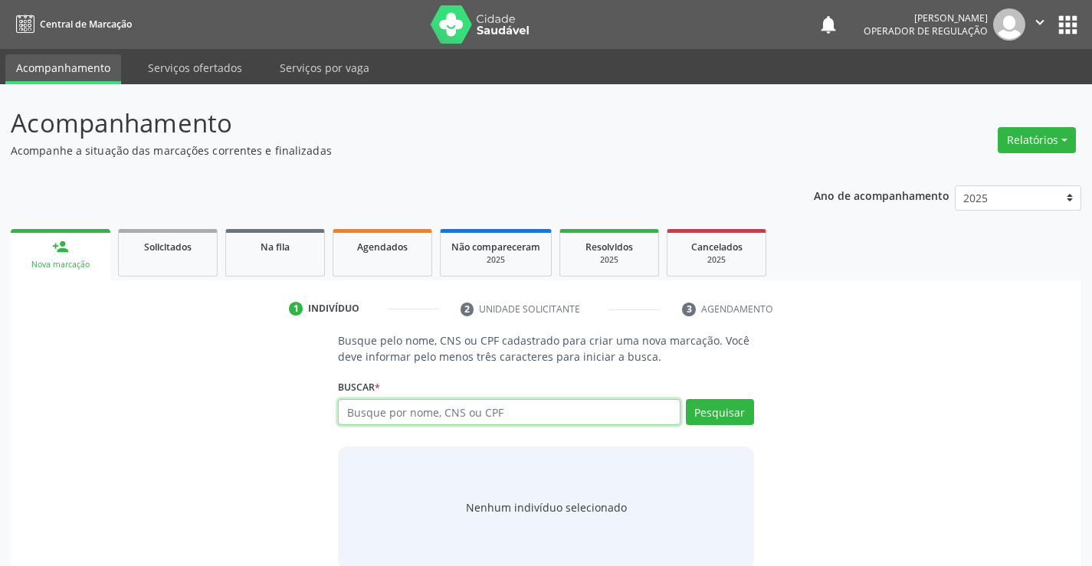
click at [480, 411] on input "text" at bounding box center [509, 412] width 342 height 26
type input "703407227430311"
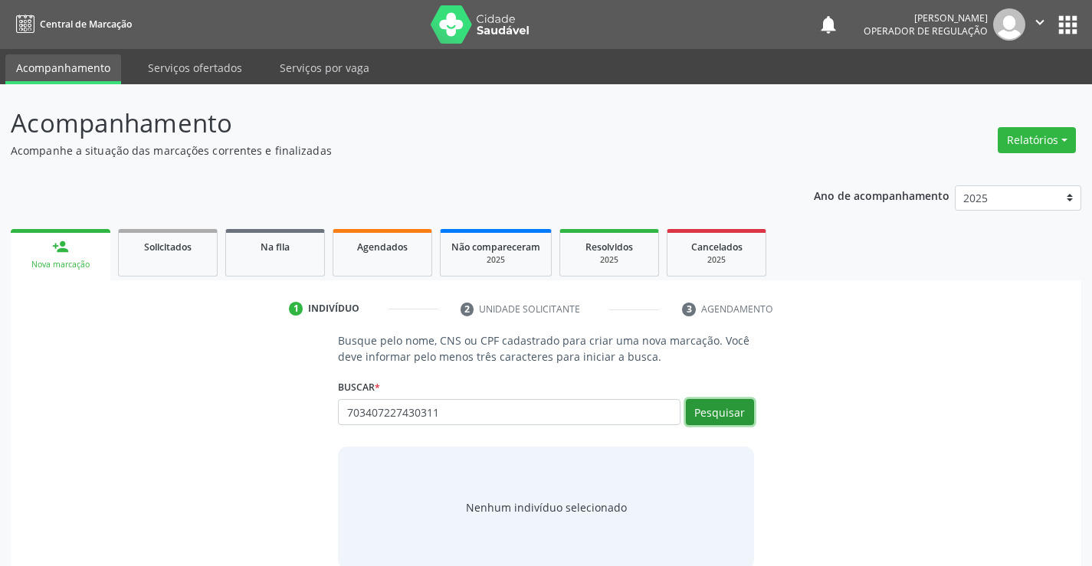
click at [719, 411] on button "Pesquisar" at bounding box center [720, 412] width 68 height 26
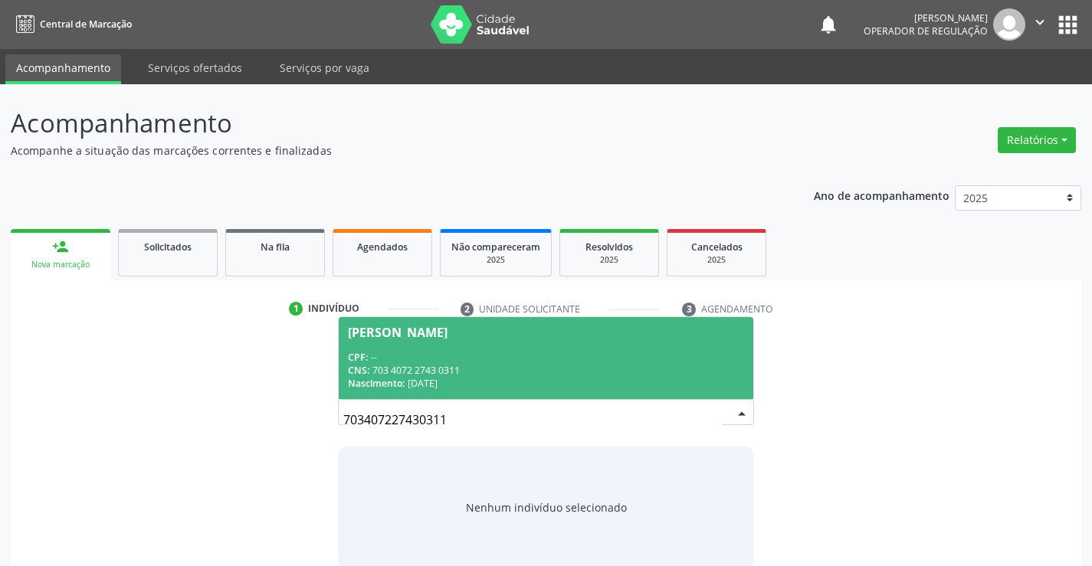
click at [435, 344] on span "Janice Almeida Santos CPF: -- CNS: 703 4072 2743 0311 Nascimento: 06/06/1987" at bounding box center [546, 358] width 414 height 82
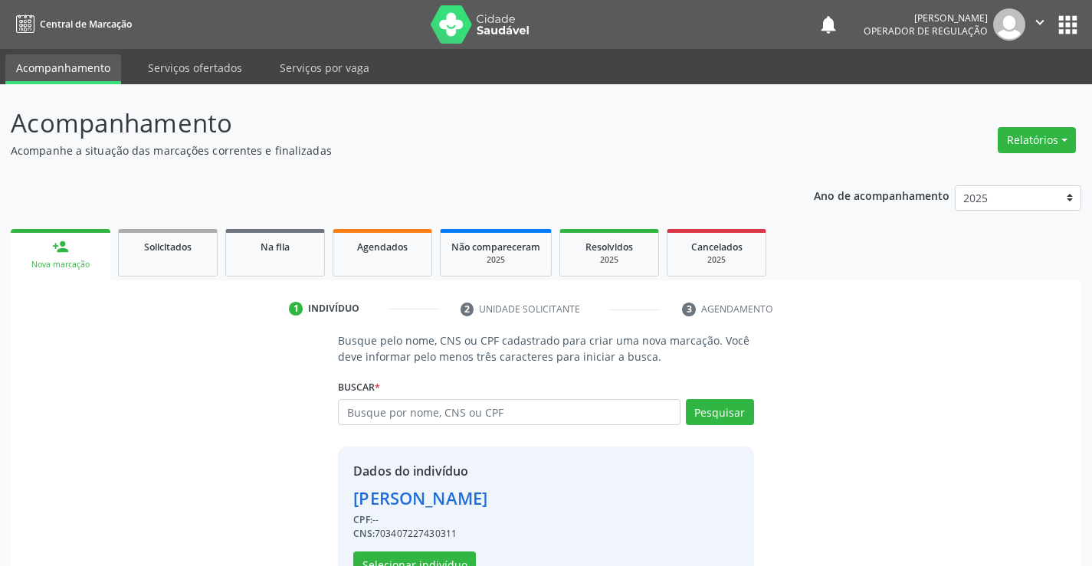
scroll to position [48, 0]
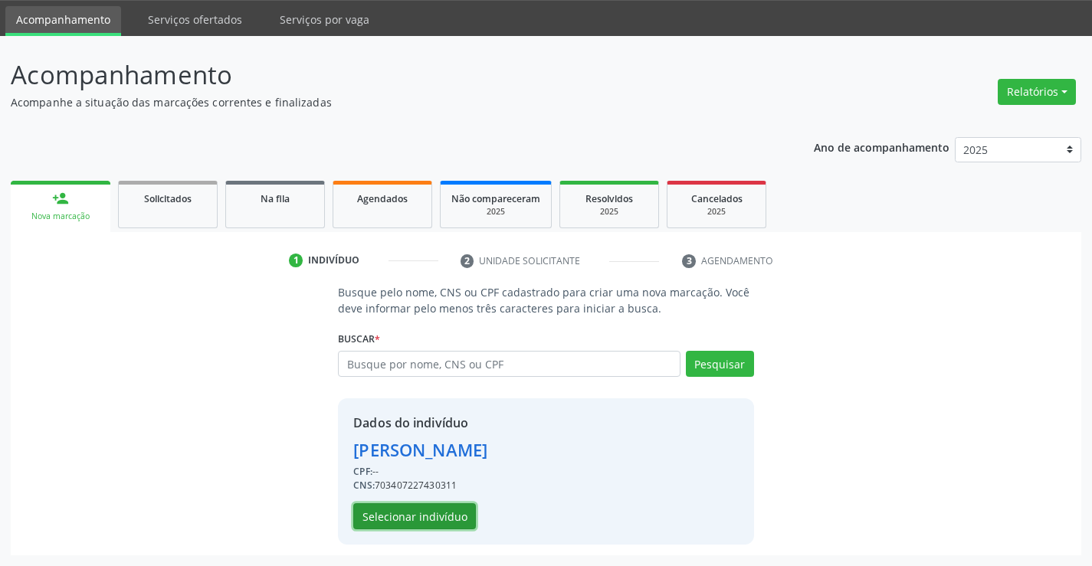
click at [403, 517] on button "Selecionar indivíduo" at bounding box center [414, 516] width 123 height 26
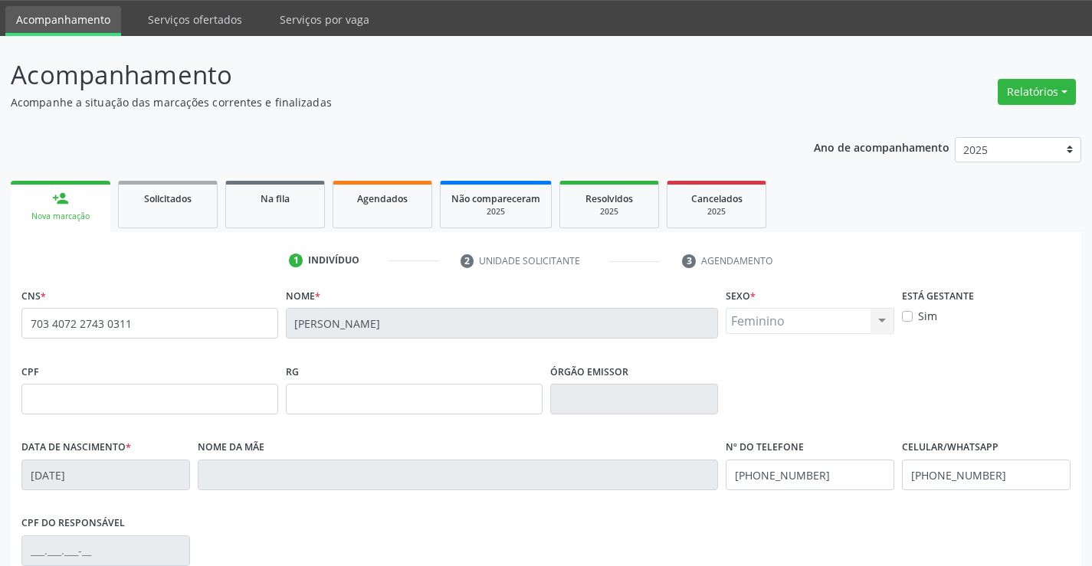
scroll to position [264, 0]
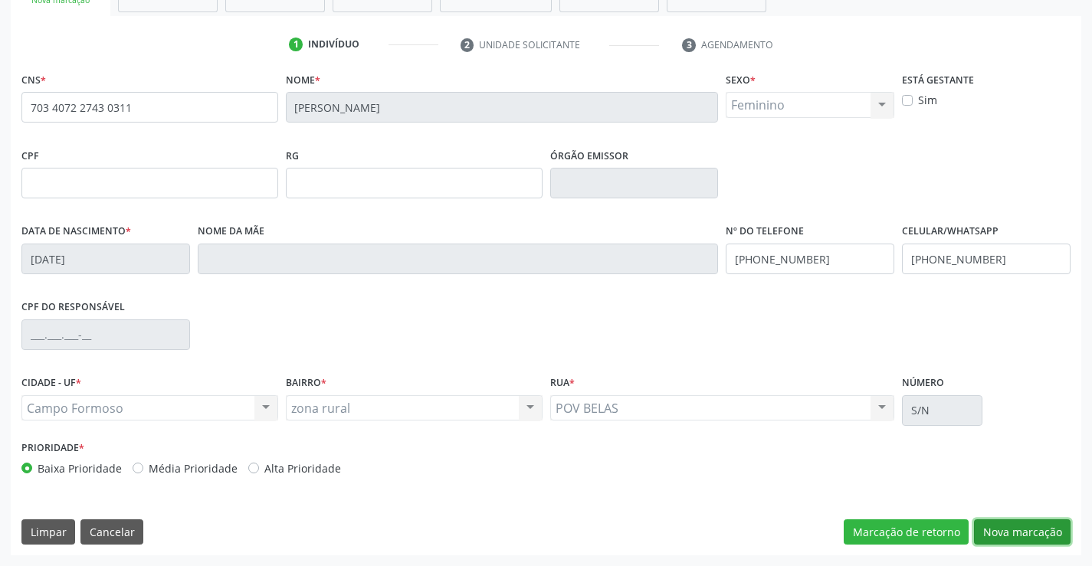
click at [1030, 528] on button "Nova marcação" at bounding box center [1022, 533] width 97 height 26
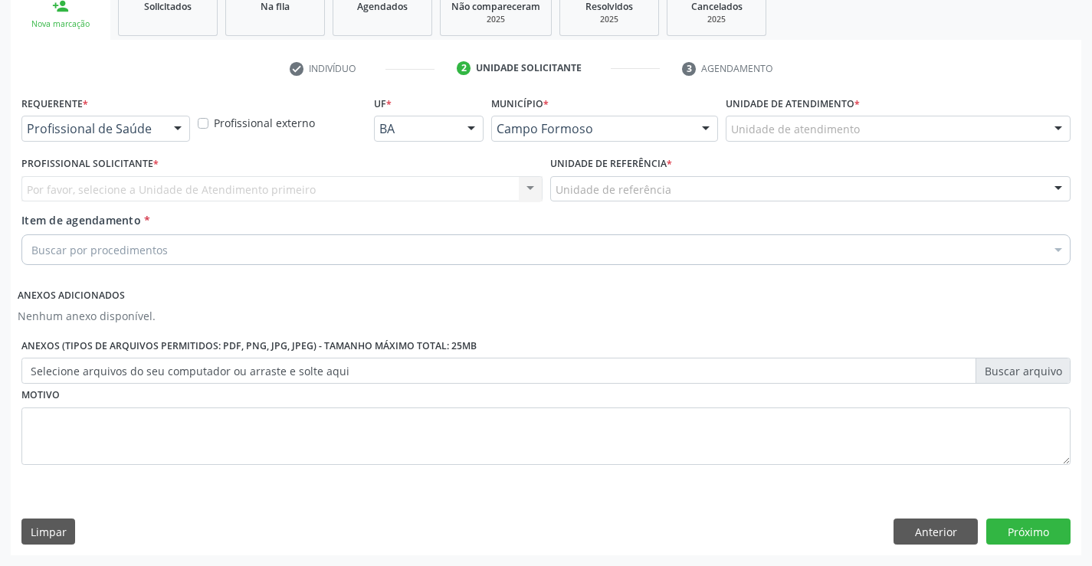
click at [102, 116] on div "Profissional de Saúde" at bounding box center [105, 129] width 169 height 26
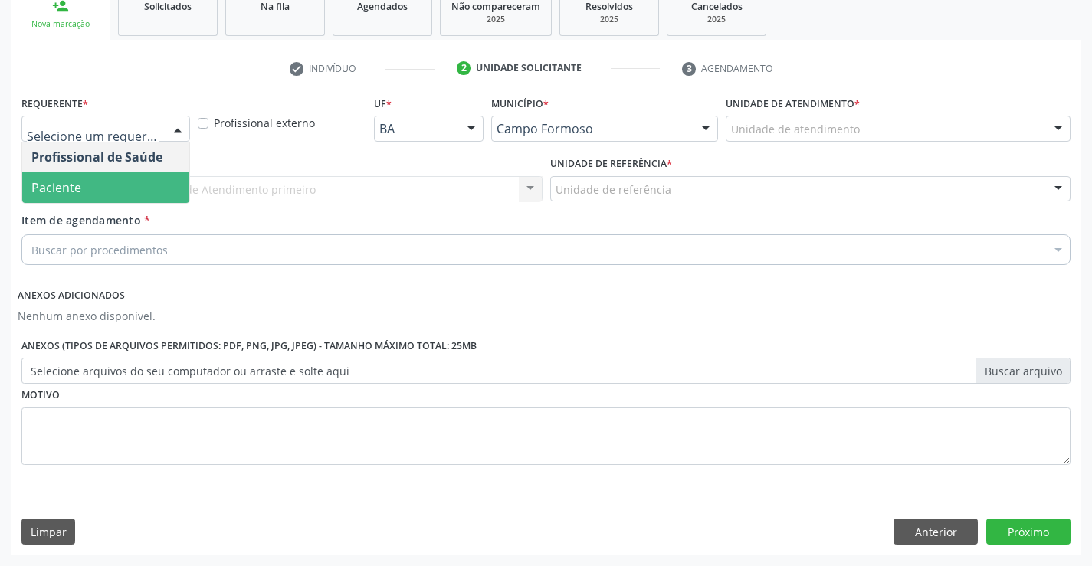
click at [81, 185] on span "Paciente" at bounding box center [105, 187] width 167 height 31
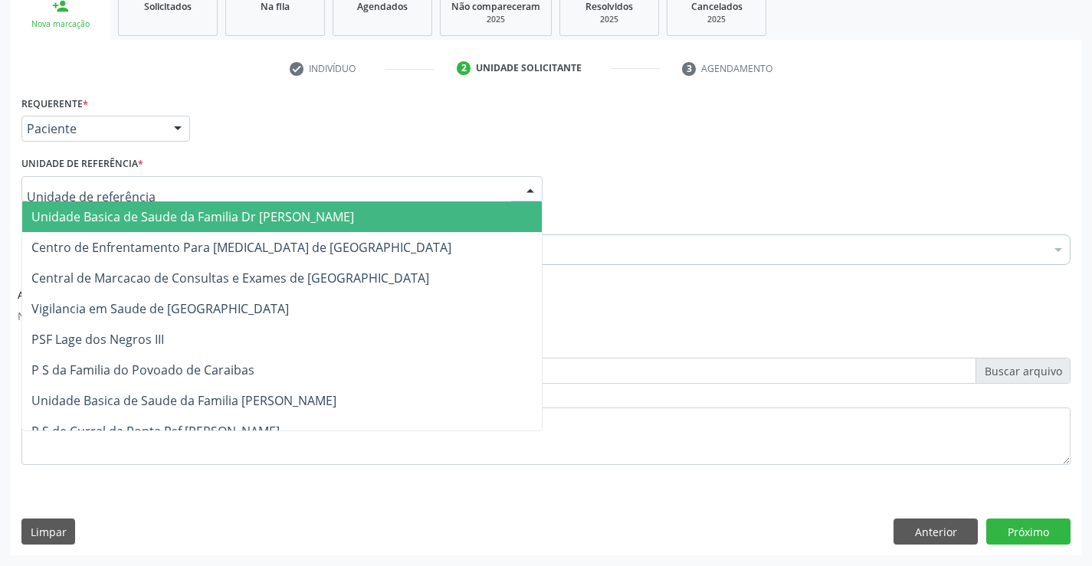
click at [100, 212] on span "Unidade Basica de Saude da Familia Dr [PERSON_NAME]" at bounding box center [192, 216] width 323 height 17
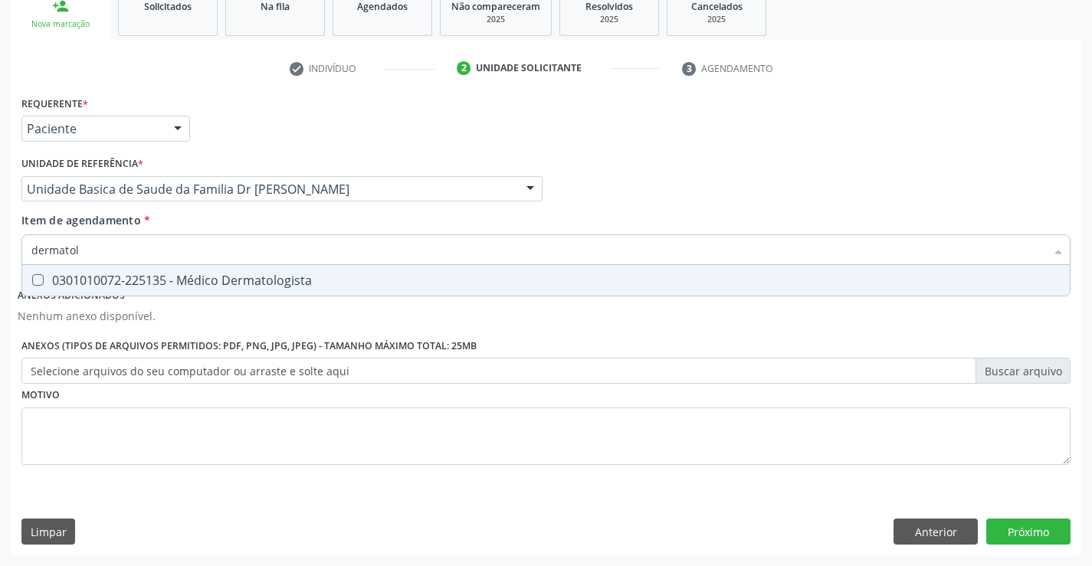
type input "dermatolo"
click at [222, 283] on div "0301010072-225135 - Médico Dermatologista" at bounding box center [545, 280] width 1029 height 12
checkbox Dermatologista "true"
click at [1031, 529] on button "Próximo" at bounding box center [1028, 532] width 84 height 26
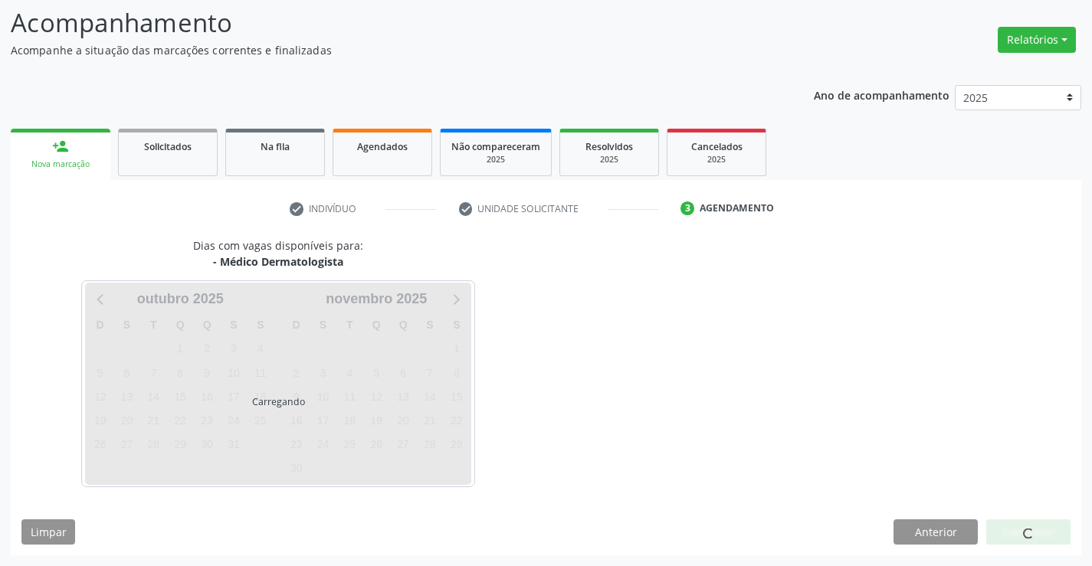
scroll to position [100, 0]
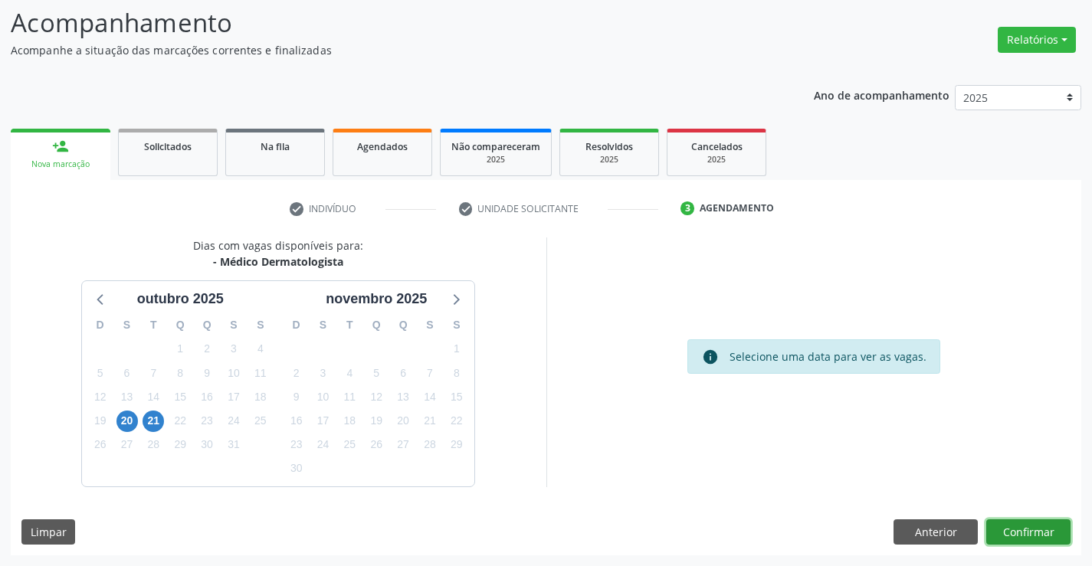
click at [1031, 529] on button "Confirmar" at bounding box center [1028, 533] width 84 height 26
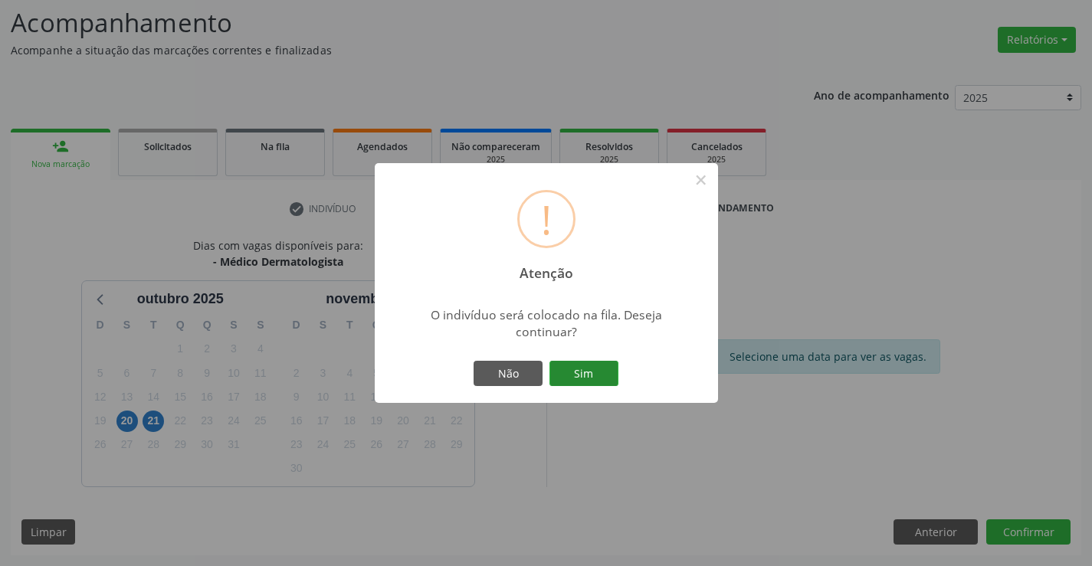
click at [581, 369] on button "Sim" at bounding box center [583, 374] width 69 height 26
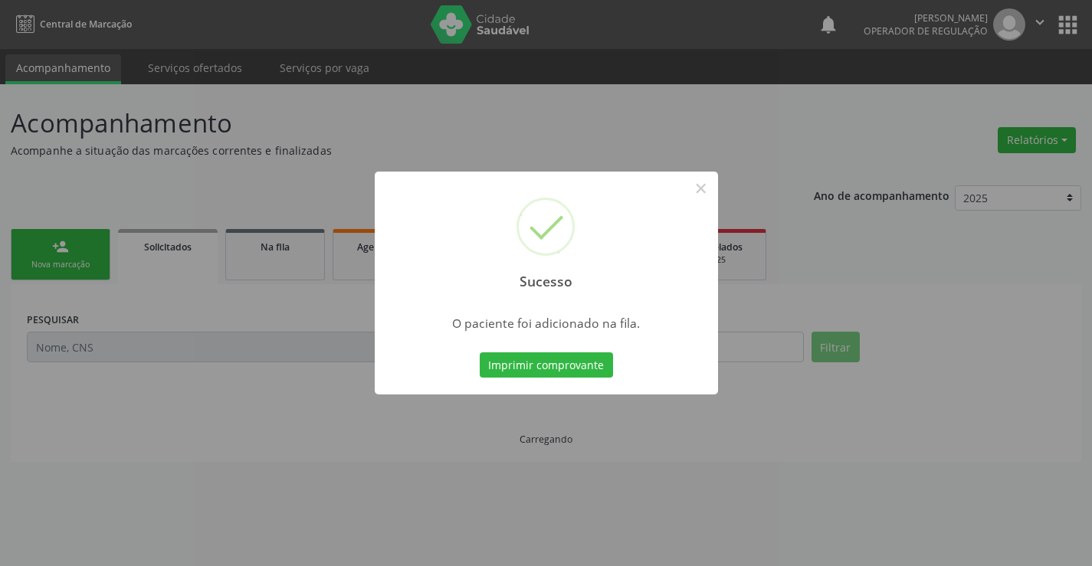
scroll to position [0, 0]
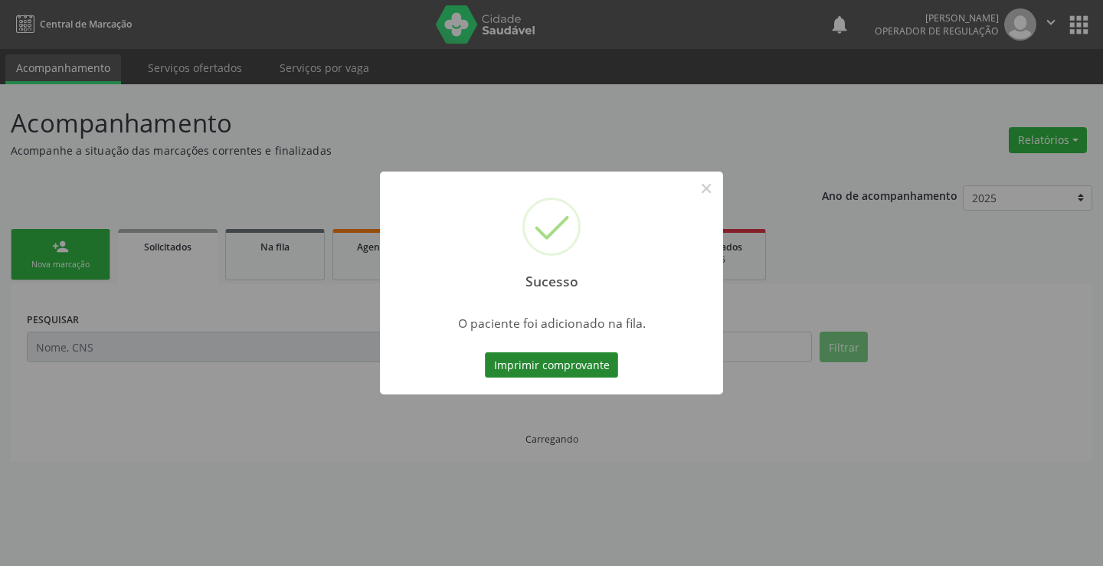
click at [568, 369] on button "Imprimir comprovante" at bounding box center [551, 365] width 133 height 26
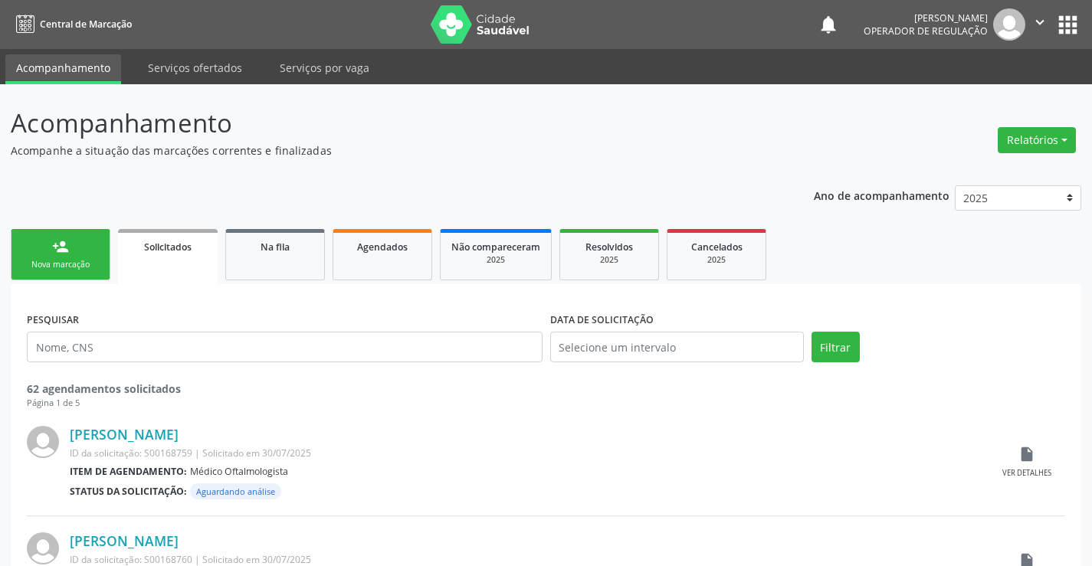
click at [90, 251] on link "person_add Nova marcação" at bounding box center [61, 254] width 100 height 51
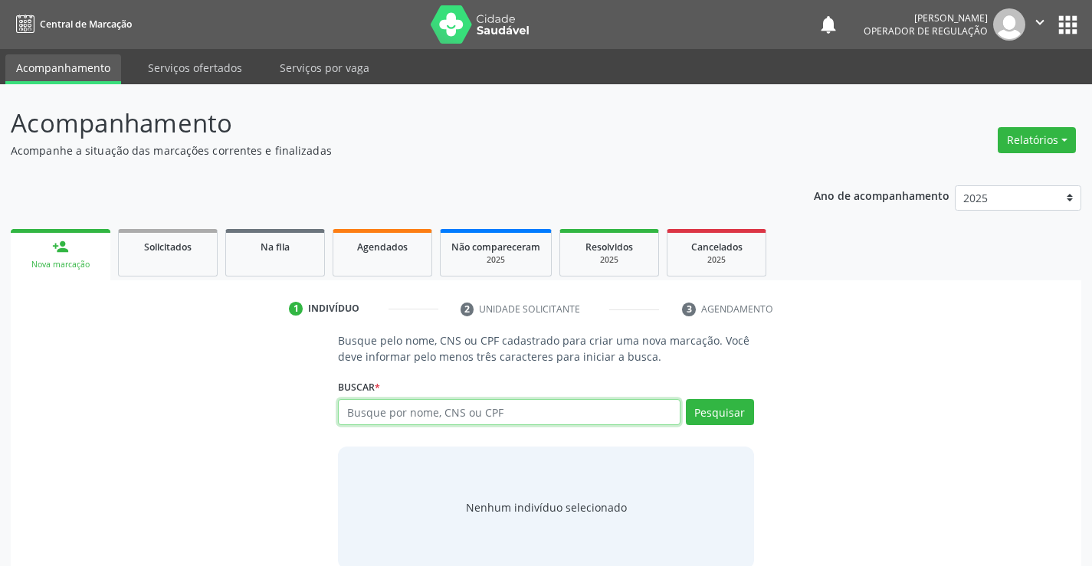
click at [466, 413] on input "text" at bounding box center [509, 412] width 342 height 26
type input "700005890160707"
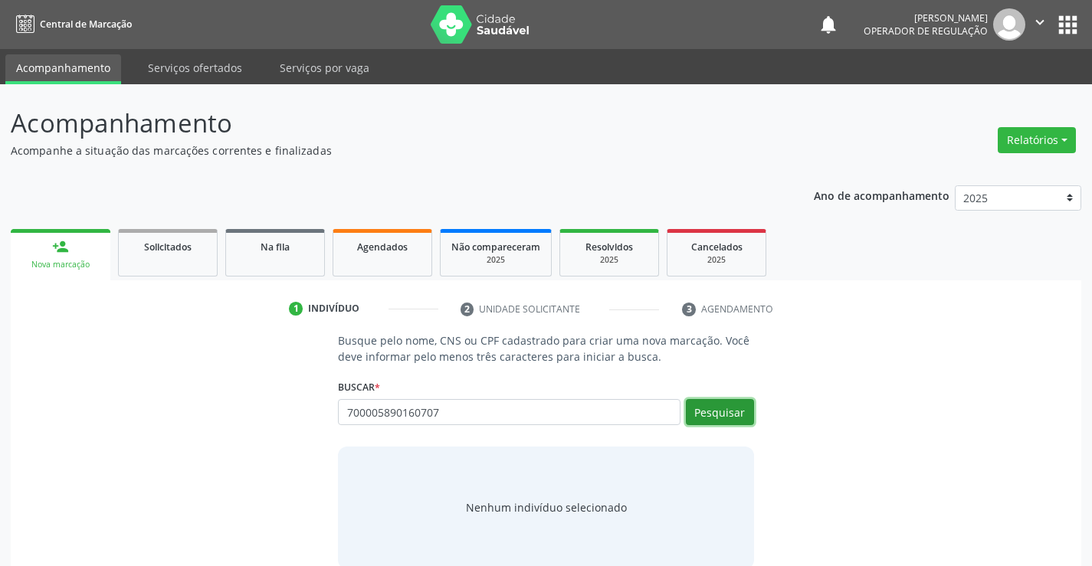
click at [729, 410] on button "Pesquisar" at bounding box center [720, 412] width 68 height 26
type input "700005890160707"
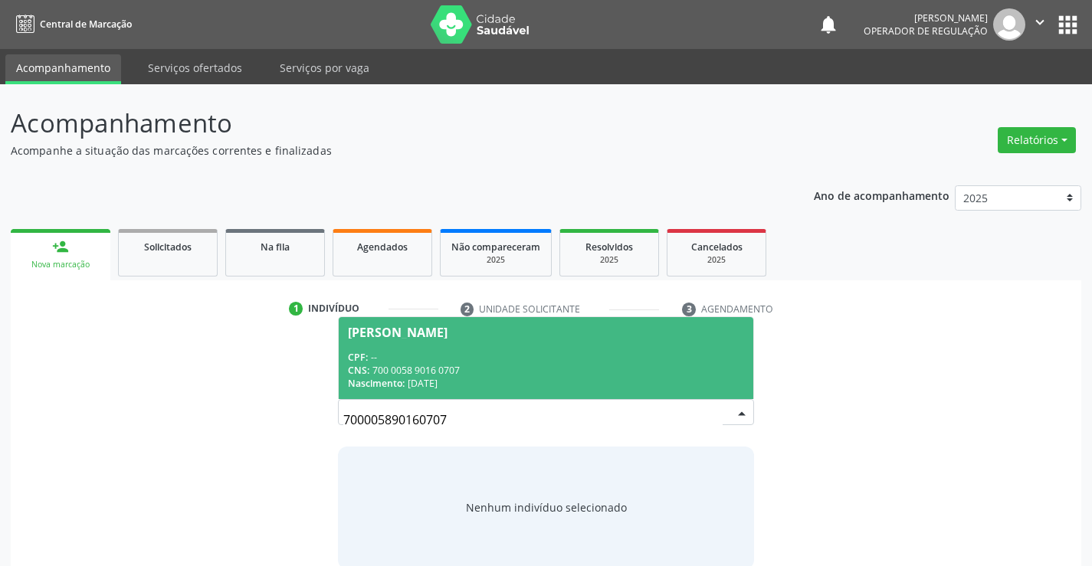
click at [456, 358] on div "CPF: --" at bounding box center [545, 357] width 395 height 13
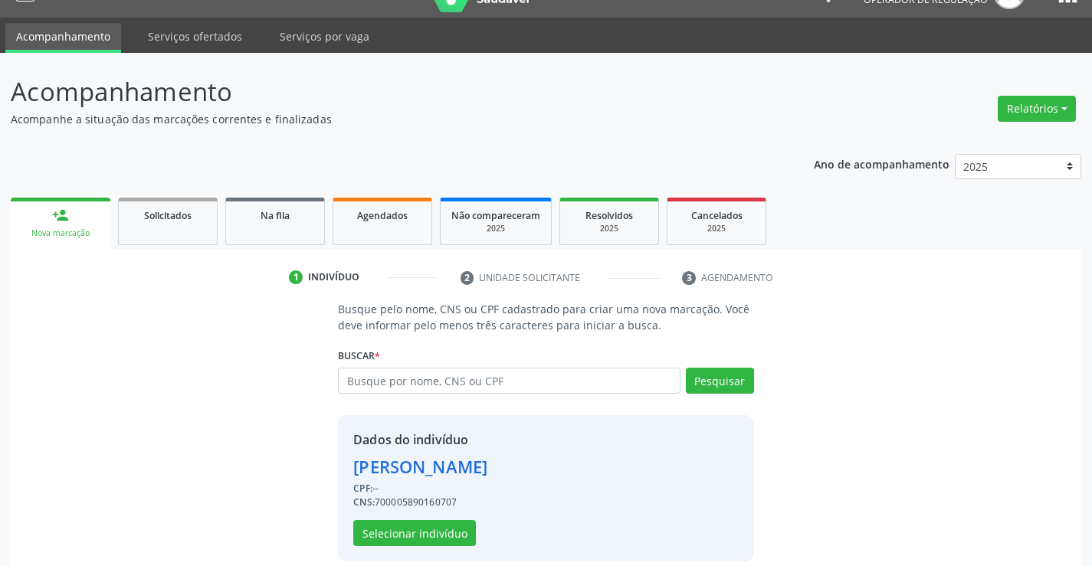
scroll to position [48, 0]
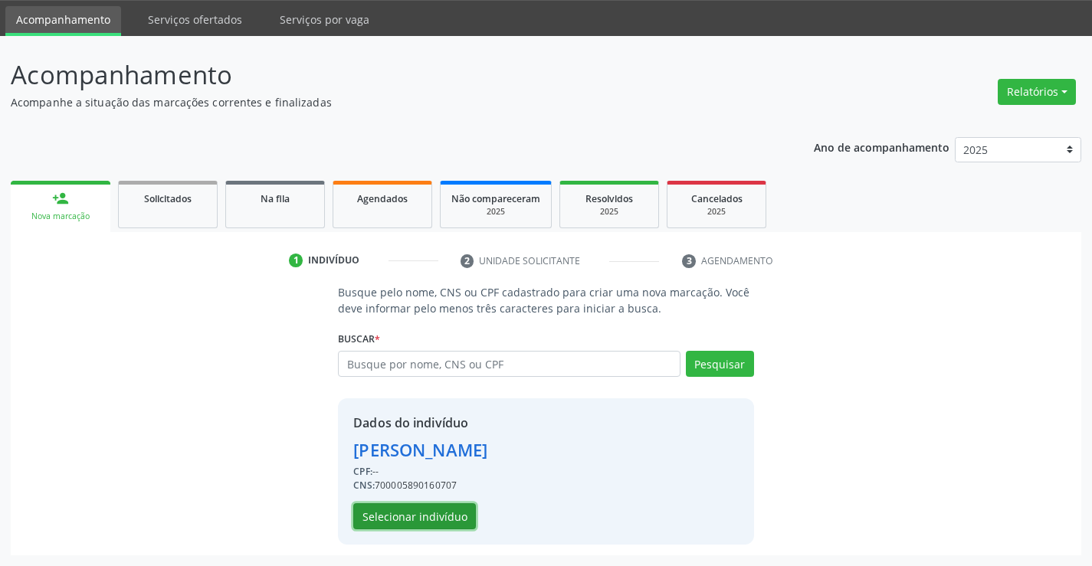
click at [391, 507] on button "Selecionar indivíduo" at bounding box center [414, 516] width 123 height 26
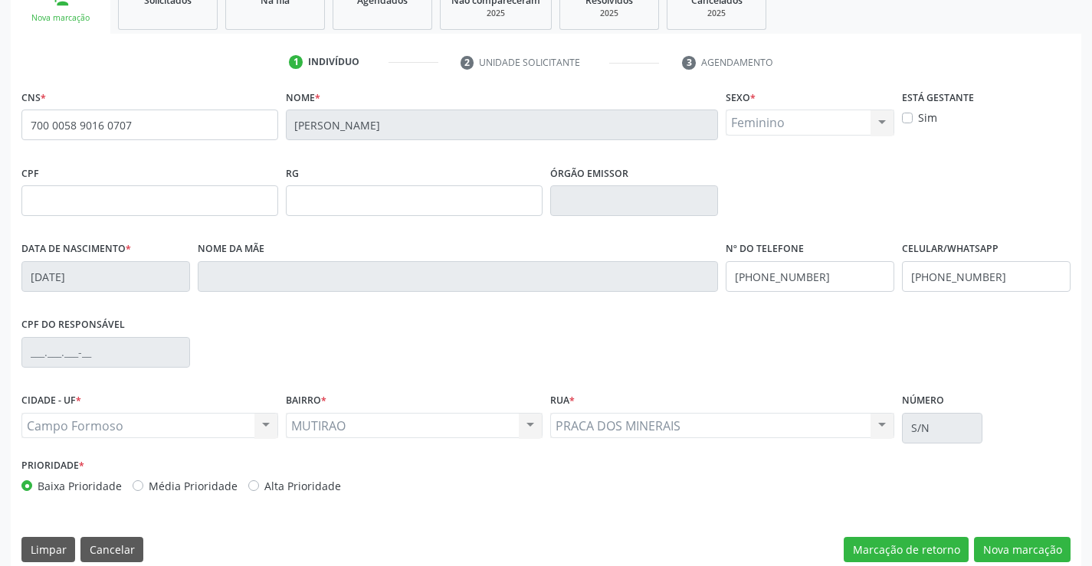
scroll to position [264, 0]
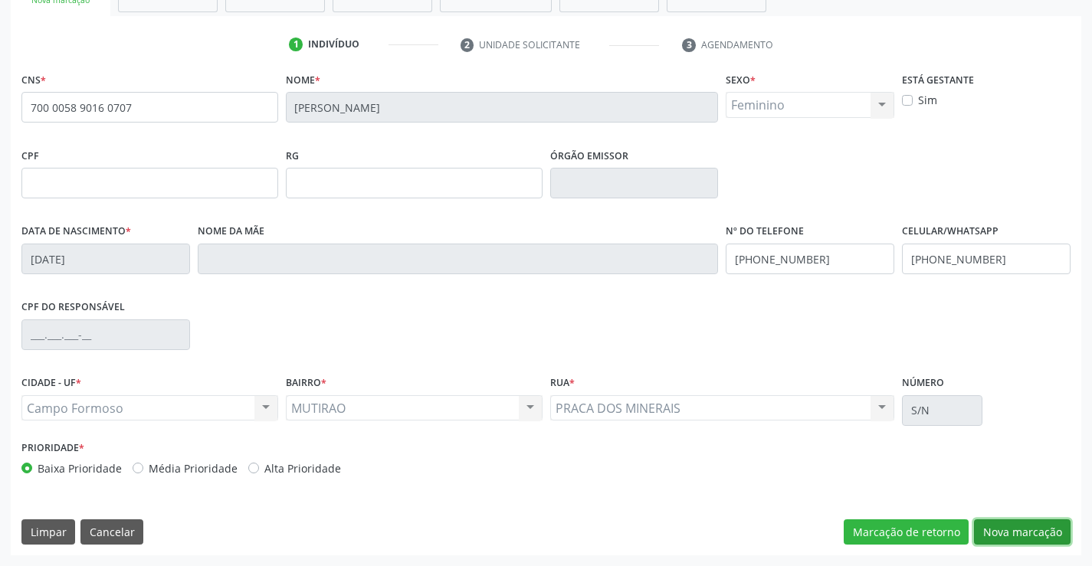
click at [1015, 532] on button "Nova marcação" at bounding box center [1022, 533] width 97 height 26
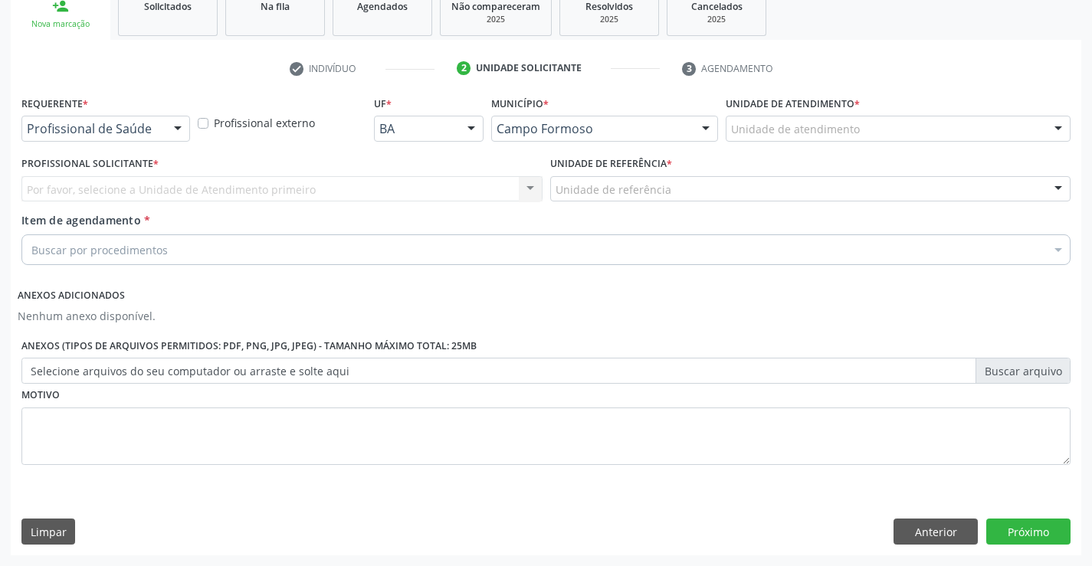
scroll to position [241, 0]
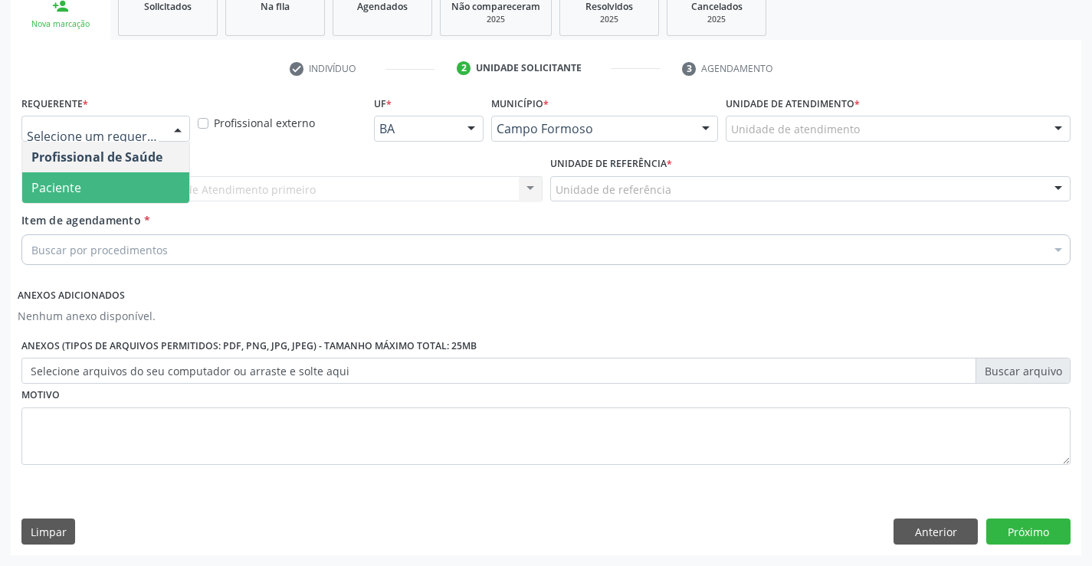
click at [62, 187] on span "Paciente" at bounding box center [56, 187] width 50 height 17
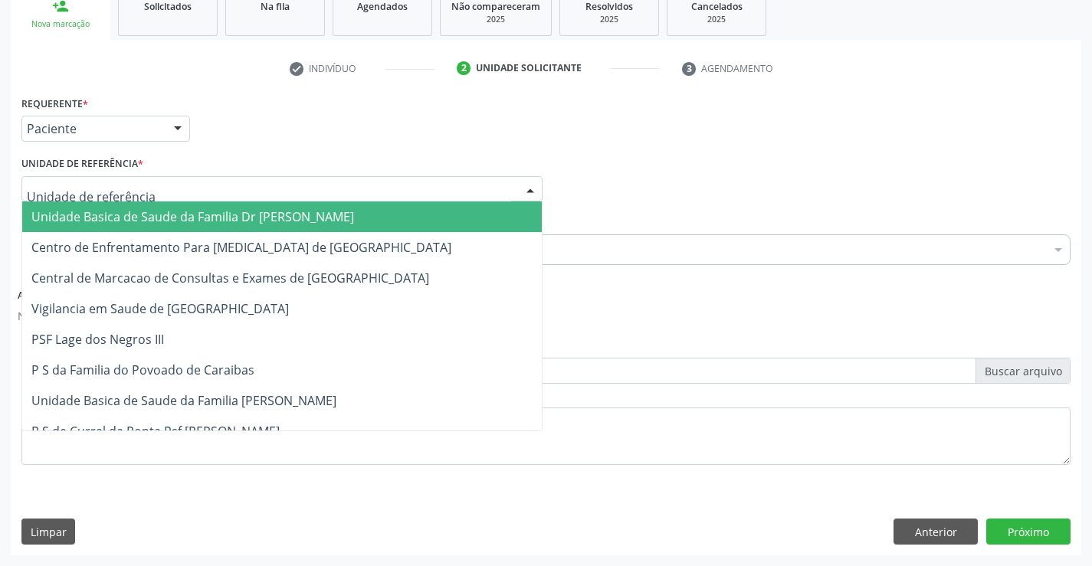
click at [84, 209] on span "Unidade Basica de Saude da Familia Dr [PERSON_NAME]" at bounding box center [192, 216] width 323 height 17
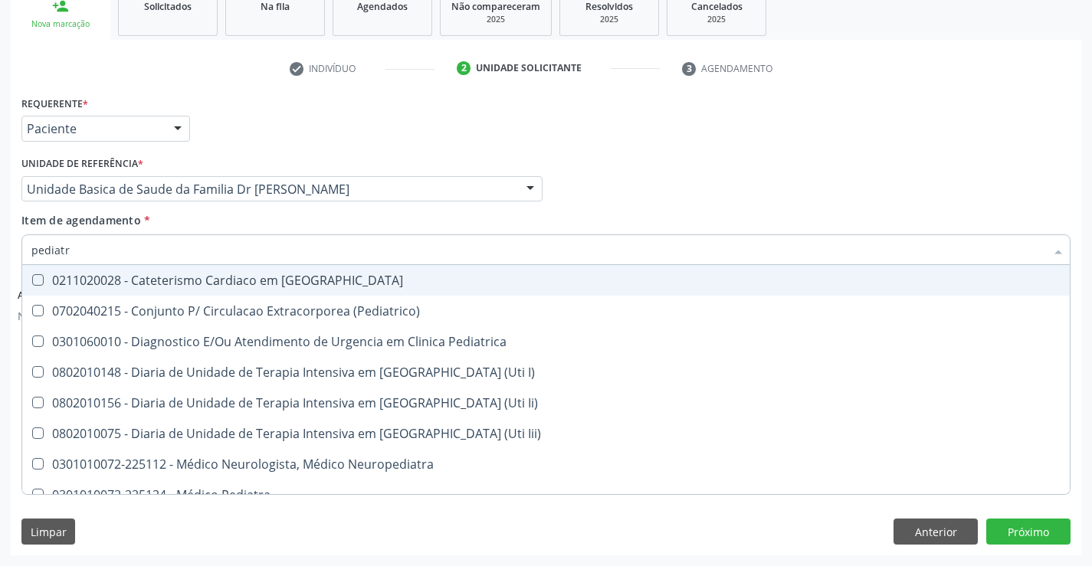
type input "pediatra"
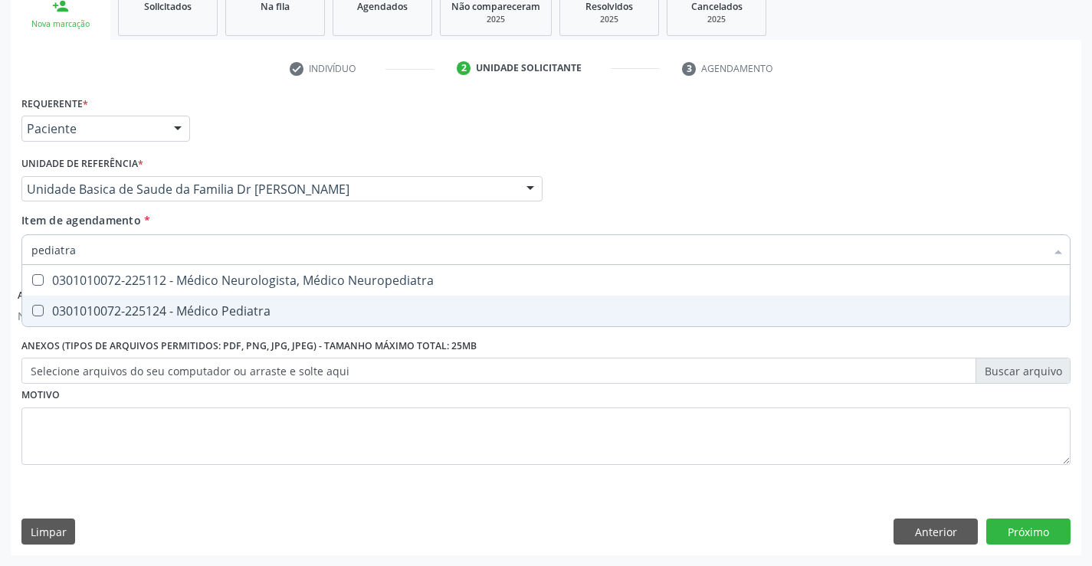
click at [276, 309] on div "0301010072-225124 - Médico Pediatra" at bounding box center [545, 311] width 1029 height 12
checkbox Pediatra "true"
click at [1031, 524] on button "Próximo" at bounding box center [1028, 532] width 84 height 26
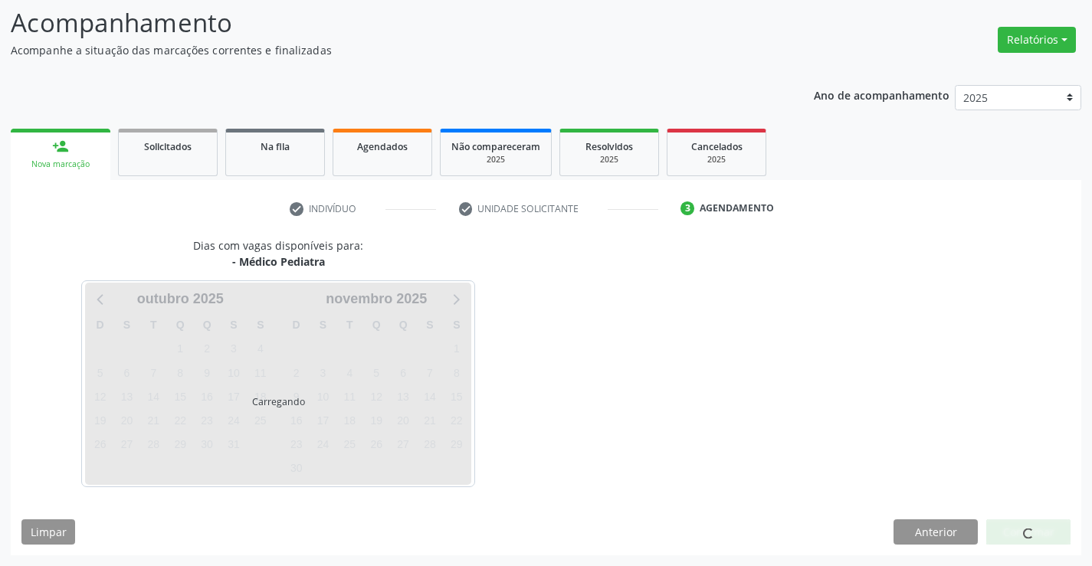
scroll to position [100, 0]
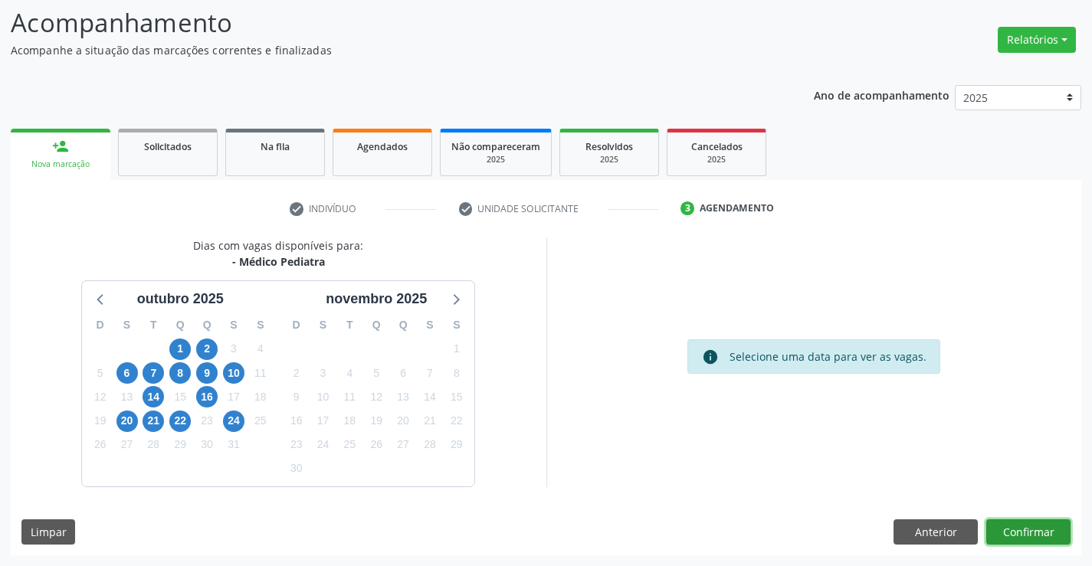
click at [1031, 524] on button "Confirmar" at bounding box center [1028, 533] width 84 height 26
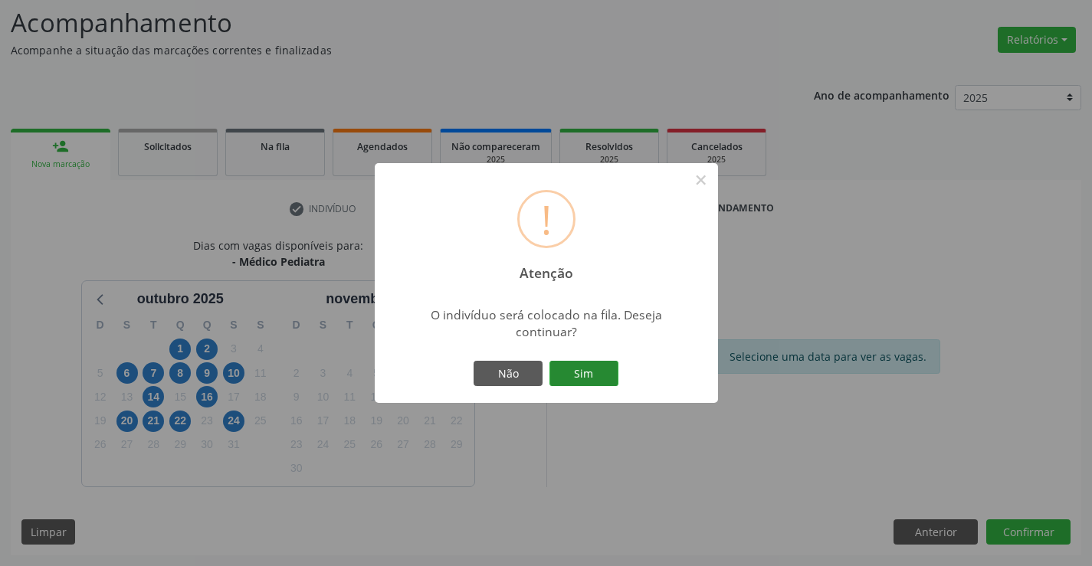
click at [590, 372] on button "Sim" at bounding box center [583, 374] width 69 height 26
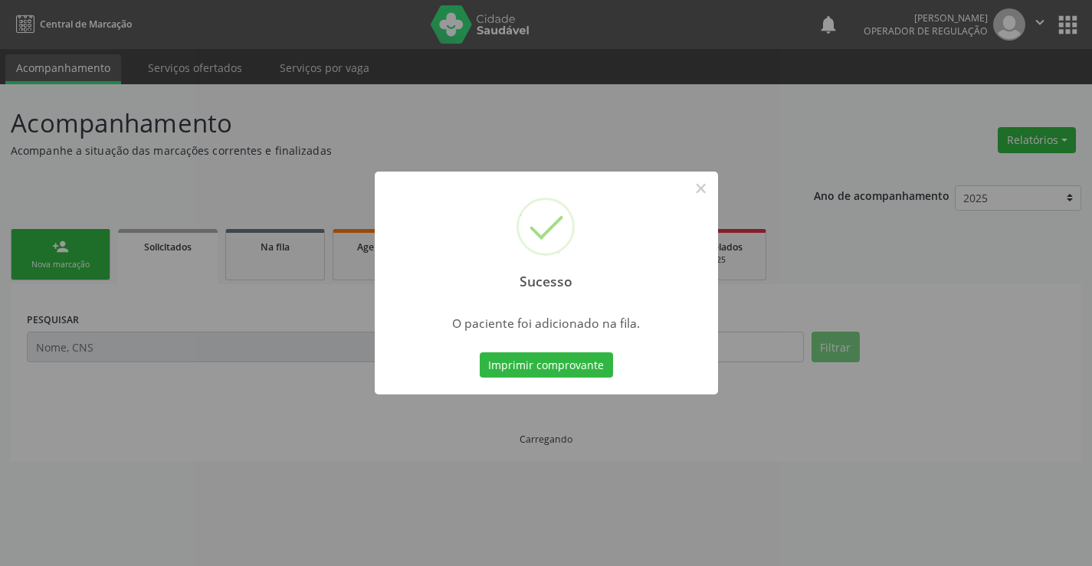
scroll to position [0, 0]
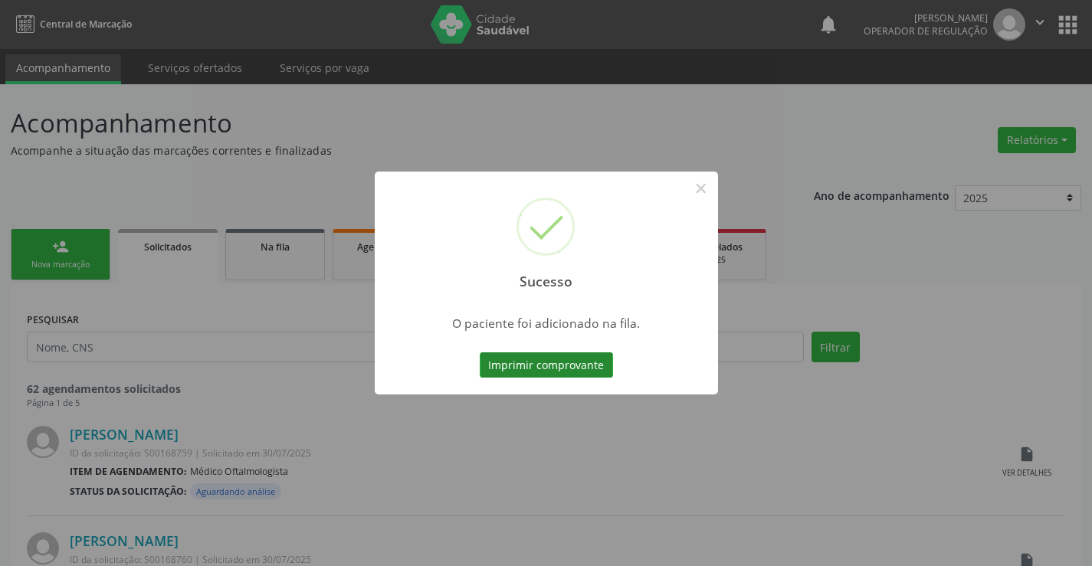
click at [546, 360] on button "Imprimir comprovante" at bounding box center [546, 365] width 133 height 26
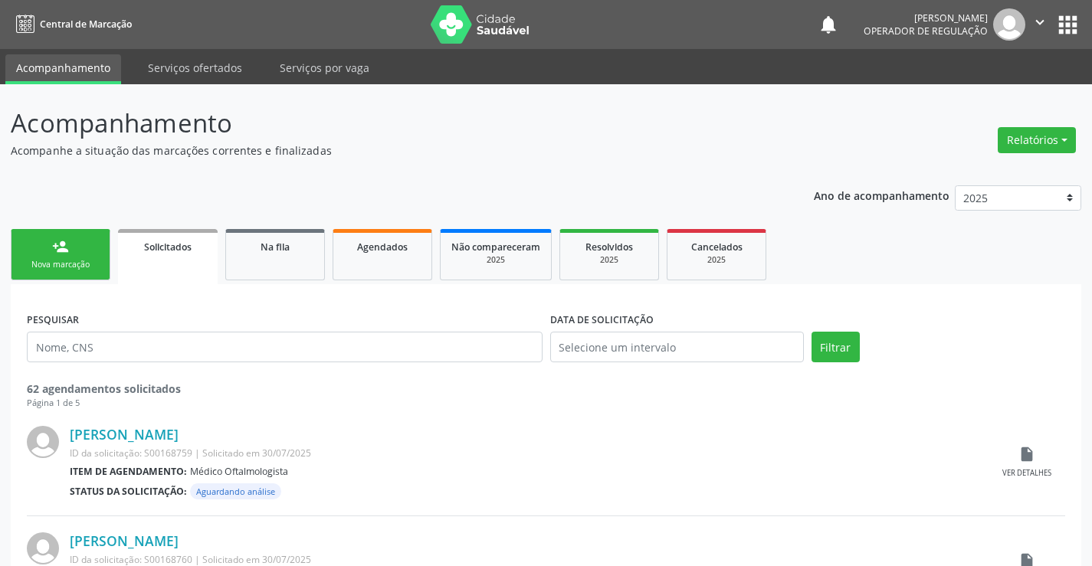
click at [73, 250] on link "person_add Nova marcação" at bounding box center [61, 254] width 100 height 51
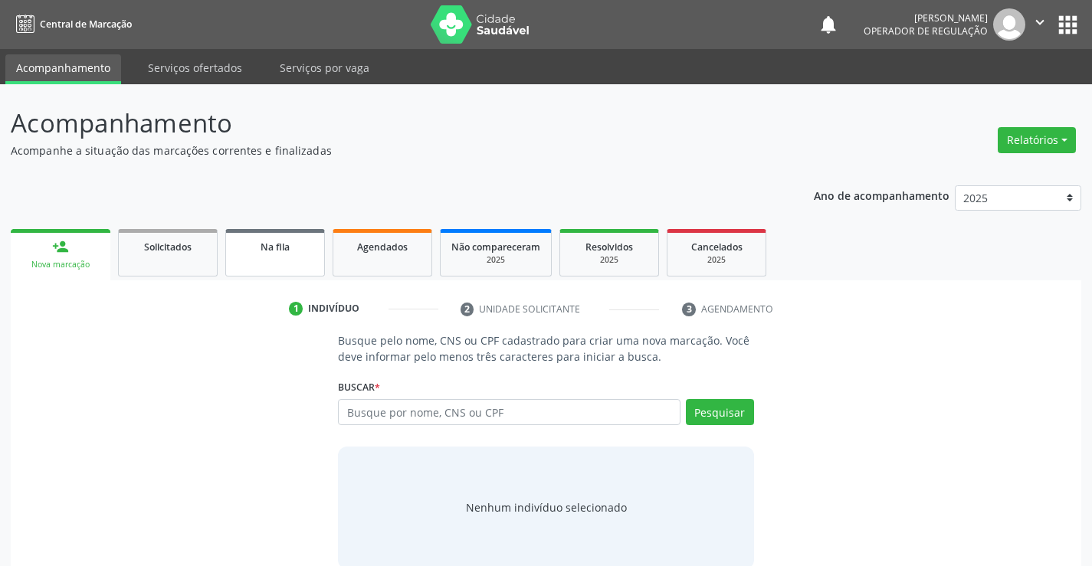
click at [274, 253] on span "Na fila" at bounding box center [275, 247] width 29 height 13
select select "9"
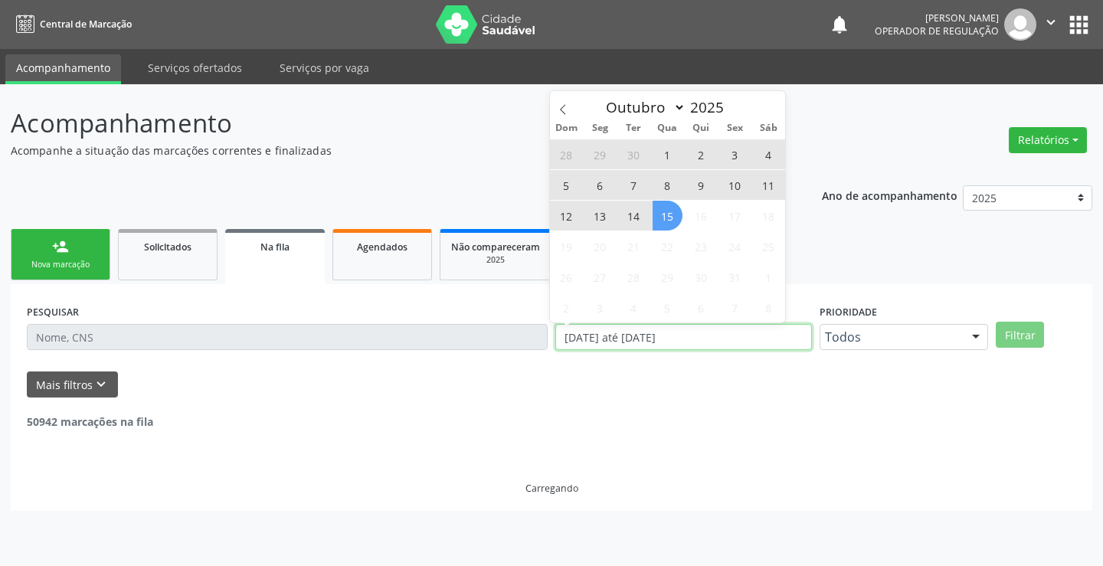
click at [513, 342] on div "PESQUISAR DATA DE SOLICITAÇÃO 01/01/2023 até 15/10/2025 Prioridade Todos Todos …" at bounding box center [551, 330] width 1057 height 60
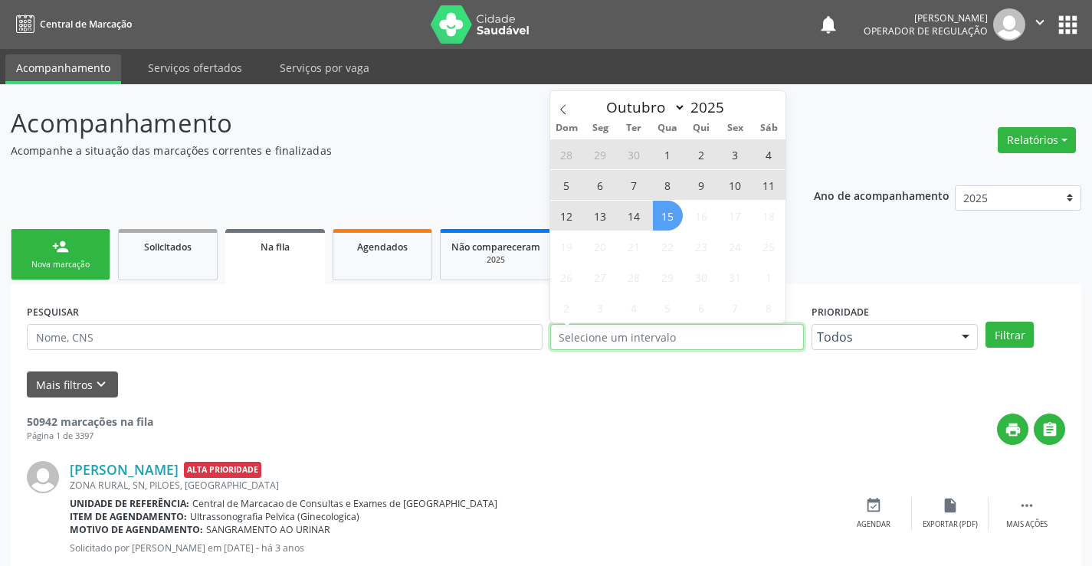
type input "2023"
select select "0"
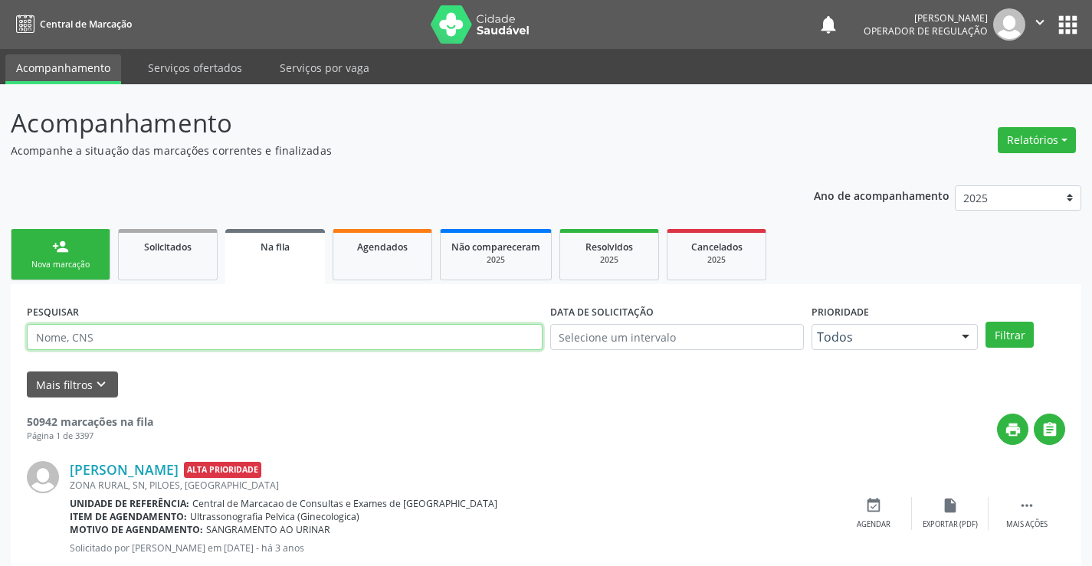
click at [113, 329] on input "text" at bounding box center [285, 337] width 516 height 26
type input "700005890160707"
click at [985, 322] on button "Filtrar" at bounding box center [1009, 335] width 48 height 26
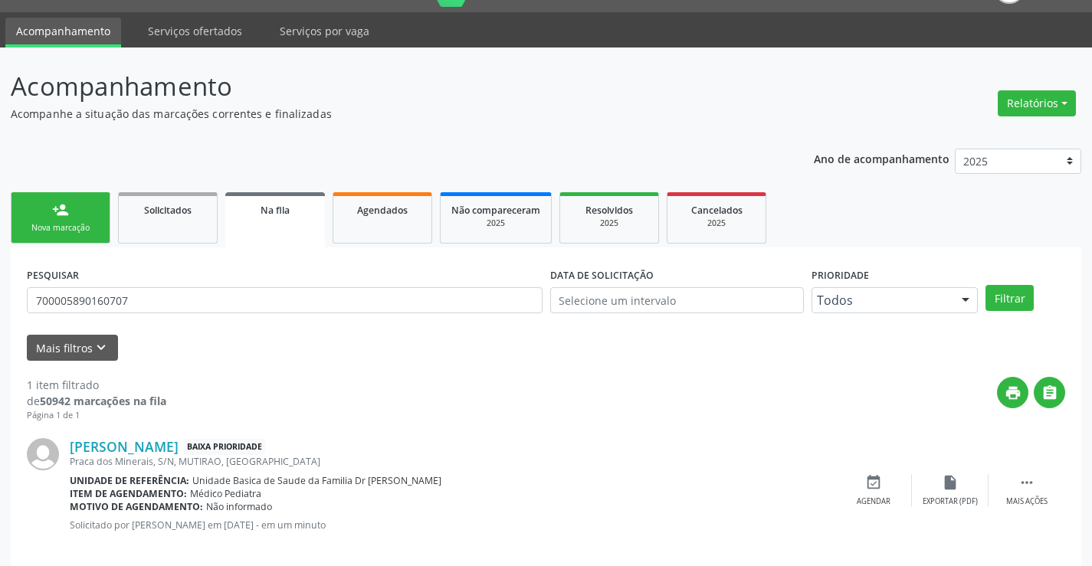
scroll to position [56, 0]
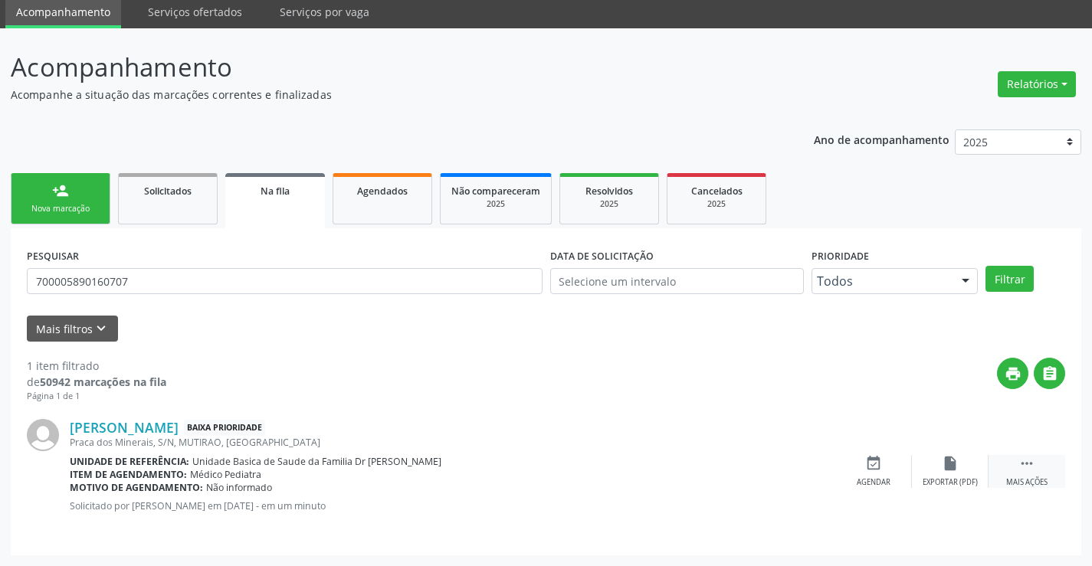
click at [1027, 459] on icon "" at bounding box center [1026, 463] width 17 height 17
click at [949, 465] on icon "edit" at bounding box center [950, 463] width 17 height 17
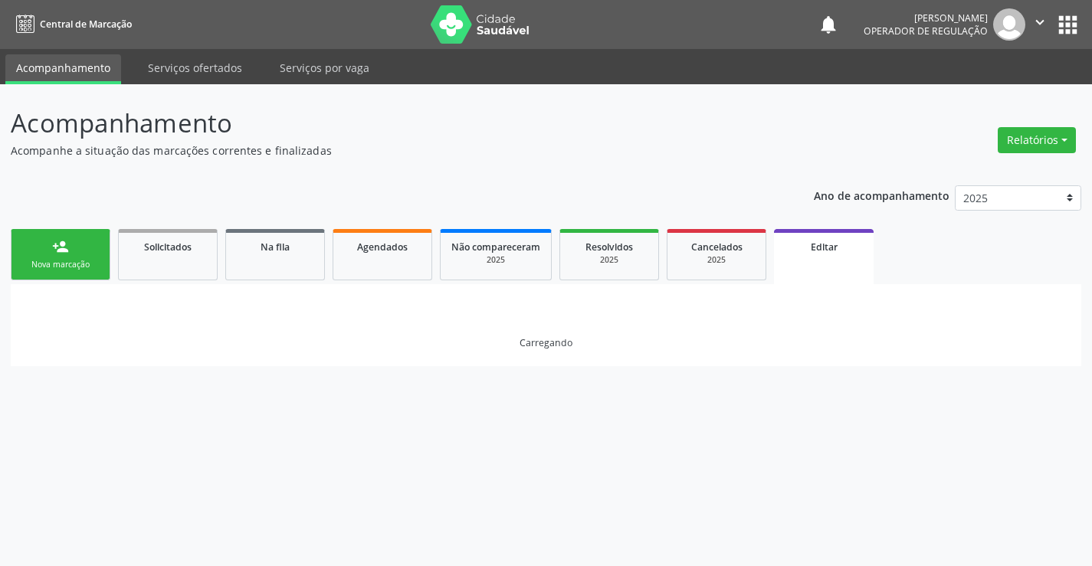
scroll to position [0, 0]
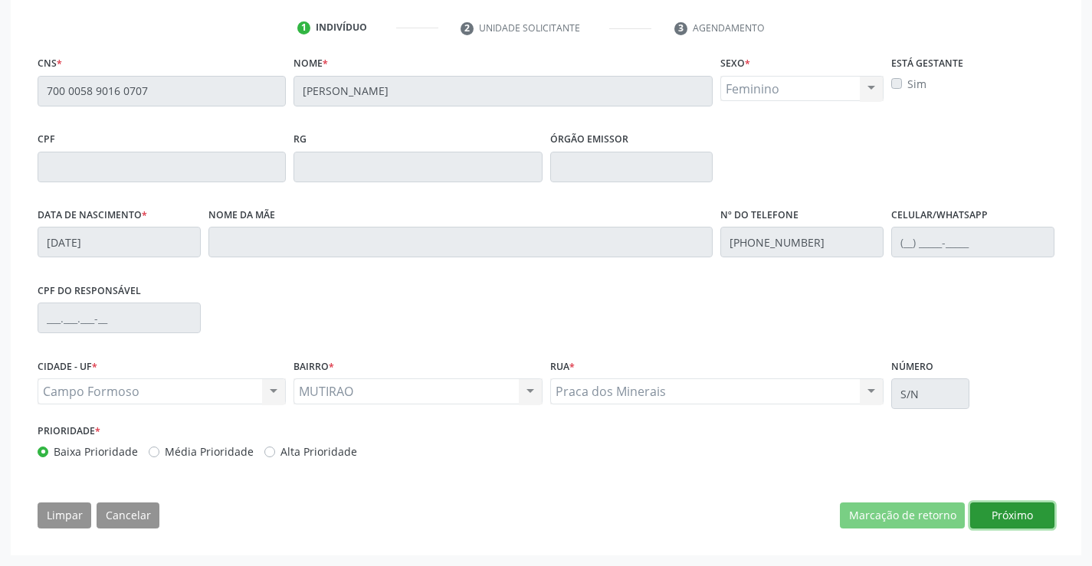
click at [1018, 511] on button "Próximo" at bounding box center [1012, 516] width 84 height 26
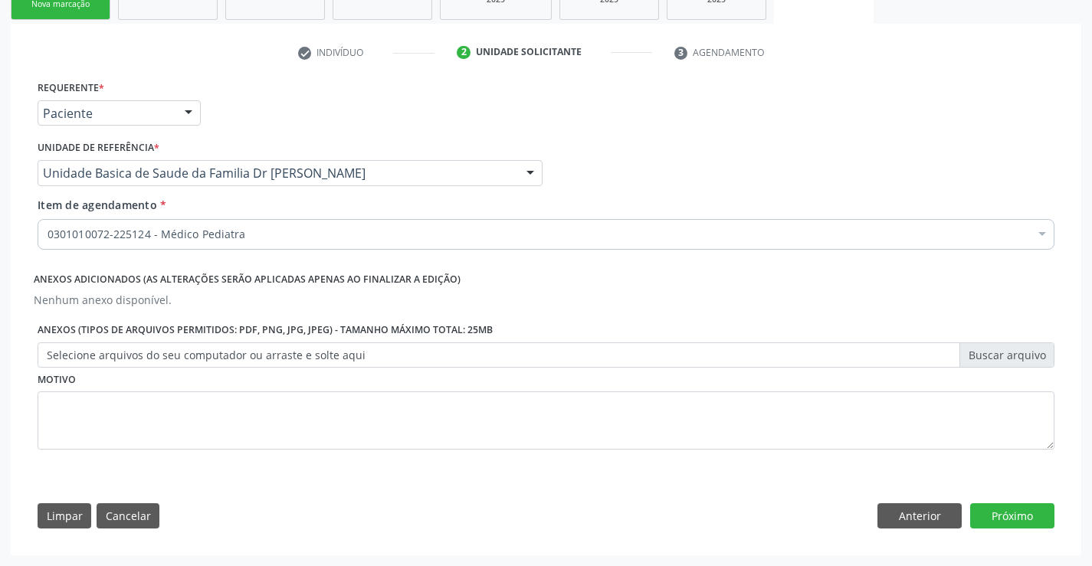
scroll to position [261, 0]
click at [1013, 511] on button "Próximo" at bounding box center [1012, 516] width 84 height 26
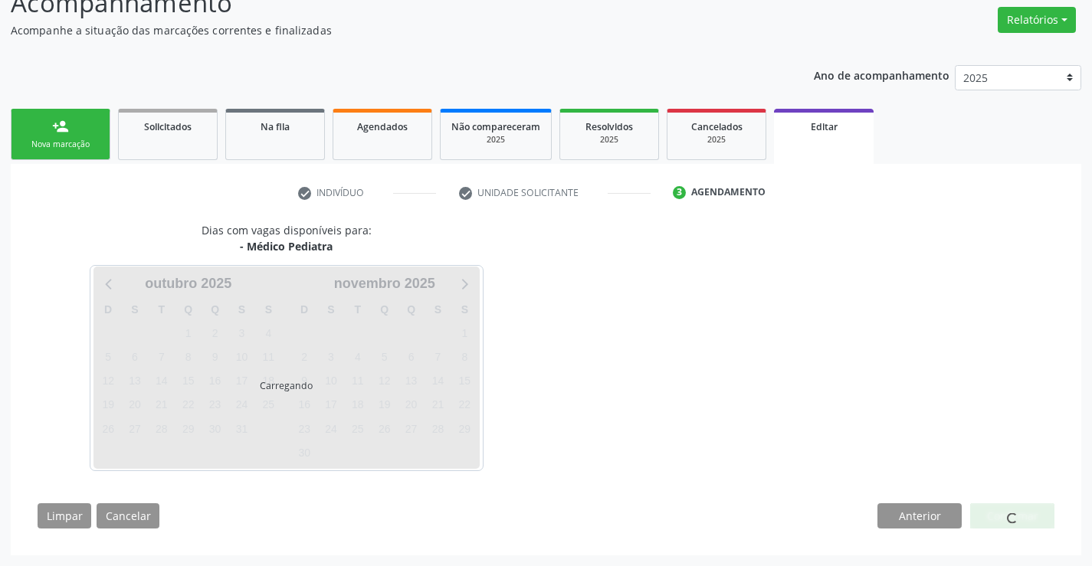
scroll to position [120, 0]
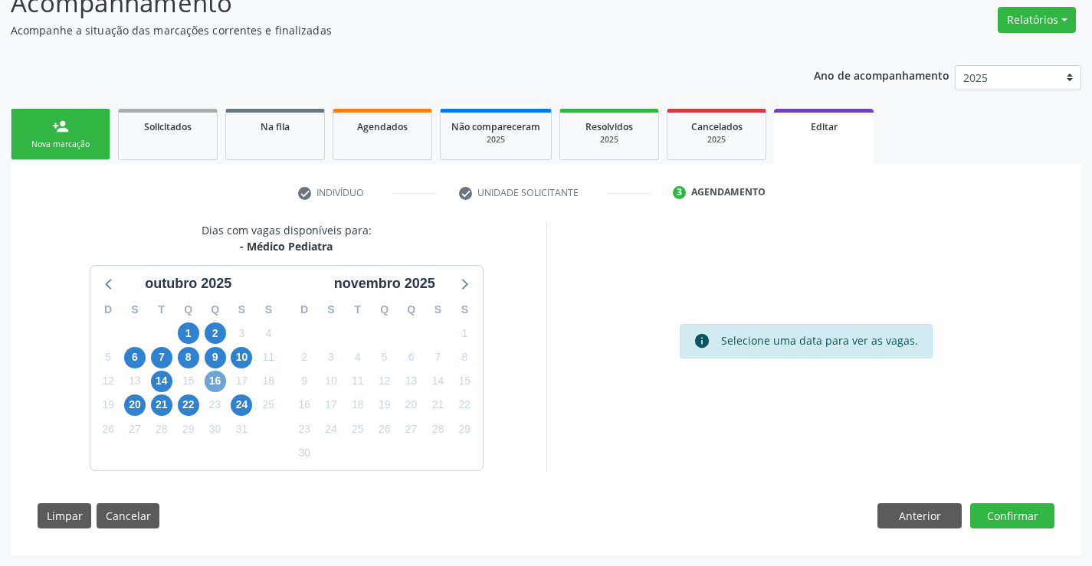
click at [218, 381] on span "16" at bounding box center [215, 381] width 21 height 21
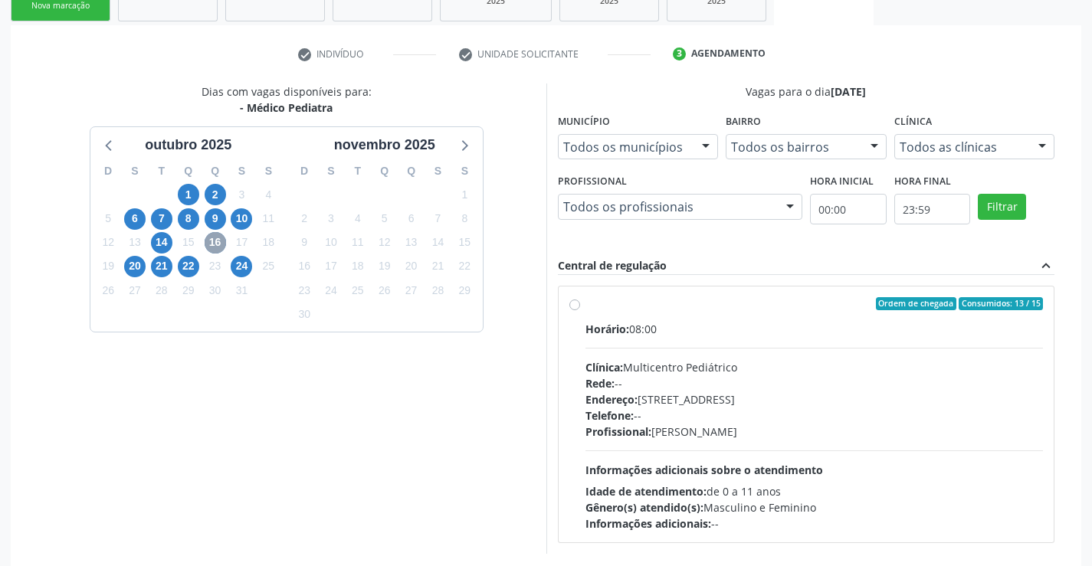
scroll to position [343, 0]
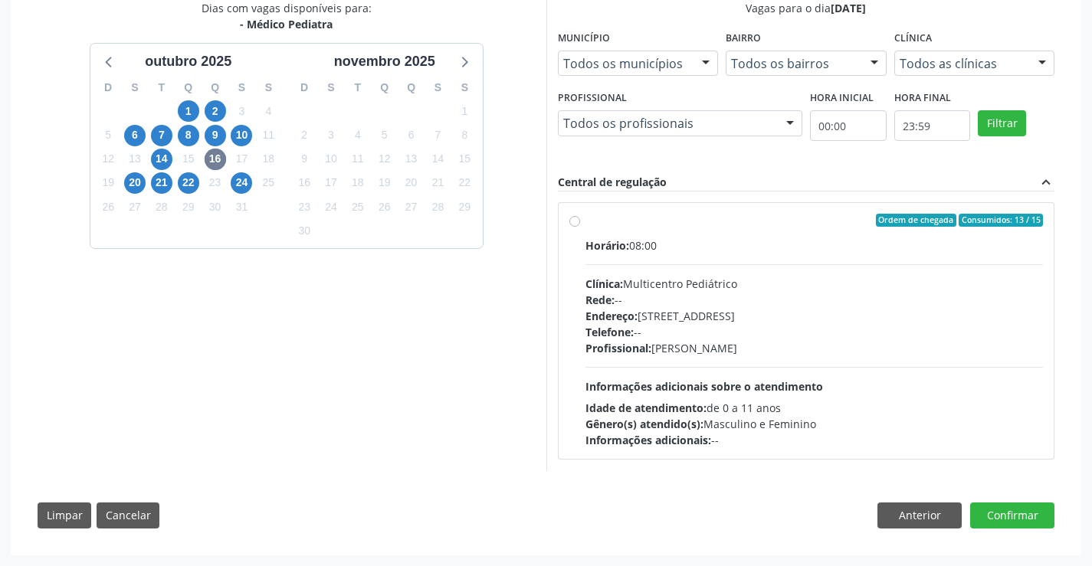
click at [692, 234] on label "Ordem de chegada Consumidos: 13 / 15 Horário: 08:00 Clínica: Multicentro Pediát…" at bounding box center [814, 331] width 458 height 235
click at [580, 228] on input "Ordem de chegada Consumidos: 13 / 15 Horário: 08:00 Clínica: Multicentro Pediát…" at bounding box center [574, 221] width 11 height 14
radio input "true"
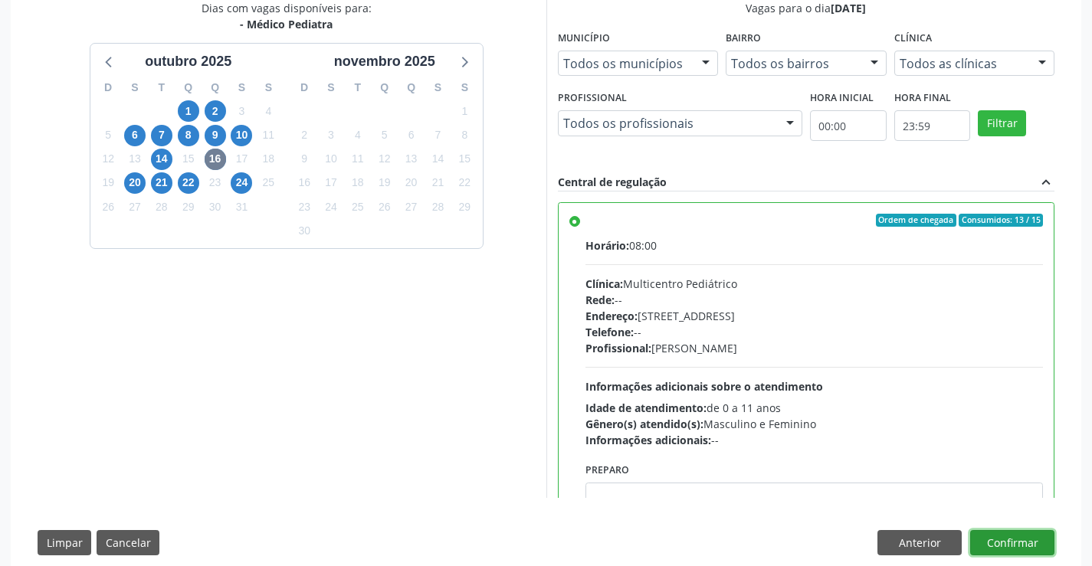
click at [1016, 537] on button "Confirmar" at bounding box center [1012, 543] width 84 height 26
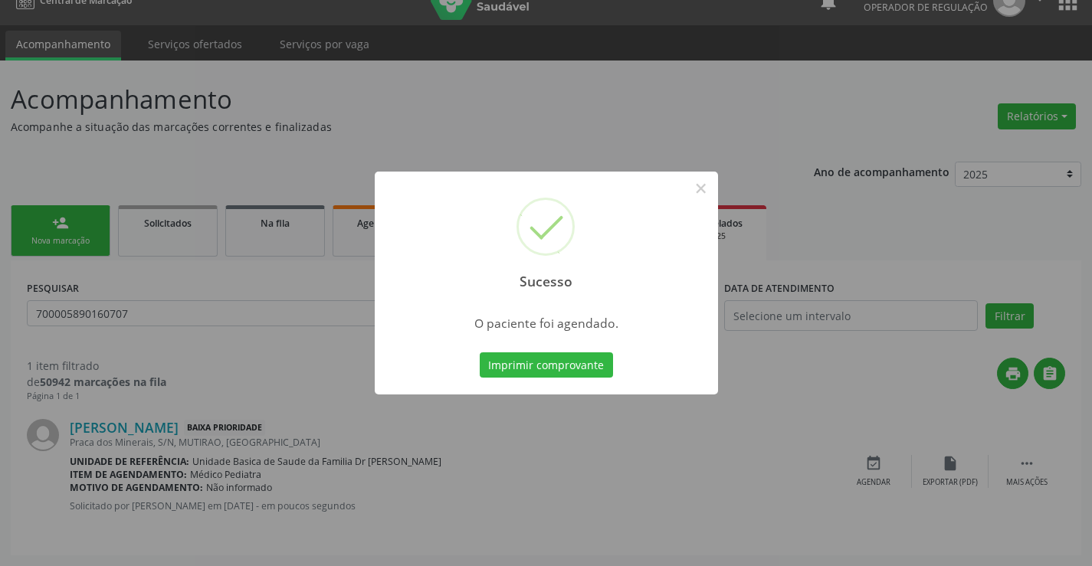
scroll to position [0, 0]
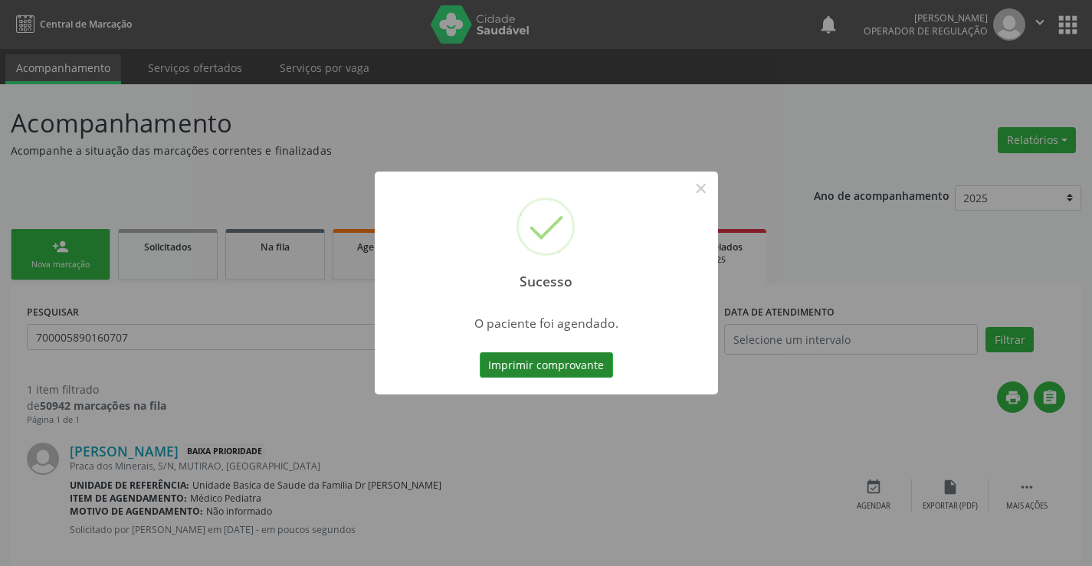
click at [535, 364] on button "Imprimir comprovante" at bounding box center [546, 365] width 133 height 26
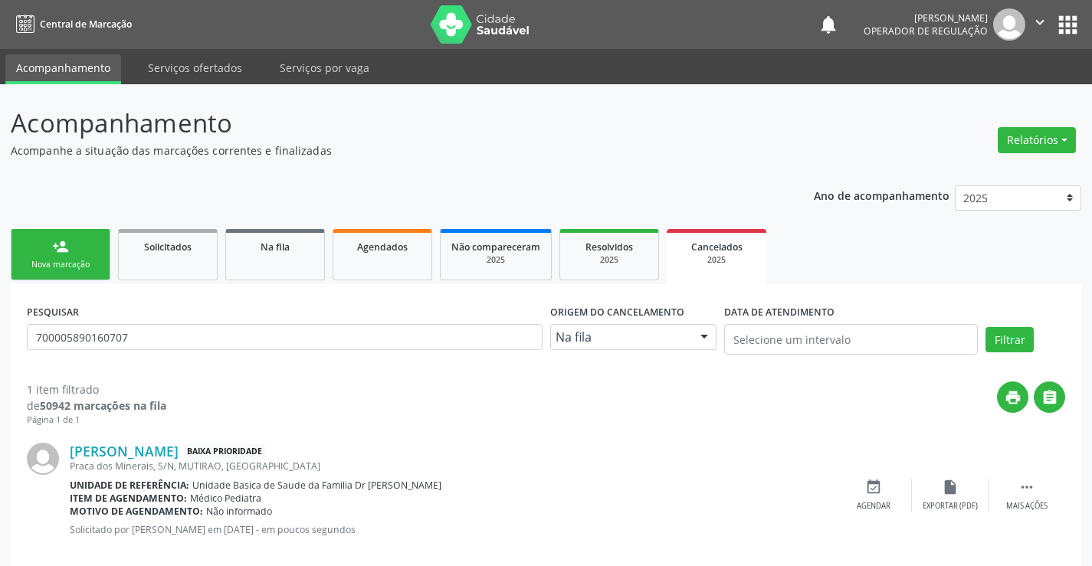
click at [55, 257] on link "person_add Nova marcação" at bounding box center [61, 254] width 100 height 51
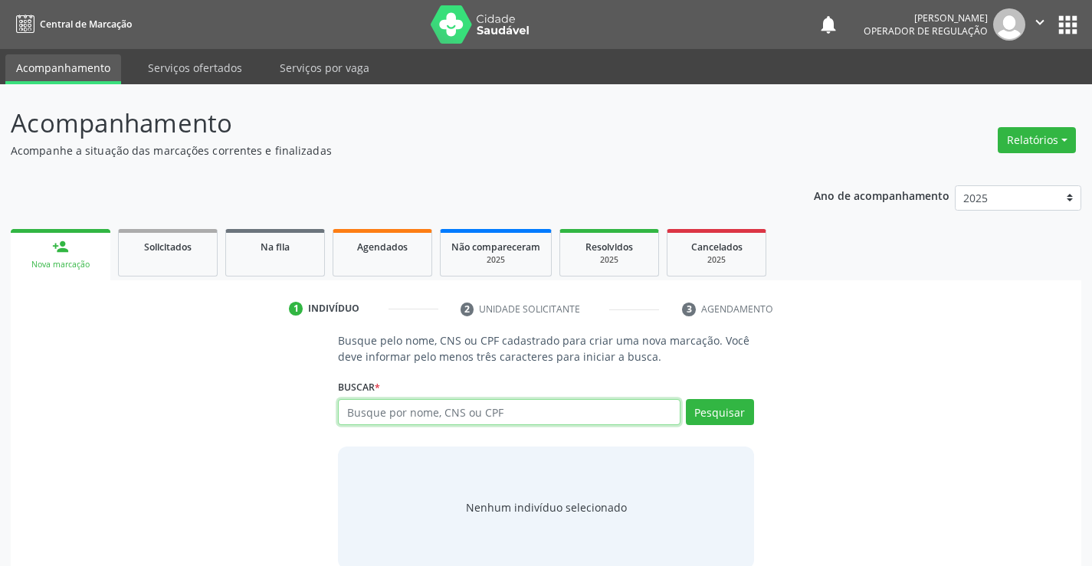
click at [449, 408] on input "text" at bounding box center [509, 412] width 342 height 26
type input "7"
type input "704602601297826"
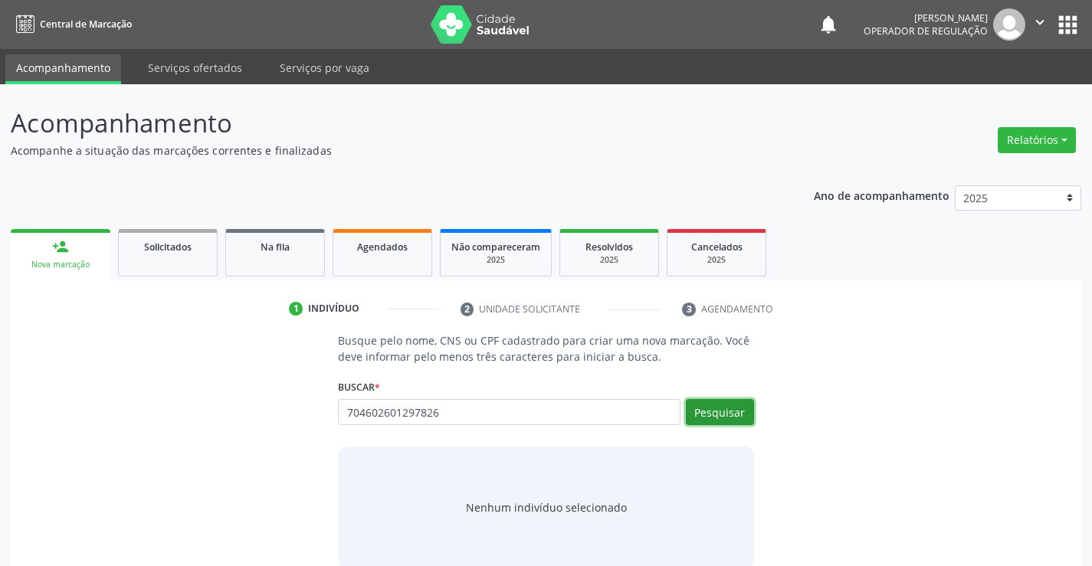
click at [730, 411] on button "Pesquisar" at bounding box center [720, 412] width 68 height 26
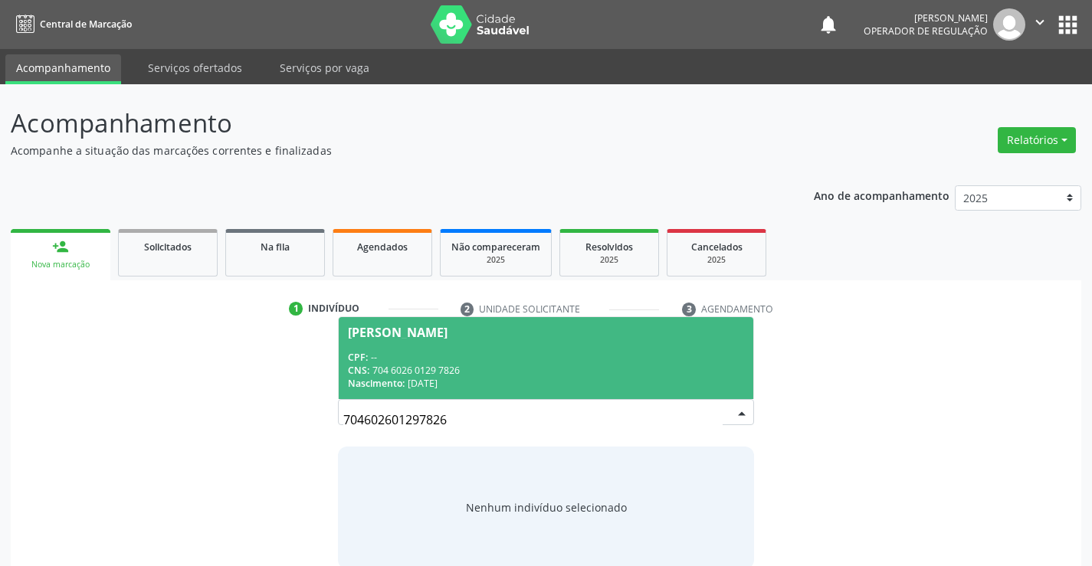
click at [480, 352] on div "CPF: --" at bounding box center [545, 357] width 395 height 13
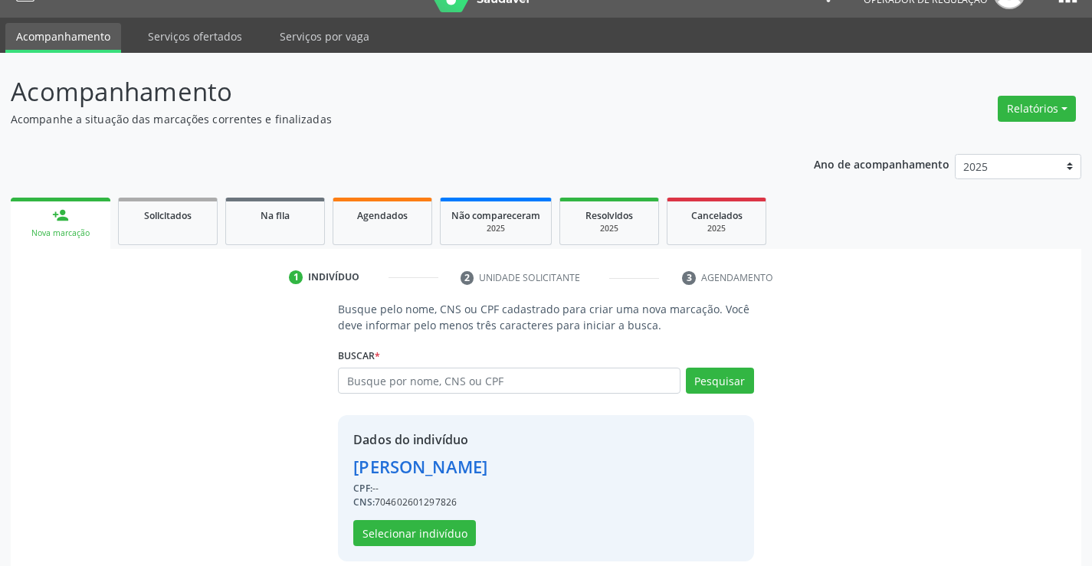
scroll to position [48, 0]
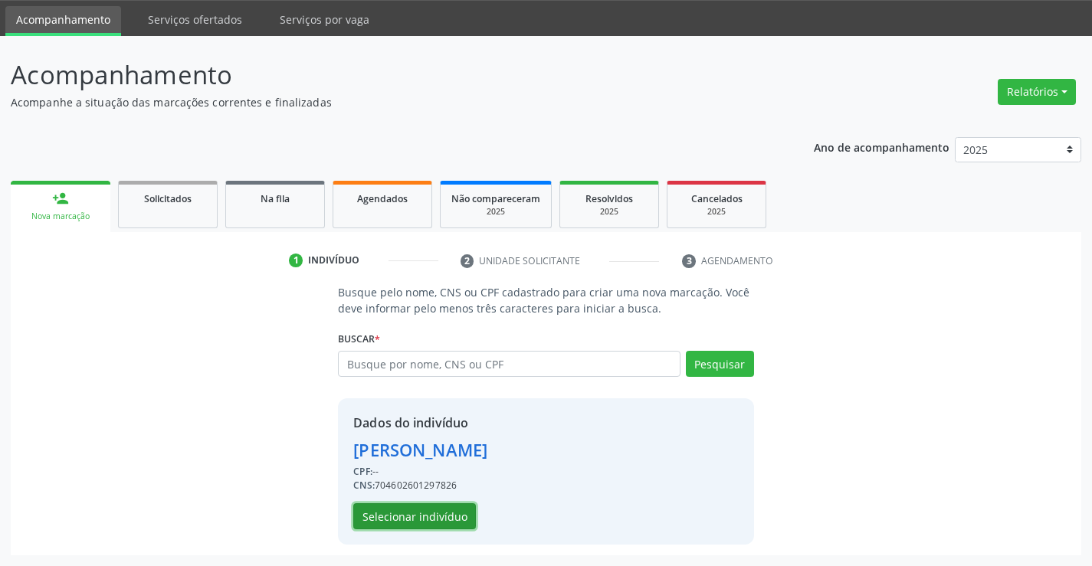
click at [405, 513] on button "Selecionar indivíduo" at bounding box center [414, 516] width 123 height 26
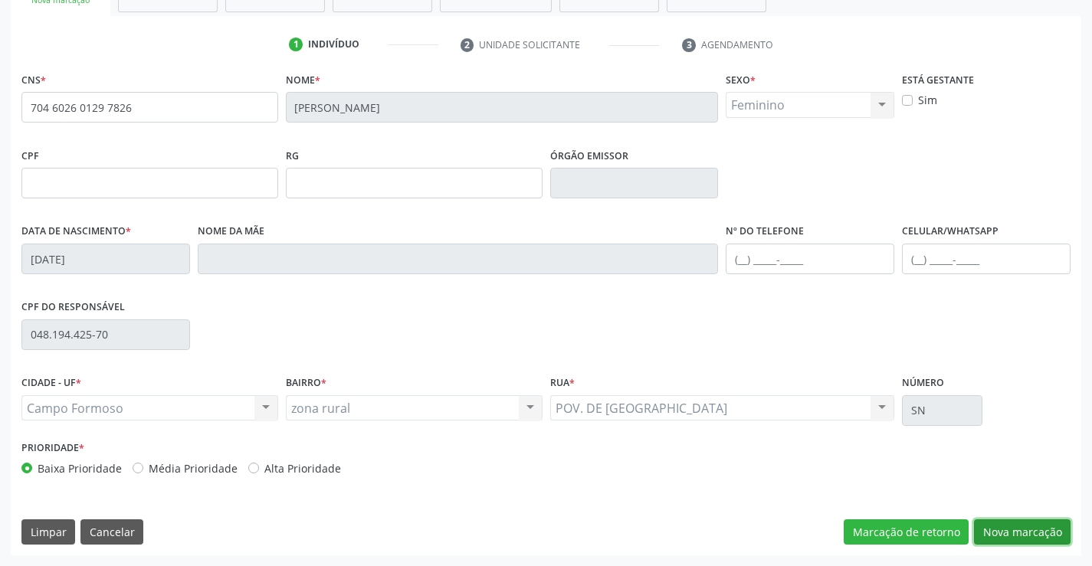
click at [1020, 536] on button "Nova marcação" at bounding box center [1022, 533] width 97 height 26
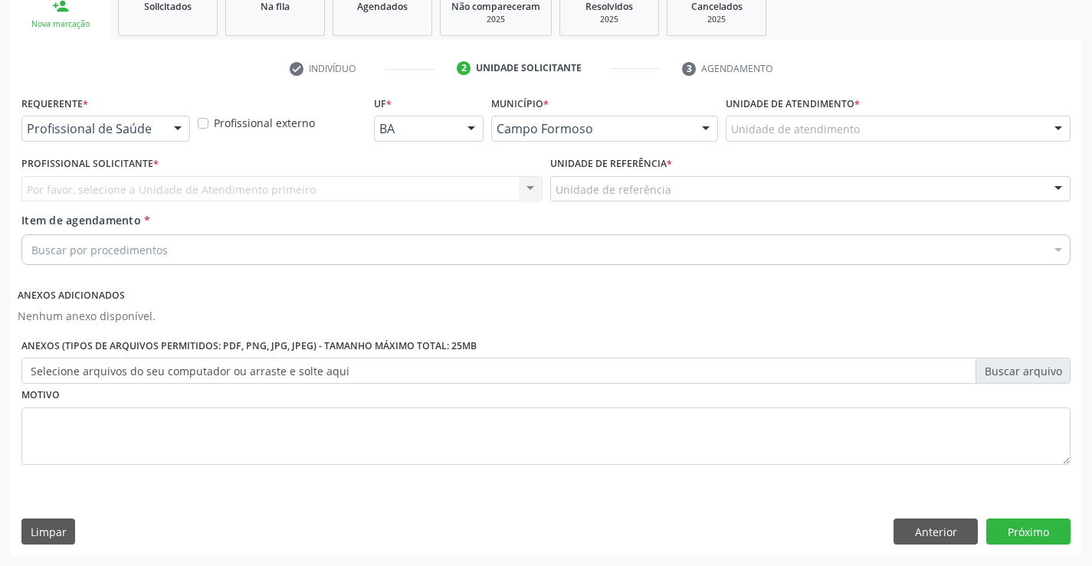
scroll to position [241, 0]
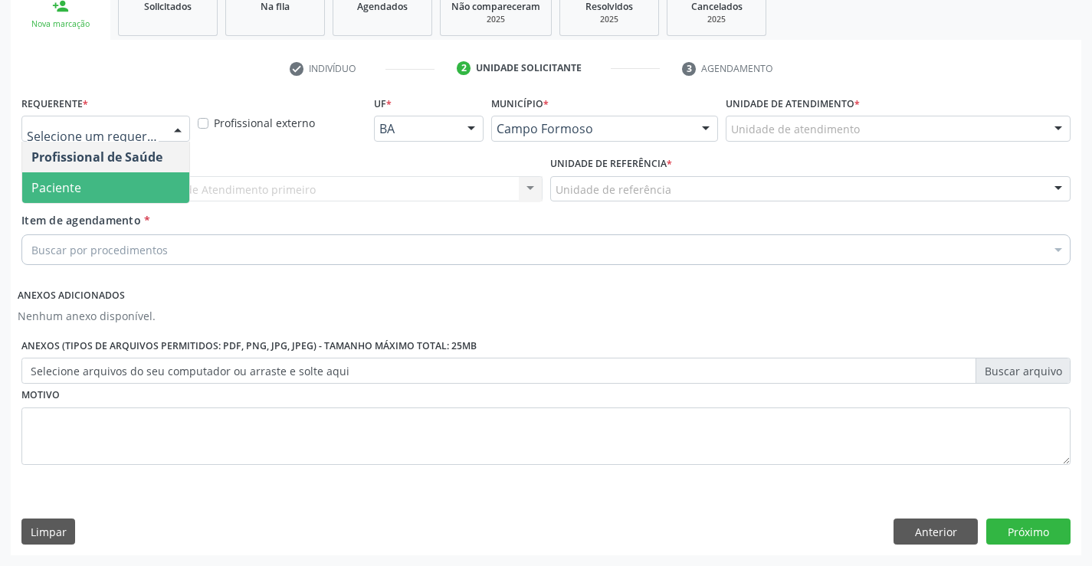
click at [84, 188] on span "Paciente" at bounding box center [105, 187] width 167 height 31
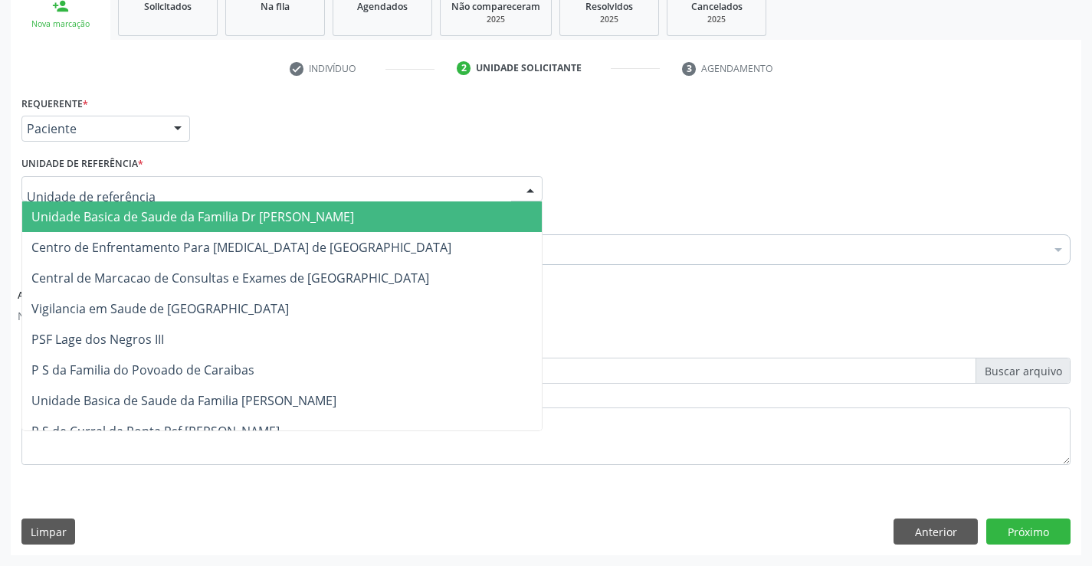
click at [90, 206] on span "Unidade Basica de Saude da Familia Dr [PERSON_NAME]" at bounding box center [282, 217] width 520 height 31
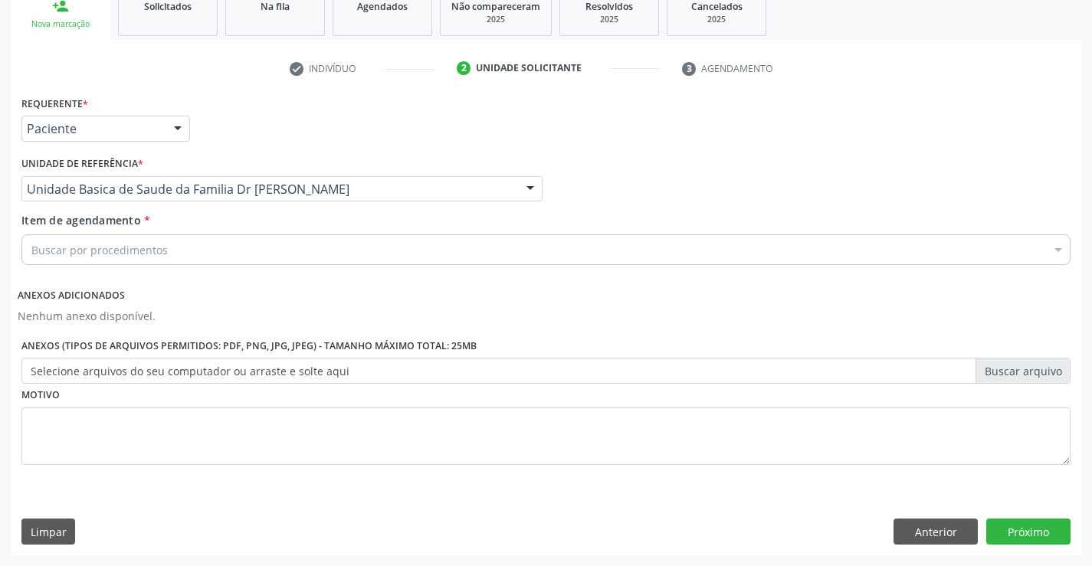
click at [109, 260] on div "Buscar por procedimentos" at bounding box center [545, 249] width 1049 height 31
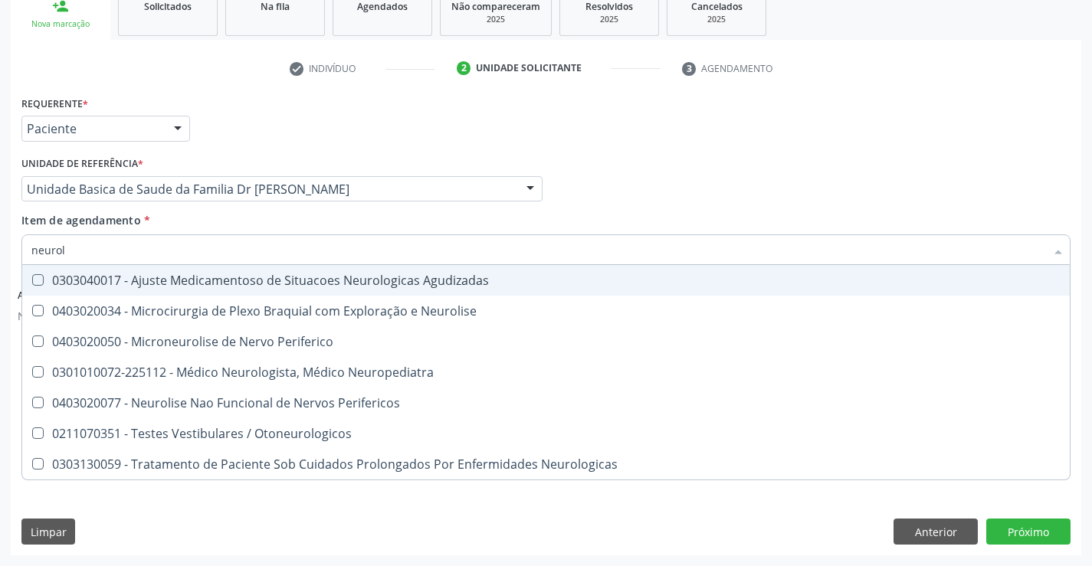
type input "neurolo"
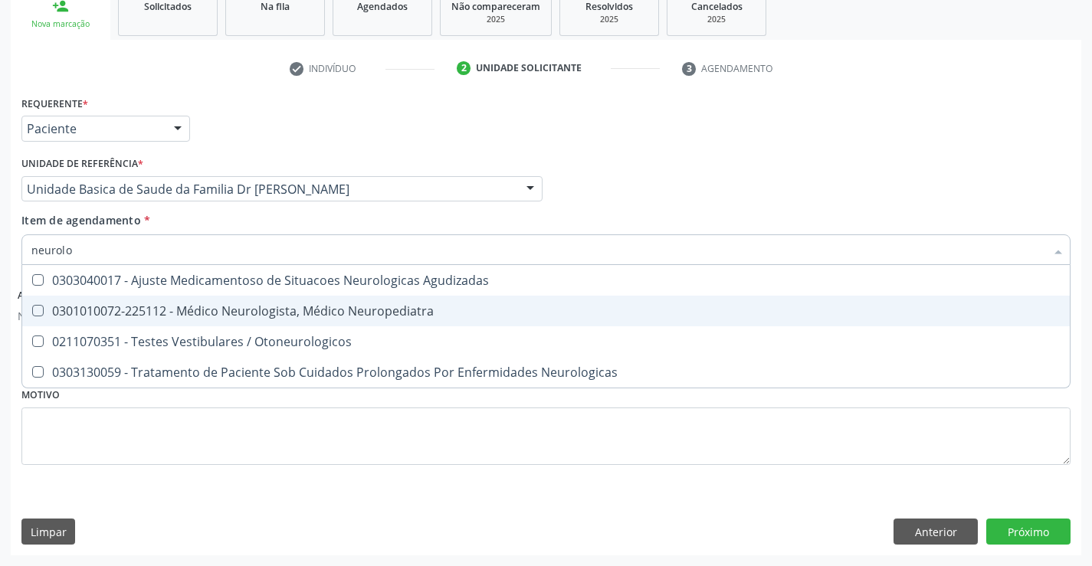
click at [256, 310] on div "0301010072-225112 - Médico Neurologista, Médico Neuropediatra" at bounding box center [545, 311] width 1029 height 12
checkbox Neuropediatra "true"
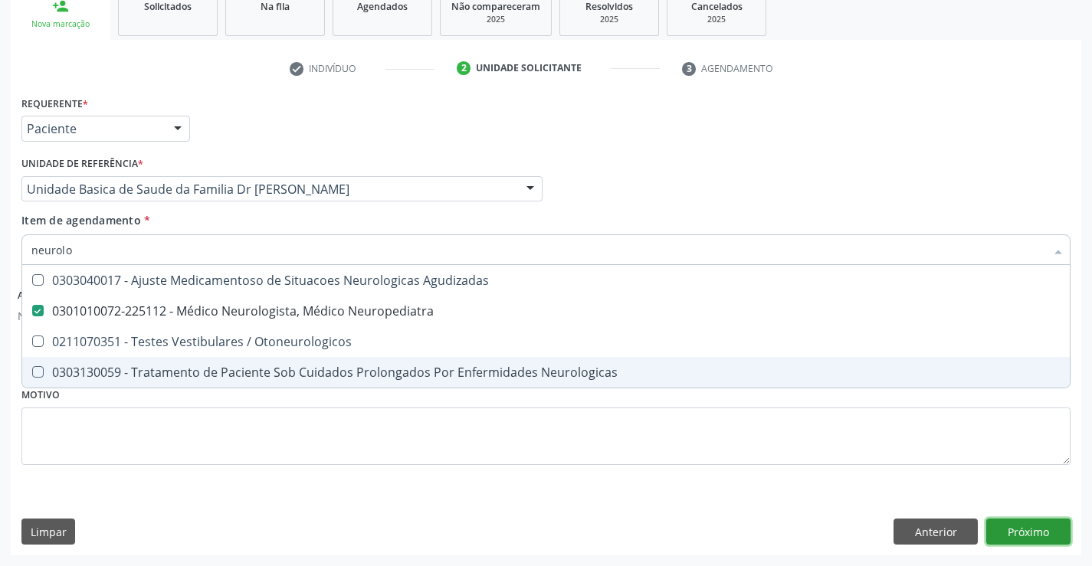
click at [1030, 528] on button "Próximo" at bounding box center [1028, 532] width 84 height 26
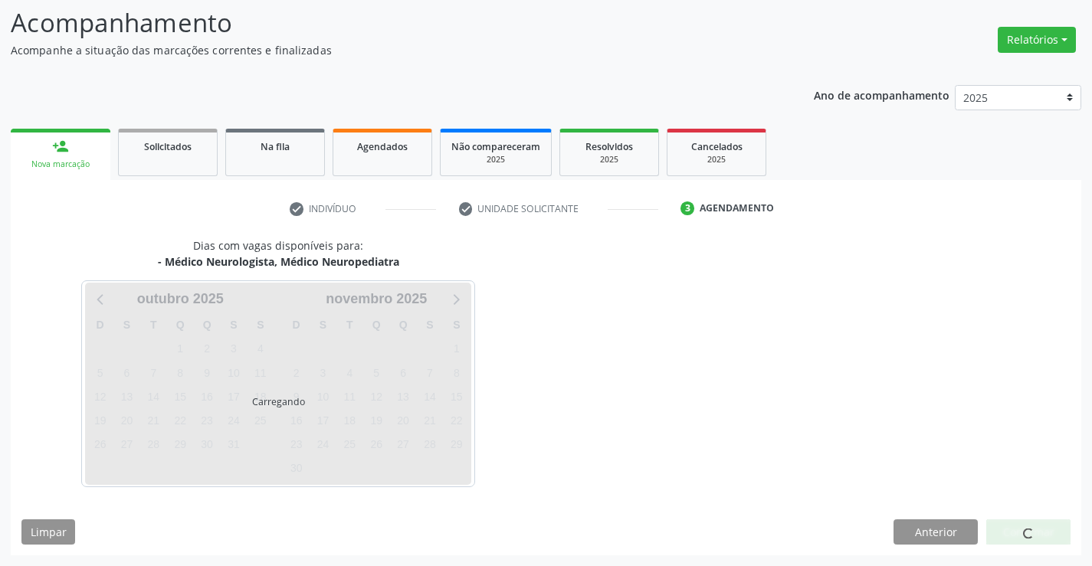
scroll to position [146, 0]
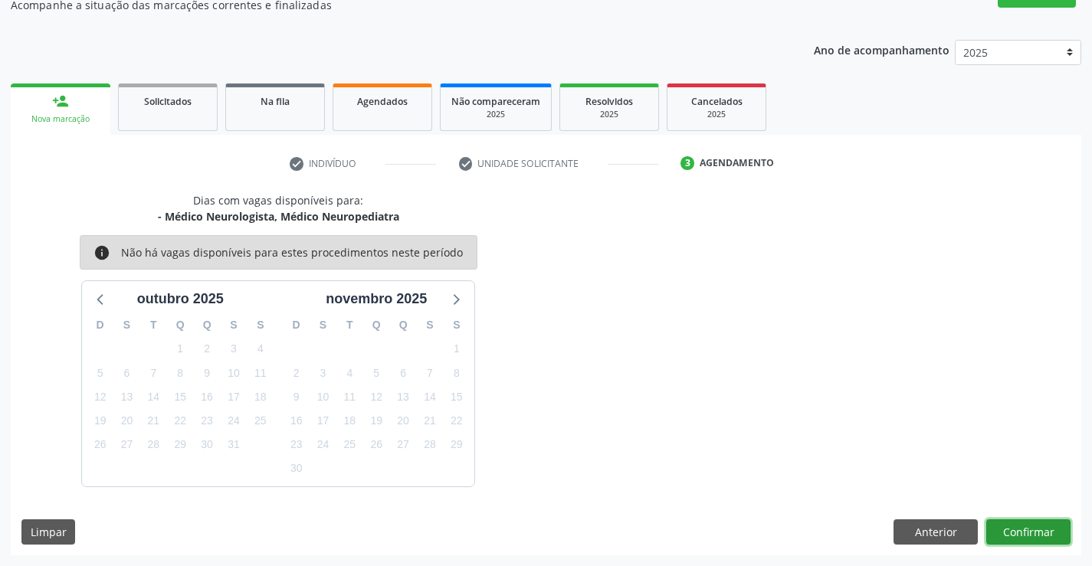
click at [1030, 528] on button "Confirmar" at bounding box center [1028, 533] width 84 height 26
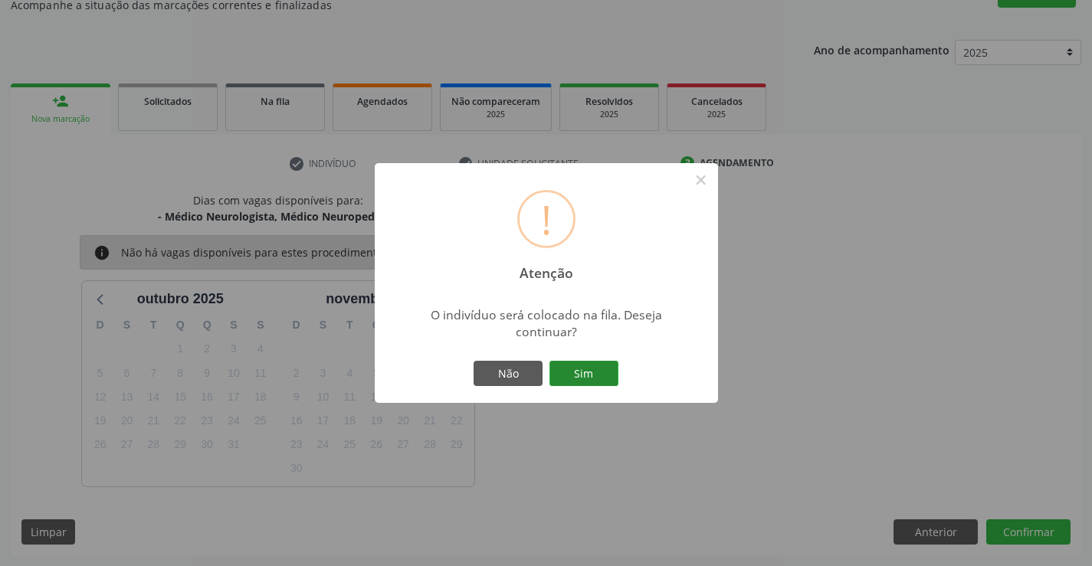
click at [588, 368] on button "Sim" at bounding box center [583, 374] width 69 height 26
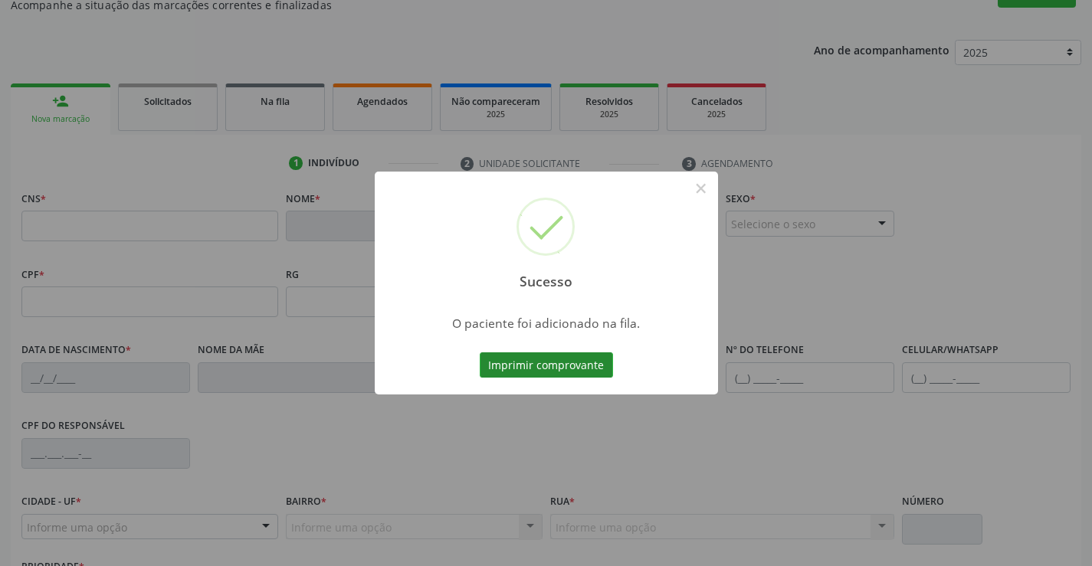
click at [536, 369] on button "Imprimir comprovante" at bounding box center [546, 365] width 133 height 26
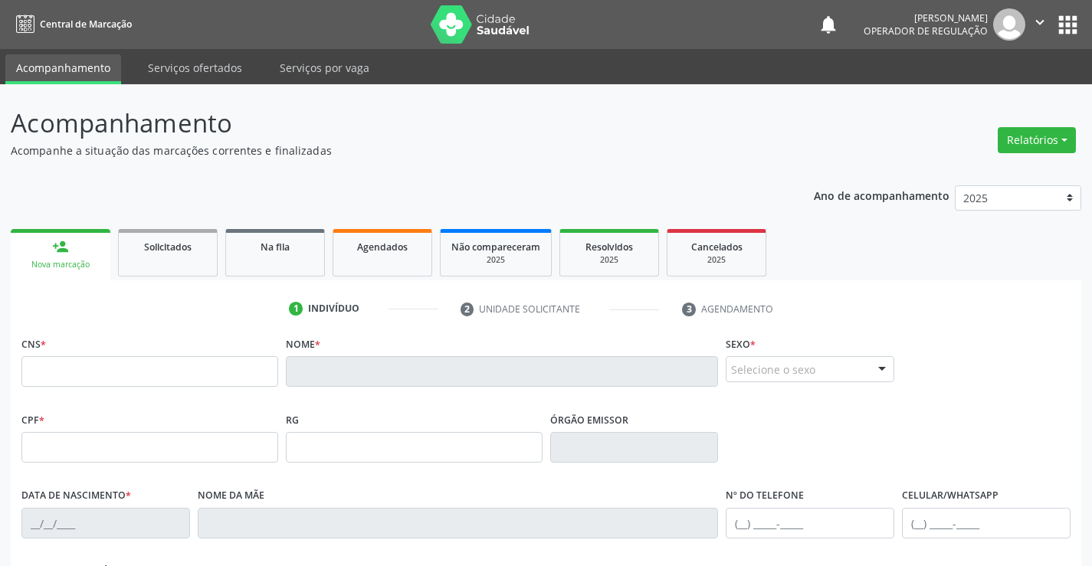
click at [70, 247] on link "person_add Nova marcação" at bounding box center [61, 254] width 100 height 51
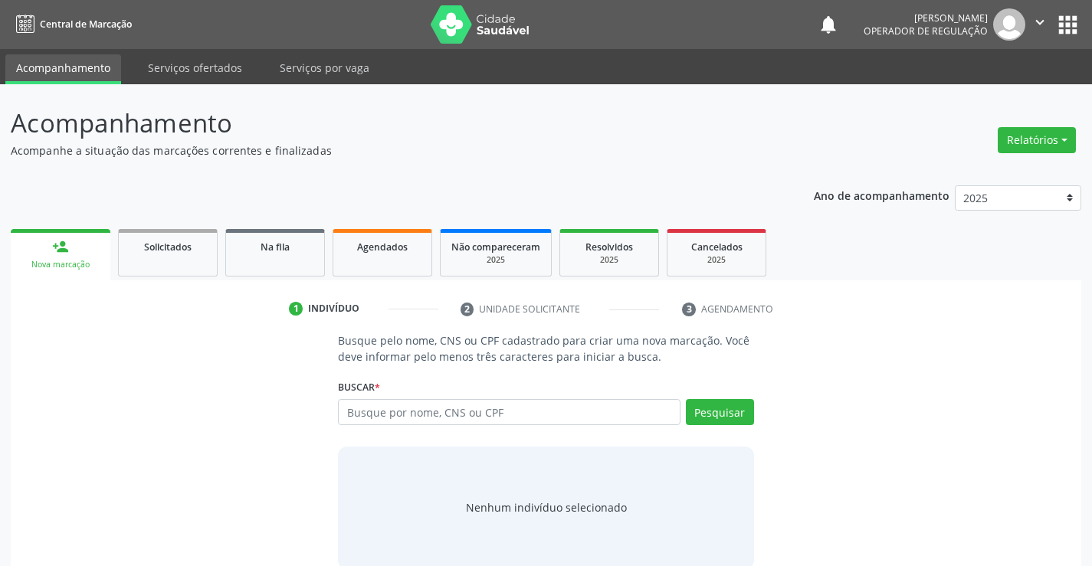
click at [467, 415] on input "text" at bounding box center [509, 412] width 342 height 26
type input "705007628124858"
click at [733, 408] on button "Pesquisar" at bounding box center [720, 412] width 68 height 26
type input "705007628124858"
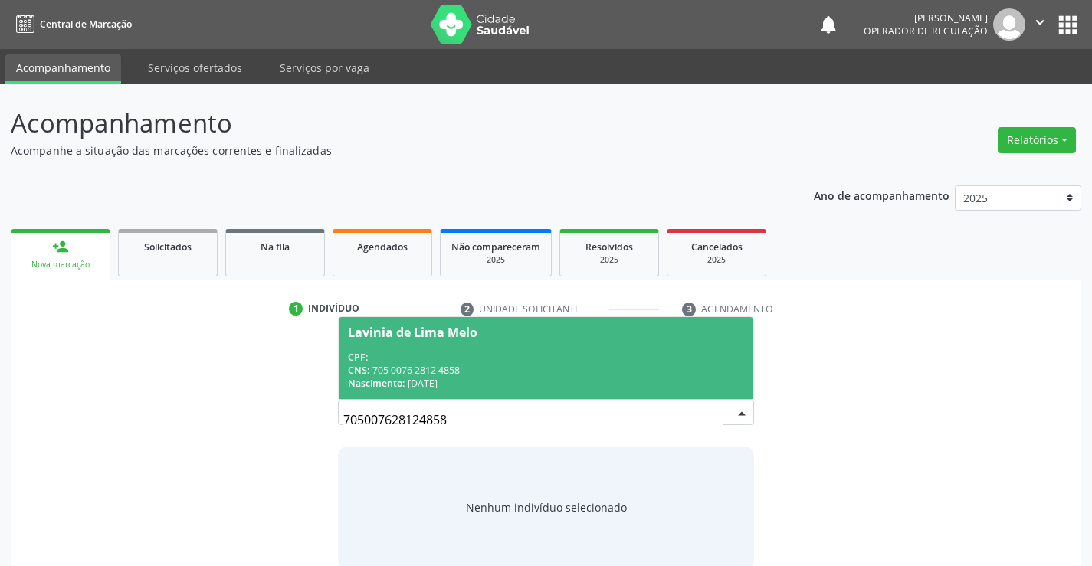
click at [479, 367] on div "CNS: 705 0076 2812 4858" at bounding box center [545, 370] width 395 height 13
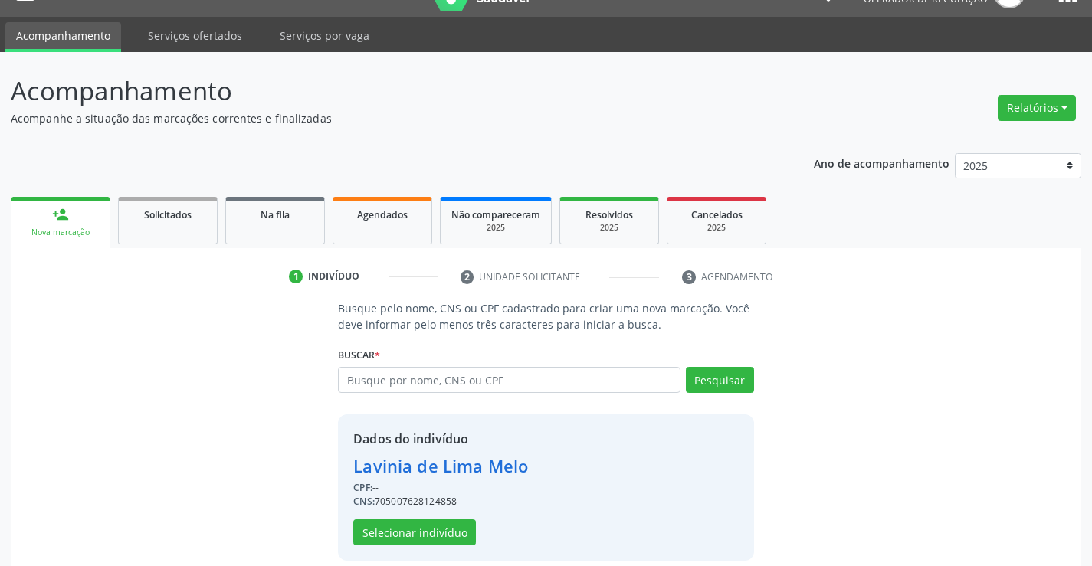
scroll to position [48, 0]
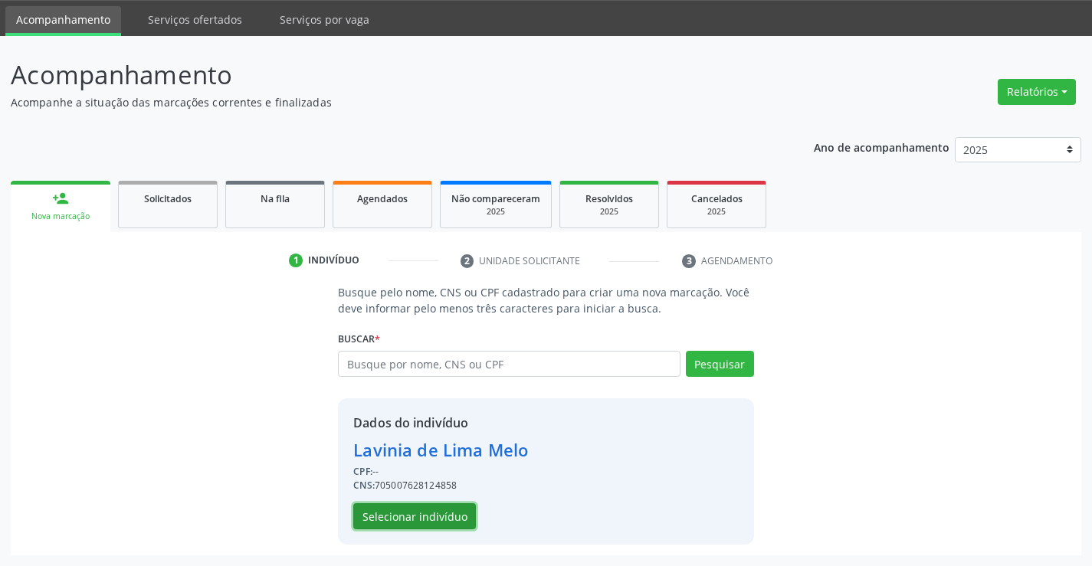
click at [407, 522] on button "Selecionar indivíduo" at bounding box center [414, 516] width 123 height 26
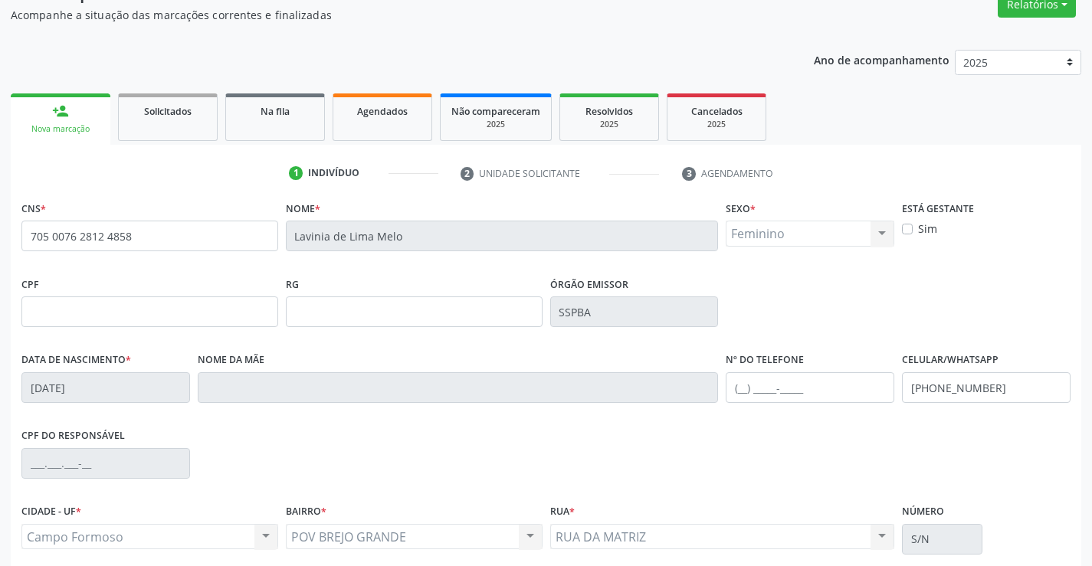
scroll to position [264, 0]
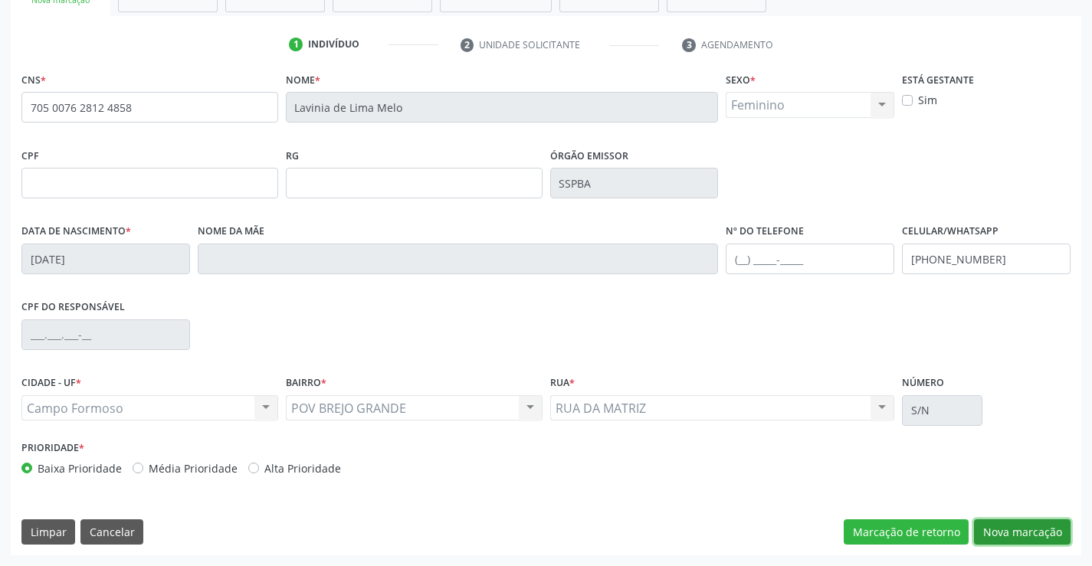
click at [1034, 526] on button "Nova marcação" at bounding box center [1022, 533] width 97 height 26
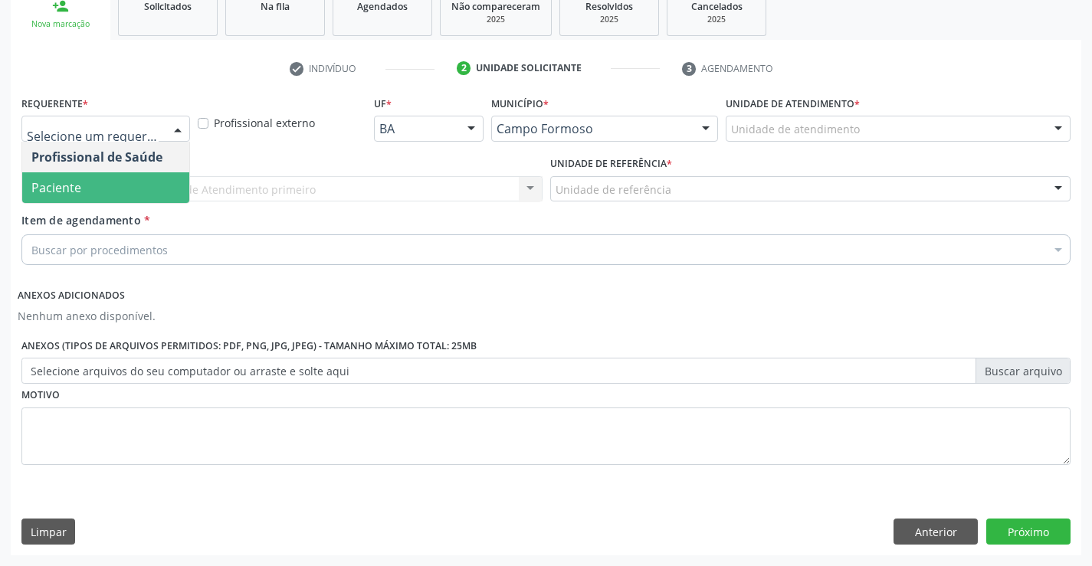
click at [87, 180] on span "Paciente" at bounding box center [105, 187] width 167 height 31
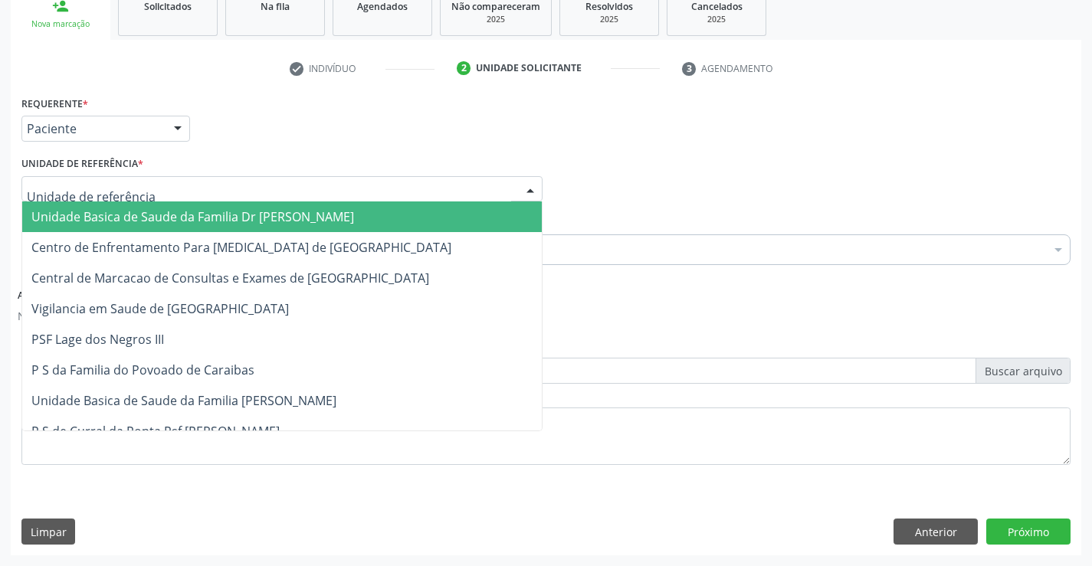
click at [87, 180] on div at bounding box center [281, 189] width 521 height 26
click at [97, 205] on span "Unidade Basica de Saude da Familia Dr [PERSON_NAME]" at bounding box center [282, 217] width 520 height 31
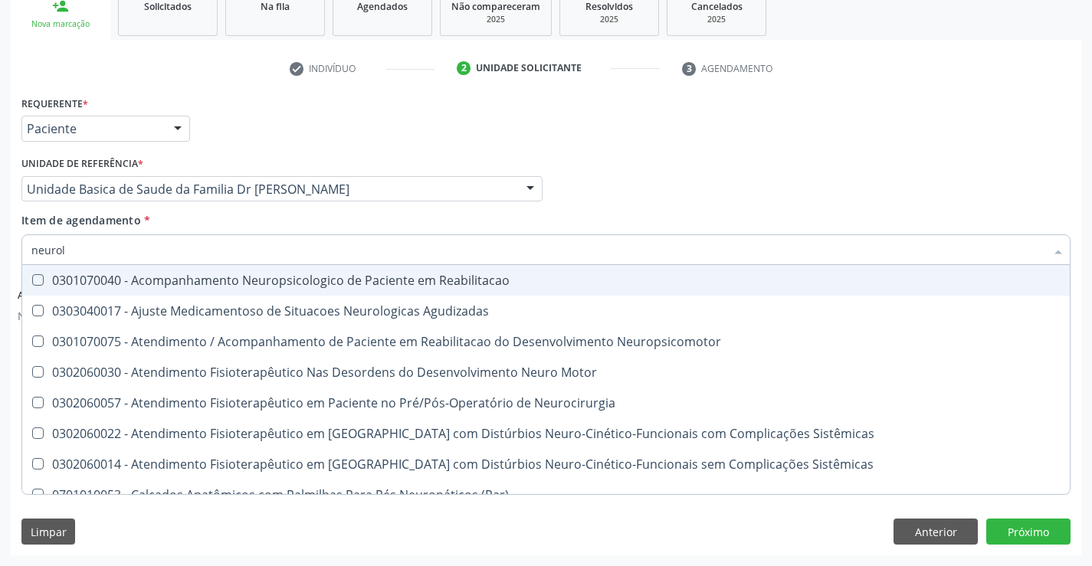
type input "neurolo"
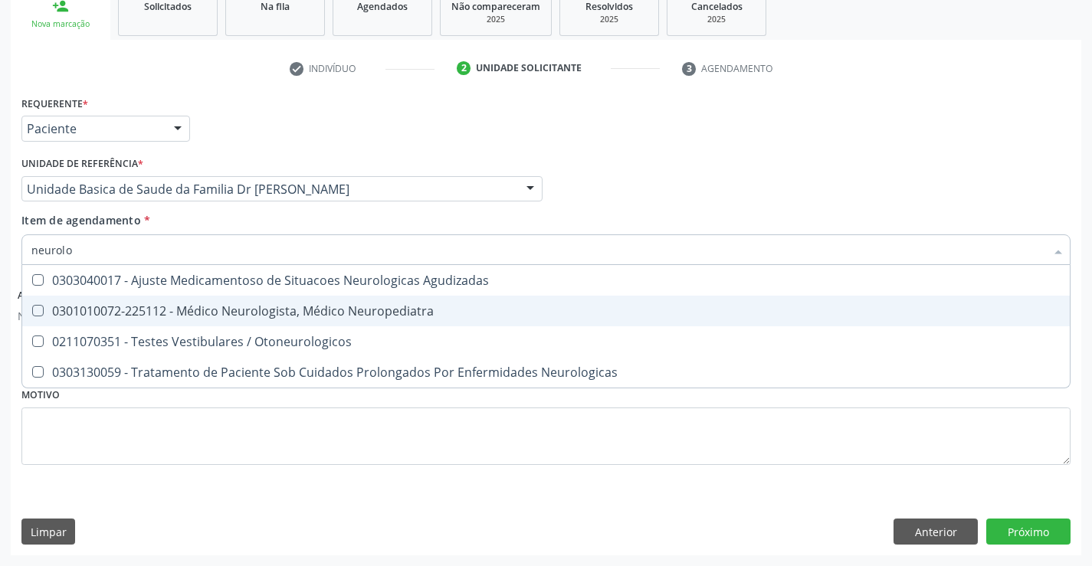
click at [230, 305] on div "0301010072-225112 - Médico Neurologista, Médico Neuropediatra" at bounding box center [545, 311] width 1029 height 12
checkbox Neuropediatra "true"
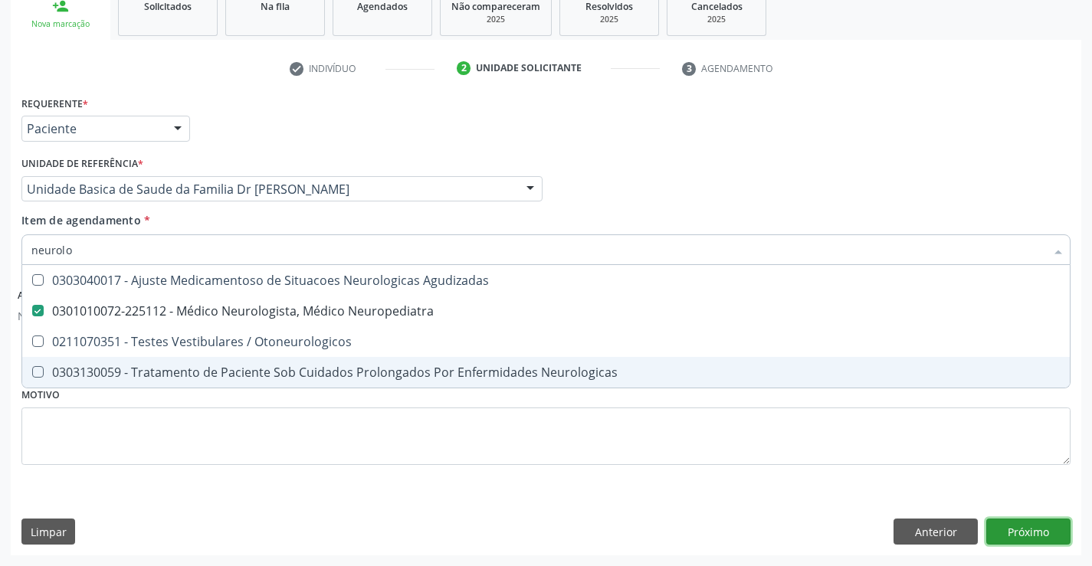
click at [1015, 526] on button "Próximo" at bounding box center [1028, 532] width 84 height 26
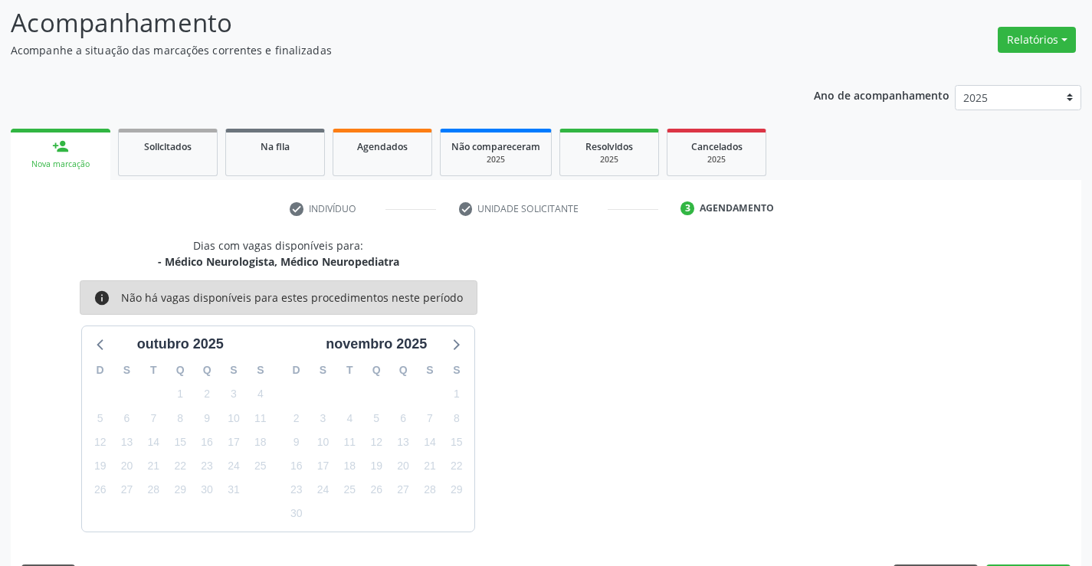
scroll to position [146, 0]
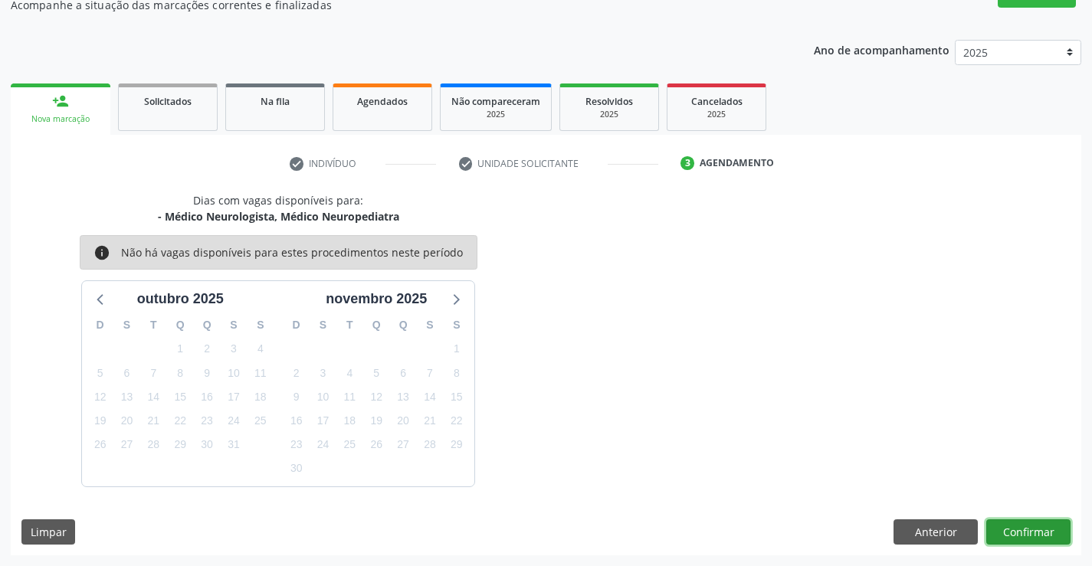
click at [1015, 526] on button "Confirmar" at bounding box center [1028, 533] width 84 height 26
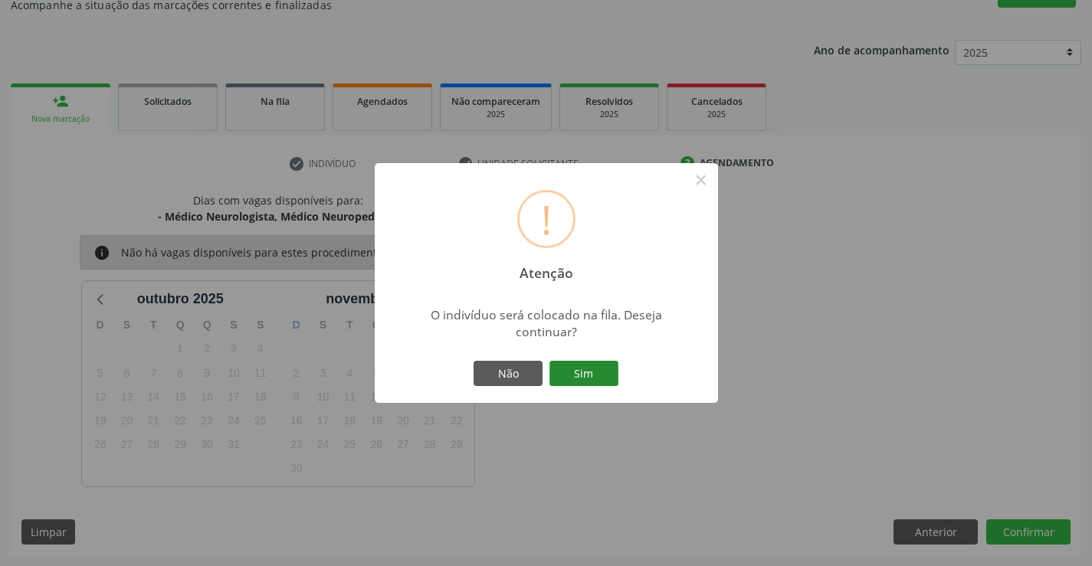
click at [575, 372] on button "Sim" at bounding box center [583, 374] width 69 height 26
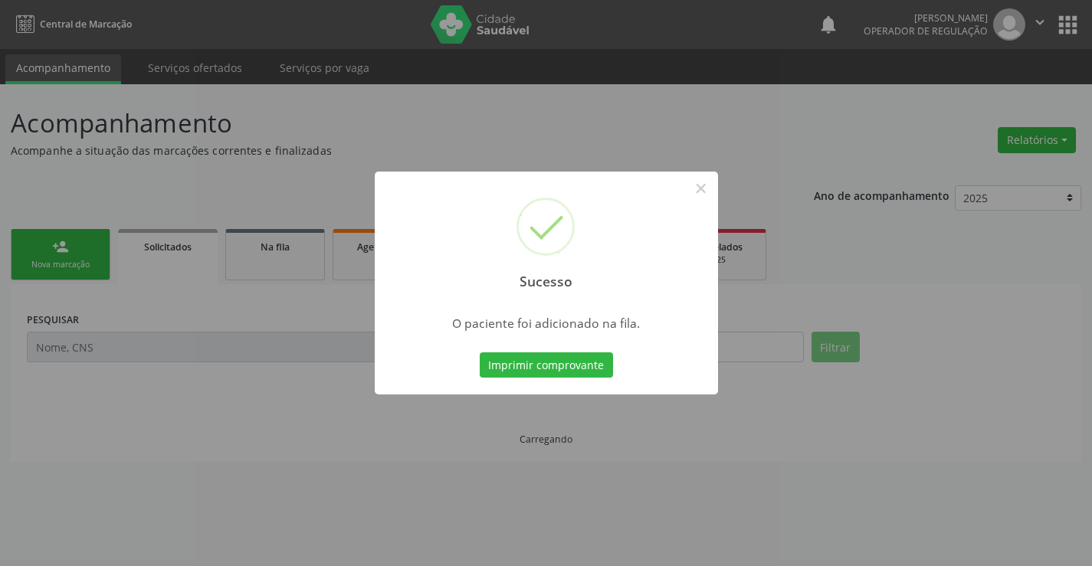
scroll to position [0, 0]
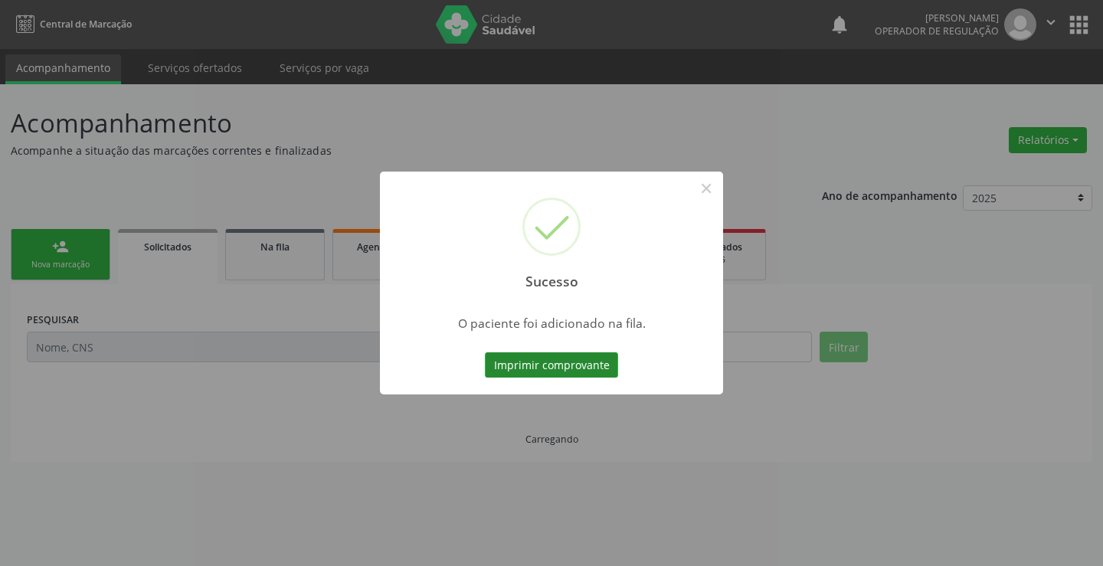
click at [567, 364] on button "Imprimir comprovante" at bounding box center [551, 365] width 133 height 26
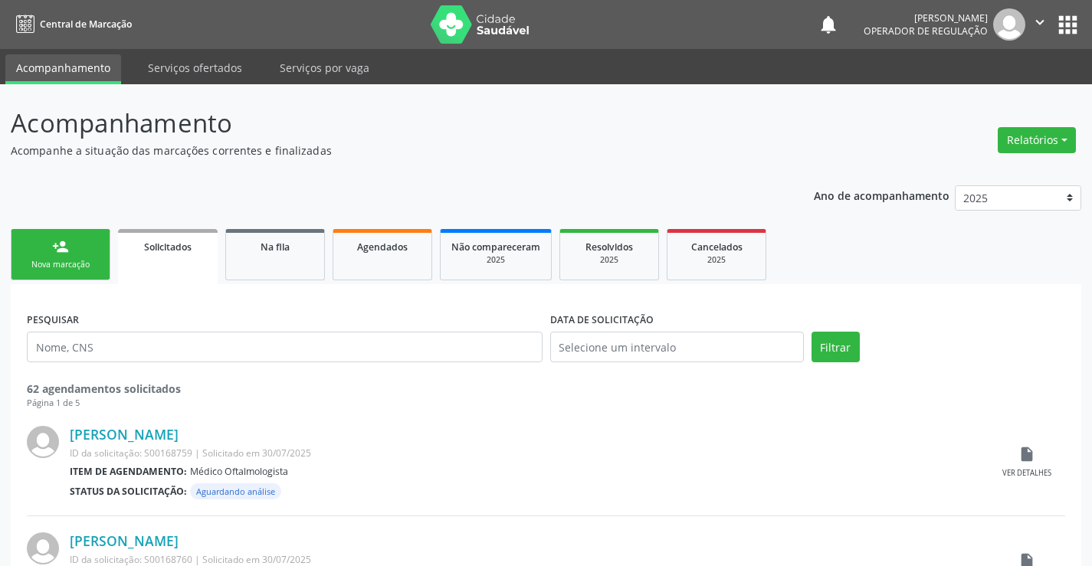
click at [53, 265] on div "Nova marcação" at bounding box center [60, 264] width 77 height 11
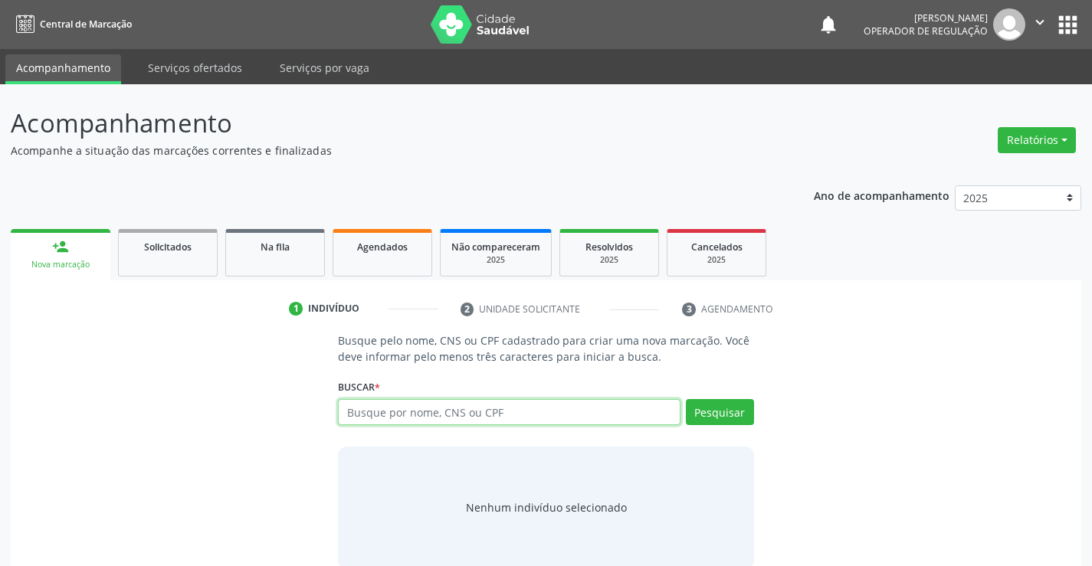
click at [488, 409] on input "text" at bounding box center [509, 412] width 342 height 26
type input "702001320466983"
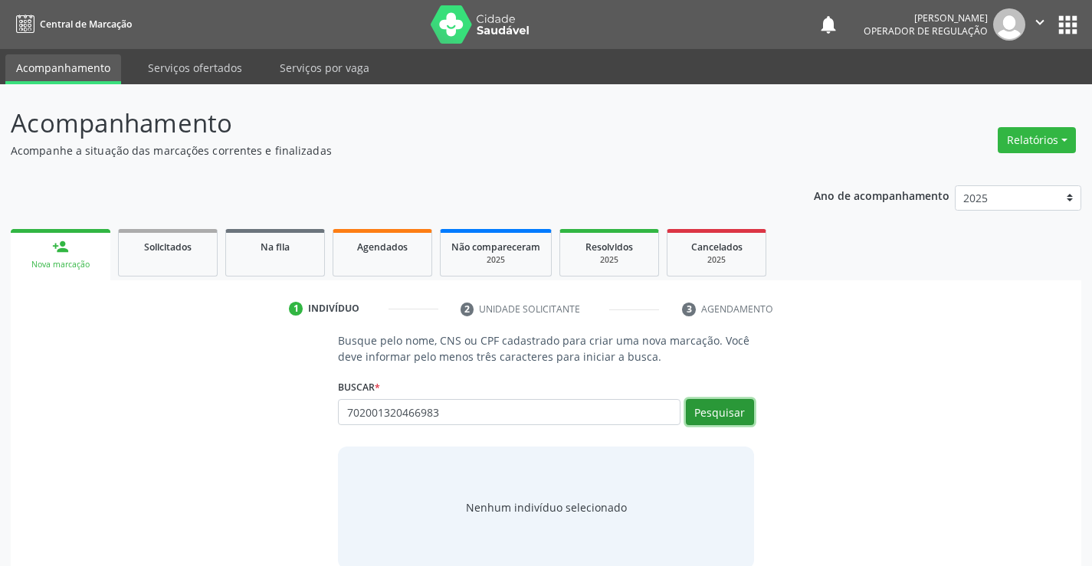
click at [720, 408] on button "Pesquisar" at bounding box center [720, 412] width 68 height 26
type input "702001320466983"
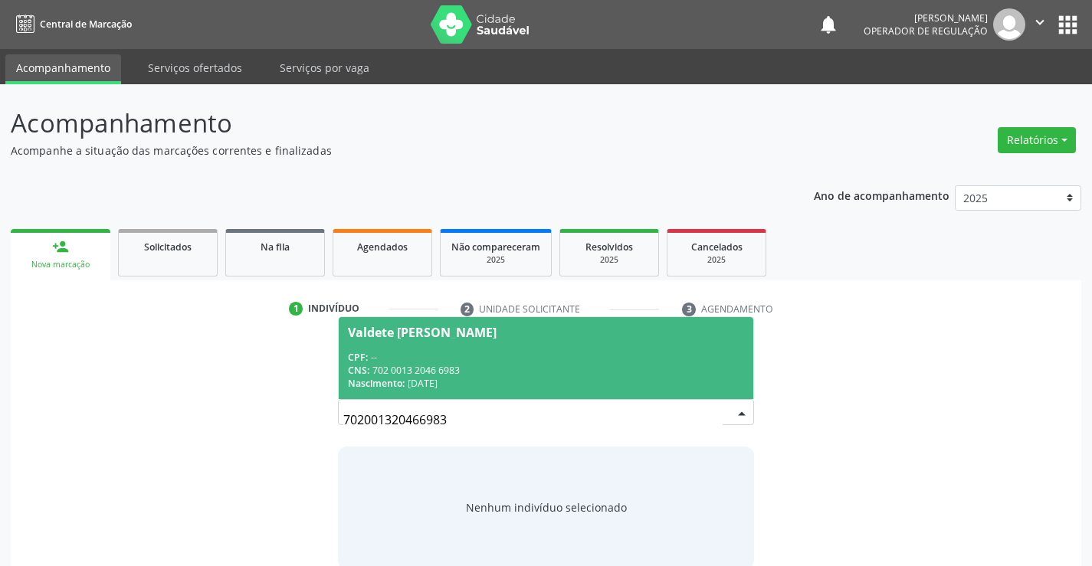
click at [490, 367] on div "CNS: 702 0013 2046 6983" at bounding box center [545, 370] width 395 height 13
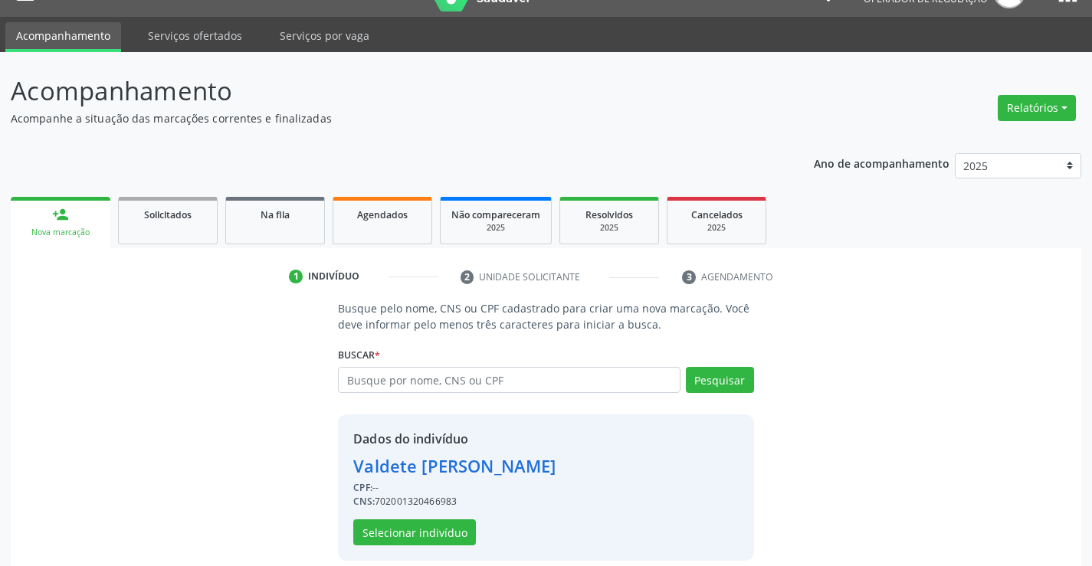
scroll to position [48, 0]
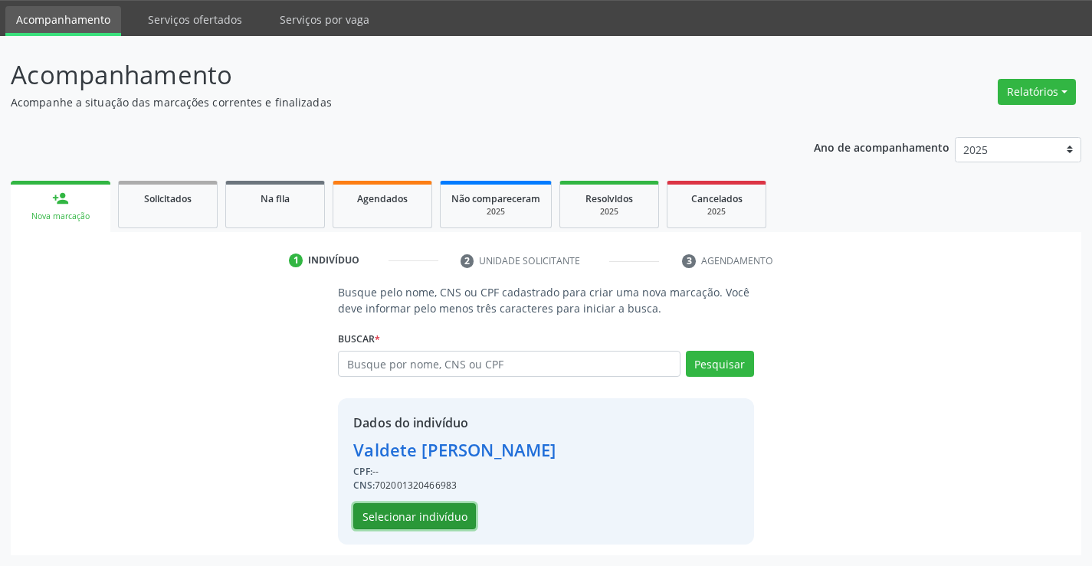
click at [415, 506] on button "Selecionar indivíduo" at bounding box center [414, 516] width 123 height 26
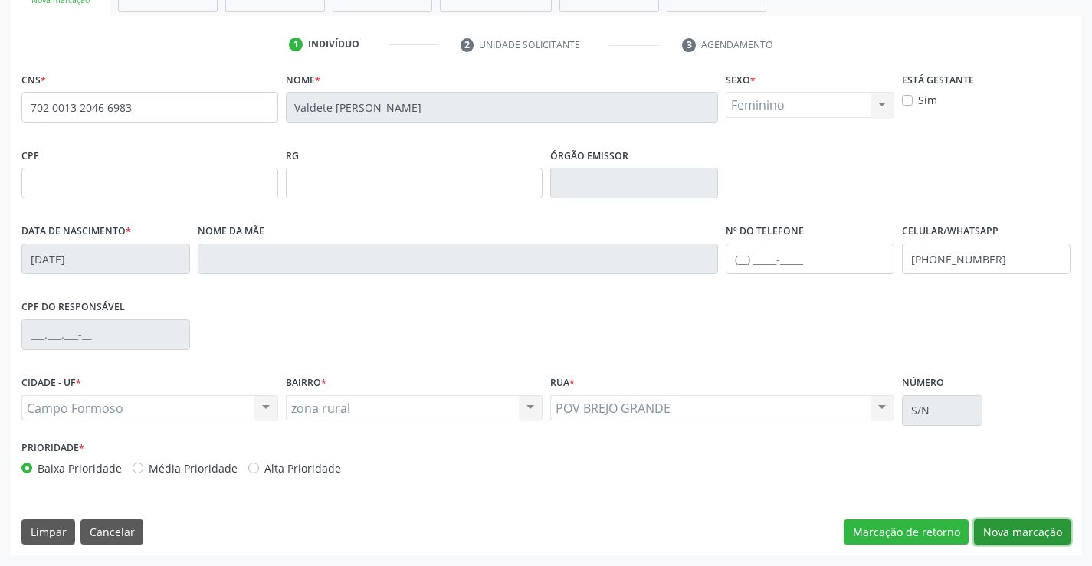
click at [1019, 530] on button "Nova marcação" at bounding box center [1022, 533] width 97 height 26
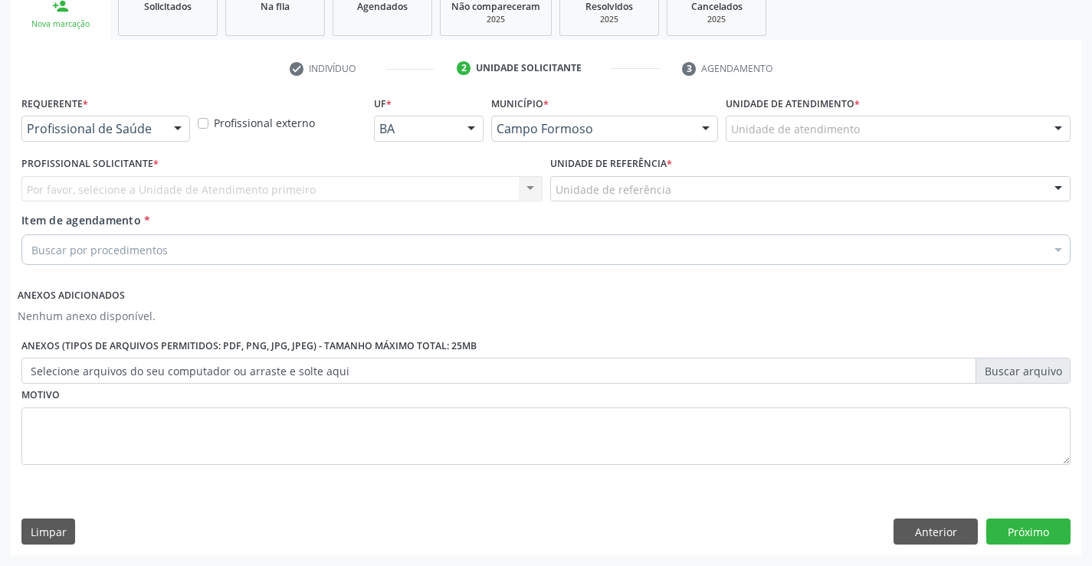
scroll to position [241, 0]
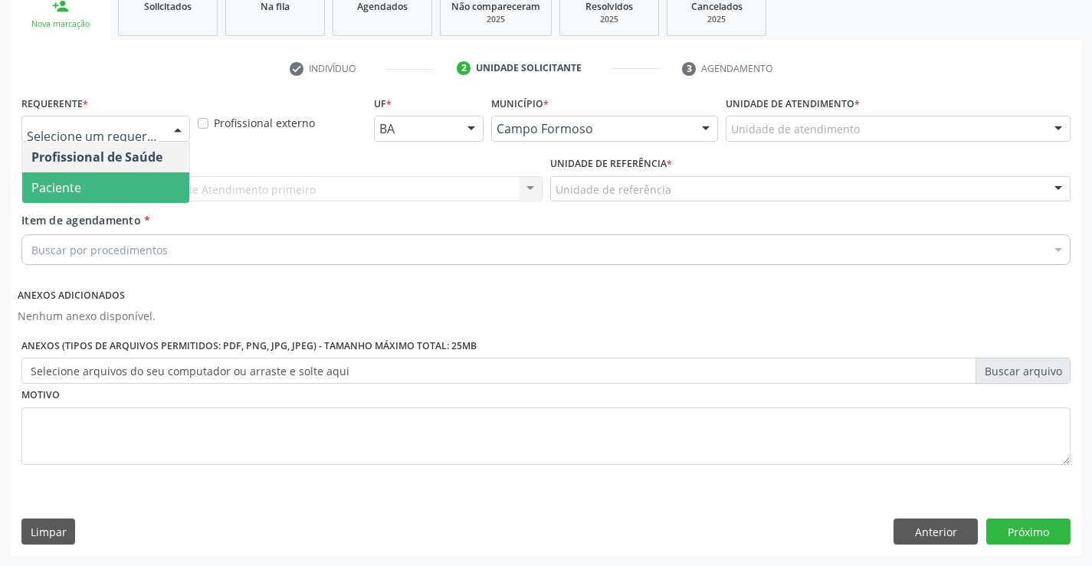
click at [72, 197] on span "Paciente" at bounding box center [105, 187] width 167 height 31
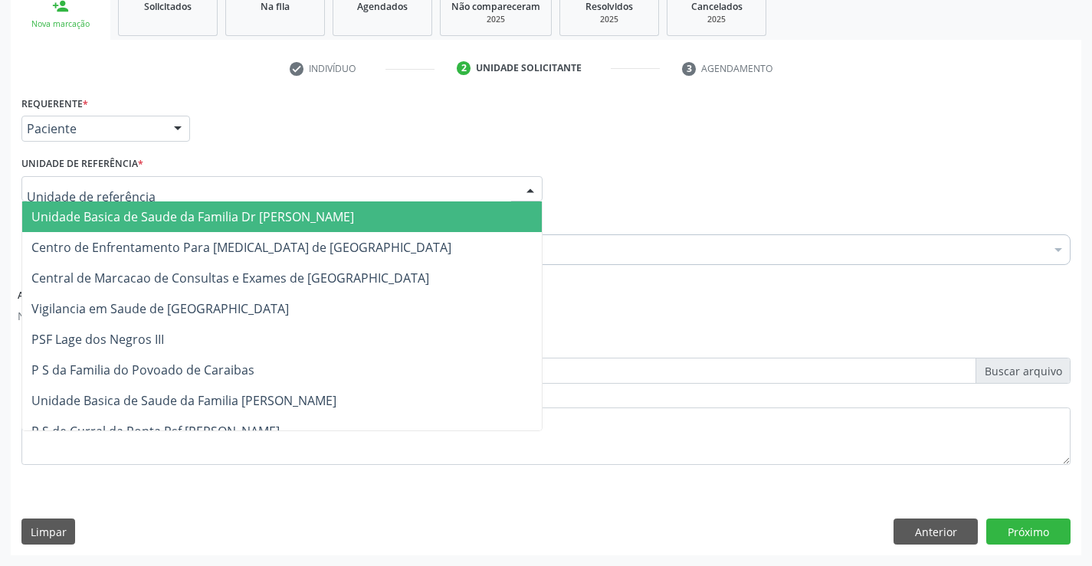
click at [96, 201] on input "text" at bounding box center [269, 197] width 484 height 31
click at [103, 217] on span "Unidade Basica de Saude da Familia Dr [PERSON_NAME]" at bounding box center [192, 216] width 323 height 17
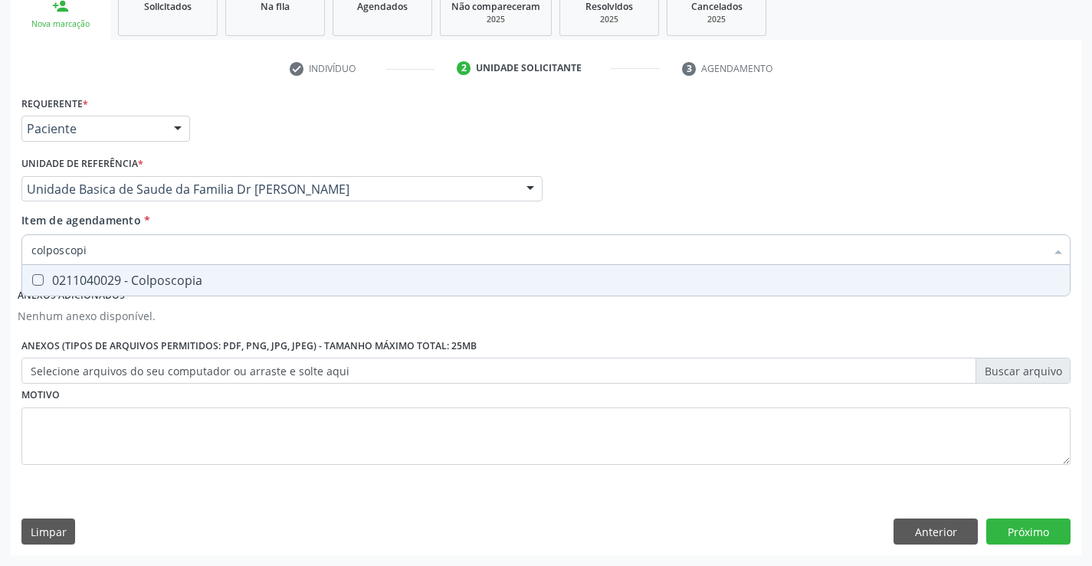
type input "colposcopia"
click at [169, 276] on div "0211040029 - Colposcopia" at bounding box center [545, 280] width 1029 height 12
checkbox Colposcopia "true"
click at [177, 208] on div "Unidade de referência * Unidade Basica de Saude da Familia Dr [PERSON_NAME] Uni…" at bounding box center [282, 182] width 529 height 60
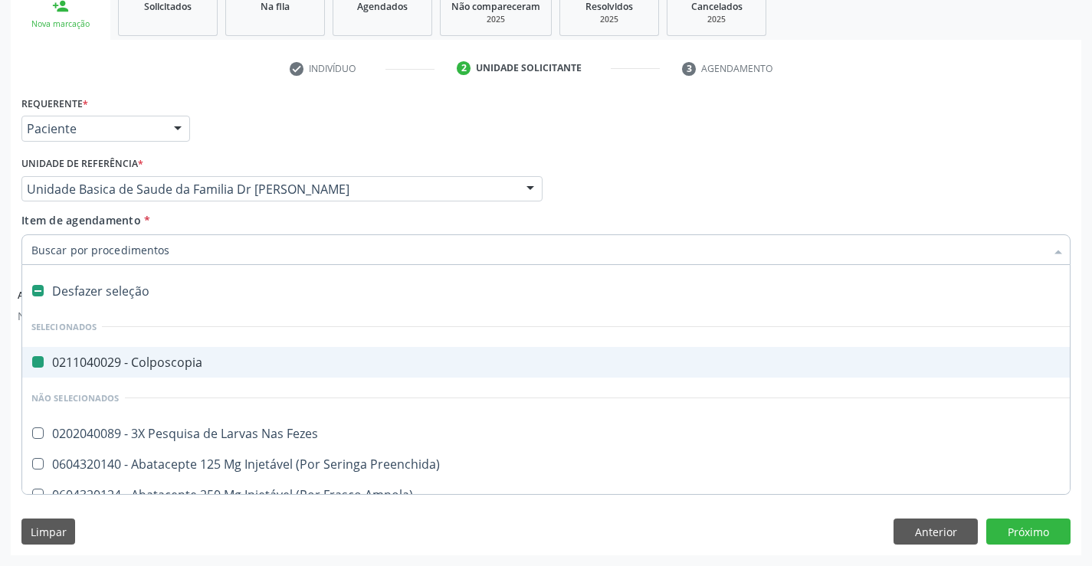
type input "u"
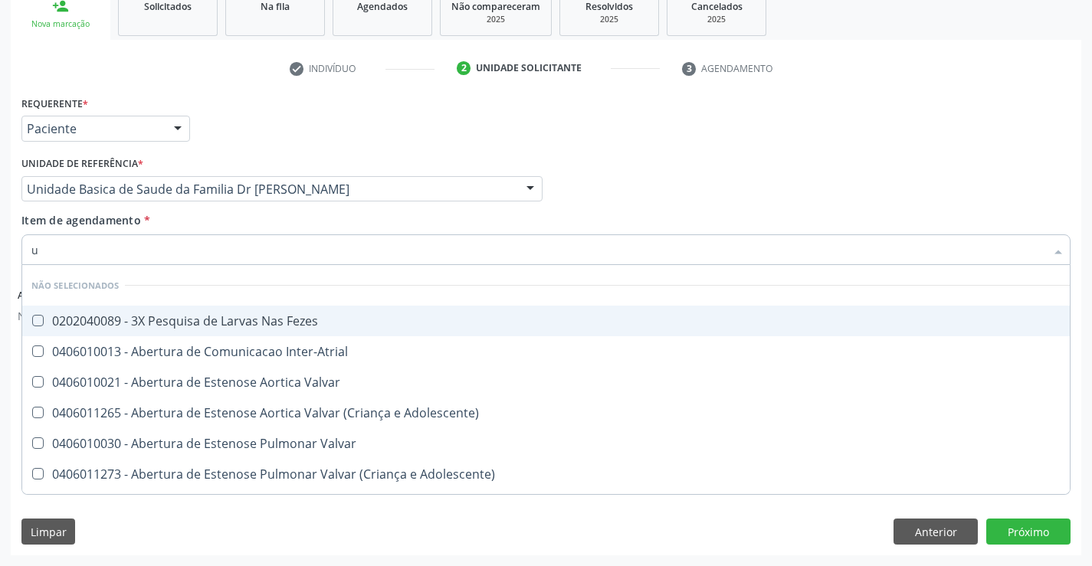
checkbox Fezes "false"
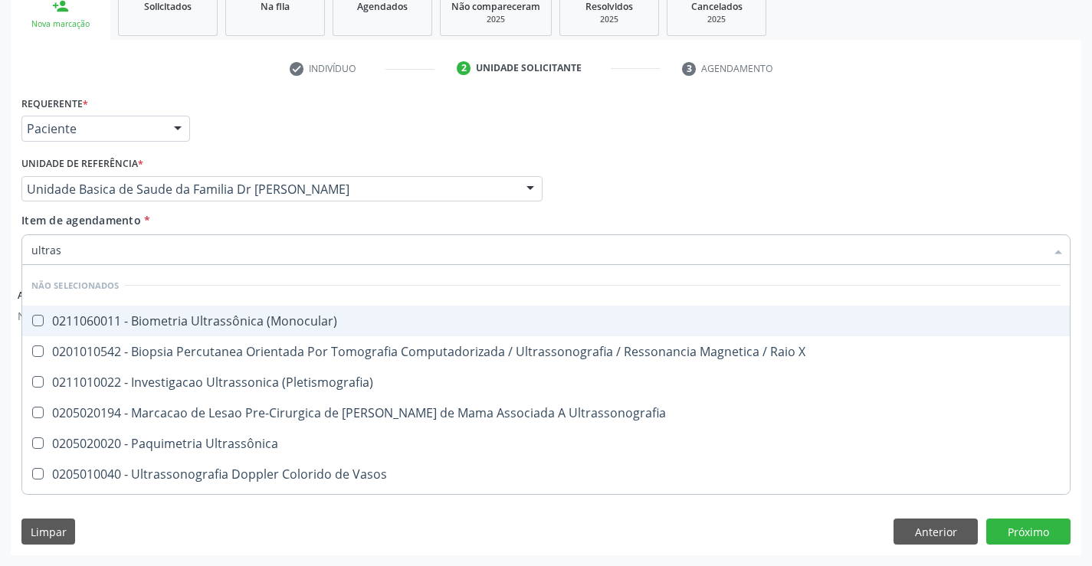
type input "ultrass"
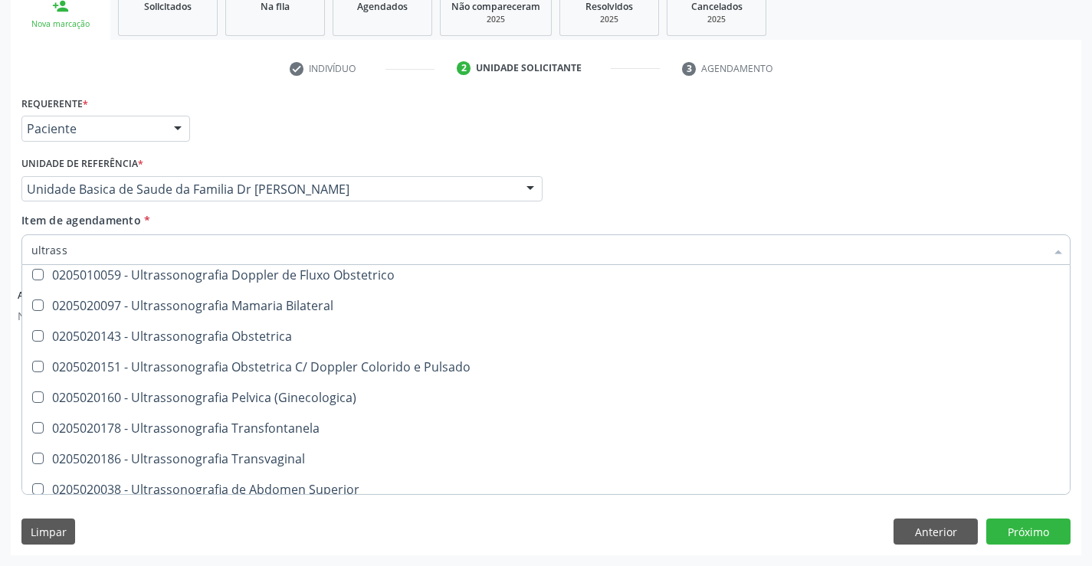
scroll to position [306, 0]
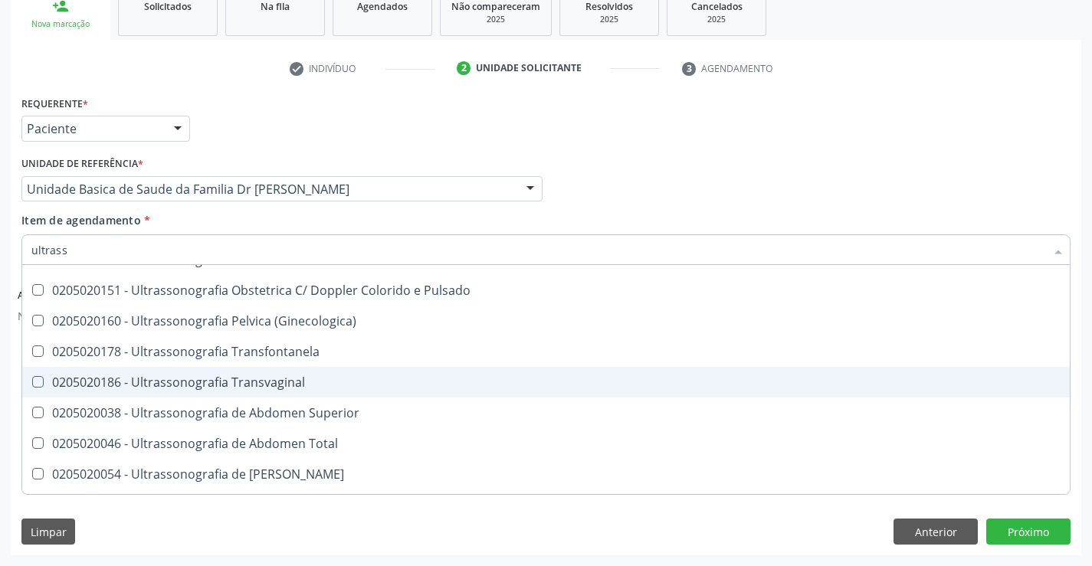
click at [327, 383] on div "0205020186 - Ultrassonografia Transvaginal" at bounding box center [545, 382] width 1029 height 12
checkbox Transvaginal "true"
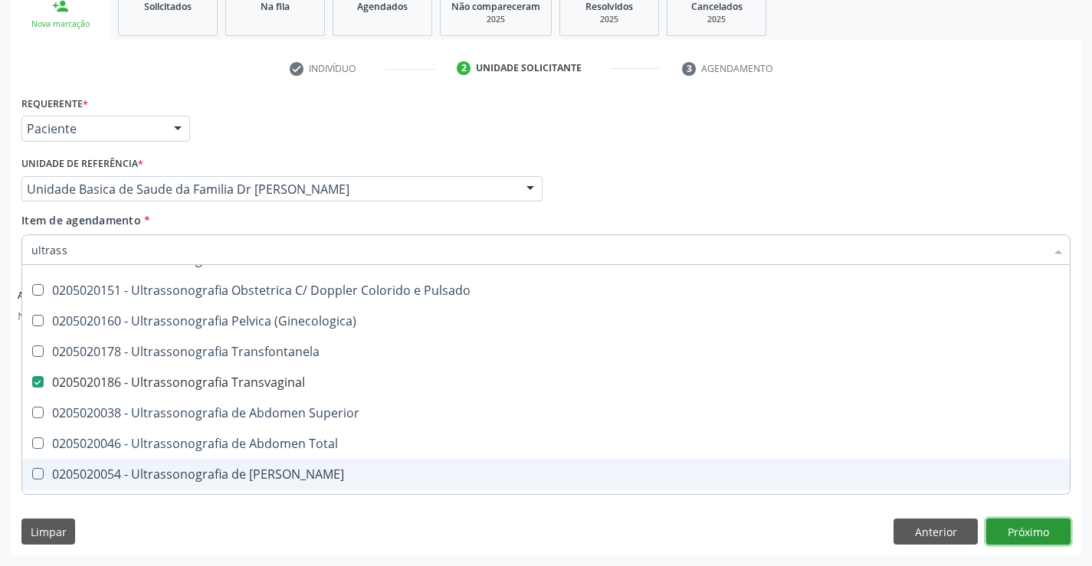
click at [1030, 529] on button "Próximo" at bounding box center [1028, 532] width 84 height 26
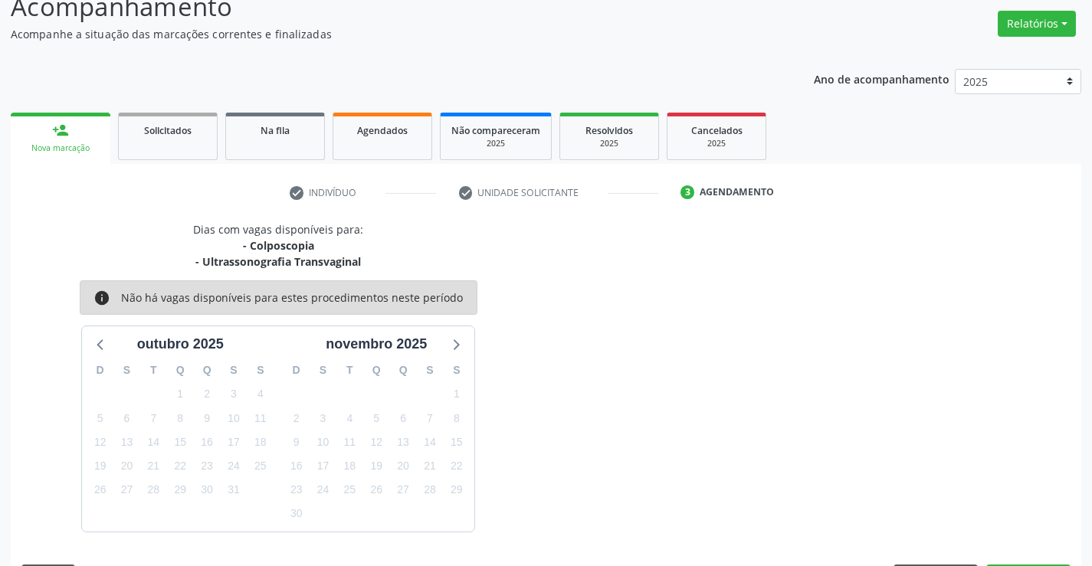
scroll to position [162, 0]
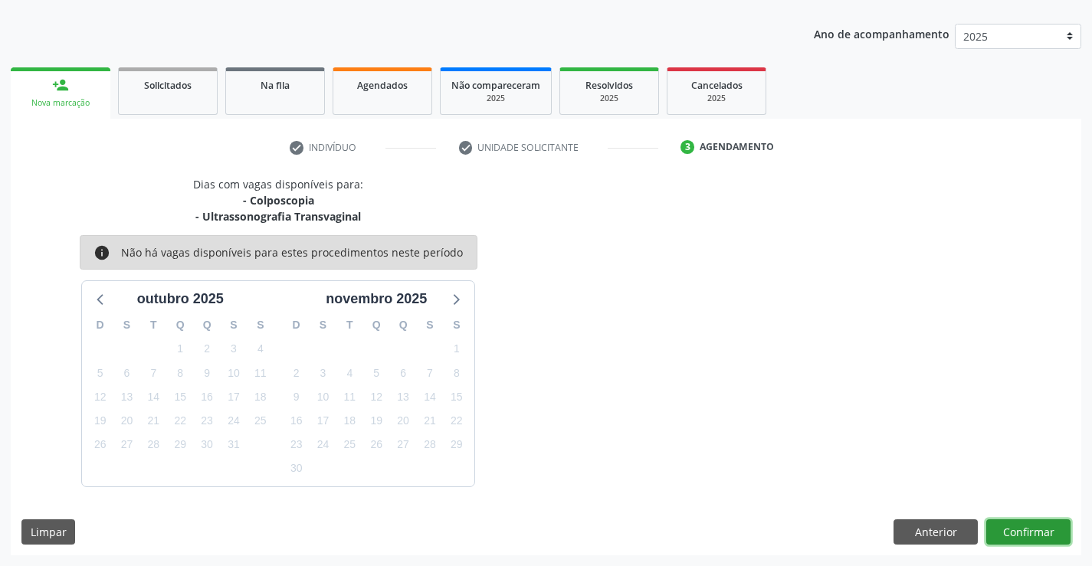
click at [1030, 529] on button "Confirmar" at bounding box center [1028, 533] width 84 height 26
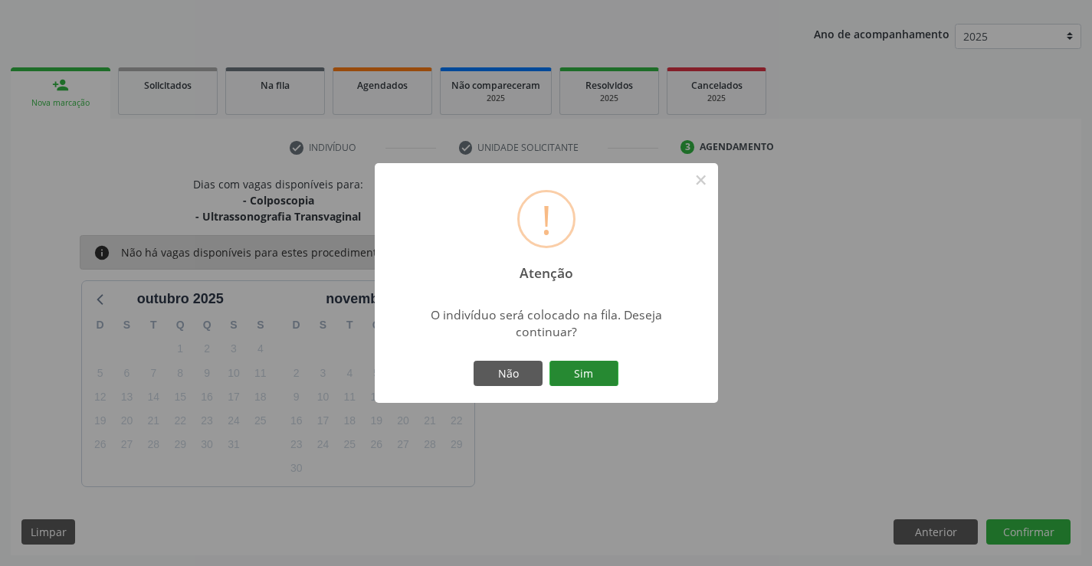
click at [579, 374] on button "Sim" at bounding box center [583, 374] width 69 height 26
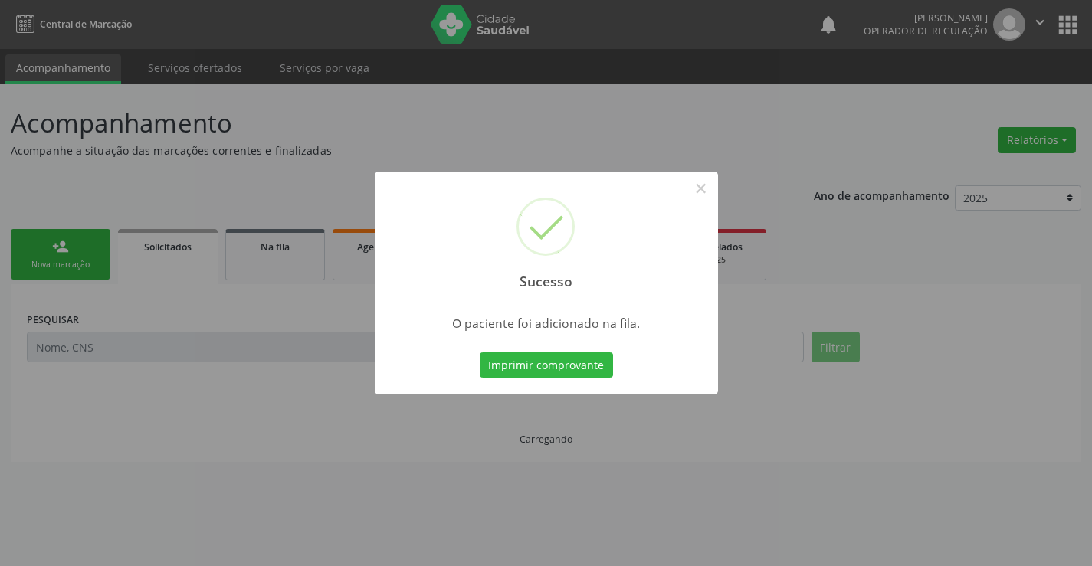
scroll to position [0, 0]
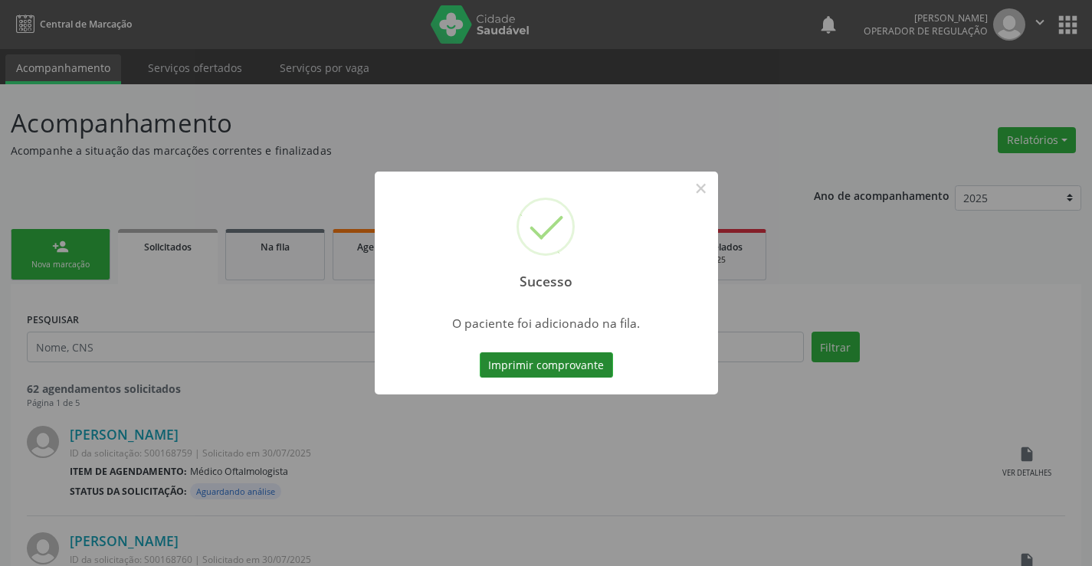
click at [534, 362] on button "Imprimir comprovante" at bounding box center [546, 365] width 133 height 26
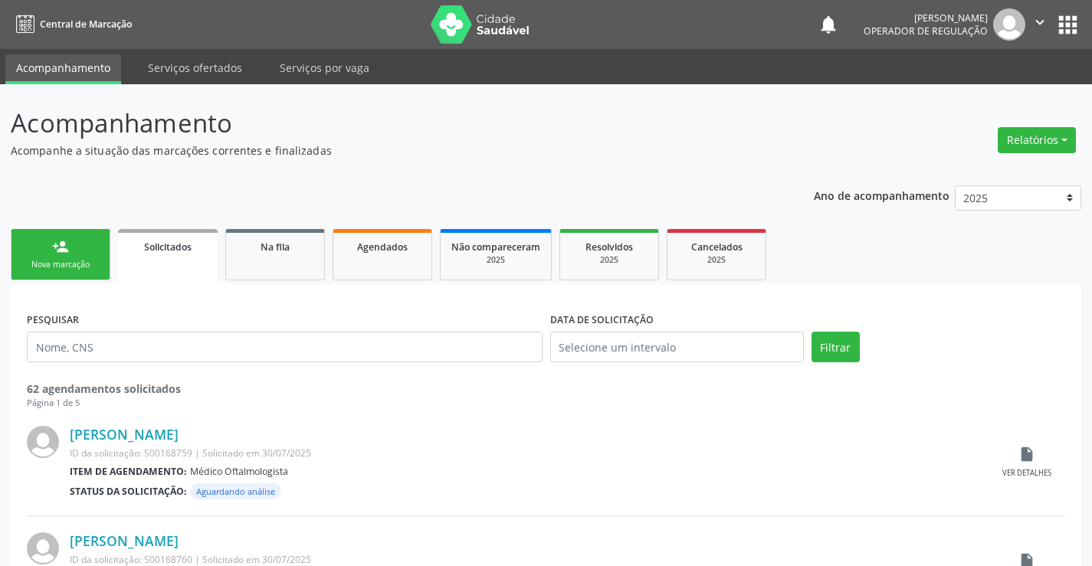
click at [85, 241] on link "person_add Nova marcação" at bounding box center [61, 254] width 100 height 51
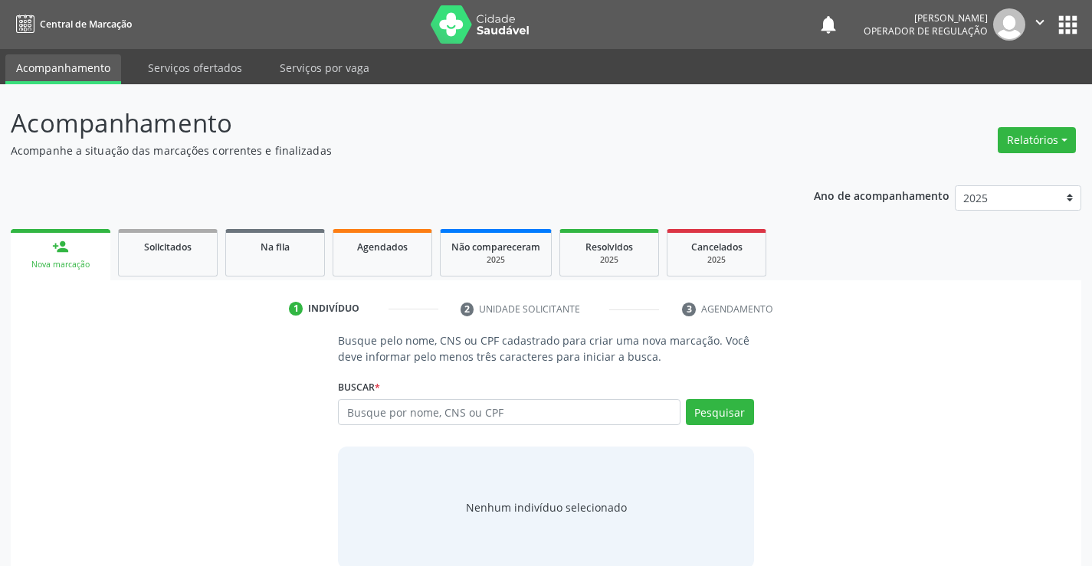
click at [1041, 18] on icon "" at bounding box center [1039, 22] width 17 height 17
click at [976, 92] on link "Sair" at bounding box center [1001, 93] width 106 height 21
